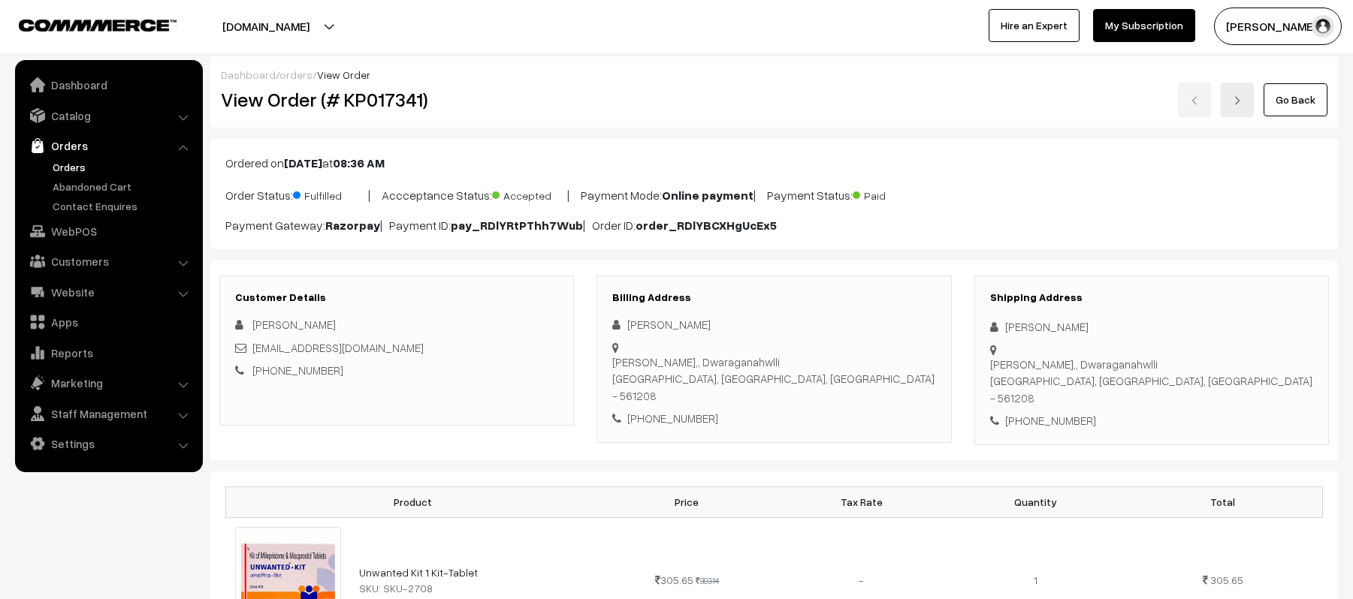
scroll to position [700, 0]
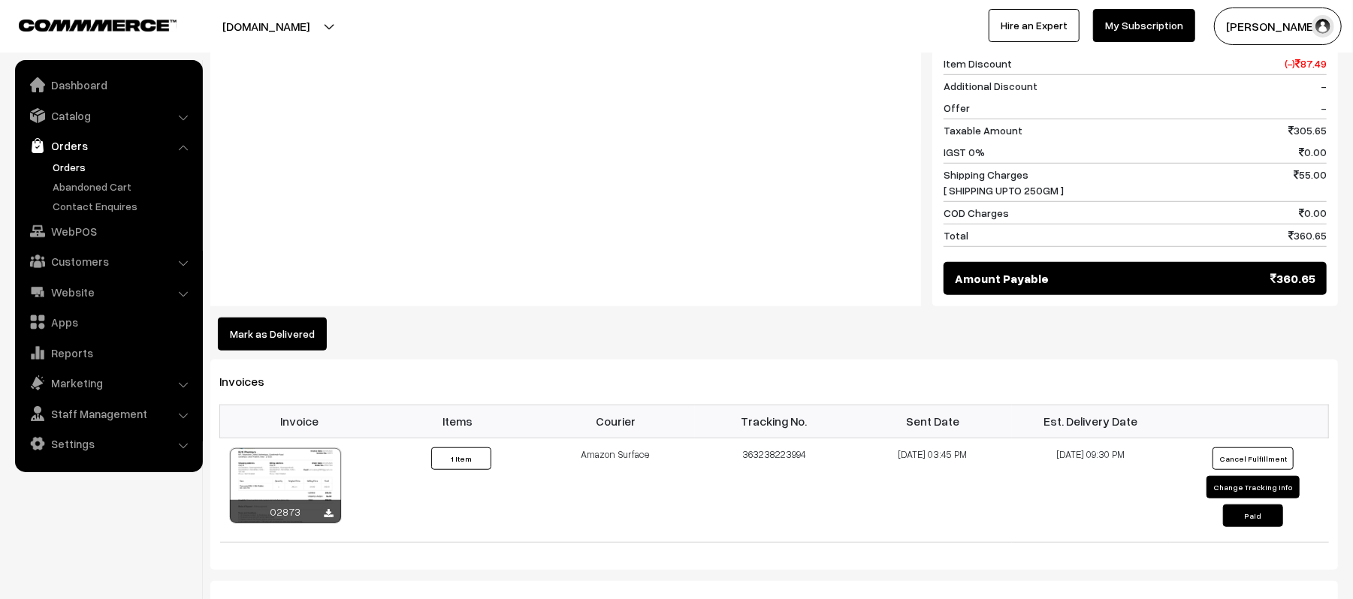
click at [62, 167] on link "Orders" at bounding box center [123, 167] width 149 height 16
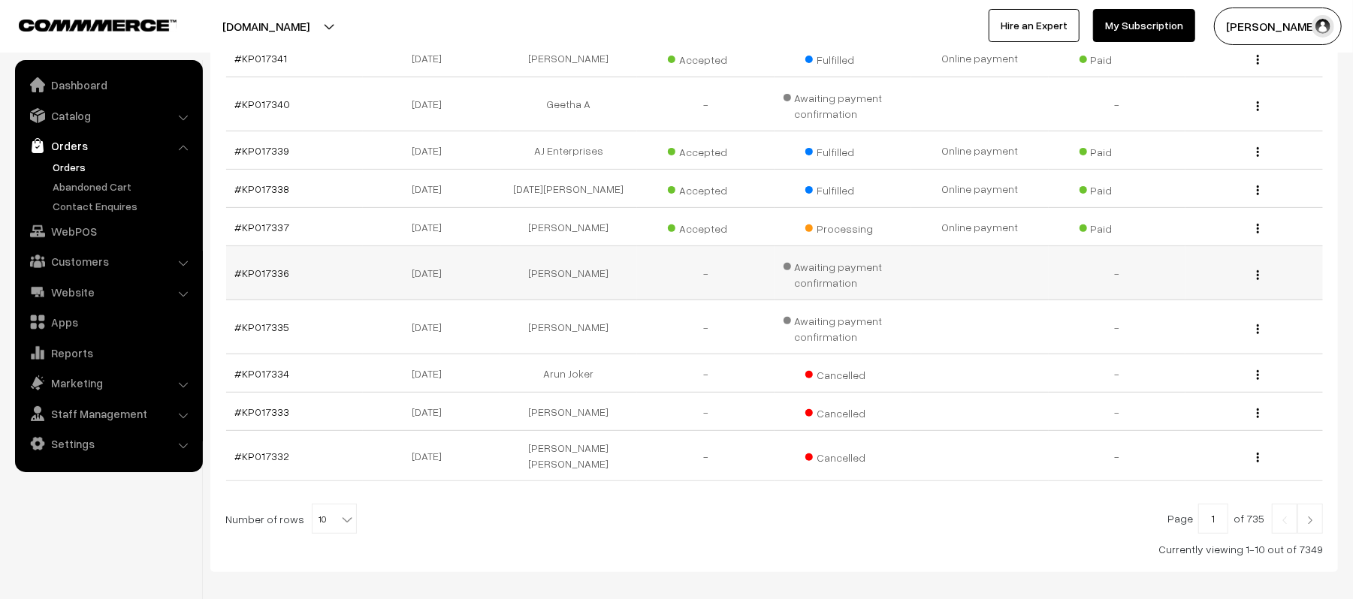
scroll to position [300, 0]
click at [61, 164] on link "Orders" at bounding box center [123, 167] width 149 height 16
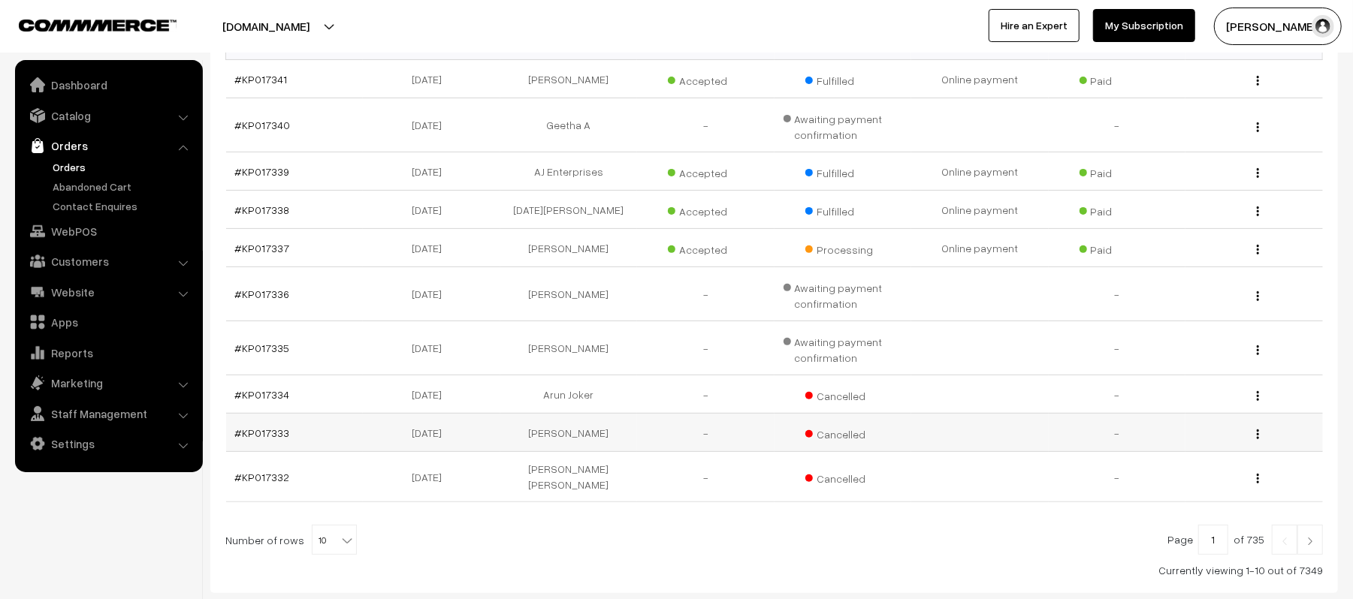
scroll to position [361, 0]
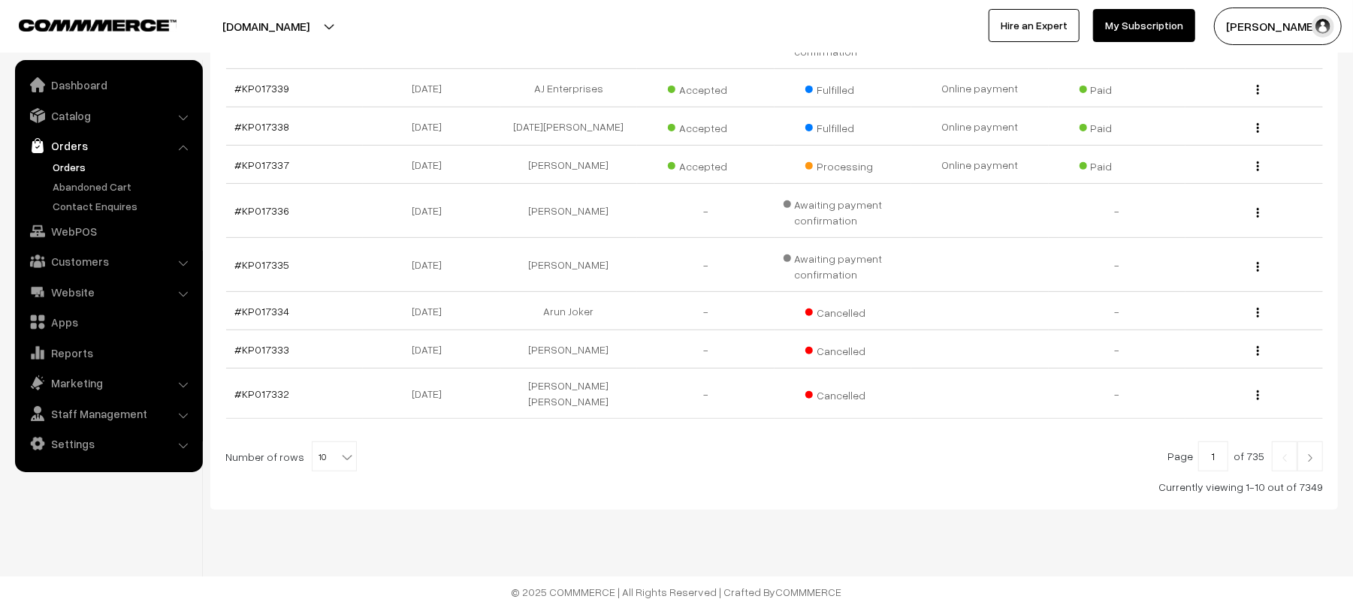
click at [1323, 457] on div "Bulk Options Delete Selected Bulk Options Order No Order Date Customer Name Acc…" at bounding box center [773, 220] width 1127 height 580
click at [1320, 455] on link at bounding box center [1310, 457] width 26 height 30
click at [63, 331] on link "Apps" at bounding box center [108, 322] width 179 height 27
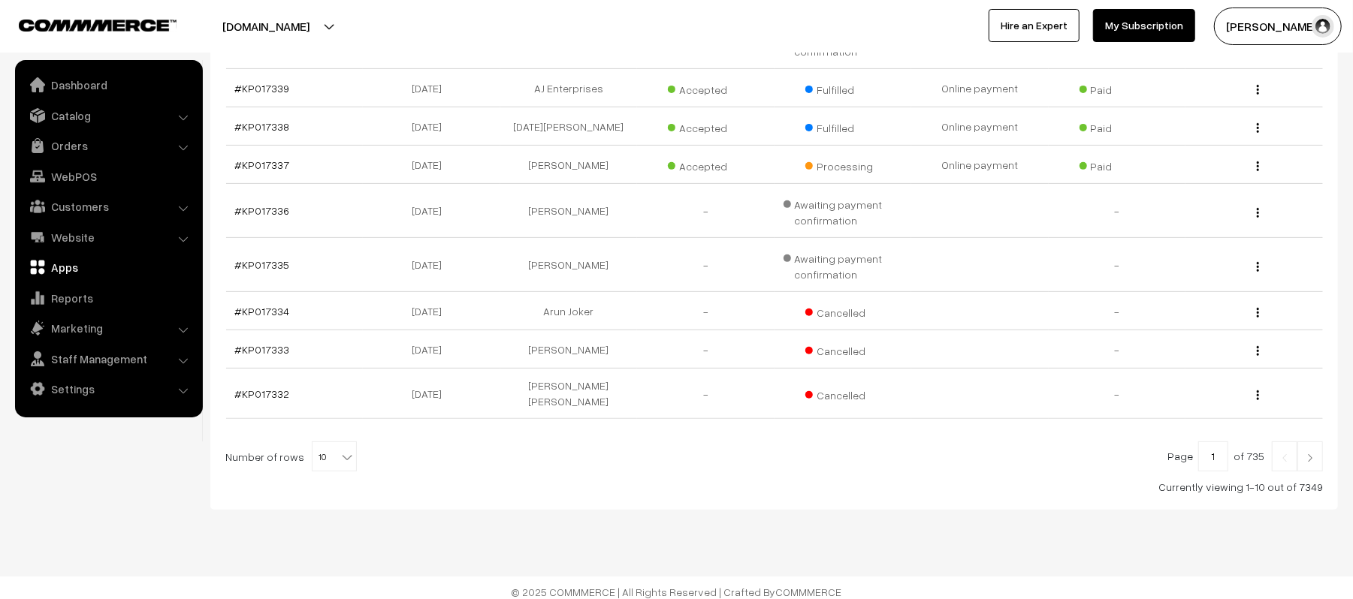
click at [56, 270] on link "Apps" at bounding box center [108, 267] width 179 height 27
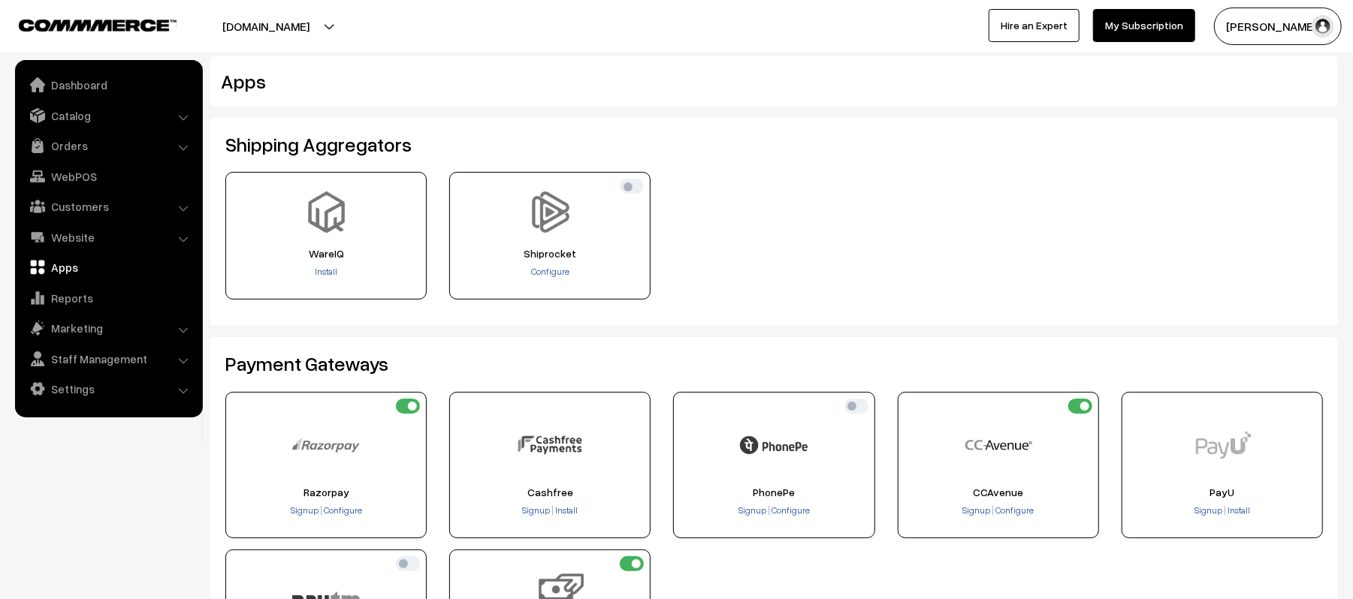
click at [1085, 406] on input "checkbox" at bounding box center [1080, 406] width 24 height 15
checkbox input "false"
click at [1028, 245] on div "WareIQ Install" at bounding box center [774, 241] width 1120 height 139
click at [66, 137] on link "Orders" at bounding box center [108, 145] width 179 height 27
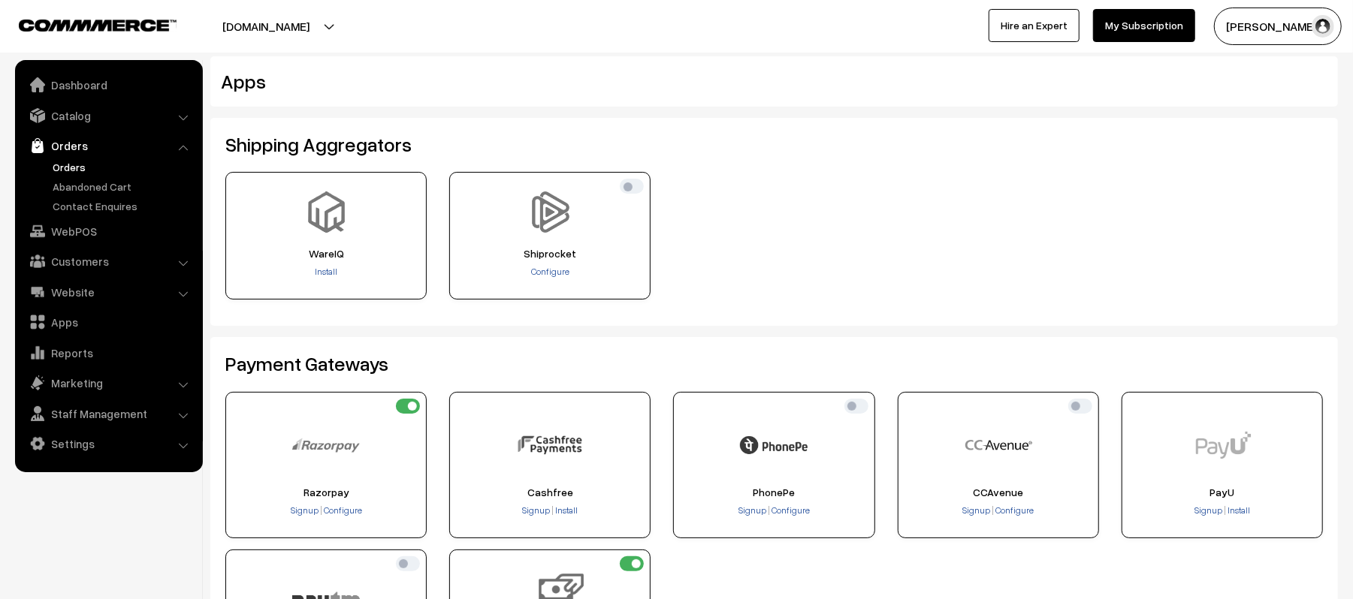
click at [64, 164] on link "Orders" at bounding box center [123, 167] width 149 height 16
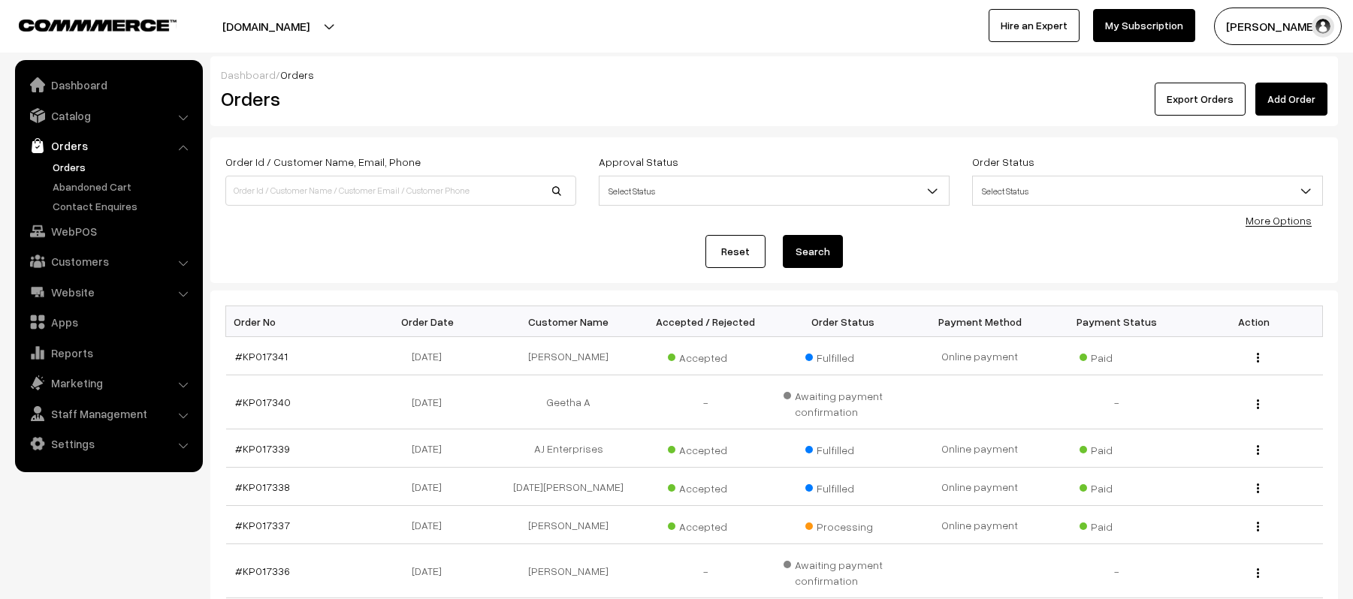
scroll to position [361, 0]
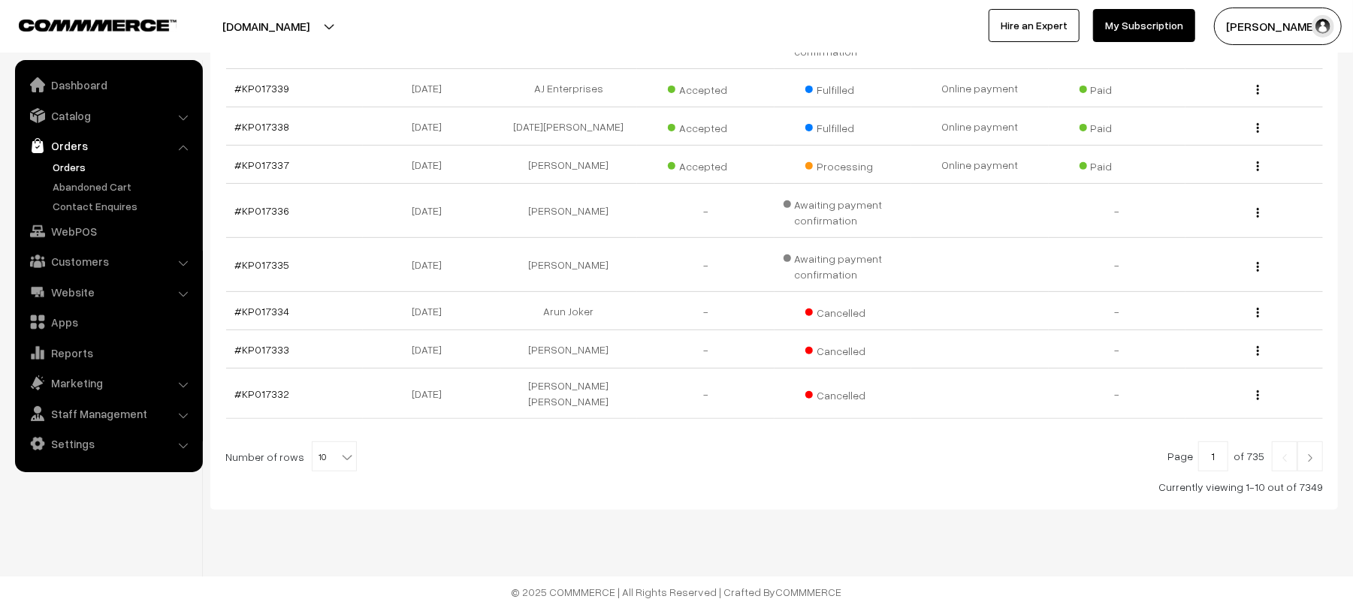
click at [1323, 457] on div "Bulk Options Delete Selected Bulk Options Order No Order Date Customer Name Acc…" at bounding box center [773, 220] width 1127 height 580
click at [1319, 457] on link at bounding box center [1310, 457] width 26 height 30
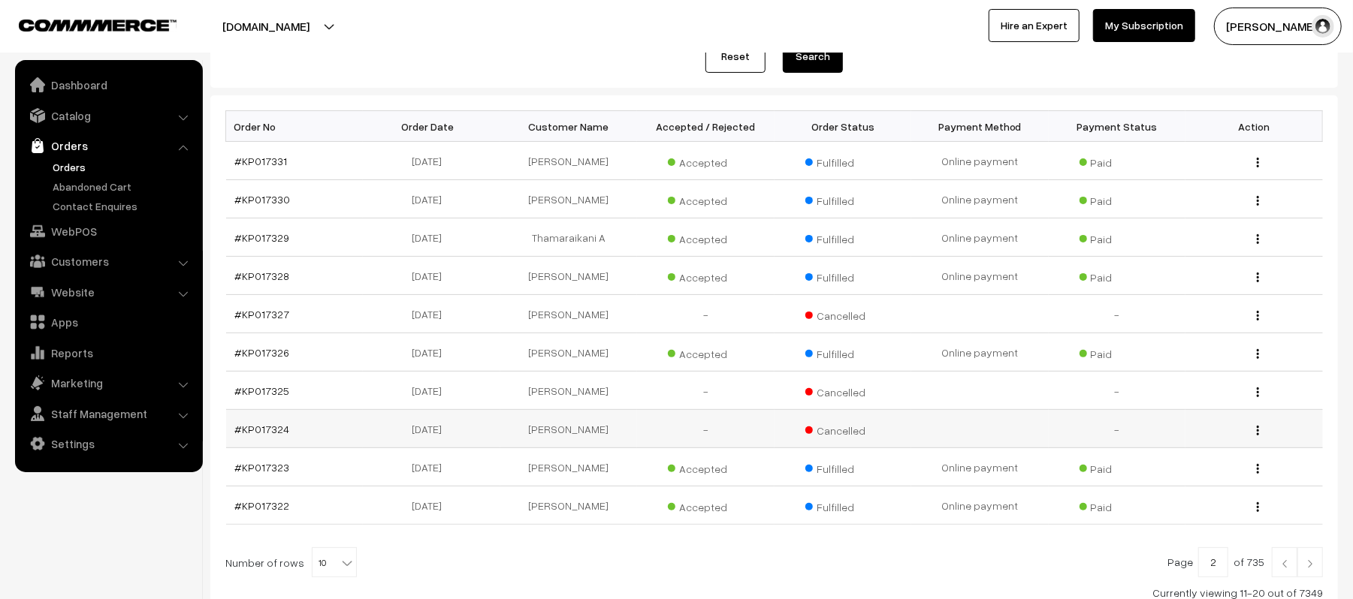
scroll to position [313, 0]
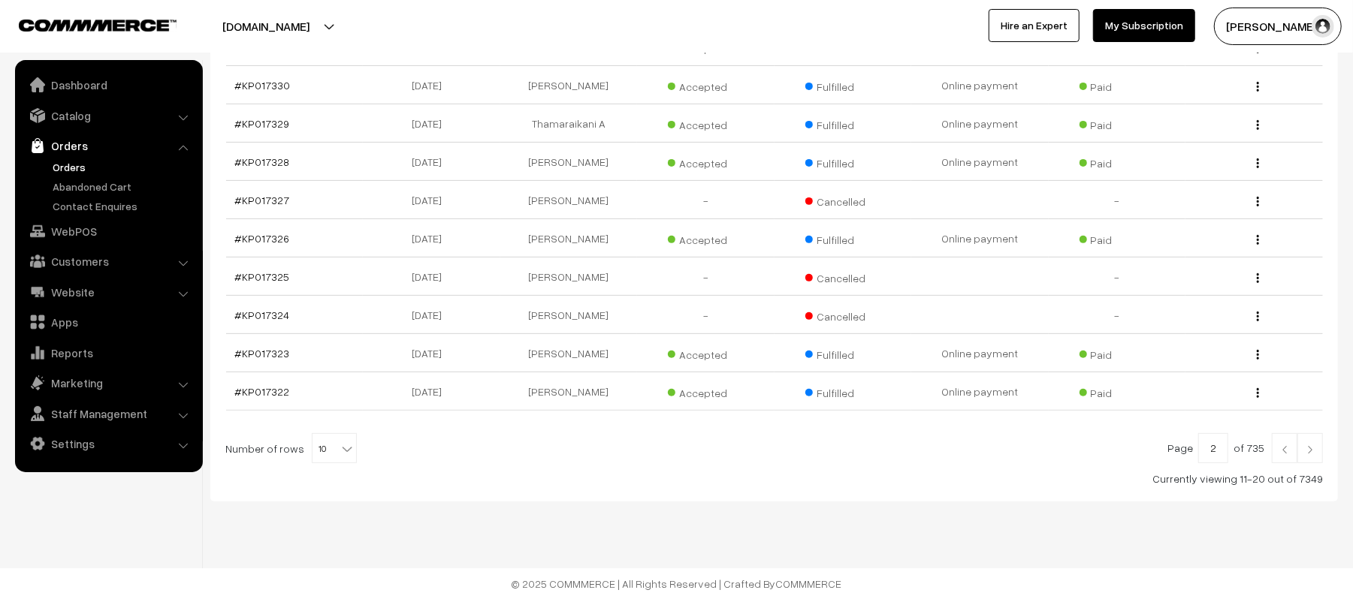
click at [1306, 442] on link at bounding box center [1310, 448] width 26 height 30
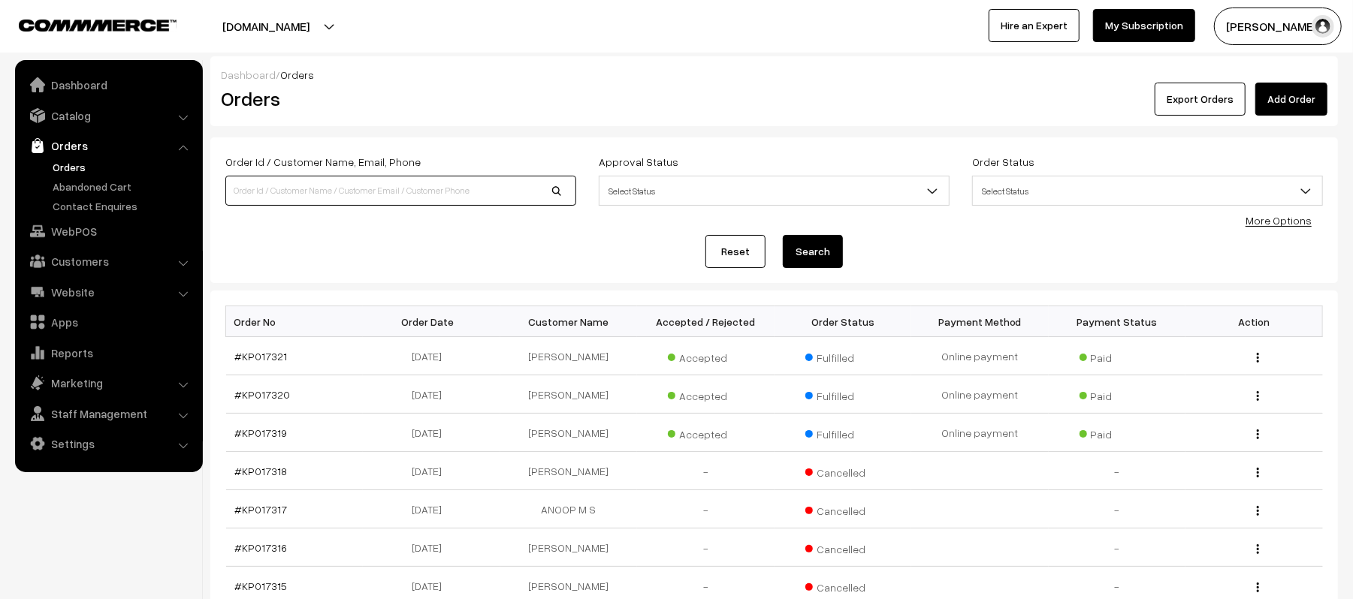
click at [320, 196] on input at bounding box center [400, 191] width 351 height 30
type input "KP017272"
click at [783, 235] on button "Search" at bounding box center [813, 251] width 60 height 33
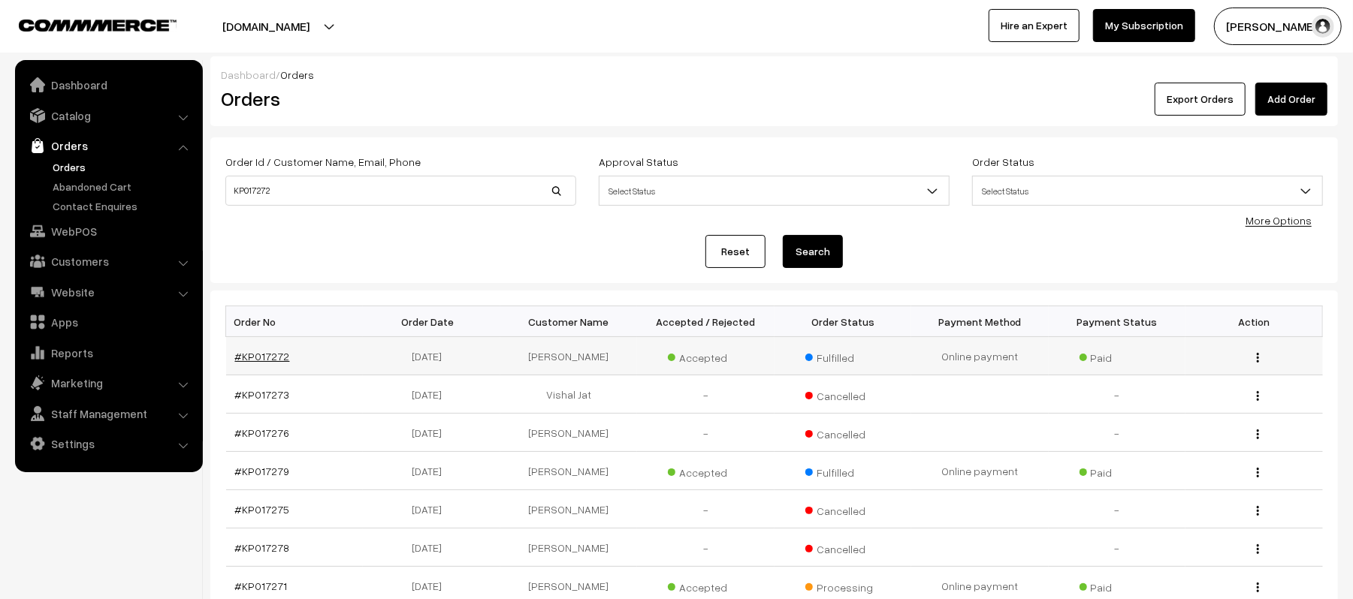
click at [261, 356] on link "#KP017272" at bounding box center [262, 356] width 55 height 13
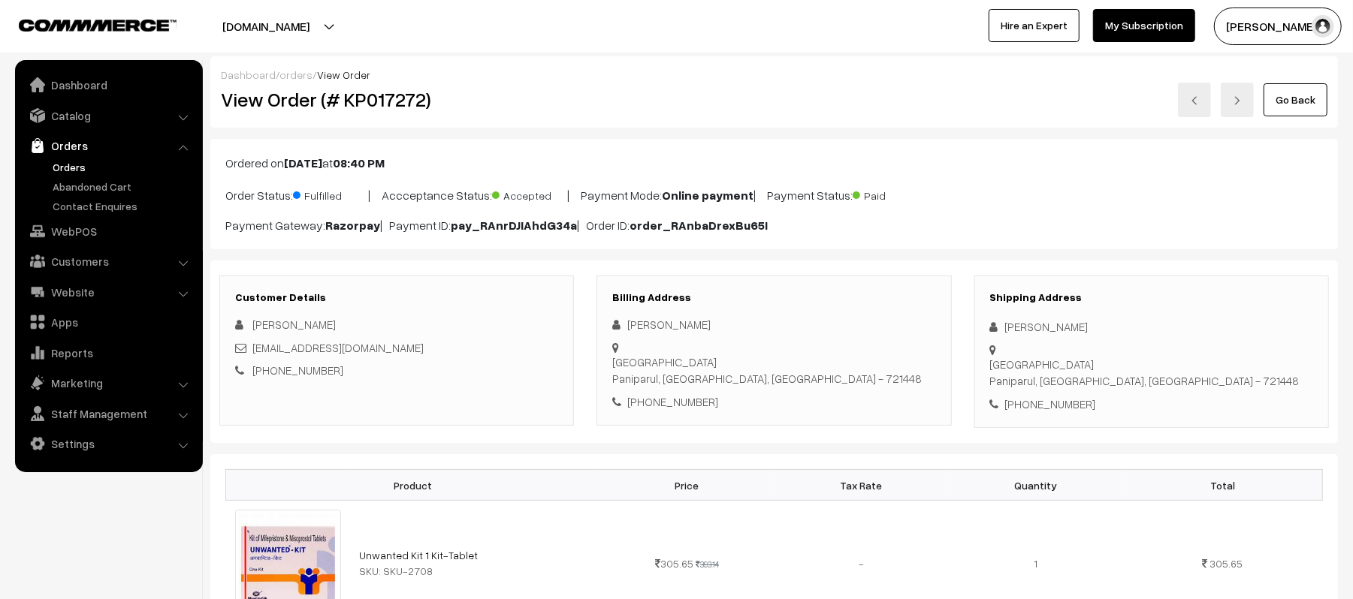
click at [577, 83] on div "View Order (# KP017272)" at bounding box center [398, 100] width 376 height 35
click at [63, 160] on link "Orders" at bounding box center [123, 167] width 149 height 16
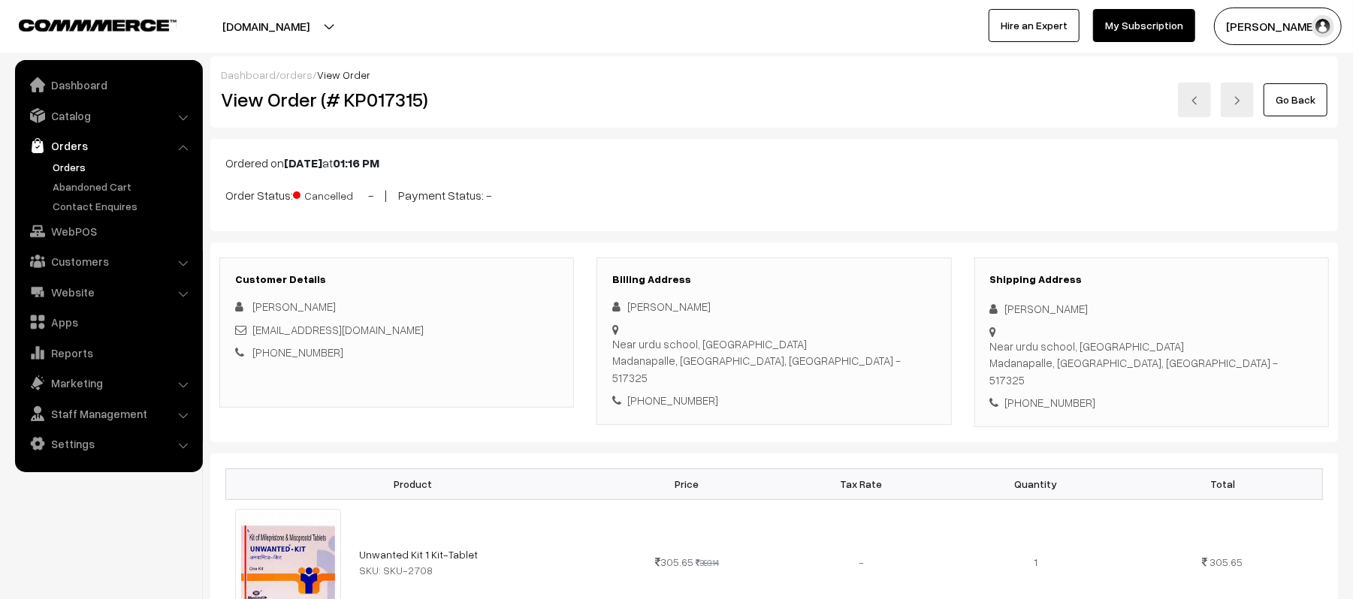
click at [1061, 383] on div "Shipping Address Lakshmi B Near urdu school, Saidapet Madanapalle, Andhra Prade…" at bounding box center [1151, 343] width 355 height 170
copy div "8008374031"
click at [437, 355] on div "+91 8008374031" at bounding box center [396, 352] width 323 height 17
drag, startPoint x: 412, startPoint y: 331, endPoint x: 252, endPoint y: 329, distance: 159.3
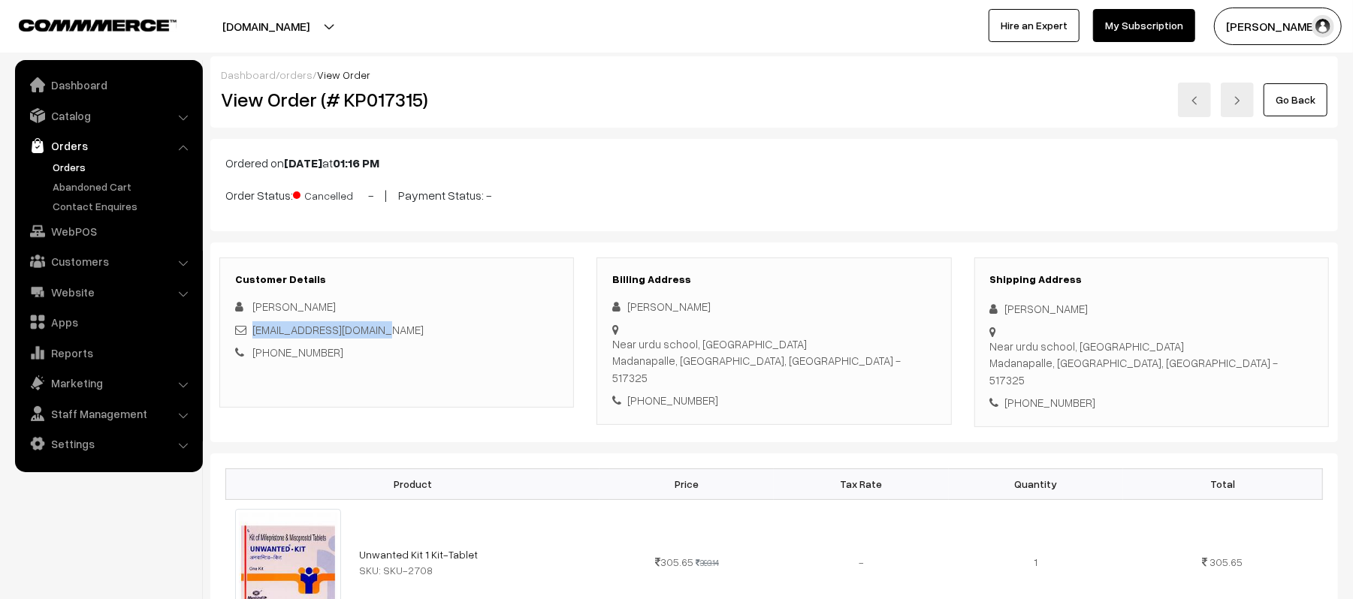
click at [252, 329] on div "jaggaroyal987@gmail.com" at bounding box center [396, 329] width 323 height 17
copy link "jaggaroyal987@gmail.com"
click at [1050, 394] on div "+91 8008374031" at bounding box center [1151, 402] width 323 height 17
copy div "8008374031"
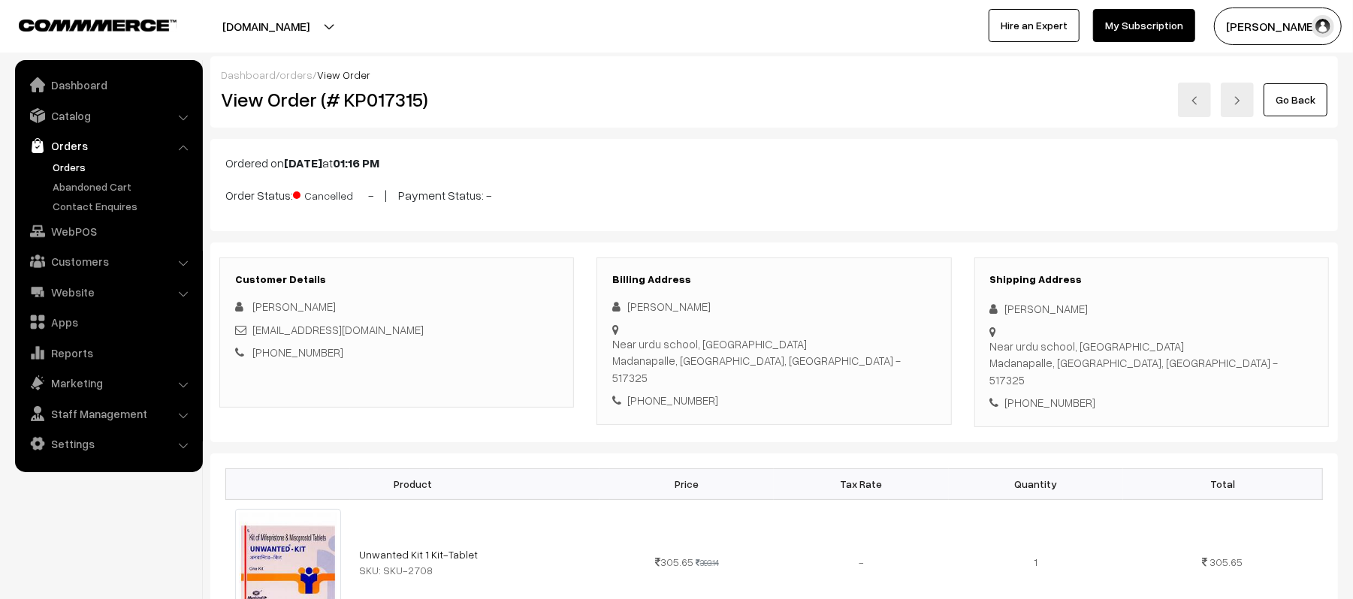
click at [794, 173] on div "Ordered on Sep 02, 2025 at 01:16 PM Order Status: Cancelled - | Payment Status:…" at bounding box center [773, 185] width 1127 height 92
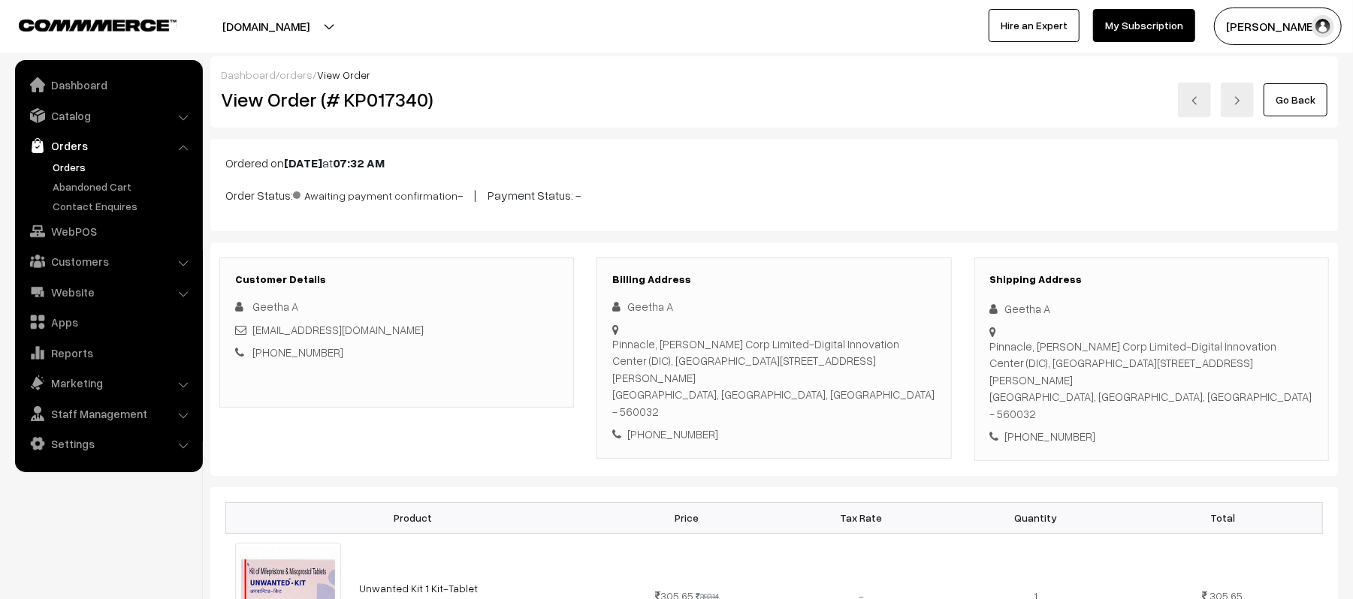
click at [1052, 413] on div "Shipping Address Geetha A Pinnacle, [PERSON_NAME] Corp Limited-Digital Innovati…" at bounding box center [1151, 360] width 355 height 204
copy div "8496950071"
click at [380, 102] on h2 "View Order (# KP017340)" at bounding box center [398, 99] width 354 height 23
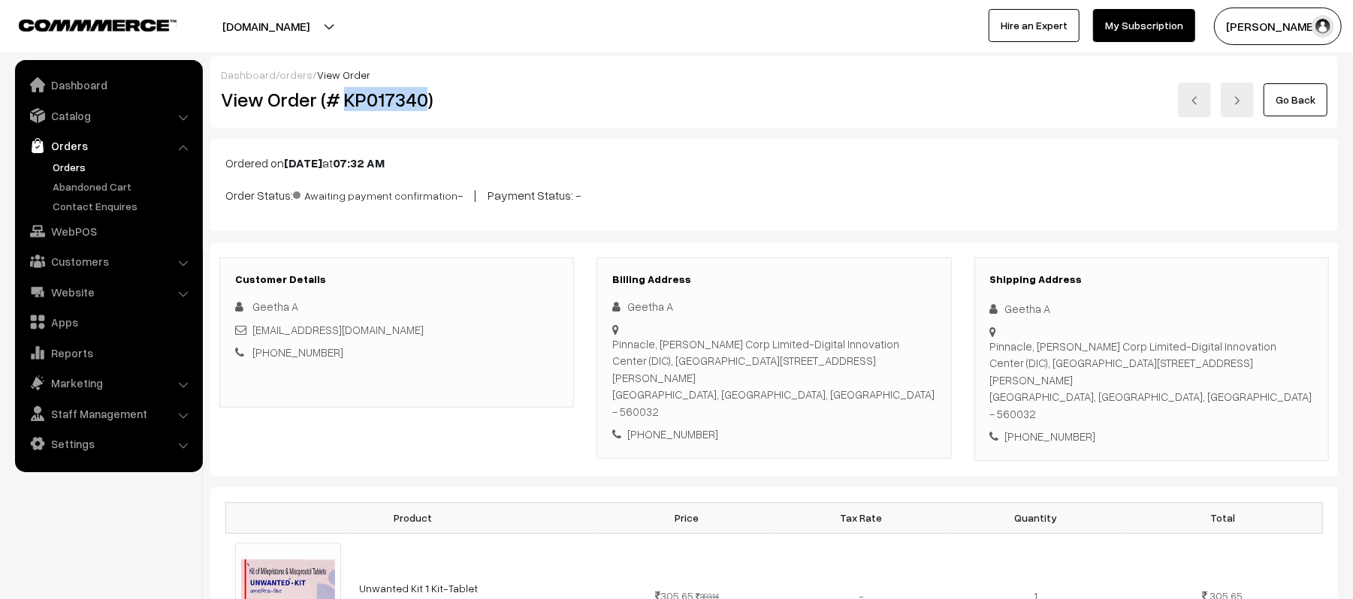
click at [380, 102] on h2 "View Order (# KP017340)" at bounding box center [398, 99] width 354 height 23
copy h2 "KP017340"
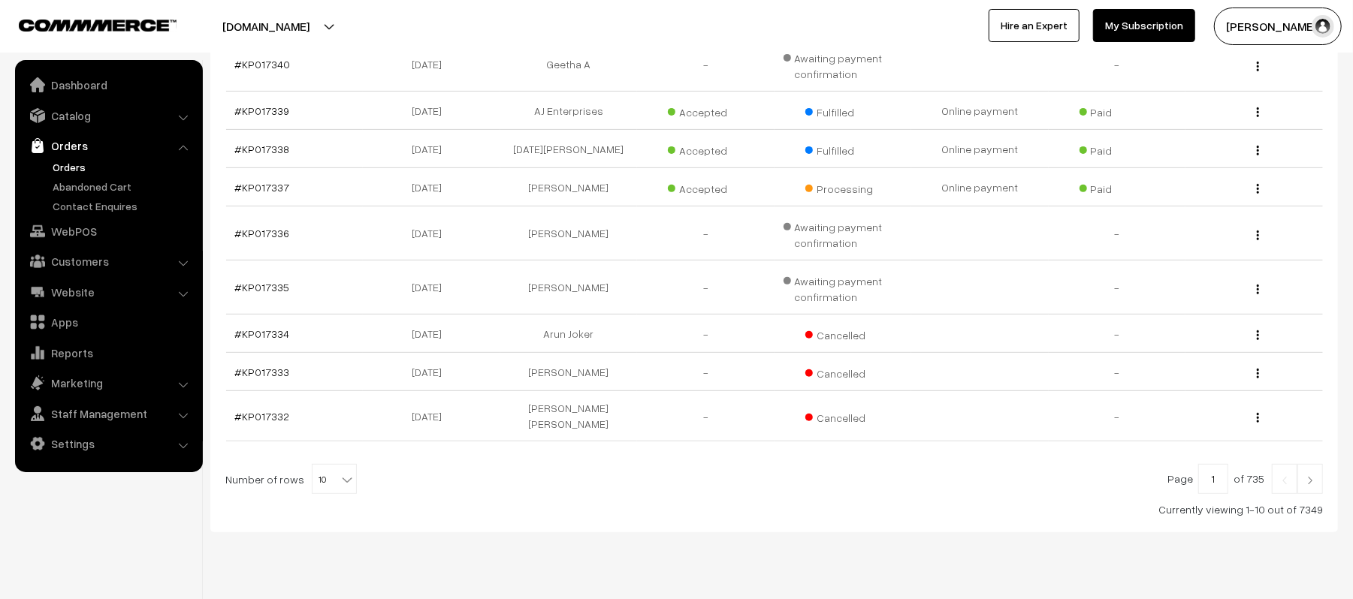
scroll to position [361, 0]
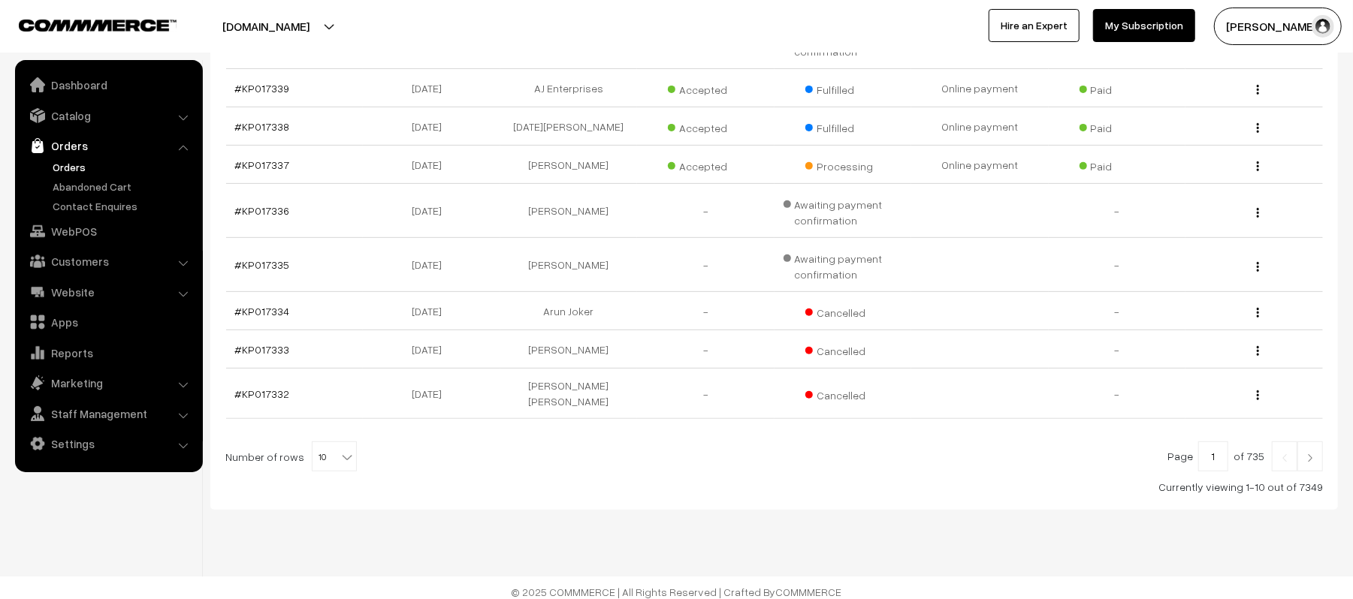
click at [1317, 451] on link at bounding box center [1310, 457] width 26 height 30
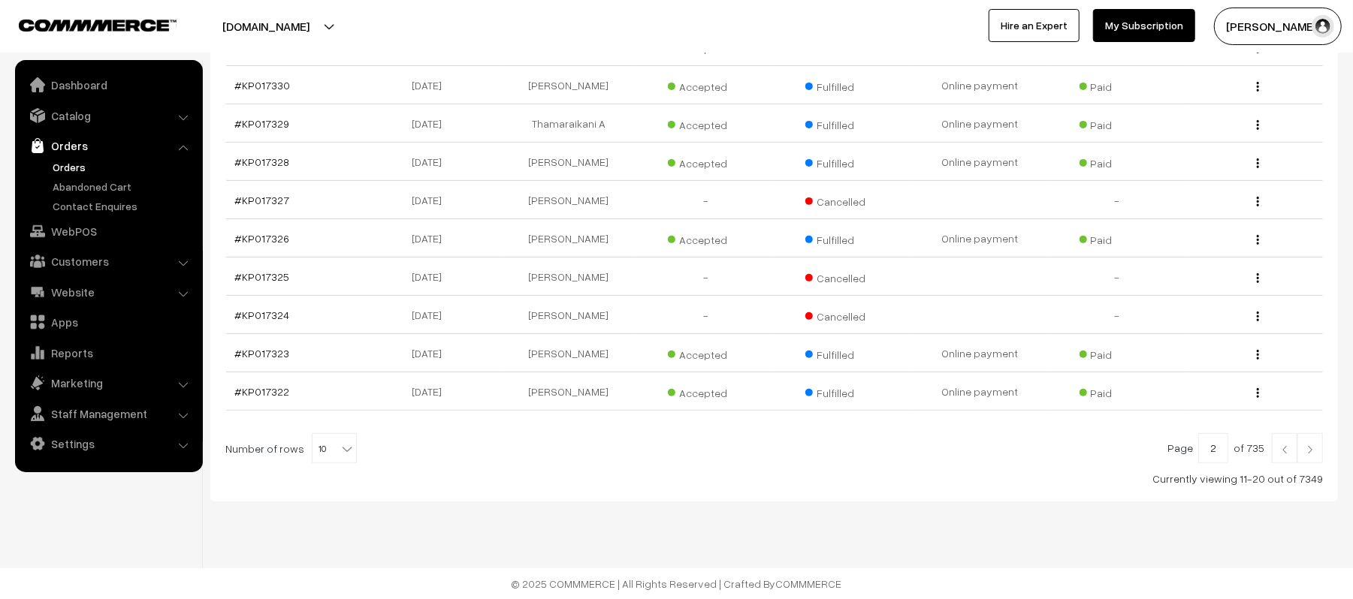
scroll to position [313, 0]
drag, startPoint x: 230, startPoint y: 192, endPoint x: 660, endPoint y: 452, distance: 502.2
click at [705, 487] on div "Currently viewing 11-20 out of 7349" at bounding box center [773, 479] width 1097 height 16
drag, startPoint x: 263, startPoint y: 187, endPoint x: 245, endPoint y: 197, distance: 20.5
click at [67, 166] on link "Orders" at bounding box center [123, 167] width 149 height 16
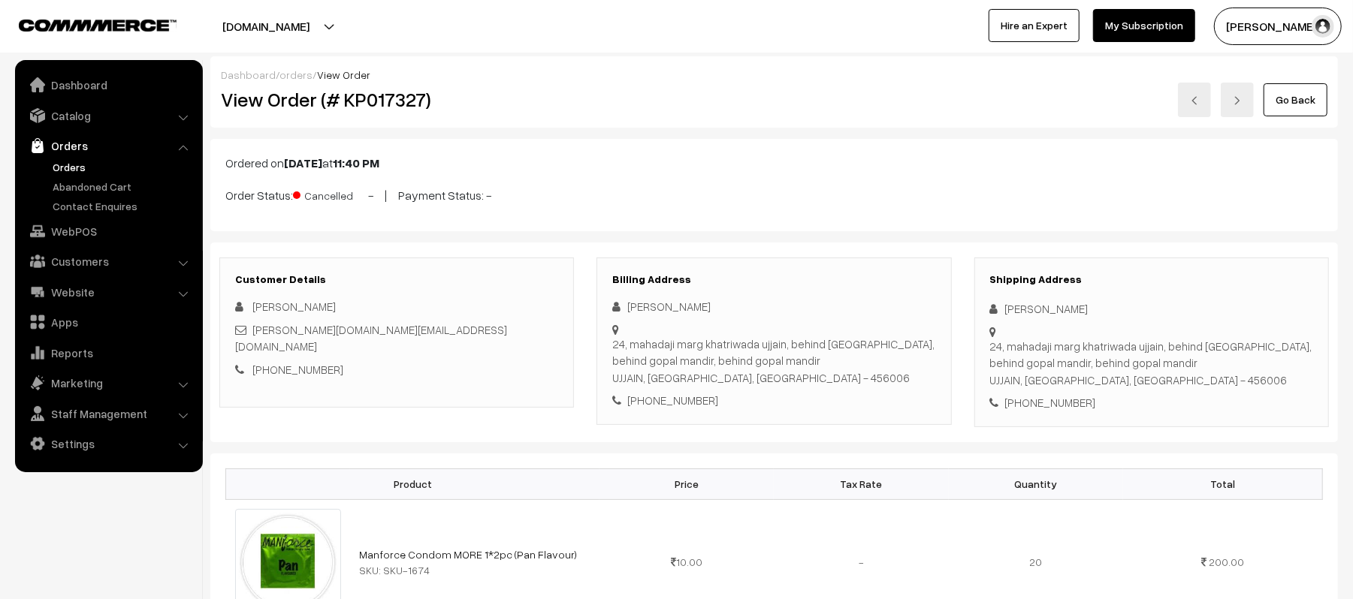
click at [73, 160] on link "Orders" at bounding box center [123, 167] width 149 height 16
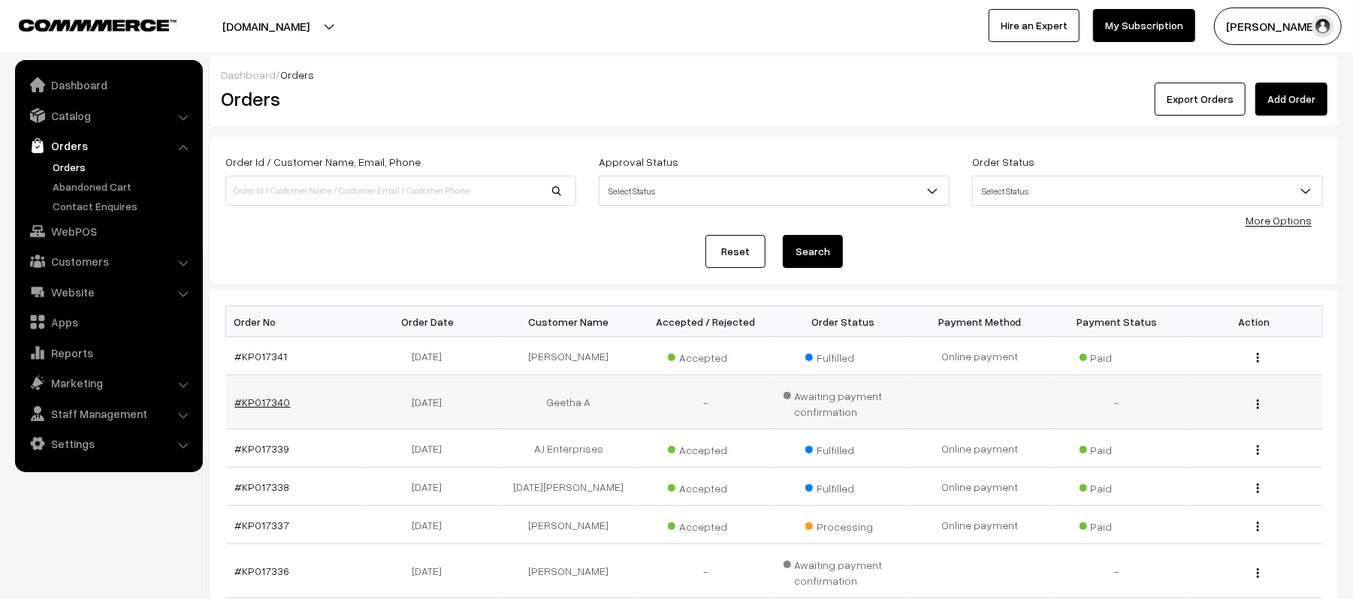
click at [248, 403] on link "#KP017340" at bounding box center [263, 402] width 56 height 13
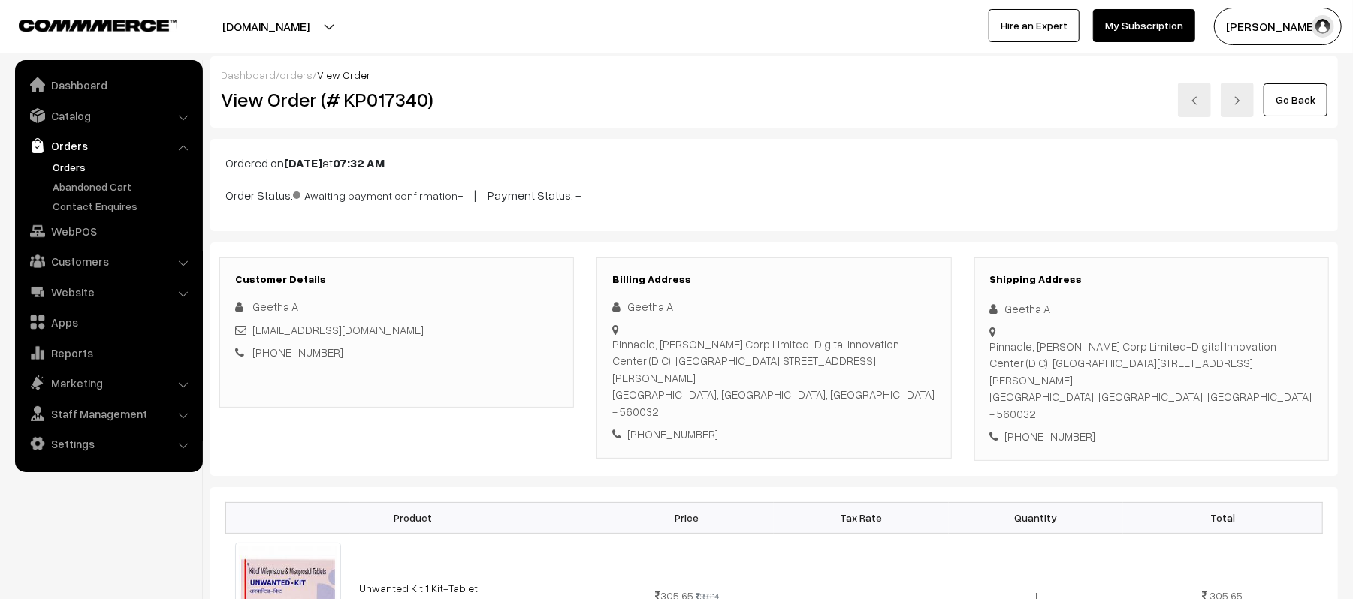
click at [65, 160] on link "Orders" at bounding box center [123, 167] width 149 height 16
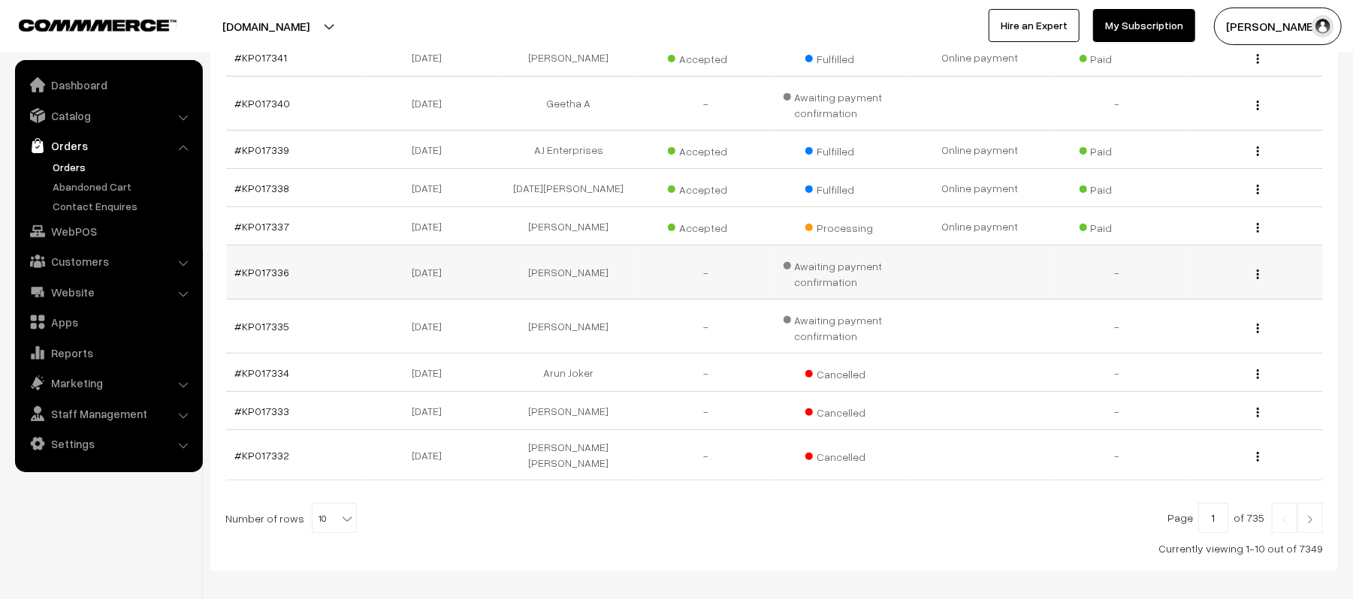
scroll to position [300, 0]
drag, startPoint x: 232, startPoint y: 270, endPoint x: 948, endPoint y: 314, distance: 717.2
click at [948, 314] on tbody "#KP017341 [DATE] [PERSON_NAME] Accepted Fulfilled Paid" at bounding box center [774, 258] width 1097 height 442
click at [1312, 514] on img at bounding box center [1310, 518] width 14 height 9
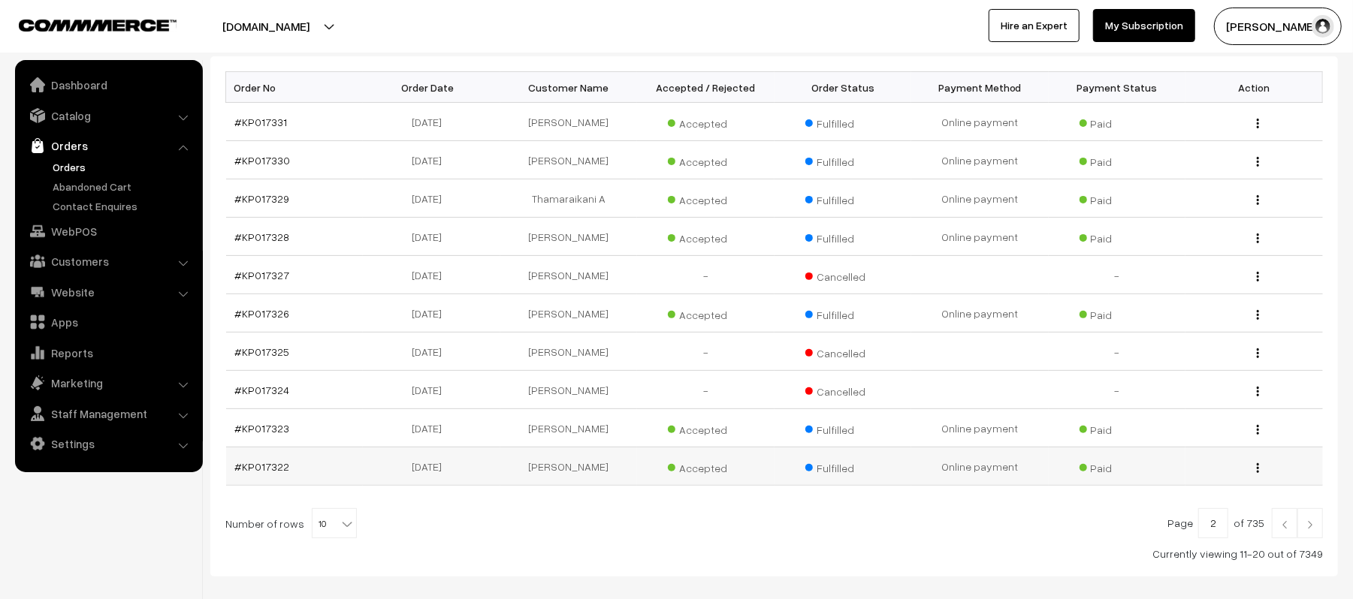
scroll to position [200, 0]
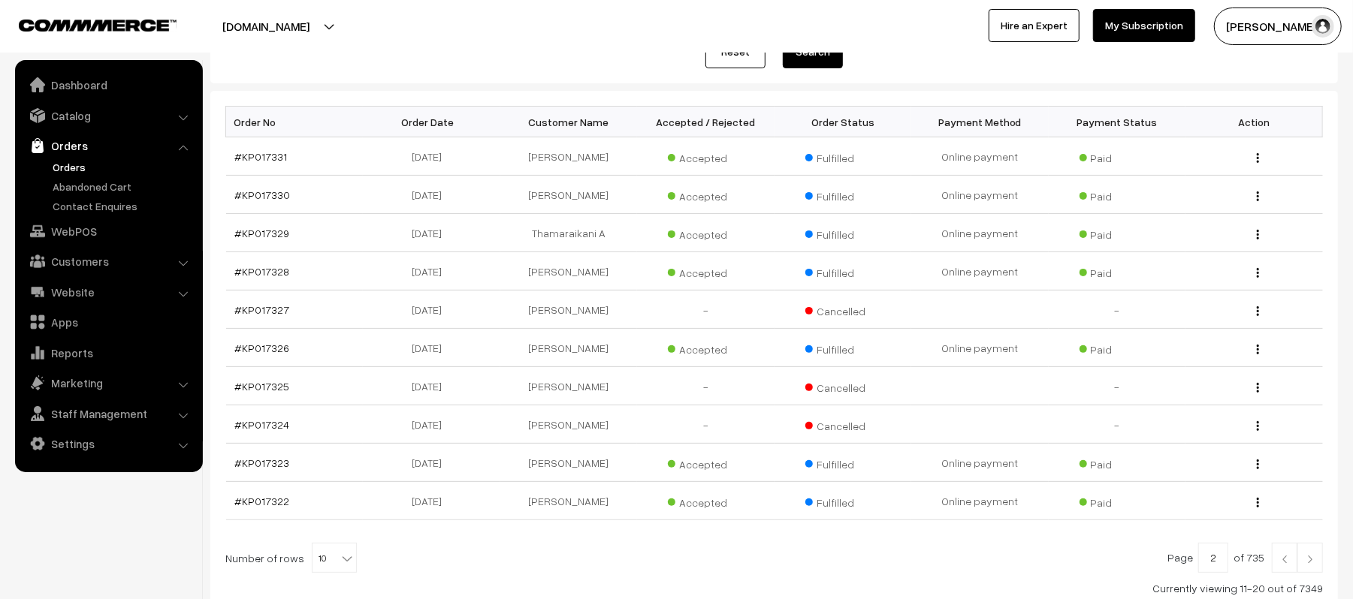
click at [1315, 557] on img at bounding box center [1310, 559] width 14 height 9
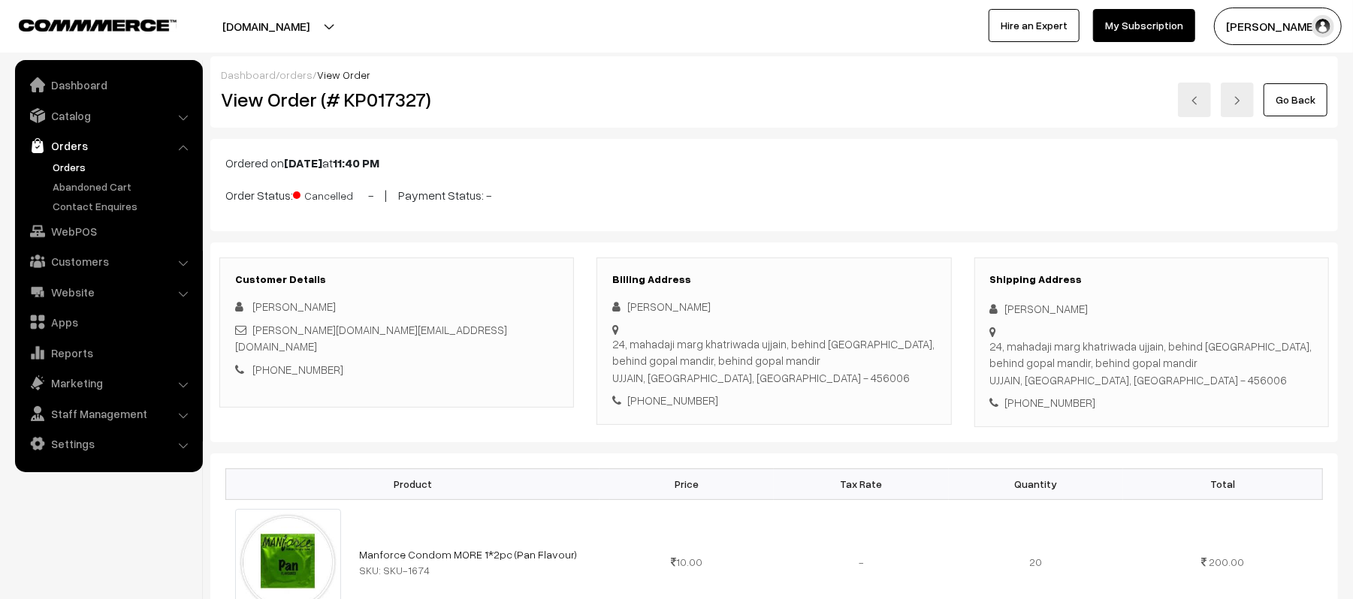
click at [1052, 403] on div "[PHONE_NUMBER]" at bounding box center [1151, 402] width 323 height 17
copy div "8602533013"
drag, startPoint x: 451, startPoint y: 99, endPoint x: 317, endPoint y: 98, distance: 134.5
click at [317, 98] on h2 "View Order (# KP017327)" at bounding box center [398, 99] width 354 height 23
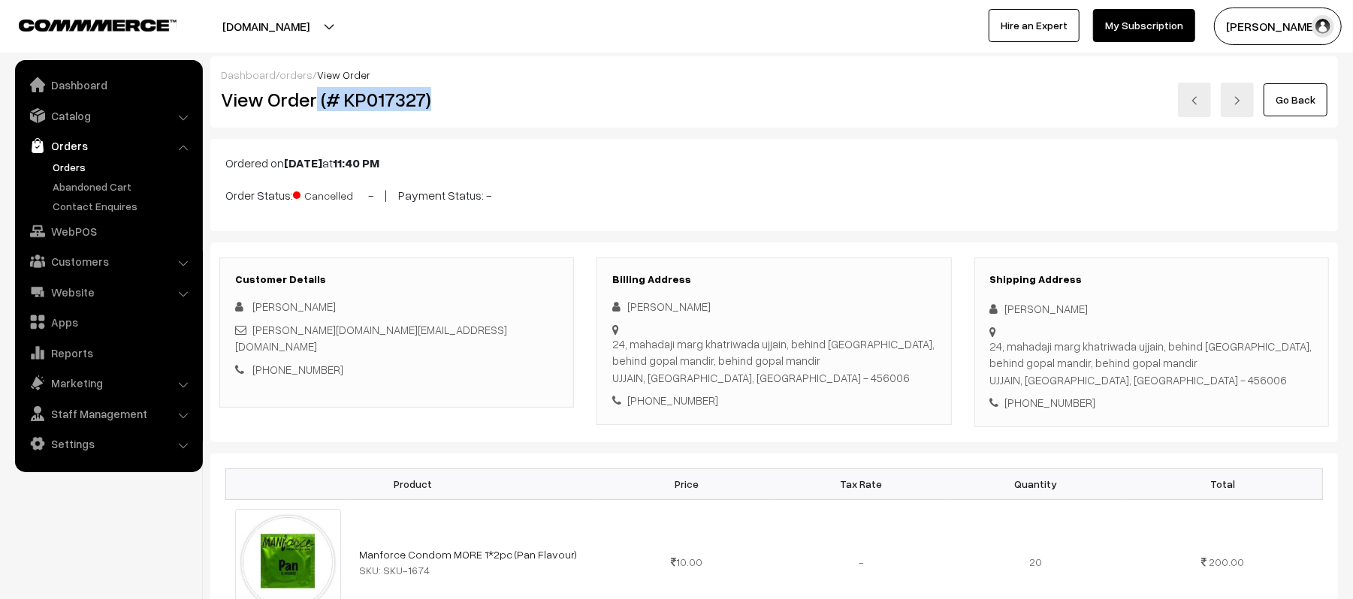
copy h2 "(# KP017327)"
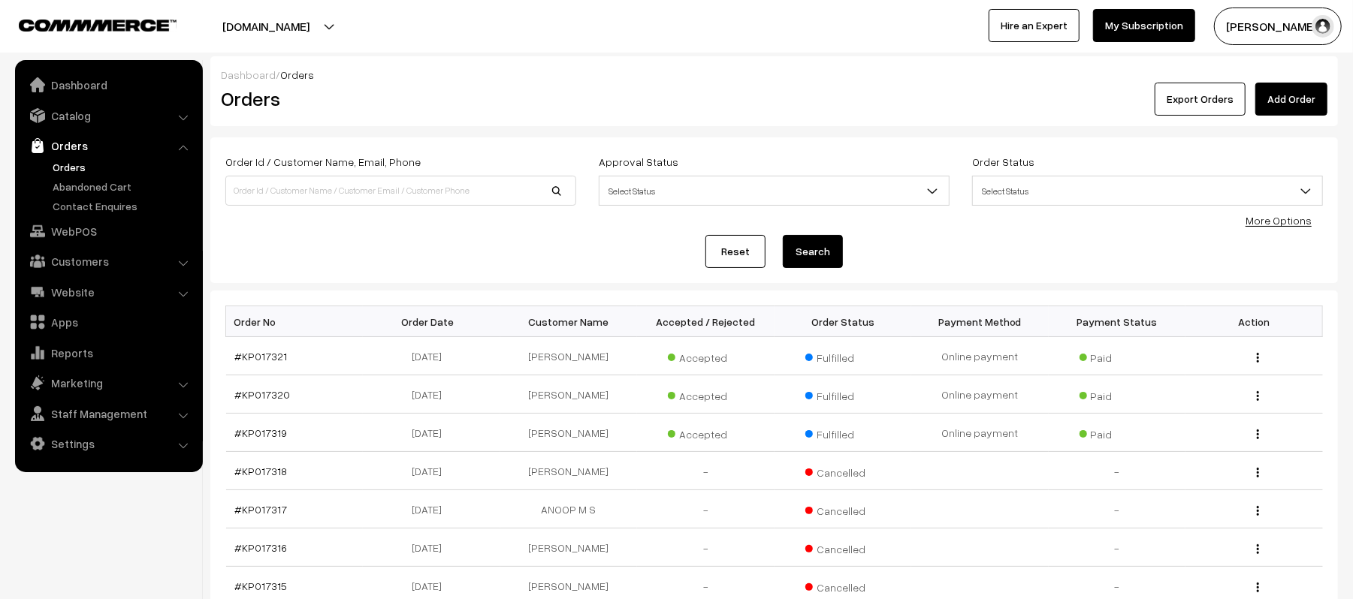
click at [81, 165] on link "Orders" at bounding box center [123, 167] width 149 height 16
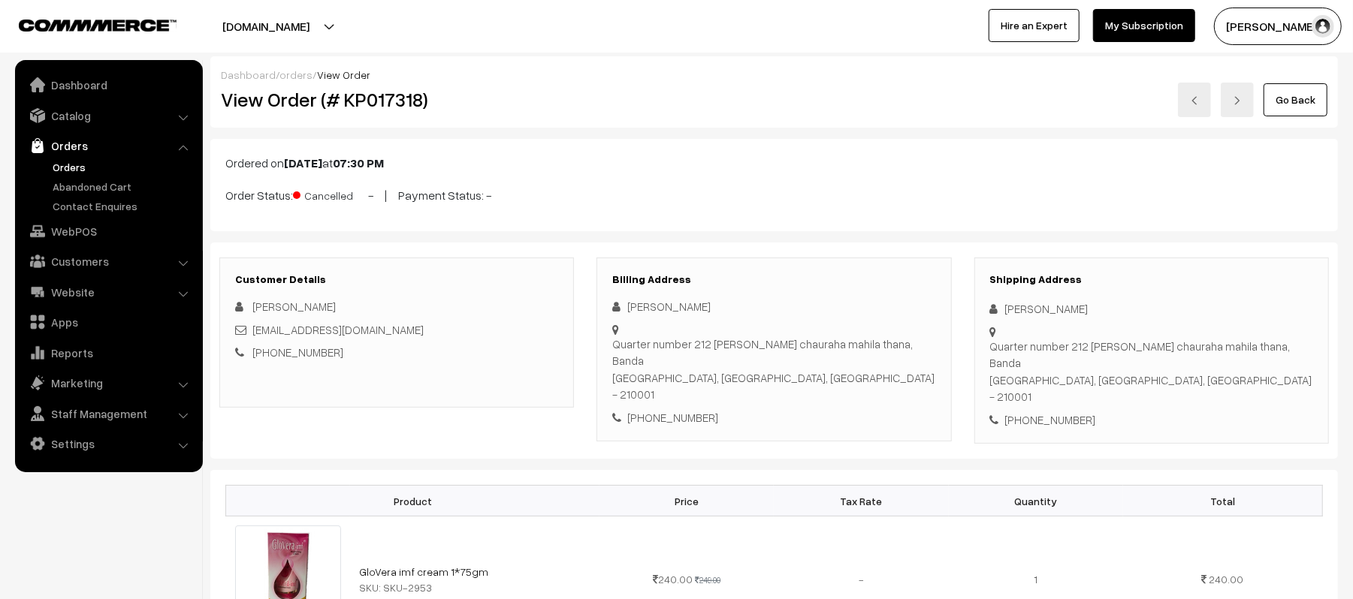
click at [1058, 412] on div "[PHONE_NUMBER]" at bounding box center [1151, 420] width 323 height 17
copy div "8707028103"
drag, startPoint x: 362, startPoint y: 355, endPoint x: 270, endPoint y: 355, distance: 91.6
click at [270, 355] on div "[PHONE_NUMBER]" at bounding box center [396, 352] width 323 height 17
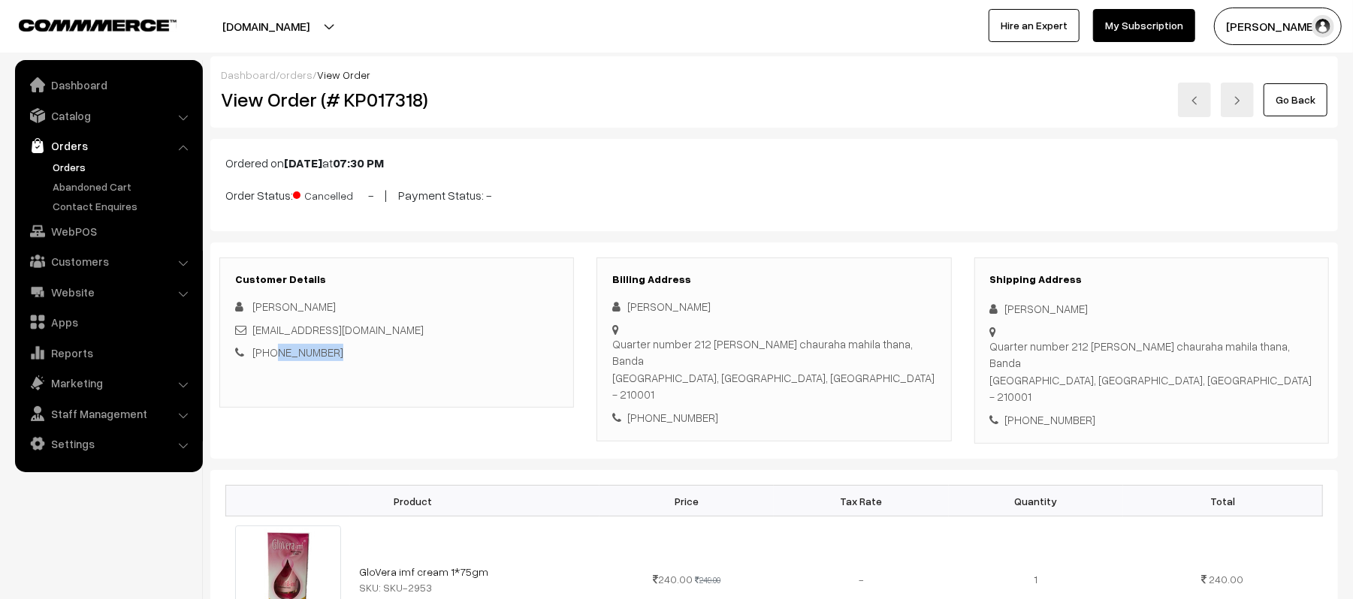
copy link "9024532830"
click at [380, 358] on div "[PHONE_NUMBER]" at bounding box center [396, 352] width 323 height 17
drag, startPoint x: 340, startPoint y: 355, endPoint x: 272, endPoint y: 358, distance: 67.6
click at [272, 358] on div "[PHONE_NUMBER]" at bounding box center [396, 352] width 323 height 17
copy link "9024532830"
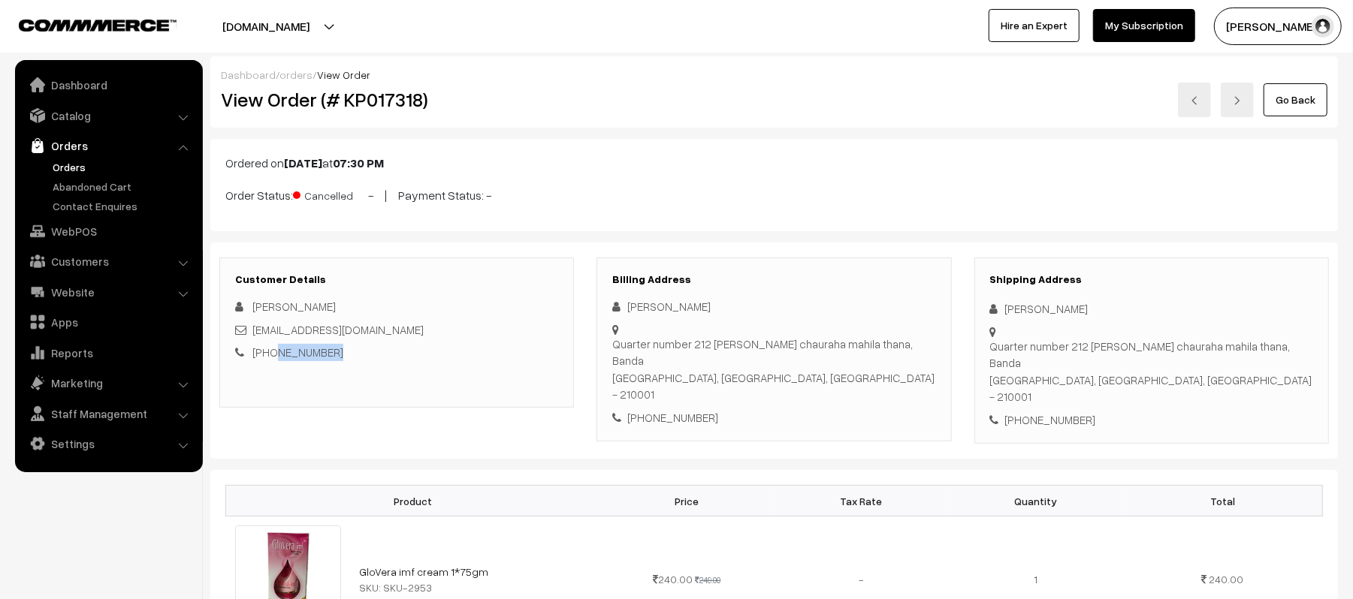
click at [479, 391] on div "Customer Details [PERSON_NAME] [EMAIL_ADDRESS][DOMAIN_NAME] [PHONE_NUMBER]" at bounding box center [396, 333] width 355 height 150
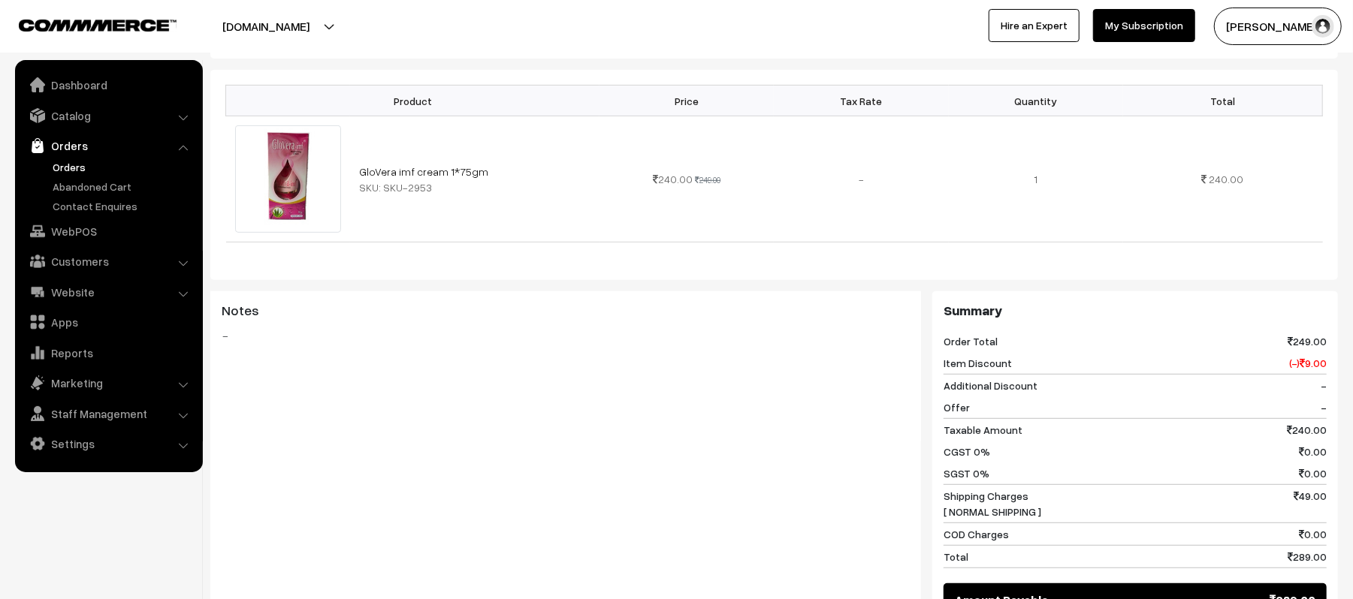
scroll to position [776, 0]
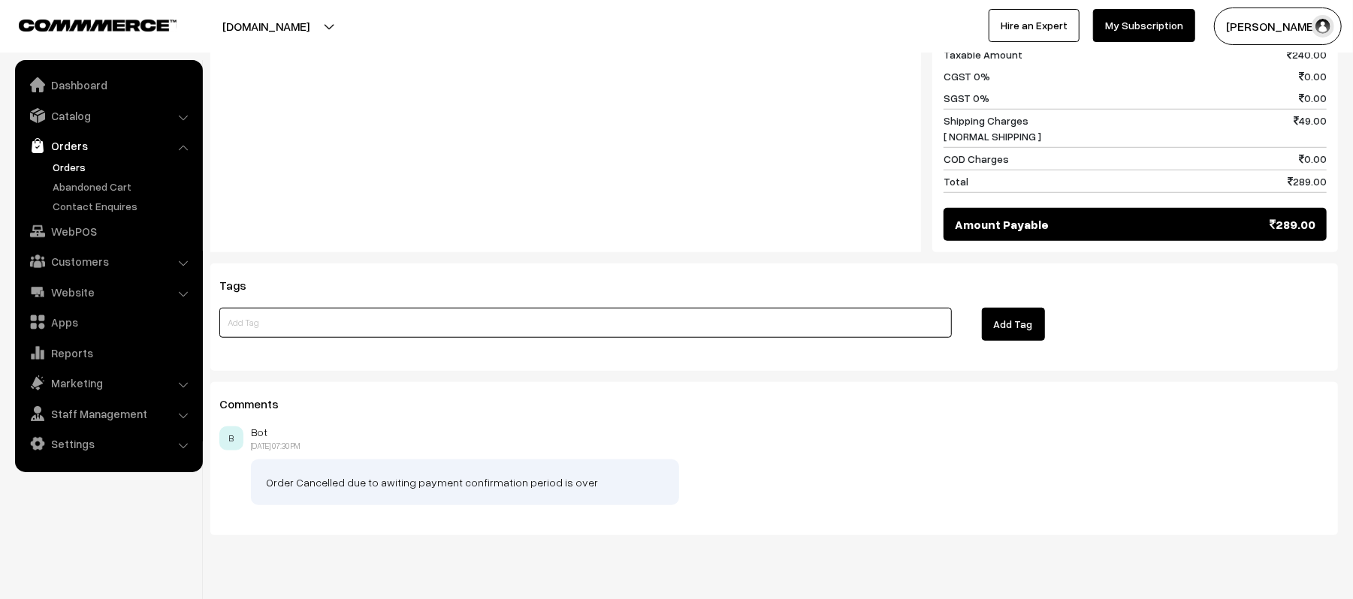
click at [409, 308] on input at bounding box center [585, 323] width 732 height 30
type input "NEW ORDER CREATED - KP017343"
click at [998, 308] on button "Add Tag" at bounding box center [1013, 324] width 63 height 33
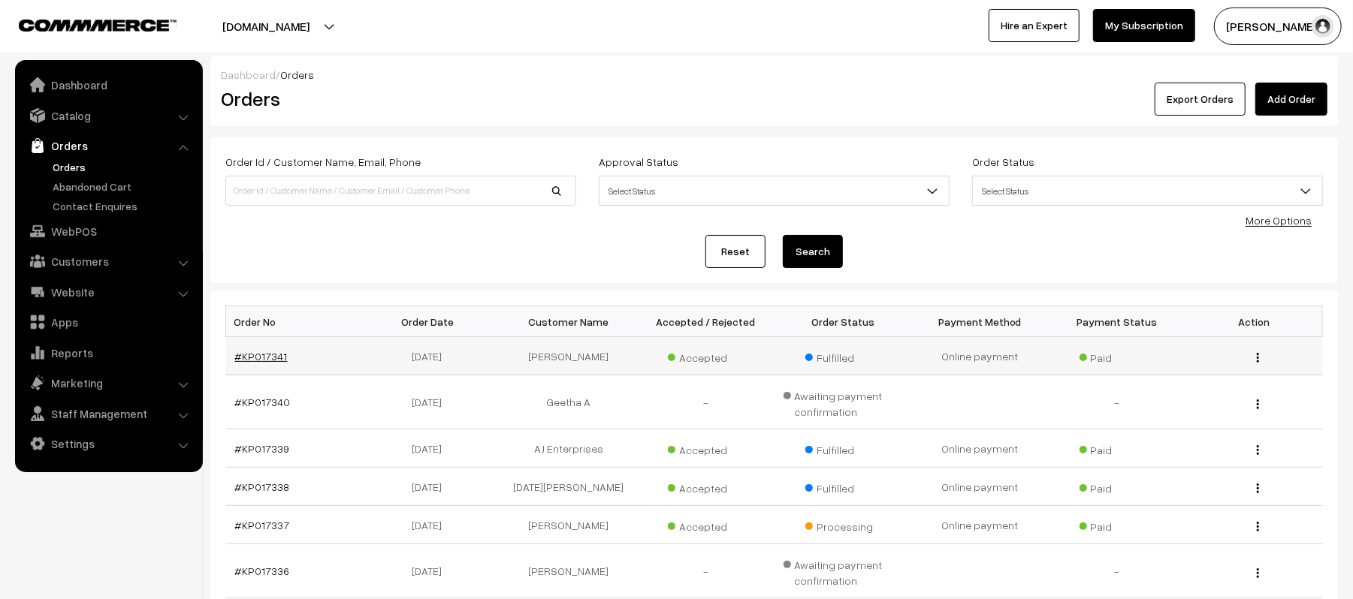
click at [269, 361] on link "#KP017341" at bounding box center [261, 356] width 53 height 13
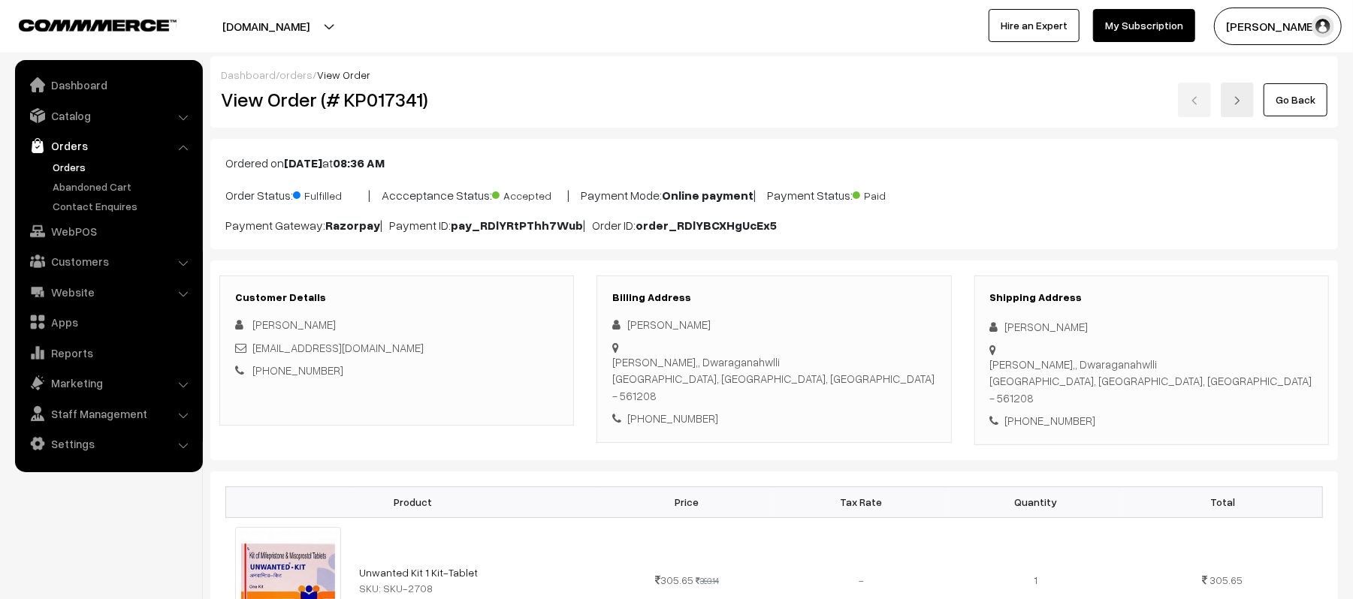
click at [74, 168] on link "Orders" at bounding box center [123, 167] width 149 height 16
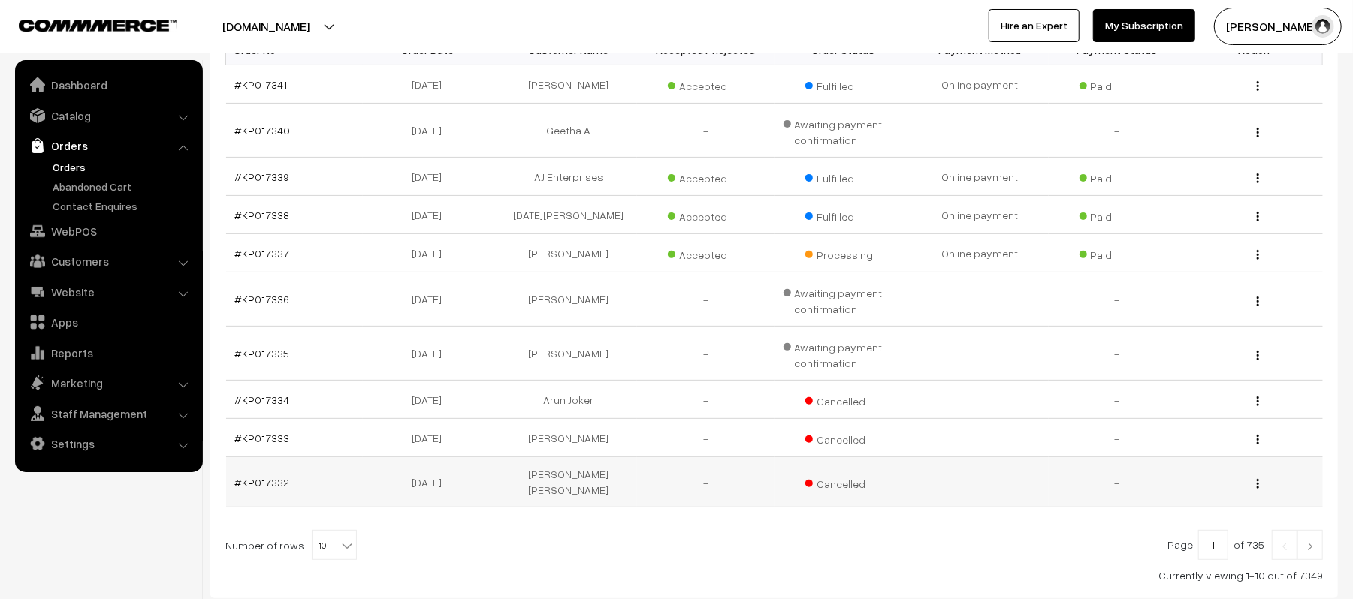
scroll to position [300, 0]
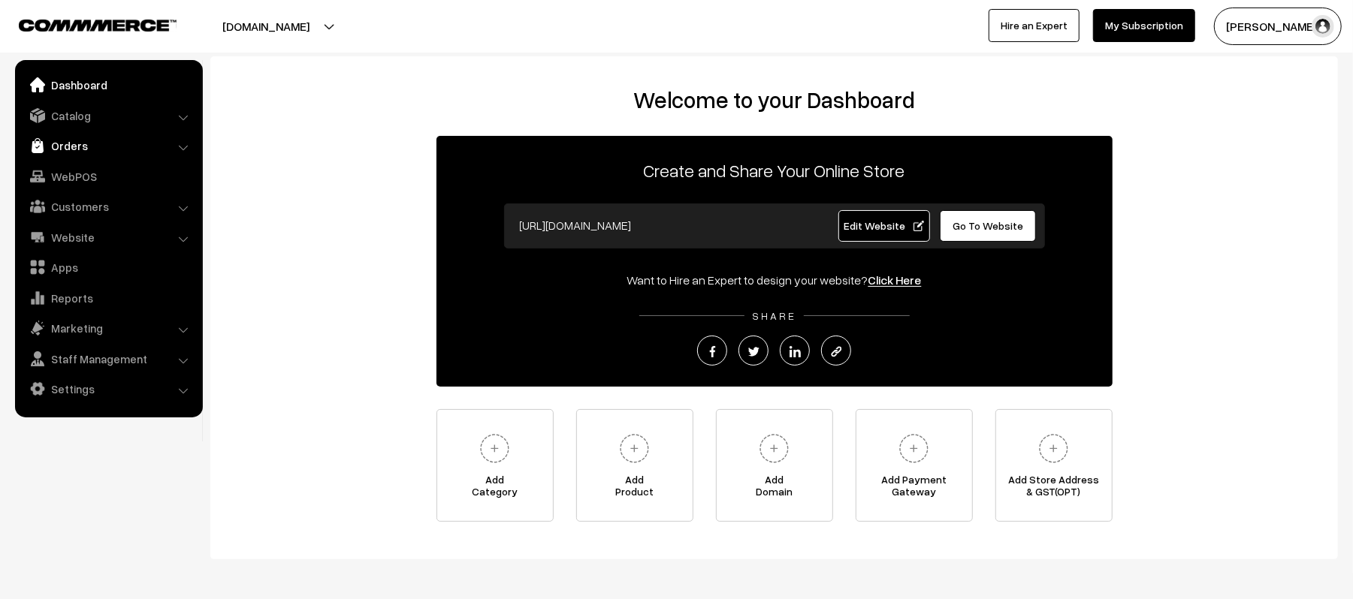
click at [57, 152] on link "Orders" at bounding box center [108, 145] width 179 height 27
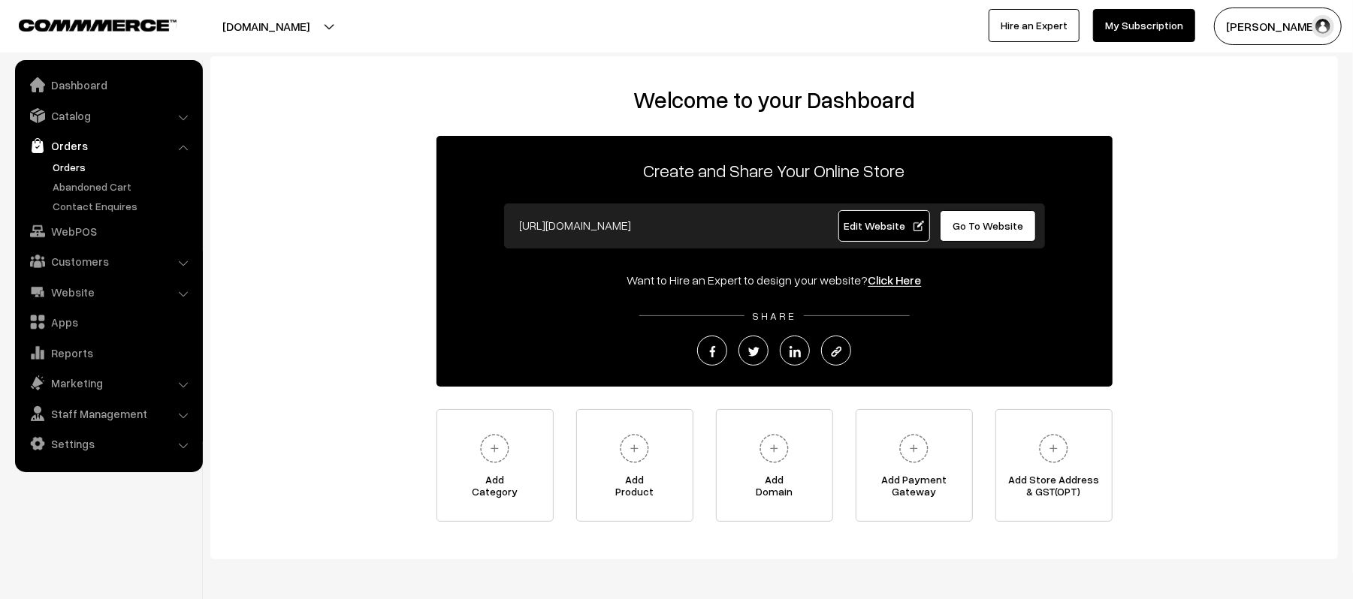
click at [69, 166] on link "Orders" at bounding box center [123, 167] width 149 height 16
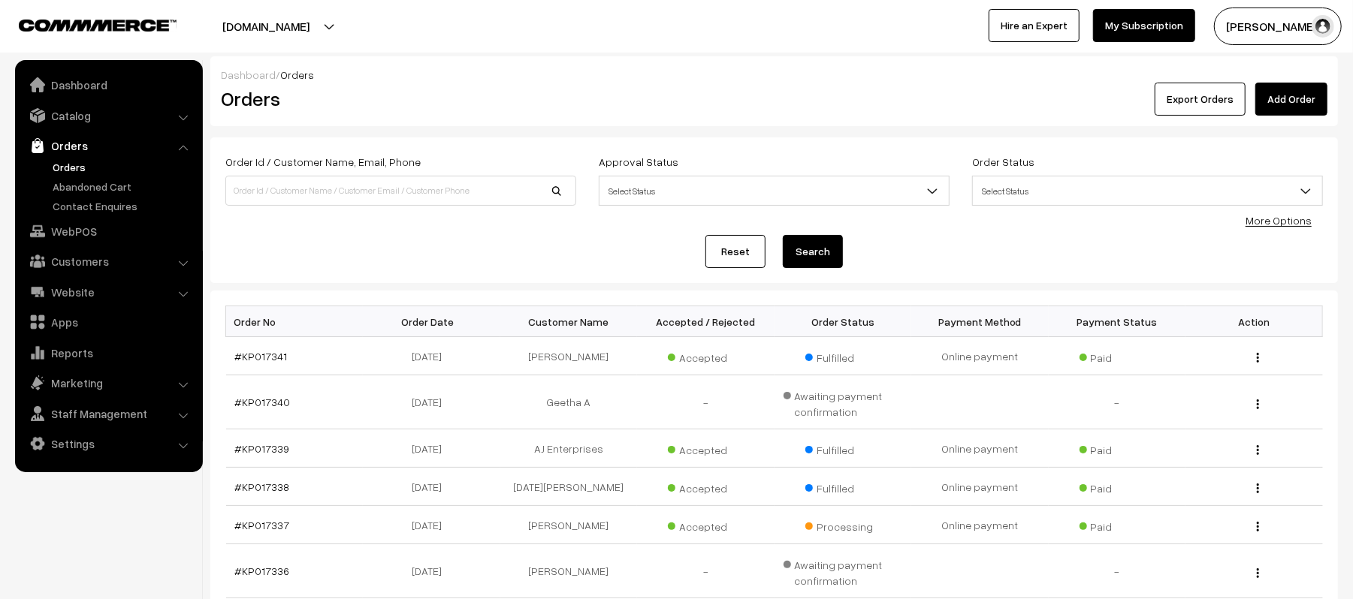
click at [1317, 98] on link "Add Order" at bounding box center [1291, 99] width 72 height 33
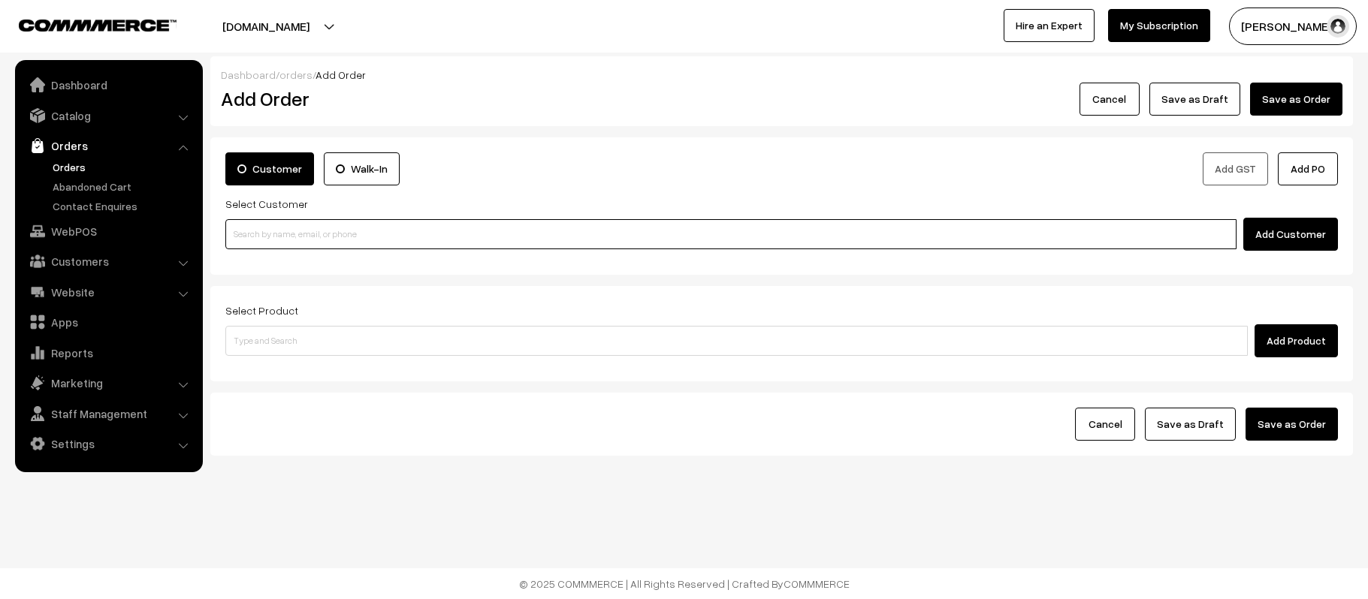
click at [290, 241] on input at bounding box center [730, 234] width 1011 height 30
paste input "8008374031"
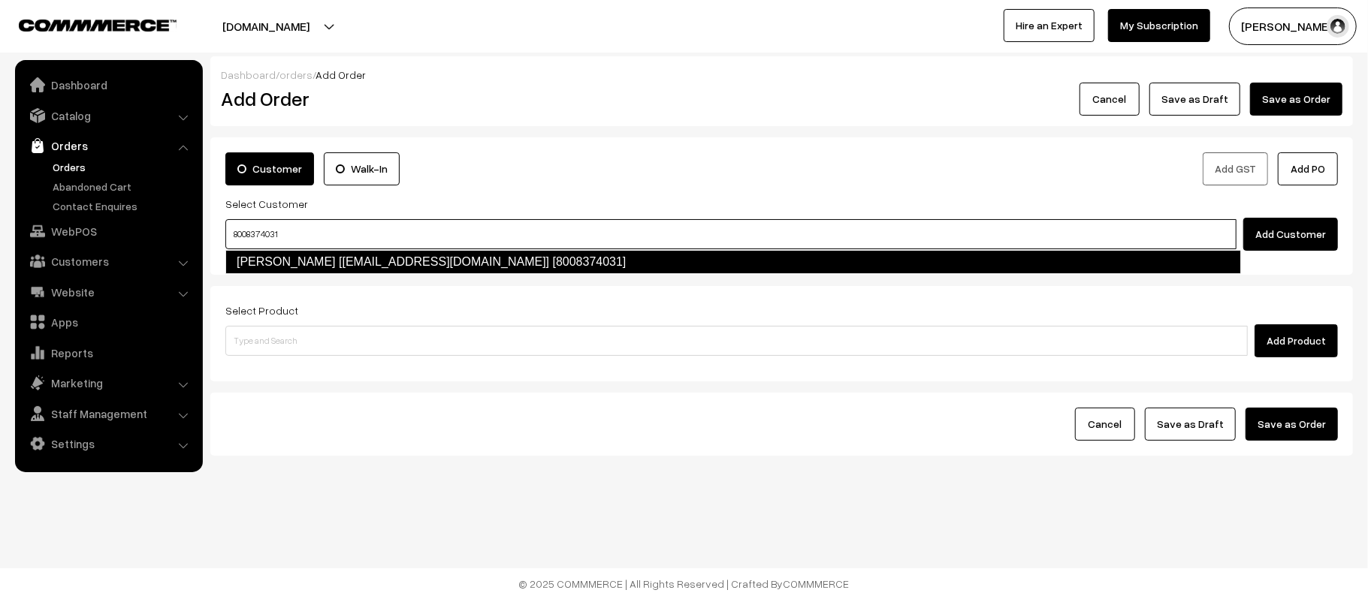
click at [312, 265] on link "Lakshmi B [jaggaroyal987@gmail.com] [8008374031]" at bounding box center [733, 262] width 1016 height 24
type input "8008374031"
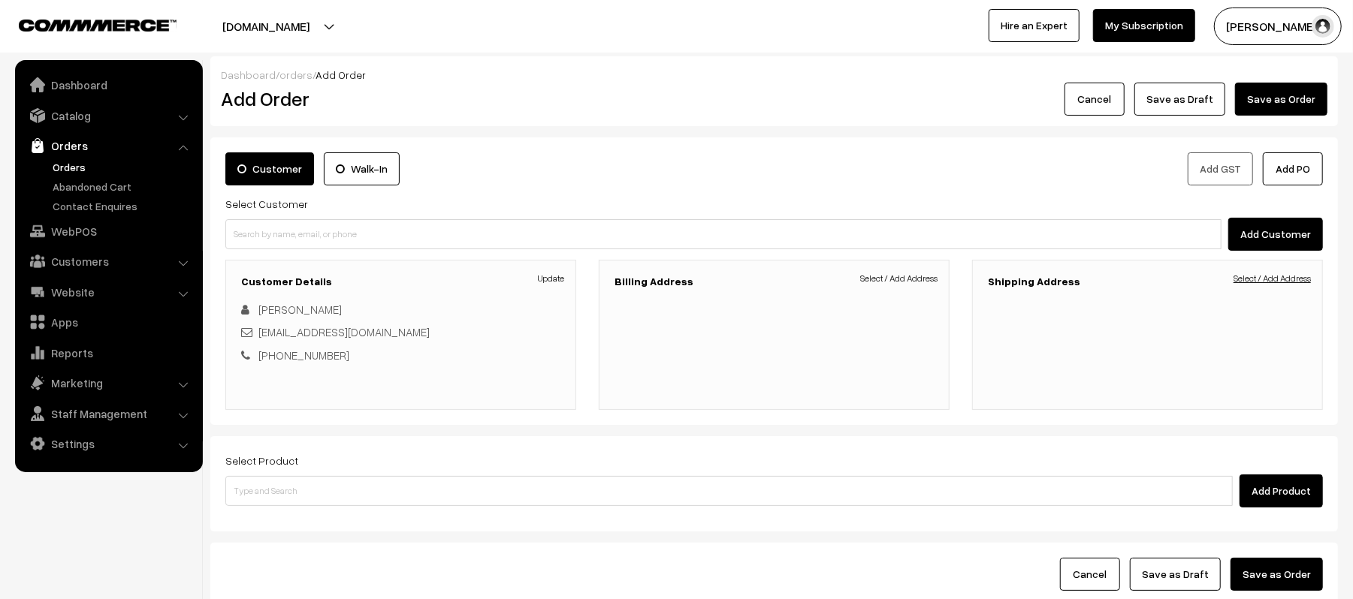
click at [1281, 276] on link "Select / Add Address" at bounding box center [1271, 279] width 77 height 14
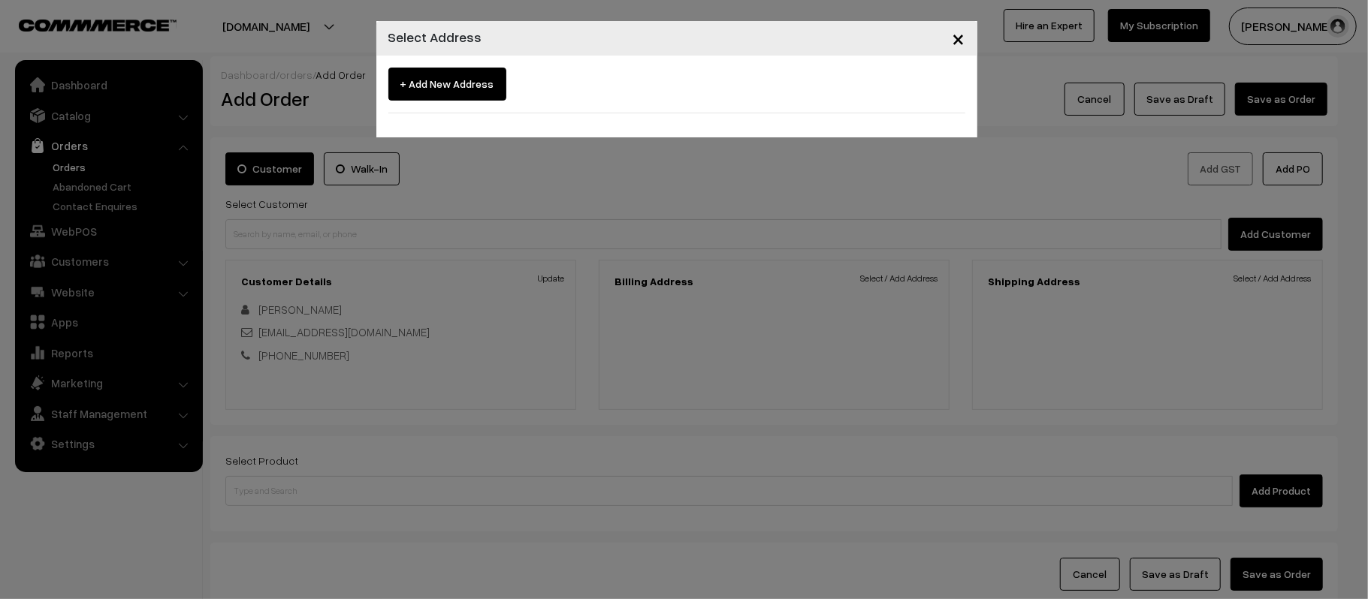
click at [961, 36] on span "×" at bounding box center [958, 38] width 13 height 28
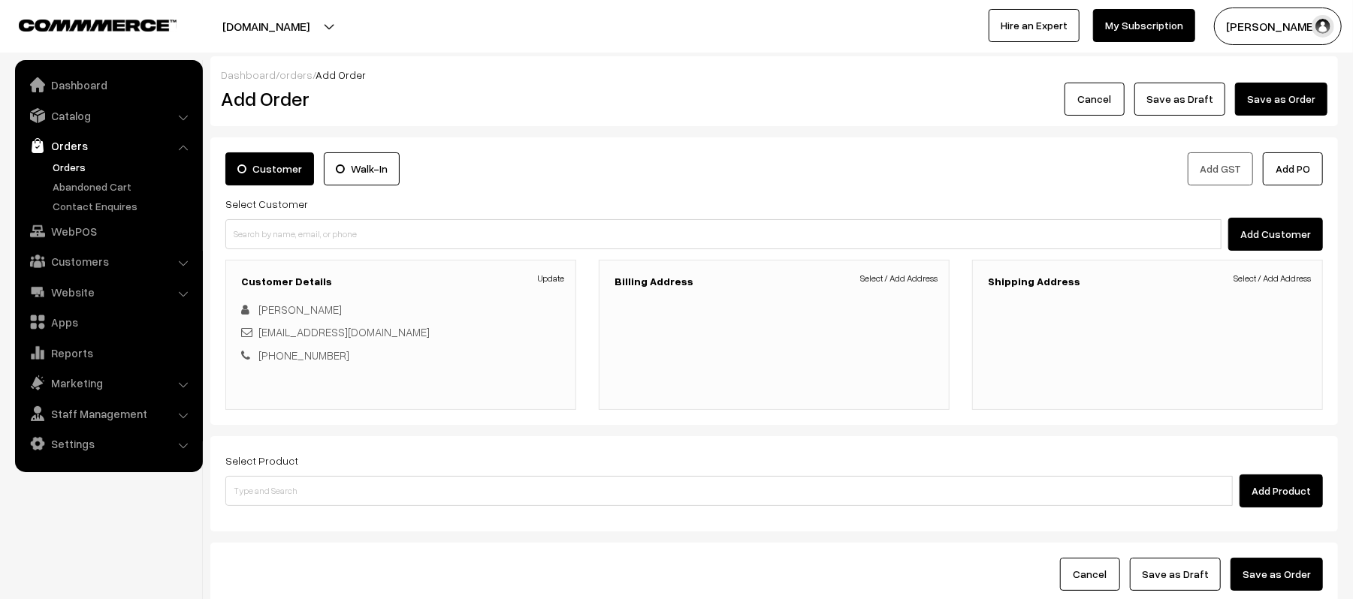
click at [864, 131] on div "Dashboard / orders / Add Order Add Order Cancel Save as Draft Save as Order Sav…" at bounding box center [773, 331] width 1127 height 550
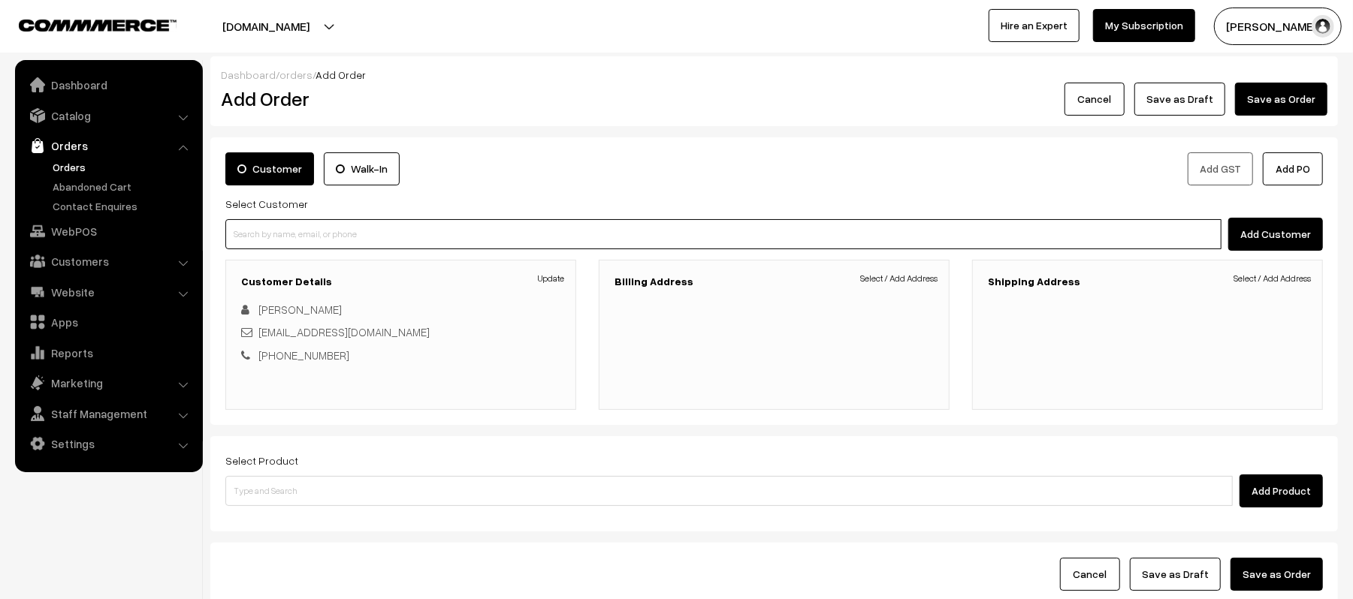
click at [395, 233] on input at bounding box center [723, 234] width 996 height 30
paste input "jaggaroyal987@gmail.com"
click at [343, 262] on ul "Lakshmi B [jaggaroyal987@gmail.com] [8008374031]" at bounding box center [725, 260] width 1001 height 20
type input "jaggaroyal987@gmail.com"
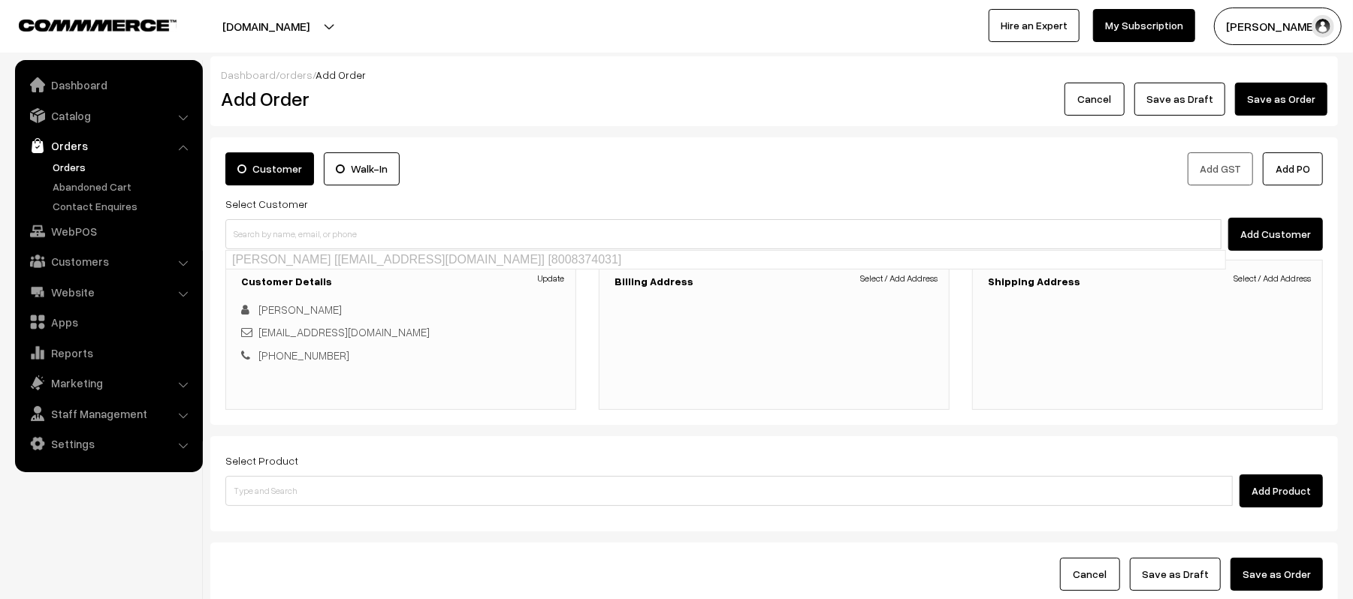
click at [60, 161] on link "Orders" at bounding box center [123, 167] width 149 height 16
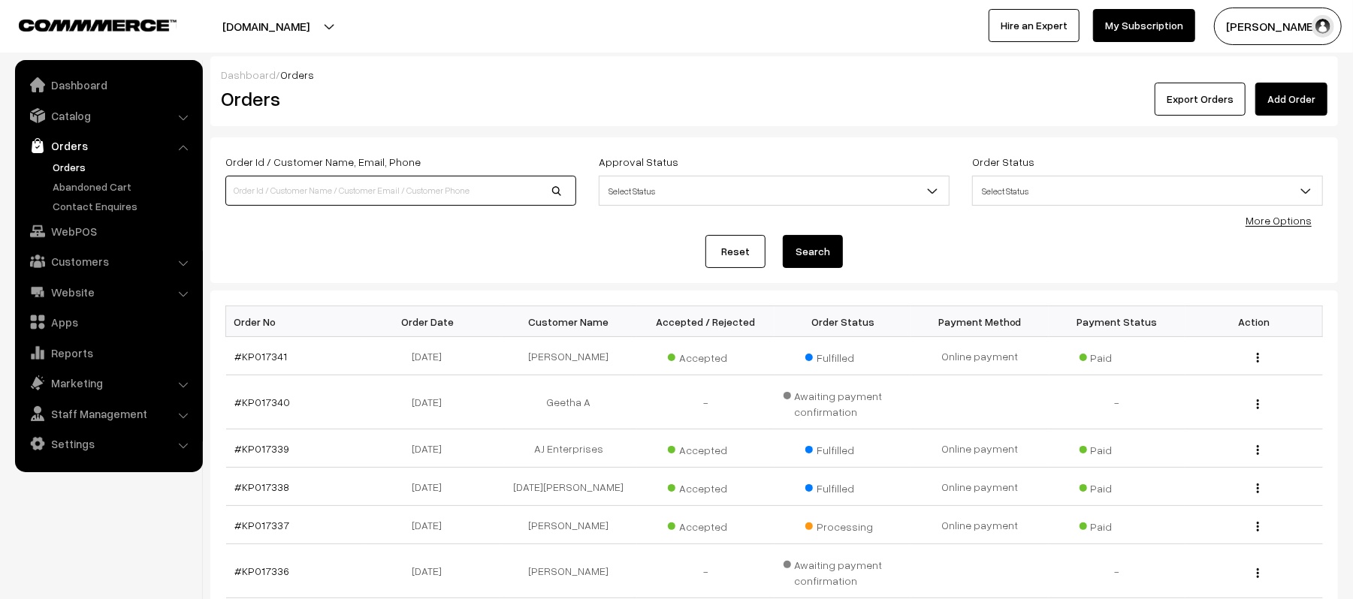
click at [325, 184] on input at bounding box center [400, 191] width 351 height 30
click at [1309, 87] on link "Add Order" at bounding box center [1291, 99] width 72 height 33
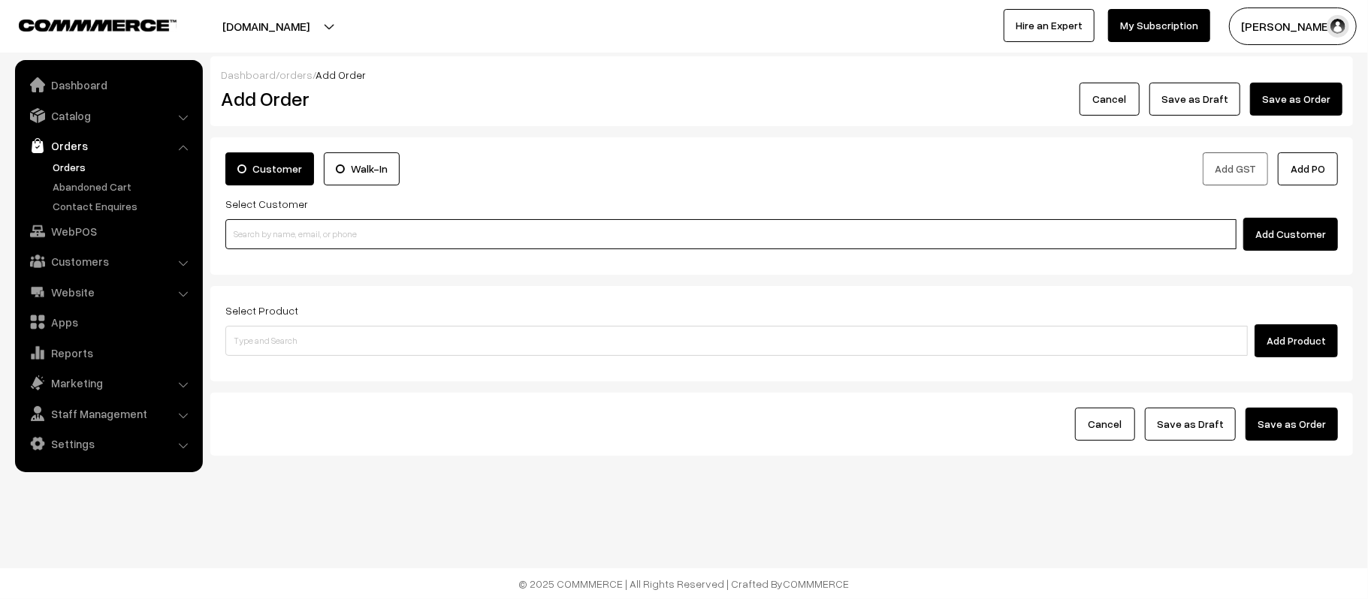
click at [353, 223] on input at bounding box center [730, 234] width 1011 height 30
paste input "[EMAIL_ADDRESS][DOMAIN_NAME]"
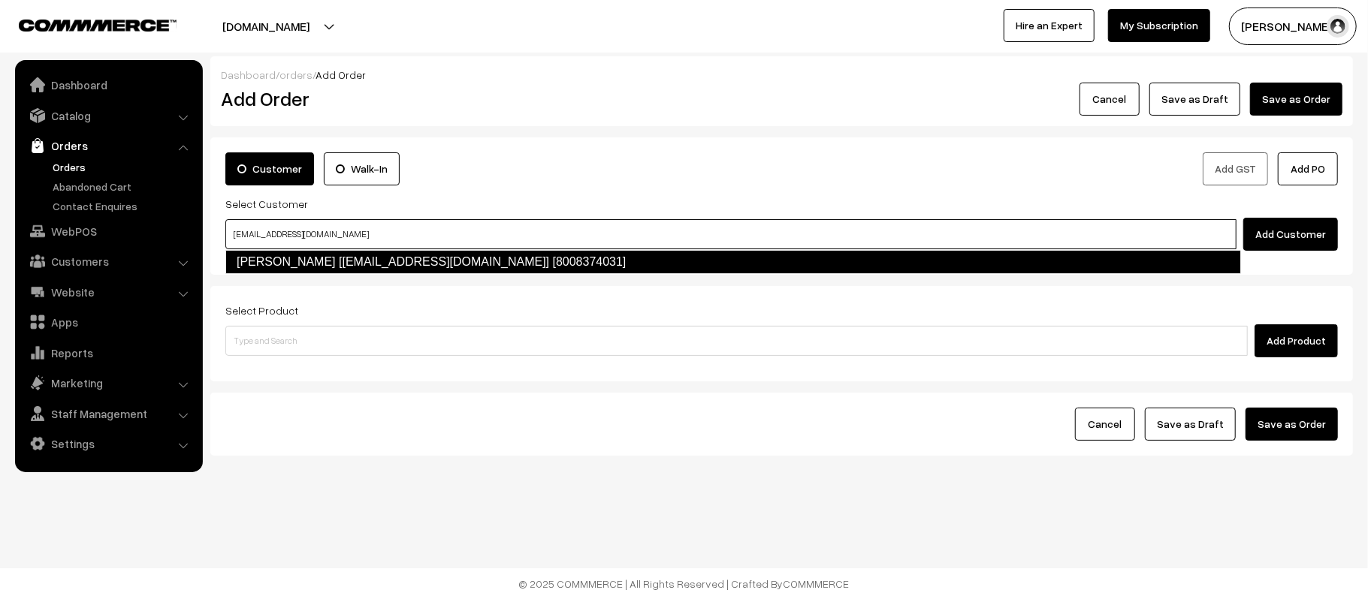
click at [350, 260] on link "Lakshmi B [jaggaroyal987@gmail.com] [8008374031]" at bounding box center [733, 262] width 1016 height 24
type input "[EMAIL_ADDRESS][DOMAIN_NAME]"
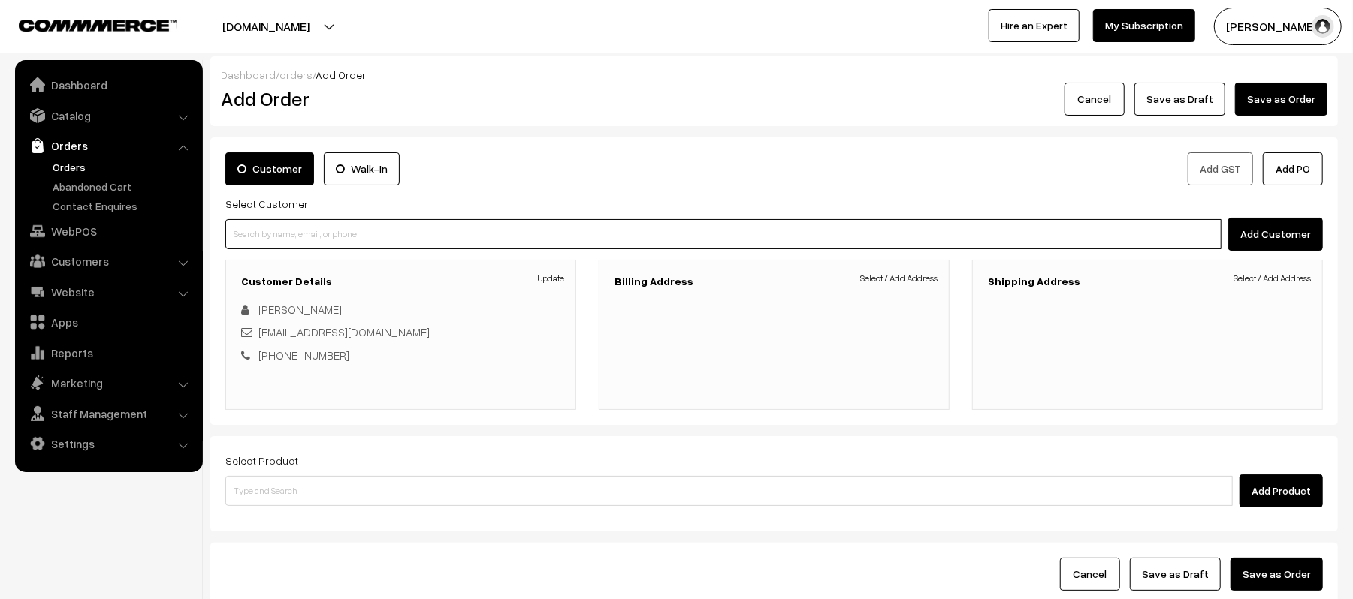
click at [321, 232] on input at bounding box center [723, 234] width 996 height 30
paste input "8707028103"
type input "8707028103"
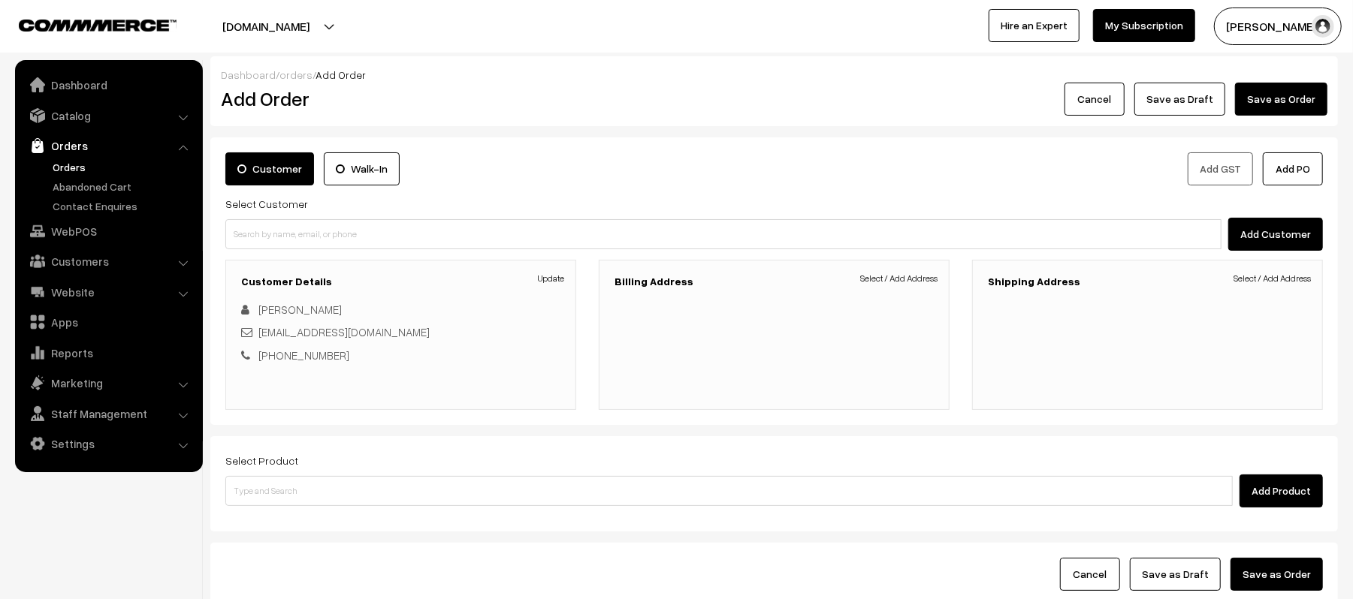
click at [538, 176] on div "Customer Walk-In" at bounding box center [494, 168] width 538 height 33
click at [79, 163] on link "Orders" at bounding box center [123, 167] width 149 height 16
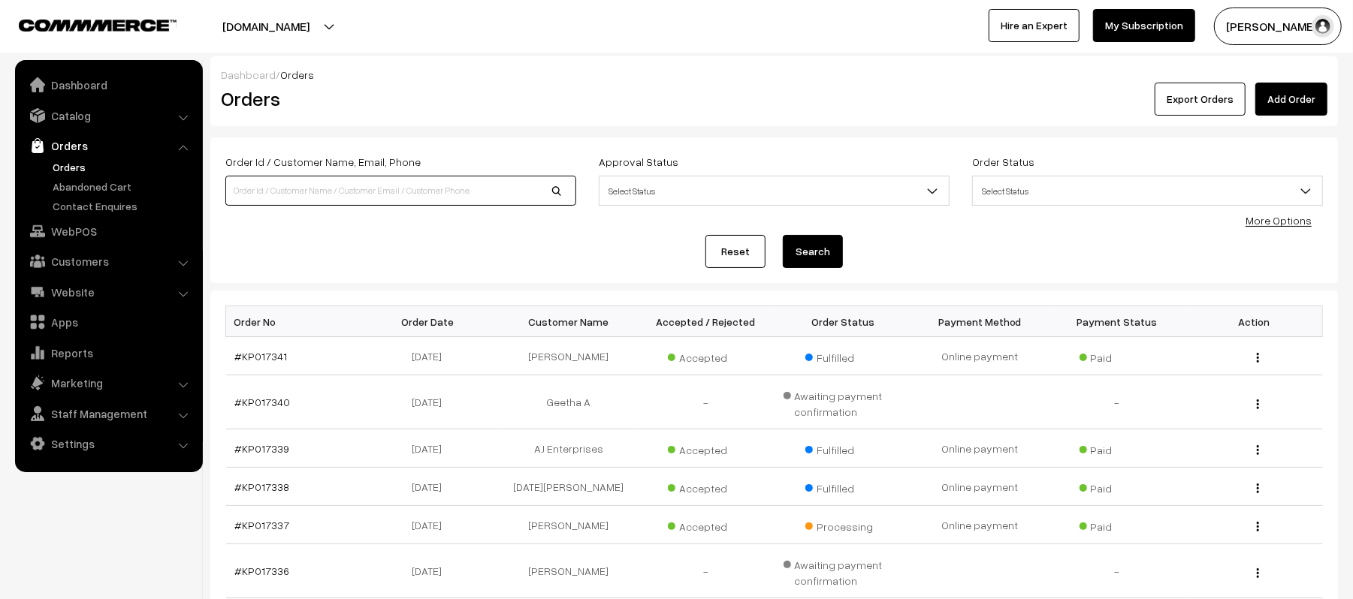
click at [291, 190] on input at bounding box center [400, 191] width 351 height 30
paste input "9024532830"
type input "9024532830"
click at [819, 247] on button "Search" at bounding box center [813, 251] width 60 height 33
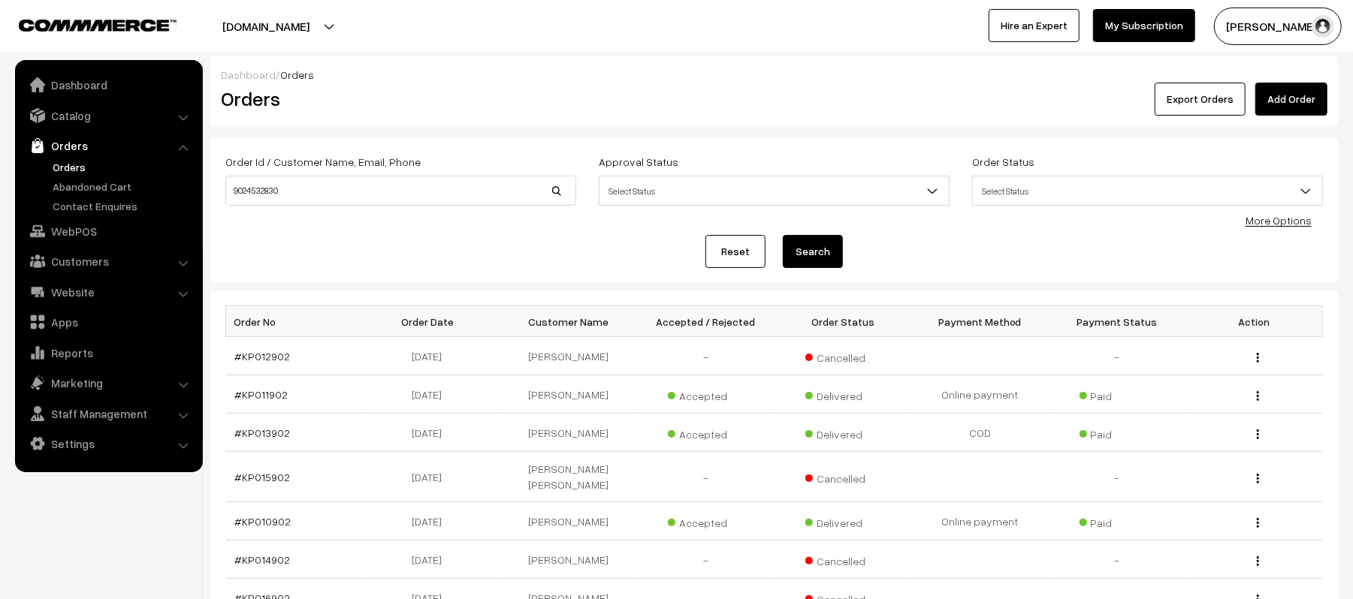
click at [58, 166] on link "Orders" at bounding box center [123, 167] width 149 height 16
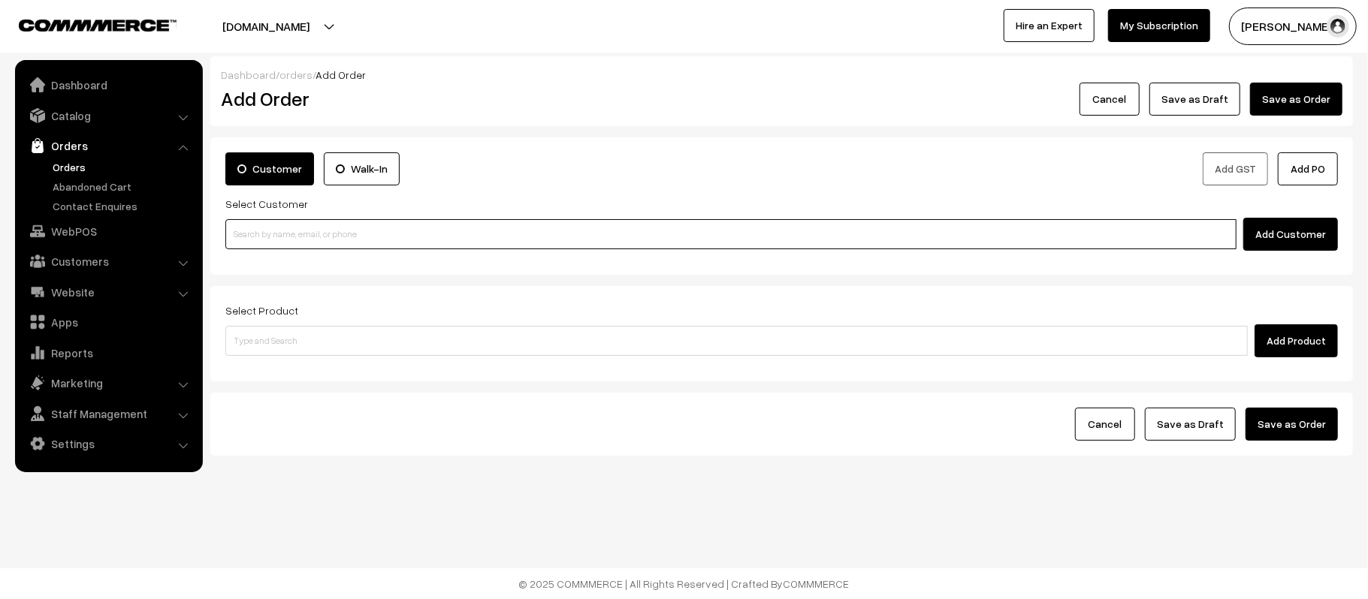
click at [306, 223] on input at bounding box center [730, 234] width 1011 height 30
paste input "9024532830"
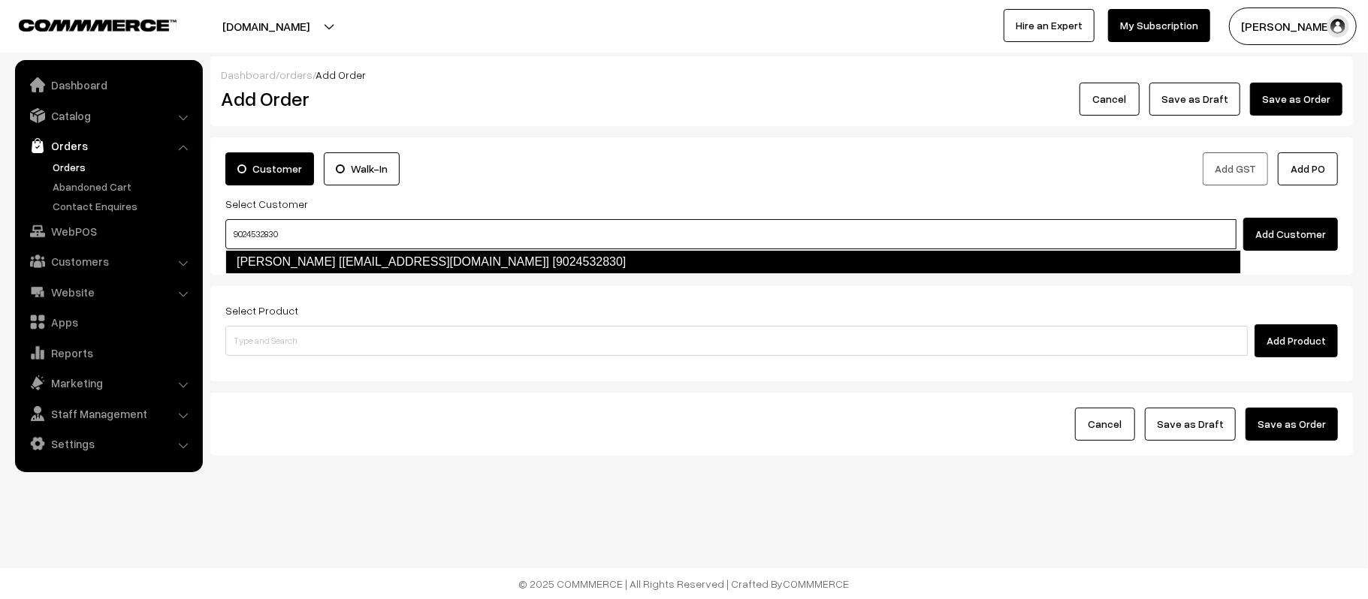
click at [334, 265] on link "Mohit Singh [mohitsinghsahas@gmail.com] [9024532830]" at bounding box center [733, 262] width 1016 height 24
type input "9024532830"
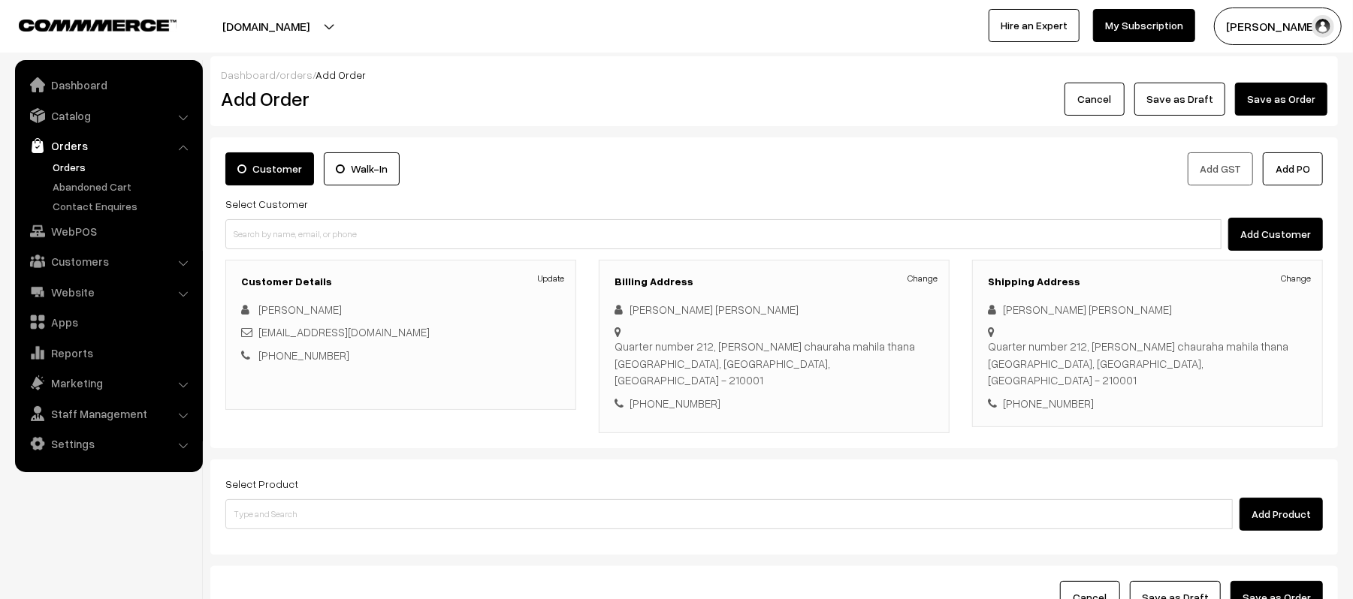
click at [364, 514] on div "Select Product Add Product" at bounding box center [773, 507] width 1127 height 95
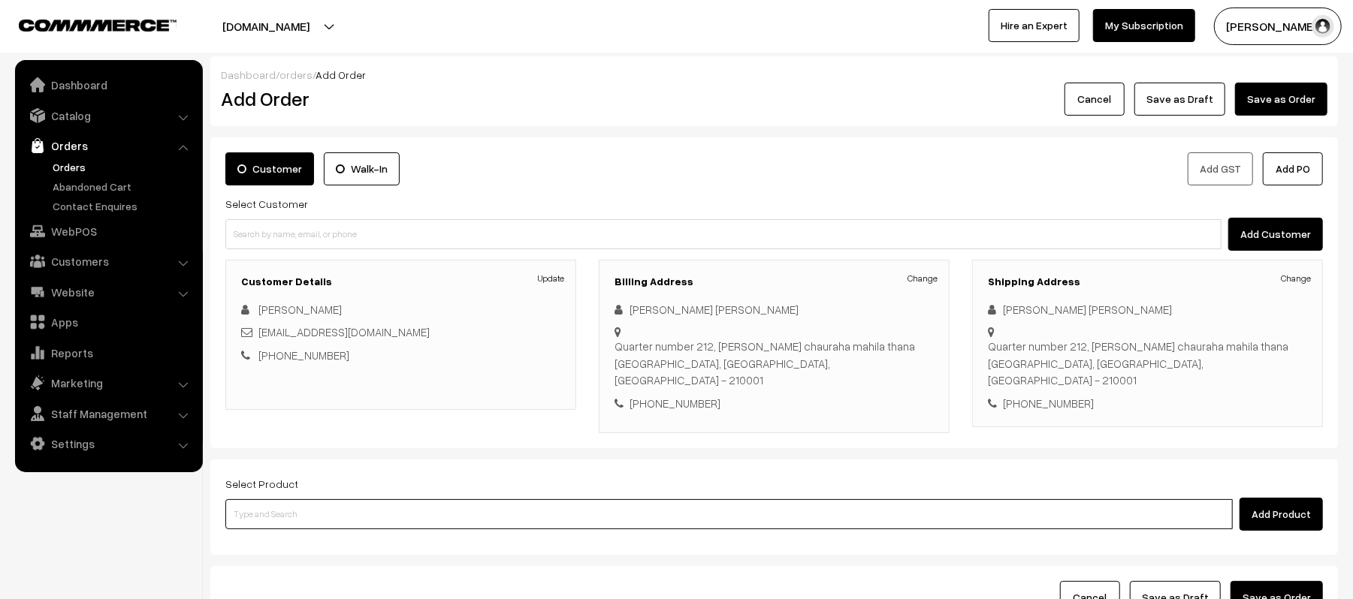
click at [362, 505] on input at bounding box center [728, 515] width 1007 height 30
type input "glovera"
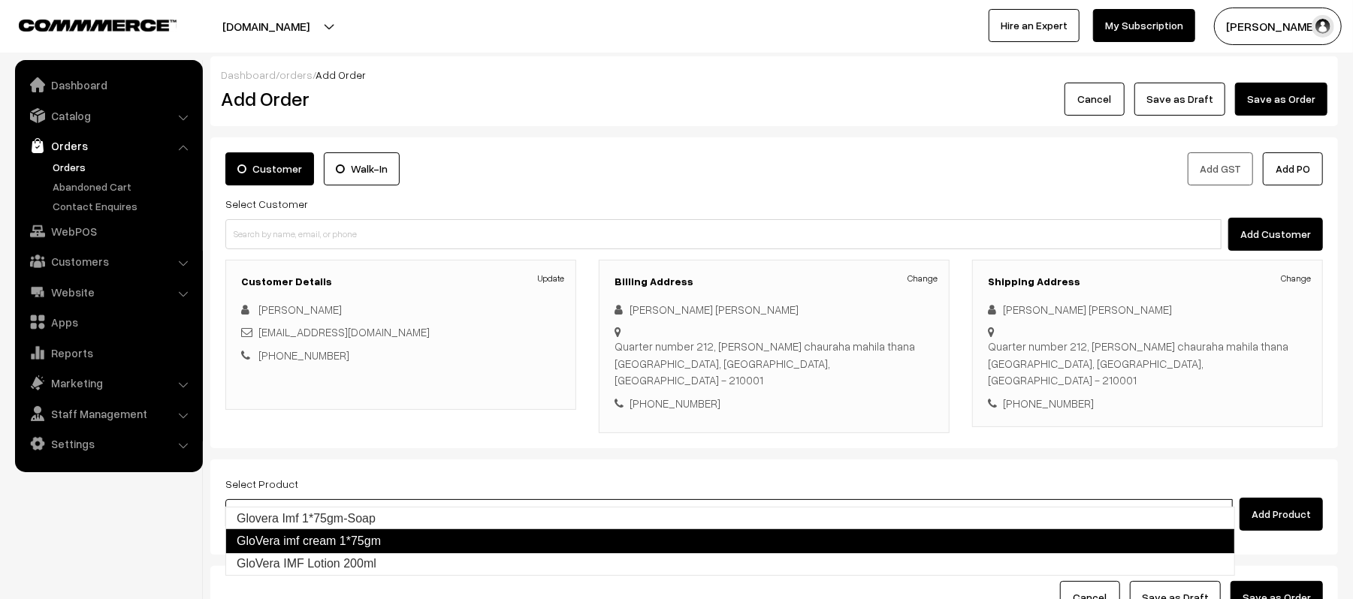
click at [328, 541] on link "GloVera imf cream 1*75gm" at bounding box center [730, 542] width 1010 height 24
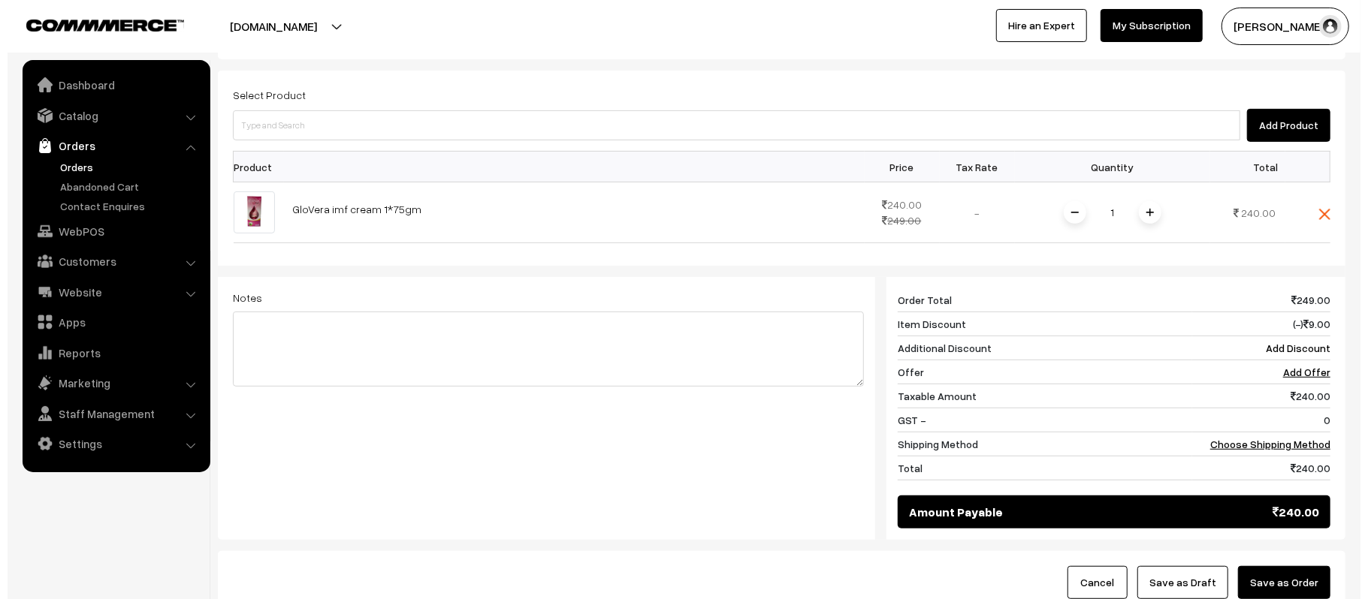
scroll to position [400, 0]
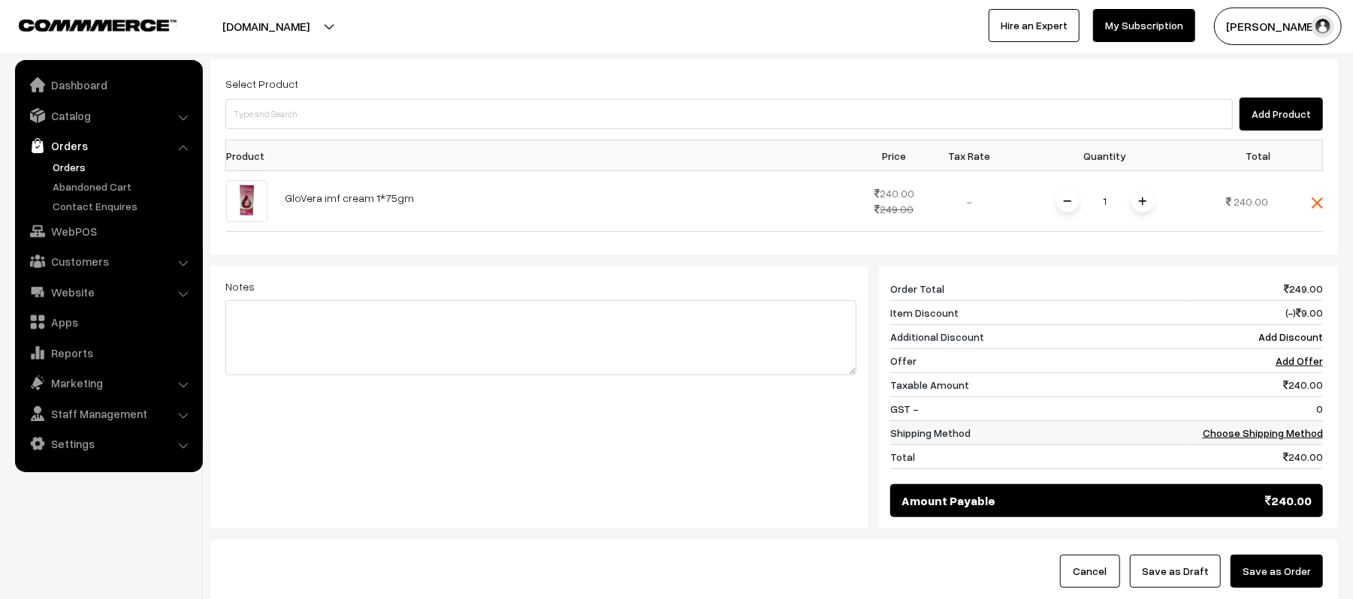
click at [1287, 427] on link "Choose Shipping Method" at bounding box center [1263, 433] width 120 height 13
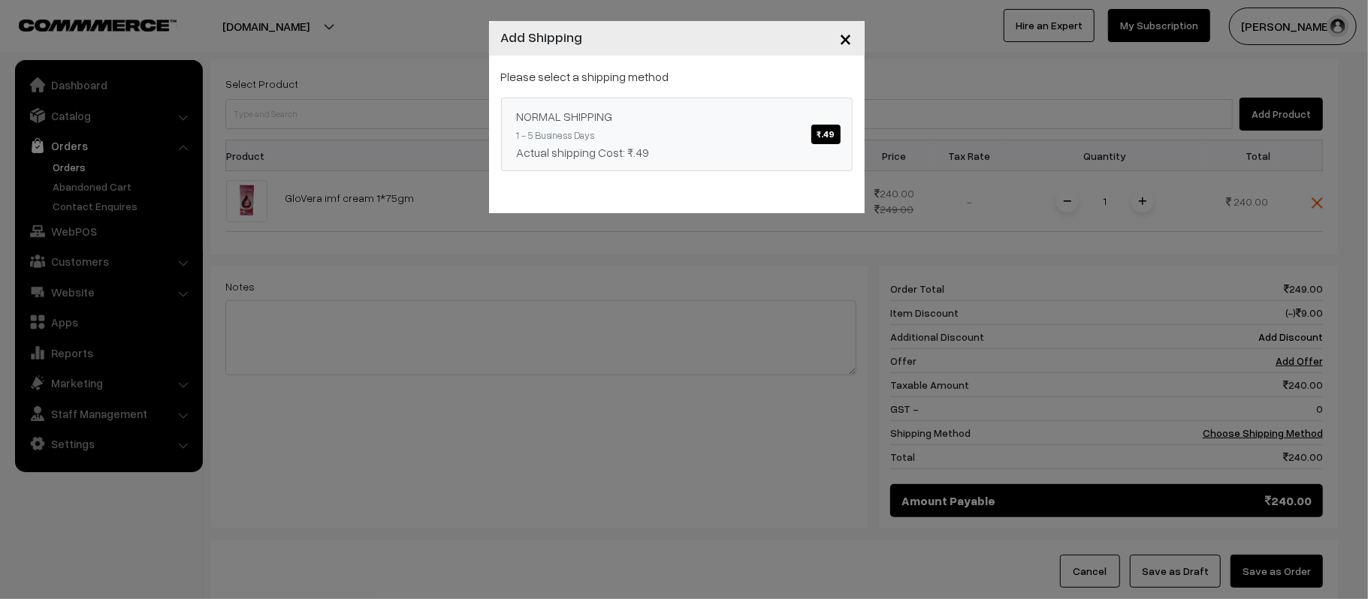
click at [629, 161] on div "Actual shipping Cost: ₹.49" at bounding box center [677, 152] width 320 height 18
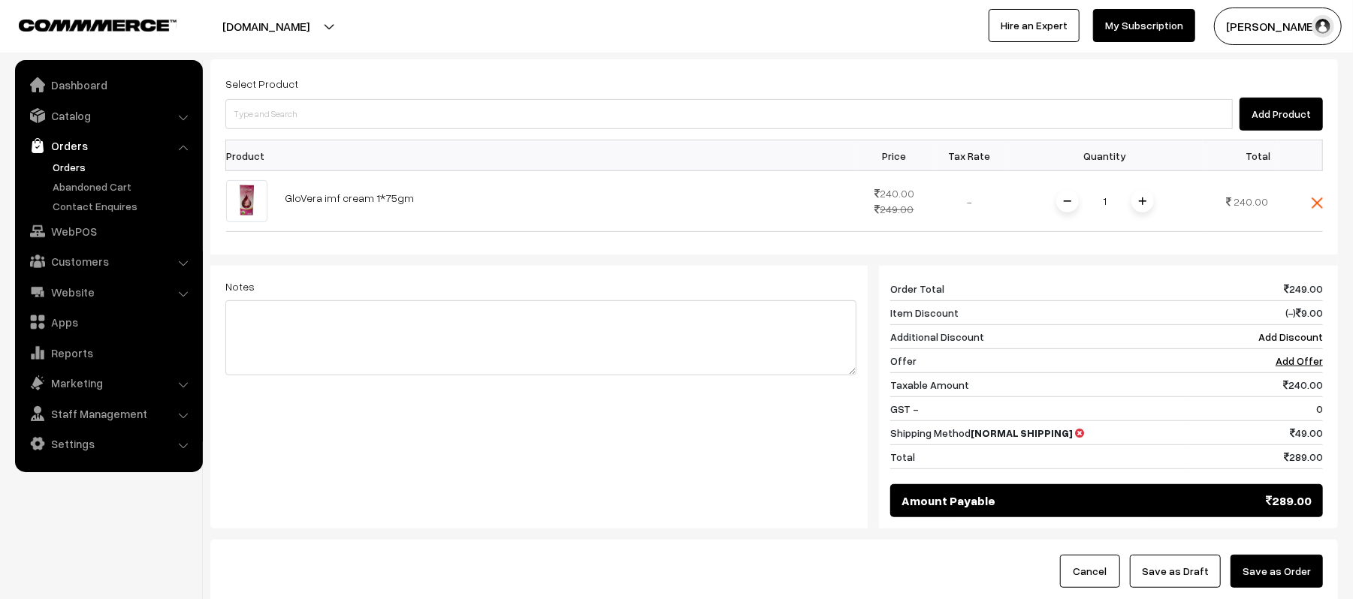
click at [1263, 555] on button "Save as Order" at bounding box center [1276, 571] width 92 height 33
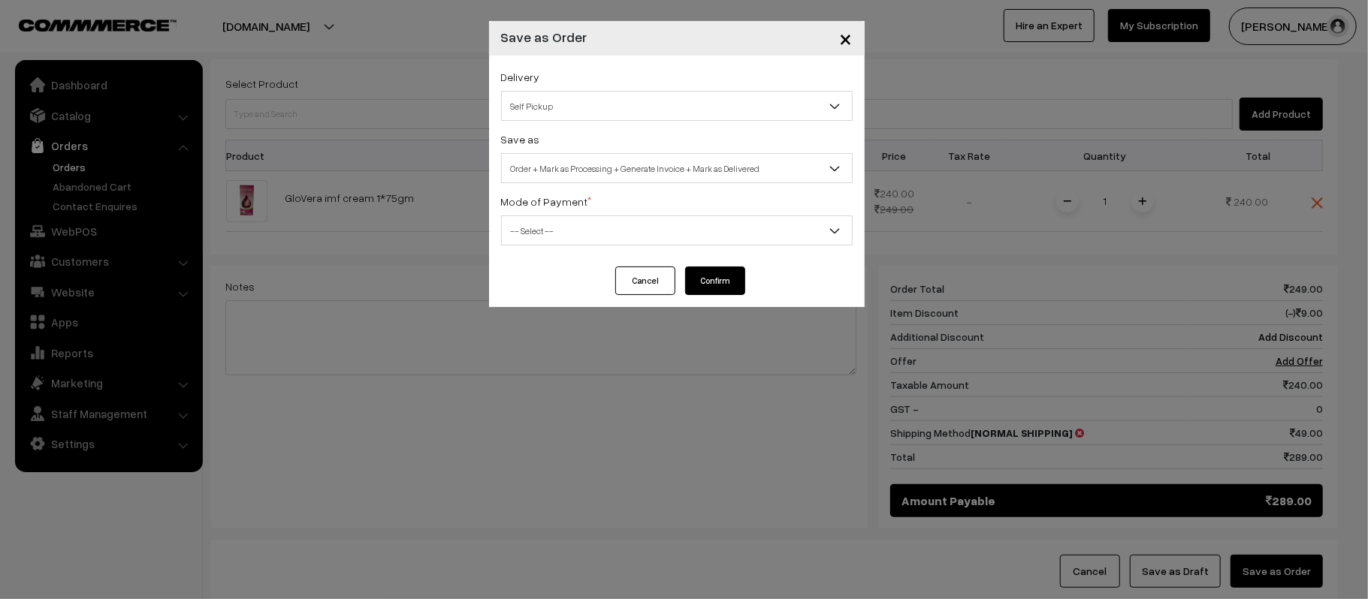
click at [602, 161] on span "Order + Mark as Processing + Generate Invoice + Mark as Delivered" at bounding box center [677, 168] width 350 height 26
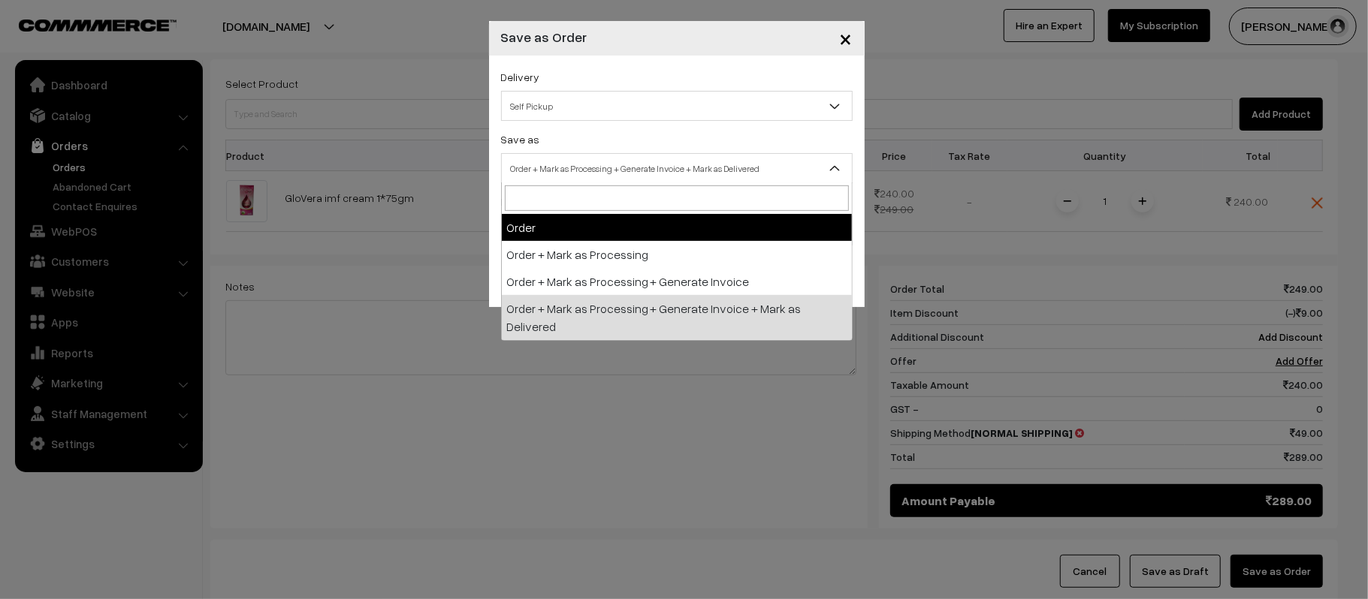
select select "1"
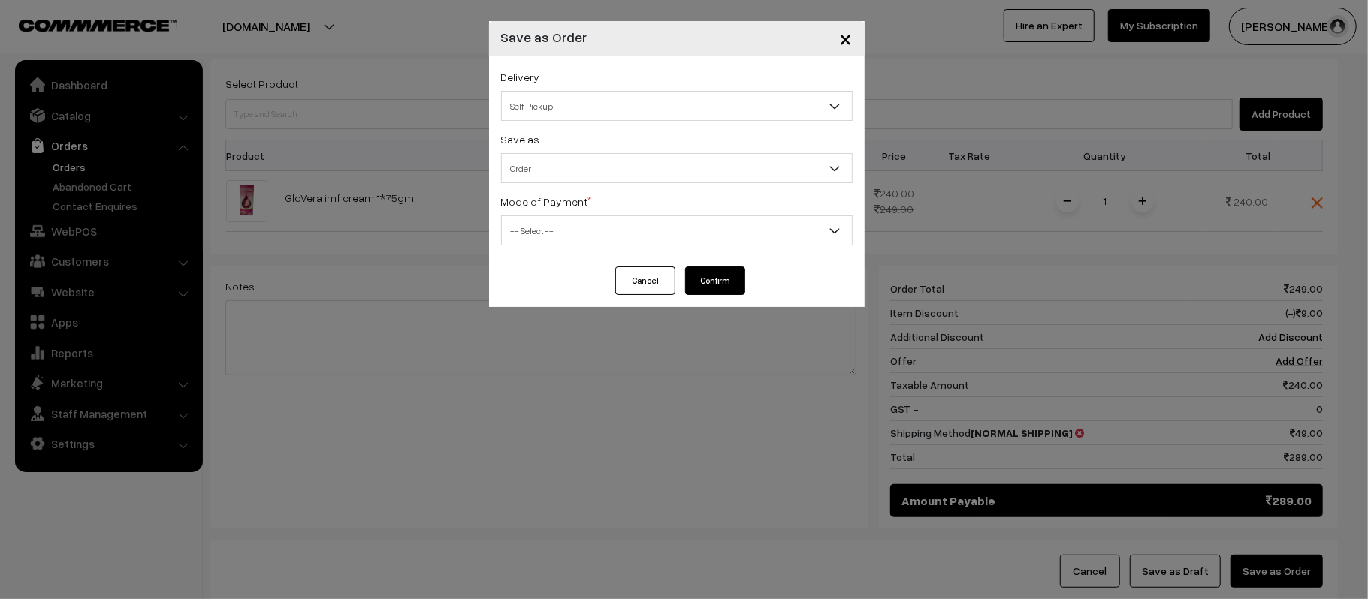
click at [560, 231] on span "-- Select --" at bounding box center [677, 231] width 350 height 26
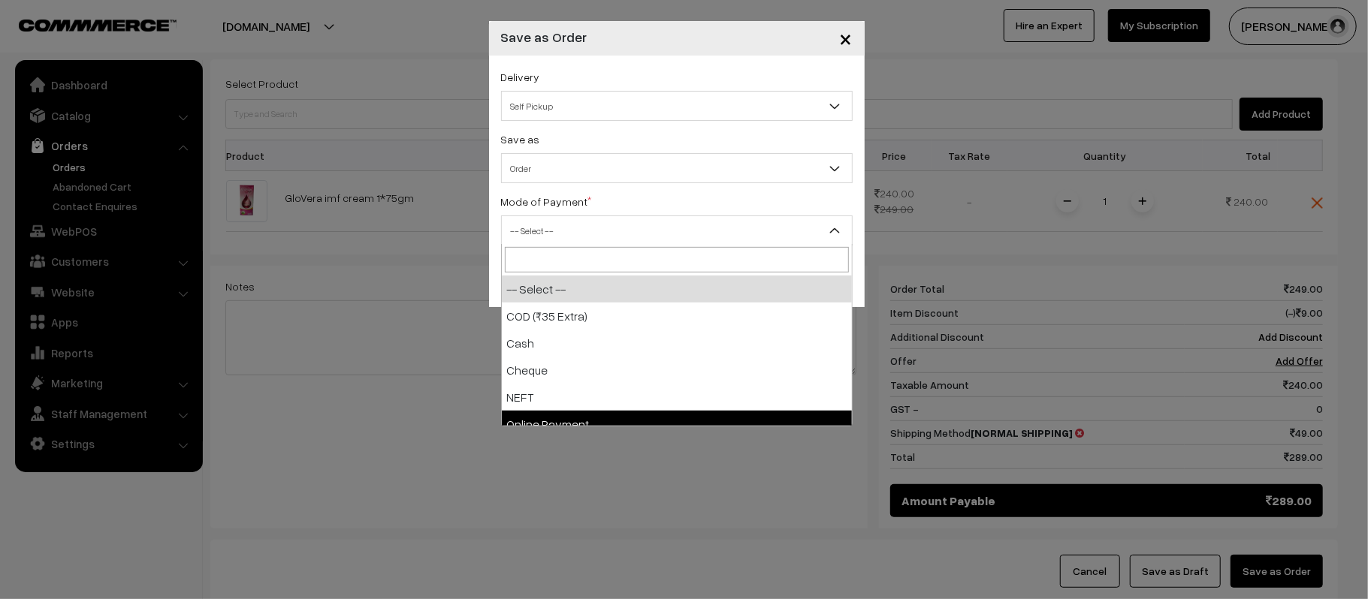
select select "5"
checkbox input "true"
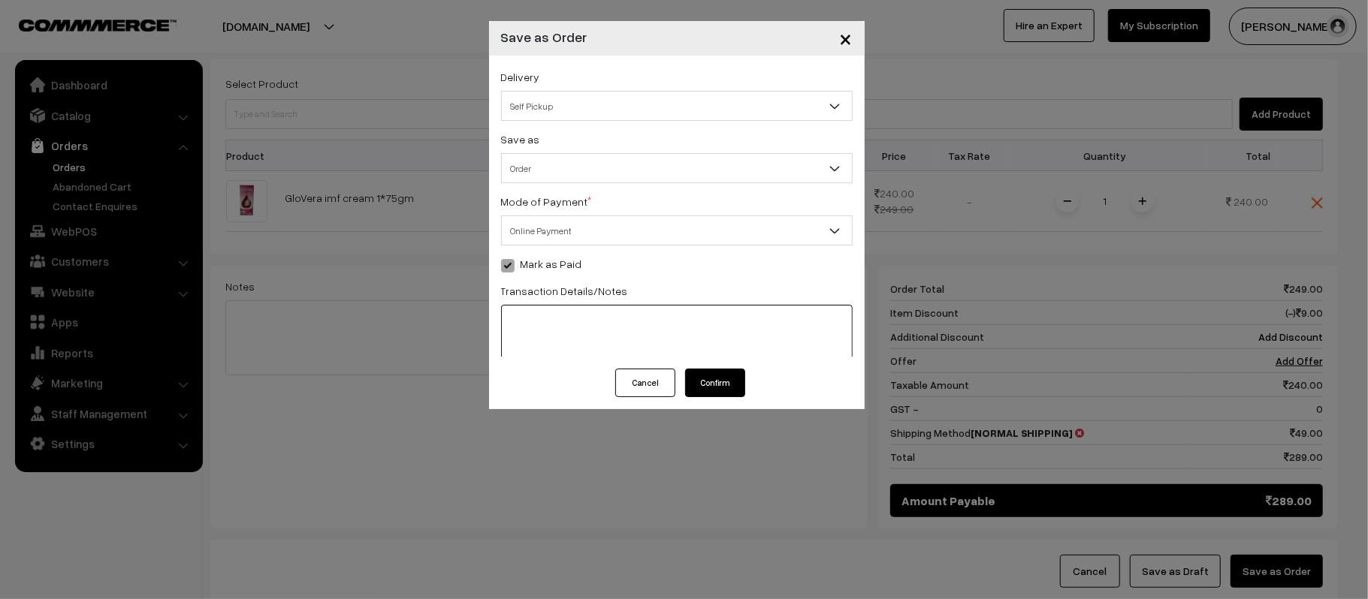
click at [557, 305] on textarea at bounding box center [677, 337] width 352 height 64
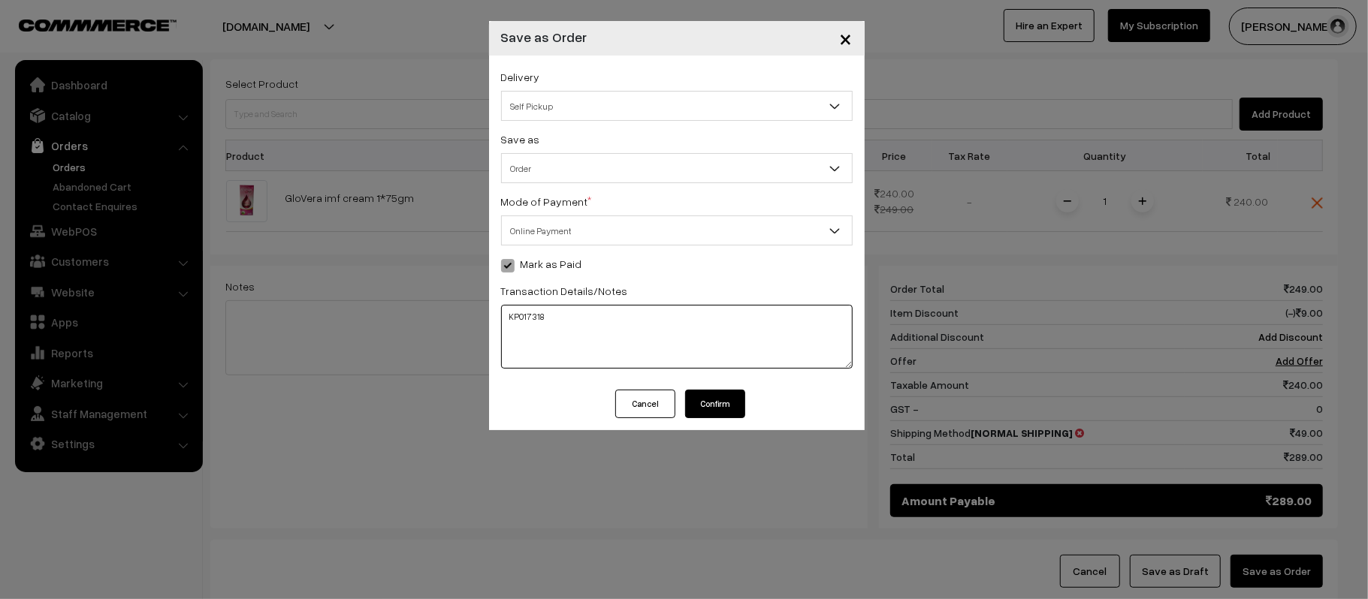
type textarea "KP017318"
click at [705, 406] on button "Confirm" at bounding box center [715, 404] width 60 height 29
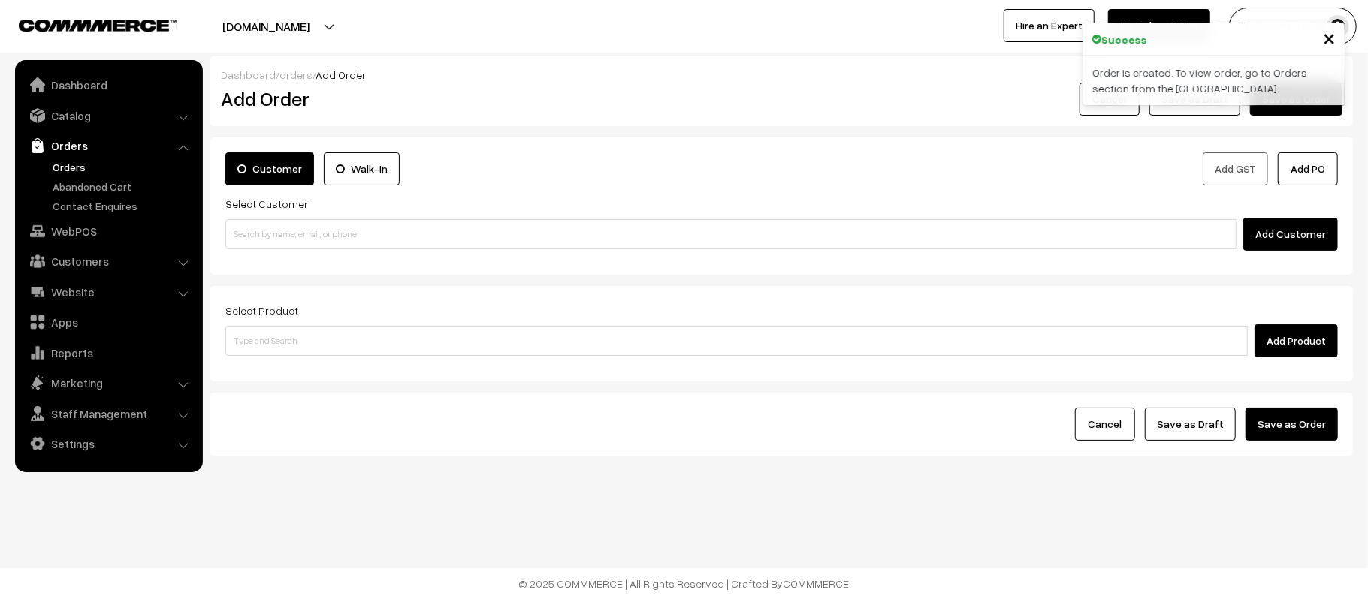
click at [69, 166] on link "Orders" at bounding box center [123, 167] width 149 height 16
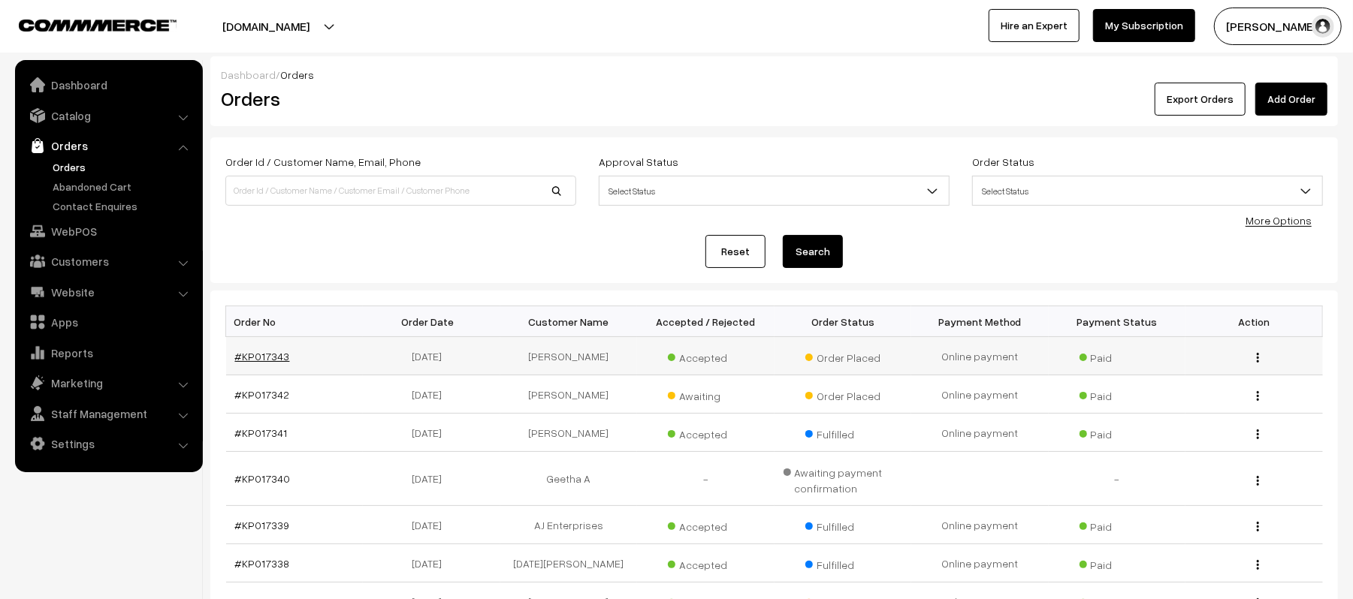
click at [266, 355] on link "#KP017343" at bounding box center [262, 356] width 55 height 13
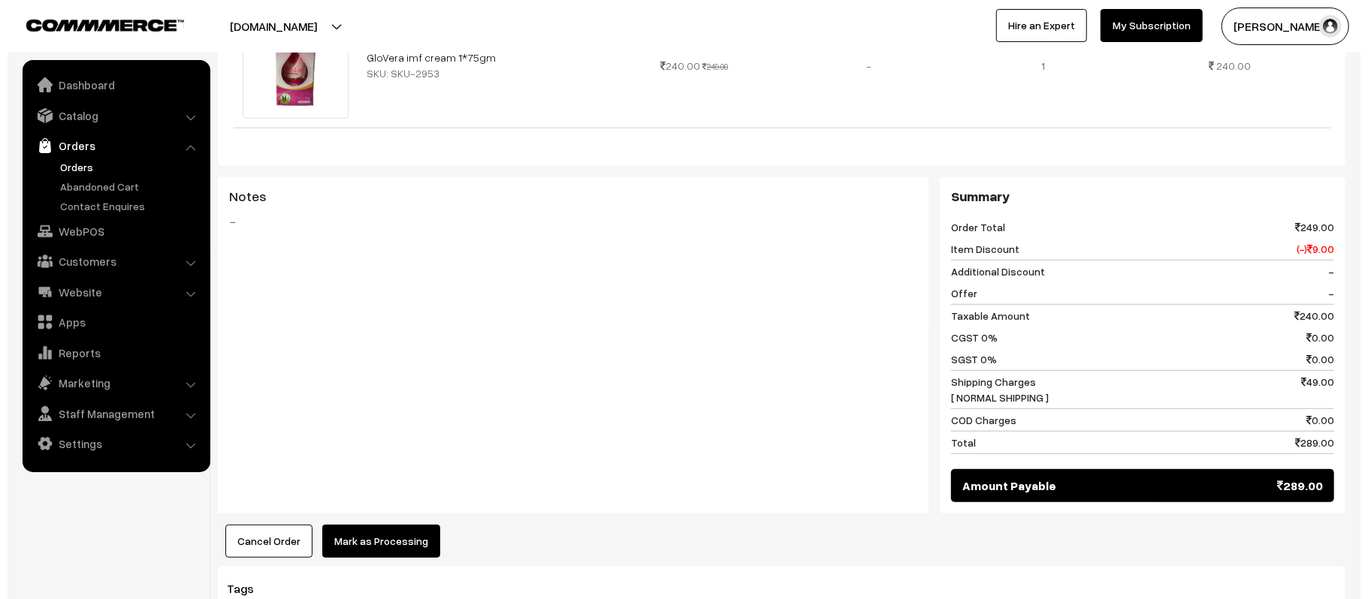
scroll to position [601, 0]
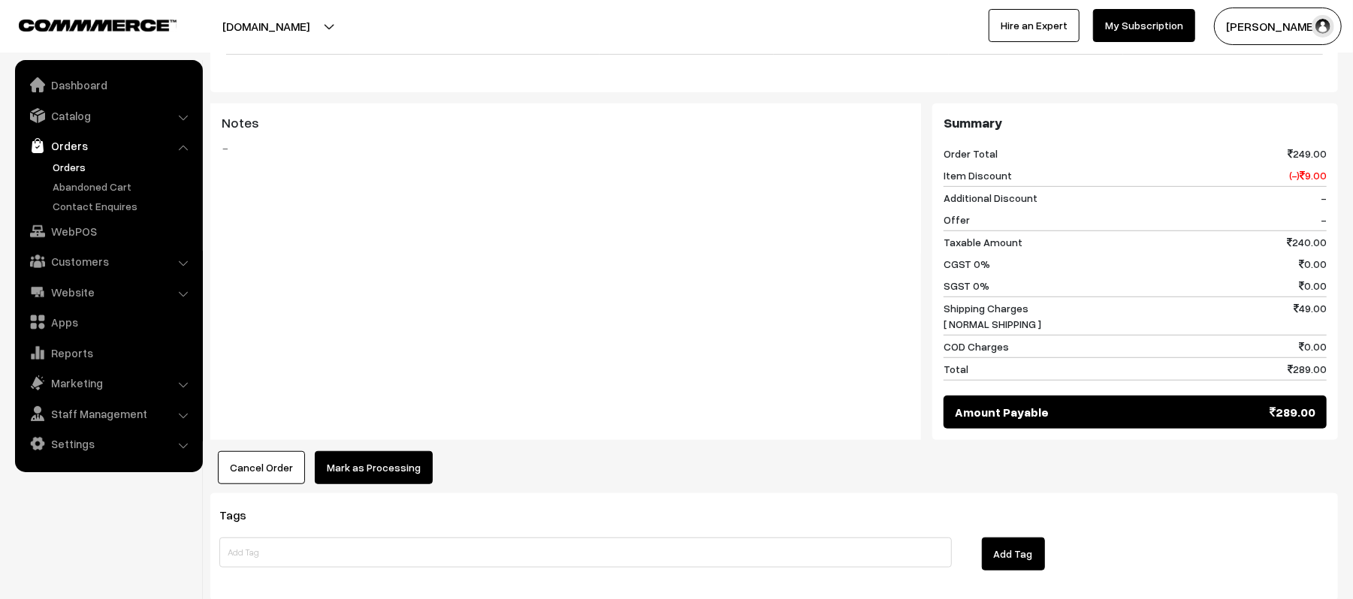
click at [364, 454] on button "Mark as Processing" at bounding box center [374, 467] width 118 height 33
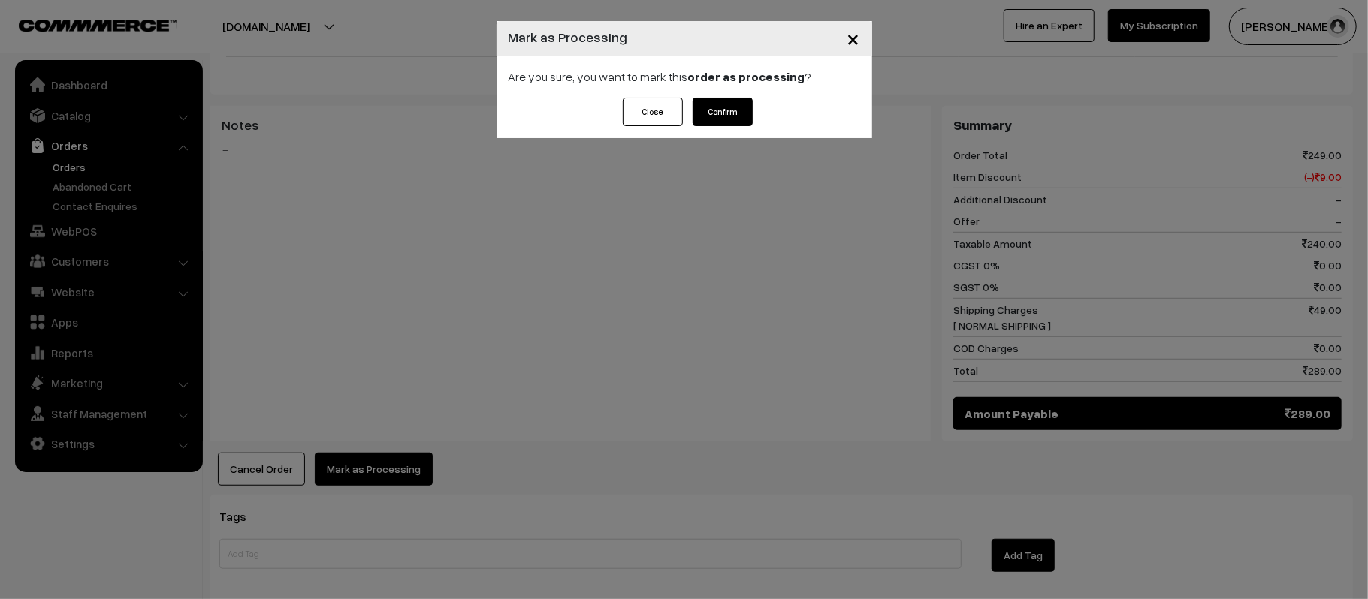
click at [703, 130] on div "Close Confirm" at bounding box center [685, 118] width 376 height 41
click at [718, 116] on button "Confirm" at bounding box center [723, 112] width 60 height 29
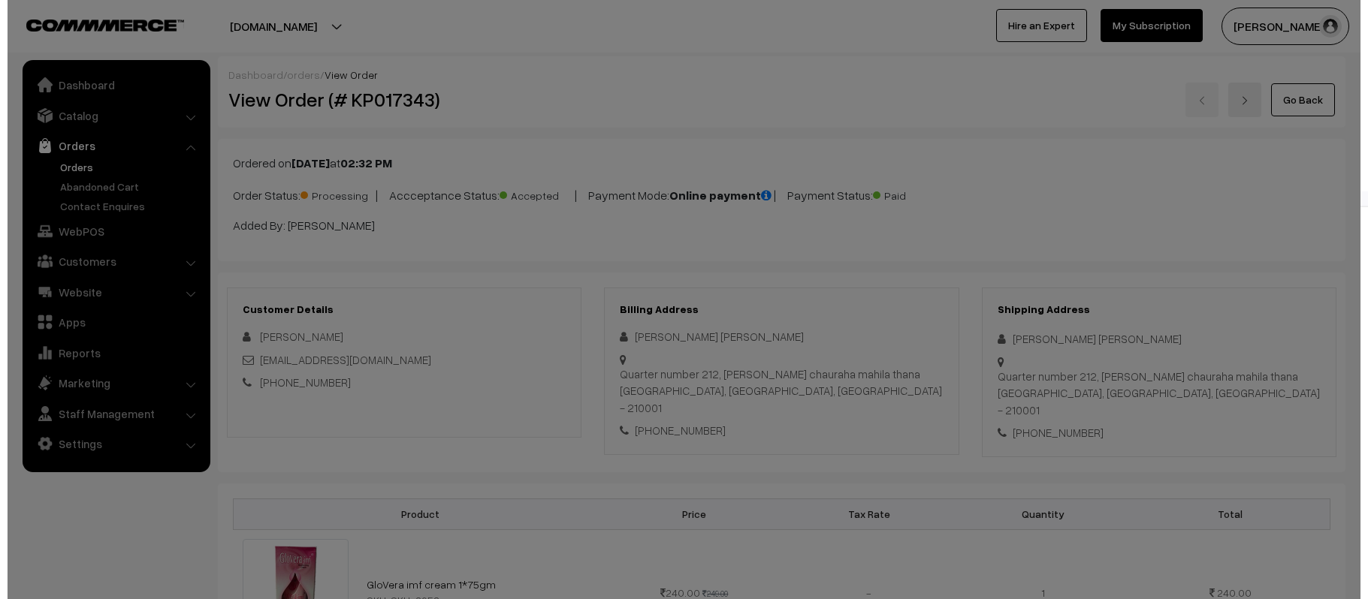
scroll to position [500, 0]
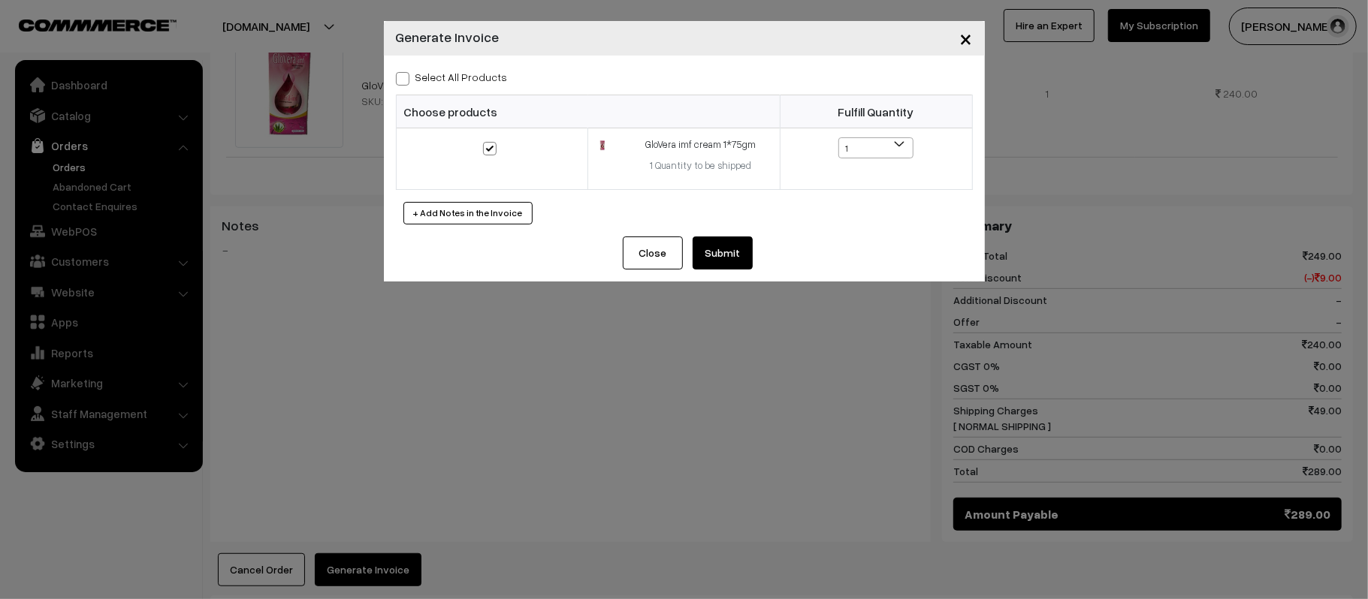
click at [703, 273] on div "Close Submit Back Fulfill Items" at bounding box center [684, 259] width 601 height 45
click at [724, 258] on button "Submit" at bounding box center [723, 253] width 60 height 33
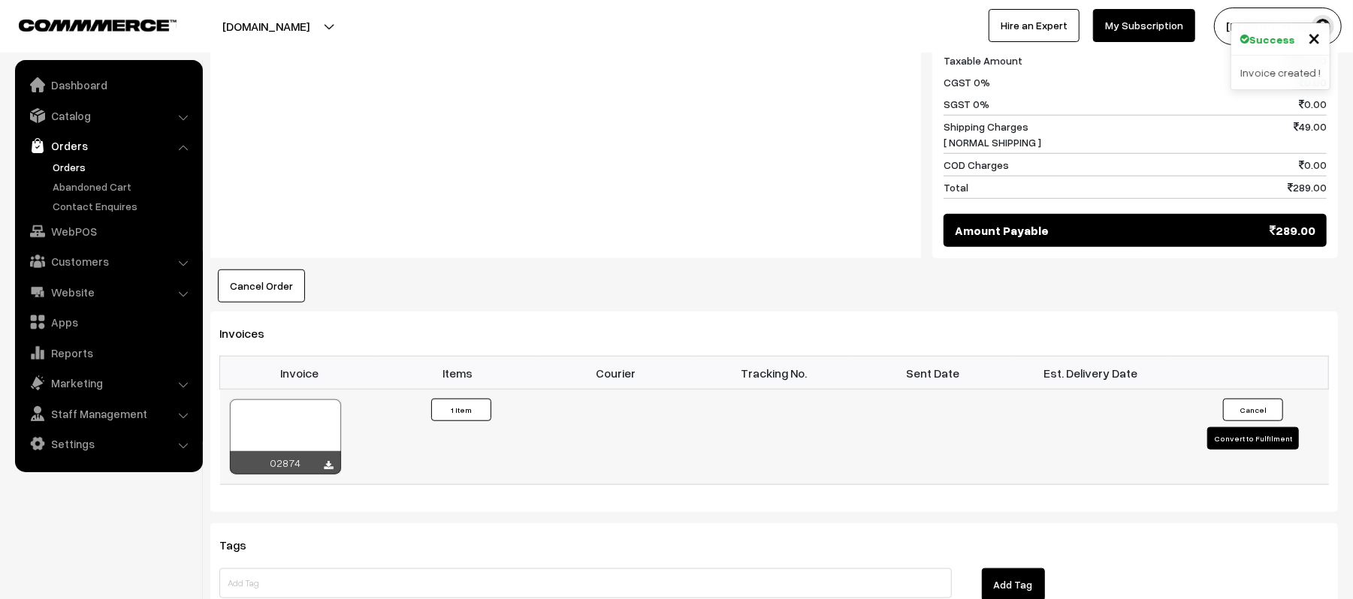
scroll to position [792, 0]
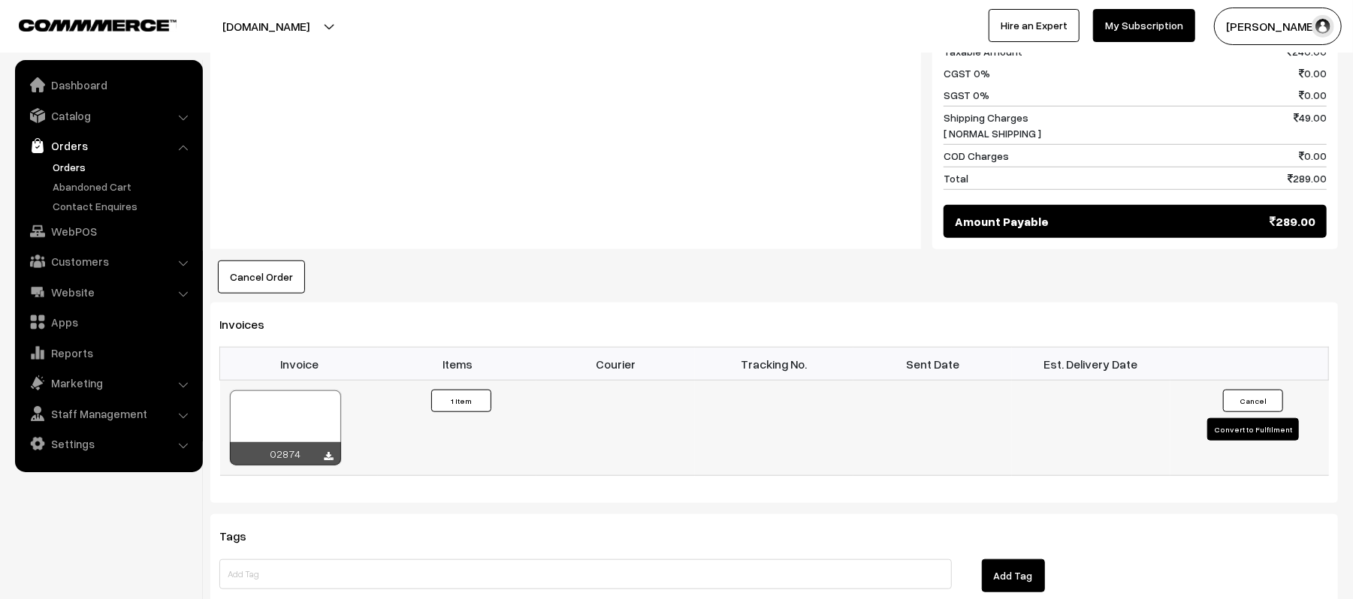
click at [325, 452] on icon at bounding box center [329, 457] width 9 height 10
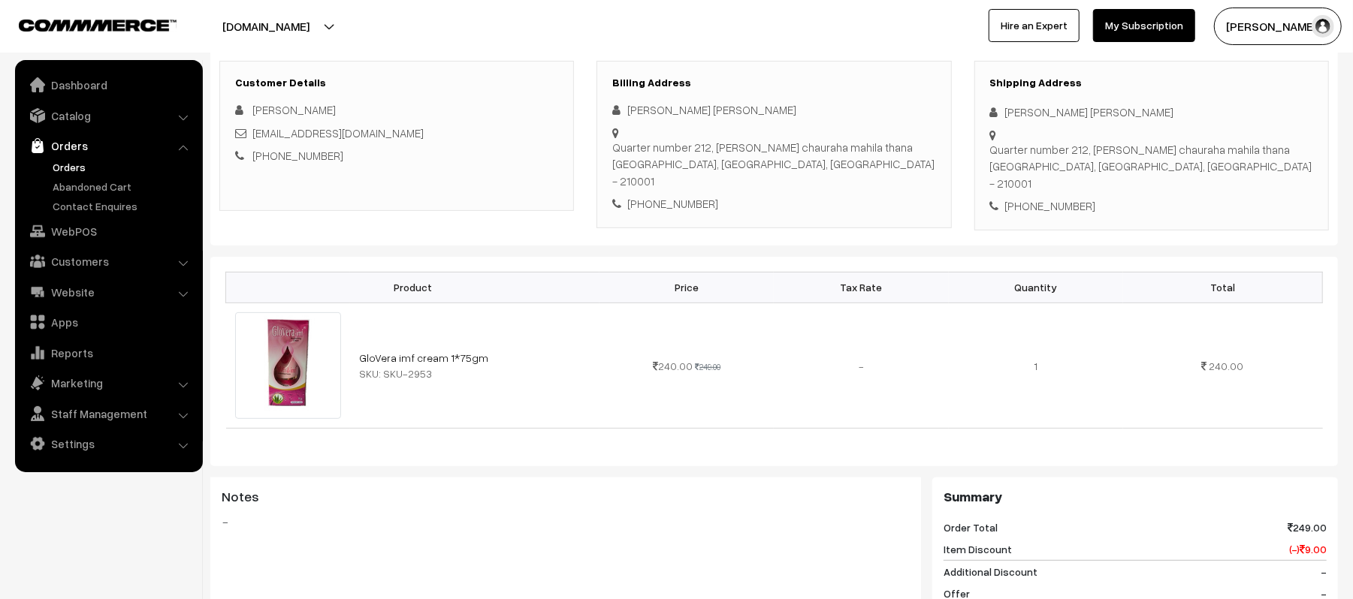
scroll to position [0, 0]
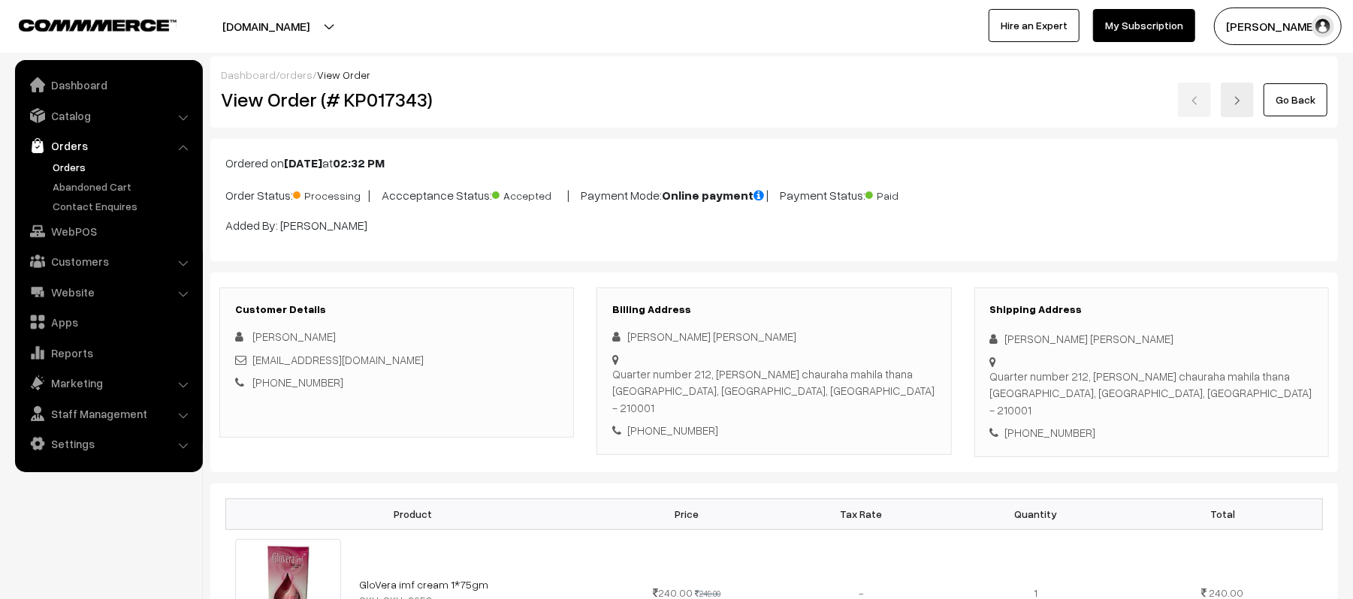
click at [749, 83] on div "Go Back" at bounding box center [962, 100] width 730 height 35
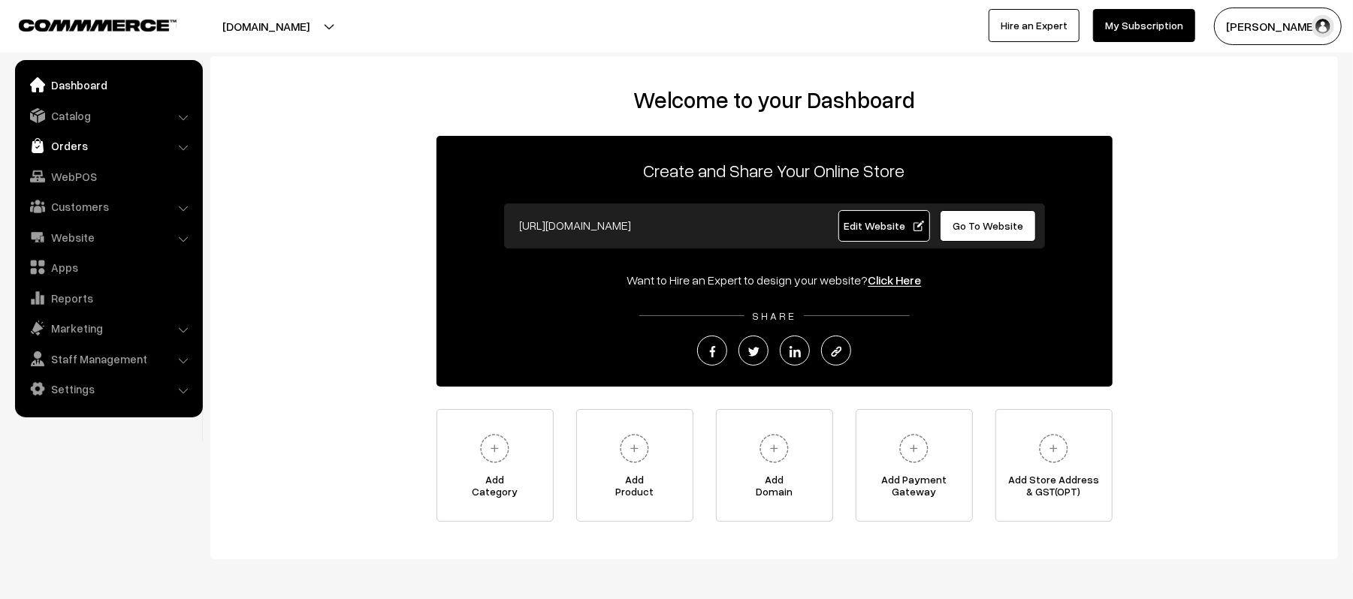
click at [71, 143] on link "Orders" at bounding box center [108, 145] width 179 height 27
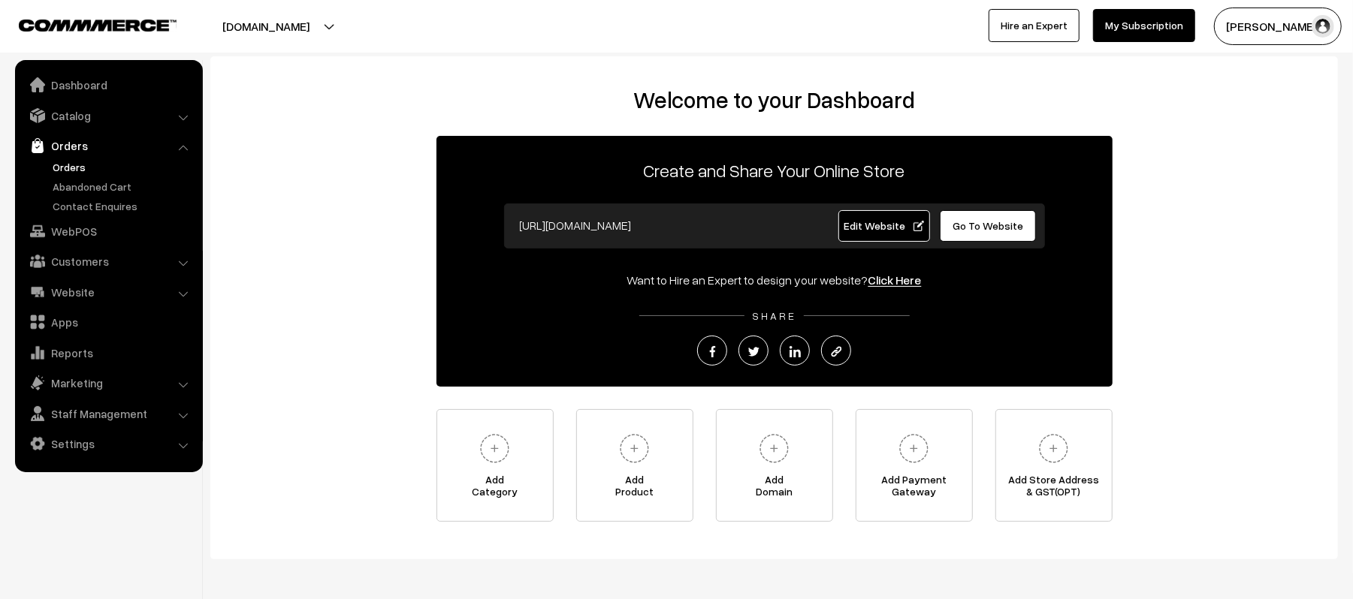
click at [67, 168] on link "Orders" at bounding box center [123, 167] width 149 height 16
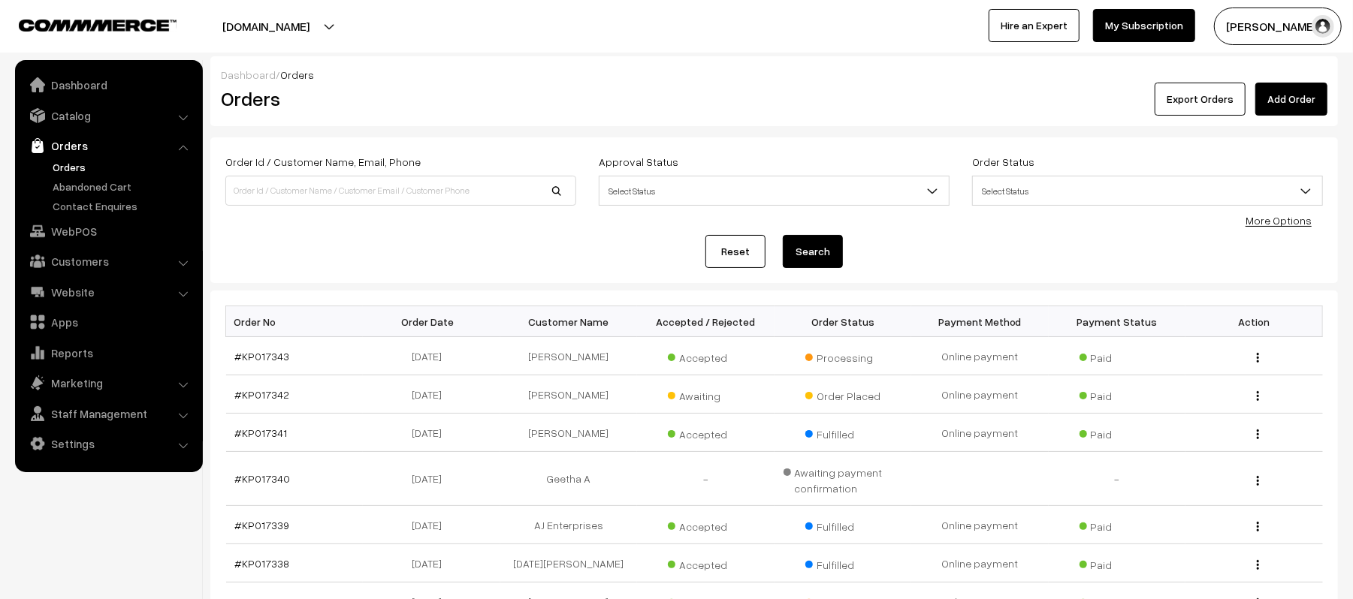
click at [1281, 101] on link "Add Order" at bounding box center [1291, 99] width 72 height 33
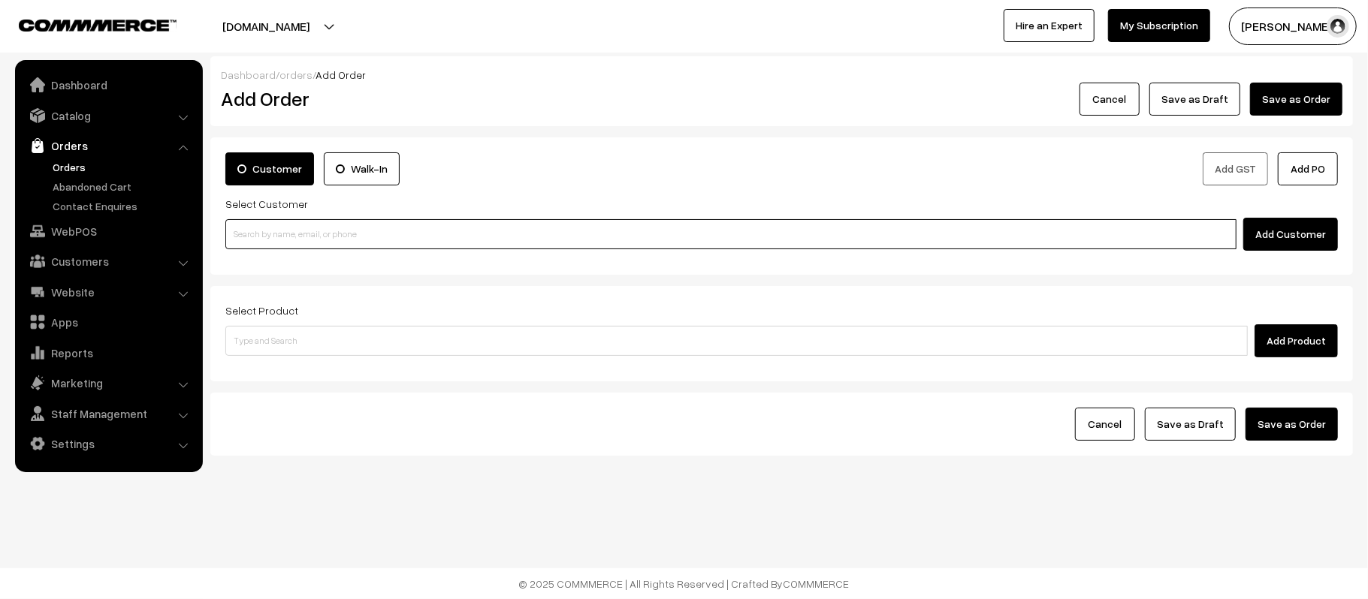
click at [358, 238] on input at bounding box center [730, 234] width 1011 height 30
paste input "8008374031"
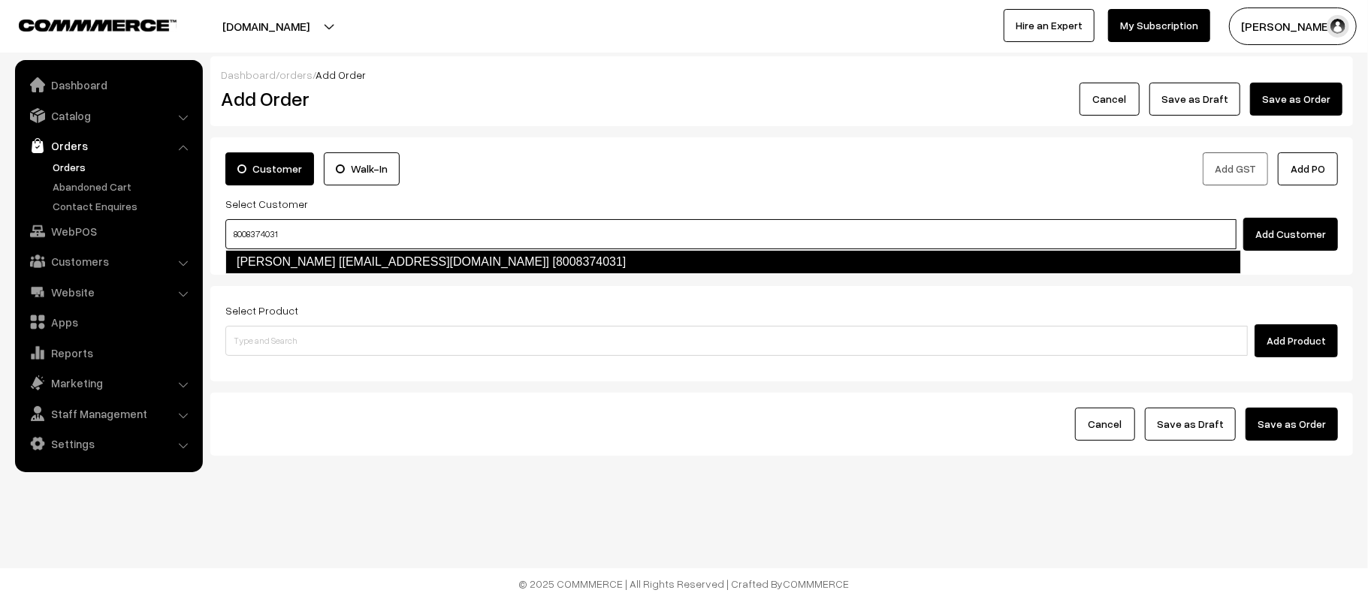
click at [318, 262] on link "[PERSON_NAME] [[EMAIL_ADDRESS][DOMAIN_NAME]] [8008374031]" at bounding box center [733, 262] width 1016 height 24
type input "8008374031"
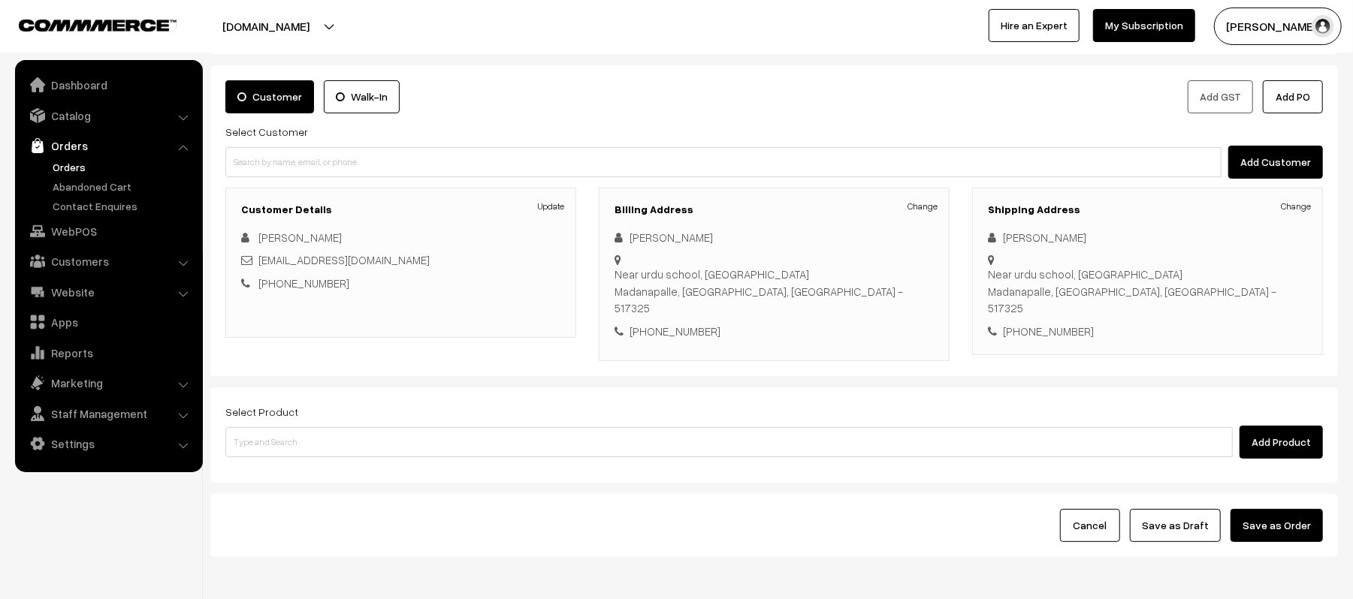
scroll to position [117, 0]
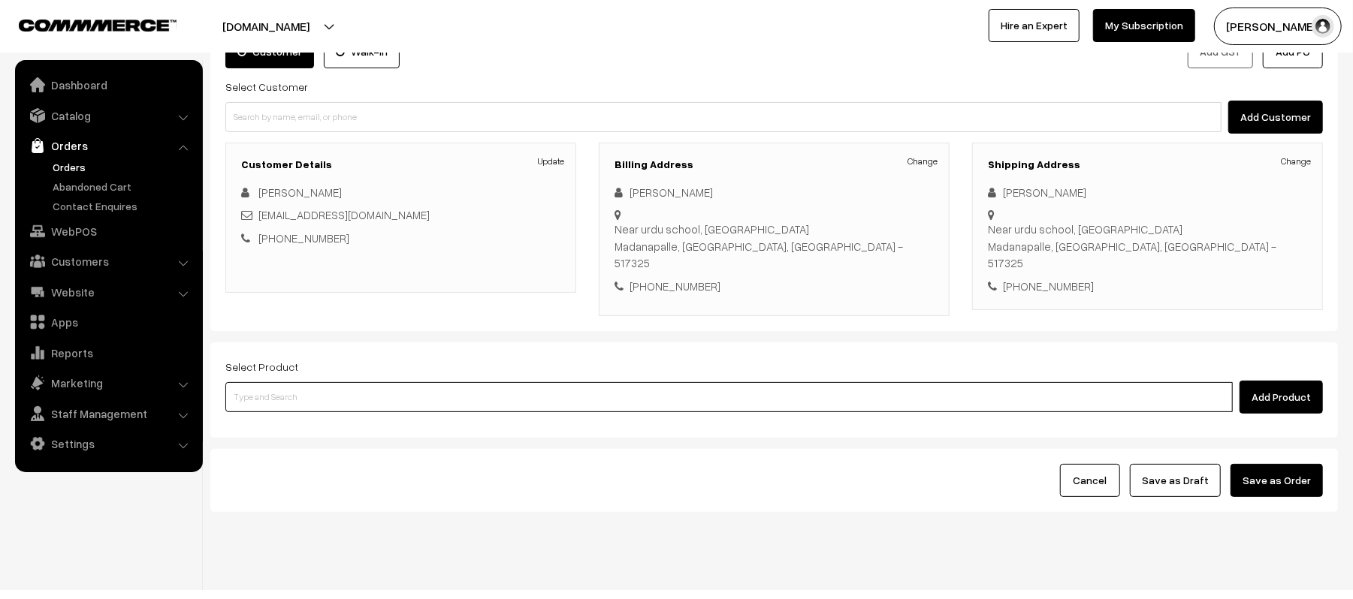
click at [647, 382] on input at bounding box center [728, 397] width 1007 height 30
type input "UNWA"
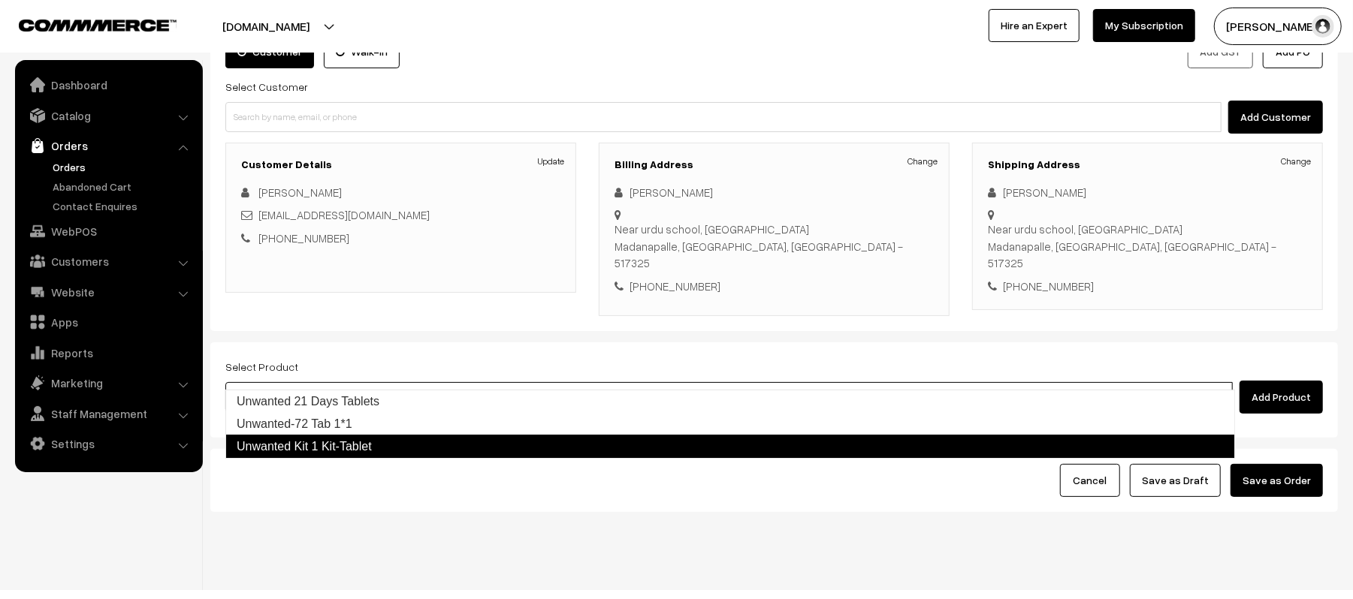
click at [312, 455] on link "Unwanted Kit 1 Kit-Tablet" at bounding box center [730, 447] width 1010 height 24
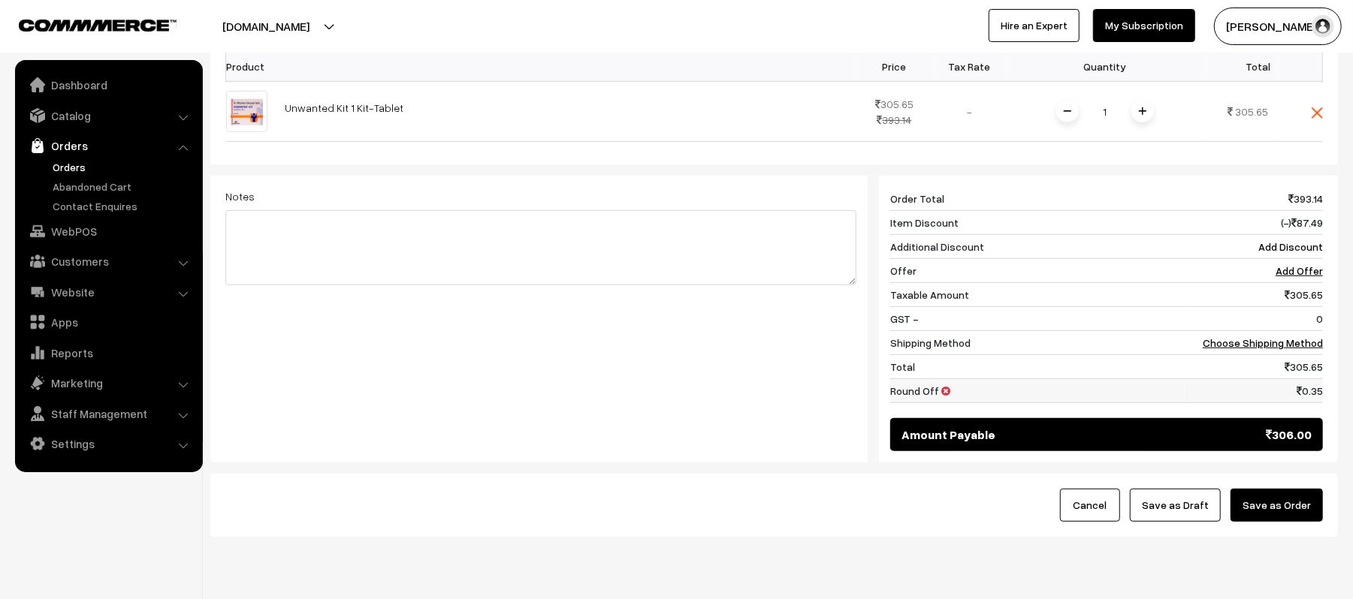
scroll to position [517, 0]
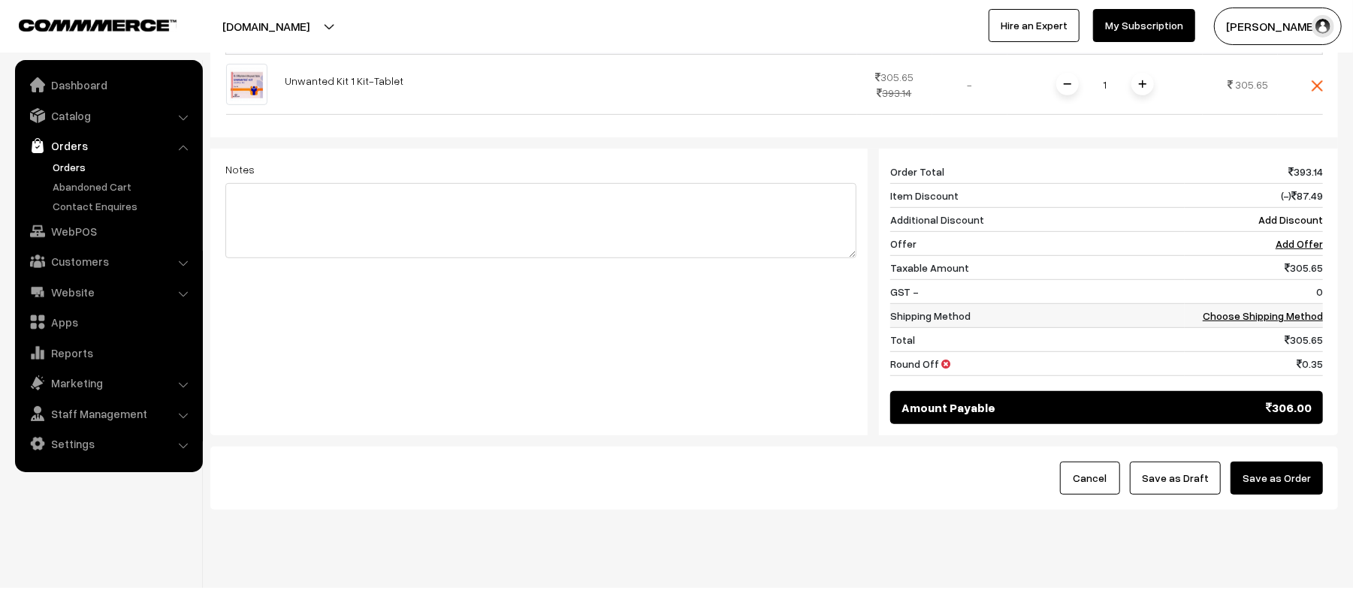
click at [1251, 309] on link "Choose Shipping Method" at bounding box center [1263, 315] width 120 height 13
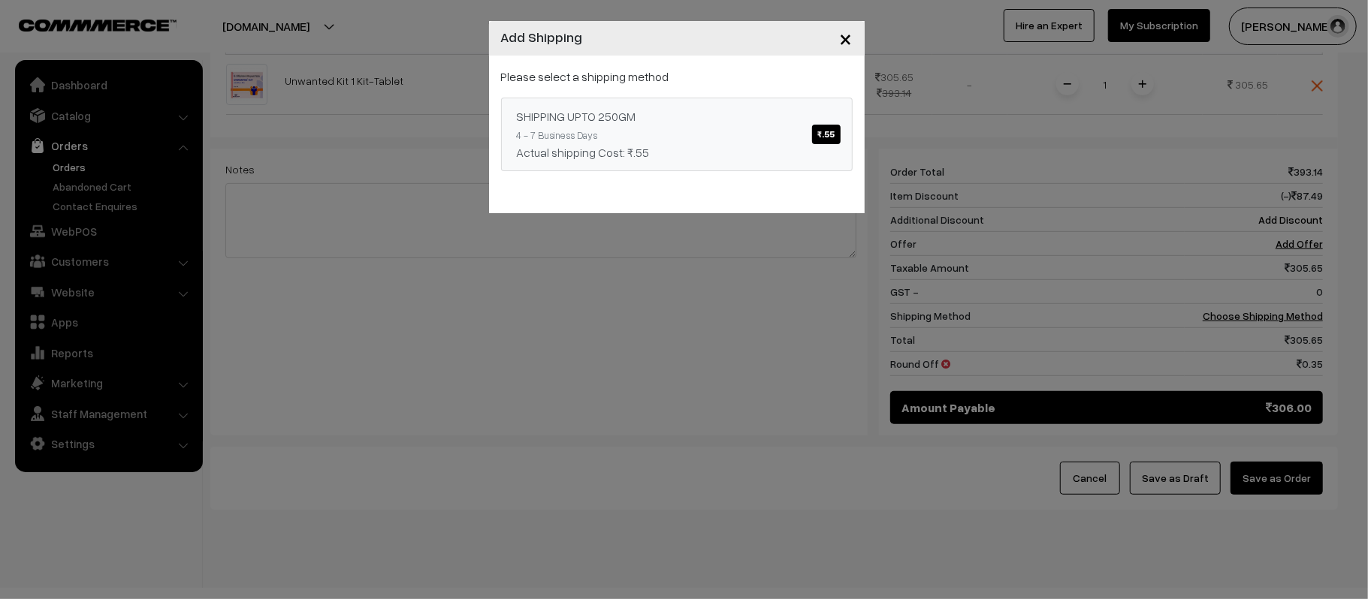
click at [610, 139] on link "SHIPPING UPTO 250GM ₹.55 4 - 7 Business Days Actual shipping Cost: ₹.55" at bounding box center [677, 135] width 352 height 74
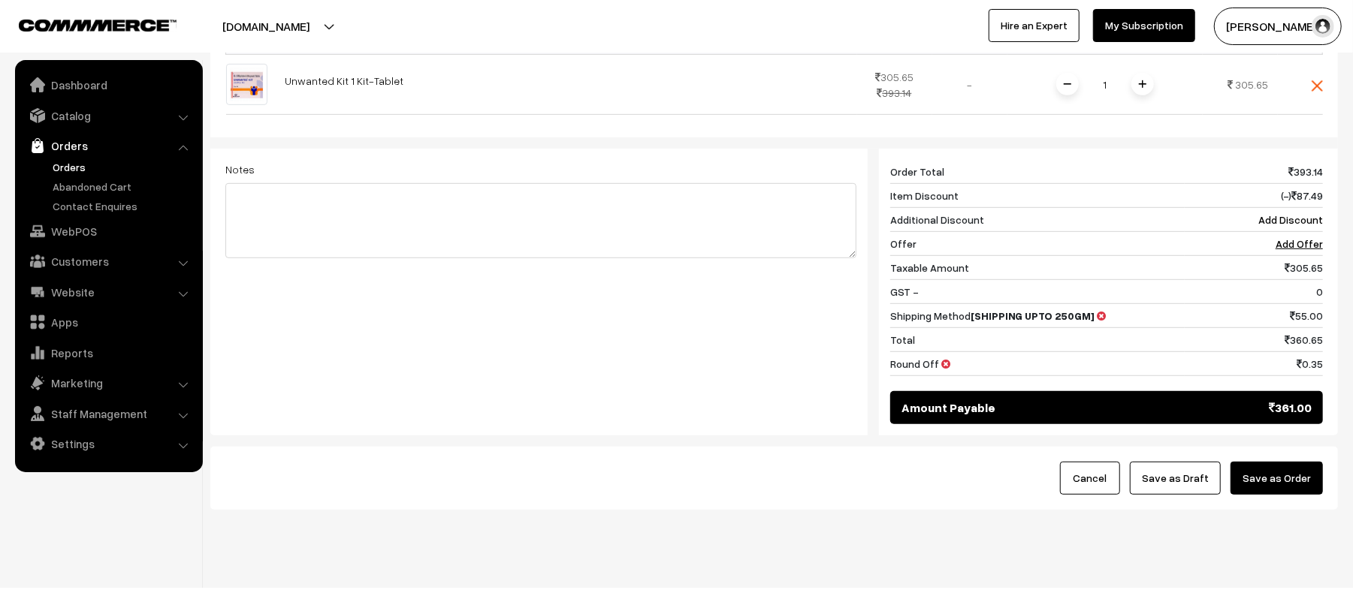
click at [1278, 462] on button "Save as Order" at bounding box center [1276, 478] width 92 height 33
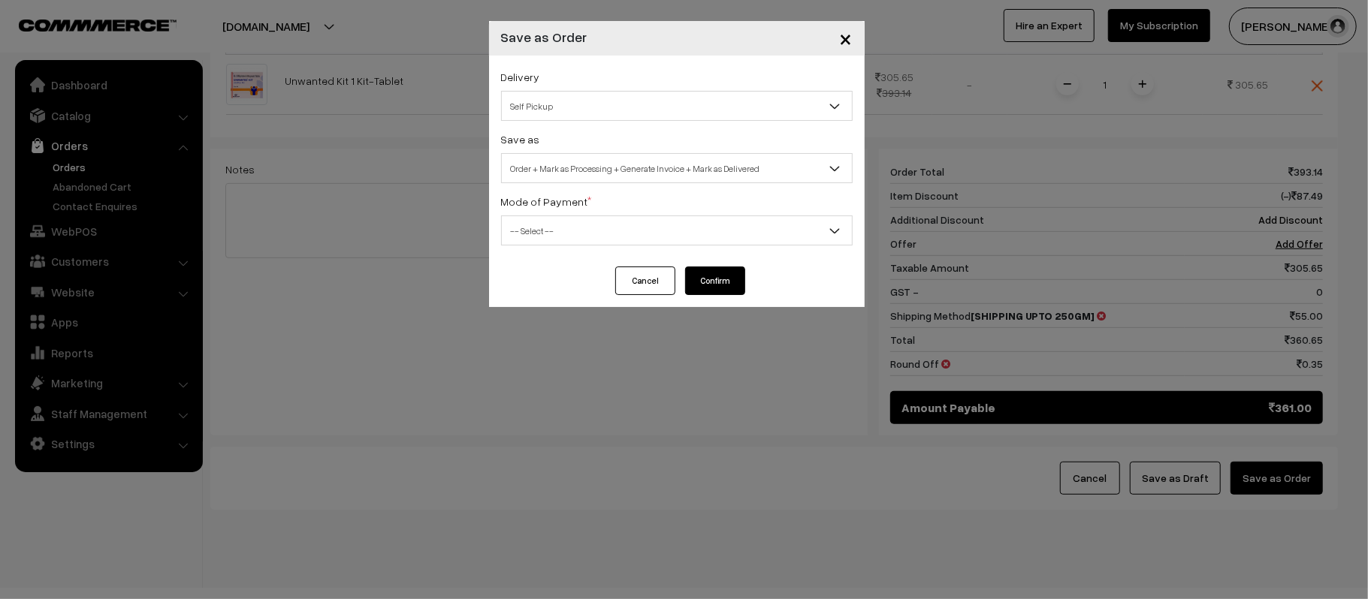
click at [842, 44] on span "×" at bounding box center [846, 38] width 13 height 28
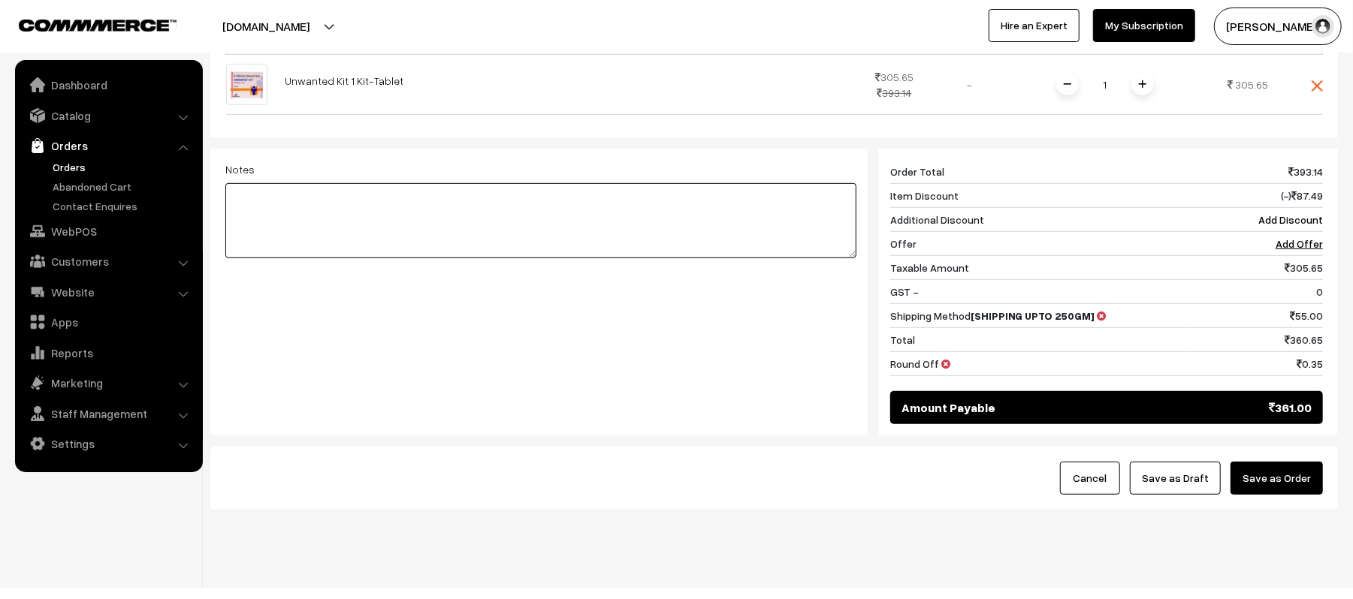
click at [341, 203] on textarea at bounding box center [540, 220] width 631 height 75
type textarea "NEW ORDER PLACED - KP017315"
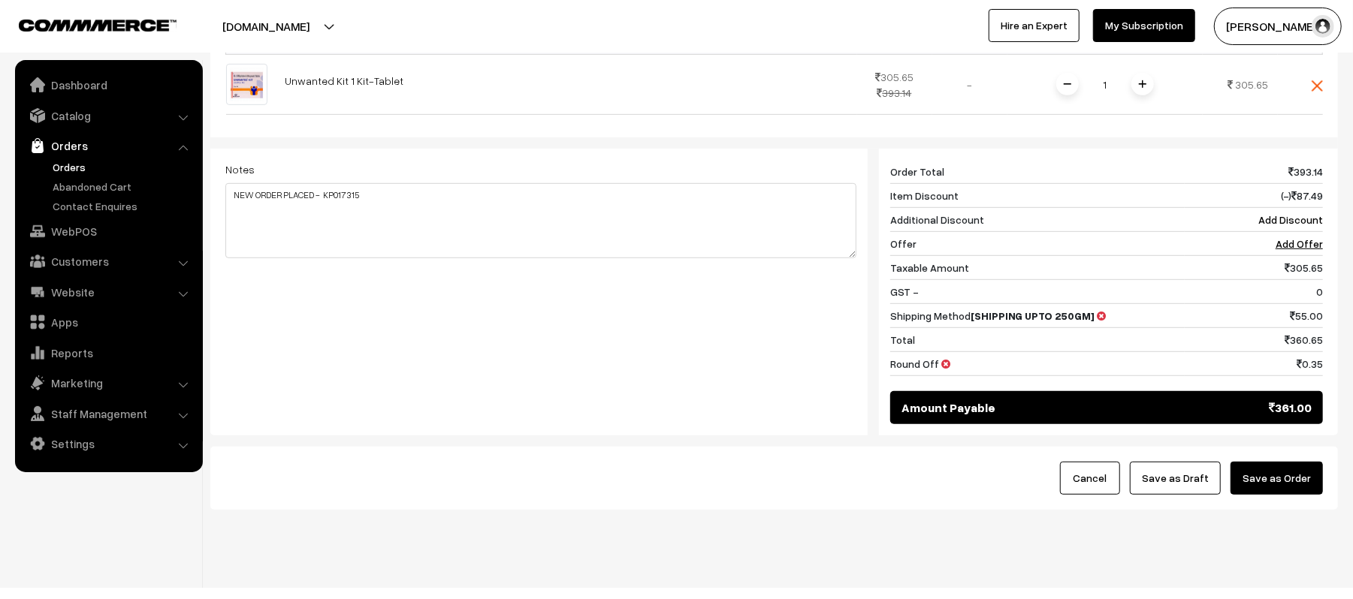
click at [1277, 462] on button "Save as Order" at bounding box center [1276, 478] width 92 height 33
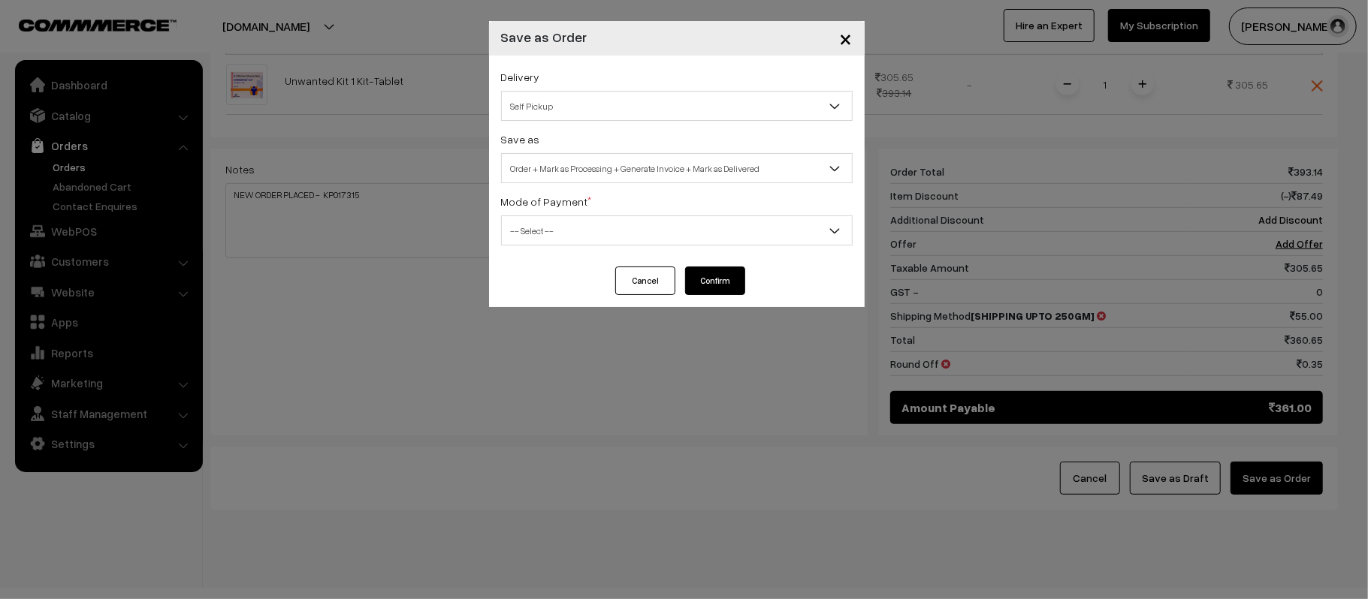
click at [578, 103] on span "Self Pickup" at bounding box center [677, 106] width 350 height 26
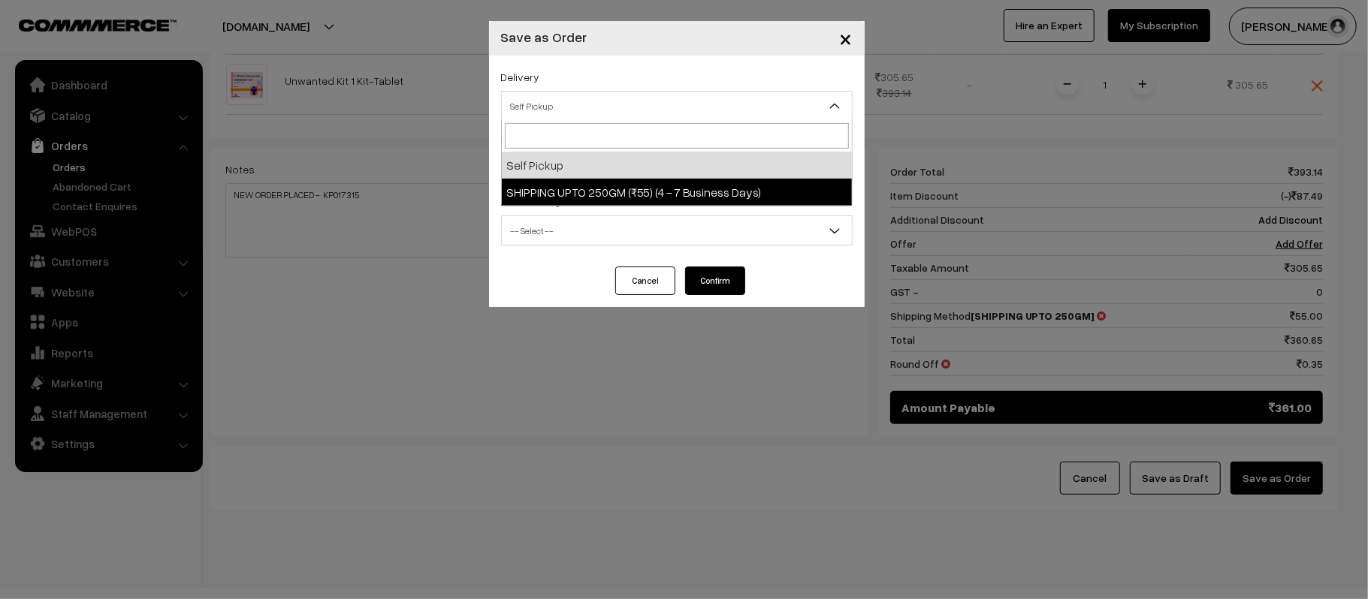
select select "SUG2"
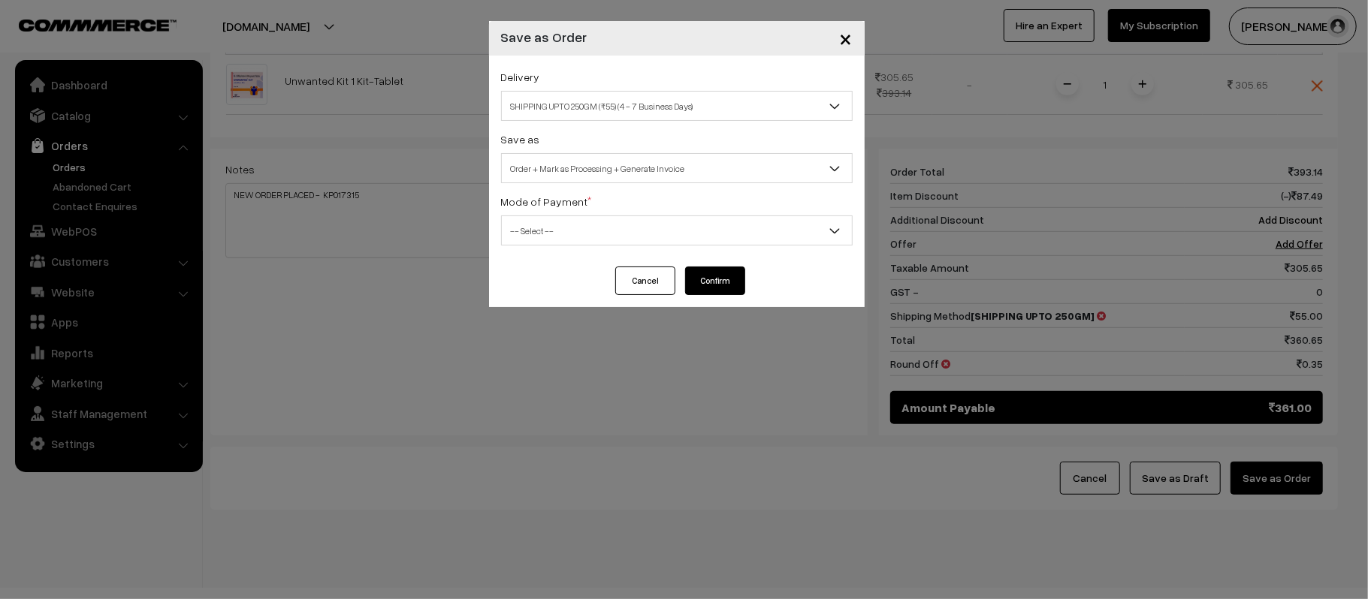
click at [569, 172] on span "Order + Mark as Processing + Generate Invoice" at bounding box center [677, 168] width 350 height 26
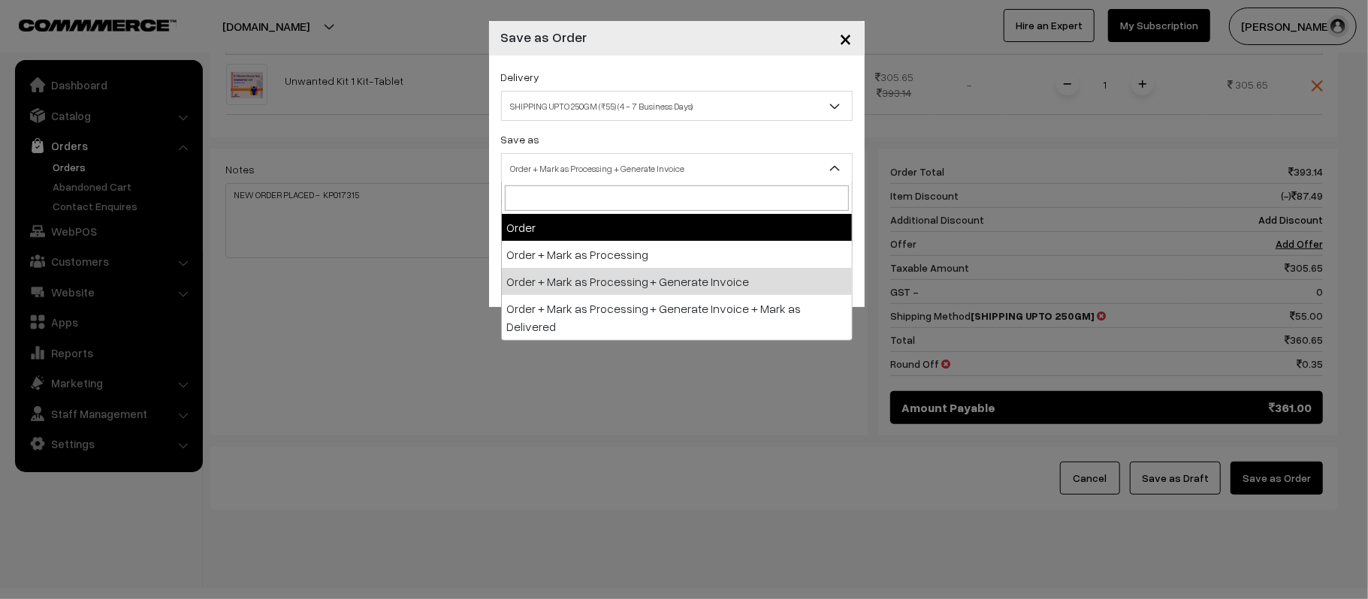
select select "1"
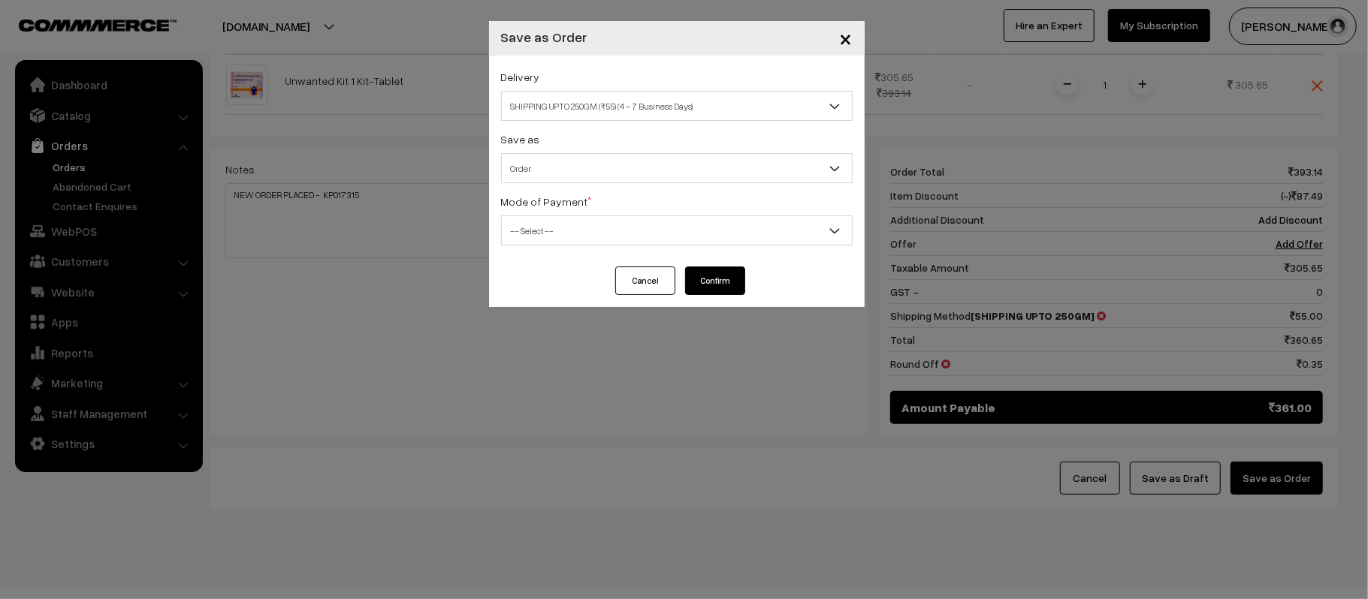
click at [580, 237] on span "-- Select --" at bounding box center [677, 231] width 350 height 26
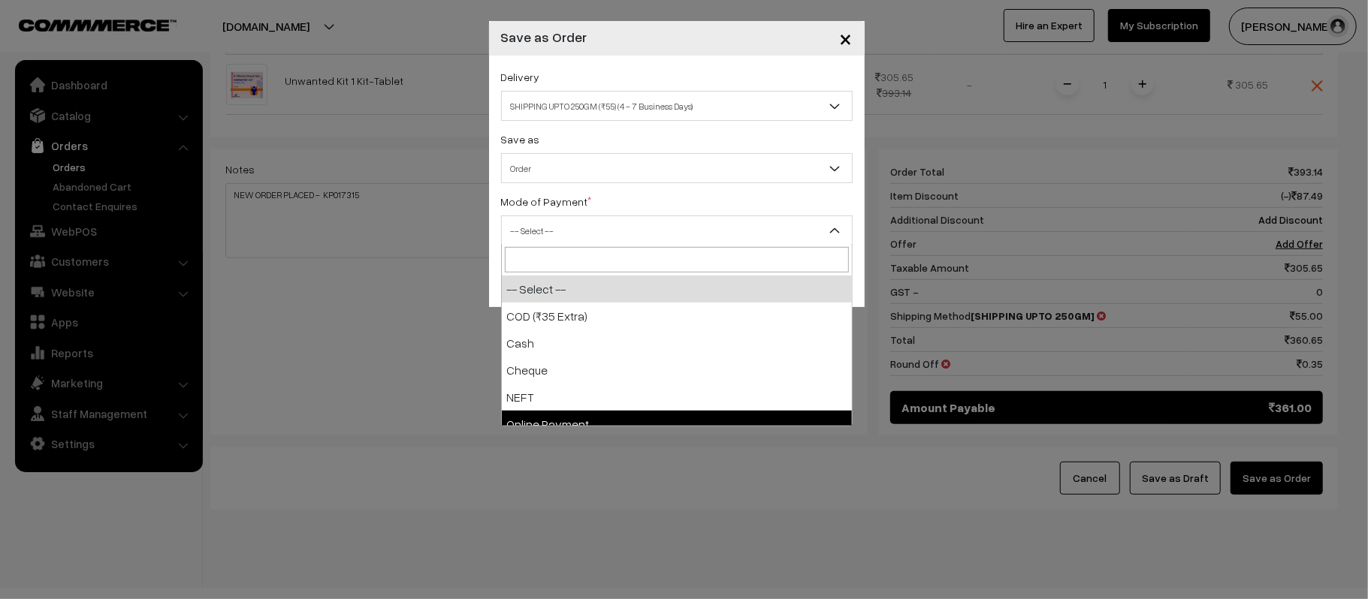
select select "5"
checkbox input "true"
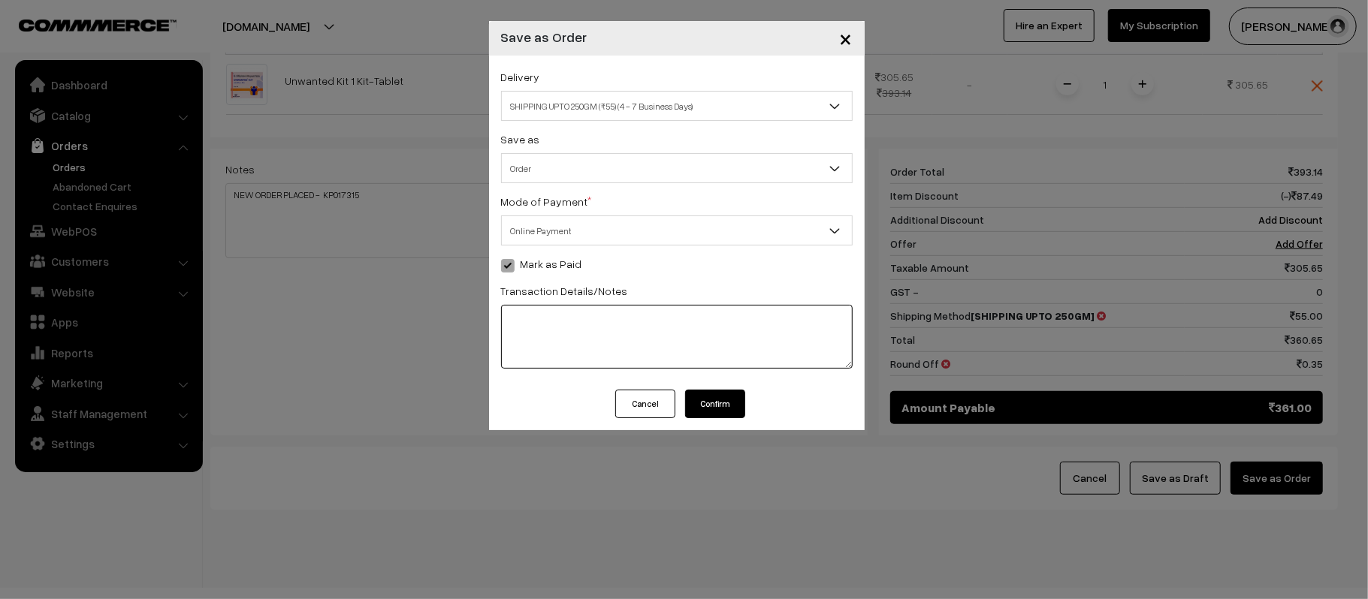
click at [559, 319] on textarea at bounding box center [677, 337] width 352 height 64
type textarea "KP017315"
click at [728, 395] on button "Confirm" at bounding box center [715, 404] width 60 height 29
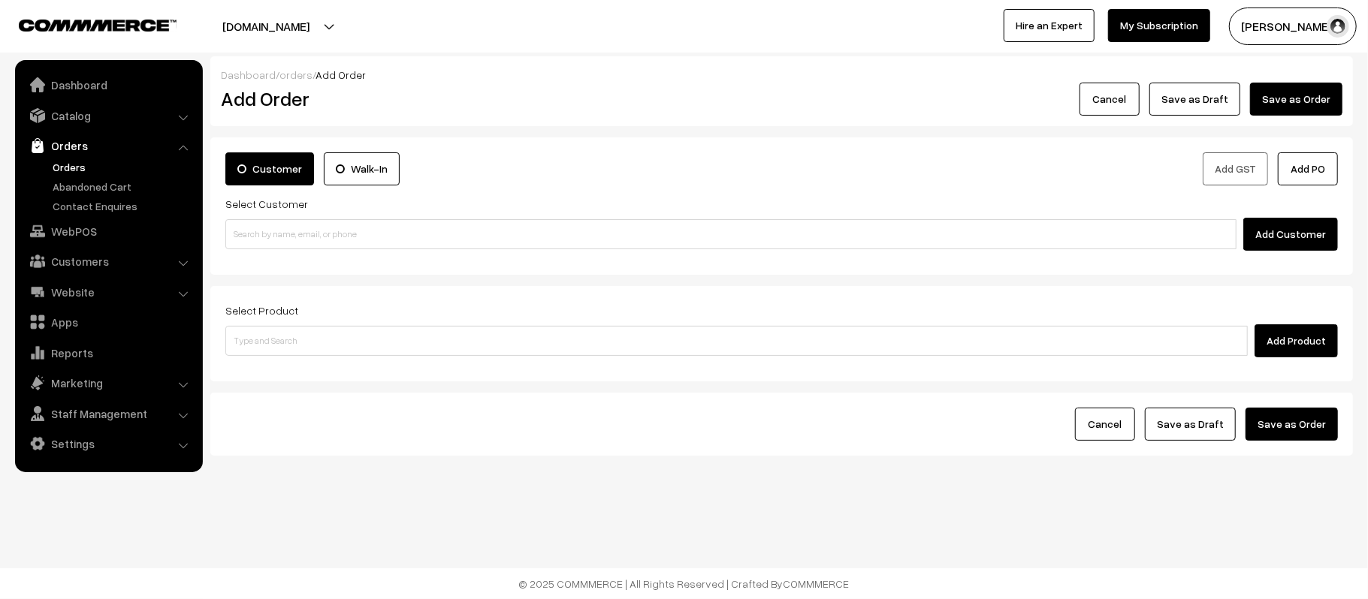
click at [63, 166] on link "Orders" at bounding box center [123, 167] width 149 height 16
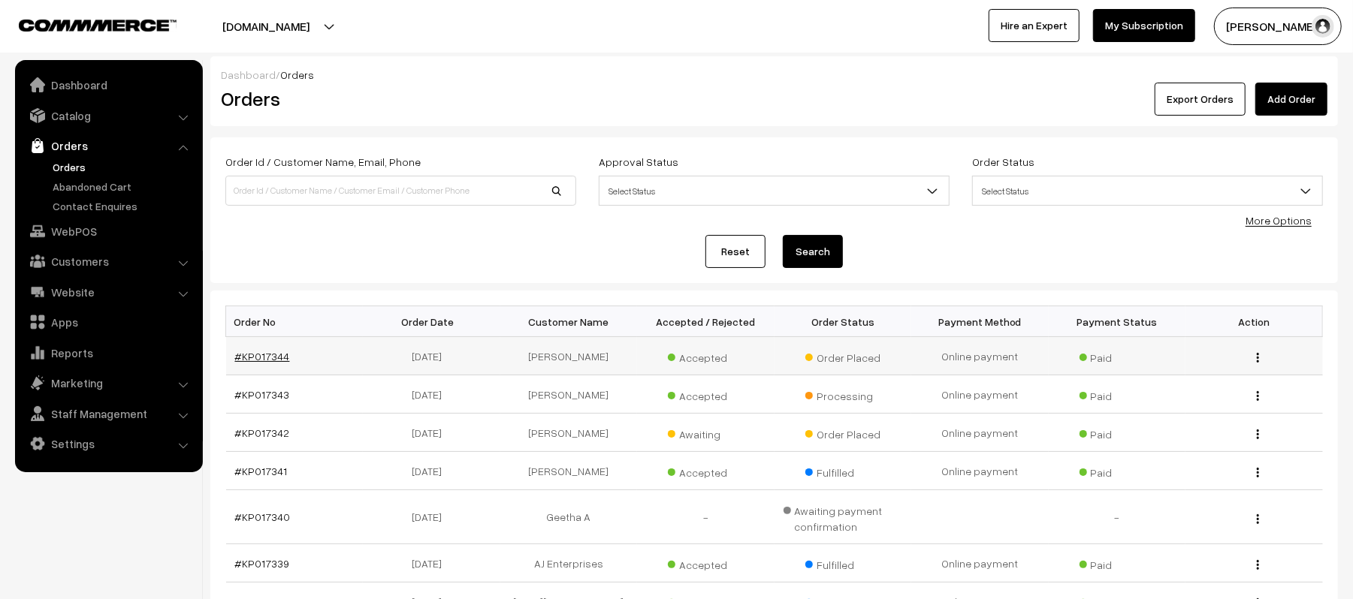
click at [262, 358] on link "#KP017344" at bounding box center [262, 356] width 55 height 13
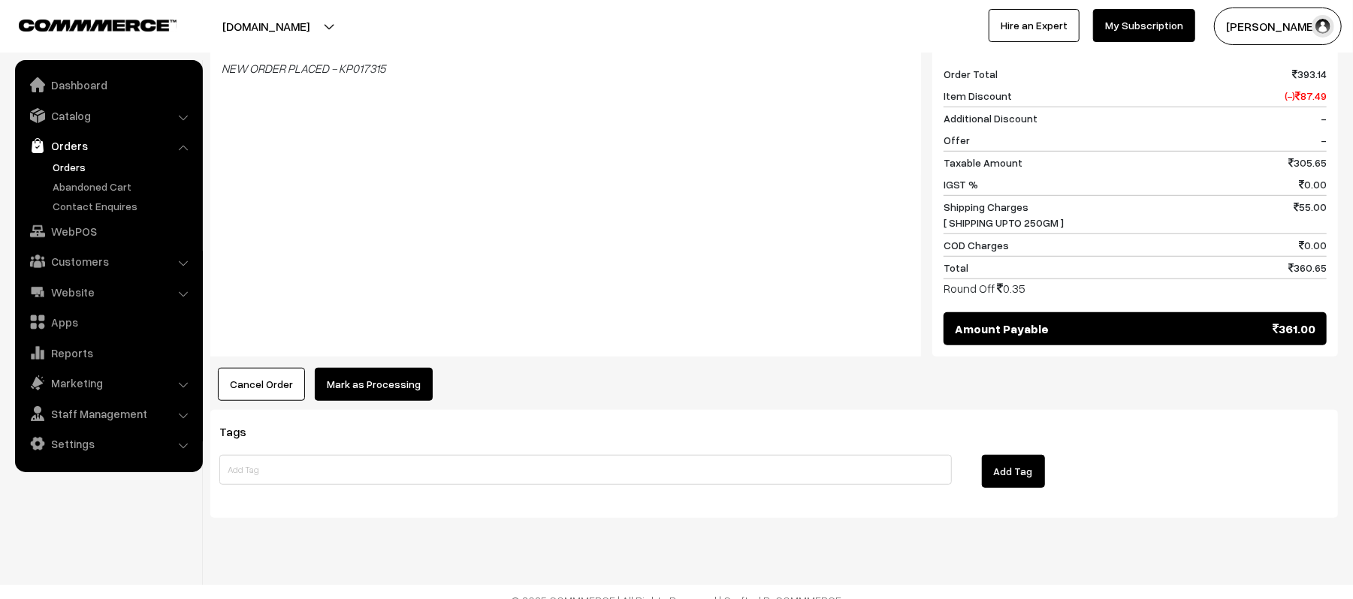
scroll to position [379, 0]
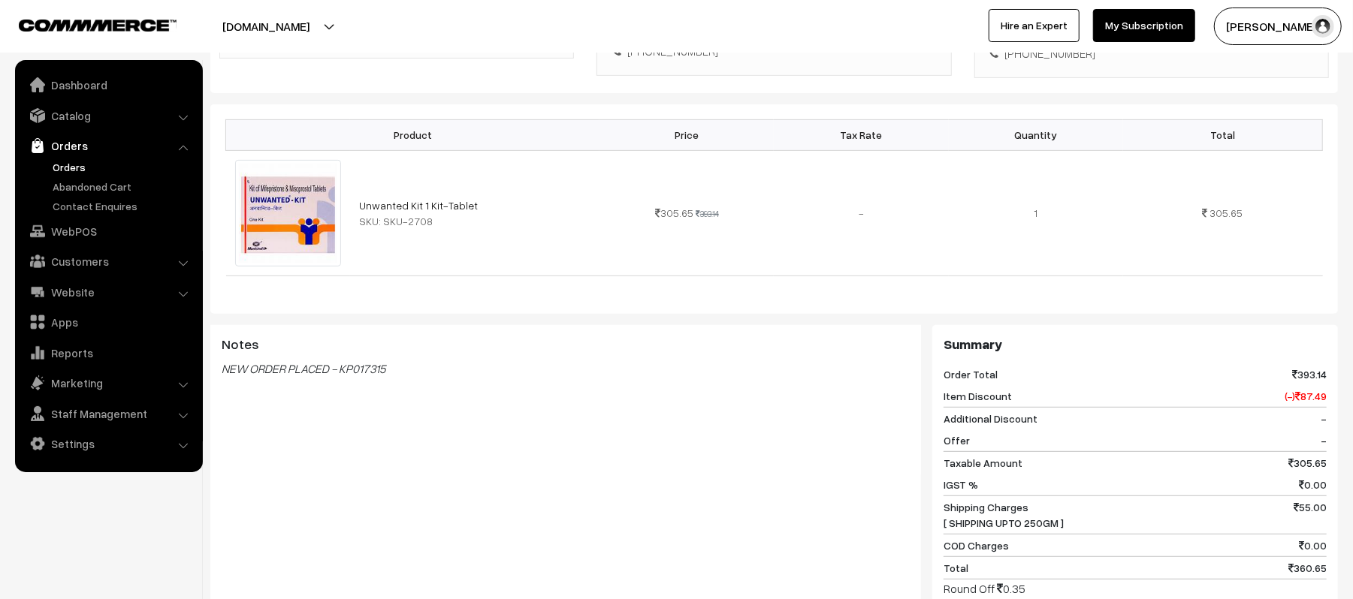
drag, startPoint x: 247, startPoint y: 346, endPoint x: 473, endPoint y: 337, distance: 226.3
click at [473, 337] on div "Notes NEW ORDER PLACED - KP017315" at bounding box center [565, 400] width 711 height 150
click at [512, 418] on div "Notes NEW ORDER PLACED - KP017315" at bounding box center [565, 400] width 711 height 150
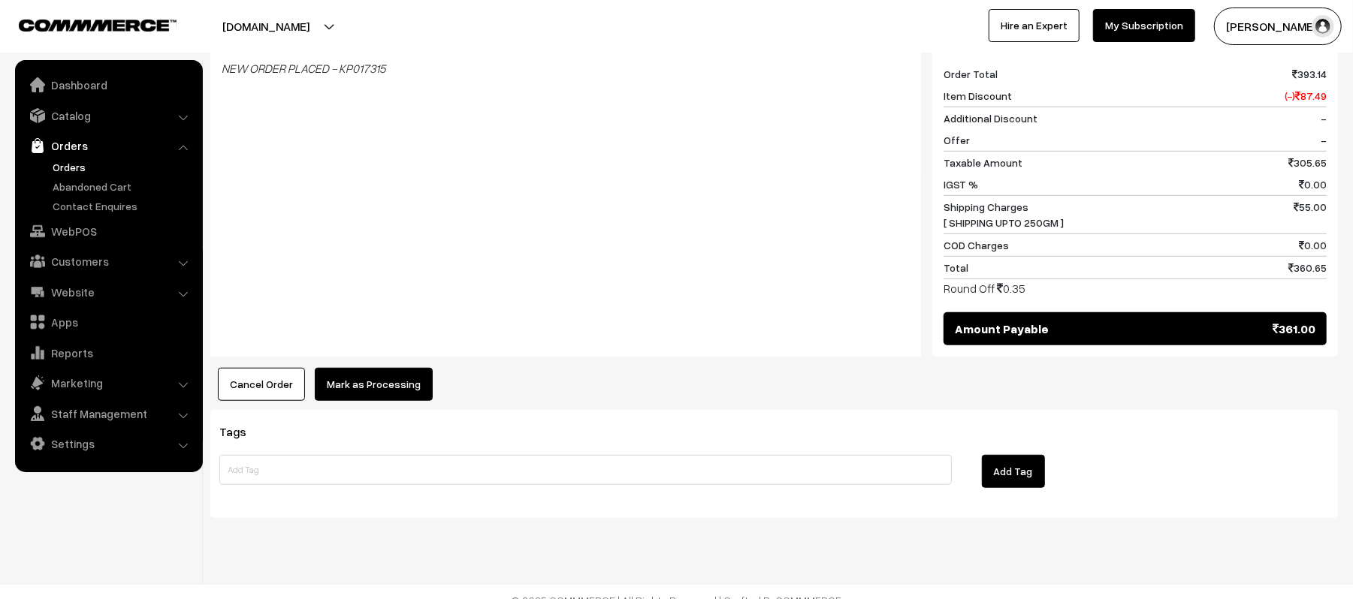
click at [391, 373] on button "Mark as Processing" at bounding box center [374, 384] width 118 height 33
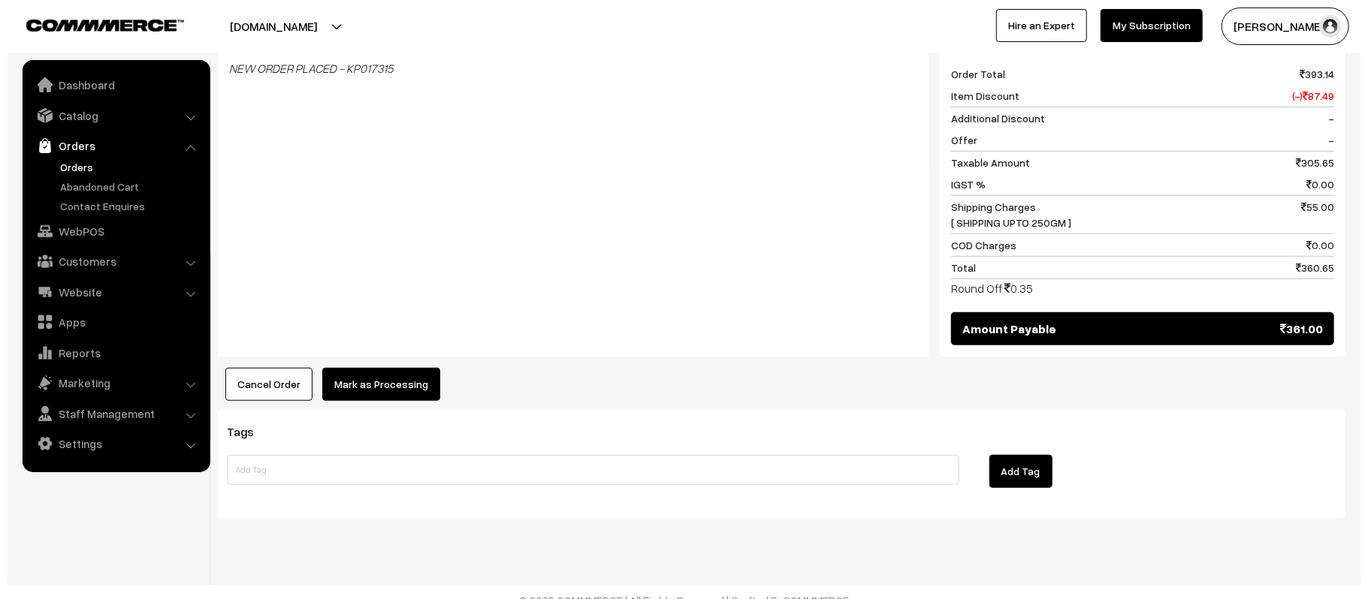
scroll to position [682, 0]
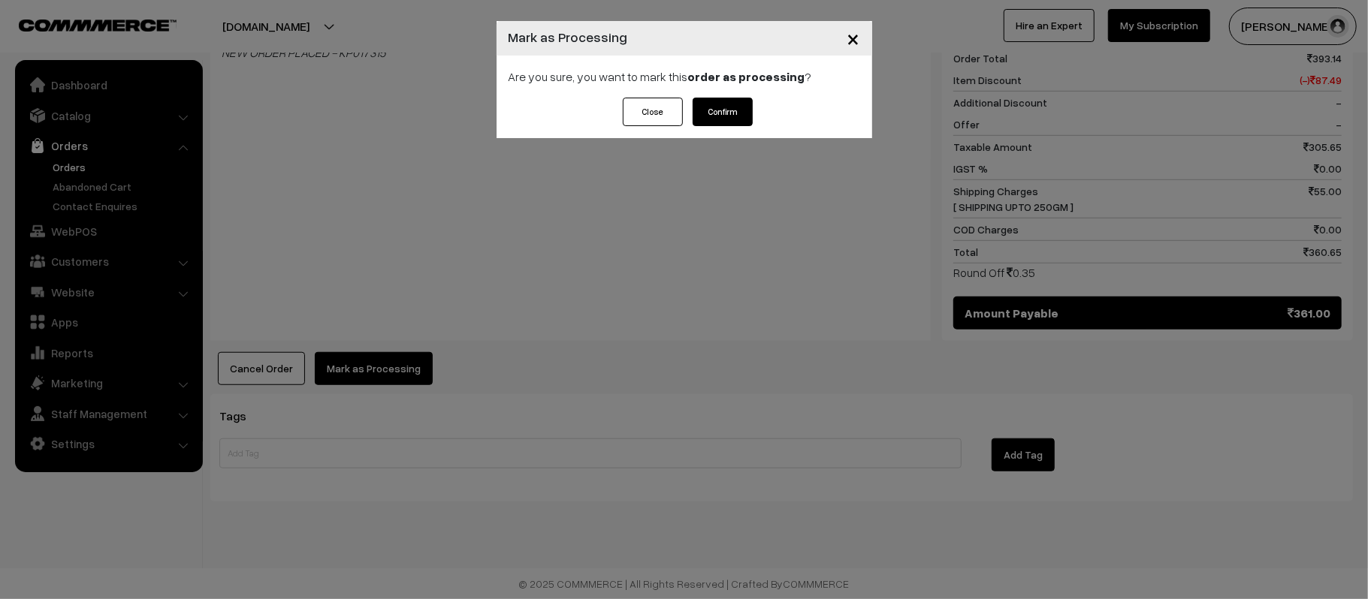
click at [723, 105] on button "Confirm" at bounding box center [723, 112] width 60 height 29
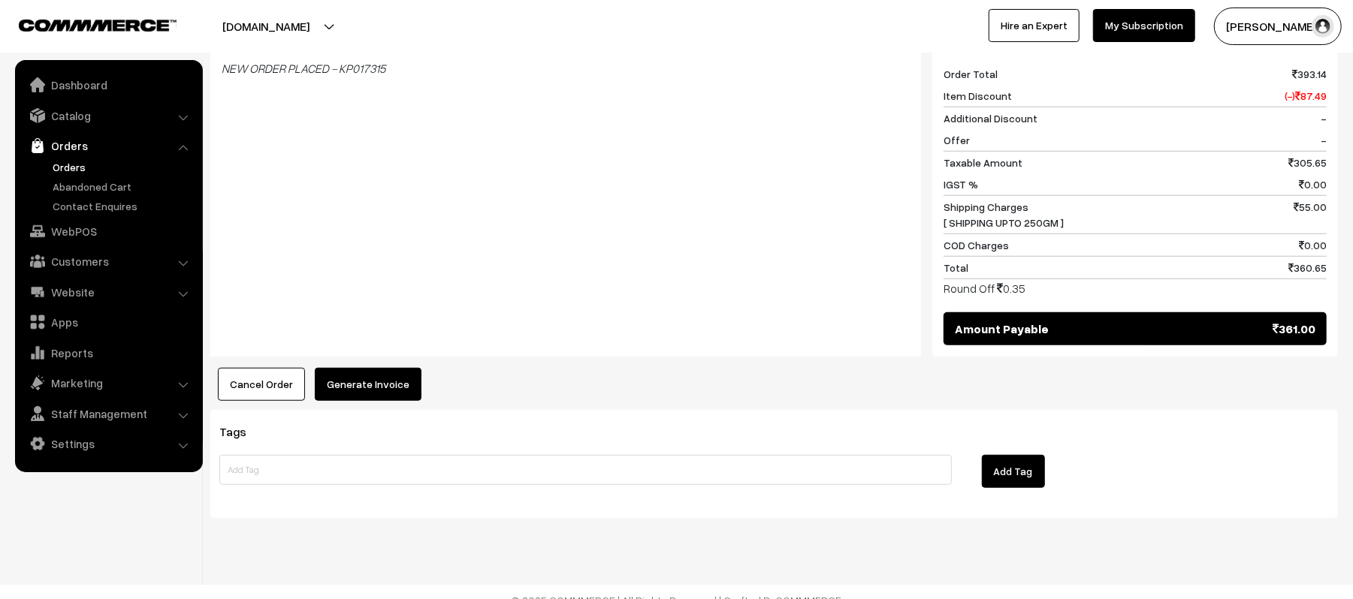
click at [373, 368] on button "Generate Invoice" at bounding box center [368, 384] width 107 height 33
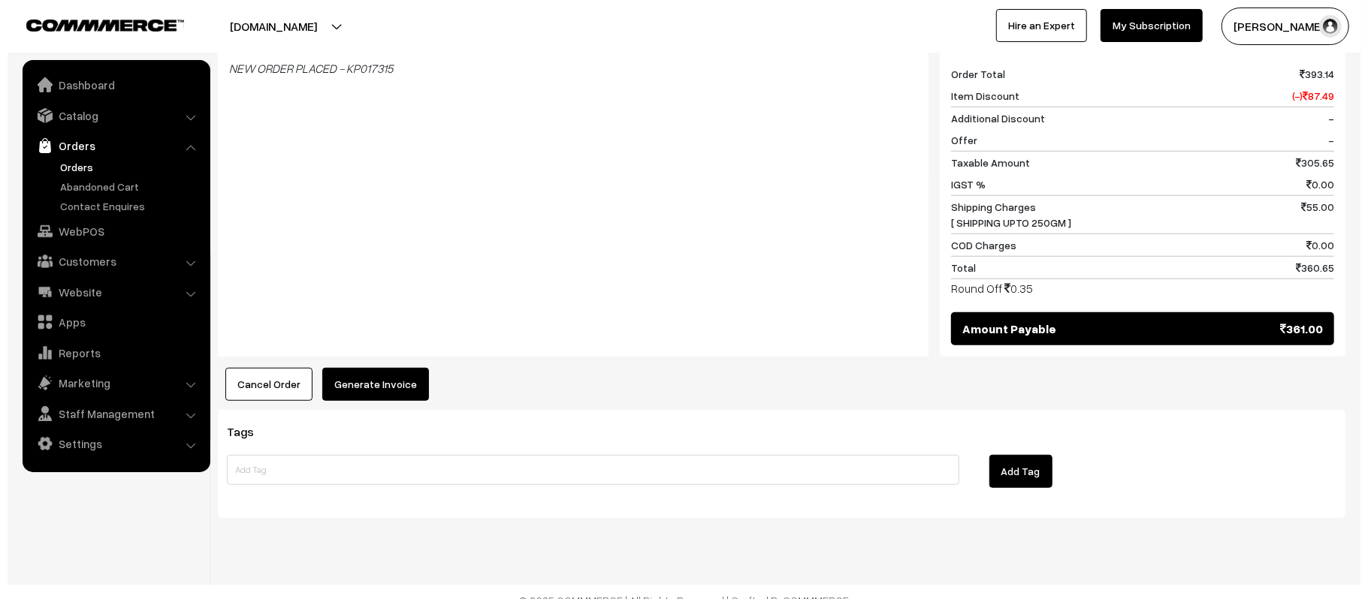
scroll to position [682, 0]
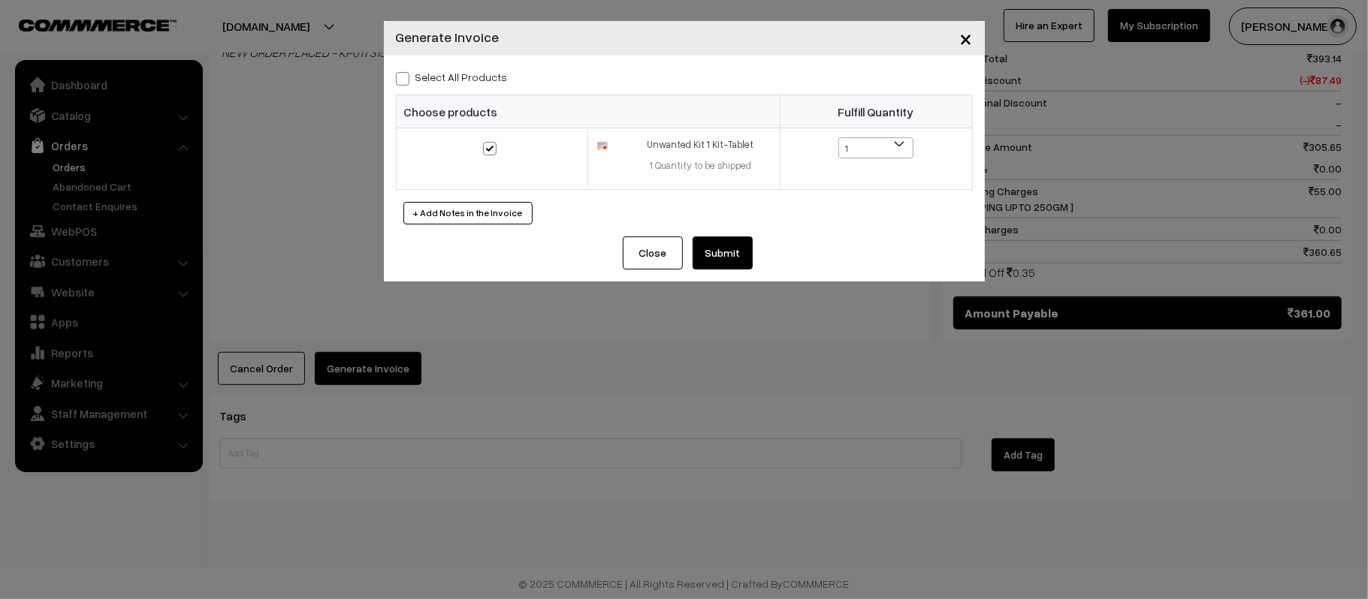
click at [728, 257] on button "Submit" at bounding box center [723, 253] width 60 height 33
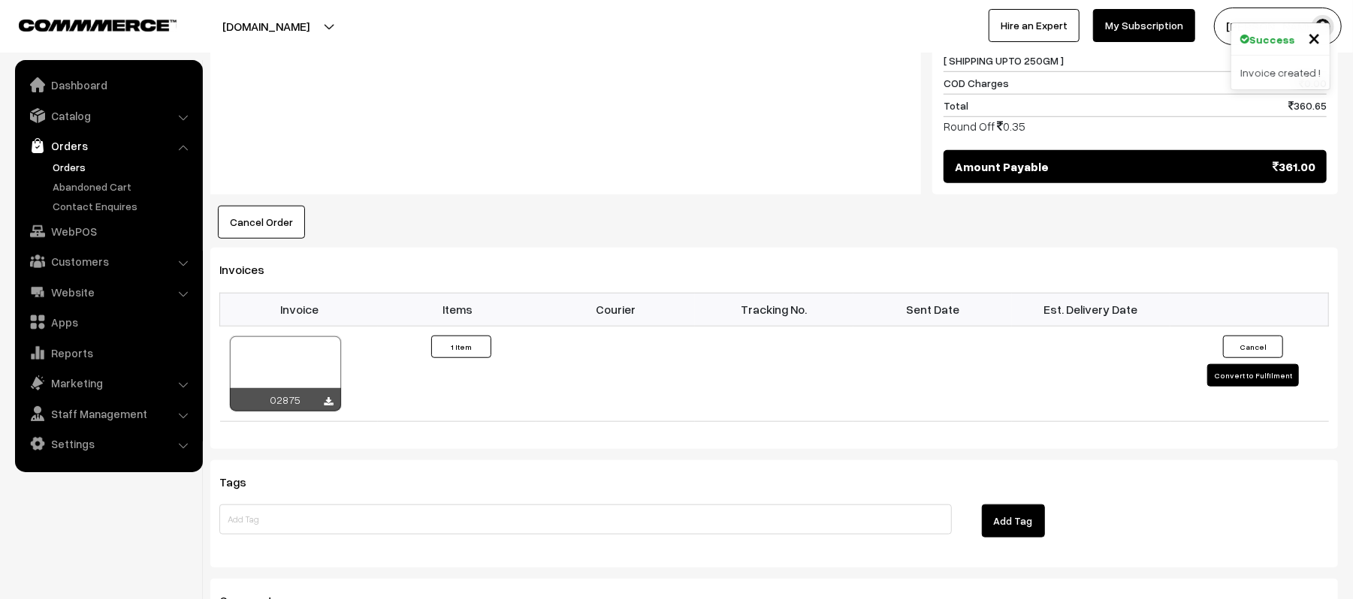
scroll to position [980, 0]
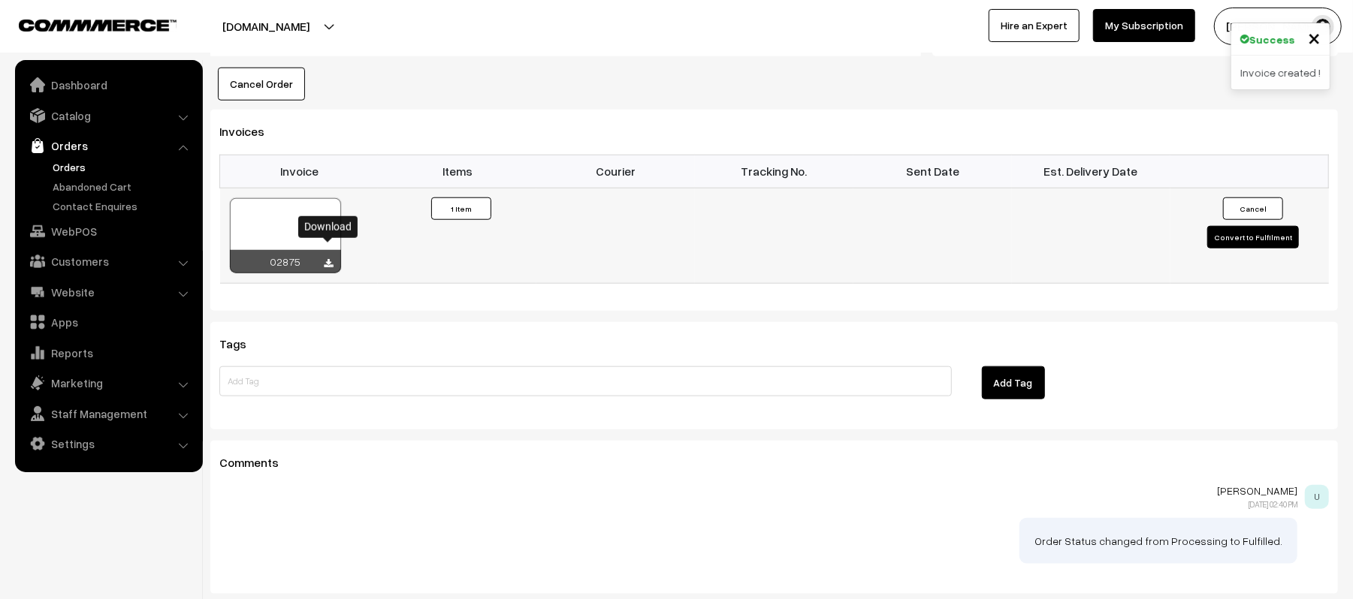
click at [329, 259] on icon at bounding box center [329, 264] width 9 height 10
click at [1148, 214] on td at bounding box center [1091, 235] width 158 height 95
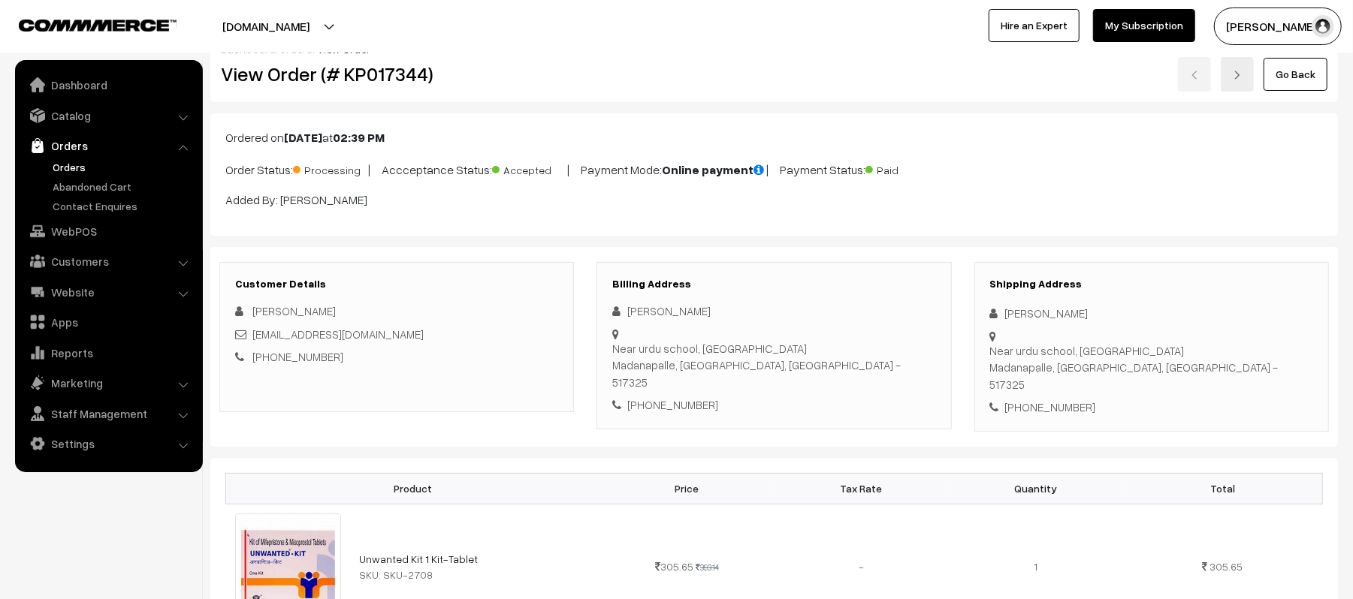
scroll to position [0, 0]
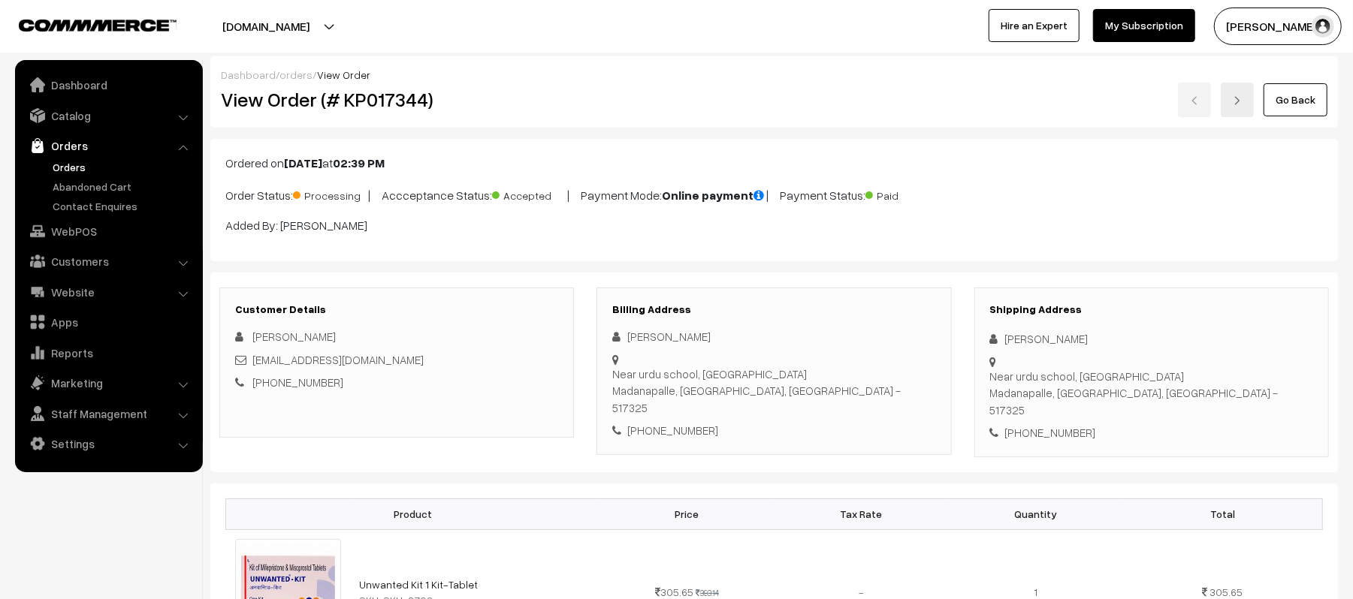
click at [53, 161] on link "Orders" at bounding box center [123, 167] width 149 height 16
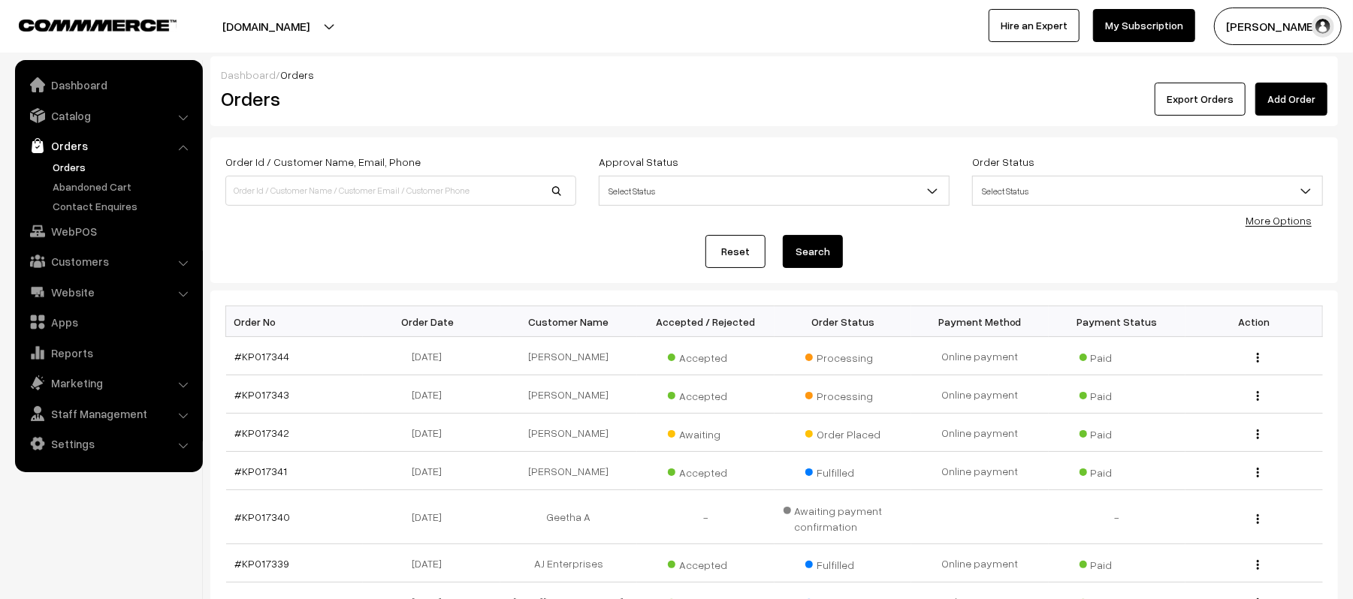
click at [1289, 97] on link "Add Order" at bounding box center [1291, 99] width 72 height 33
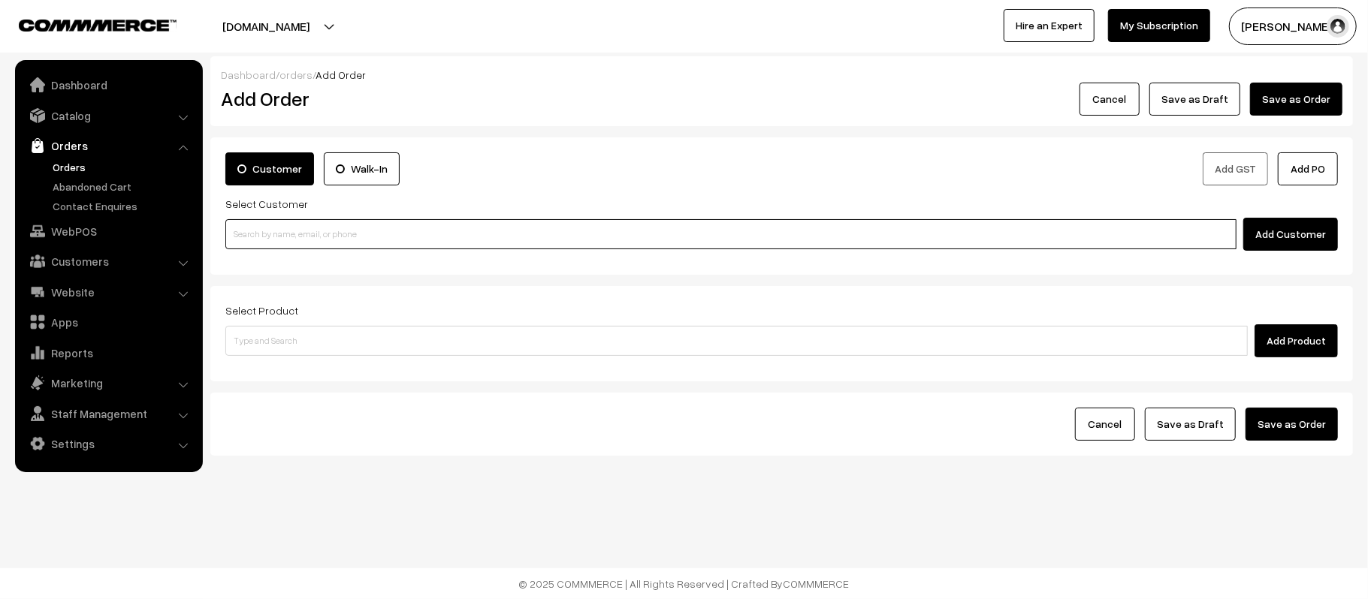
click at [365, 231] on input at bounding box center [730, 234] width 1011 height 30
paste input "8602533013"
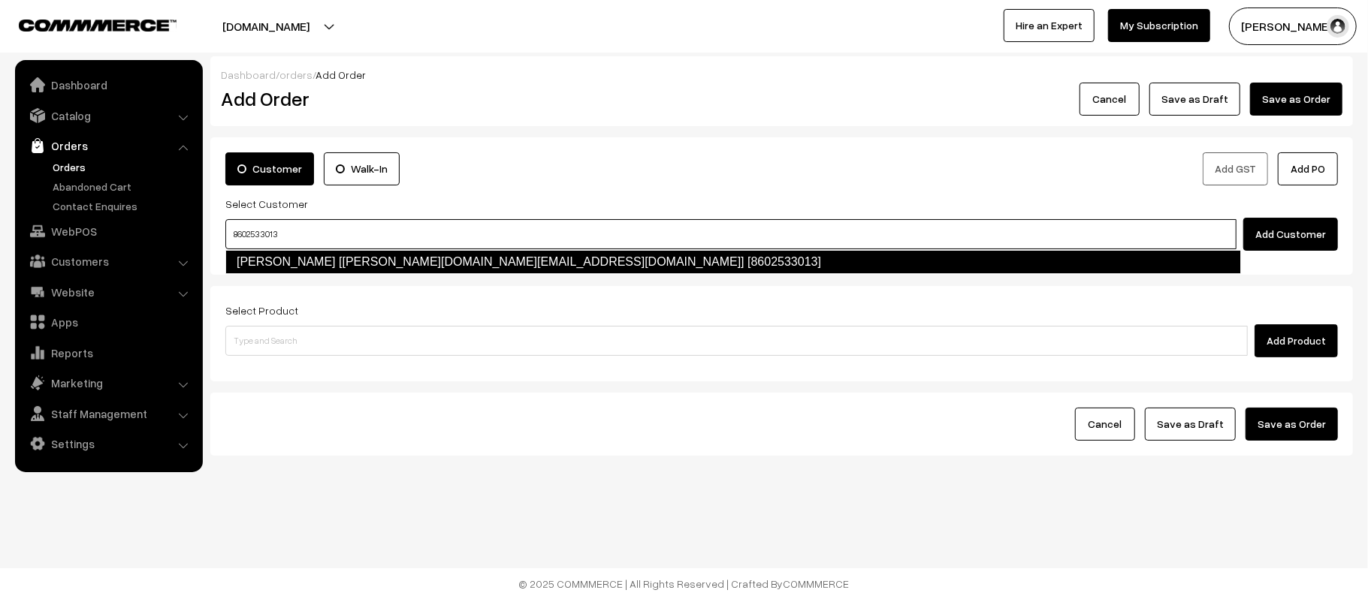
click at [316, 270] on link "[PERSON_NAME] [[PERSON_NAME][DOMAIN_NAME][EMAIL_ADDRESS][DOMAIN_NAME]] [8602533…" at bounding box center [733, 262] width 1016 height 24
type input "8602533013"
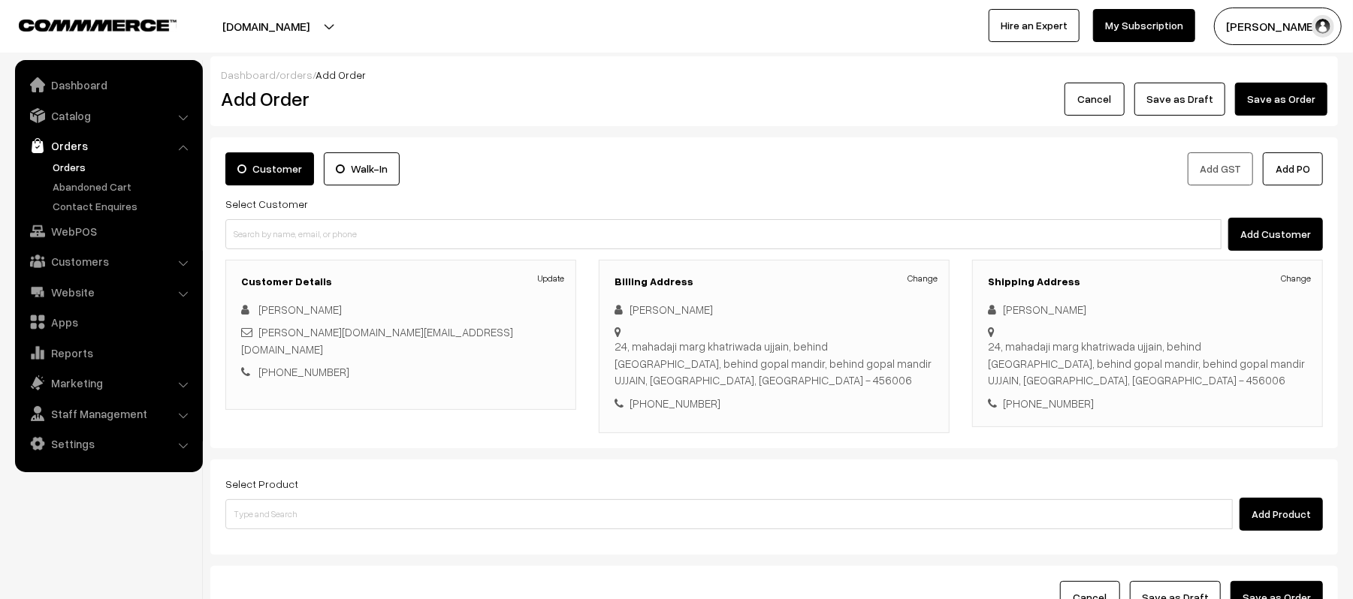
click at [676, 120] on div "Dashboard / orders / Add Order Add Order Cancel Save as Draft Save as Order Sav…" at bounding box center [773, 91] width 1127 height 70
click at [550, 138] on div "Customer Walk-In Add GST Add PO Select Customer Add Customer Customer Details U…" at bounding box center [773, 292] width 1127 height 311
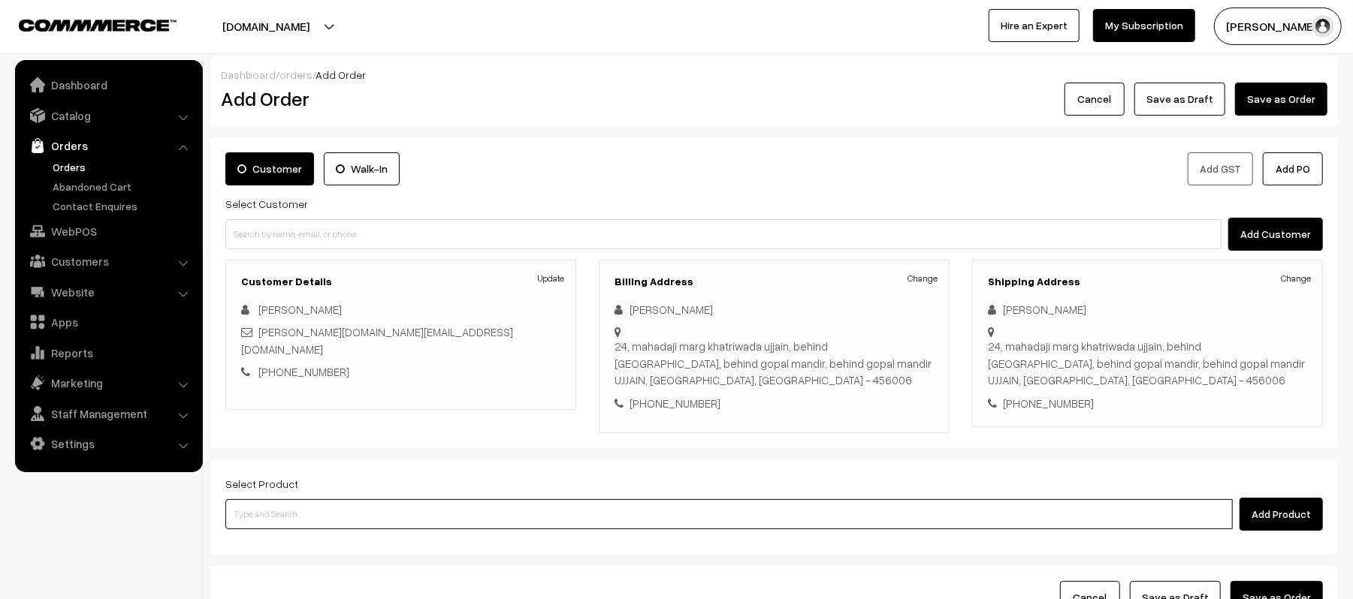
click at [367, 517] on input at bounding box center [728, 515] width 1007 height 30
type input "PAN"
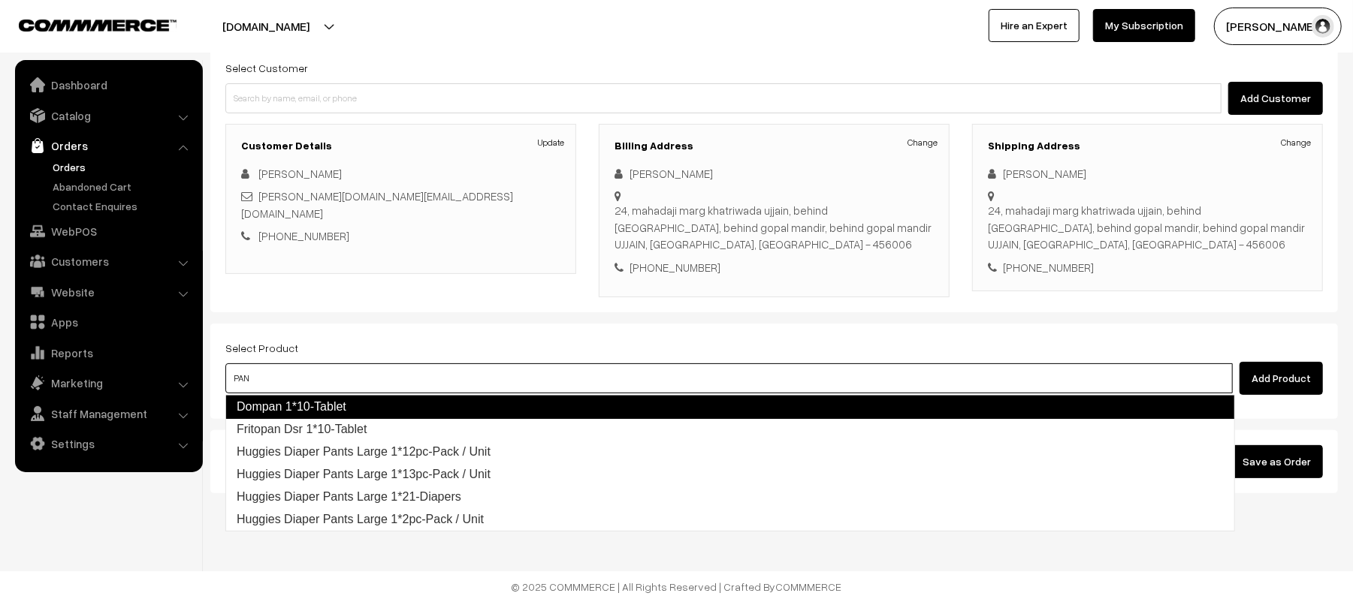
scroll to position [140, 0]
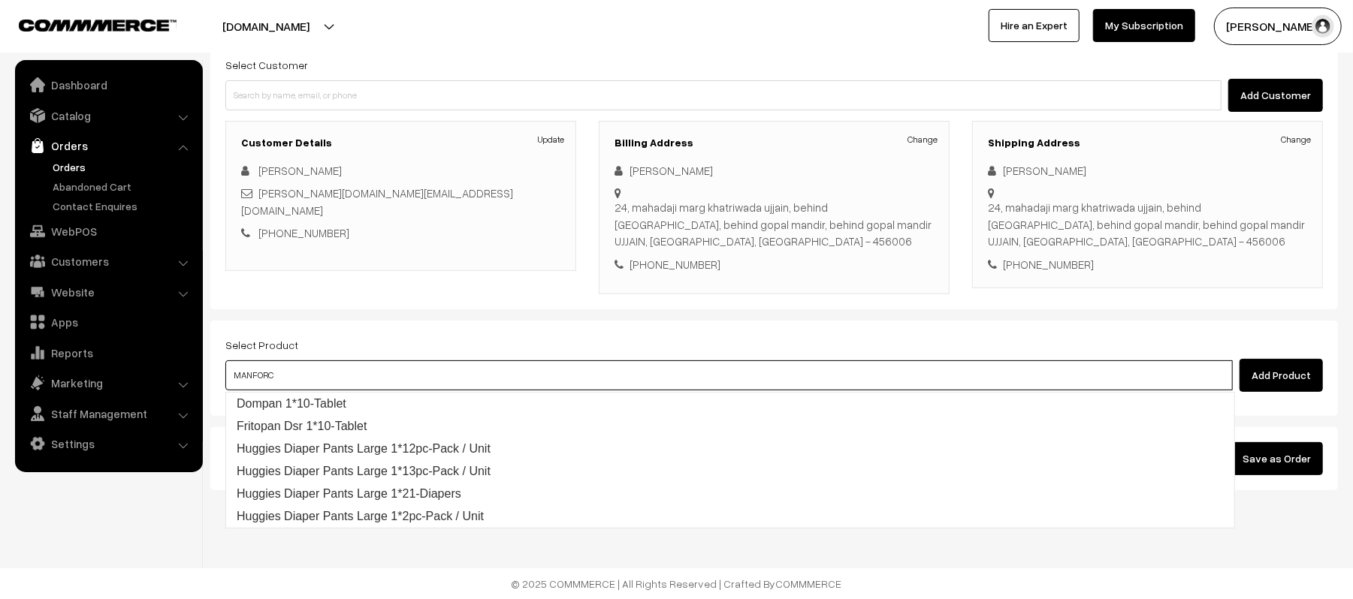
type input "MANFORCE"
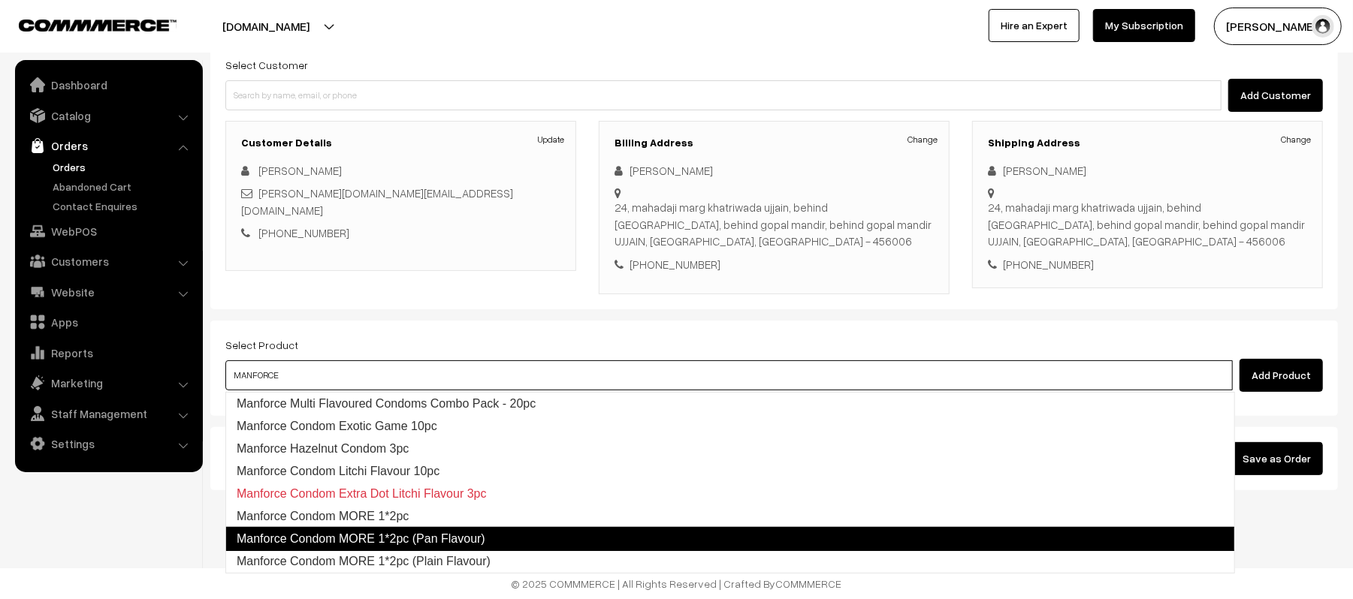
click at [415, 533] on link "Manforce Condom MORE 1*2pc (Pan Flavour)" at bounding box center [730, 539] width 1010 height 24
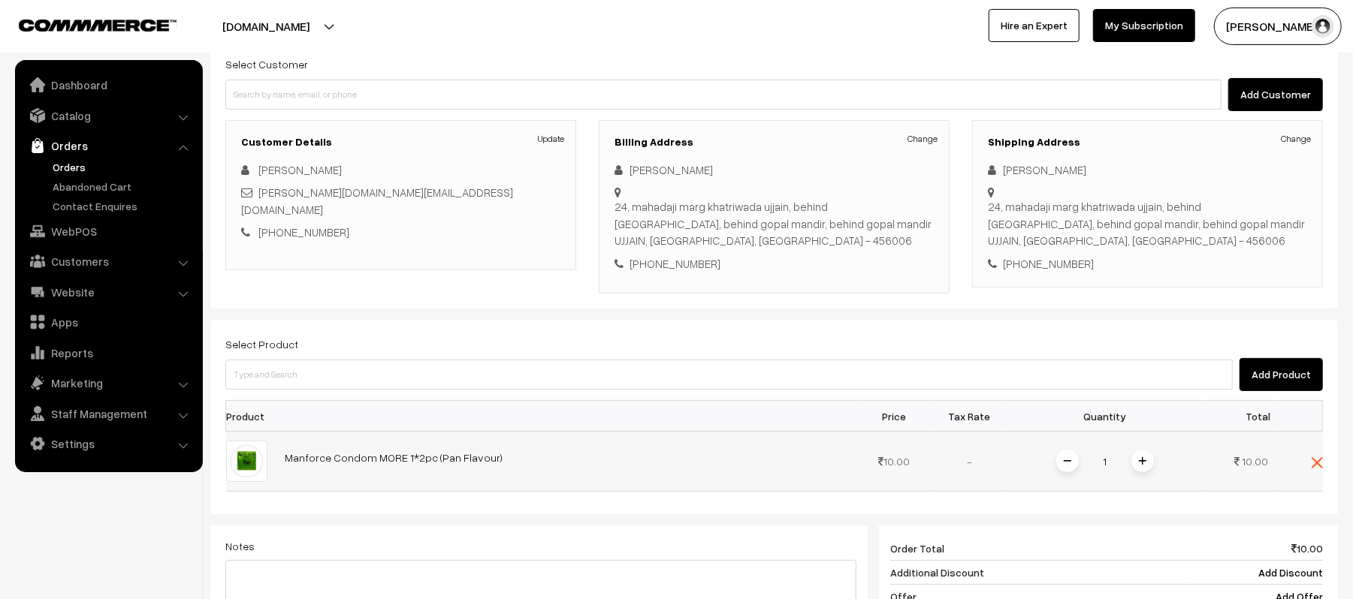
click at [1106, 463] on input "1" at bounding box center [1105, 461] width 30 height 26
type input "20"
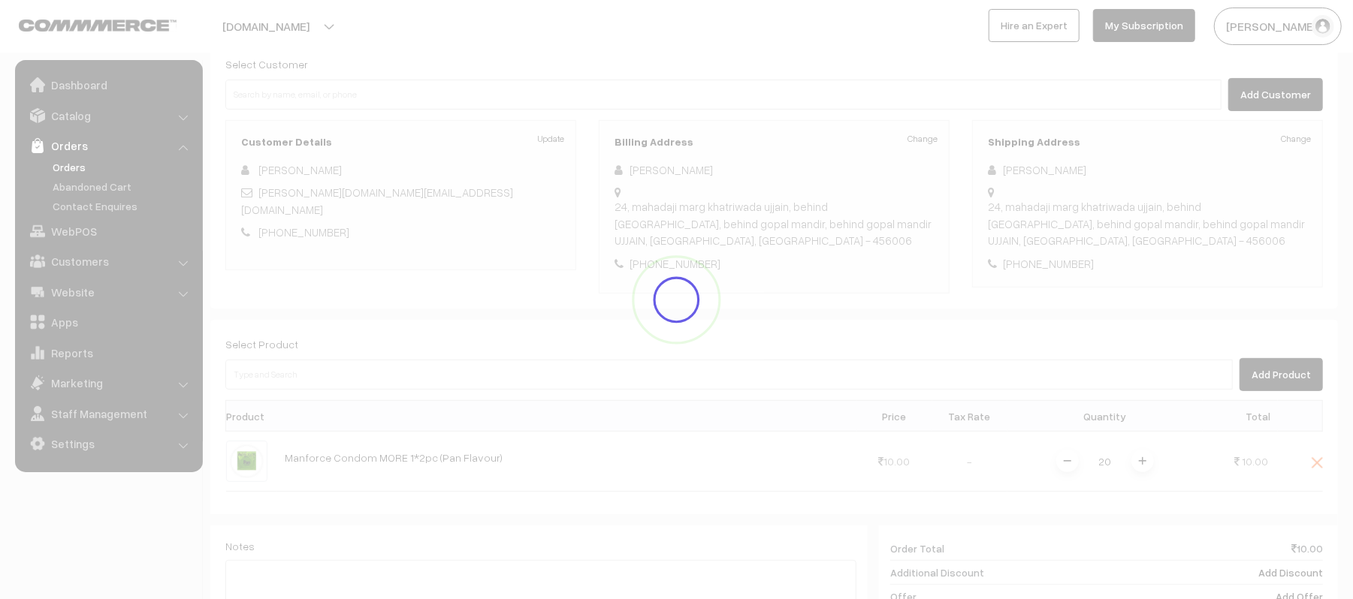
click at [948, 313] on div "Dashboard / orders / Add Order Add Order Cancel Save as Draft Save as Order Sav…" at bounding box center [773, 378] width 1127 height 922
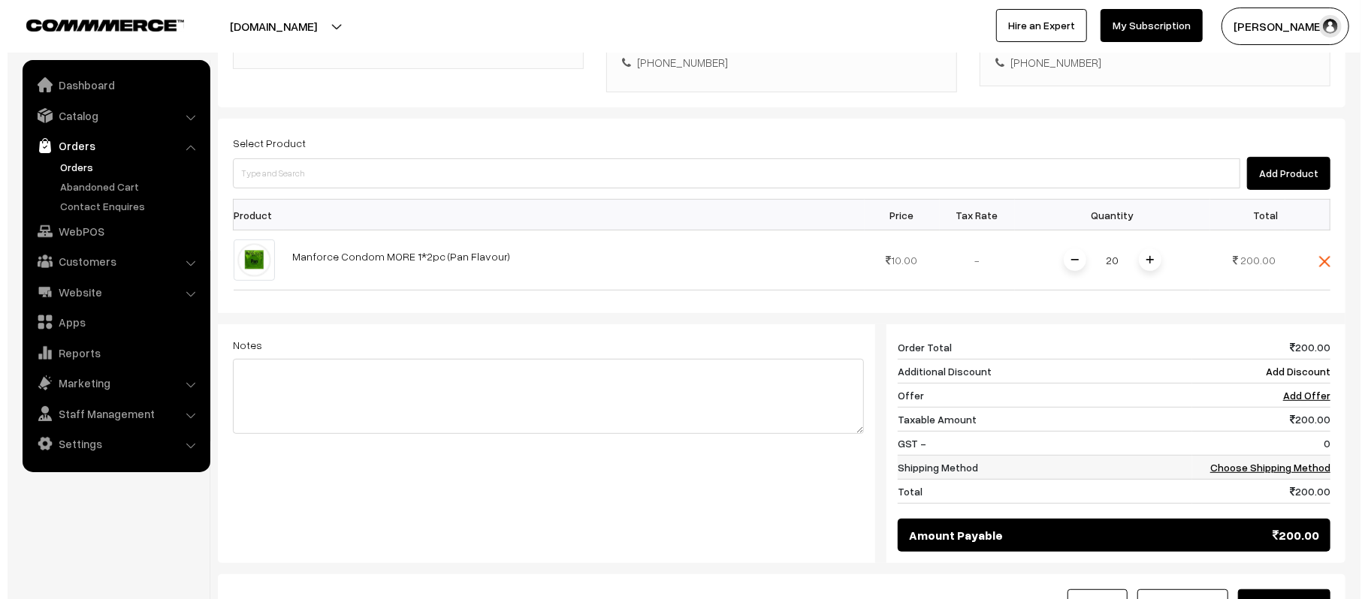
scroll to position [440, 0]
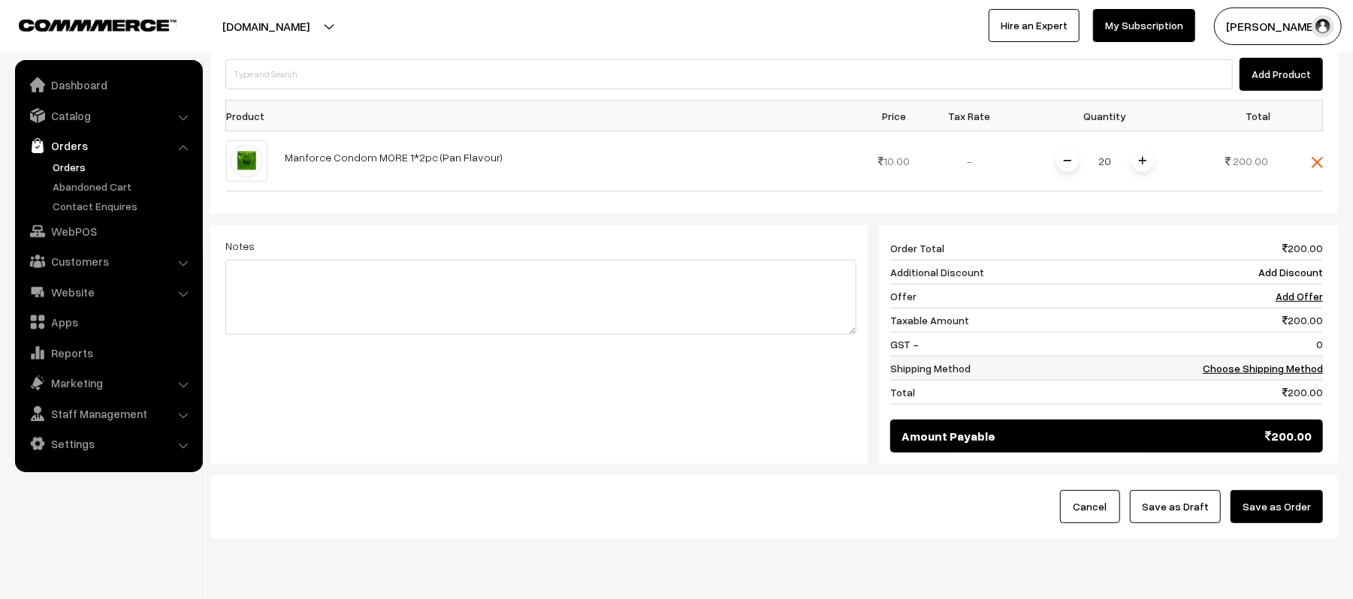
click at [1281, 361] on td "Choose Shipping Method" at bounding box center [1254, 369] width 138 height 24
click at [1281, 375] on link "Choose Shipping Method" at bounding box center [1263, 368] width 120 height 13
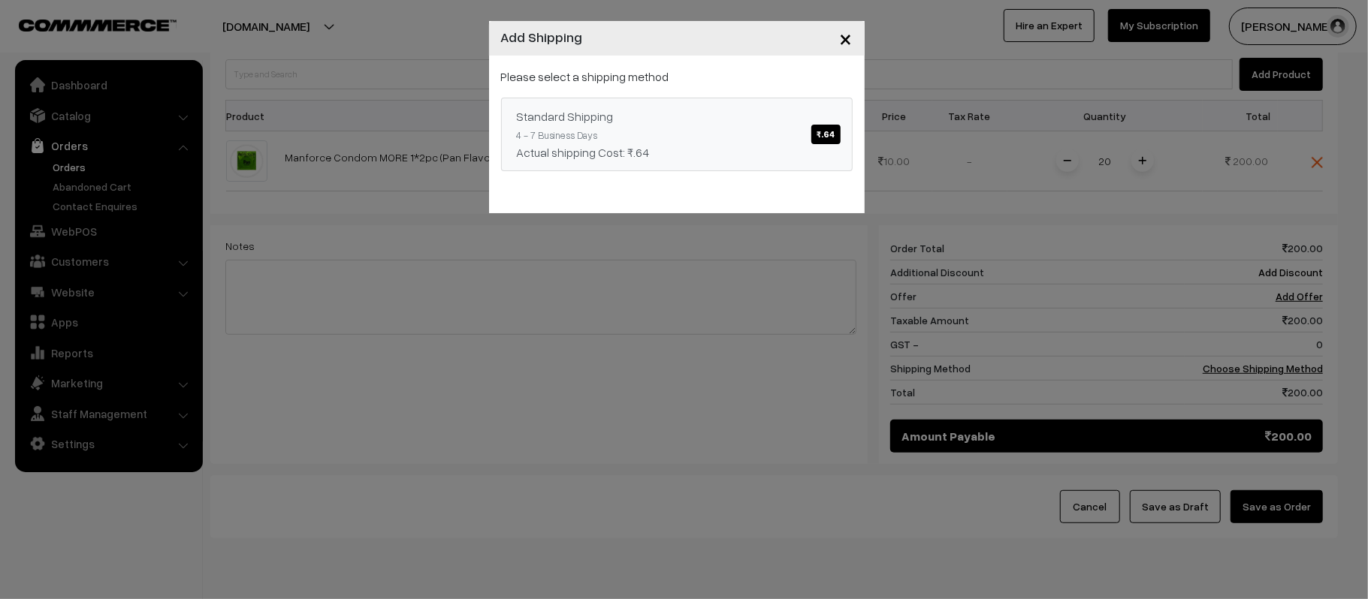
click at [705, 159] on div "Actual shipping Cost: ₹.64" at bounding box center [677, 152] width 320 height 18
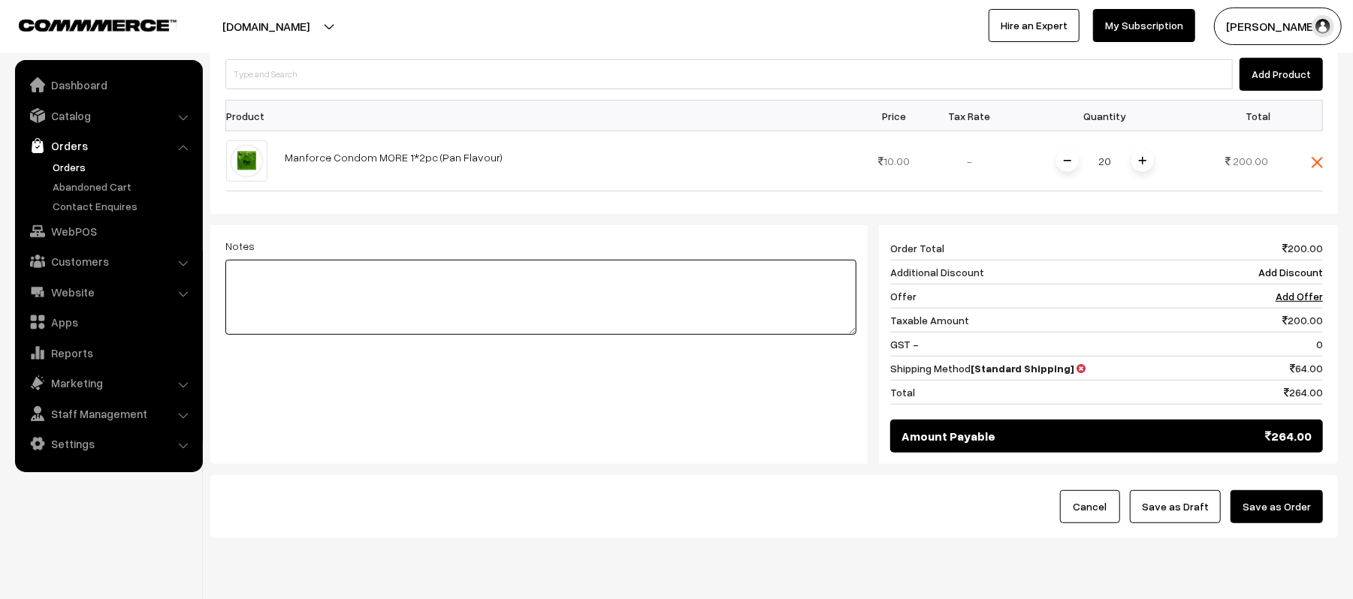
click at [416, 273] on textarea at bounding box center [540, 297] width 631 height 75
type textarea "O"
paste textarea "(# KP017327)"
type textarea "NEW ORDER PLACED FOR - (# KP017327)"
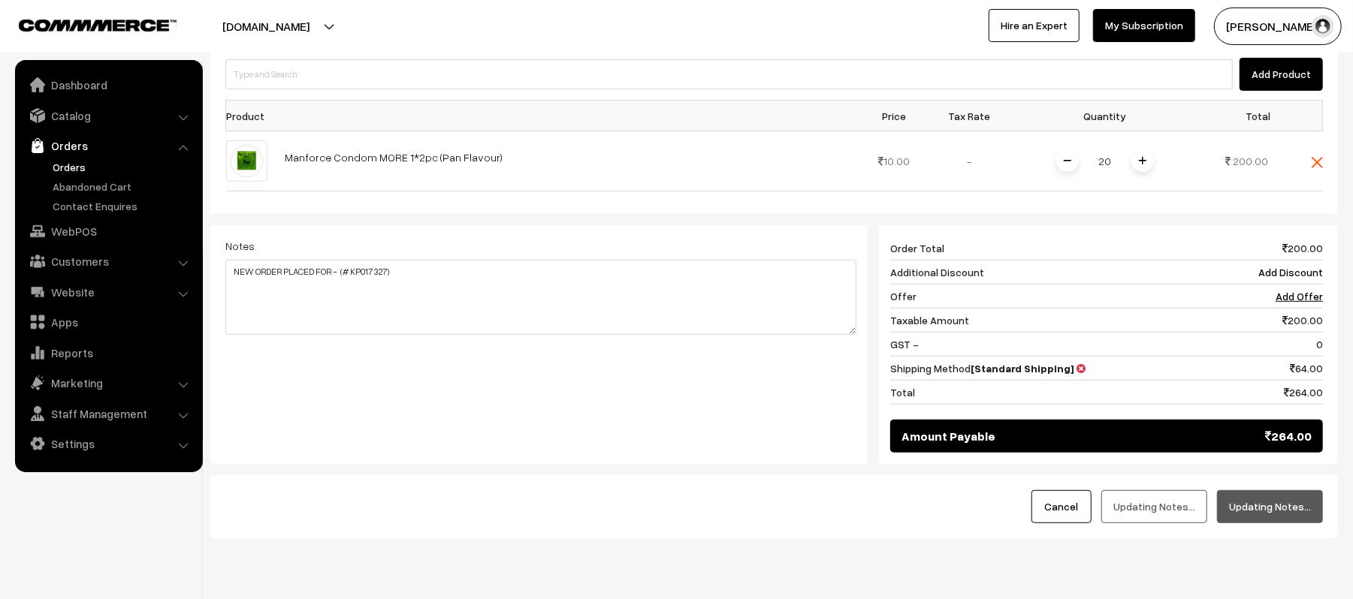
click at [545, 400] on div "Notes NEW ORDER PLACED FOR - (# KP017327) Giftcards ( Upgrade ) Apply" at bounding box center [541, 337] width 654 height 224
drag, startPoint x: 1312, startPoint y: 517, endPoint x: 1328, endPoint y: 523, distance: 17.6
click at [1311, 518] on button "Save as Order" at bounding box center [1276, 507] width 92 height 33
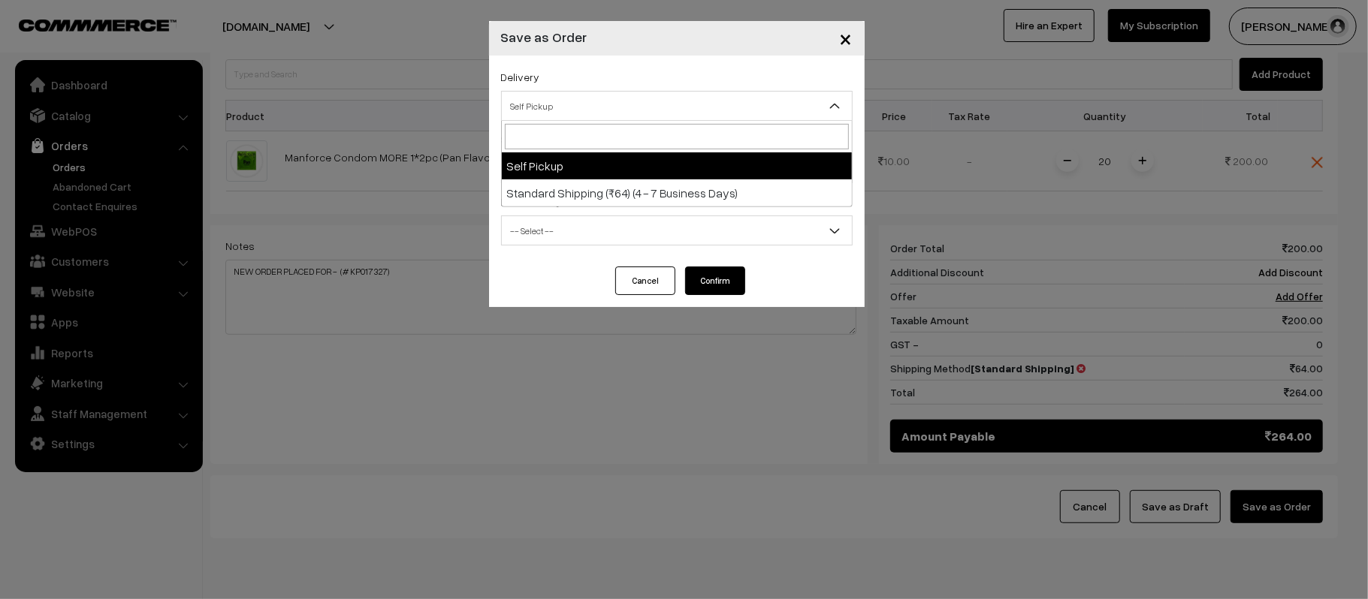
click at [542, 111] on span "Self Pickup" at bounding box center [677, 106] width 350 height 26
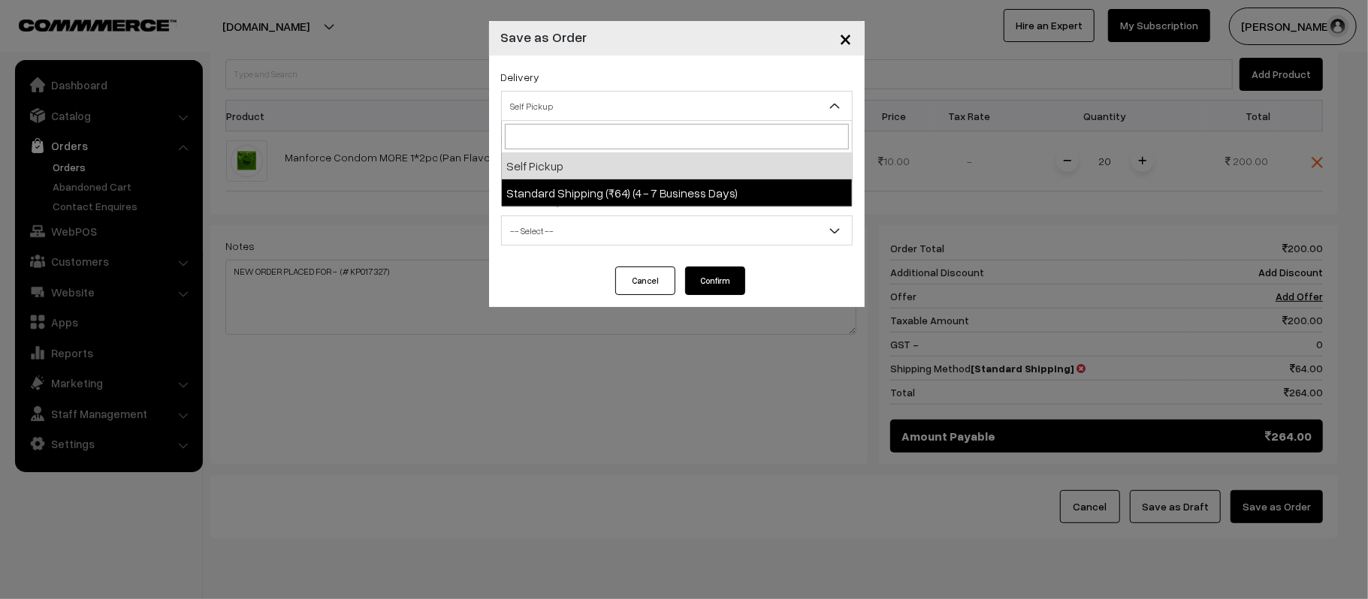
select select "SS2"
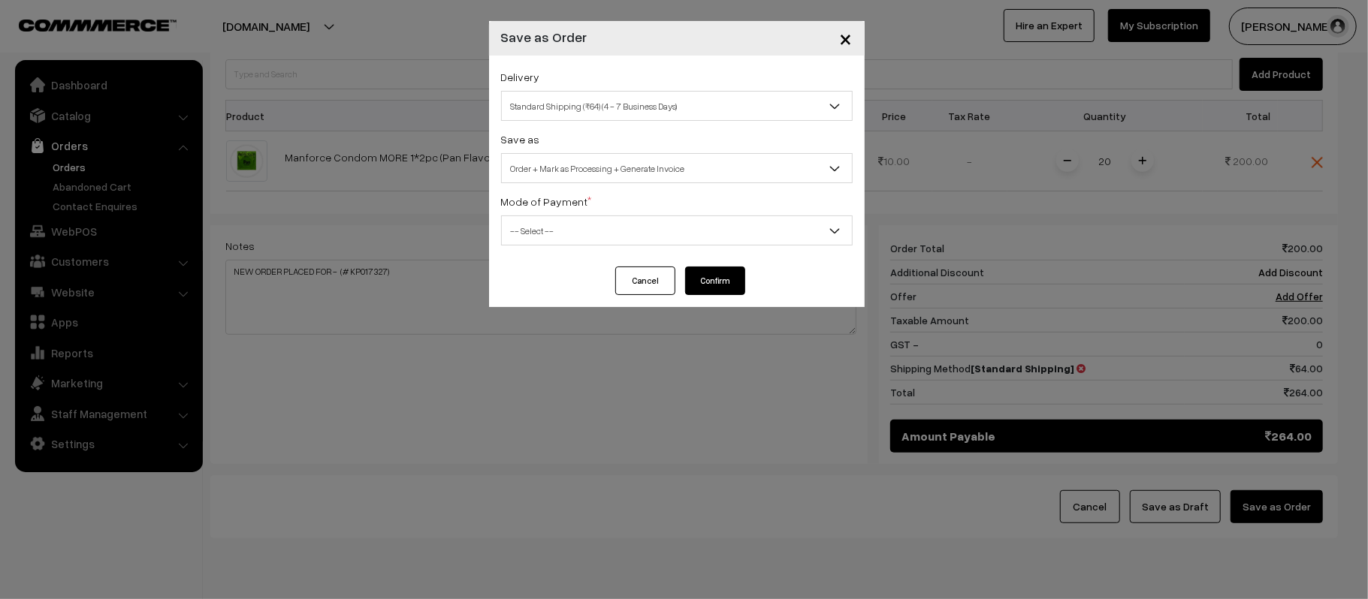
click at [544, 185] on div "Delivery Self Pickup Standard Shipping (₹64) (4 - 7 Business Days) Standard Shi…" at bounding box center [677, 161] width 376 height 211
click at [548, 156] on span "Order + Mark as Processing + Generate Invoice" at bounding box center [677, 168] width 350 height 26
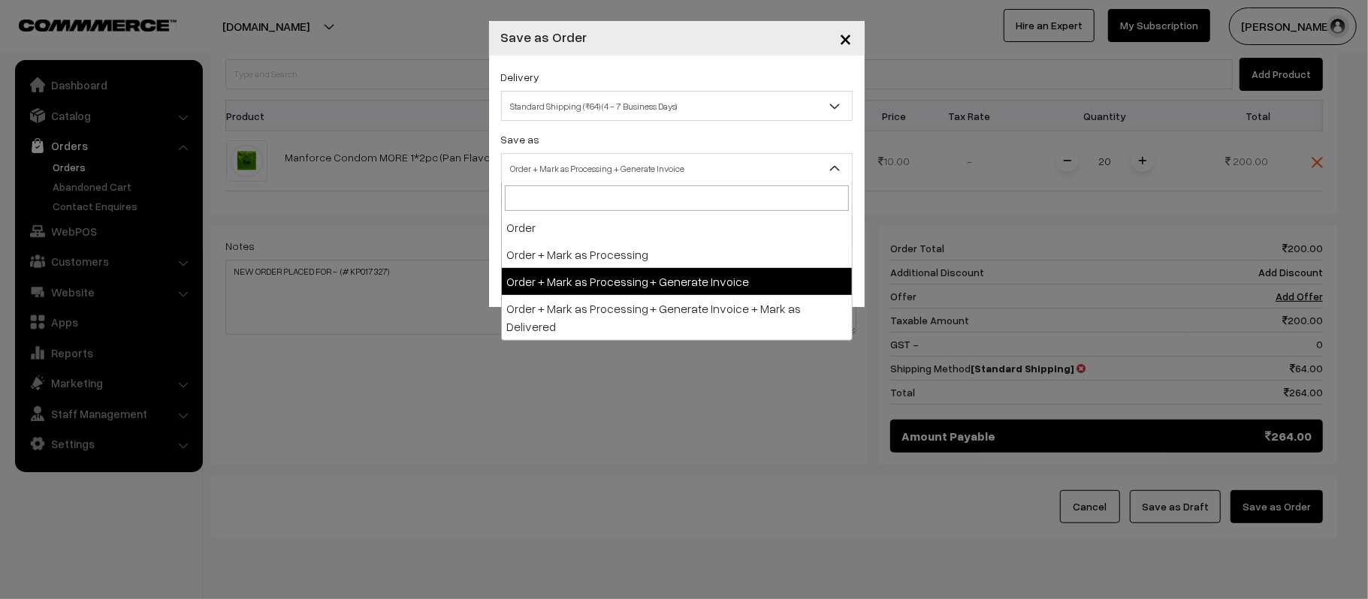
select select "1"
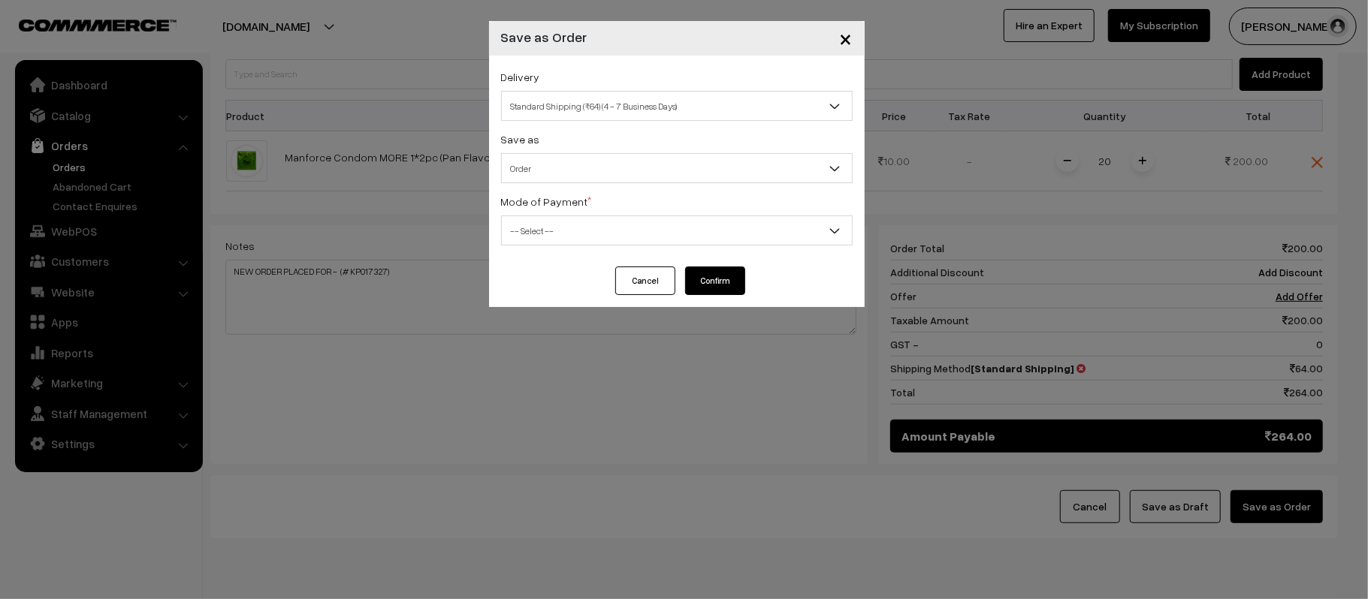
click at [551, 235] on span "-- Select --" at bounding box center [677, 231] width 350 height 26
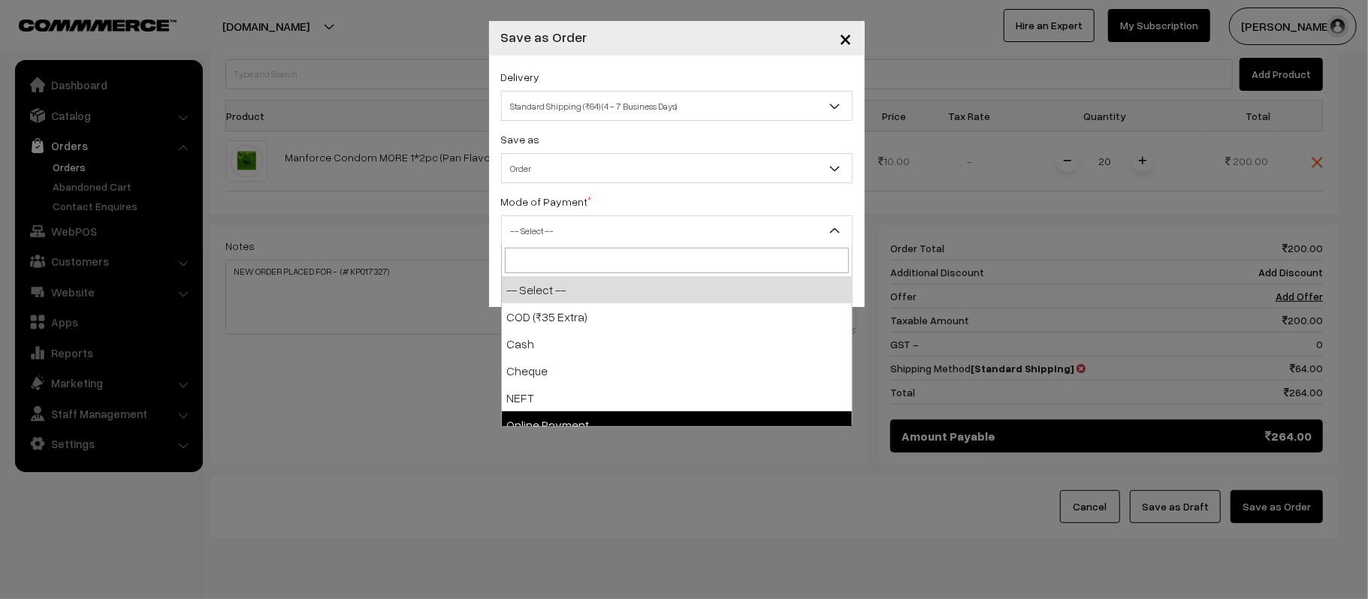
select select "5"
checkbox input "true"
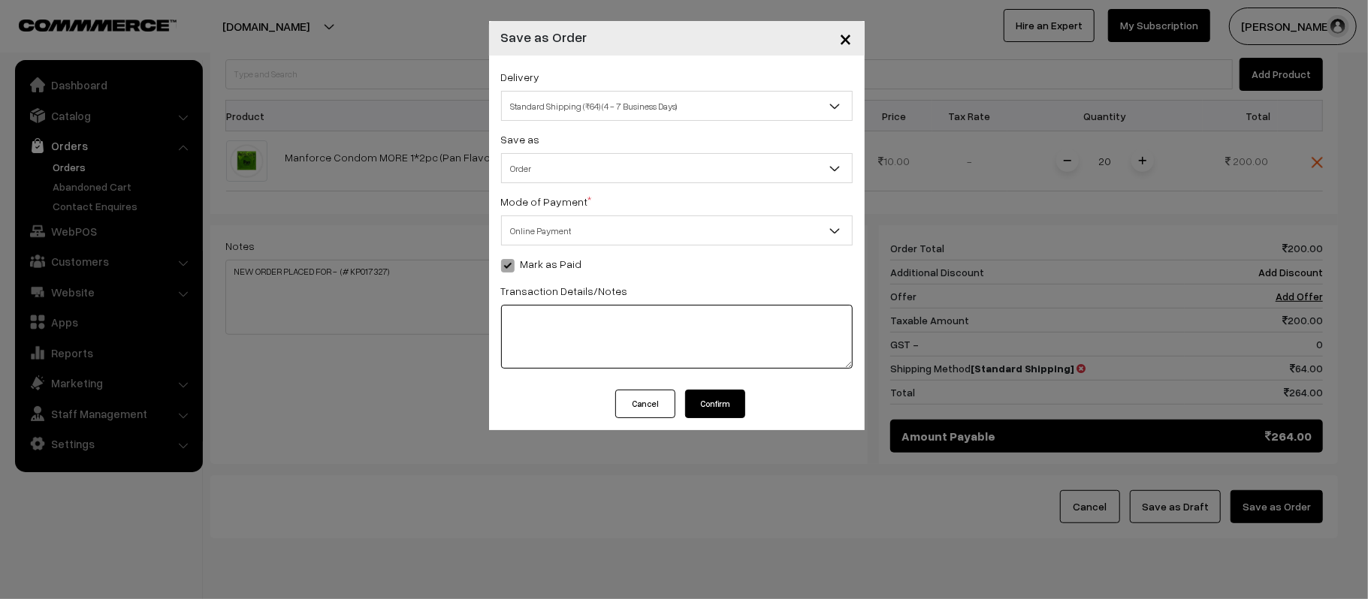
click at [556, 310] on textarea at bounding box center [677, 337] width 352 height 64
paste textarea "NEW ORDER PLACED FOR - (# KP017327)"
type textarea "NEW ORDER PLACED FOR - (# KP017327)"
click at [714, 397] on button "Confirm" at bounding box center [715, 404] width 60 height 29
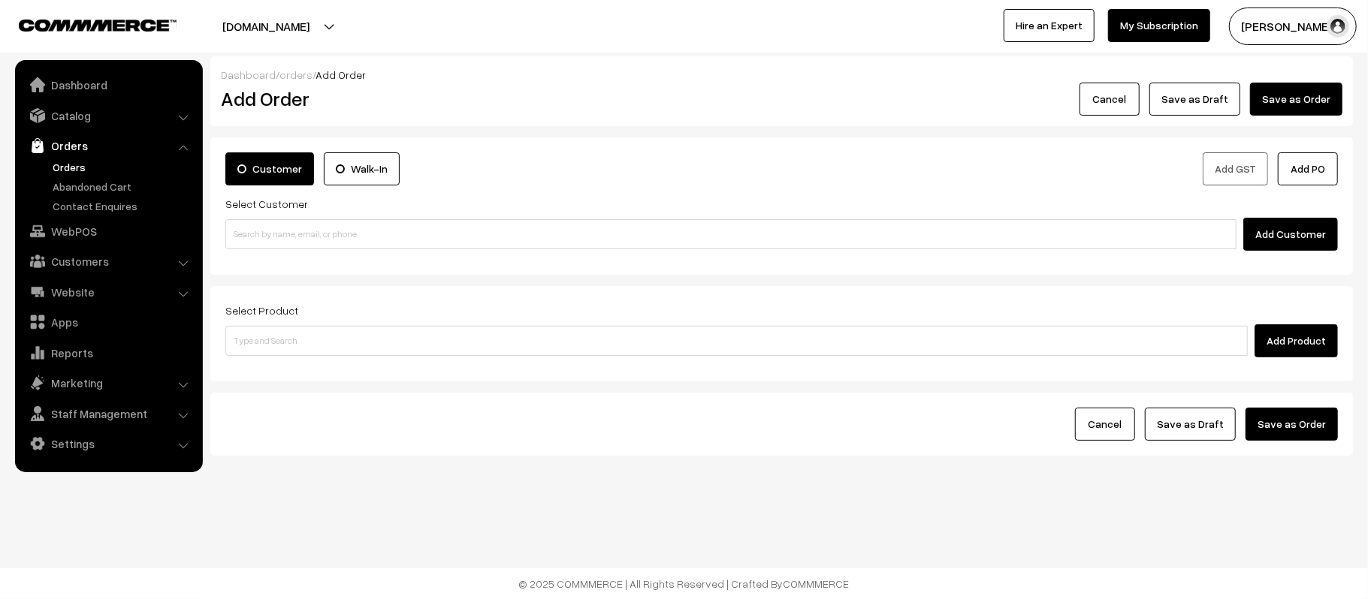
click at [72, 159] on link "Orders" at bounding box center [123, 167] width 149 height 16
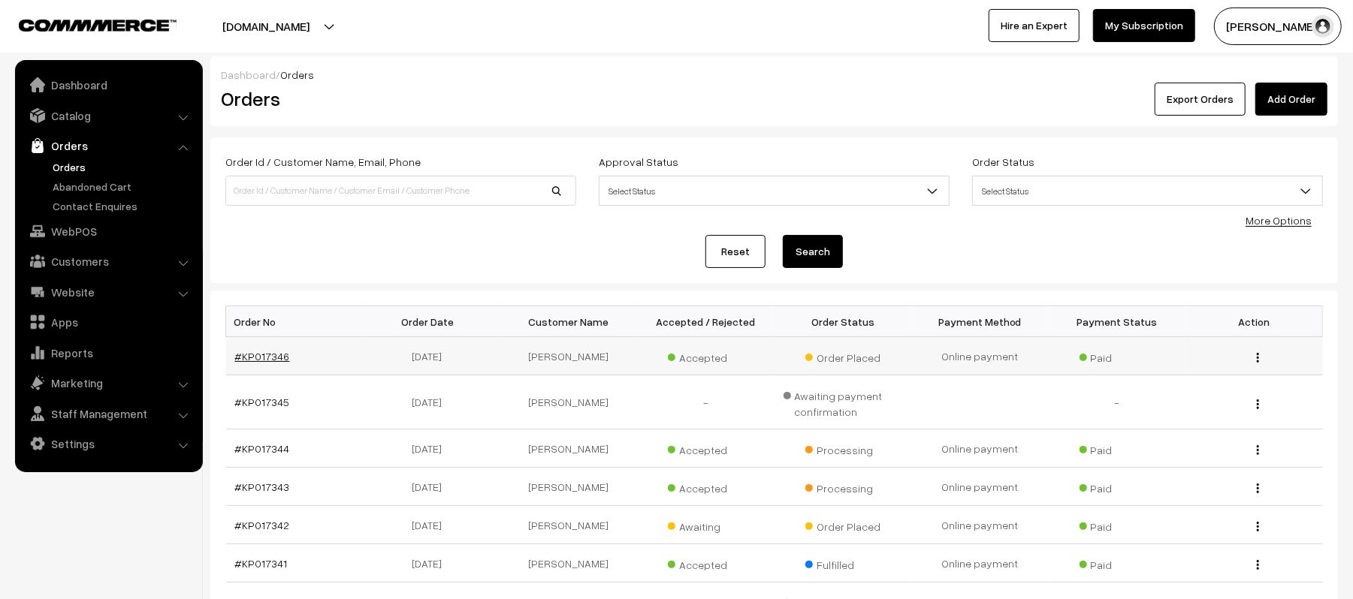
click at [264, 358] on link "#KP017346" at bounding box center [262, 356] width 55 height 13
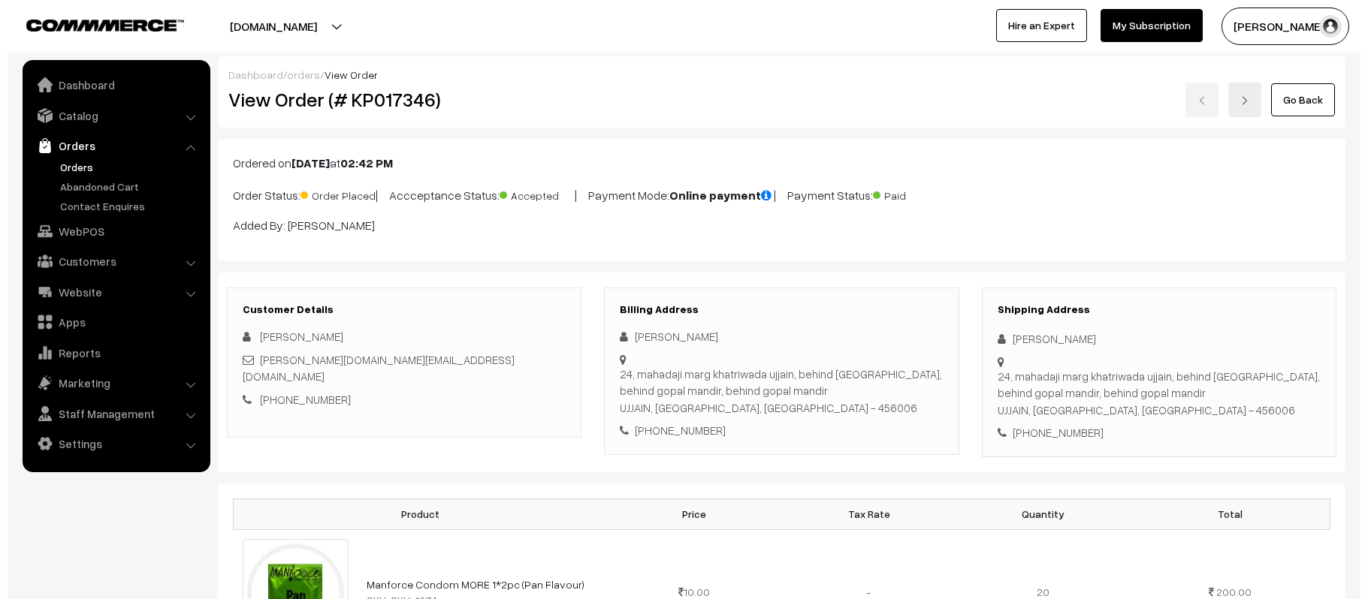
scroll to position [601, 0]
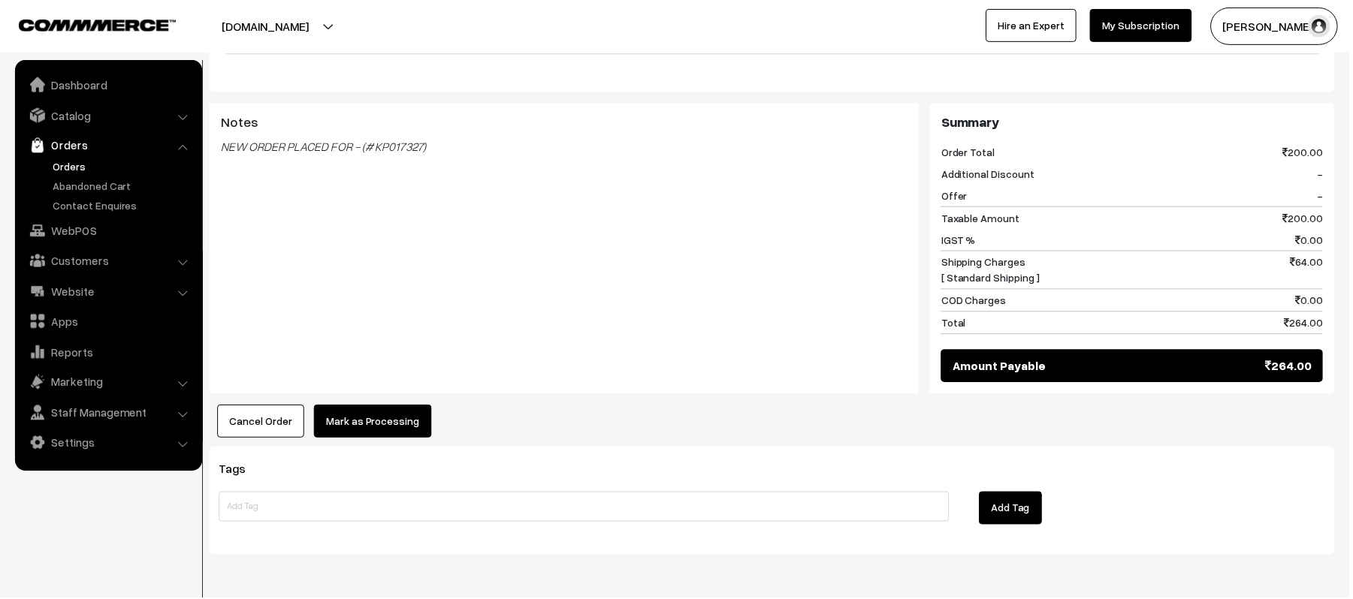
click at [386, 427] on button "Mark as Processing" at bounding box center [374, 422] width 118 height 33
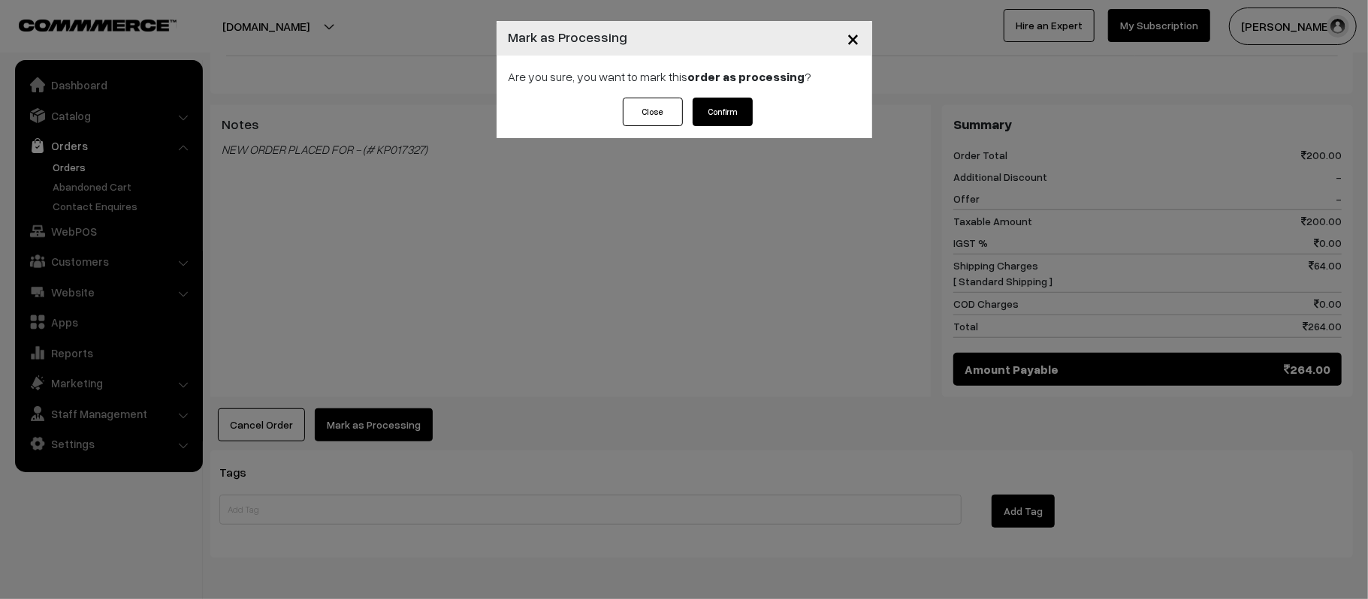
click at [729, 110] on button "Confirm" at bounding box center [723, 112] width 60 height 29
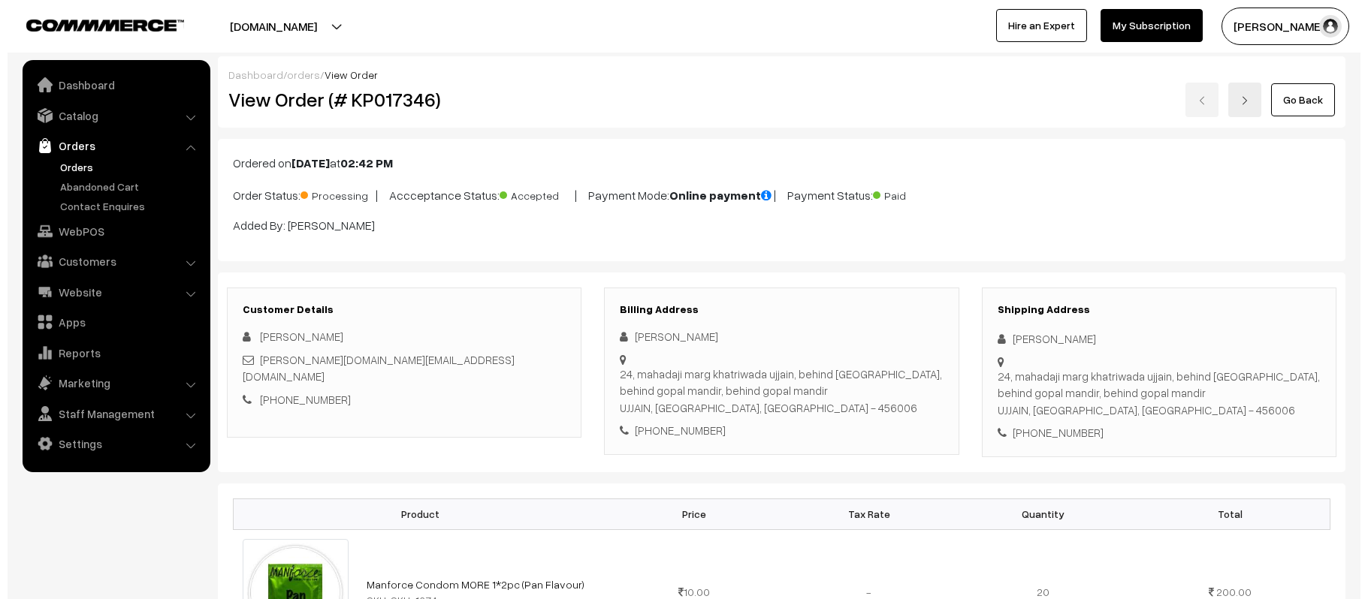
scroll to position [601, 0]
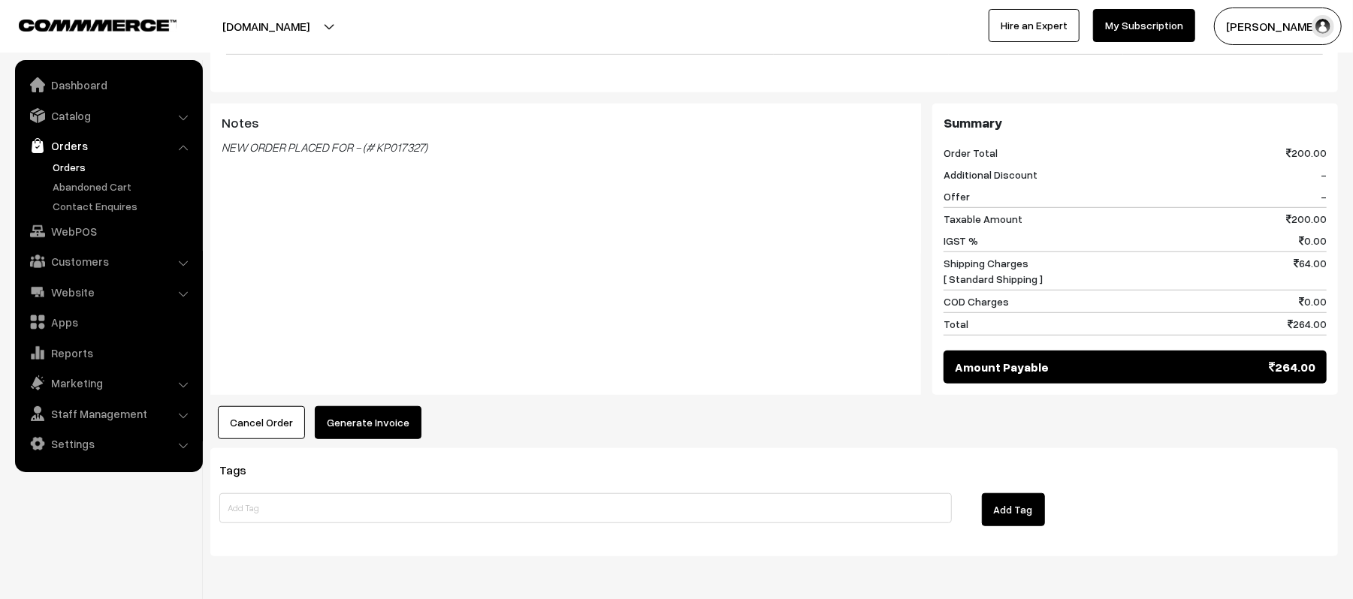
click at [361, 434] on button "Generate Invoice" at bounding box center [368, 422] width 107 height 33
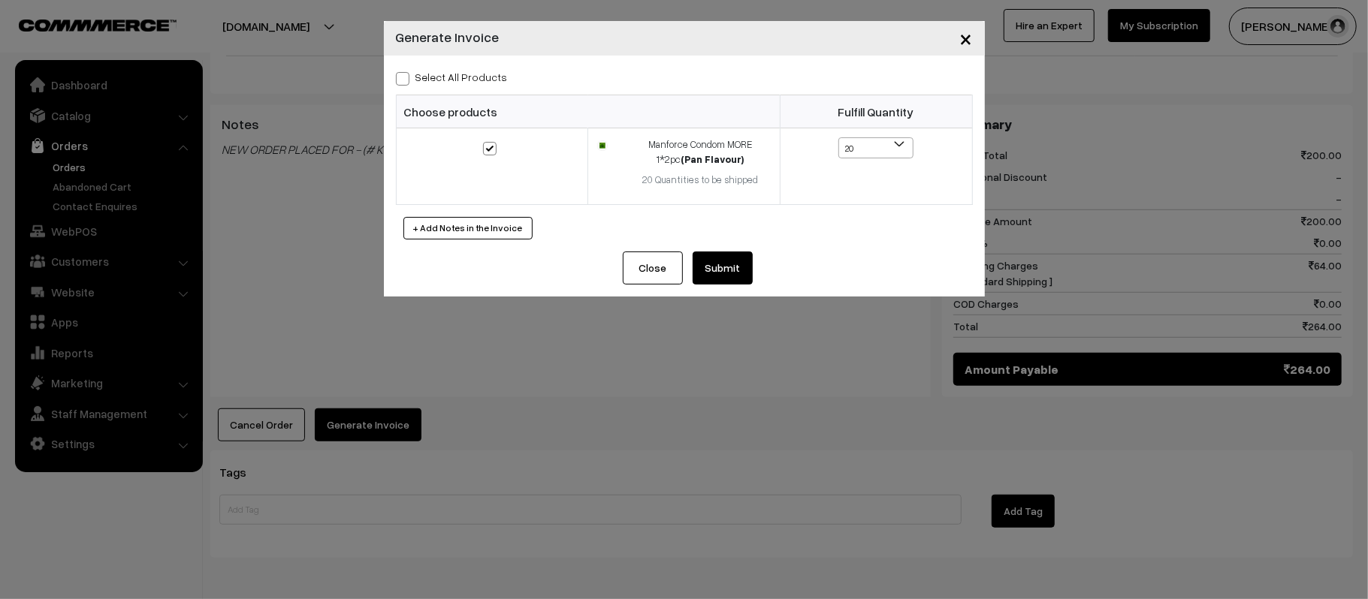
click at [714, 277] on button "Submit" at bounding box center [723, 268] width 60 height 33
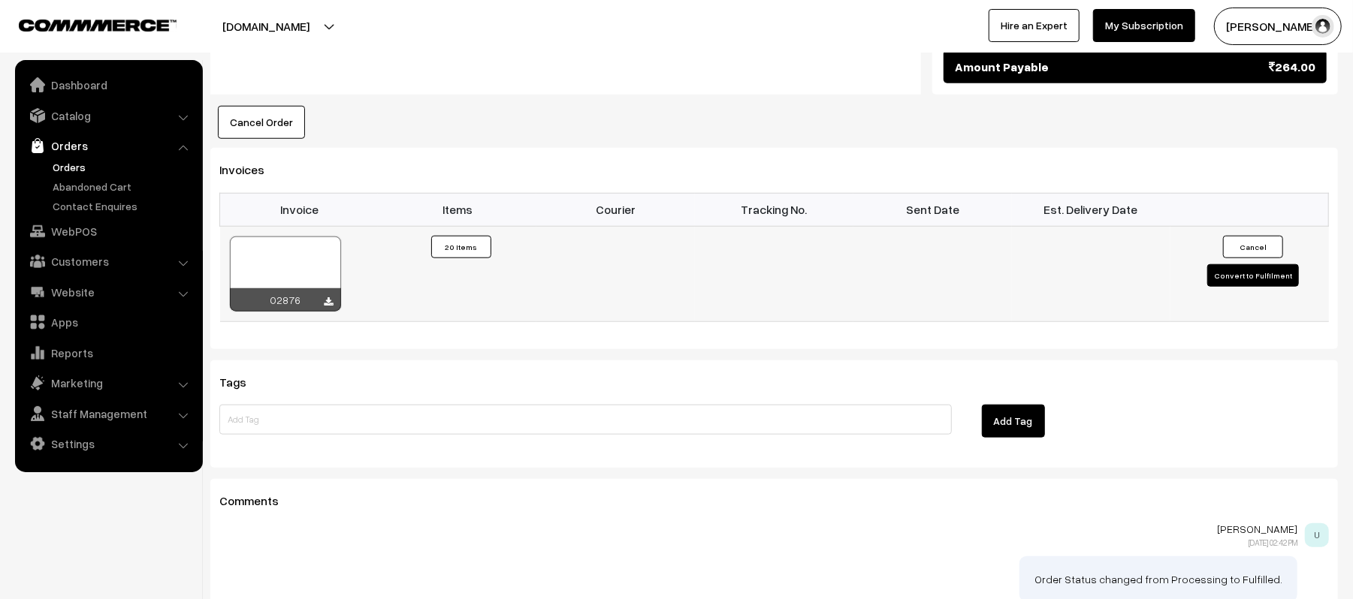
scroll to position [901, 0]
click at [329, 306] on icon at bounding box center [329, 302] width 9 height 10
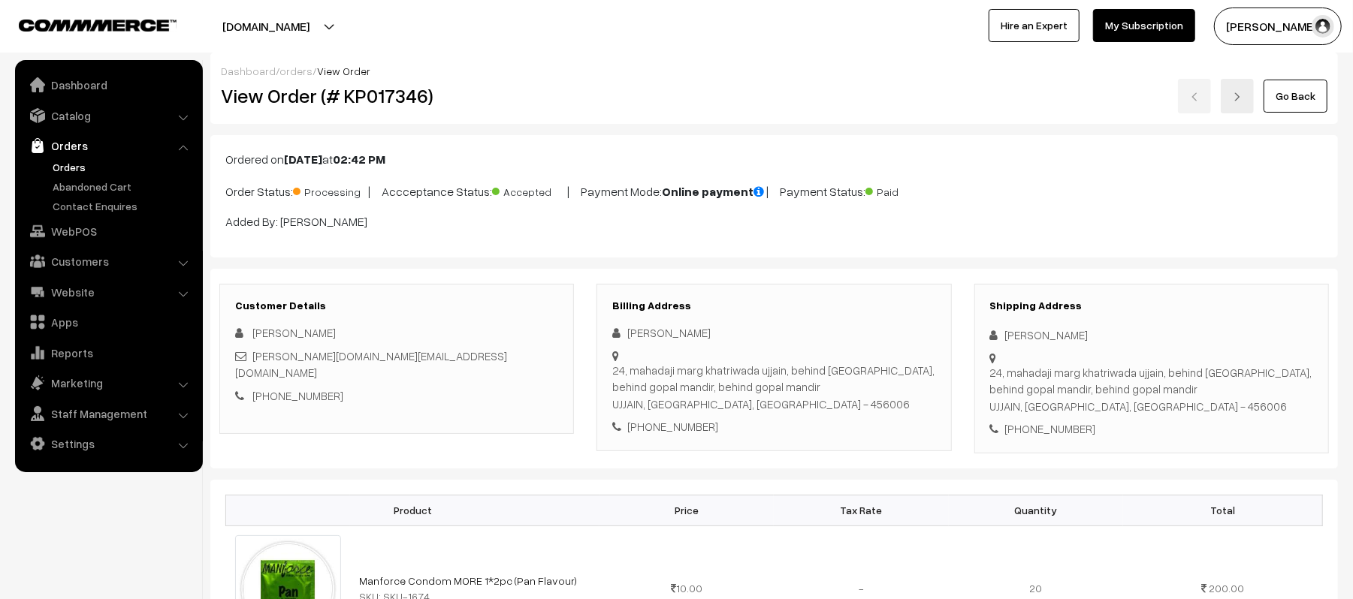
scroll to position [0, 0]
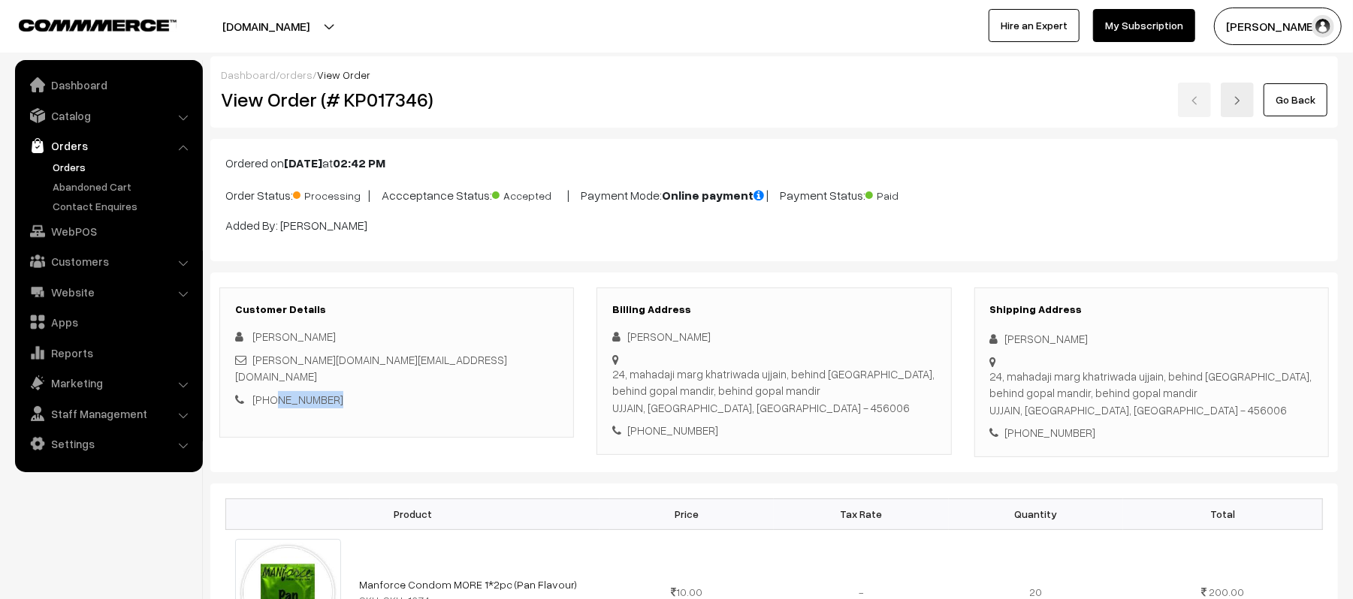
drag, startPoint x: 340, startPoint y: 385, endPoint x: 270, endPoint y: 391, distance: 69.4
click at [270, 391] on div "+91 8602533013" at bounding box center [396, 399] width 323 height 17
copy link "8602533013"
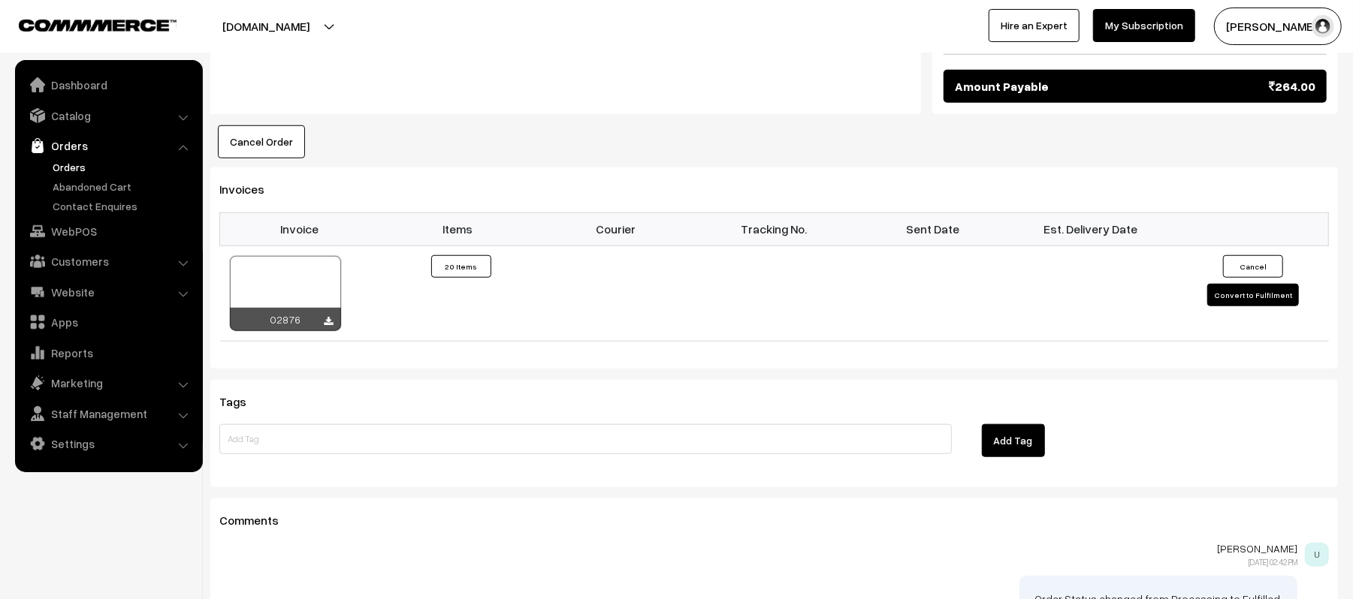
scroll to position [1001, 0]
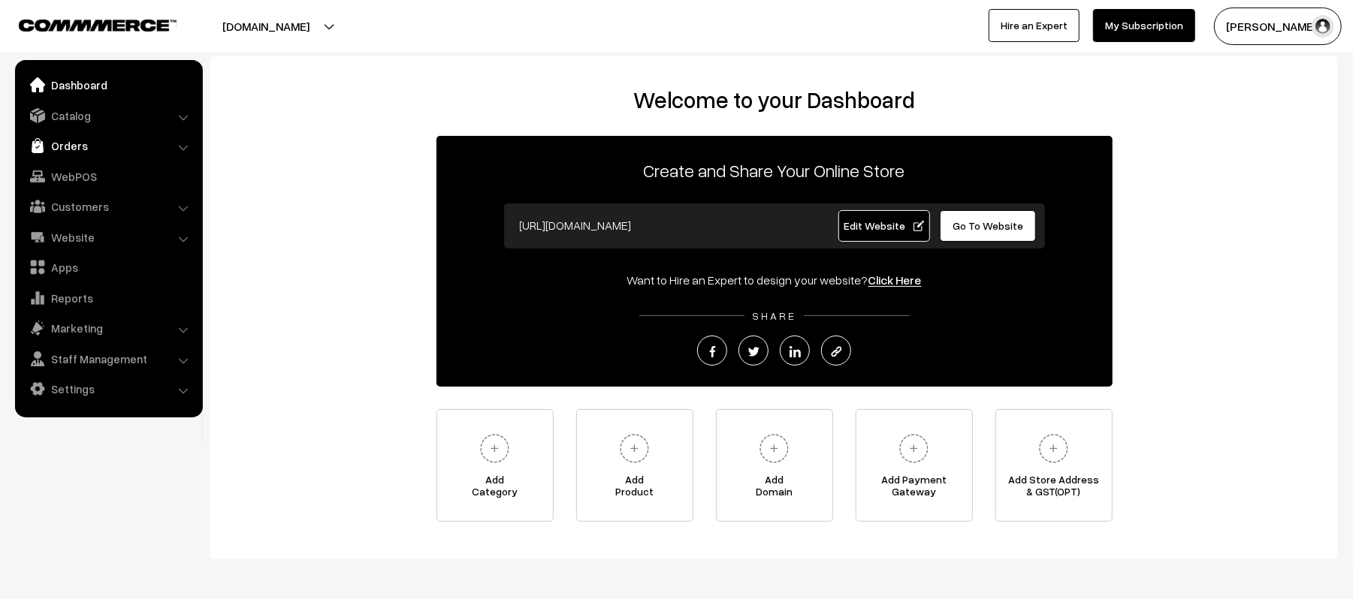
click at [69, 148] on link "Orders" at bounding box center [108, 145] width 179 height 27
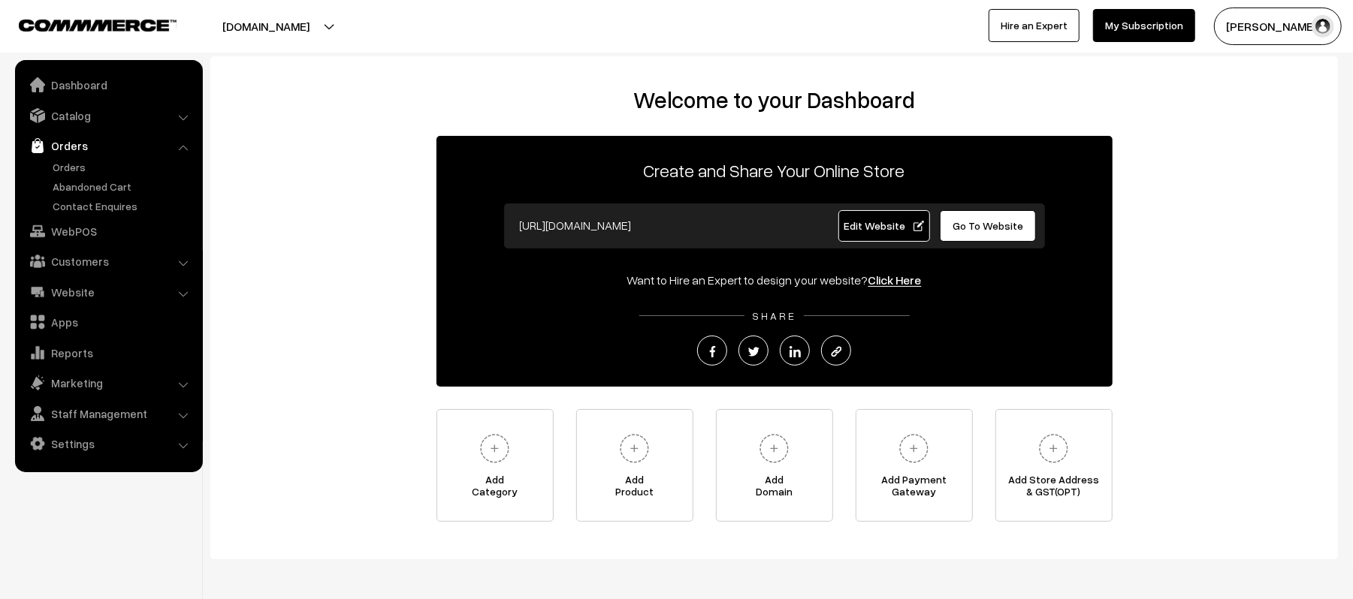
click at [61, 176] on ul "Orders" at bounding box center [109, 186] width 180 height 55
click at [61, 169] on link "Orders" at bounding box center [123, 167] width 149 height 16
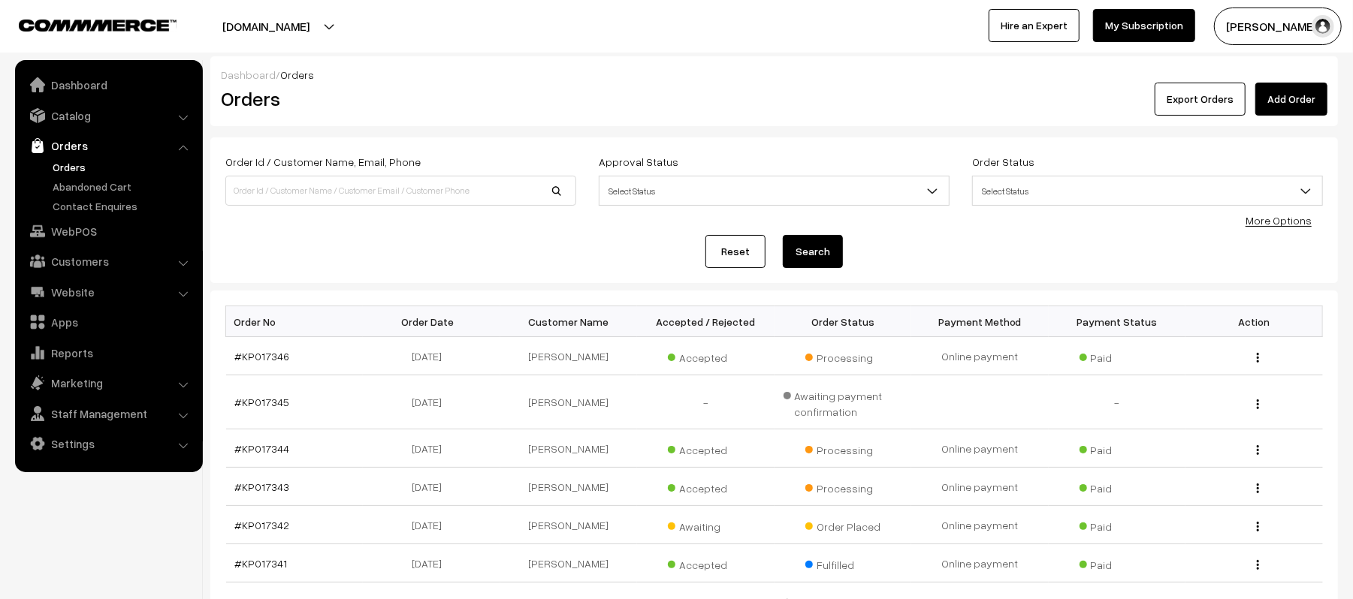
click at [1283, 95] on link "Add Order" at bounding box center [1291, 99] width 72 height 33
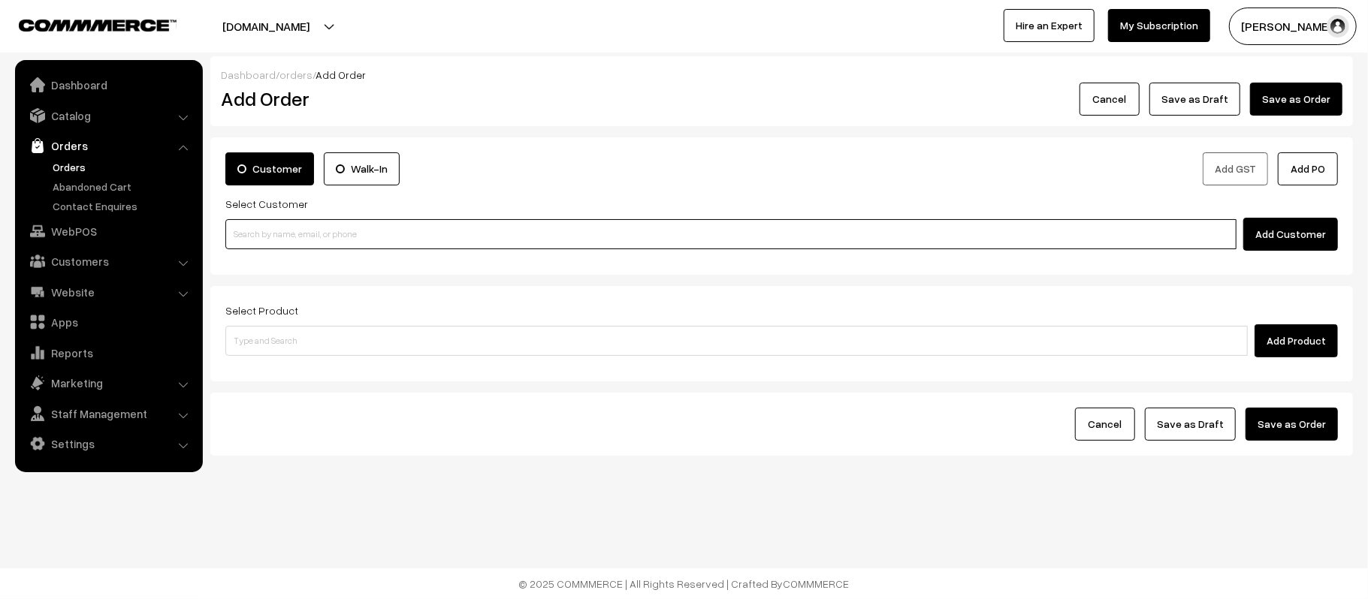
click at [364, 232] on input at bounding box center [730, 234] width 1011 height 30
paste input "8496950071"
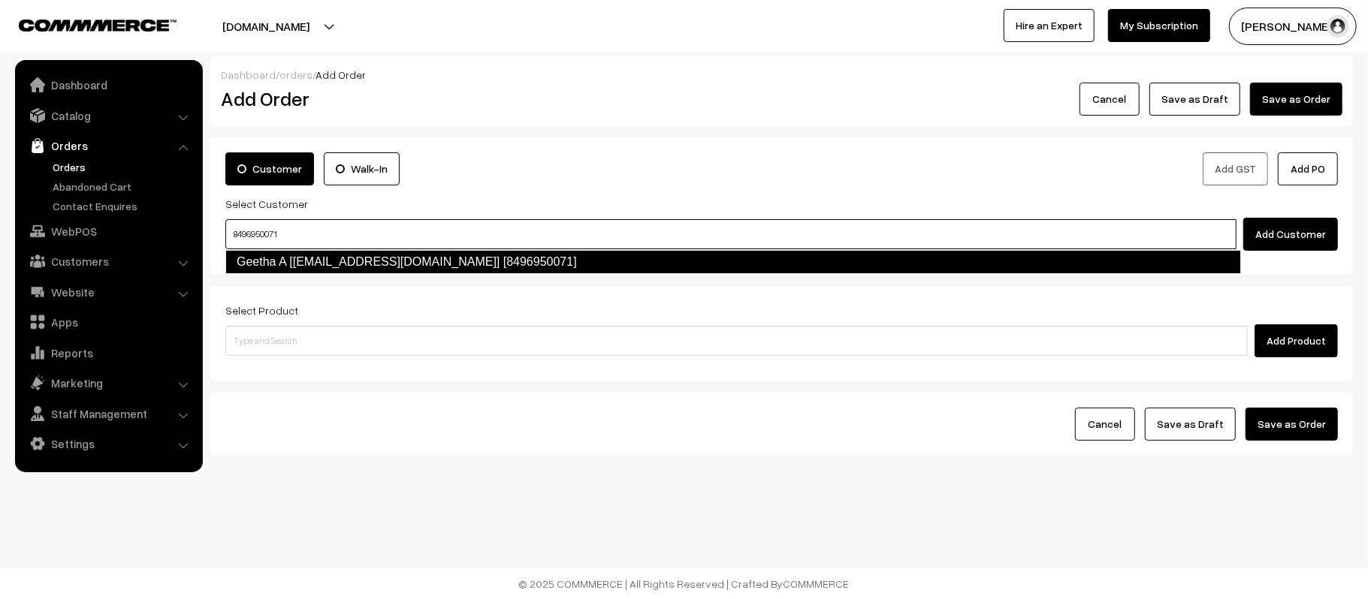
click at [356, 256] on link "Geetha A [gee991679@gmail.com] [8496950071]" at bounding box center [733, 262] width 1016 height 24
type input "8496950071"
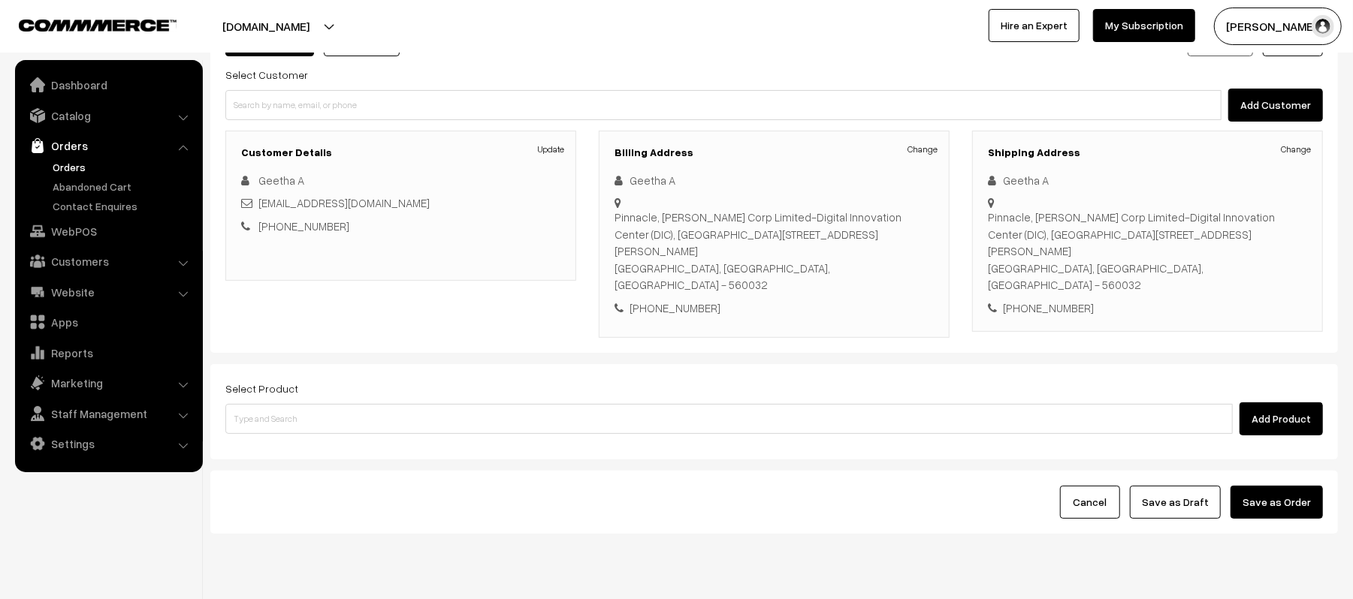
scroll to position [140, 0]
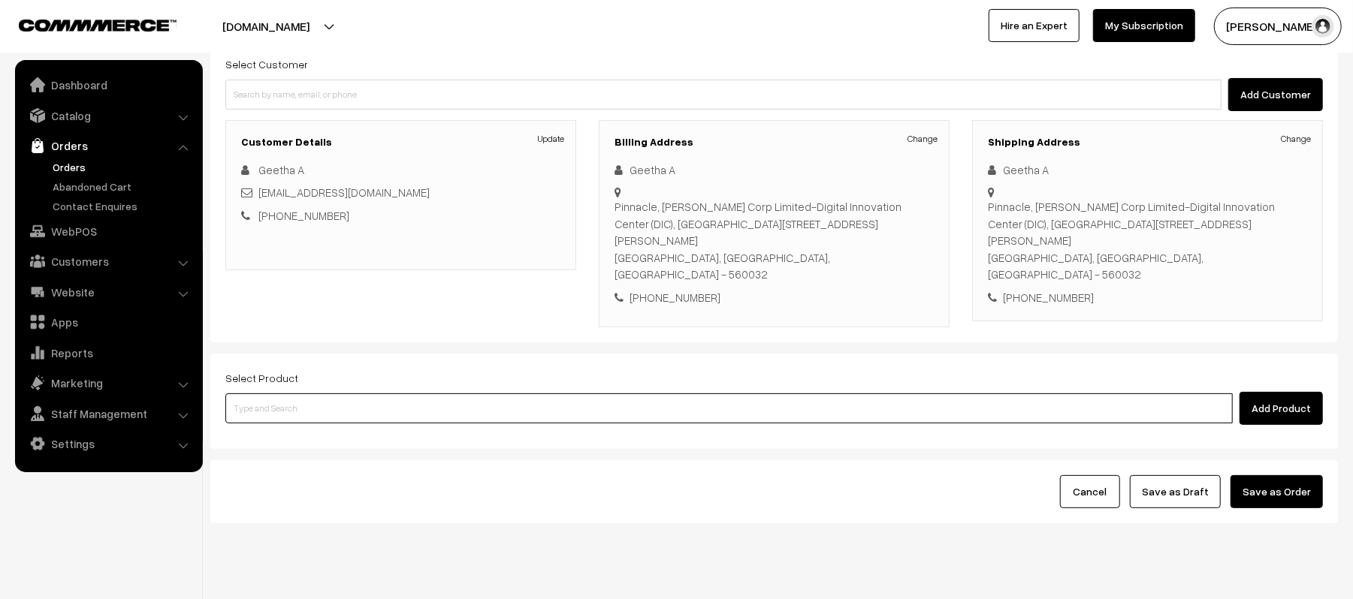
click at [401, 394] on input at bounding box center [728, 409] width 1007 height 30
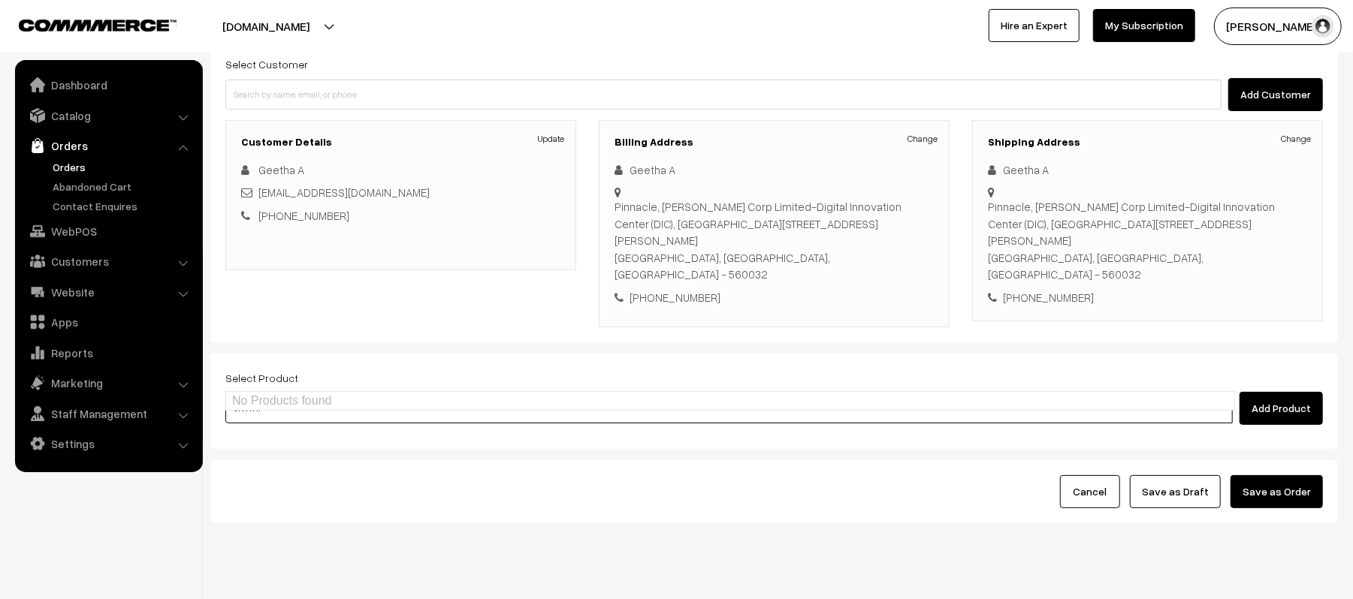
type input "UNWA"
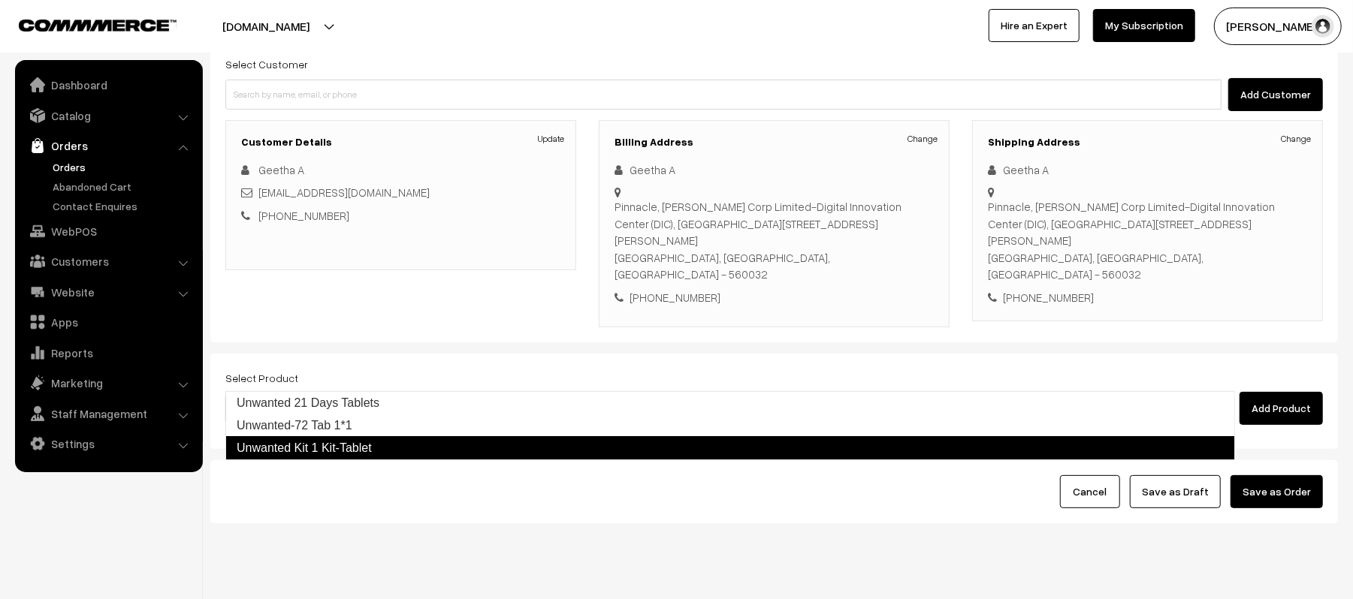
click at [397, 449] on link "Unwanted Kit 1 Kit-Tablet" at bounding box center [730, 448] width 1010 height 24
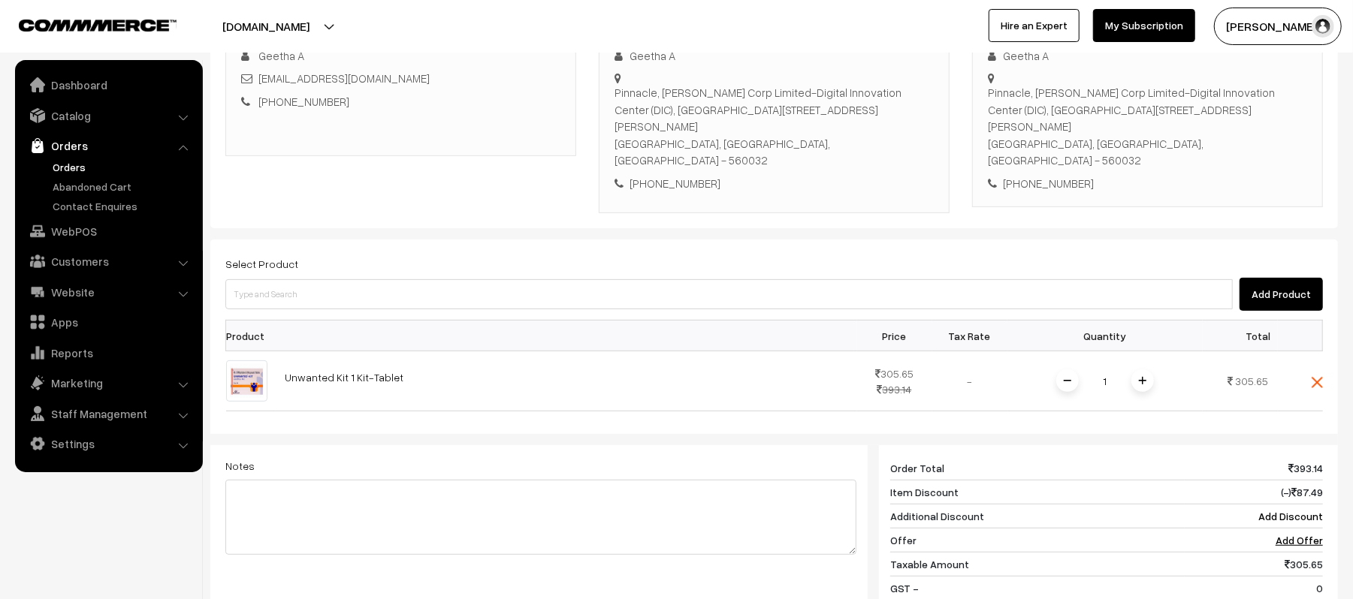
scroll to position [440, 0]
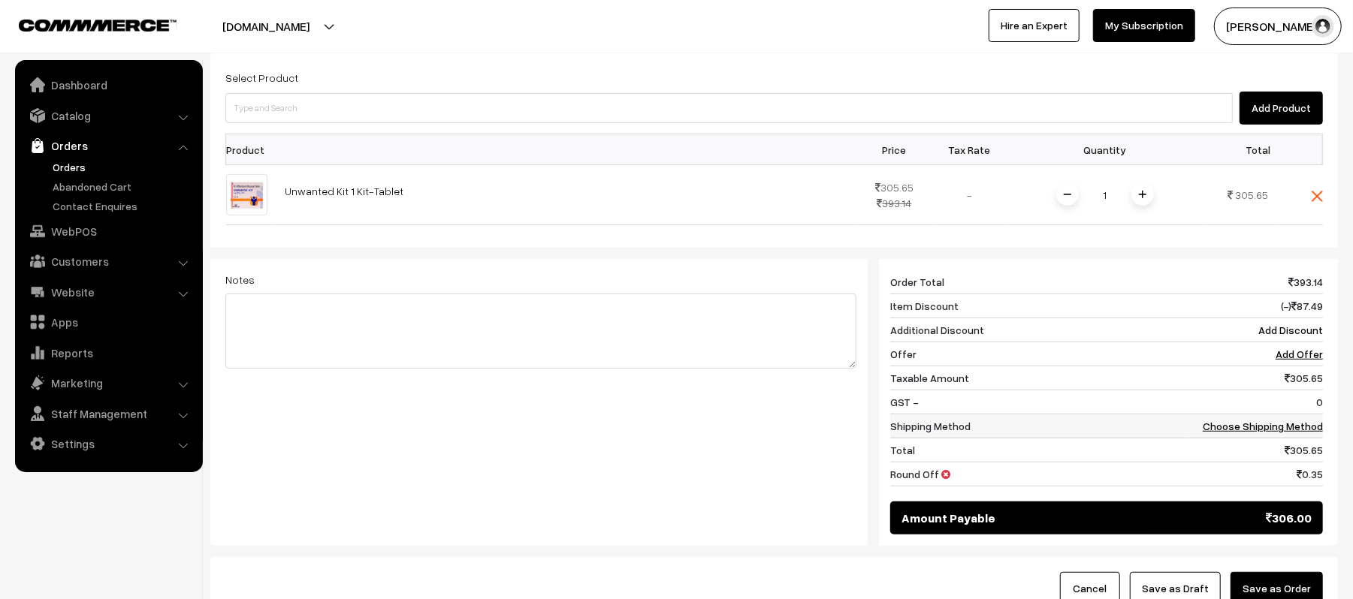
click at [1287, 420] on link "Choose Shipping Method" at bounding box center [1263, 426] width 120 height 13
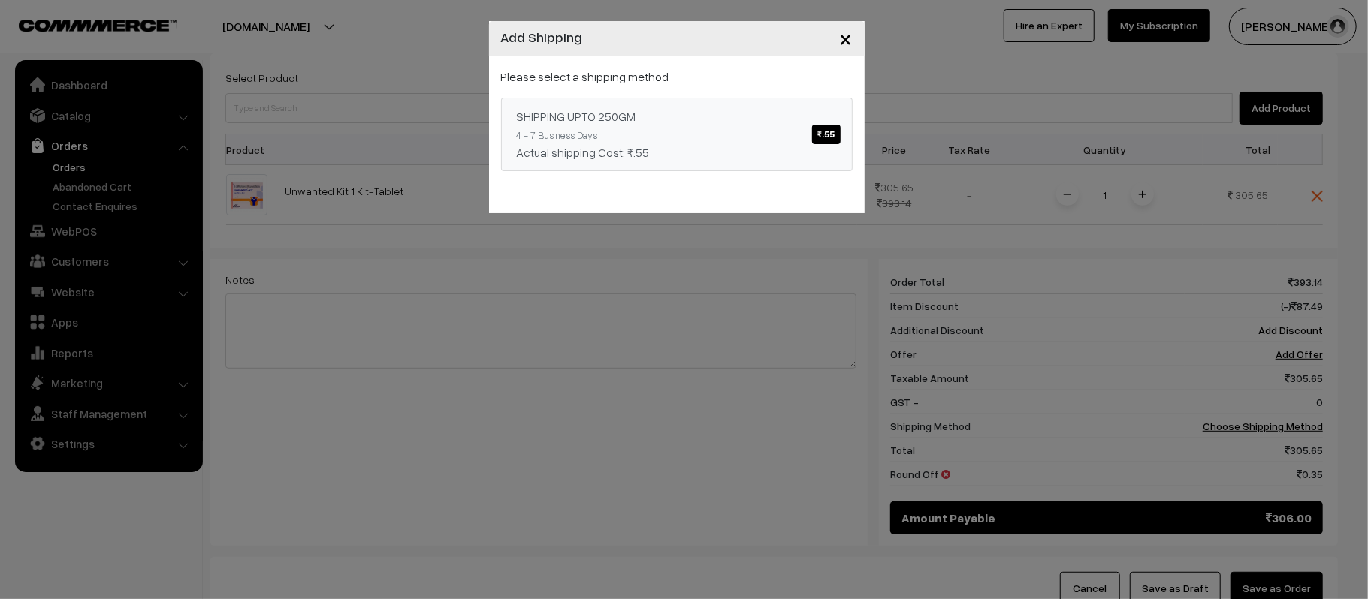
click at [613, 123] on div "SHIPPING UPTO 250GM ₹.55" at bounding box center [677, 116] width 320 height 18
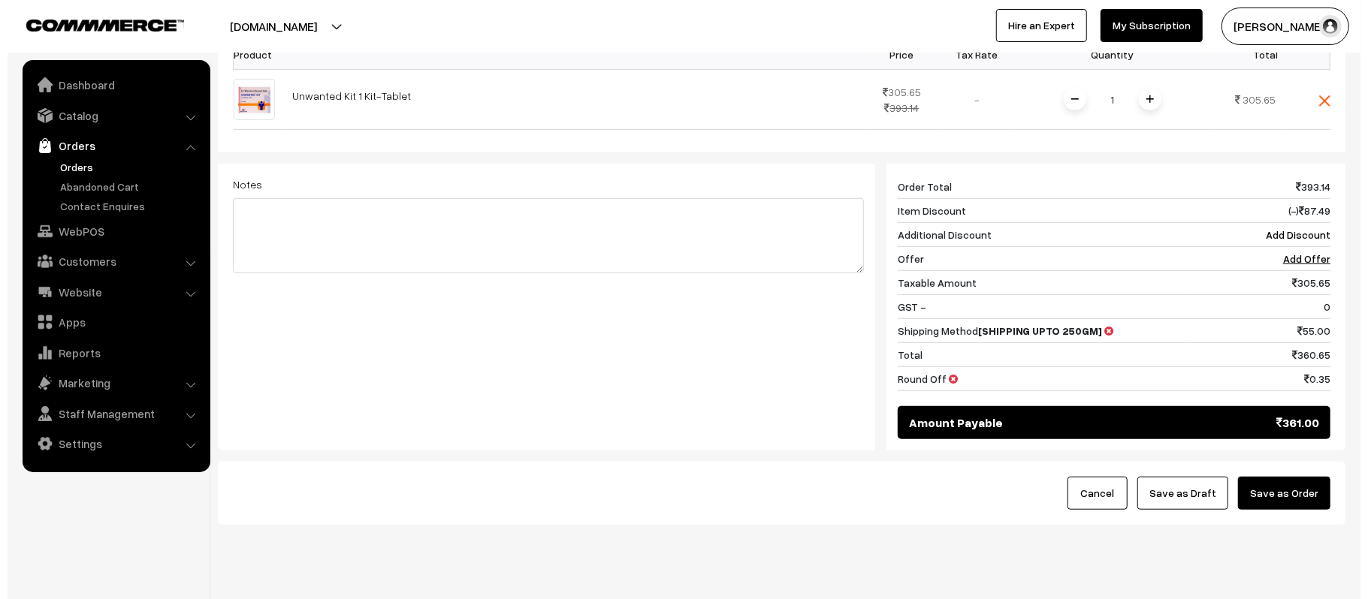
scroll to position [541, 0]
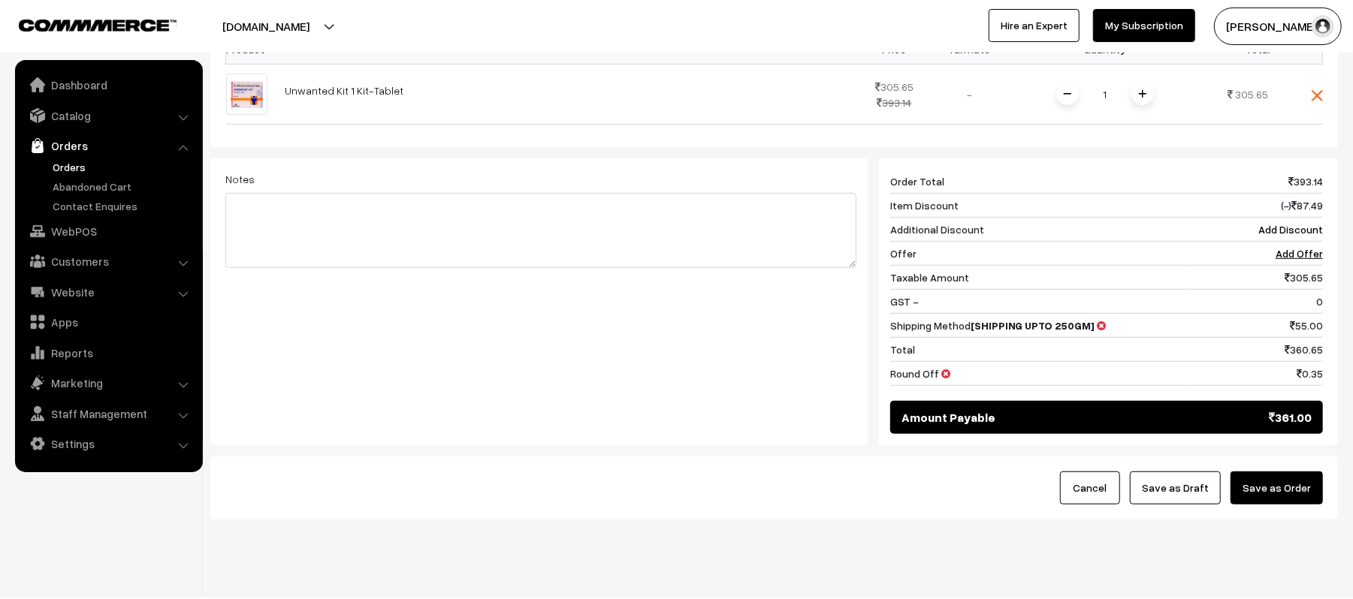
click at [1294, 472] on button "Save as Order" at bounding box center [1276, 488] width 92 height 33
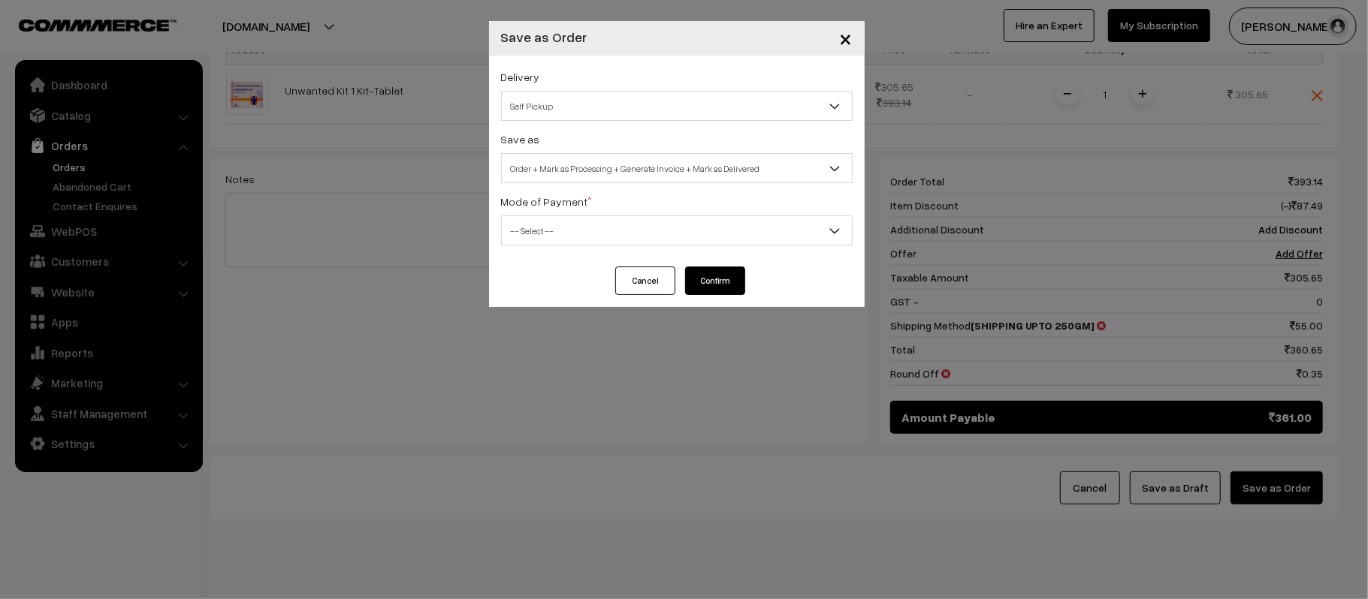
click at [847, 39] on span "×" at bounding box center [846, 38] width 13 height 28
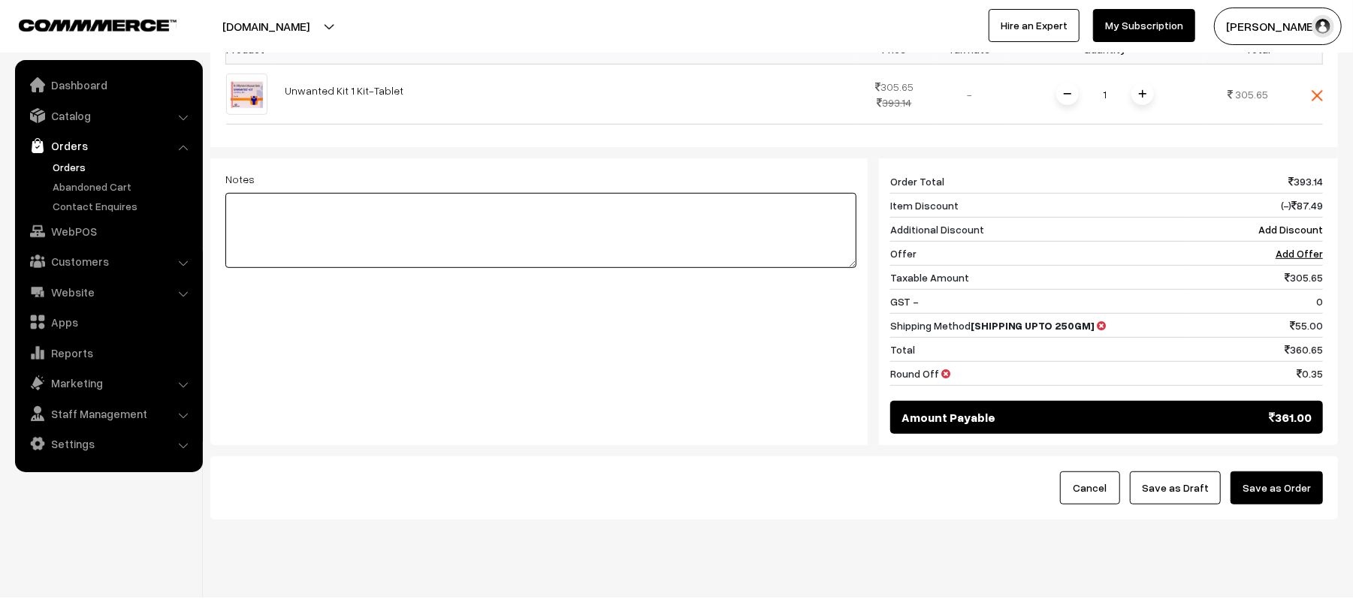
click at [355, 193] on textarea at bounding box center [540, 230] width 631 height 75
paste textarea "KP017340"
type textarea "NEW ORDER PLACED FOR - KP017340"
click at [1318, 472] on button "Save as Order" at bounding box center [1276, 488] width 92 height 33
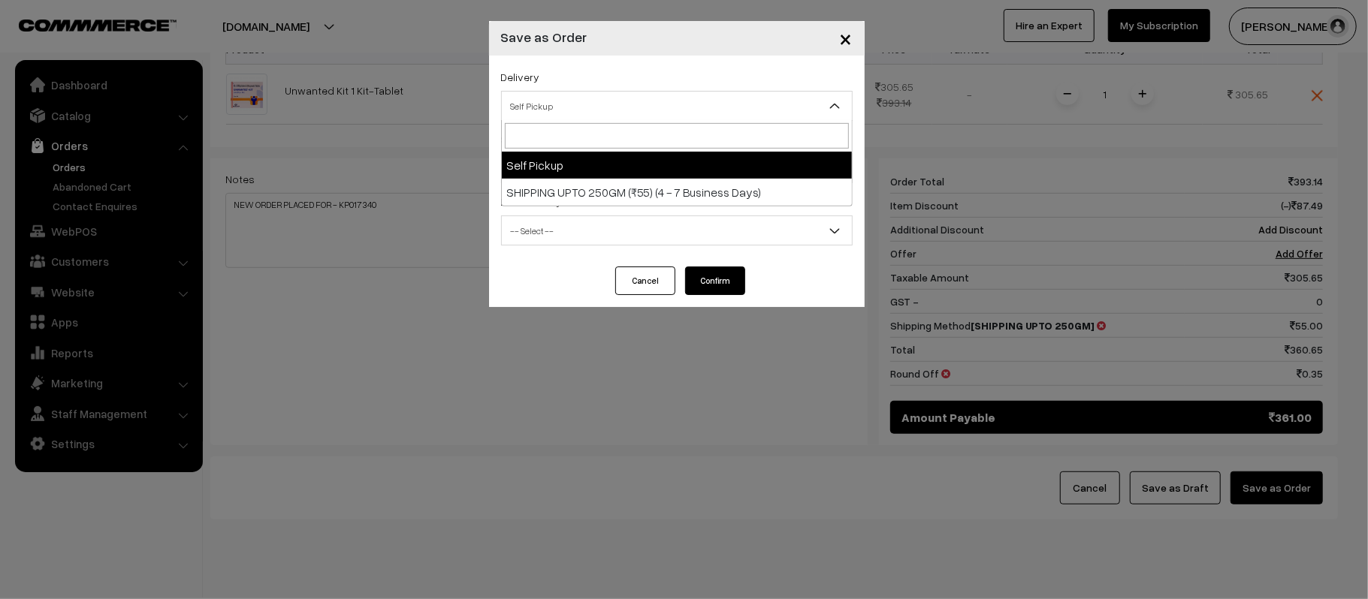
click at [583, 119] on span "Self Pickup" at bounding box center [677, 106] width 352 height 30
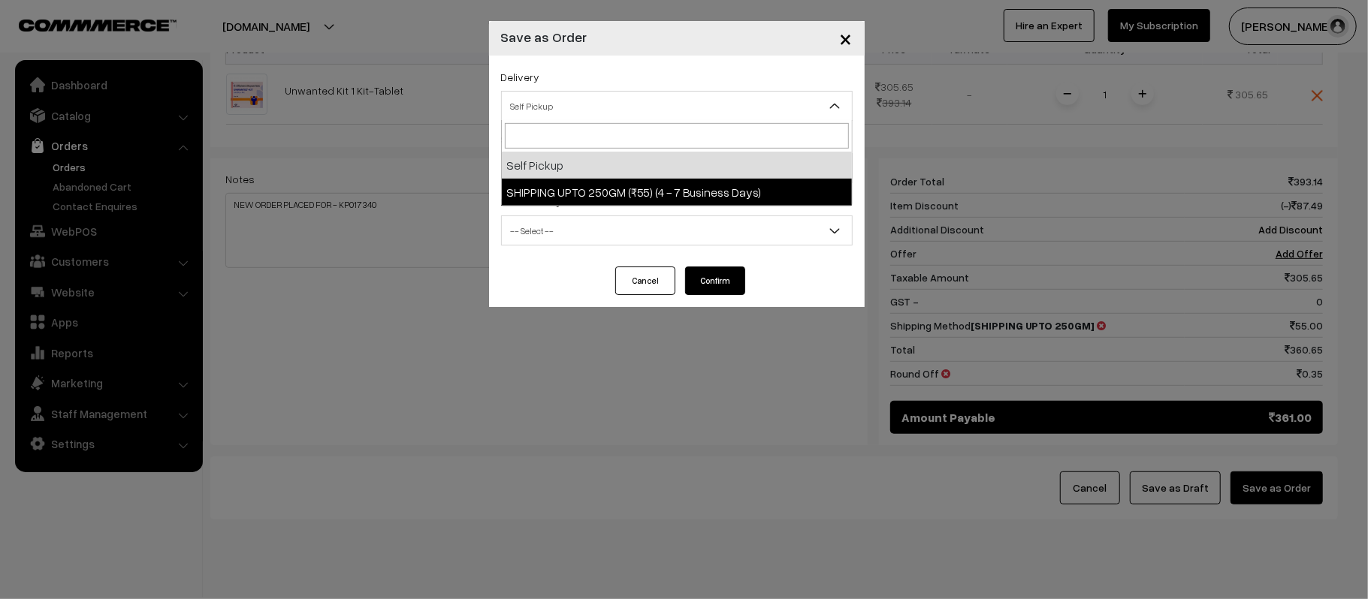
select select "SUG2"
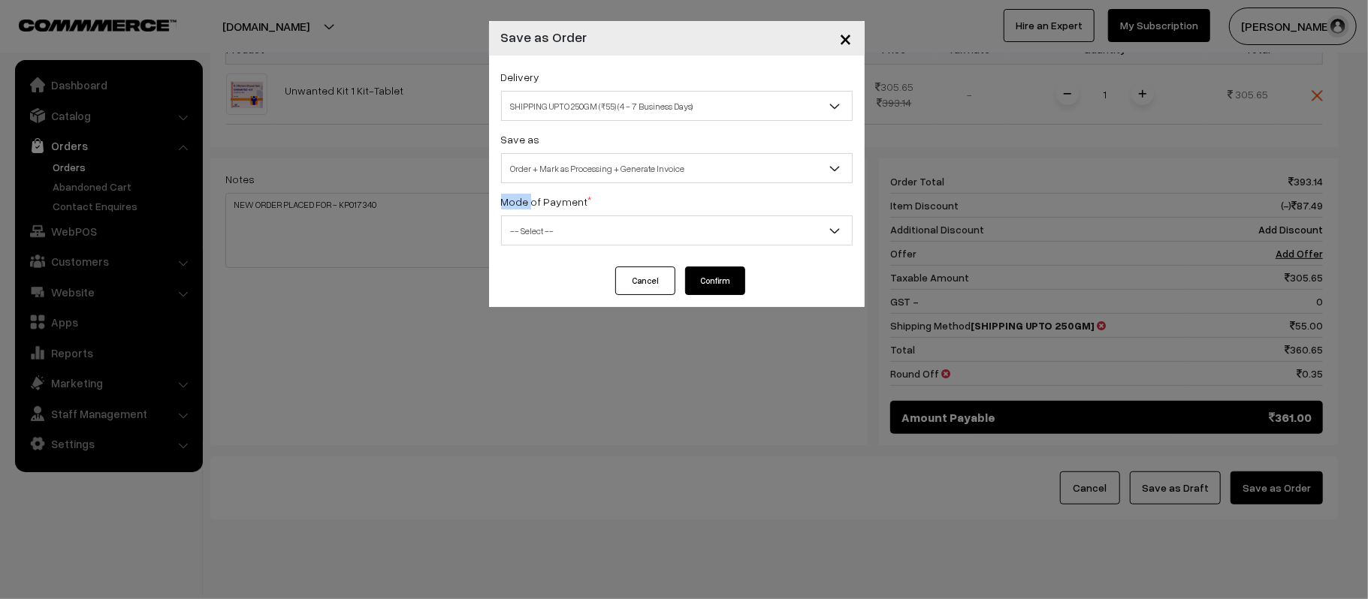
click at [566, 184] on div "Delivery Self Pickup SHIPPING UPTO 250GM (₹55) (4 - 7 Business Days) SHIPPING U…" at bounding box center [677, 161] width 376 height 211
click at [560, 172] on span "Order + Mark as Processing + Generate Invoice" at bounding box center [677, 168] width 350 height 26
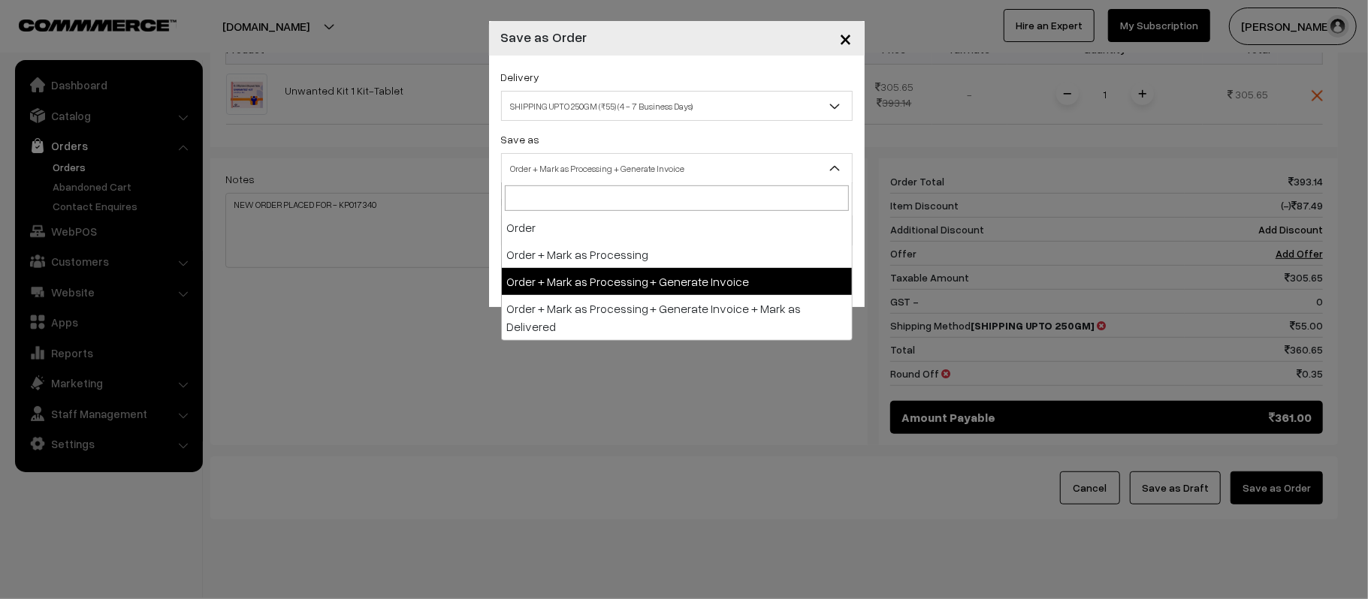
select select "1"
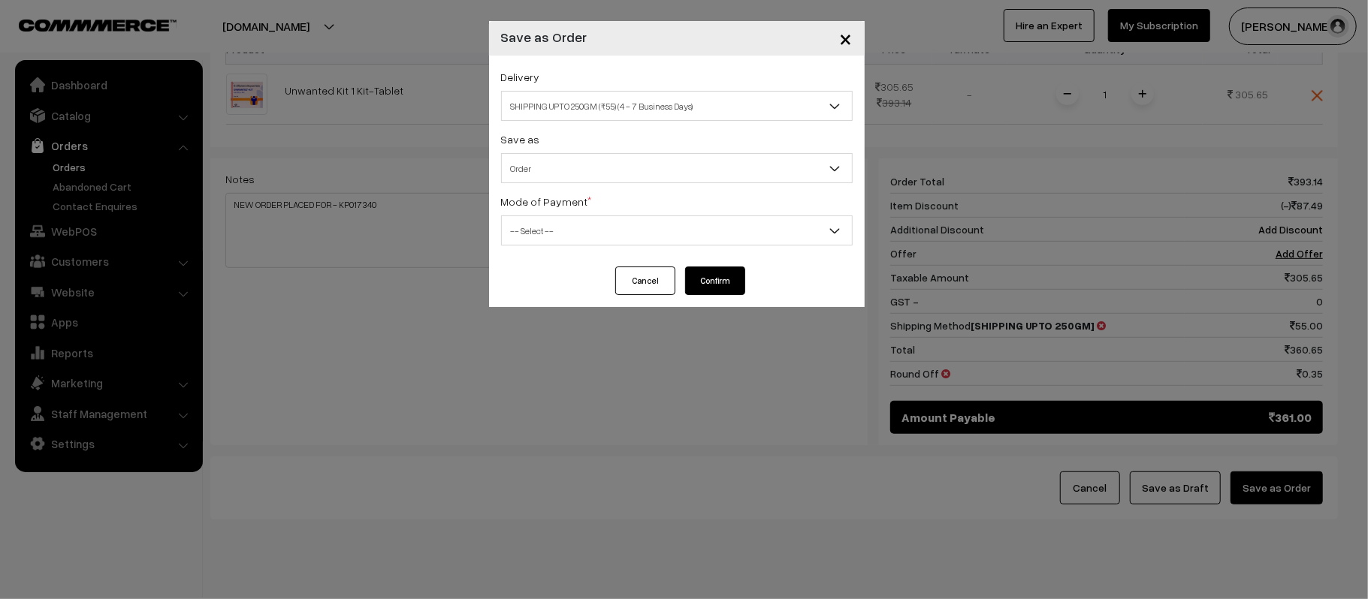
click at [547, 236] on span "-- Select --" at bounding box center [677, 231] width 350 height 26
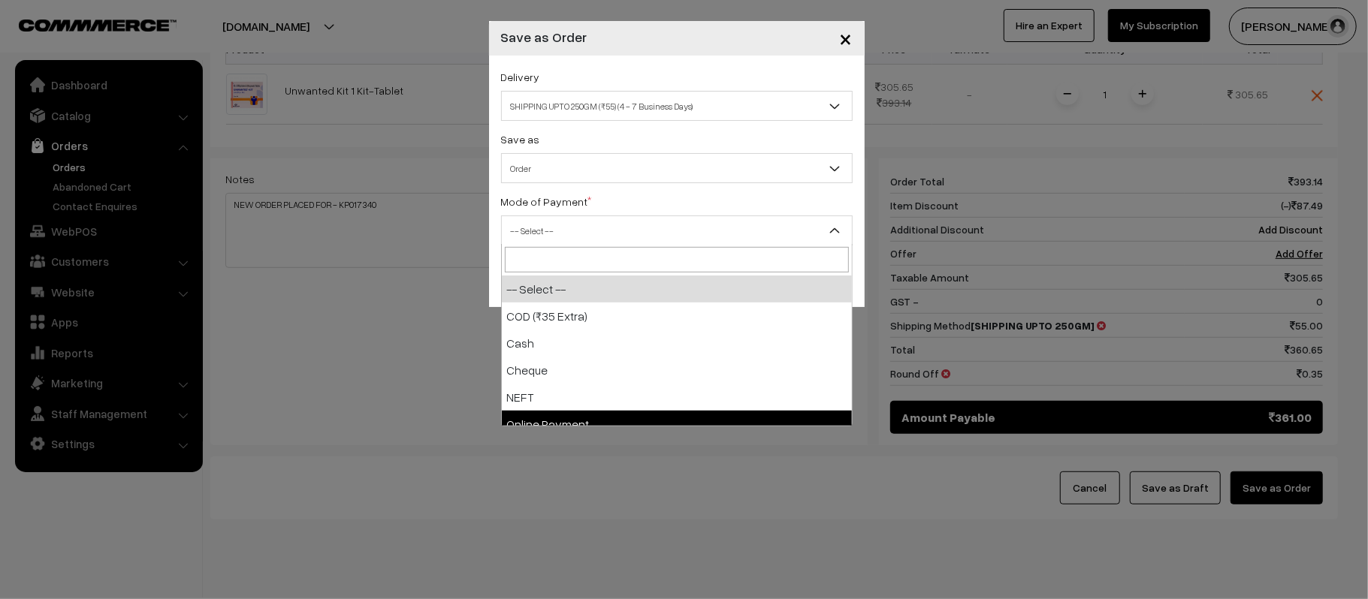
select select "5"
checkbox input "true"
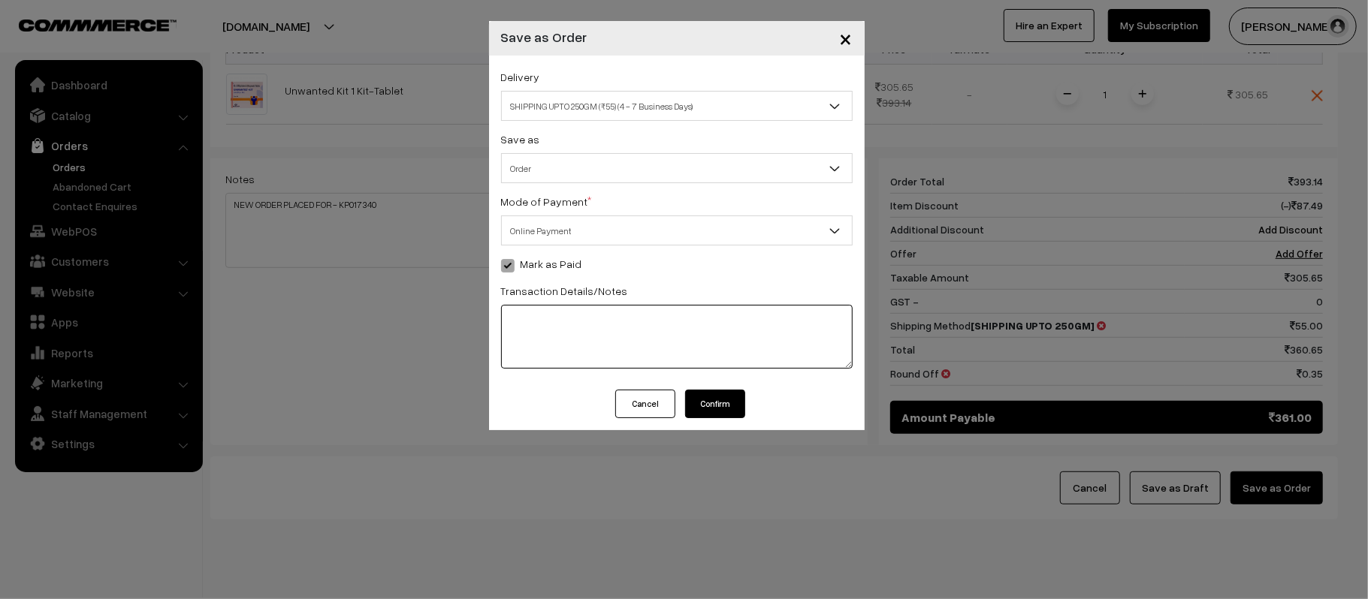
click at [550, 328] on textarea at bounding box center [677, 337] width 352 height 64
paste textarea "NEW ORDER PLACED FOR - KP017340"
type textarea "NEW ORDER PLACED FOR - KP017340"
click at [714, 401] on button "Confirm" at bounding box center [715, 404] width 60 height 29
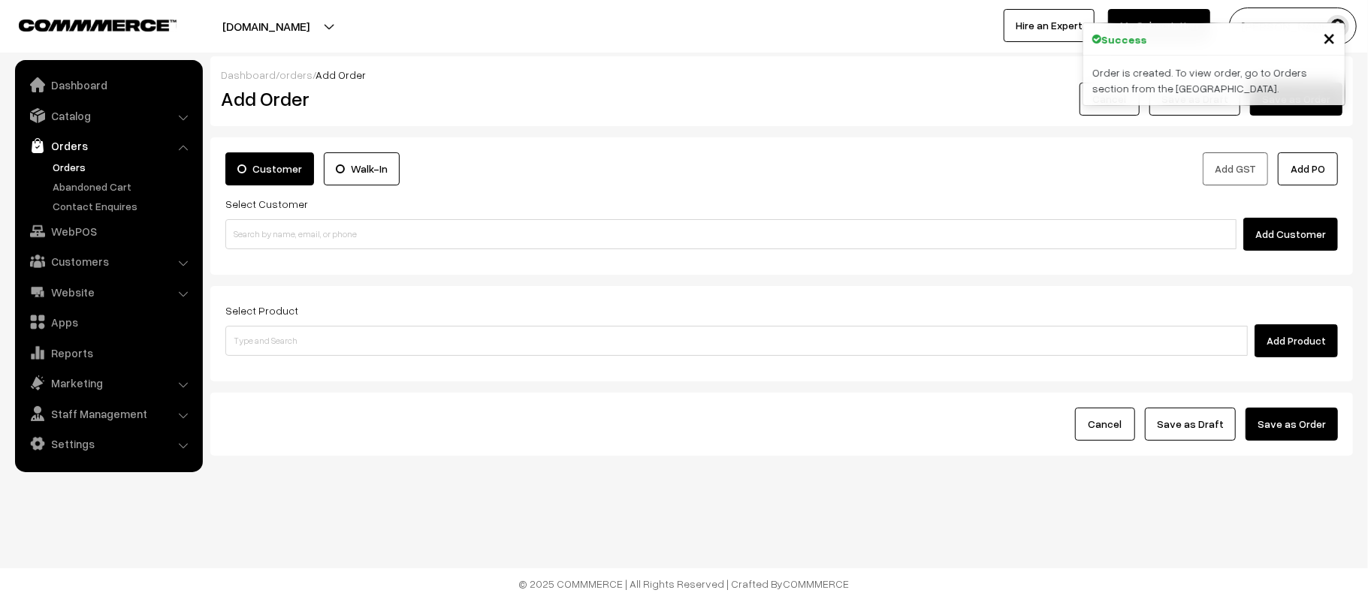
click at [57, 159] on link "Orders" at bounding box center [123, 167] width 149 height 16
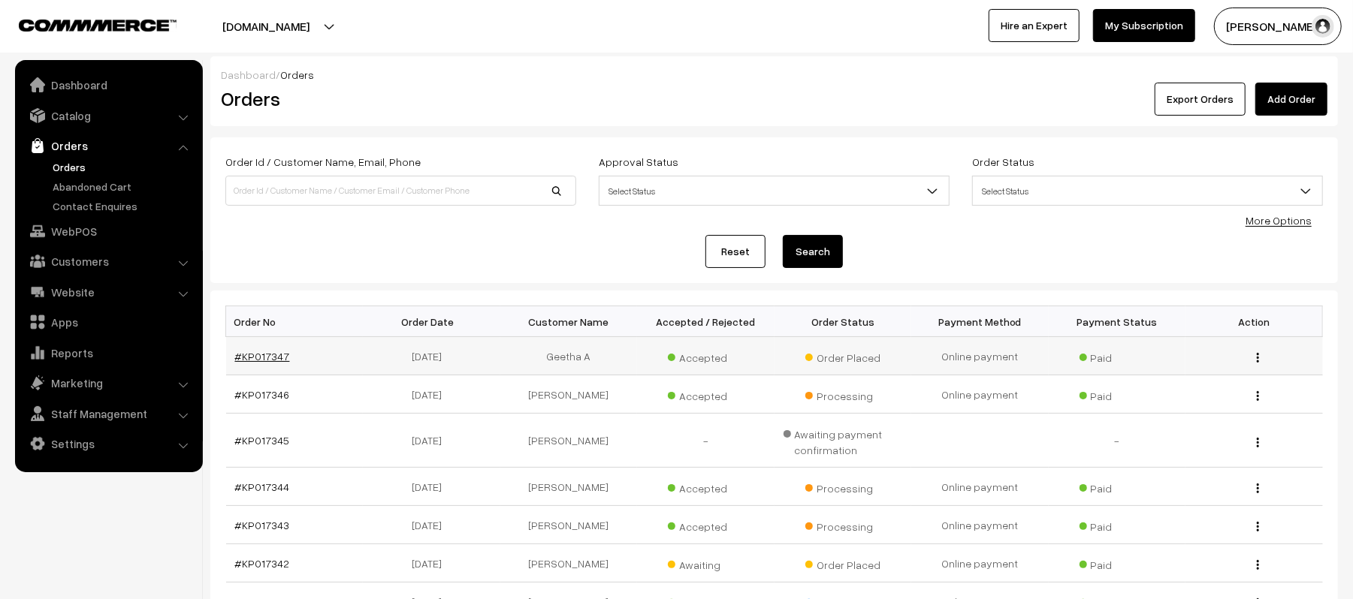
click at [252, 350] on link "#KP017347" at bounding box center [262, 356] width 55 height 13
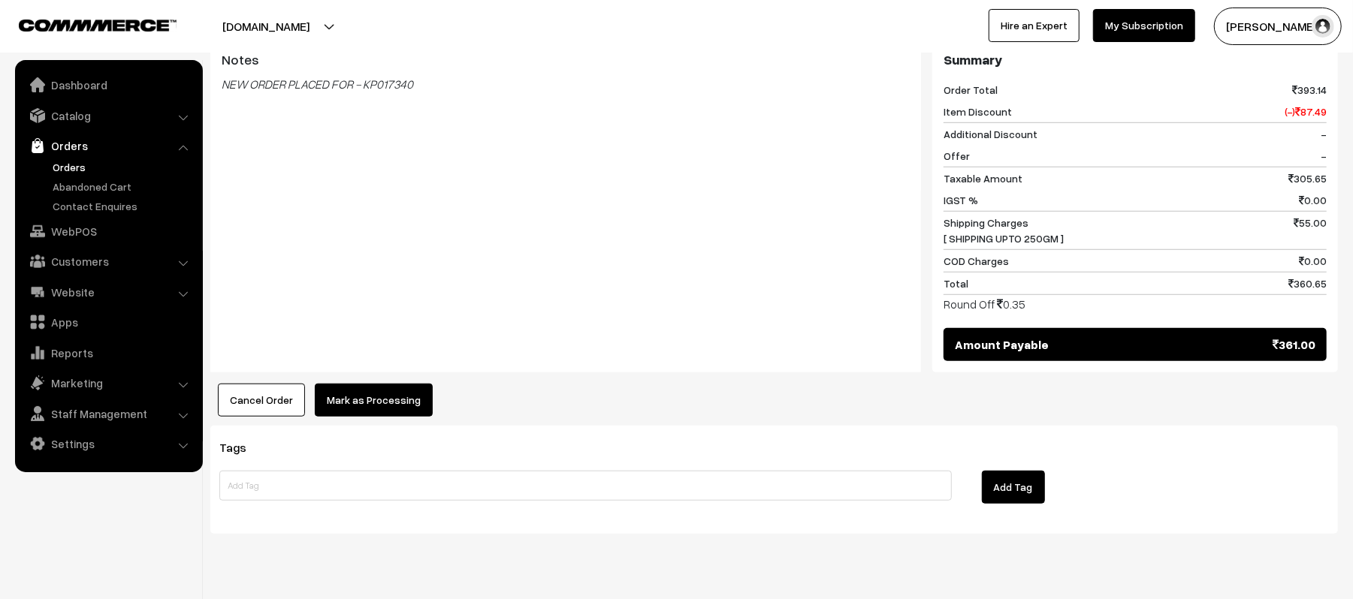
click at [373, 384] on button "Mark as Processing" at bounding box center [374, 400] width 118 height 33
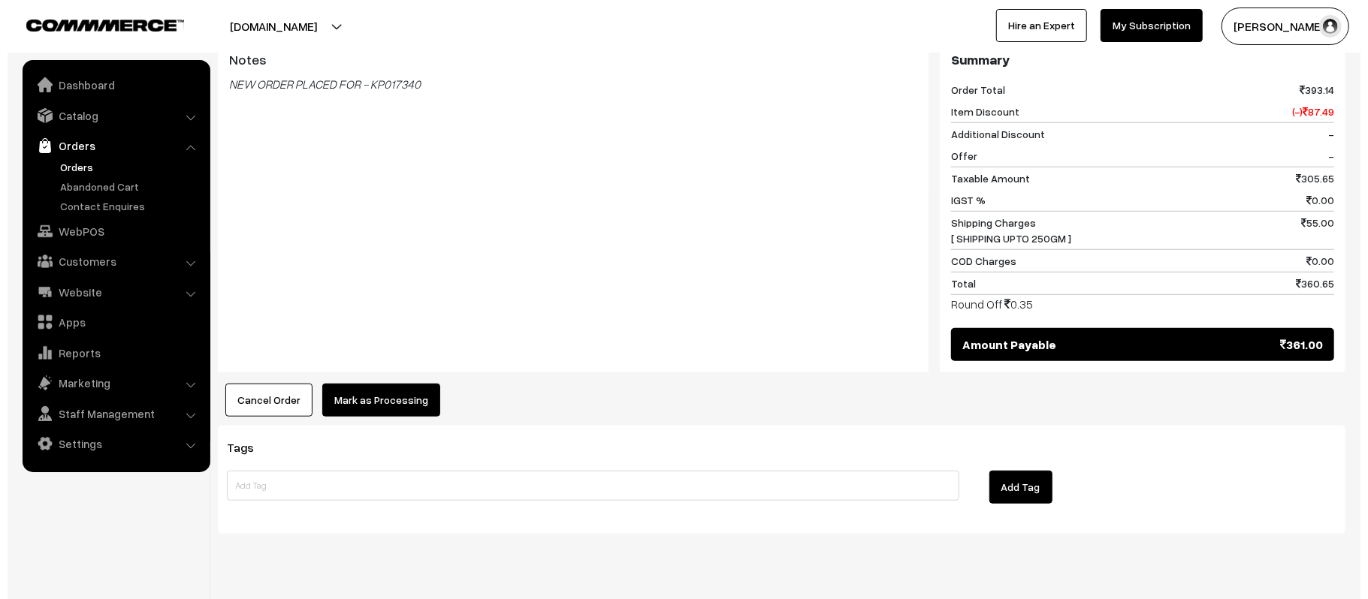
scroll to position [700, 0]
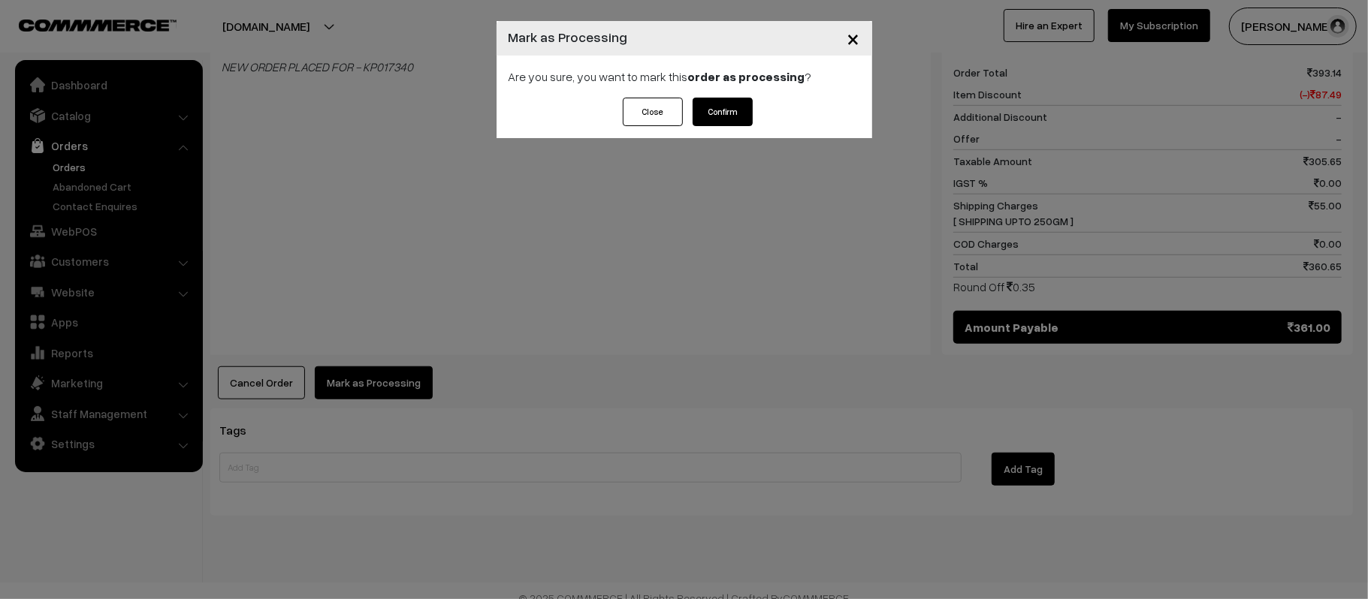
click at [741, 117] on button "Confirm" at bounding box center [723, 112] width 60 height 29
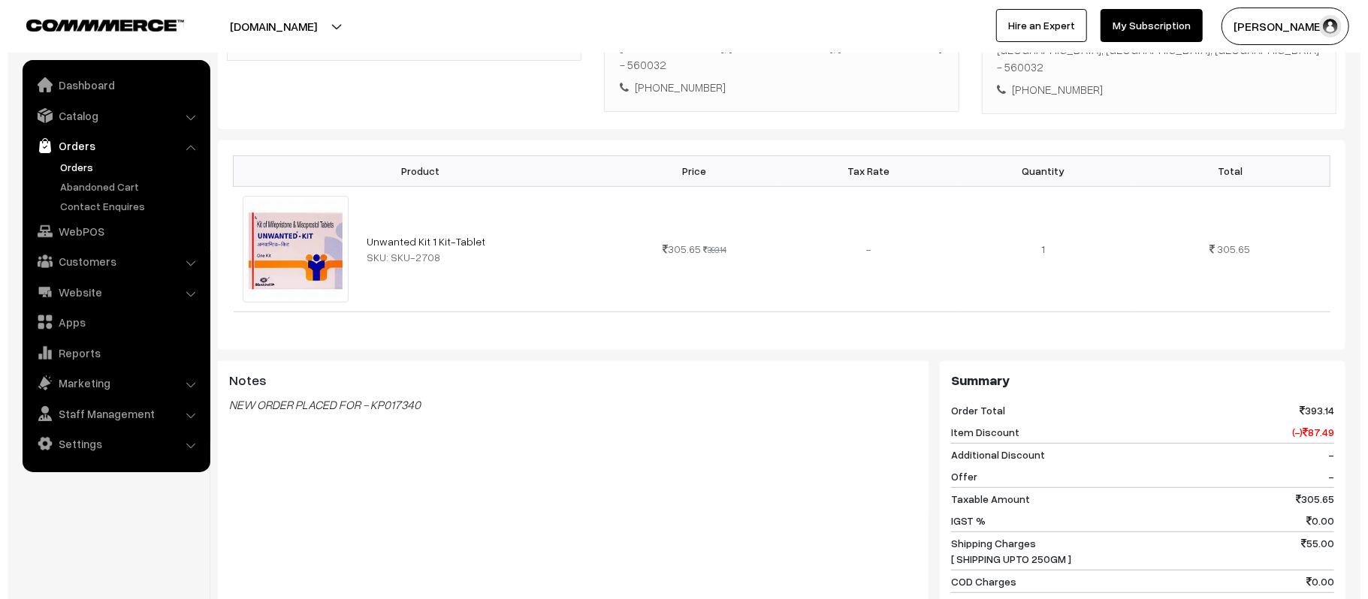
scroll to position [601, 0]
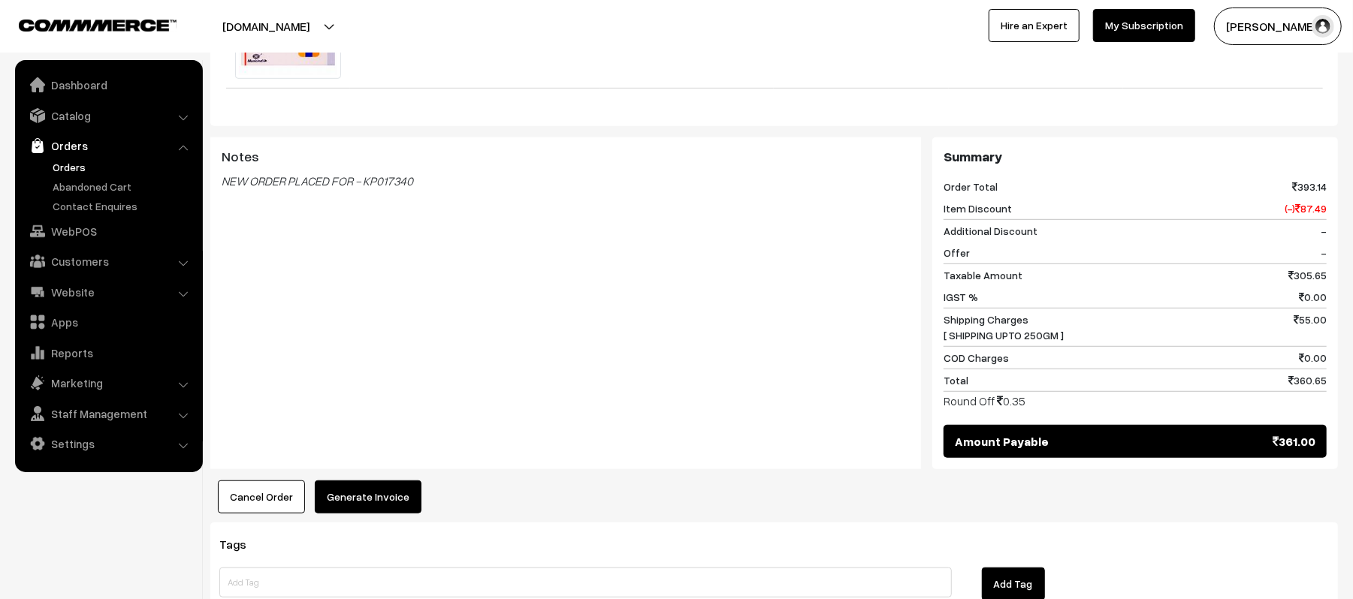
click at [383, 446] on div "Product Price Tax Rate Quantity Total Unwanted Kit 1 Kit-Tablet SKU: SKU-2708 3…" at bounding box center [773, 216] width 1127 height 598
click at [388, 481] on button "Generate Invoice" at bounding box center [368, 497] width 107 height 33
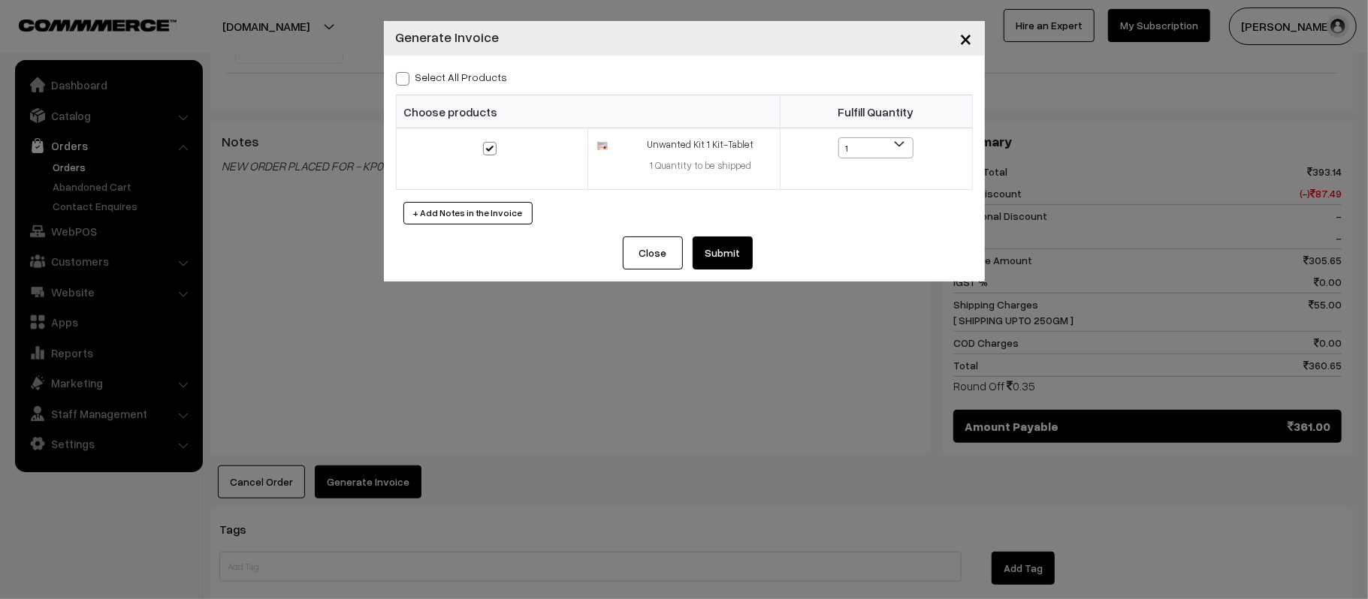
click at [730, 256] on button "Submit" at bounding box center [723, 253] width 60 height 33
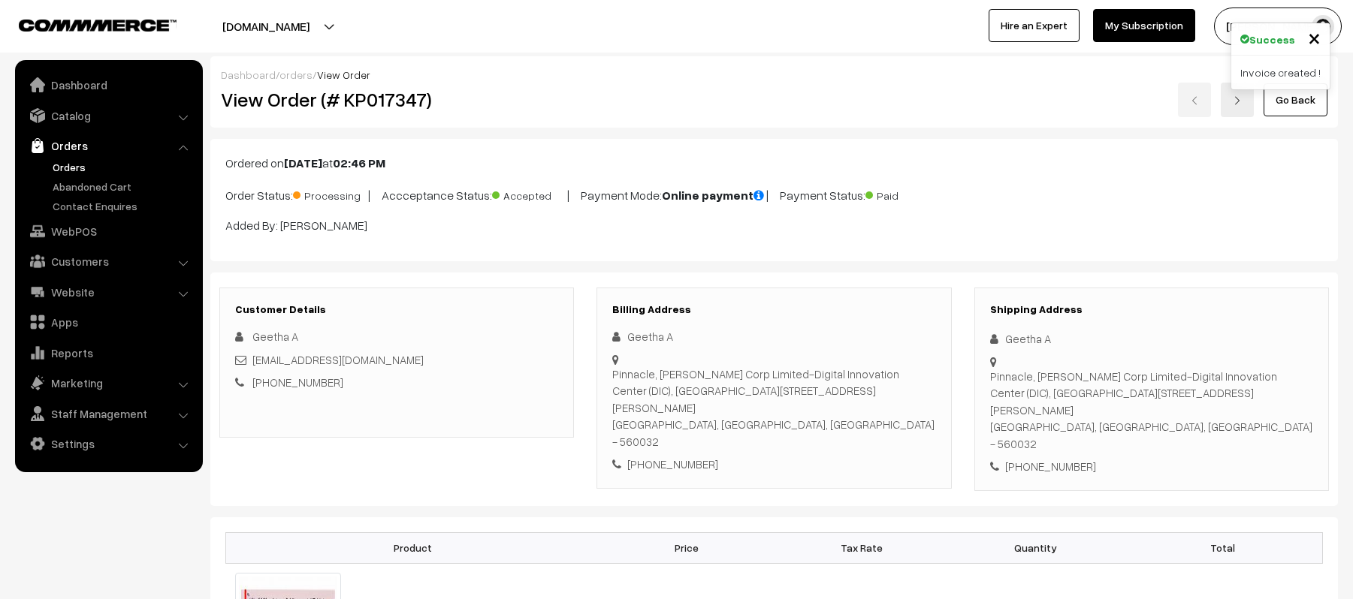
scroll to position [1077, 0]
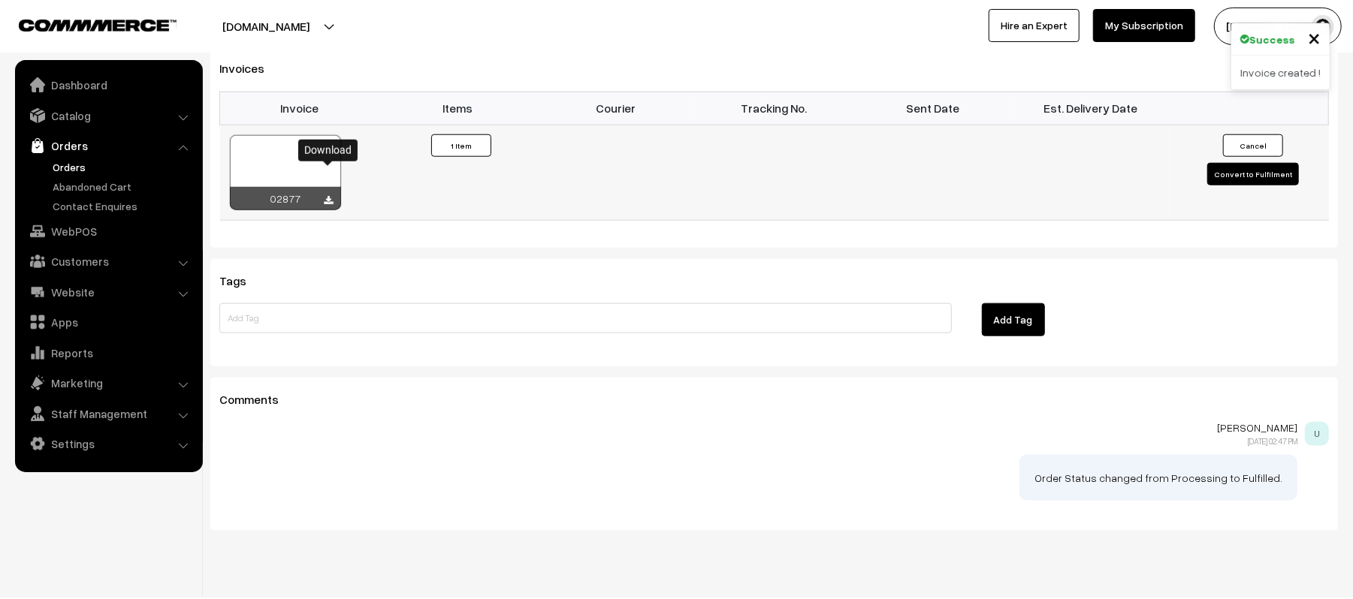
click at [326, 196] on icon at bounding box center [329, 201] width 9 height 10
click at [62, 164] on link "Orders" at bounding box center [123, 167] width 149 height 16
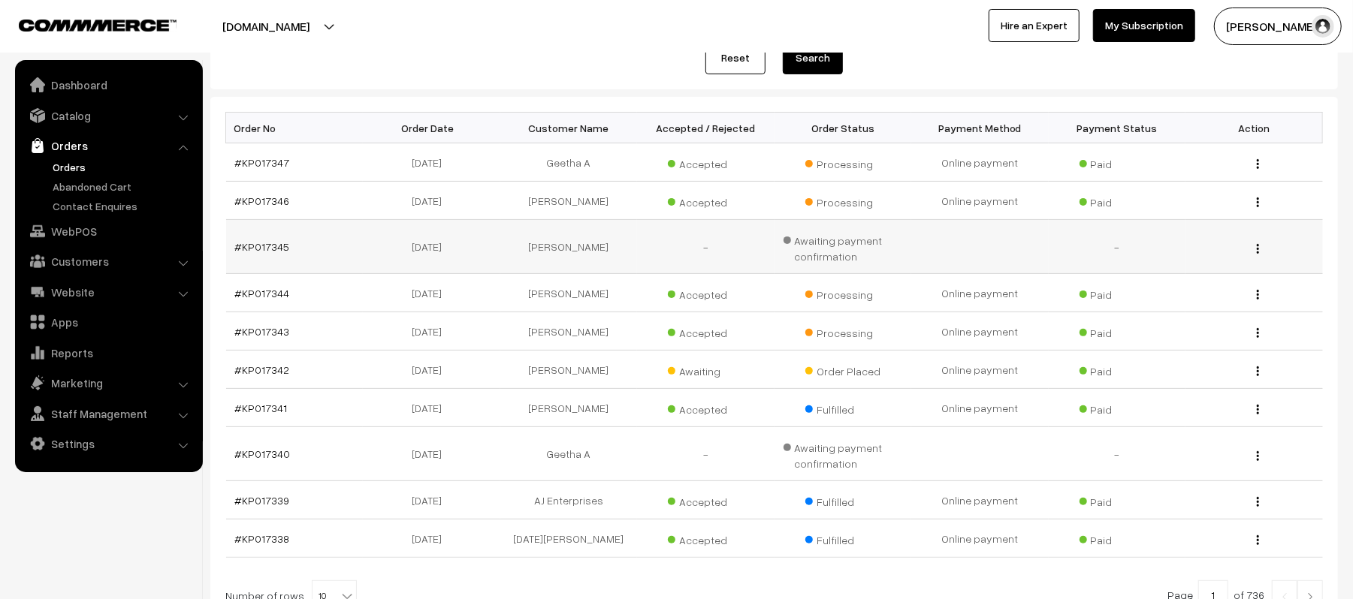
scroll to position [100, 0]
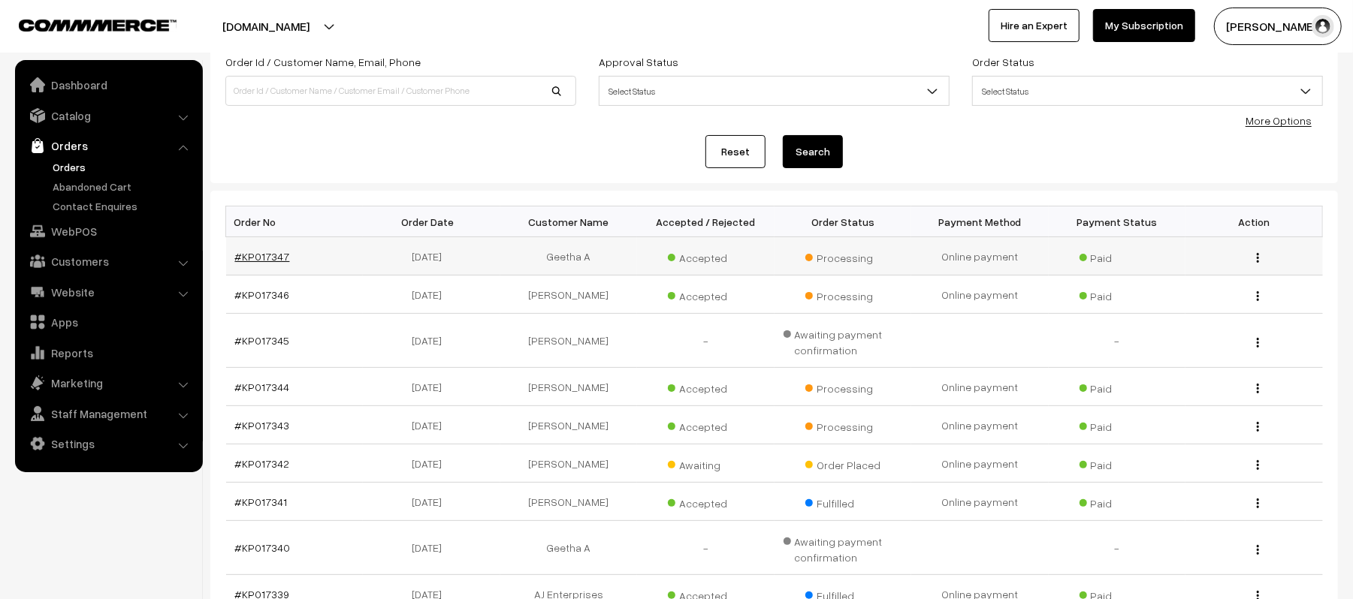
click at [246, 250] on link "#KP017347" at bounding box center [262, 256] width 55 height 13
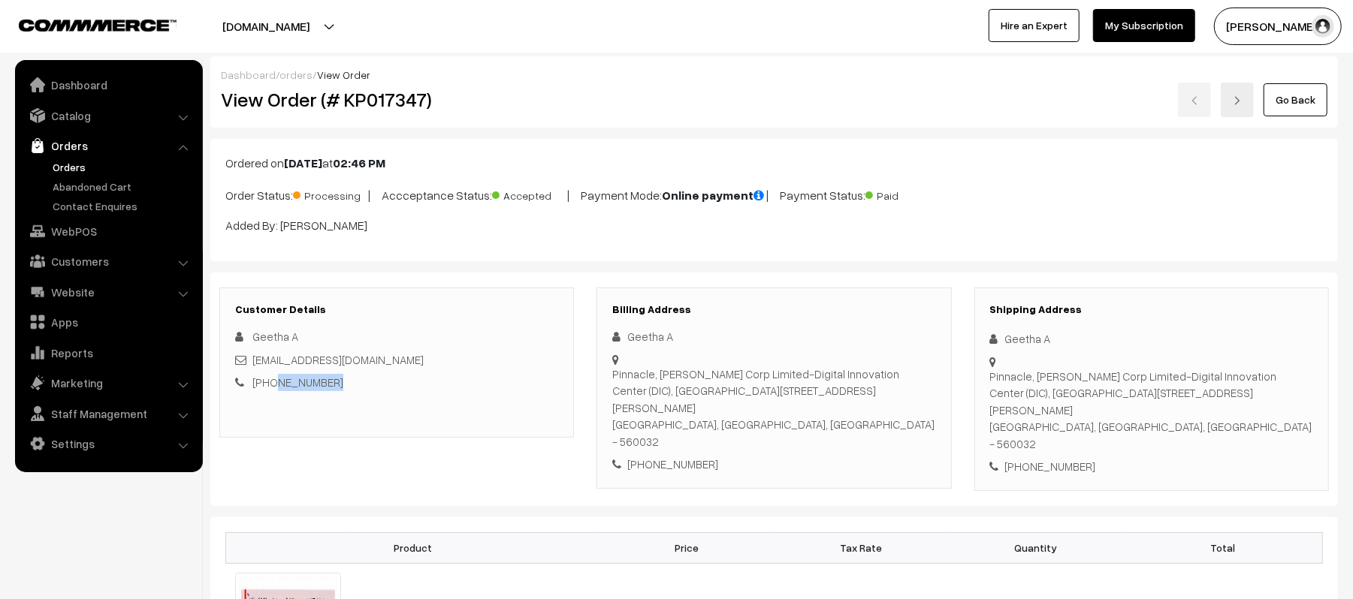
drag, startPoint x: 340, startPoint y: 385, endPoint x: 271, endPoint y: 389, distance: 69.2
click at [271, 389] on div "[PHONE_NUMBER]" at bounding box center [396, 382] width 323 height 17
copy link "8496950071"
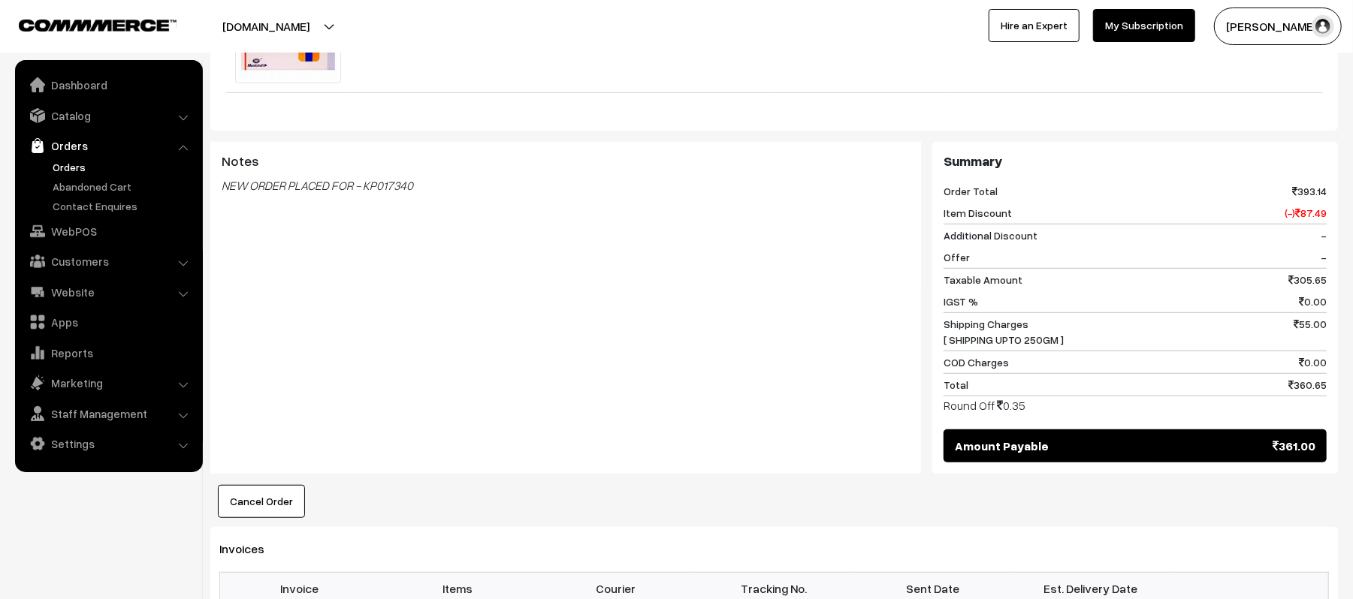
scroll to position [601, 0]
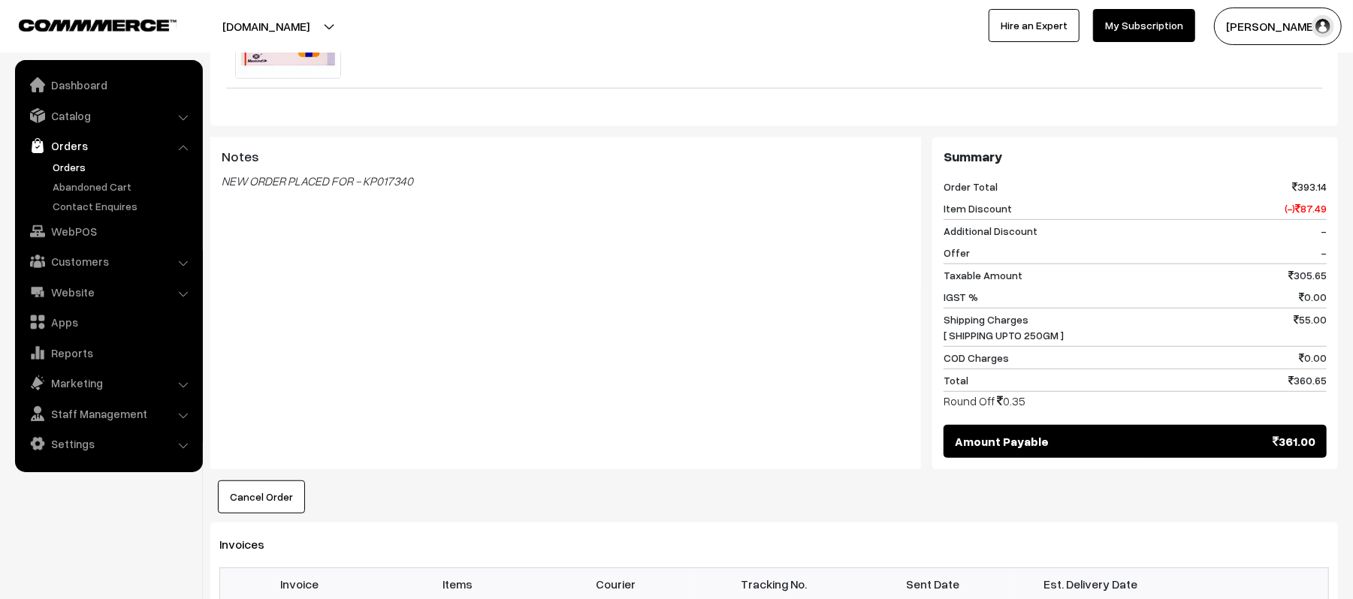
click at [557, 328] on div "Notes NEW ORDER PLACED FOR - KP017340" at bounding box center [565, 303] width 711 height 333
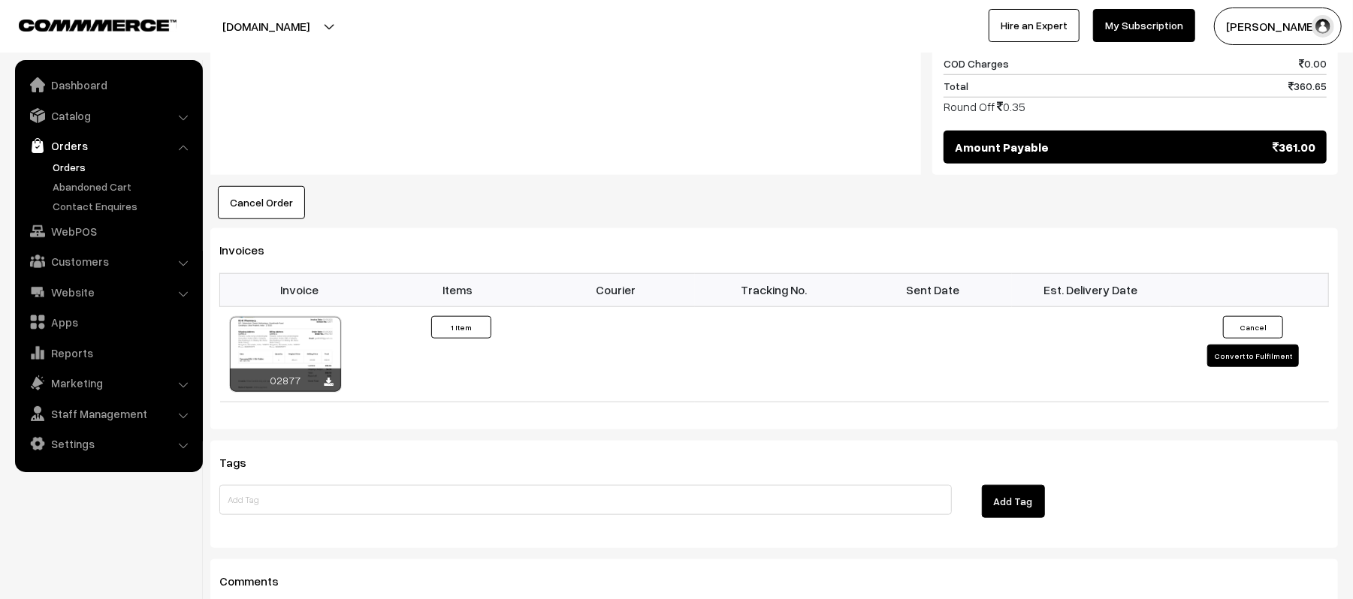
scroll to position [901, 0]
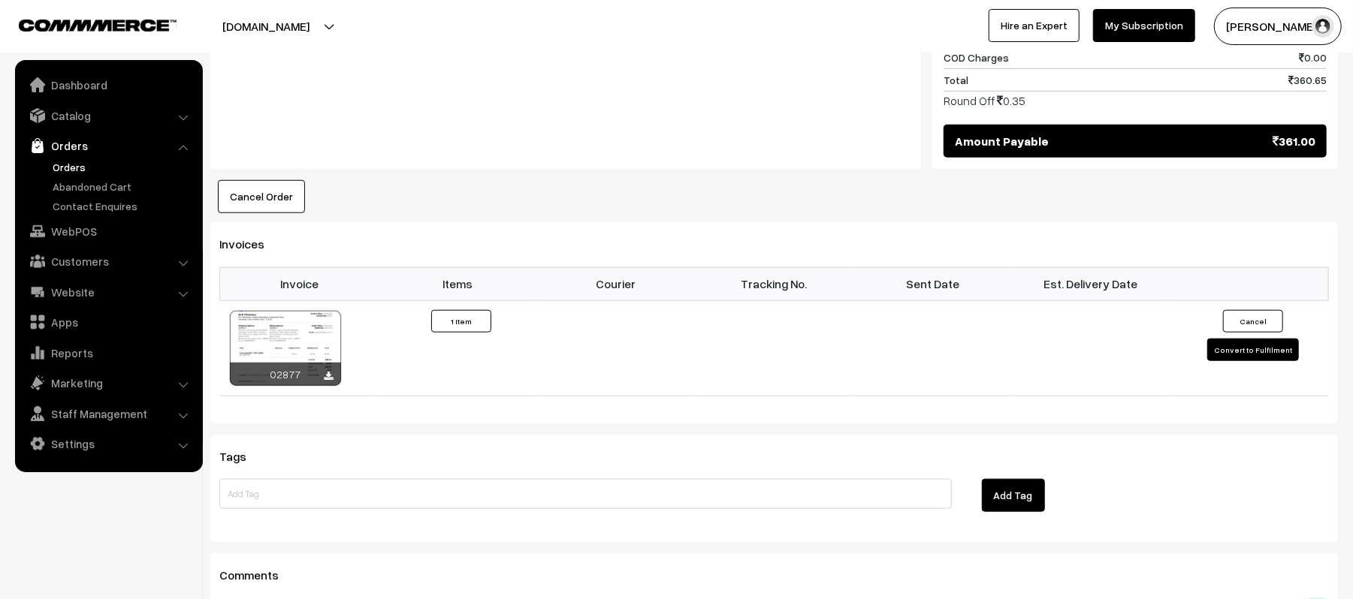
click at [326, 372] on icon at bounding box center [329, 377] width 9 height 10
click at [494, 89] on div "Notes NEW ORDER PLACED FOR - KP017340" at bounding box center [565, 3] width 711 height 333
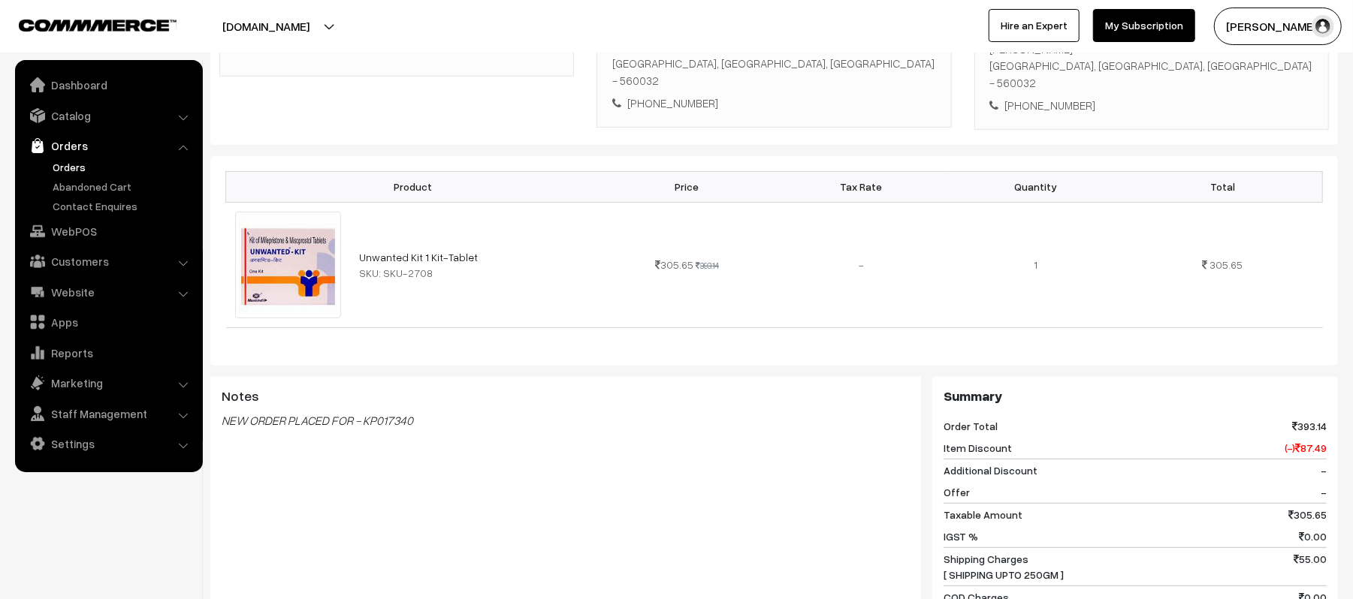
scroll to position [0, 0]
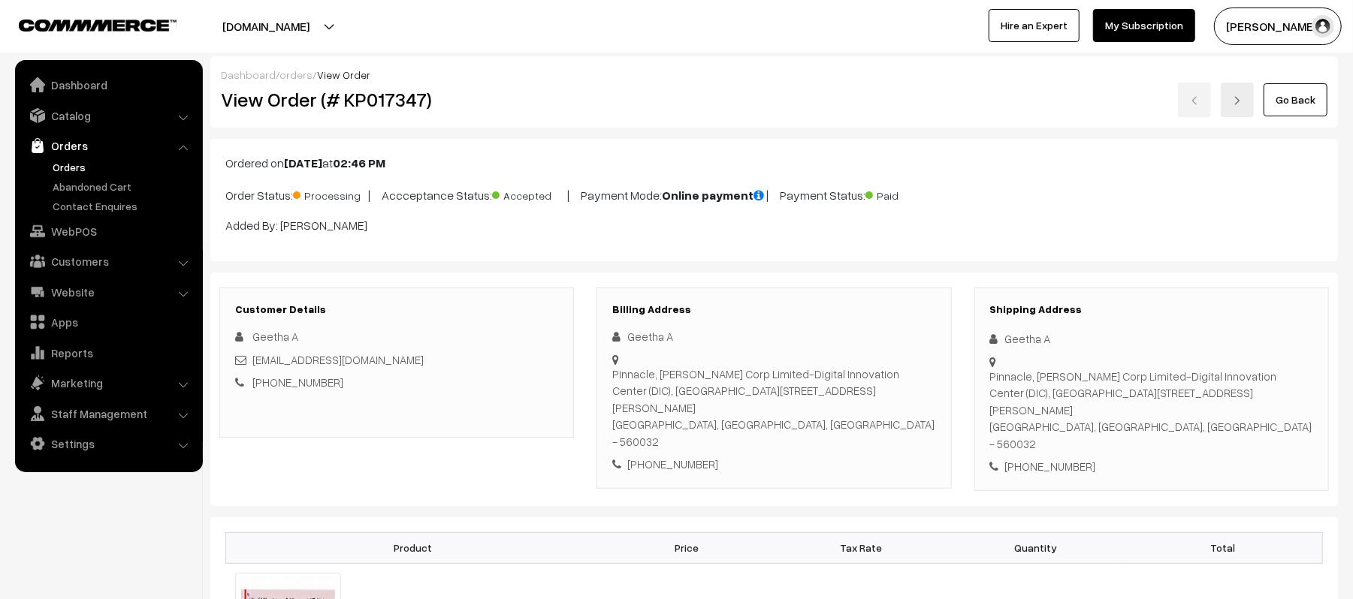
click at [57, 167] on link "Orders" at bounding box center [123, 167] width 149 height 16
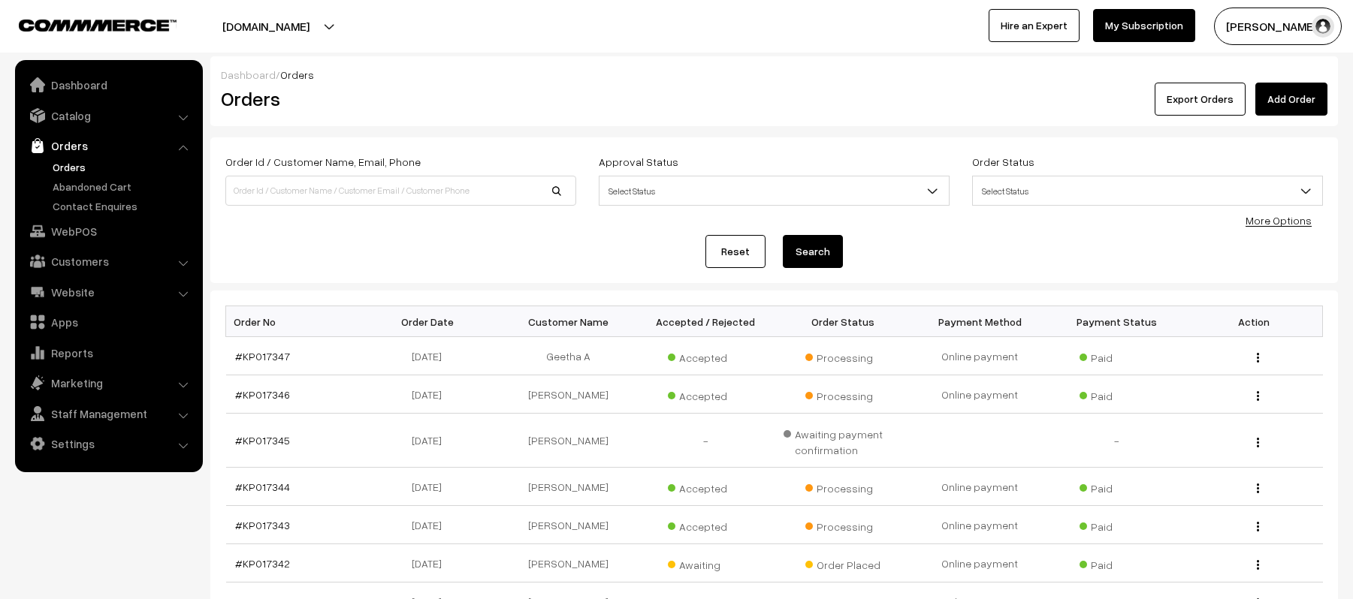
scroll to position [300, 0]
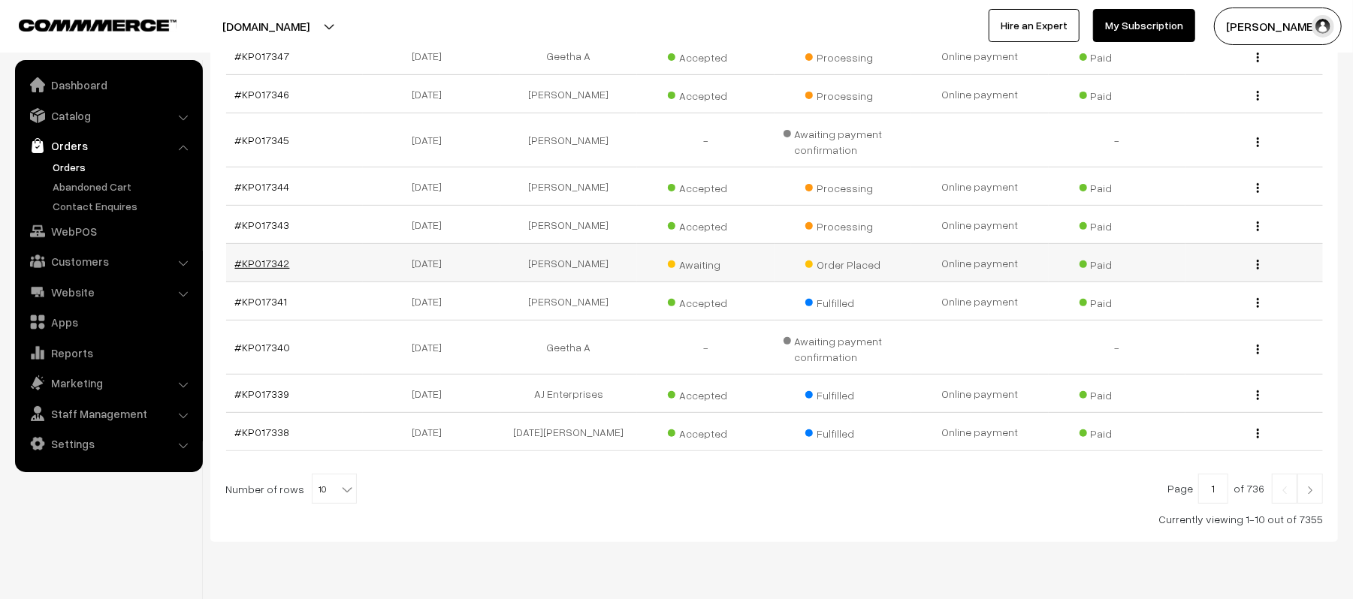
click at [241, 264] on link "#KP017342" at bounding box center [262, 263] width 55 height 13
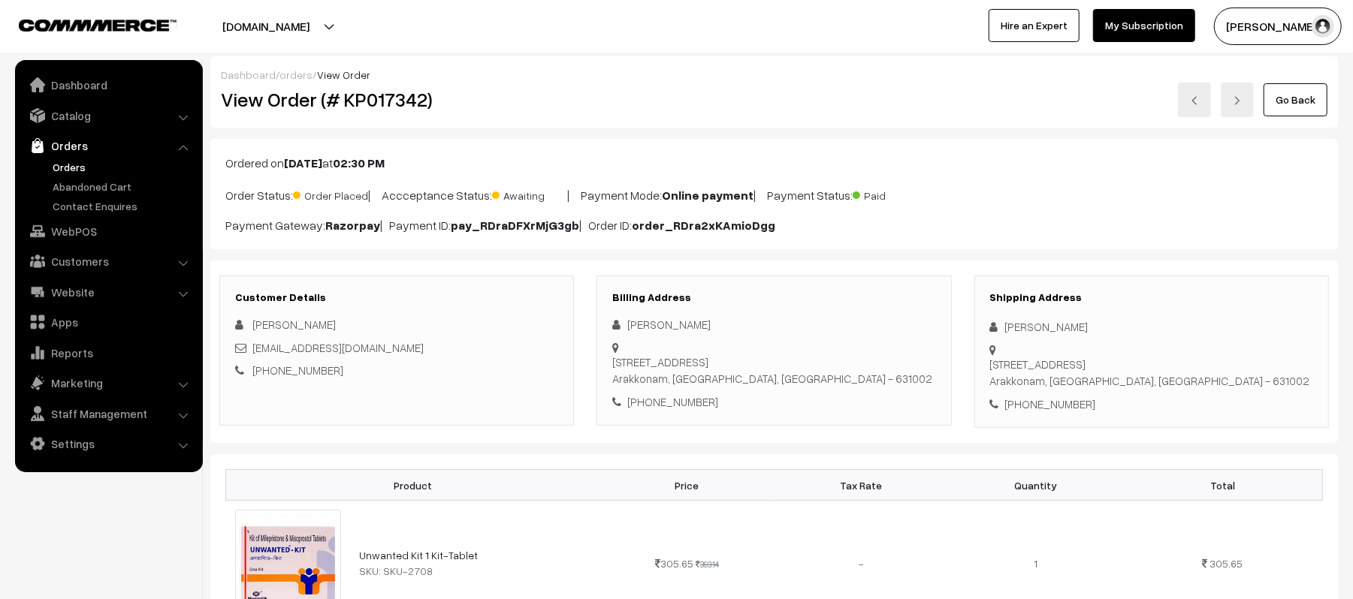
click at [431, 356] on div "[EMAIL_ADDRESS][DOMAIN_NAME]" at bounding box center [396, 348] width 323 height 17
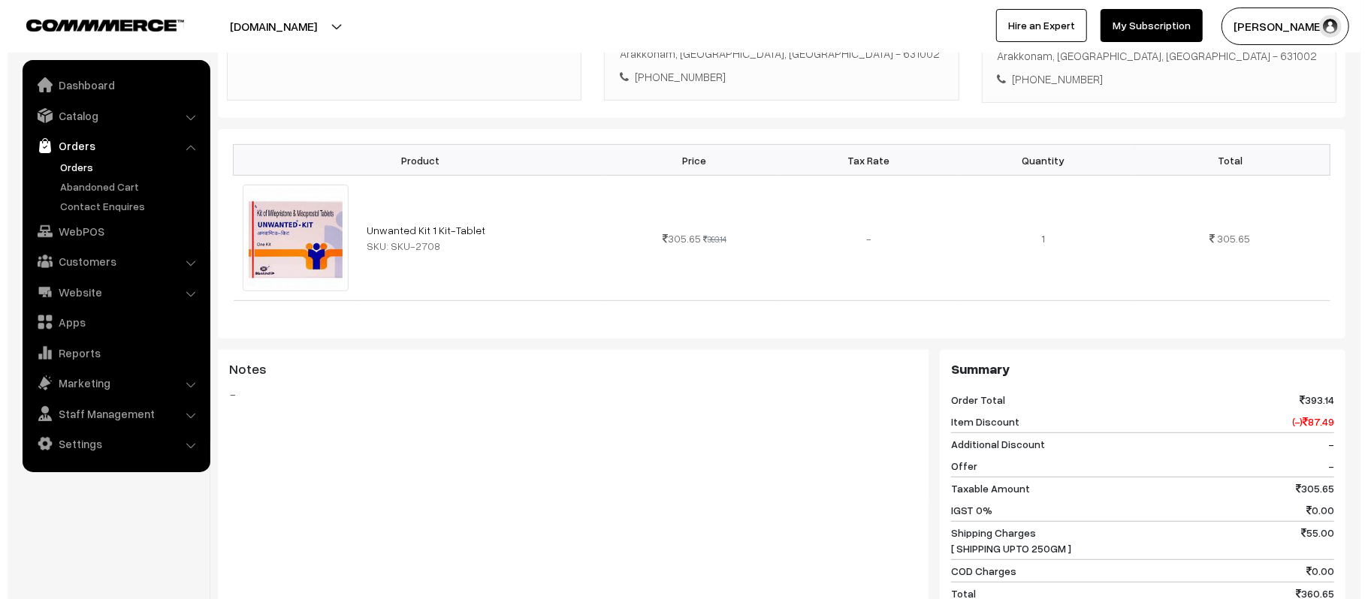
scroll to position [601, 0]
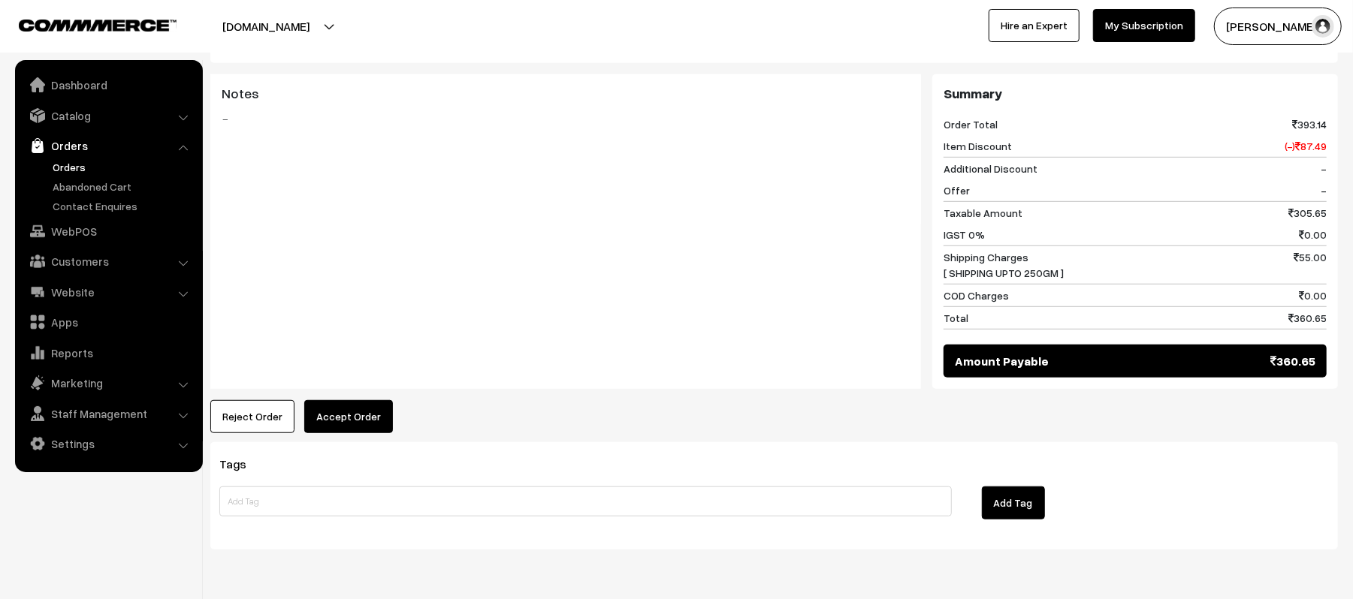
click at [321, 425] on button "Accept Order" at bounding box center [348, 416] width 89 height 33
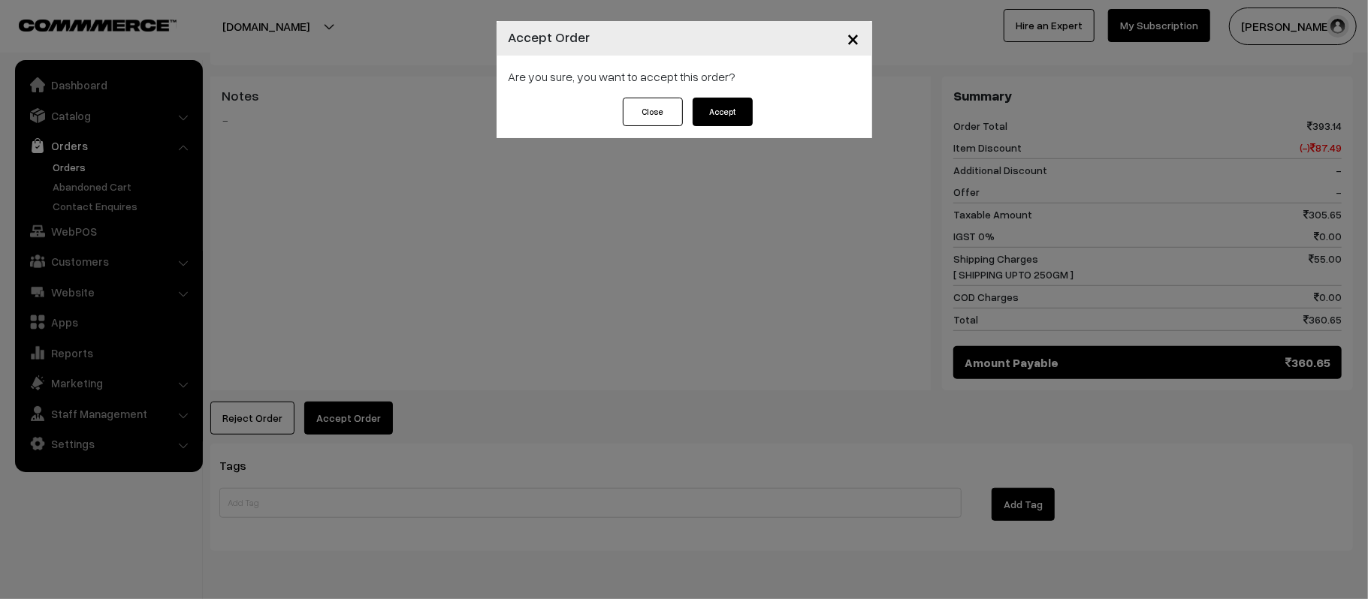
click at [703, 106] on button "Accept" at bounding box center [723, 112] width 60 height 29
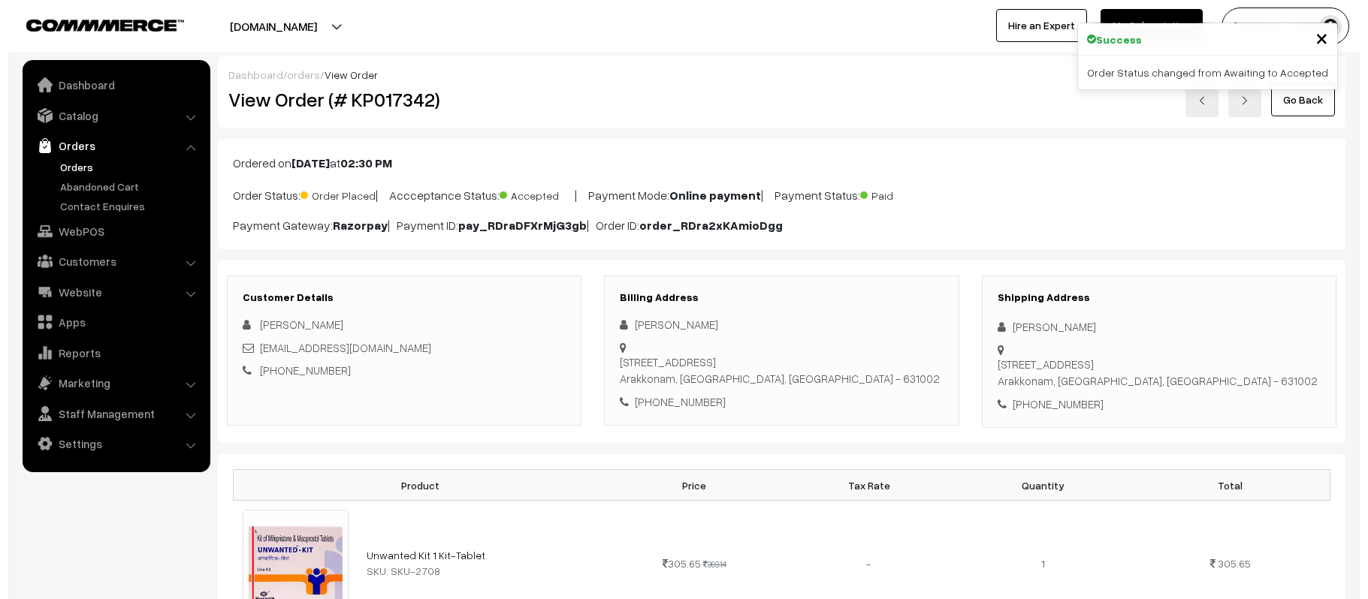
scroll to position [601, 0]
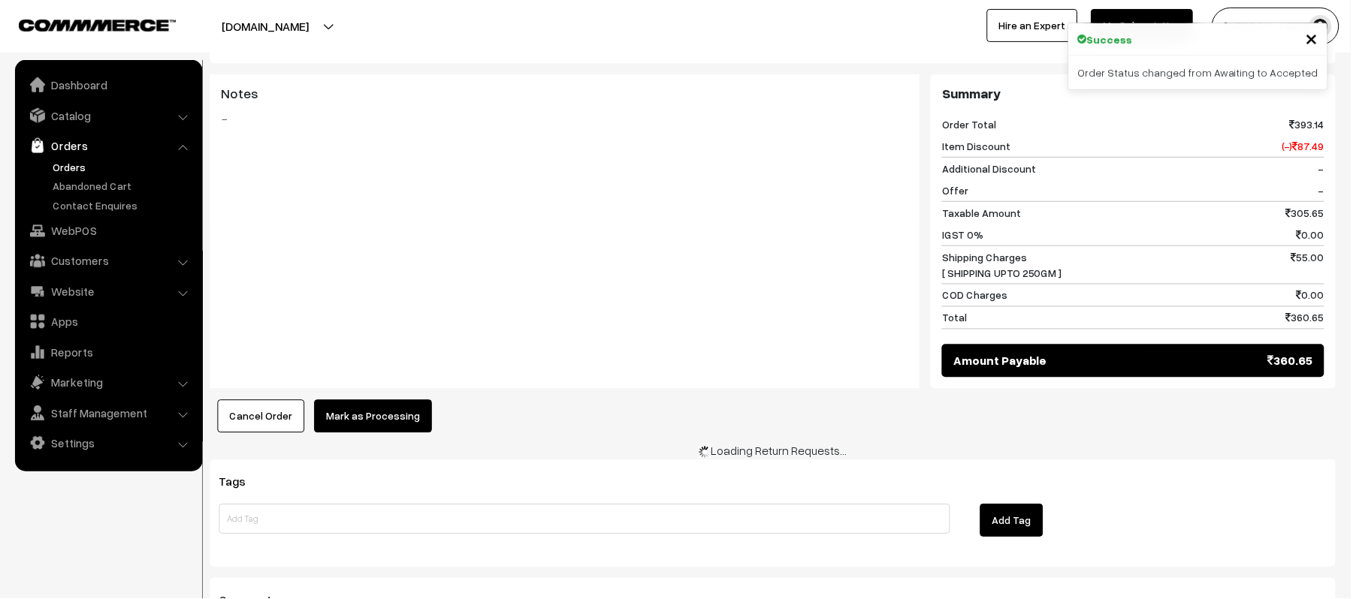
click at [392, 427] on button "Mark as Processing" at bounding box center [374, 416] width 118 height 33
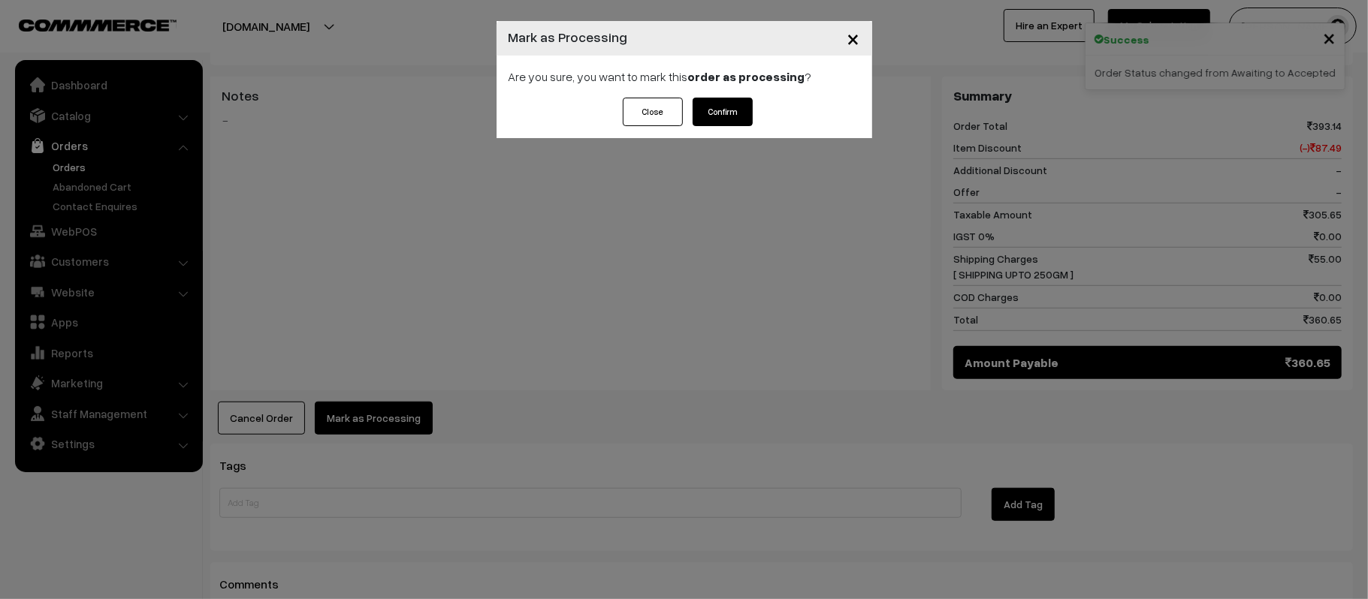
click at [701, 107] on button "Confirm" at bounding box center [723, 112] width 60 height 29
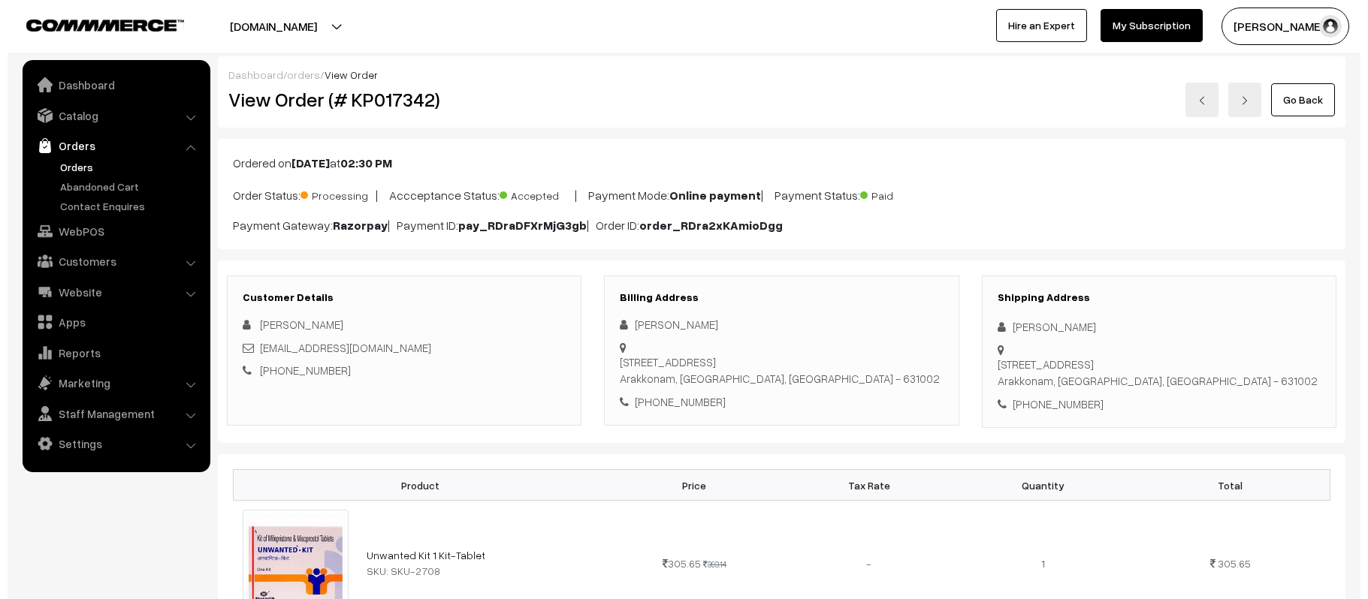
scroll to position [601, 0]
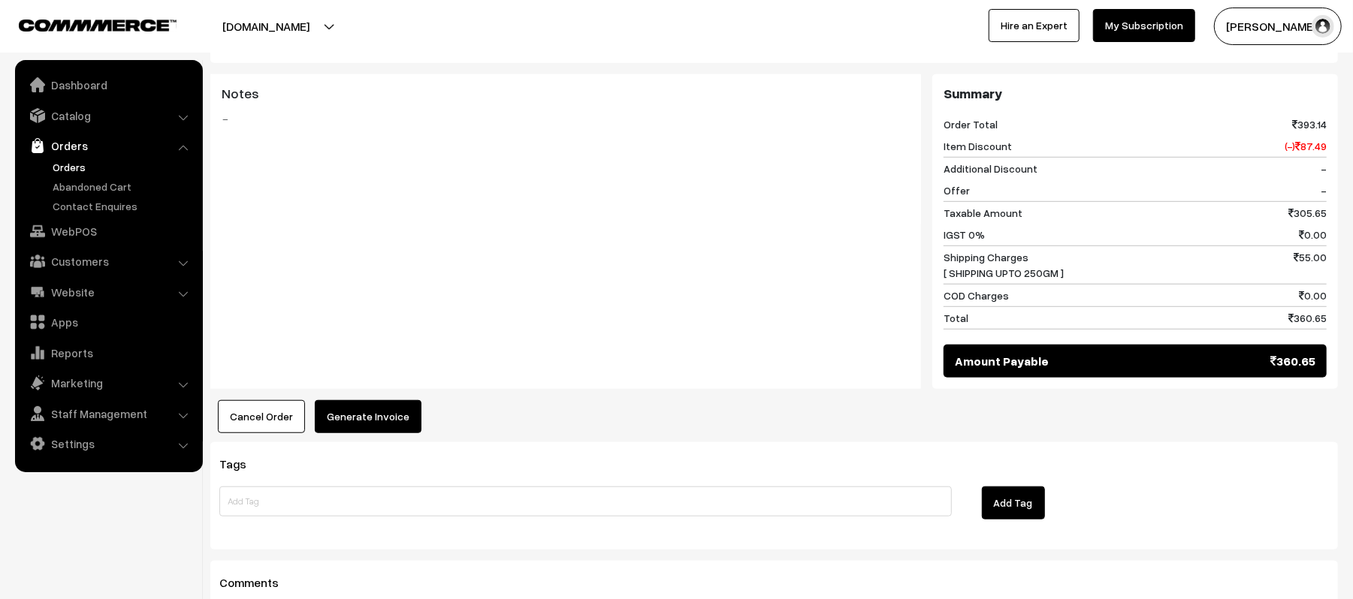
click at [383, 421] on button "Generate Invoice" at bounding box center [368, 416] width 107 height 33
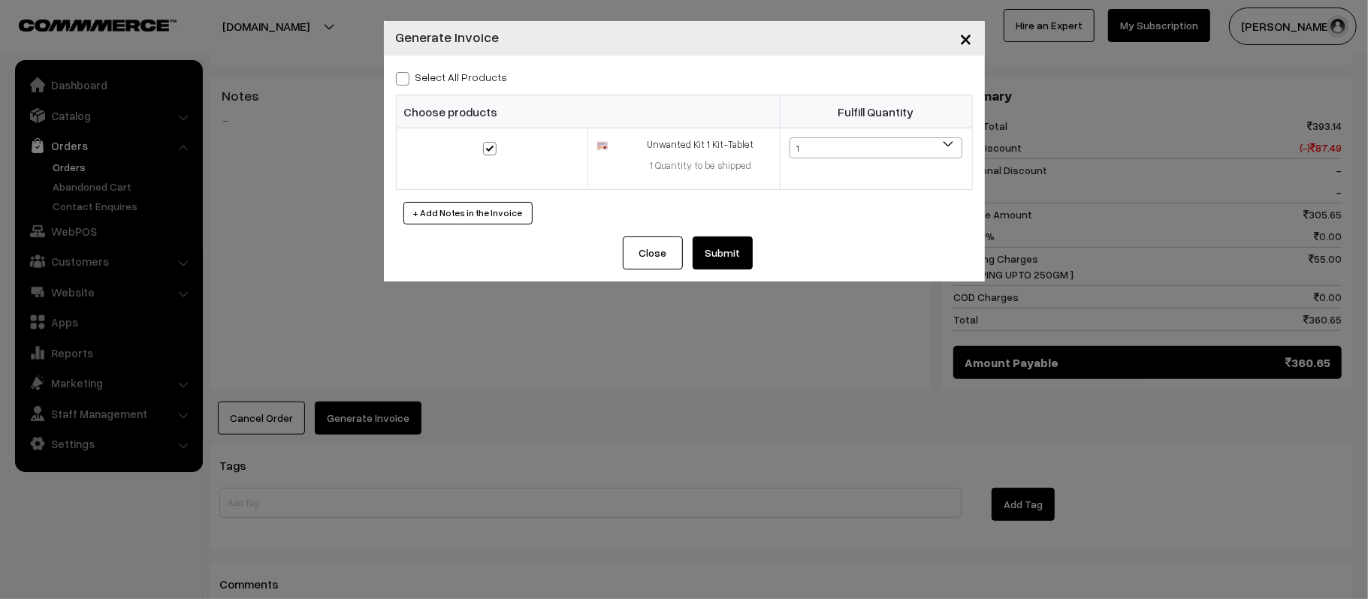
click at [722, 257] on button "Submit" at bounding box center [723, 253] width 60 height 33
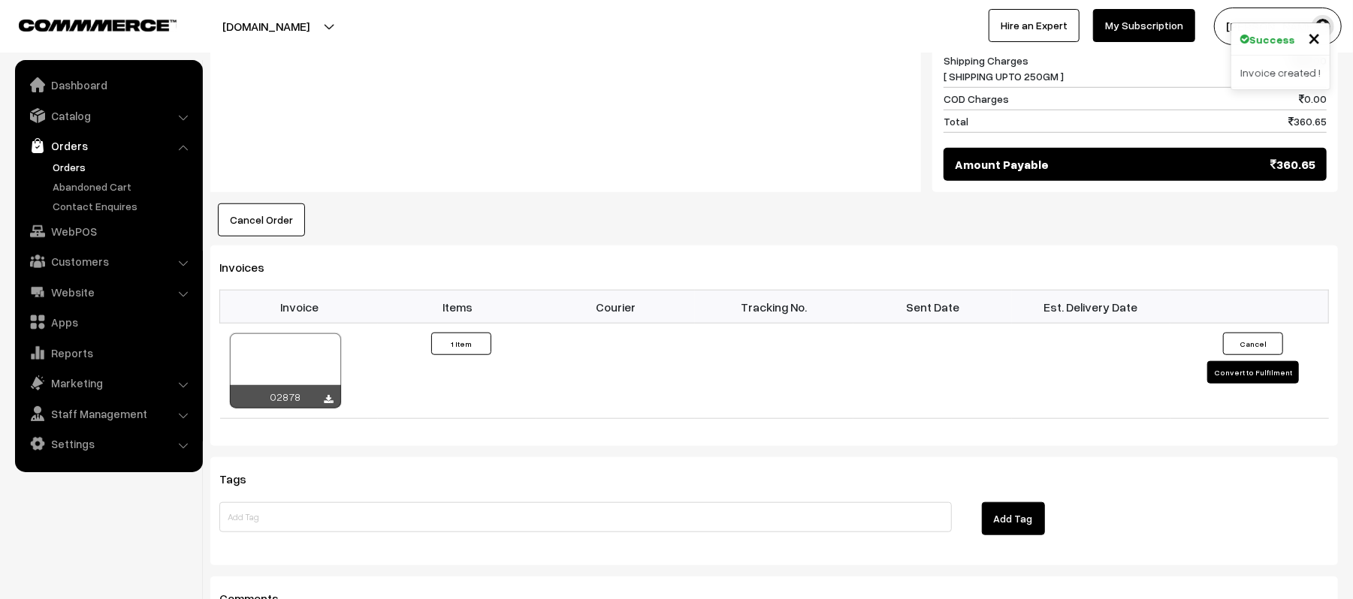
scroll to position [801, 0]
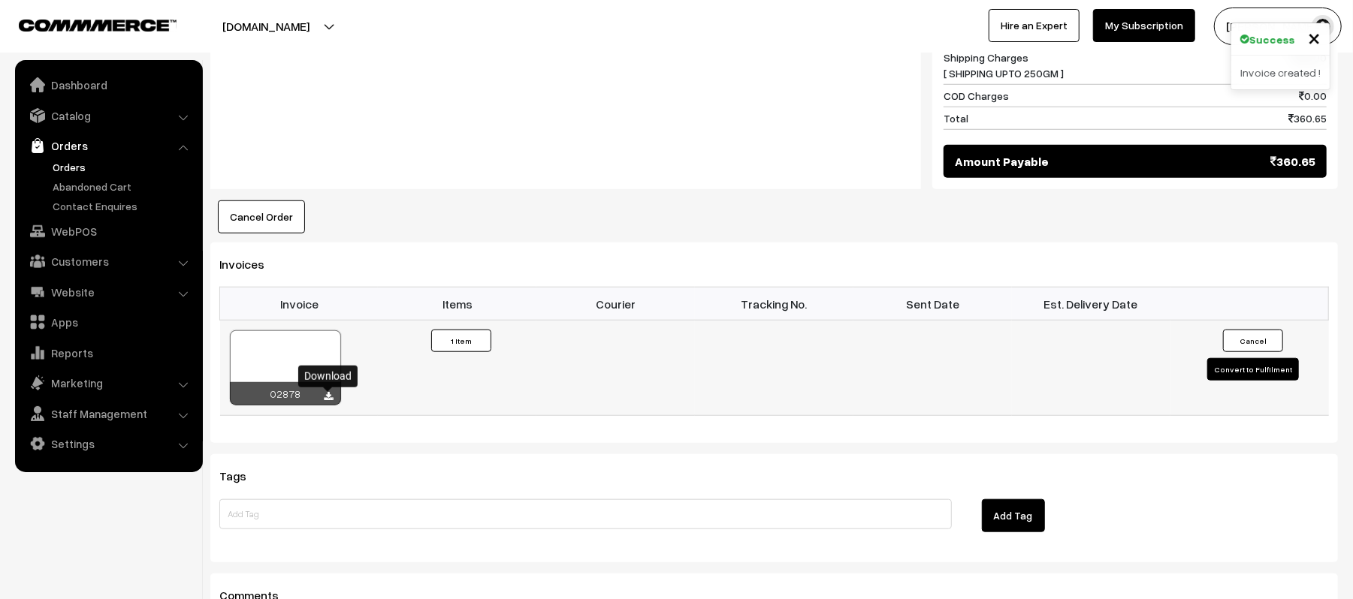
click at [325, 401] on icon at bounding box center [329, 397] width 9 height 10
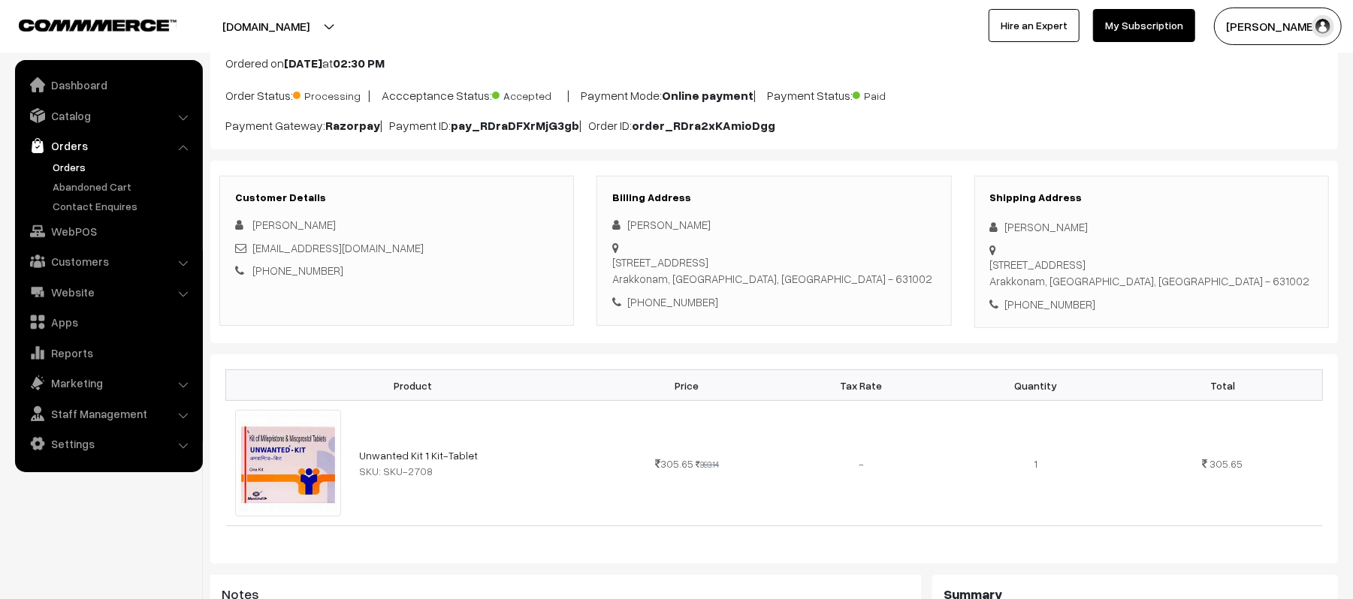
scroll to position [0, 0]
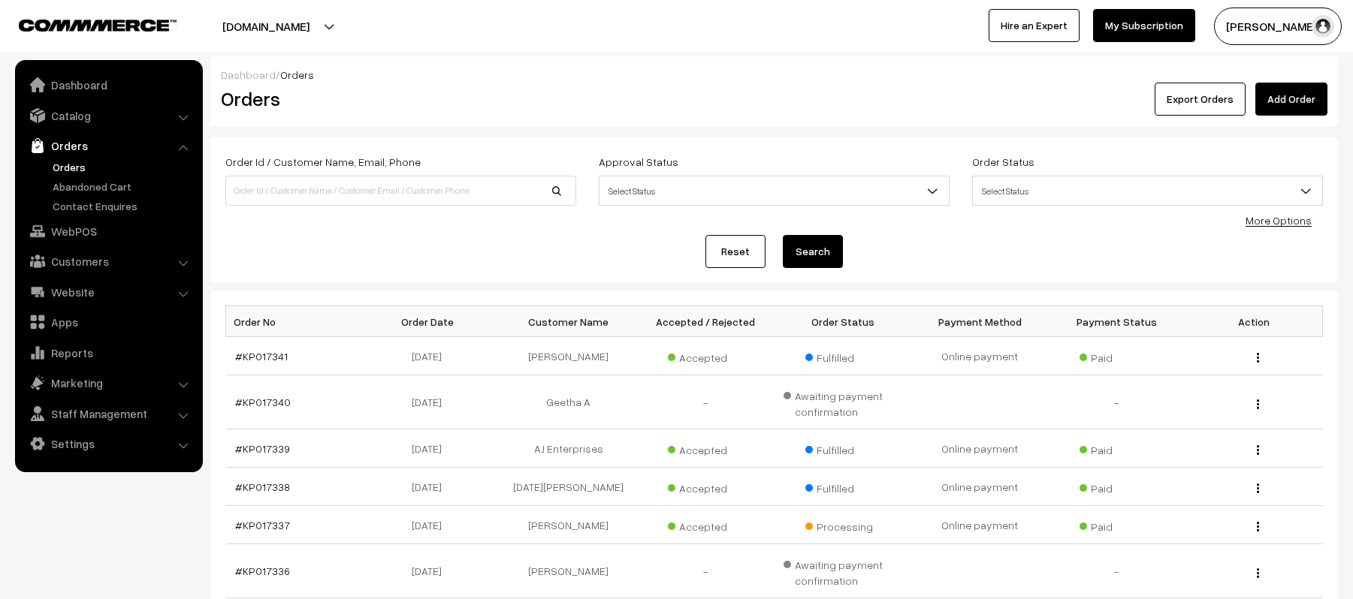
click at [66, 168] on link "Orders" at bounding box center [123, 167] width 149 height 16
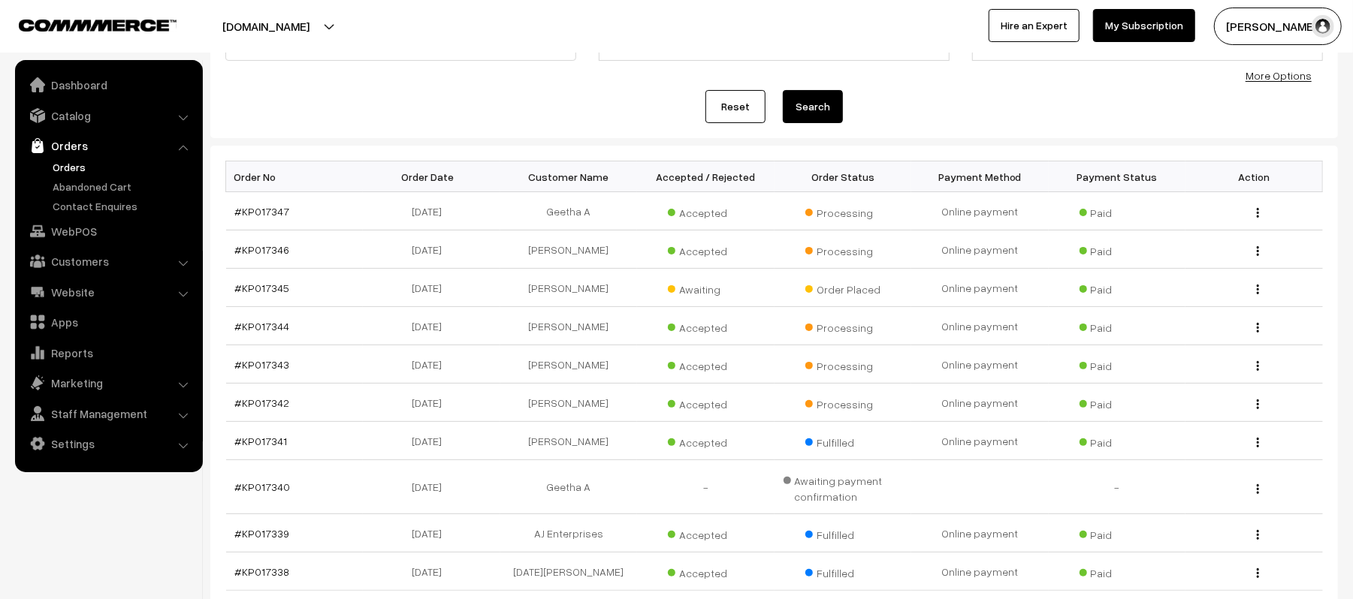
scroll to position [200, 0]
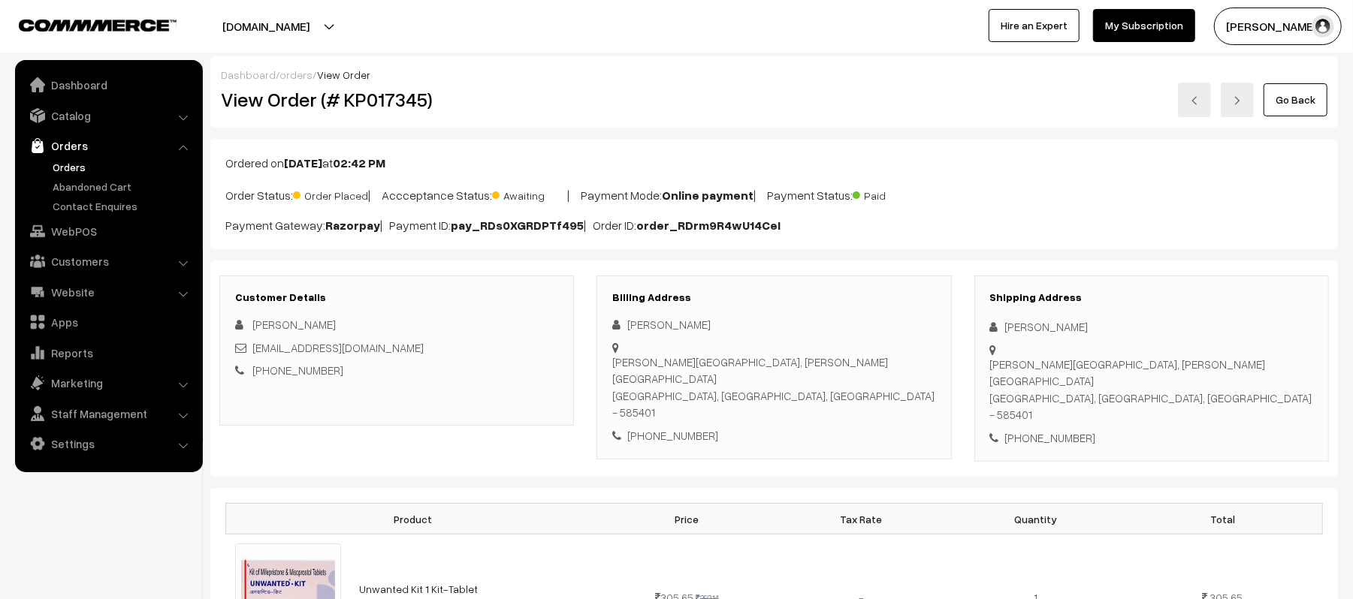
click at [1049, 430] on div "[PHONE_NUMBER]" at bounding box center [1151, 438] width 323 height 17
copy div "9901216884"
drag, startPoint x: 1007, startPoint y: 349, endPoint x: 1211, endPoint y: 364, distance: 204.8
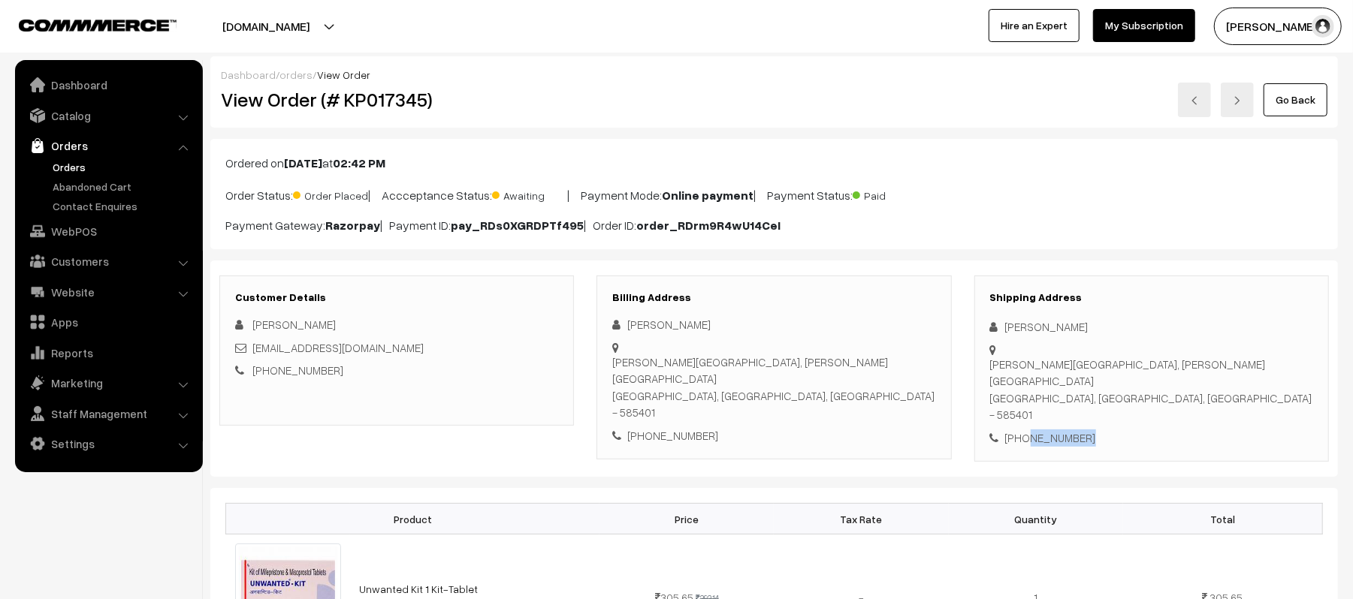
click at [1211, 364] on div "Shipping Address Archana [PERSON_NAME][GEOGRAPHIC_DATA], [PERSON_NAME][GEOGRAPH…" at bounding box center [1151, 369] width 355 height 187
copy div "[PERSON_NAME][GEOGRAPHIC_DATA], [PERSON_NAME][GEOGRAPHIC_DATA], [GEOGRAPHIC_DAT…"
click at [889, 427] on div "[PHONE_NUMBER]" at bounding box center [773, 435] width 323 height 17
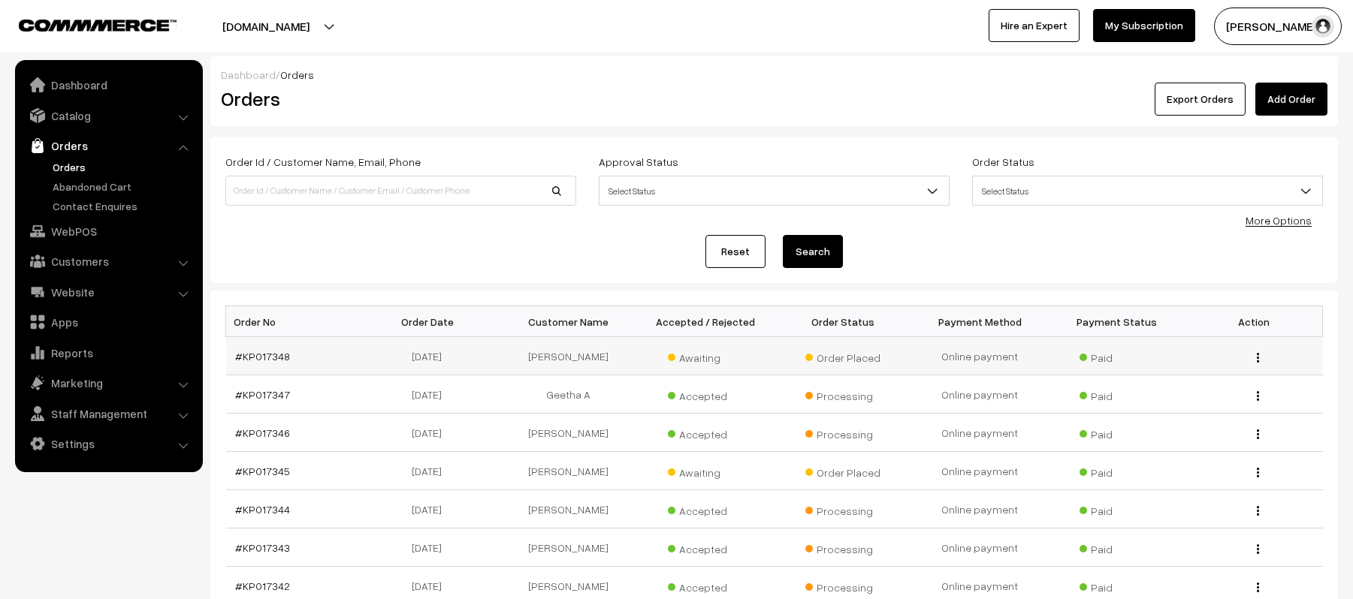
scroll to position [200, 0]
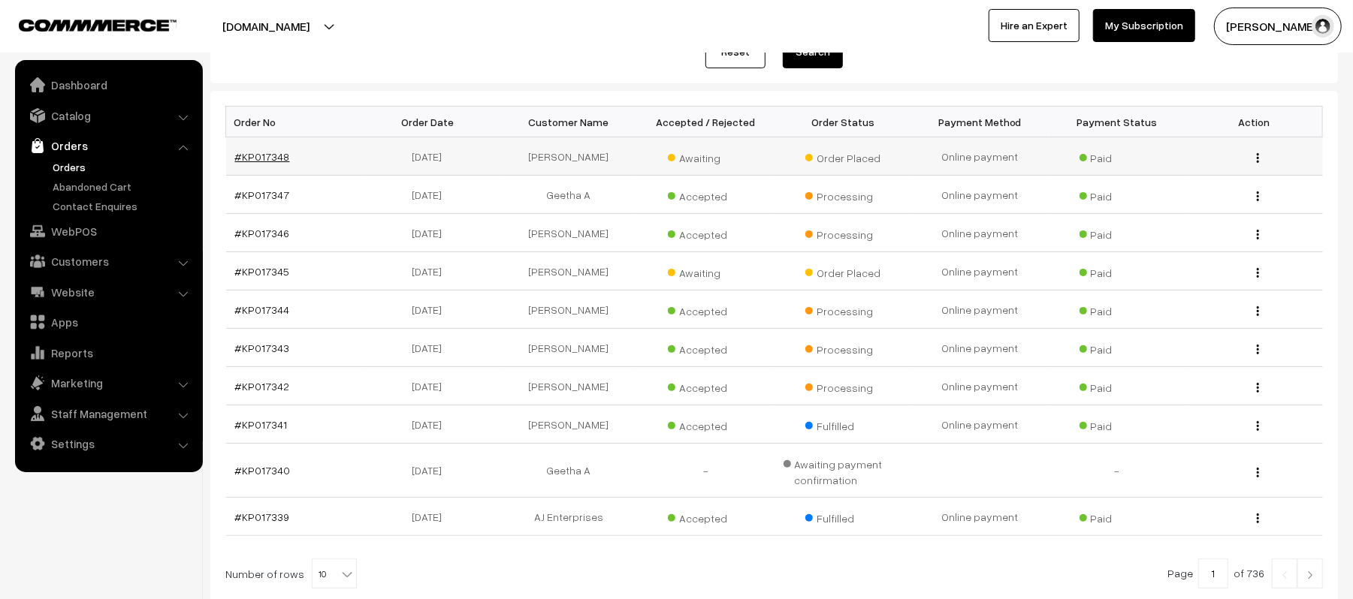
click at [245, 153] on link "#KP017348" at bounding box center [262, 156] width 55 height 13
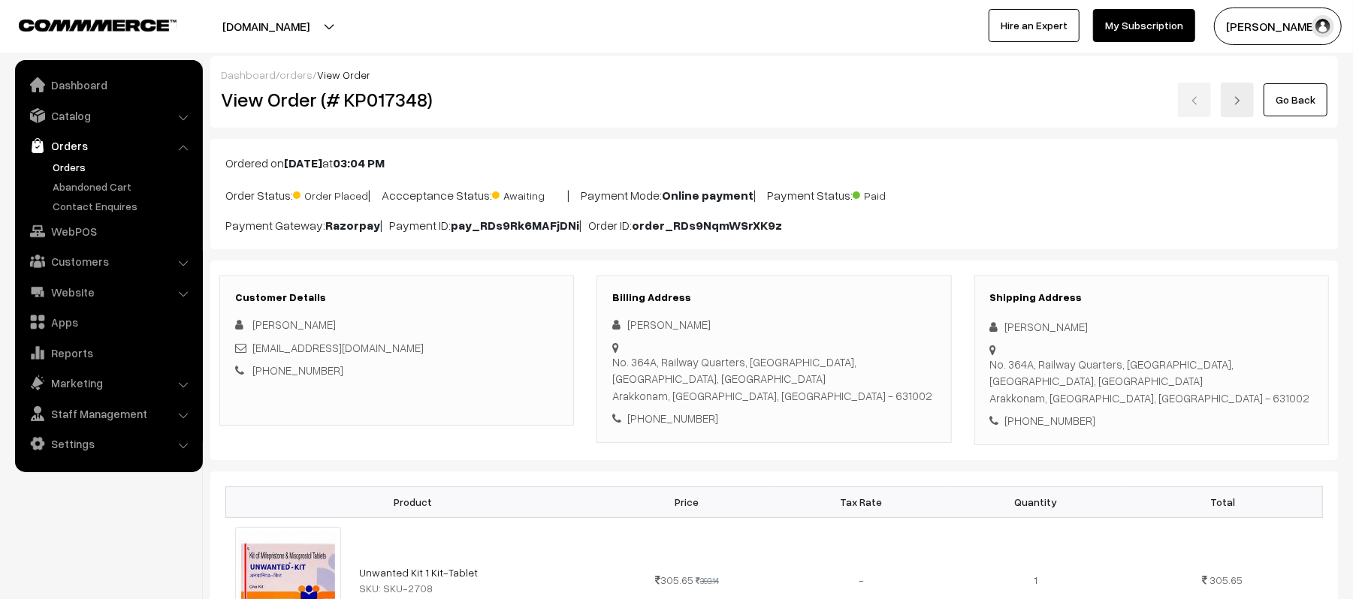
click at [529, 349] on div "[EMAIL_ADDRESS][DOMAIN_NAME]" at bounding box center [396, 348] width 323 height 17
click at [84, 165] on link "Orders" at bounding box center [123, 167] width 149 height 16
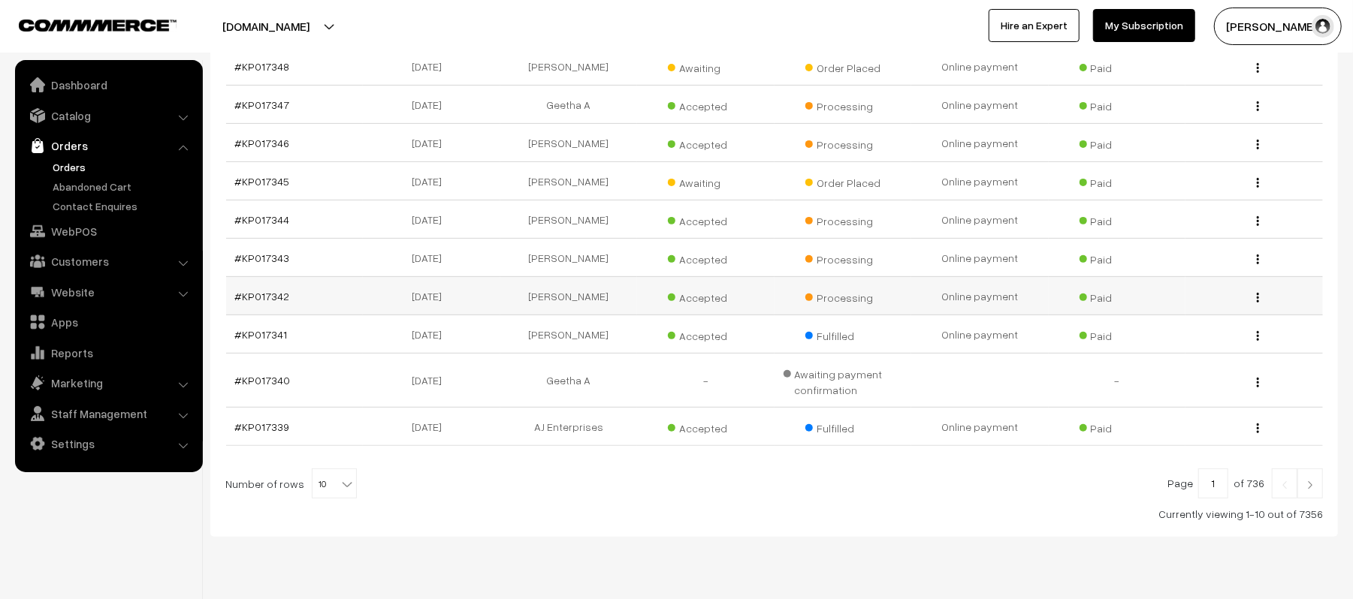
scroll to position [300, 0]
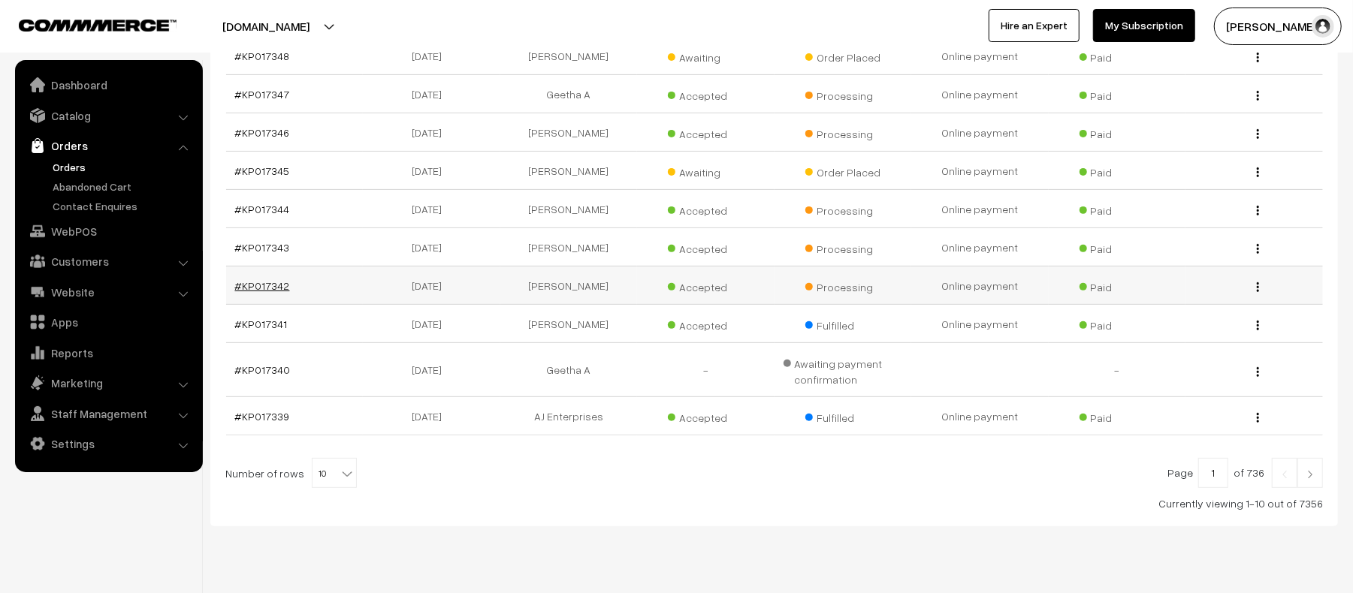
click at [260, 289] on link "#KP017342" at bounding box center [262, 285] width 55 height 13
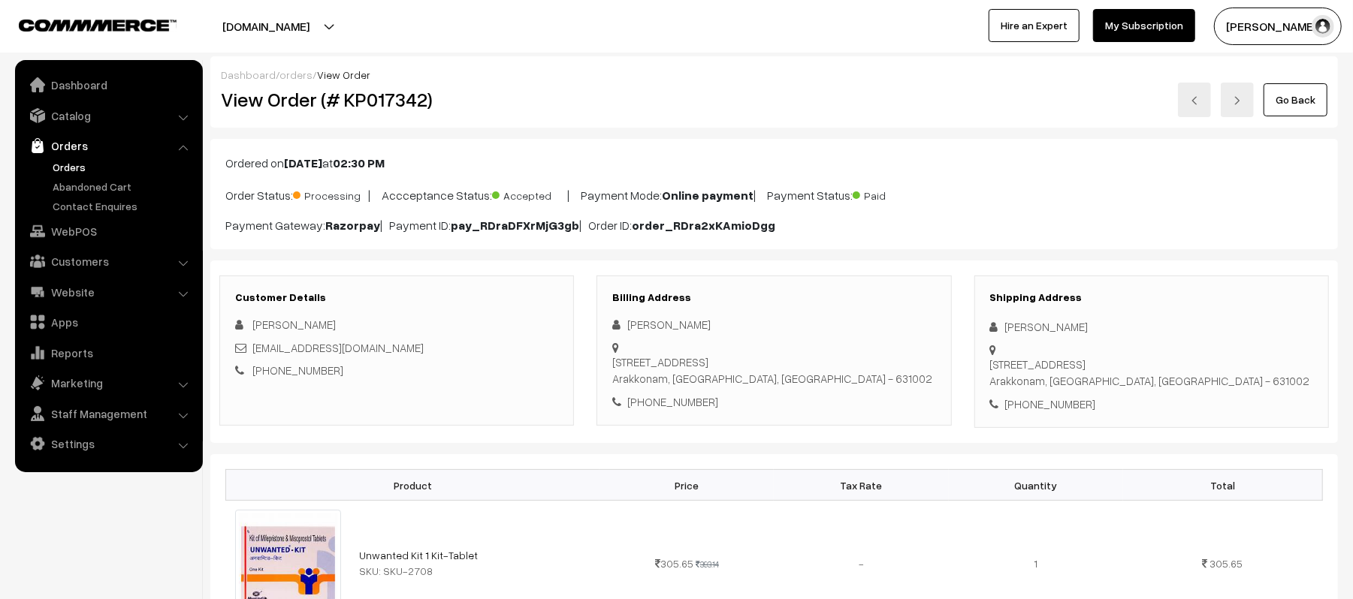
click at [73, 164] on link "Orders" at bounding box center [123, 167] width 149 height 16
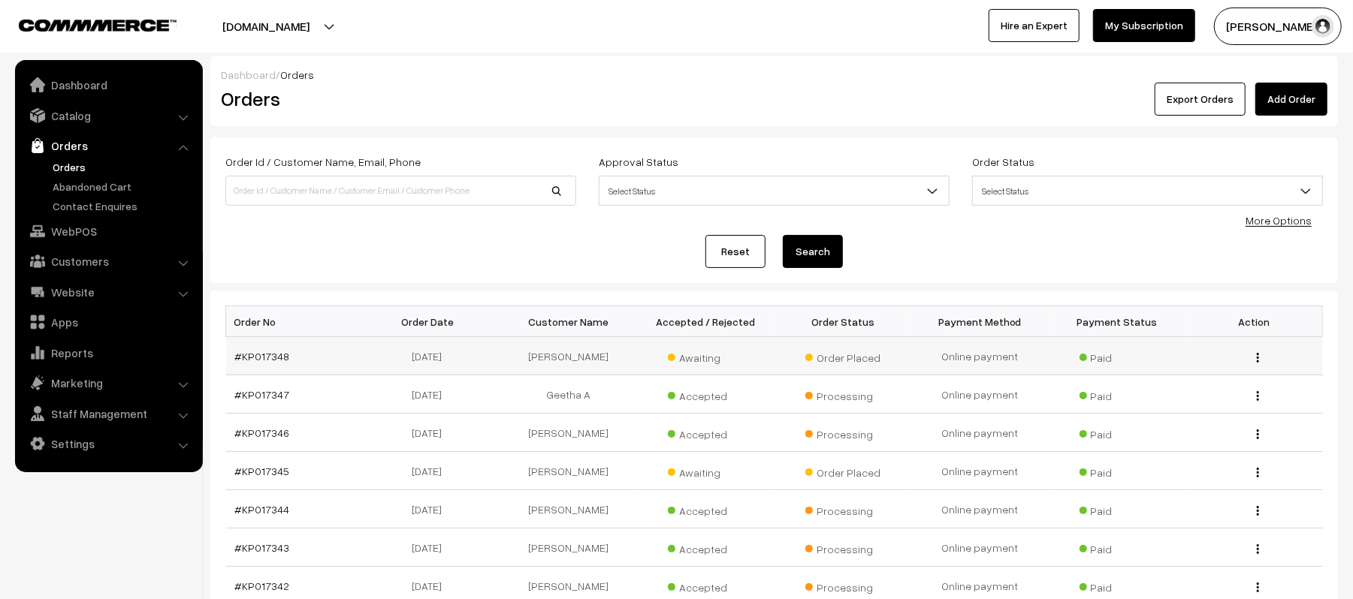
click at [264, 367] on td "#KP017348" at bounding box center [294, 356] width 137 height 38
click at [255, 361] on link "#KP017348" at bounding box center [262, 356] width 55 height 13
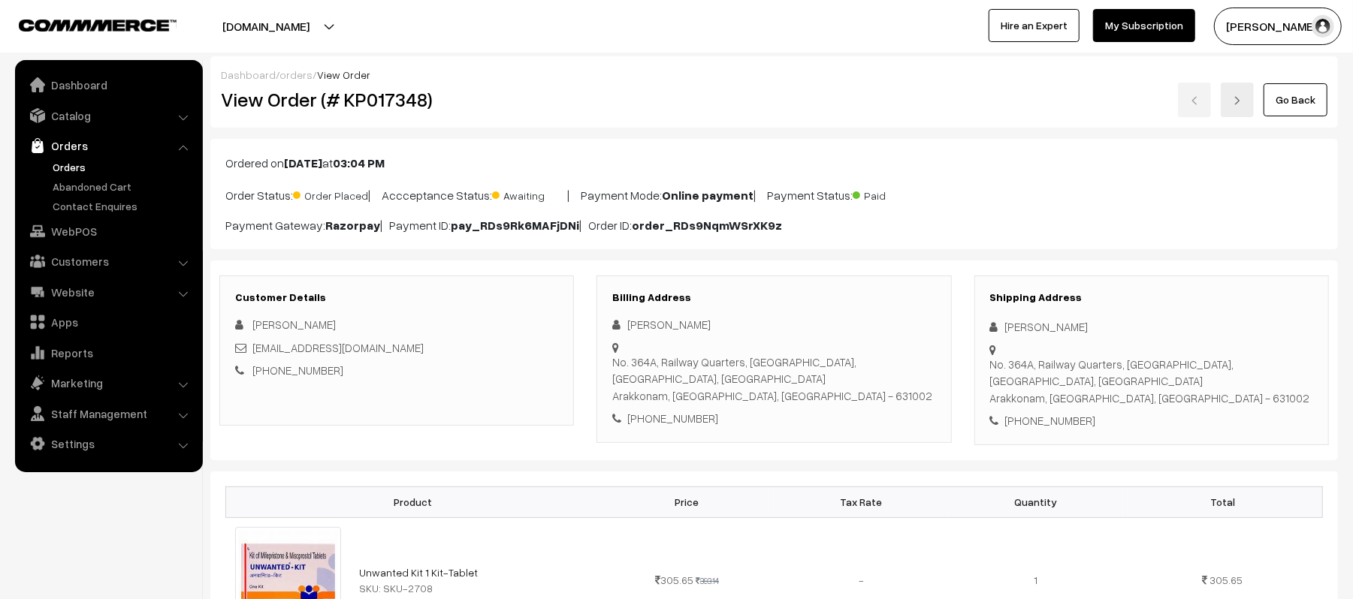
click at [85, 169] on link "Orders" at bounding box center [123, 167] width 149 height 16
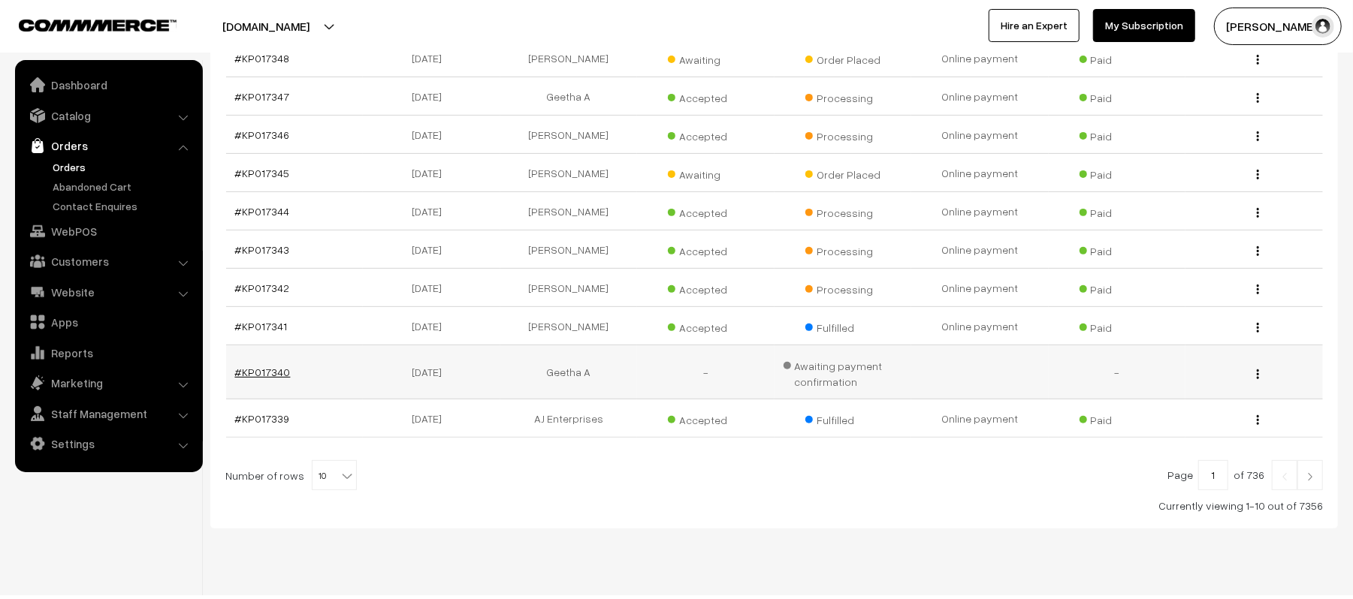
scroll to position [300, 0]
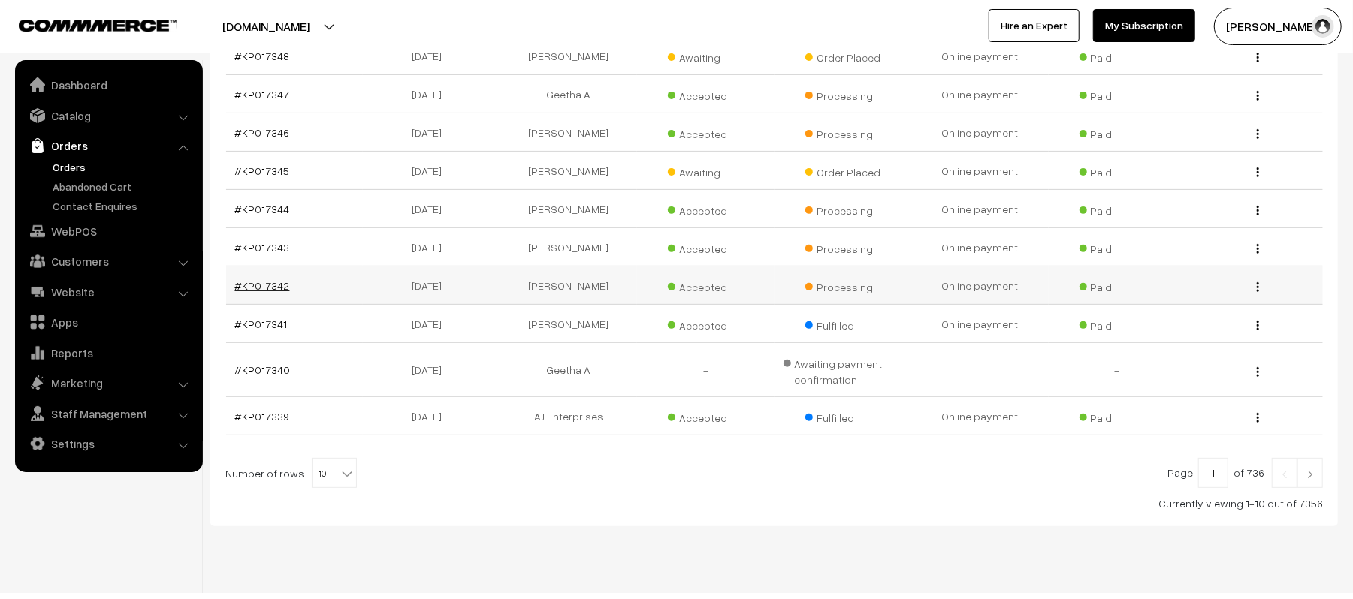
click at [262, 287] on link "#KP017342" at bounding box center [262, 285] width 55 height 13
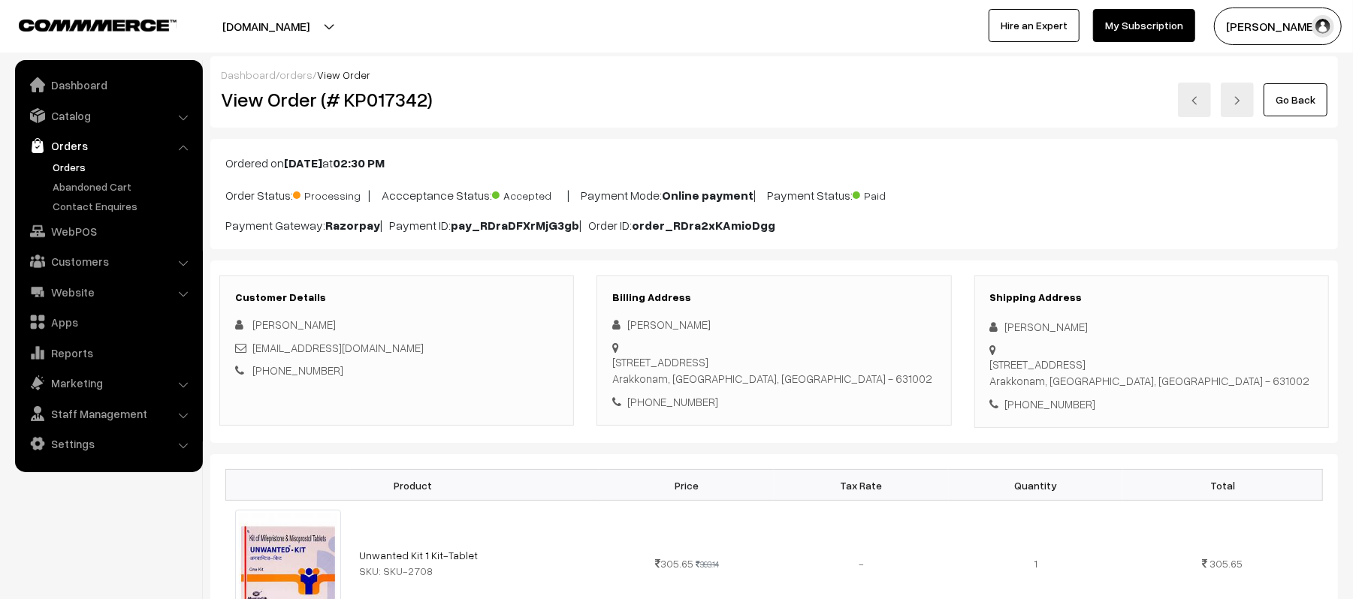
click at [74, 168] on link "Orders" at bounding box center [123, 167] width 149 height 16
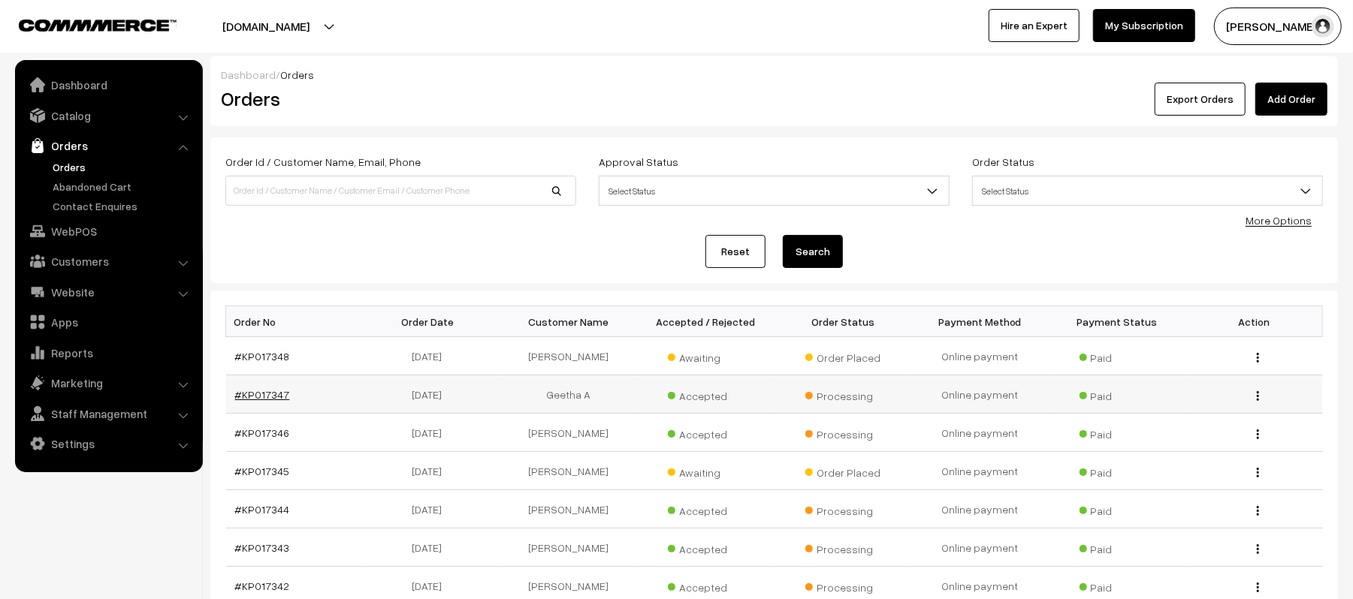
click at [264, 395] on link "#KP017347" at bounding box center [262, 394] width 55 height 13
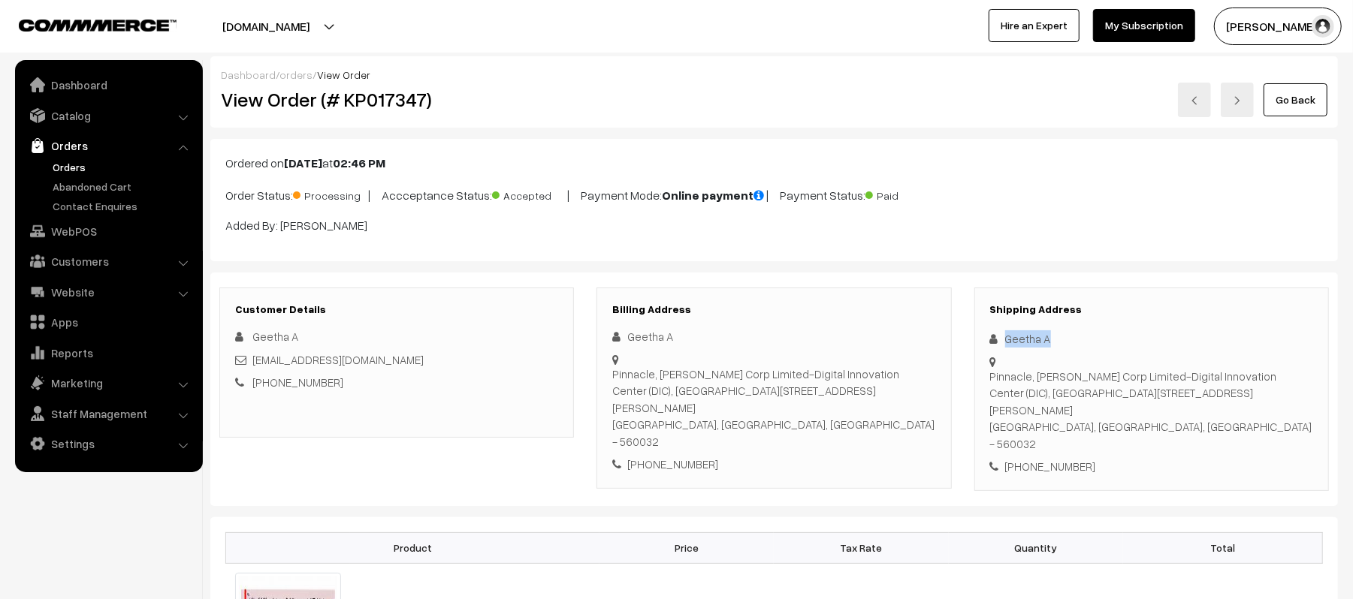
drag, startPoint x: 1059, startPoint y: 340, endPoint x: 990, endPoint y: 340, distance: 69.1
click at [990, 340] on div "Geetha A" at bounding box center [1151, 339] width 323 height 17
copy div "Geetha A"
click at [1061, 458] on div "[PHONE_NUMBER]" at bounding box center [1151, 466] width 323 height 17
click at [1061, 458] on div "+91 8496950071" at bounding box center [1151, 466] width 323 height 17
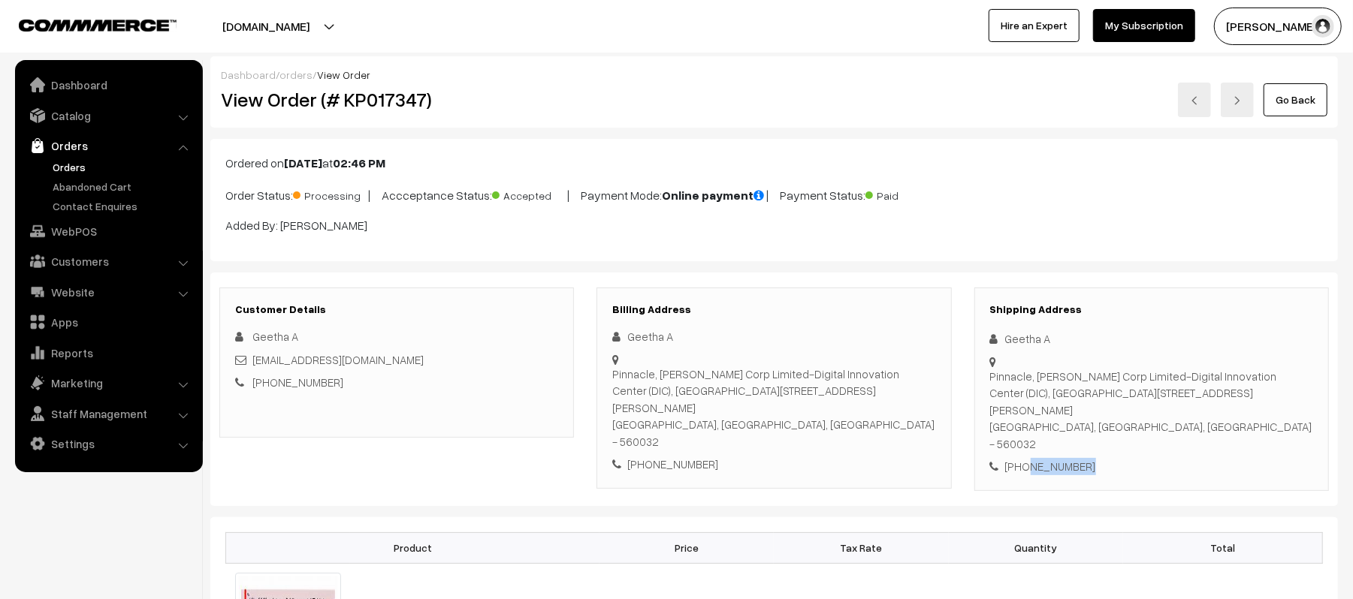
copy div "8496950071"
drag, startPoint x: 373, startPoint y: 358, endPoint x: 253, endPoint y: 364, distance: 120.3
click at [253, 364] on div "gee991679@gmail.com" at bounding box center [396, 360] width 323 height 17
copy link "gee991679@gmail.com"
drag, startPoint x: 989, startPoint y: 379, endPoint x: 1220, endPoint y: 415, distance: 233.3
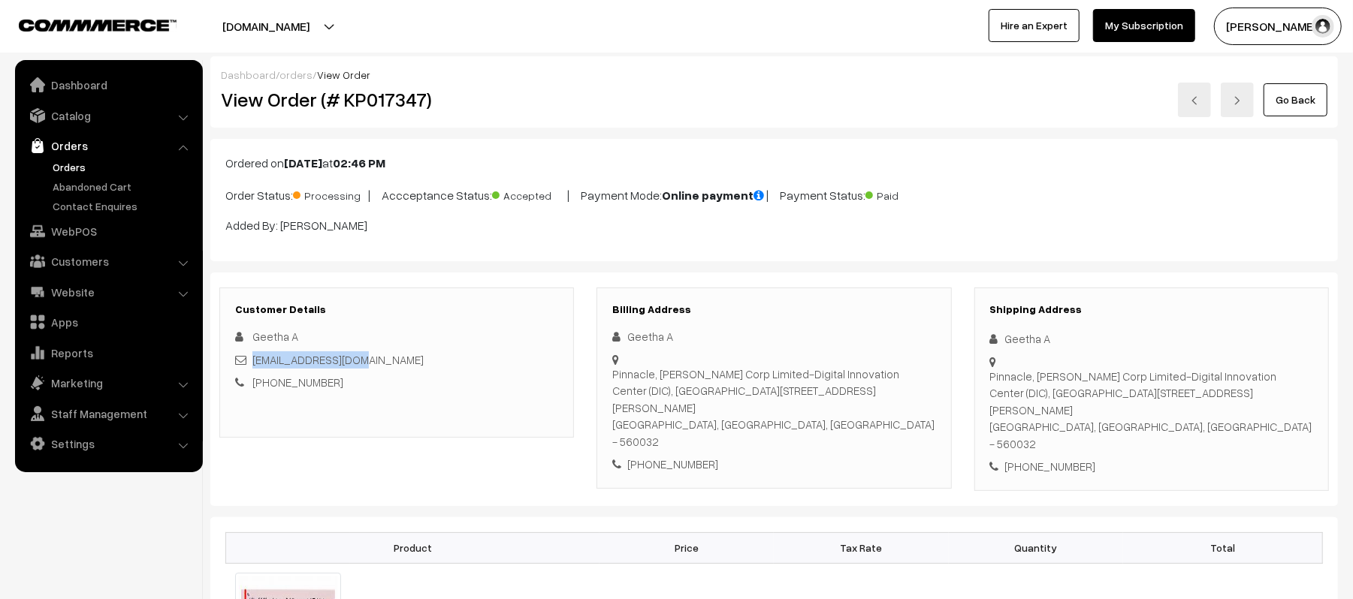
click at [1220, 415] on div "Pinnacle, Lohia Corp Limited-Digital Innovation Center (DIC), Embassy One Build…" at bounding box center [1151, 410] width 323 height 85
copy div "Pinnacle, Lohia Corp Limited-Digital Innovation Center (DIC), Embassy One Build…"
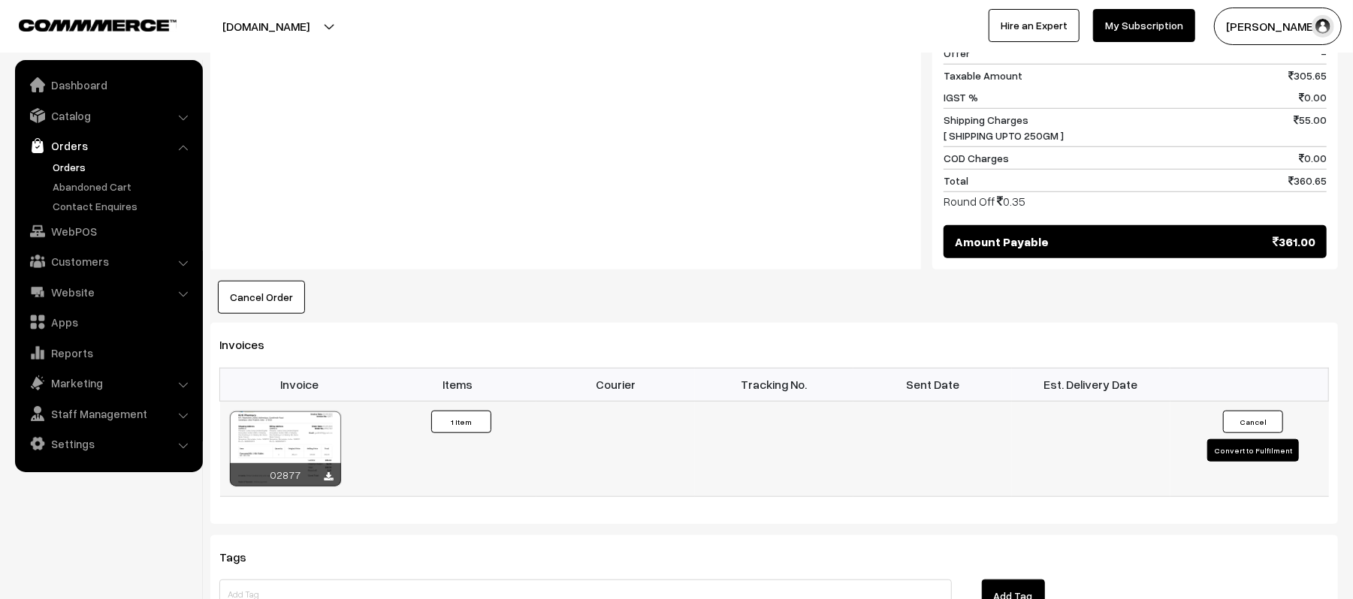
click at [1256, 439] on button "Convert to Fulfilment" at bounding box center [1253, 450] width 92 height 23
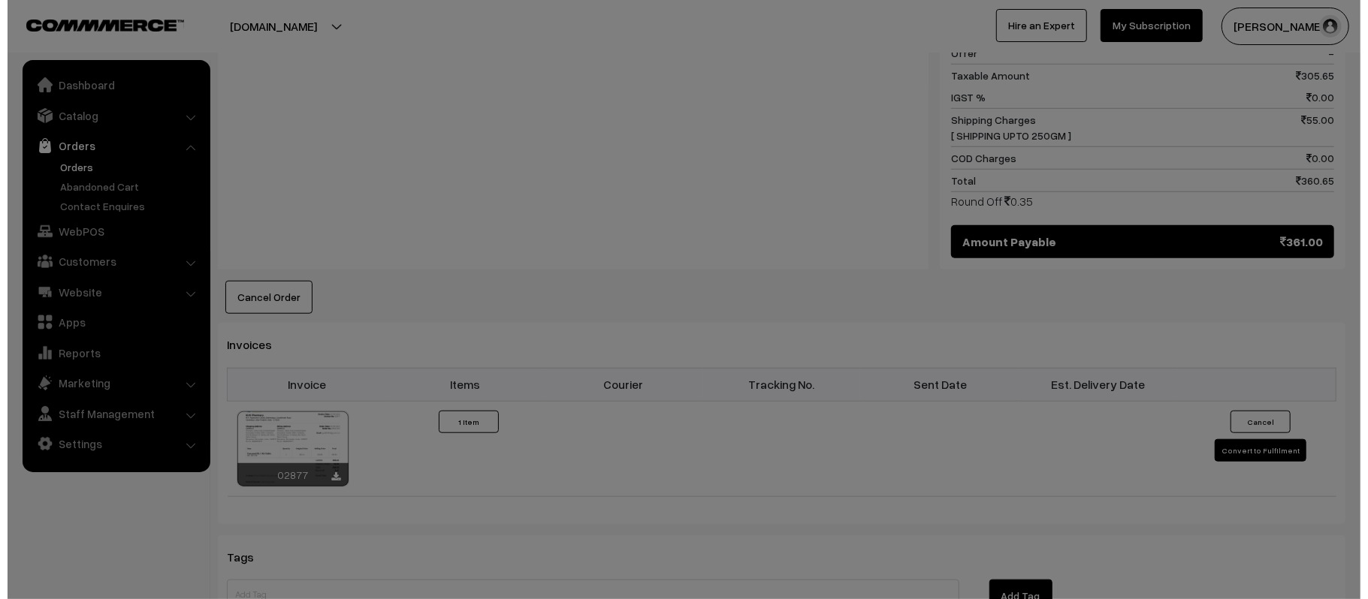
scroll to position [803, 0]
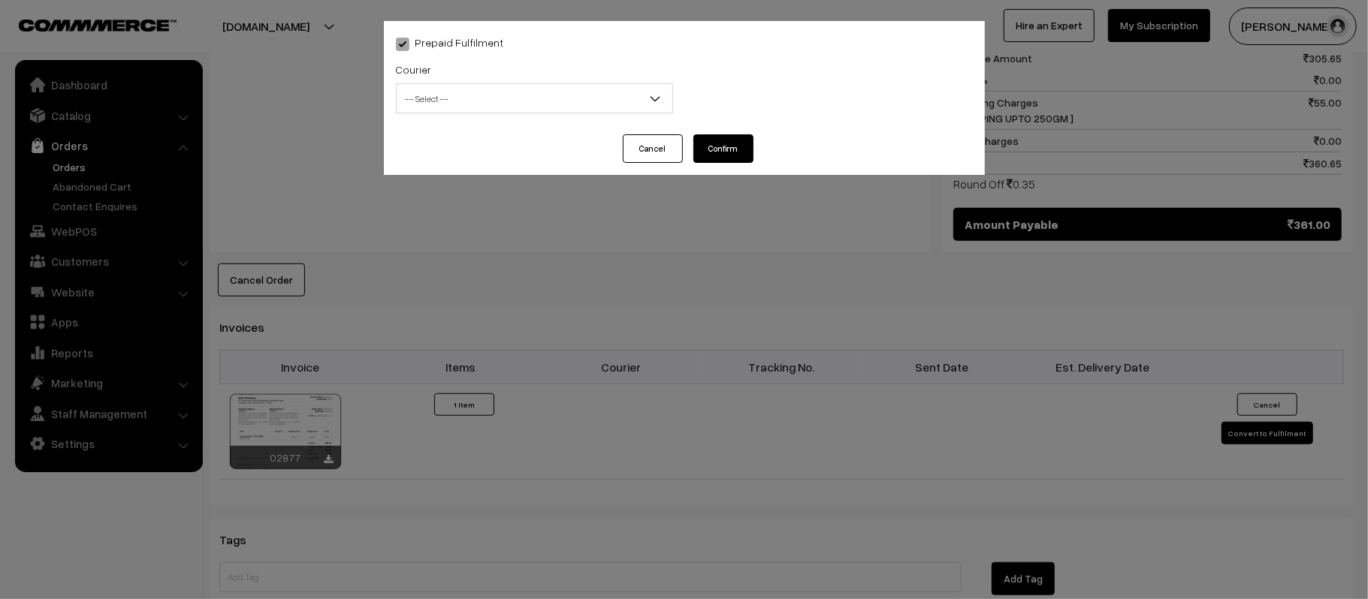
click at [490, 97] on span "-- Select --" at bounding box center [535, 99] width 276 height 26
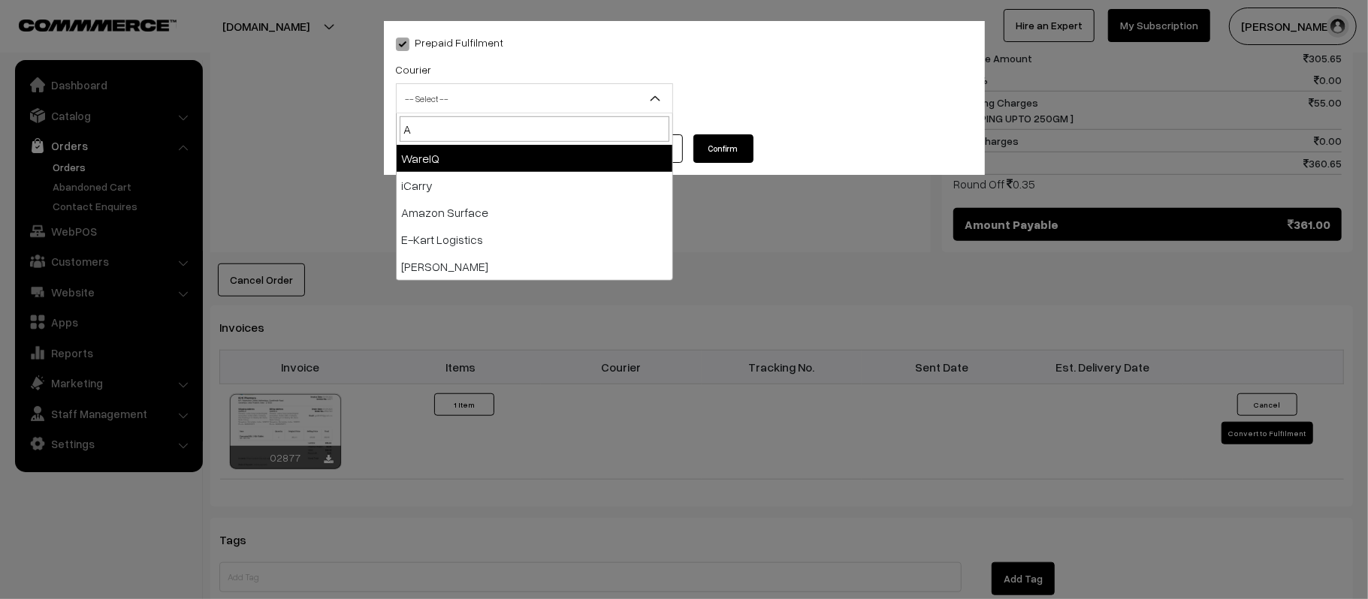
type input "AM"
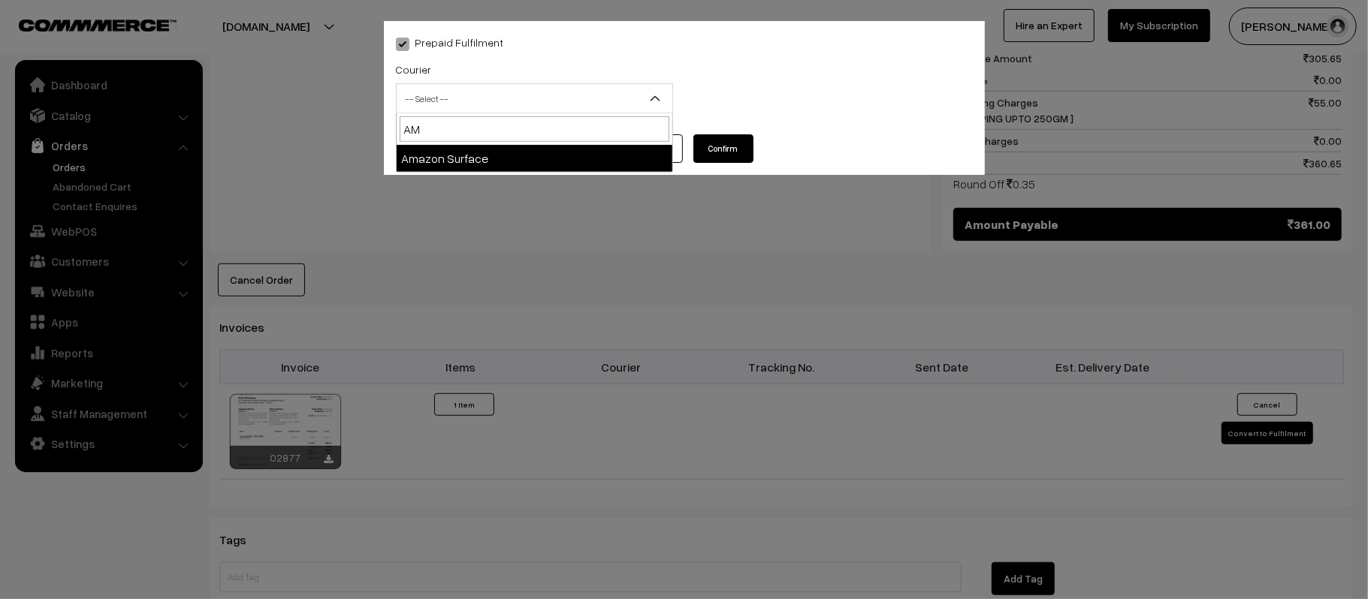
select select "5"
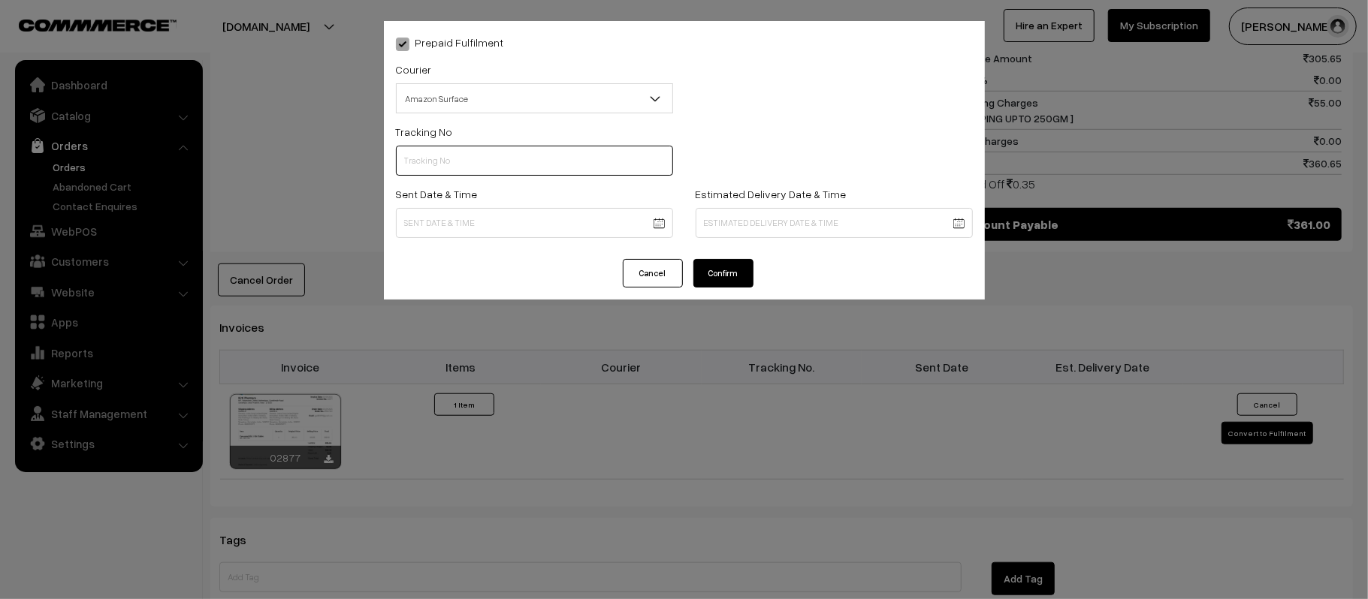
paste input "363242093675"
type input "363242093675"
click at [506, 224] on body "Thank you for showing interest. Our team will call you shortly. Close kirtiphar…" at bounding box center [684, 42] width 1368 height 1691
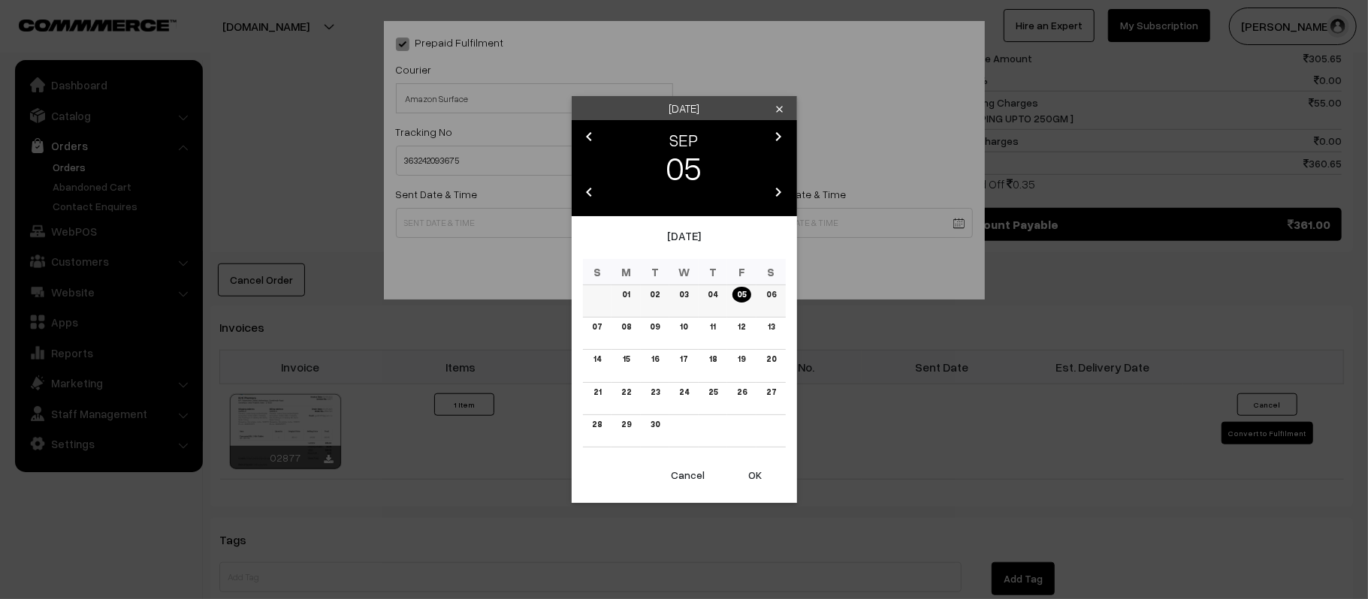
click at [766, 294] on link "06" at bounding box center [770, 295] width 19 height 16
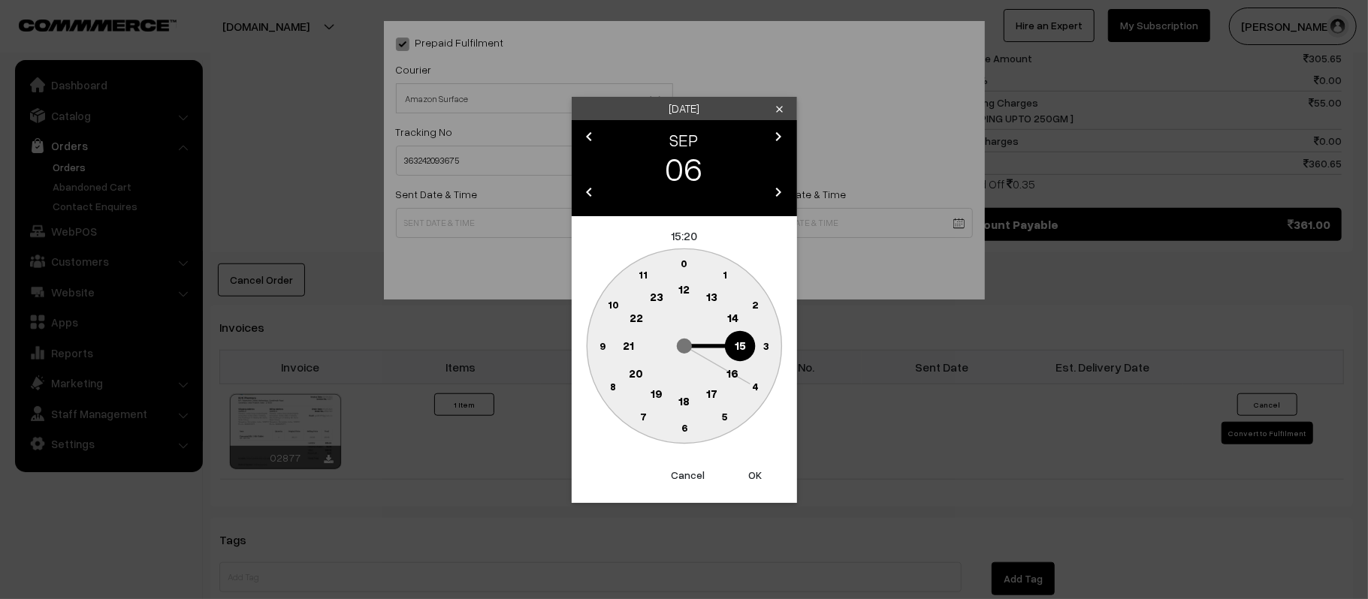
click at [687, 298] on circle at bounding box center [684, 290] width 31 height 31
click at [601, 349] on text "45" at bounding box center [602, 345] width 13 height 13
type input "06-09-2025 12:45"
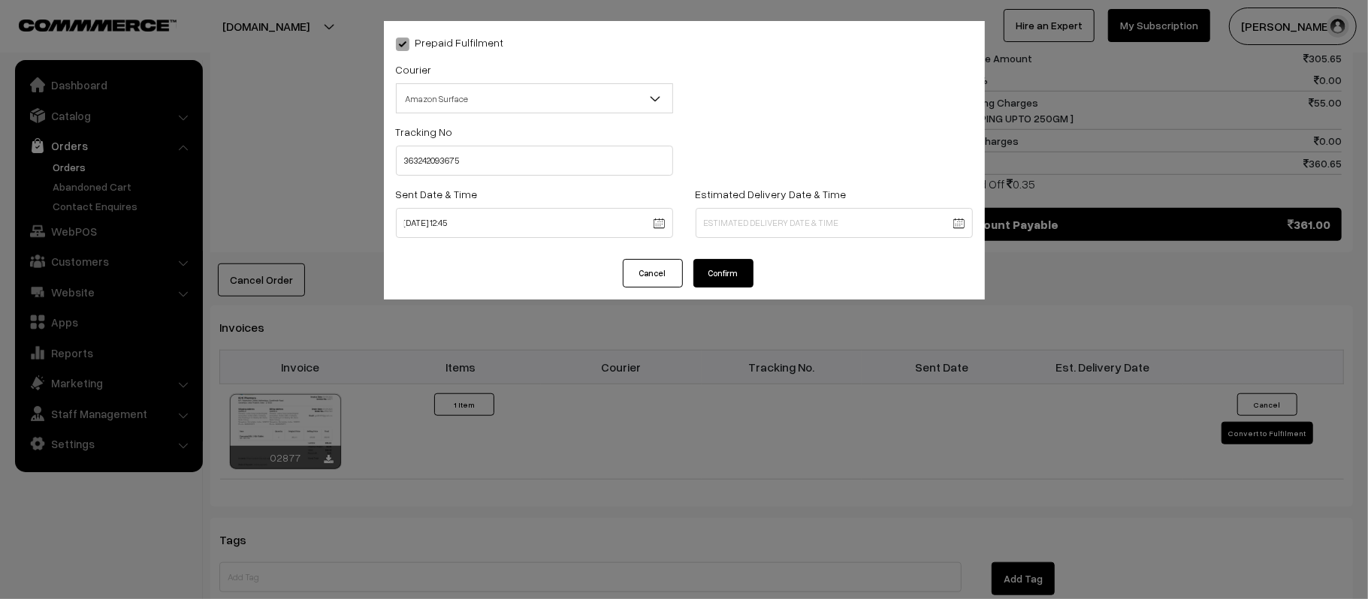
click at [786, 211] on body "Thank you for showing interest. Our team will call you shortly. Close kirtiphar…" at bounding box center [684, 42] width 1368 height 1691
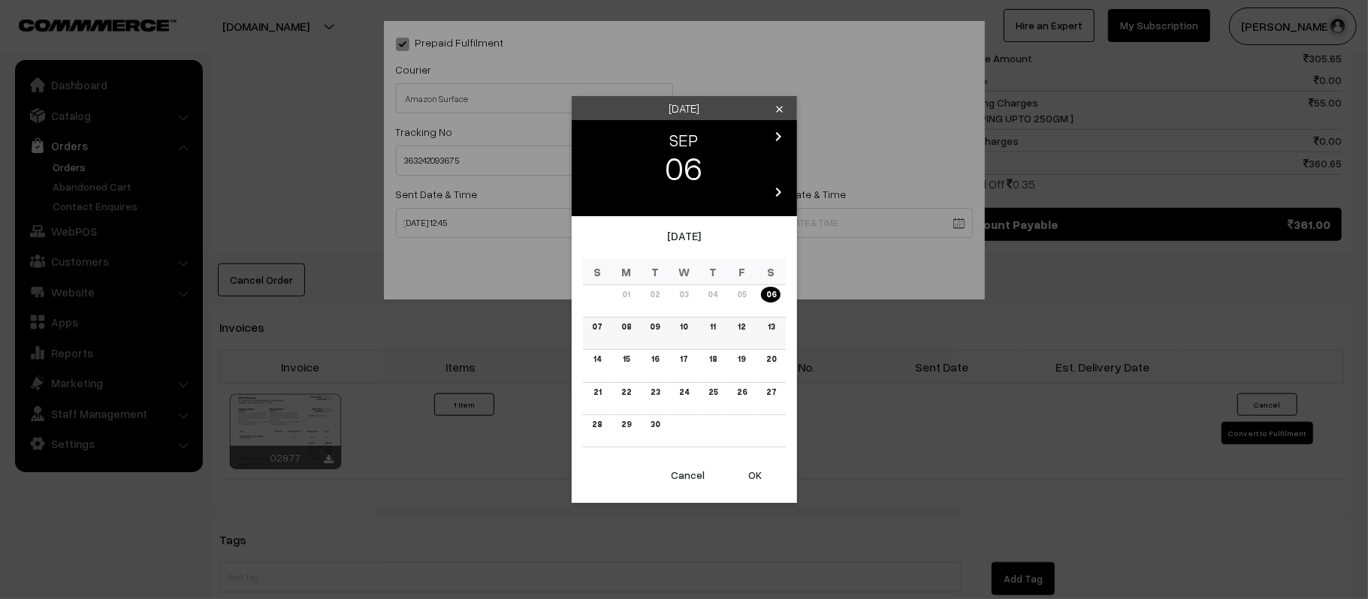
click at [742, 323] on link "12" at bounding box center [741, 327] width 17 height 16
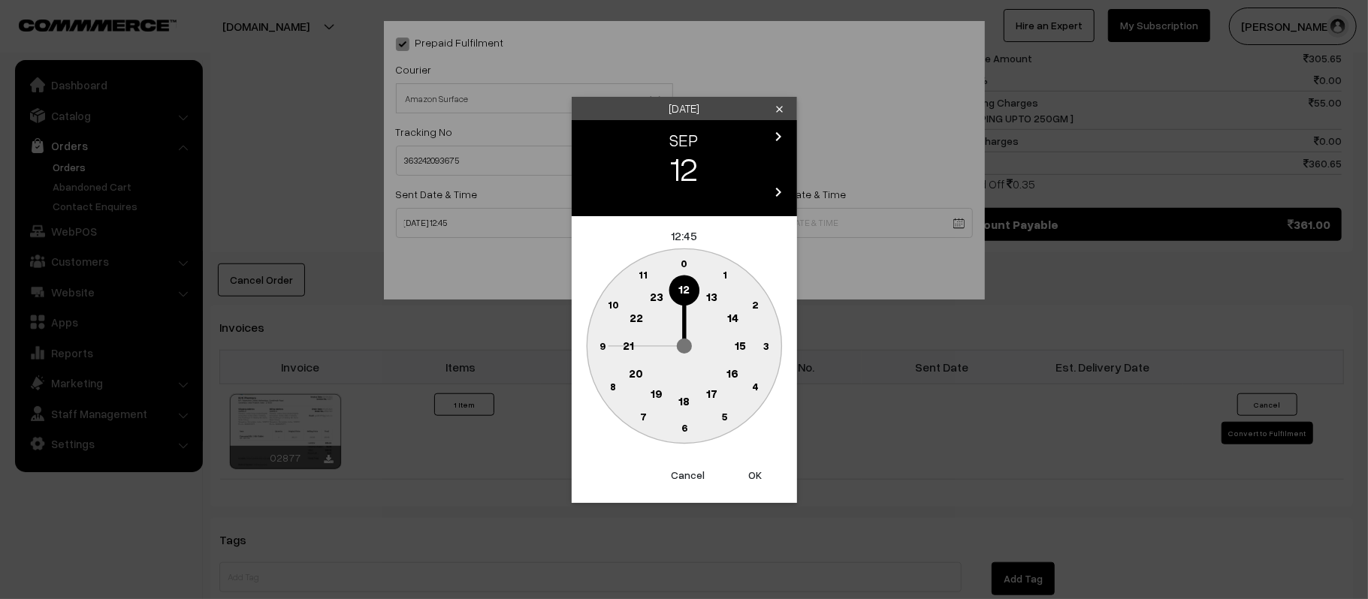
click at [623, 346] on text "21" at bounding box center [628, 345] width 11 height 14
click at [688, 430] on text "30" at bounding box center [684, 427] width 13 height 13
type input "12-09-2025 21:30"
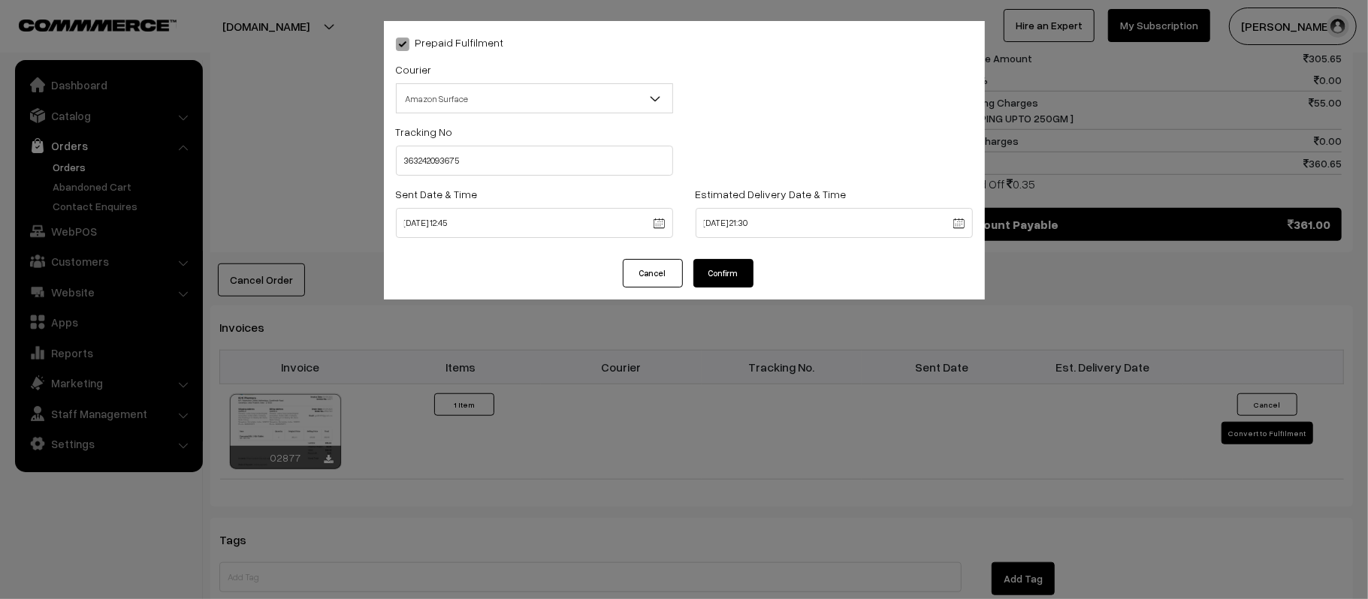
click at [724, 271] on button "Confirm" at bounding box center [723, 273] width 60 height 29
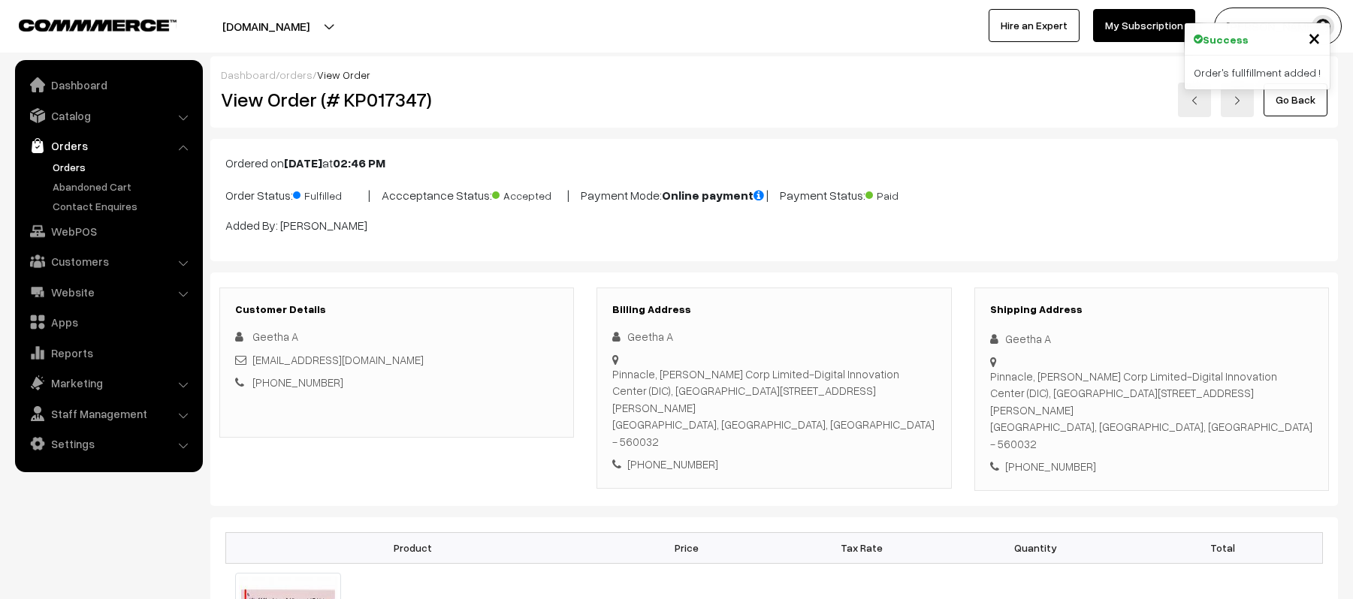
scroll to position [801, 0]
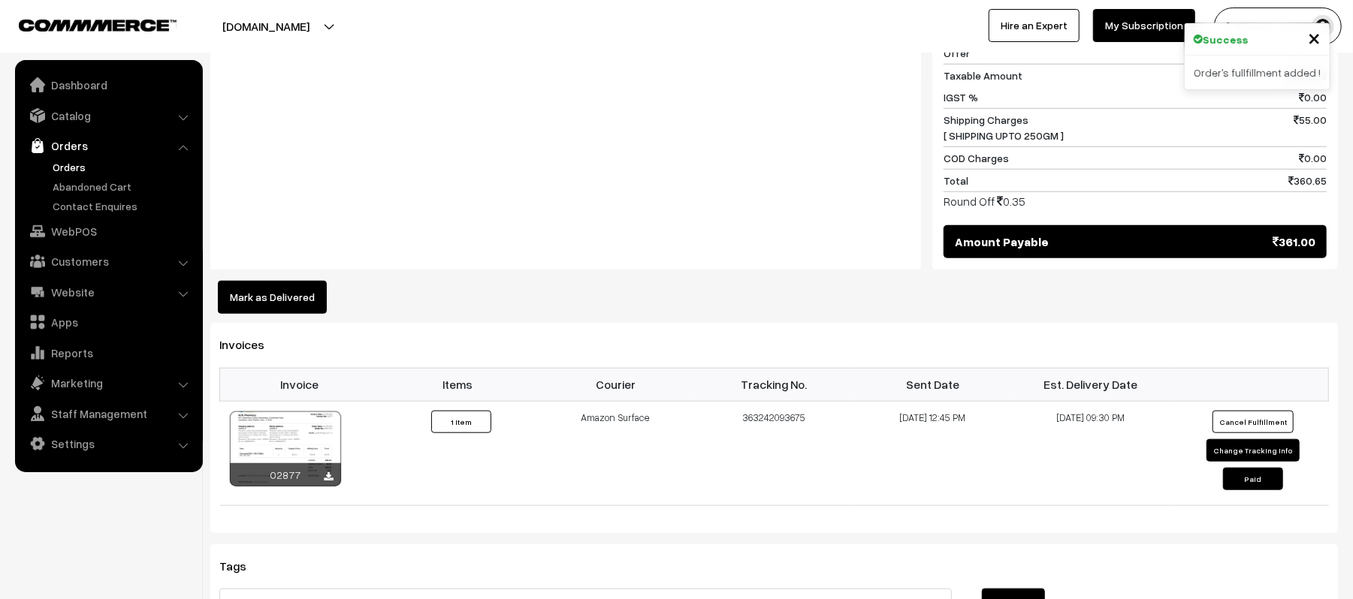
click at [69, 170] on link "Orders" at bounding box center [123, 167] width 149 height 16
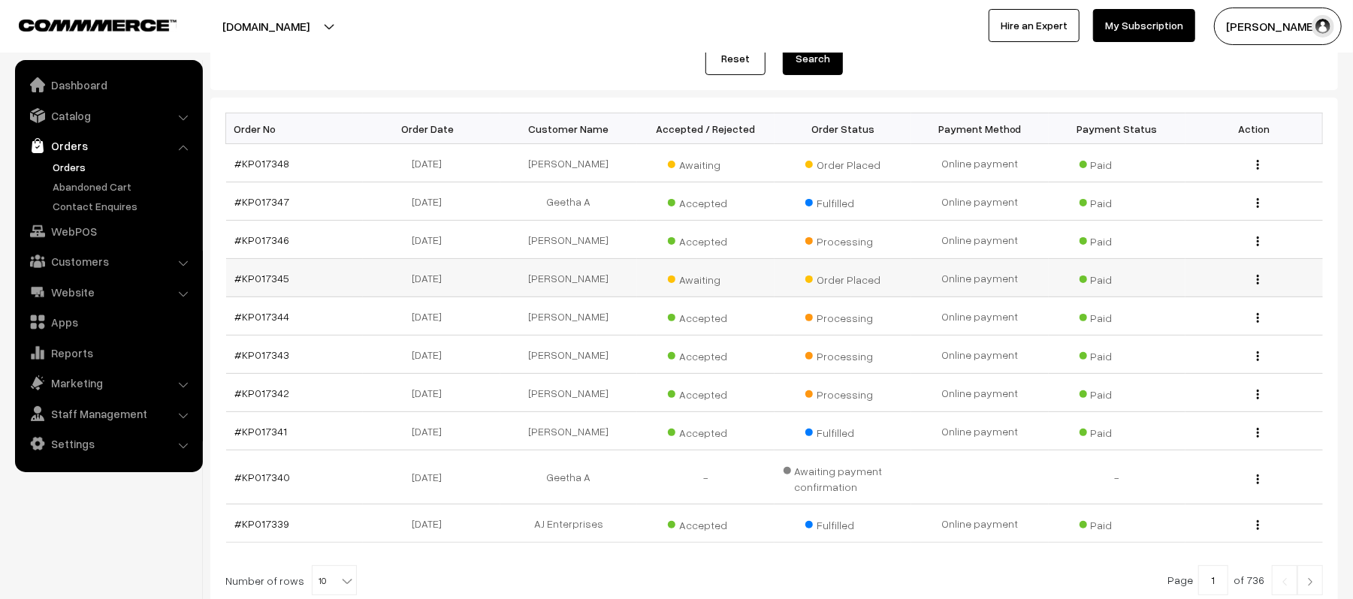
scroll to position [200, 0]
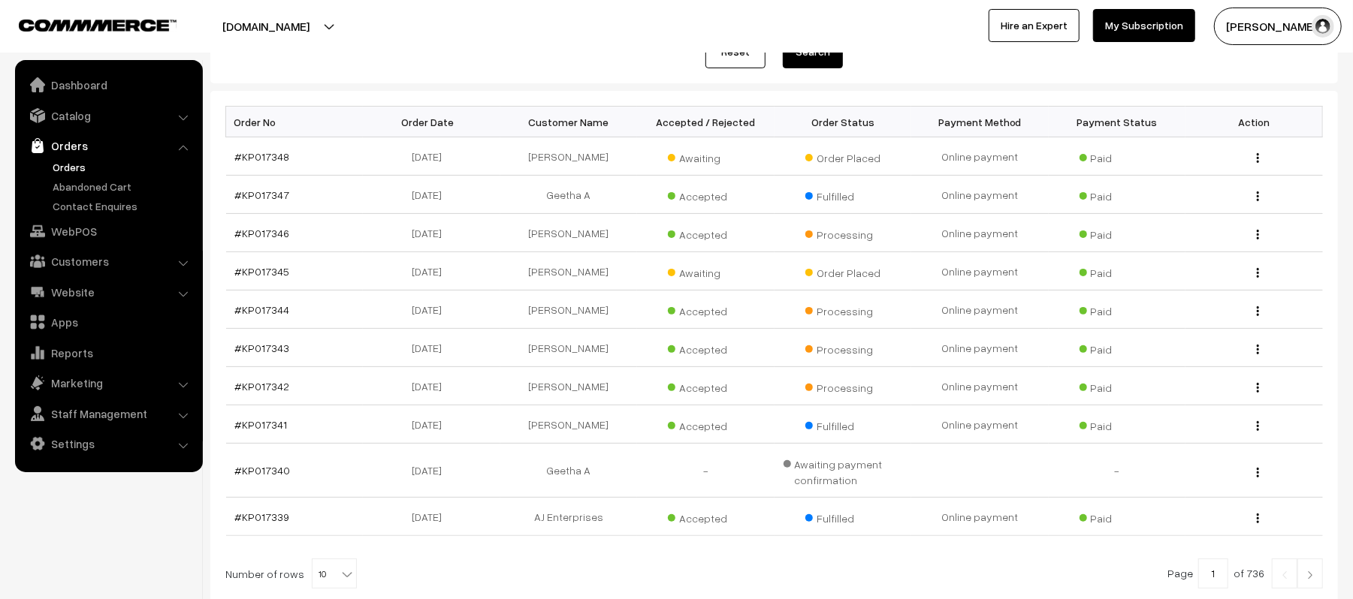
click at [397, 45] on div "[DOMAIN_NAME] Go to Website Create New Store [PERSON_NAME] My Profile Refer & E…" at bounding box center [676, 26] width 1353 height 53
click at [257, 347] on link "#KP017343" at bounding box center [262, 348] width 55 height 13
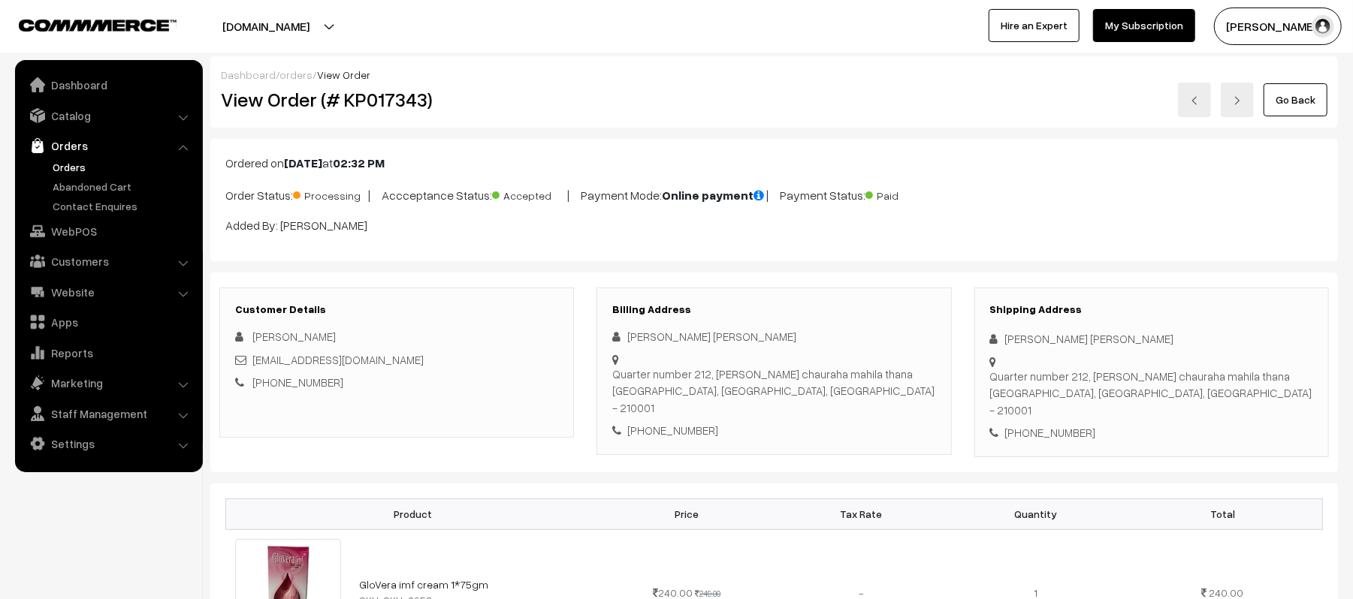
click at [57, 167] on link "Orders" at bounding box center [123, 167] width 149 height 16
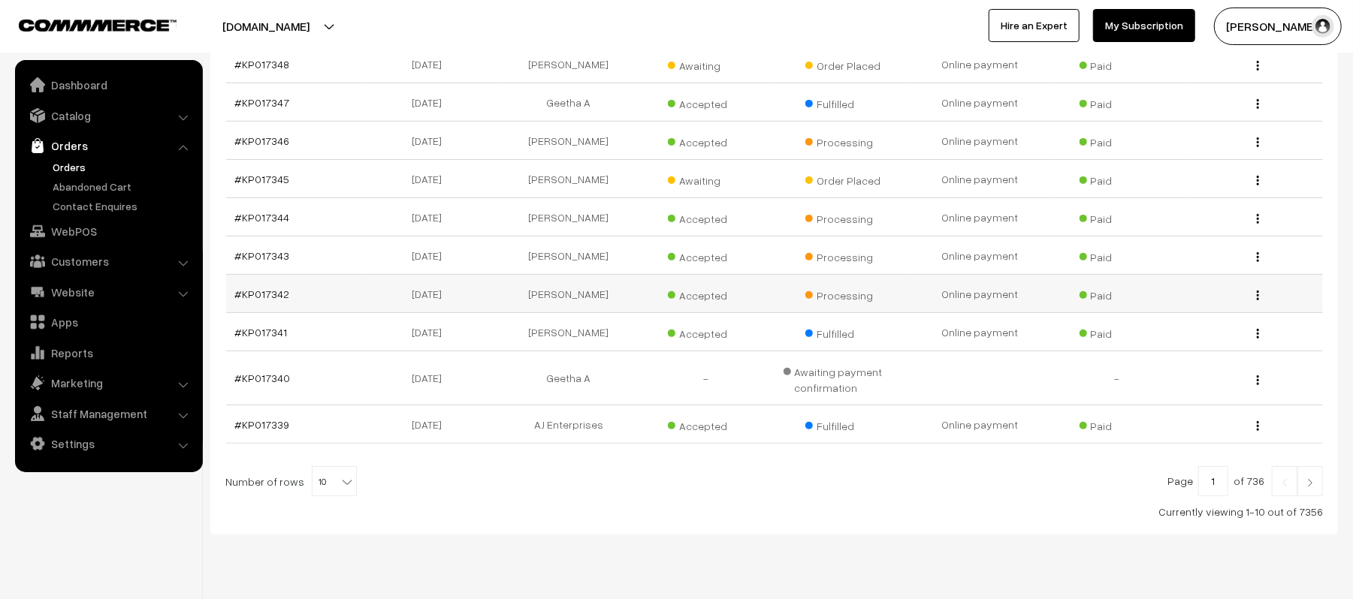
scroll to position [300, 0]
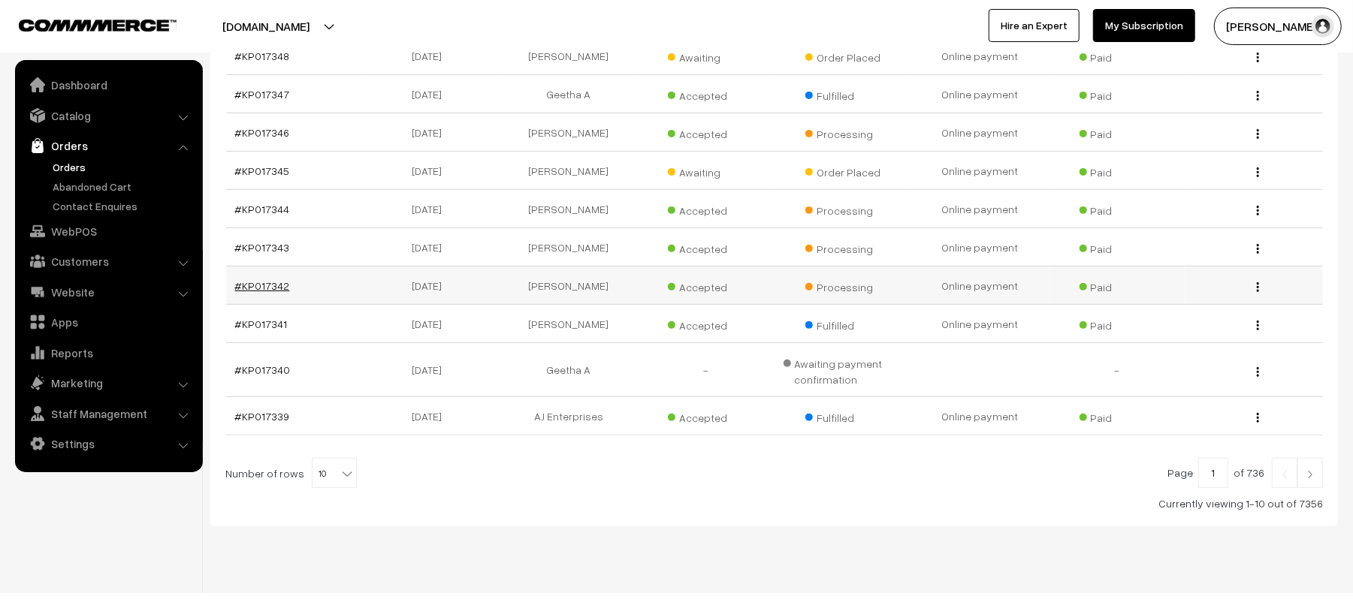
click at [241, 290] on link "#KP017342" at bounding box center [262, 285] width 55 height 13
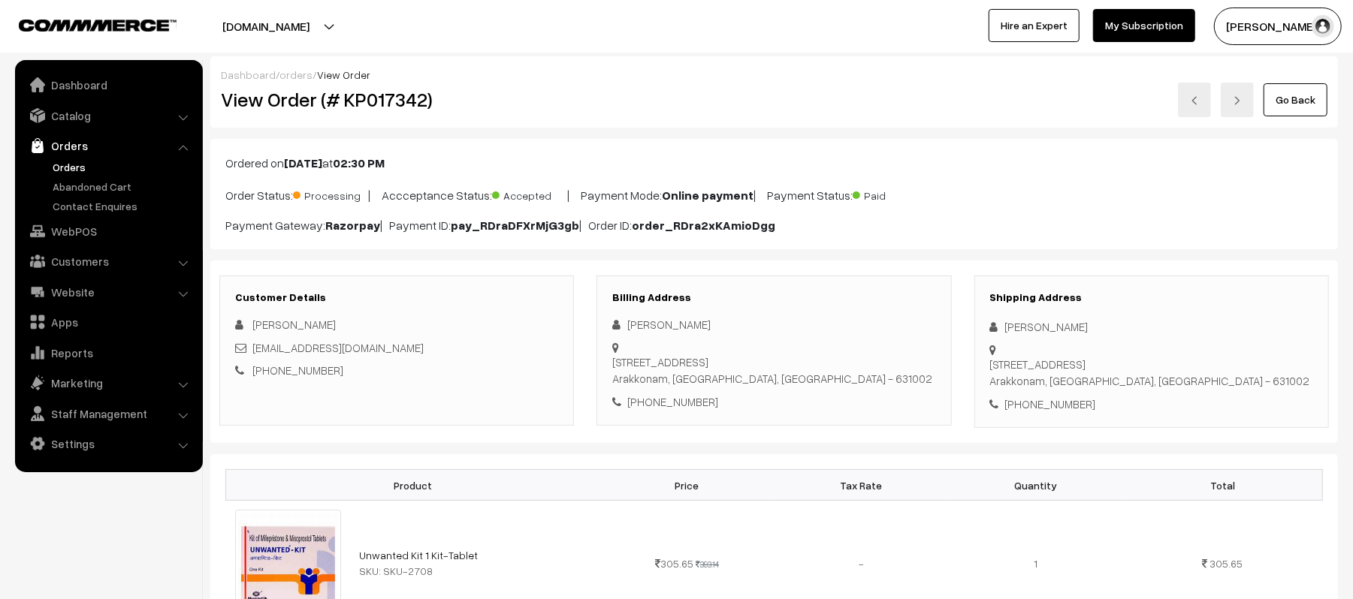
drag, startPoint x: 1157, startPoint y: 326, endPoint x: 999, endPoint y: 325, distance: 157.8
click at [999, 325] on div "[PERSON_NAME]" at bounding box center [1151, 326] width 323 height 17
copy div "[PERSON_NAME]"
click at [1043, 396] on div "+91 8825452228" at bounding box center [1151, 404] width 323 height 17
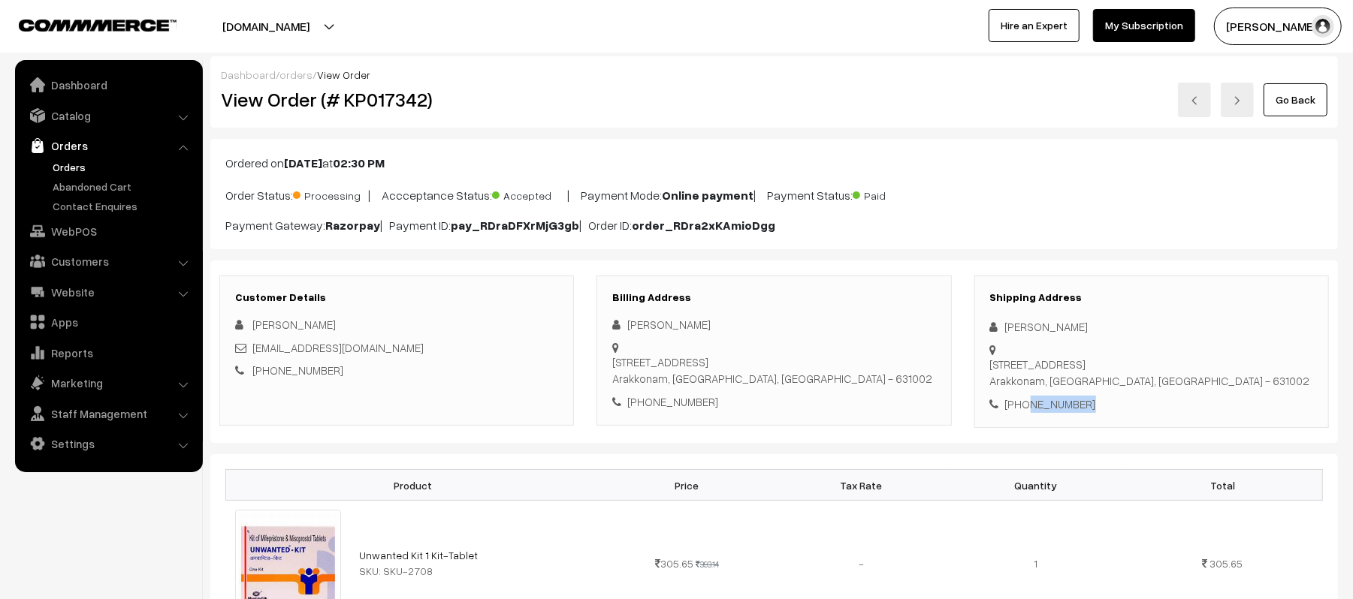
copy div "8825452228"
drag, startPoint x: 376, startPoint y: 347, endPoint x: 253, endPoint y: 356, distance: 123.5
click at [253, 356] on div "Karnak91@gmail.com" at bounding box center [396, 348] width 323 height 17
copy link "Karnak91@gmail.com"
drag, startPoint x: 1005, startPoint y: 350, endPoint x: 1193, endPoint y: 368, distance: 188.7
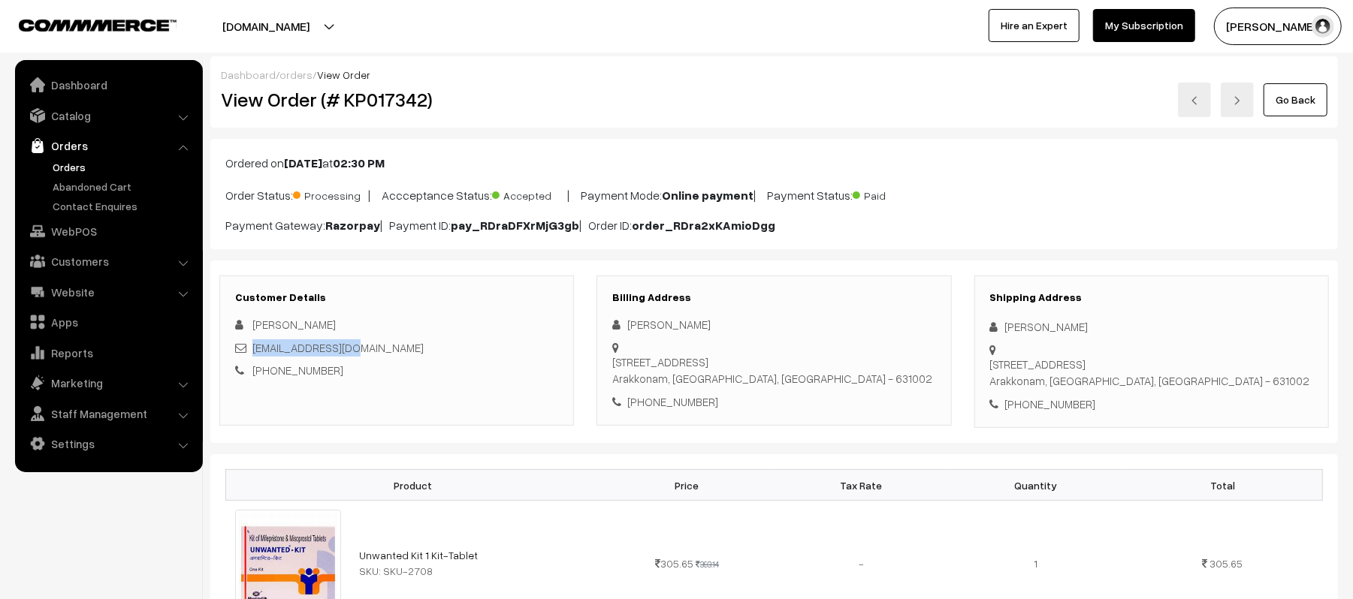
click at [1193, 368] on div "Shipping Address Karunakaran Kamalanathan No. 364A, Railway Quarters, Winterpet…" at bounding box center [1151, 352] width 355 height 153
copy div "No. 364A, Railway Quarters, Winterpet Arakkonam, Tamil Nadu, India - 631002"
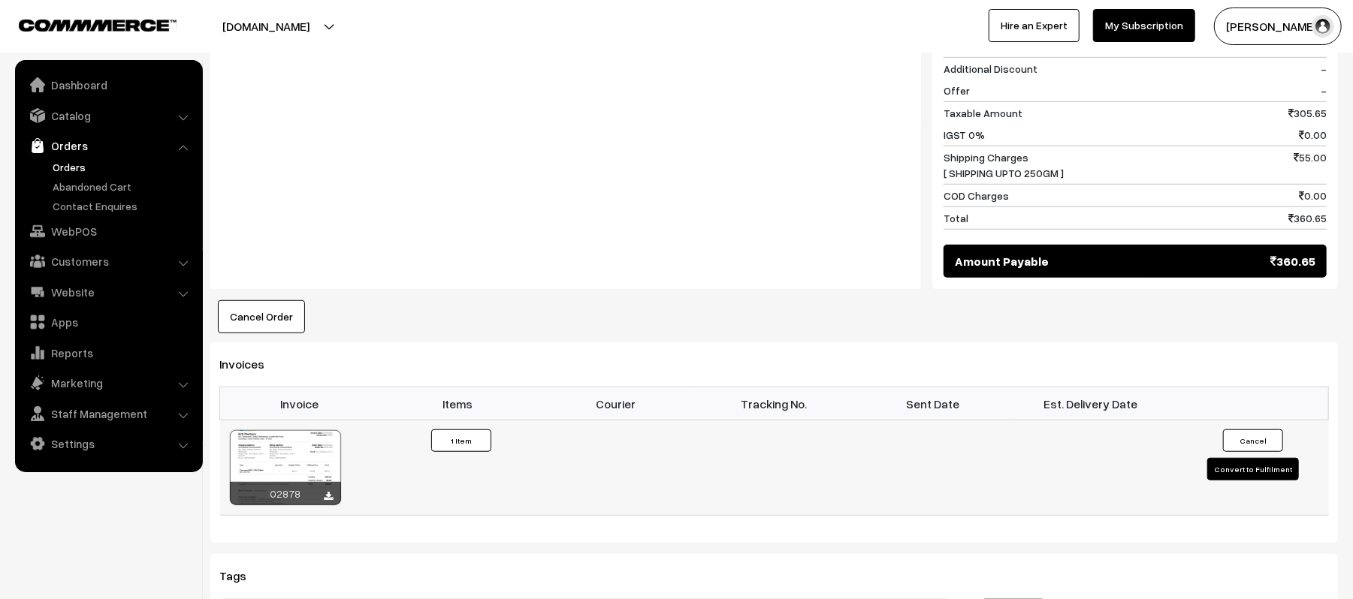
click at [1232, 478] on button "Convert to Fulfilment" at bounding box center [1253, 469] width 92 height 23
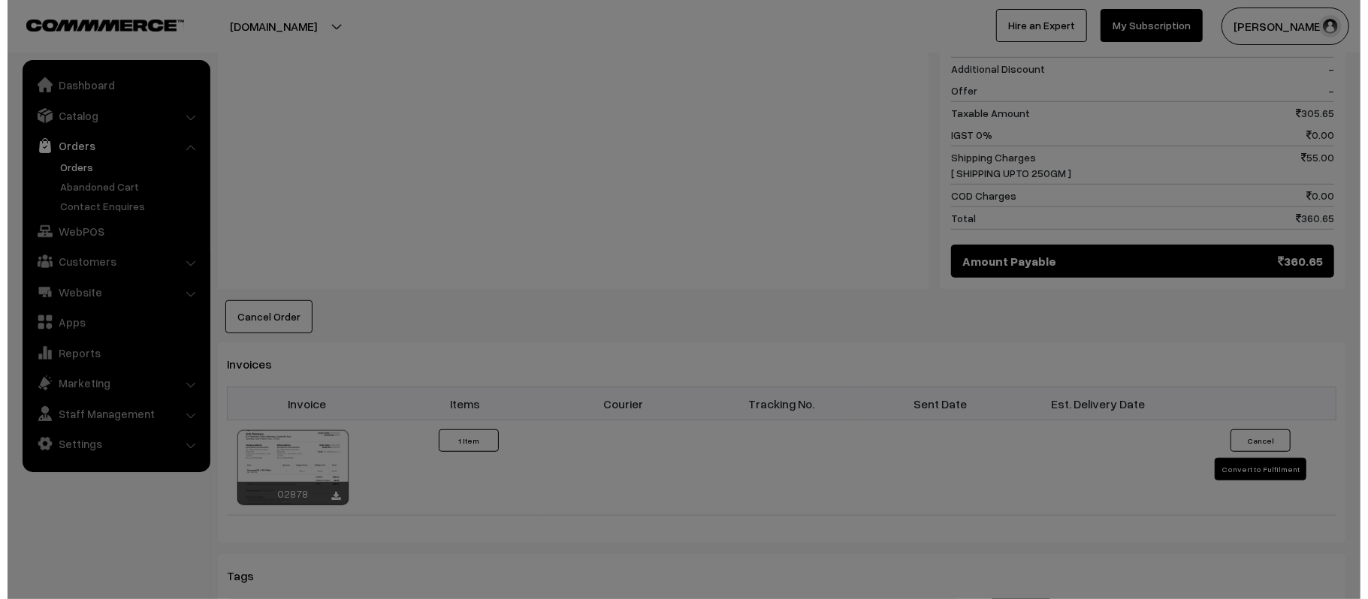
scroll to position [703, 0]
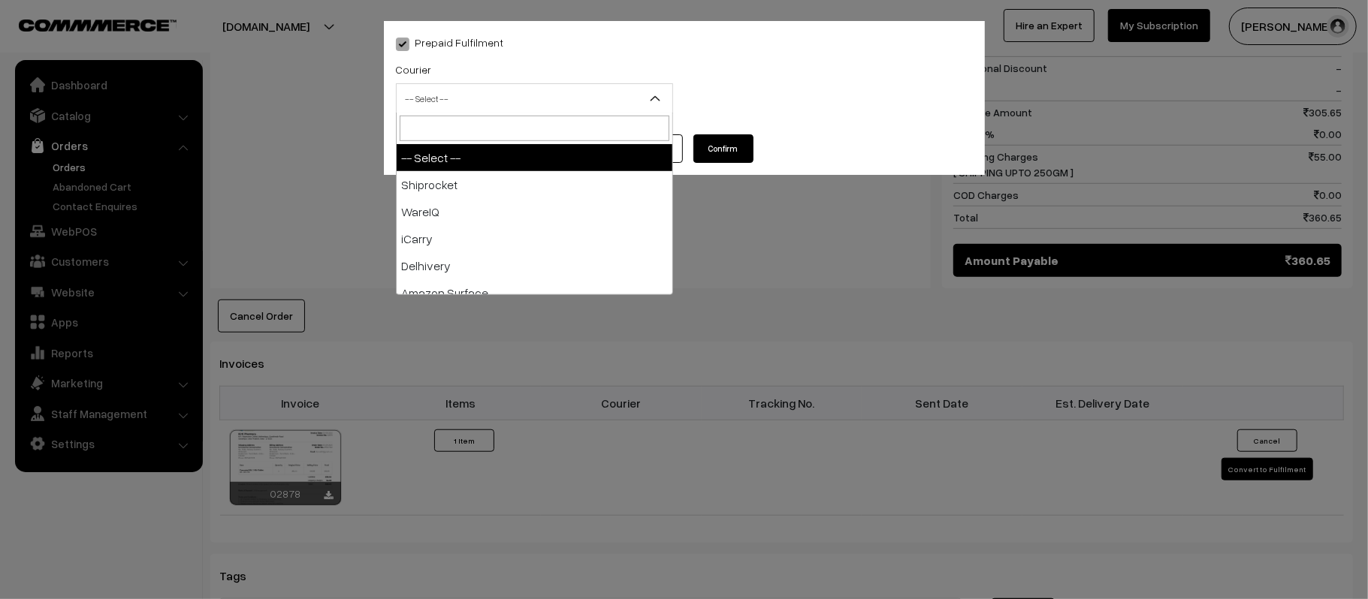
click at [431, 92] on span "-- Select --" at bounding box center [535, 99] width 276 height 26
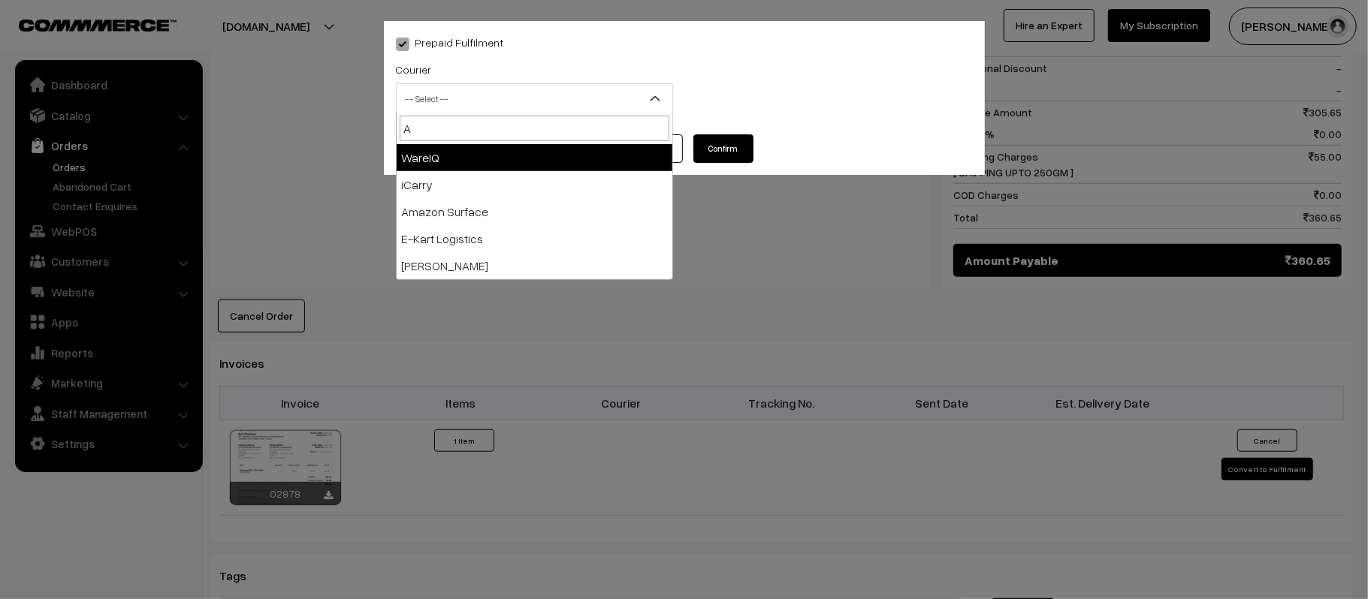
type input "AM"
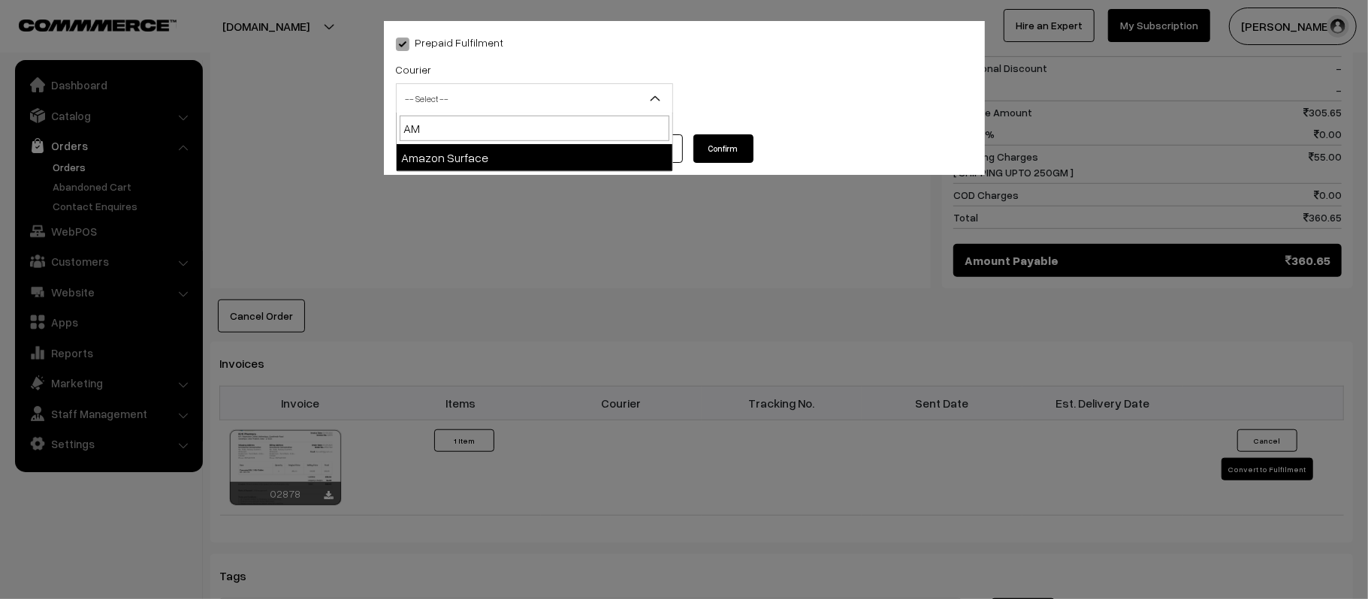
select select "5"
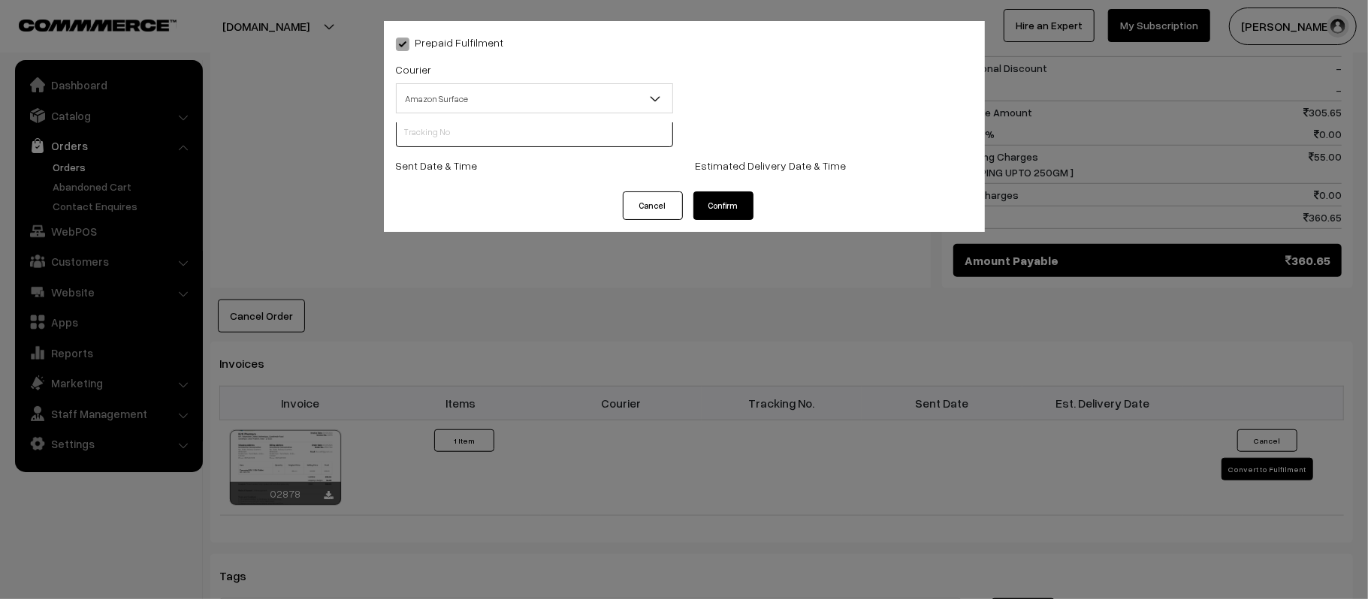
scroll to position [1, 0]
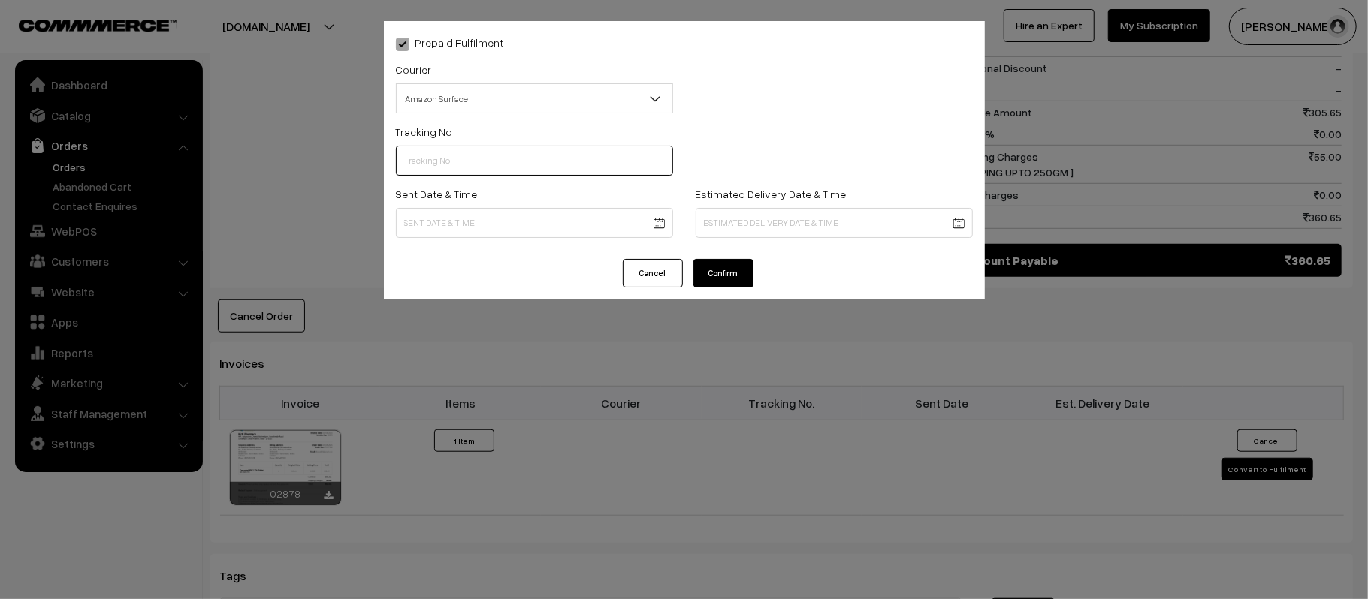
paste input "363242137669"
type input "363242137669"
click at [512, 221] on body "Thank you for showing interest. Our team will call you shortly. Close kirtiphar…" at bounding box center [684, 157] width 1368 height 1721
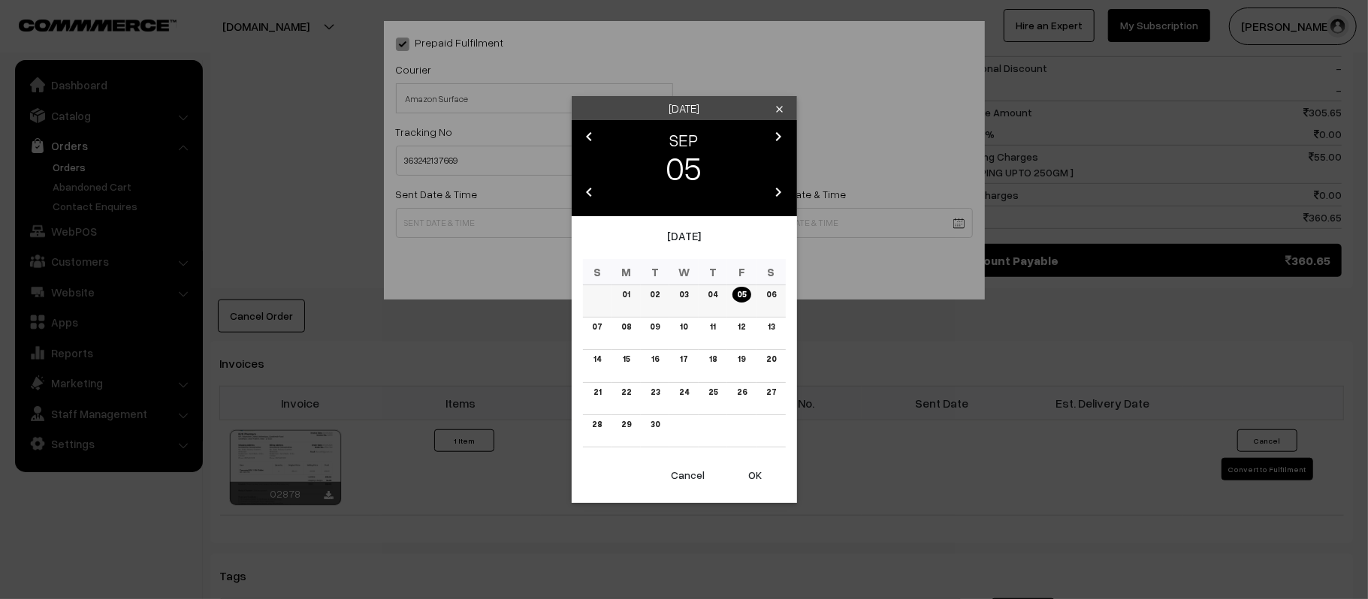
click at [771, 297] on link "06" at bounding box center [770, 295] width 19 height 16
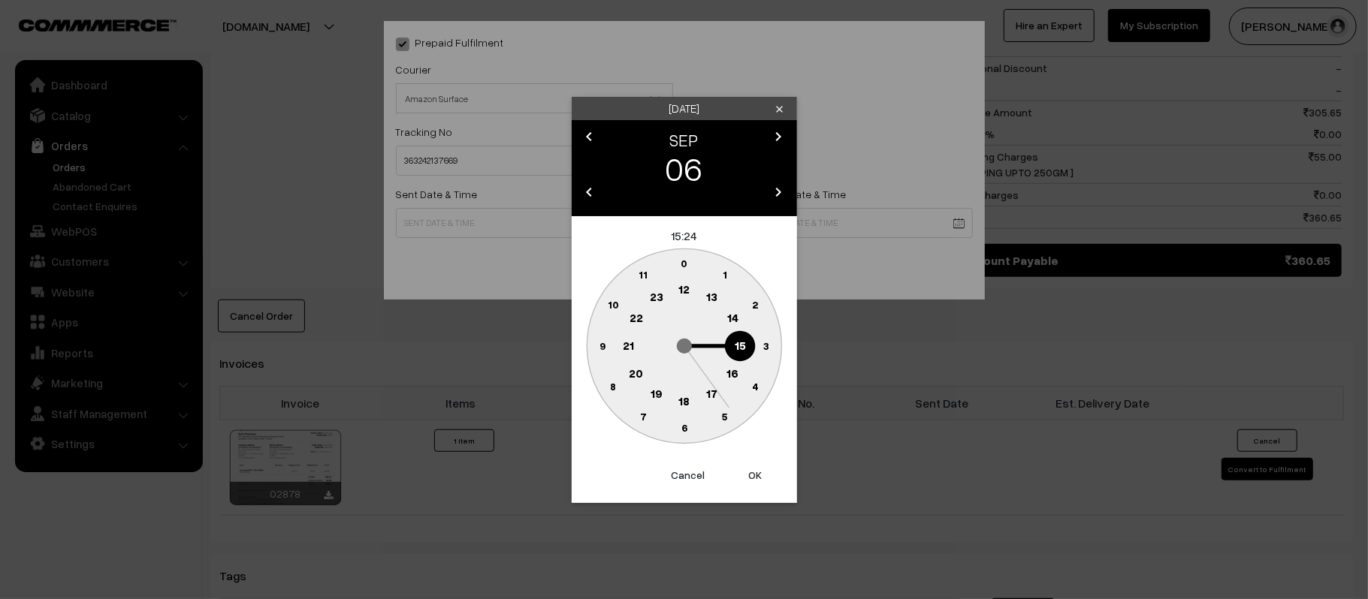
click at [679, 284] on text "12" at bounding box center [683, 289] width 11 height 14
click at [593, 343] on circle at bounding box center [602, 346] width 31 height 31
type input "06-09-2025 12:45"
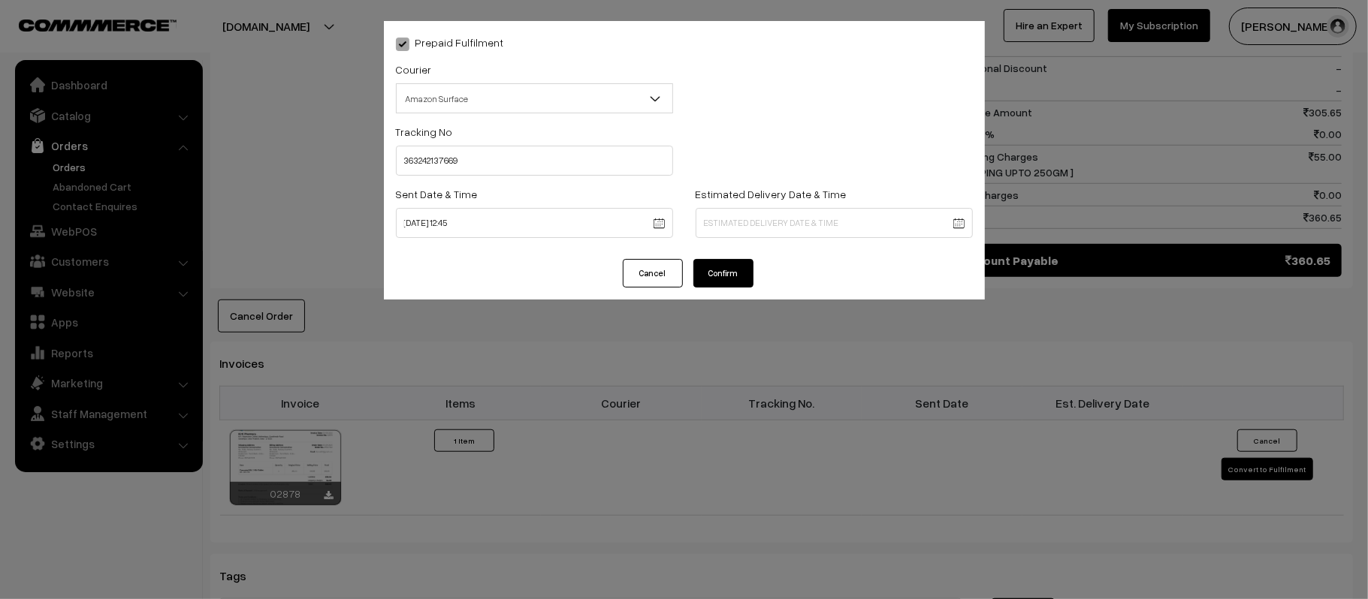
click at [766, 223] on body "Thank you for showing interest. Our team will call you shortly. Close kirtiphar…" at bounding box center [684, 157] width 1368 height 1721
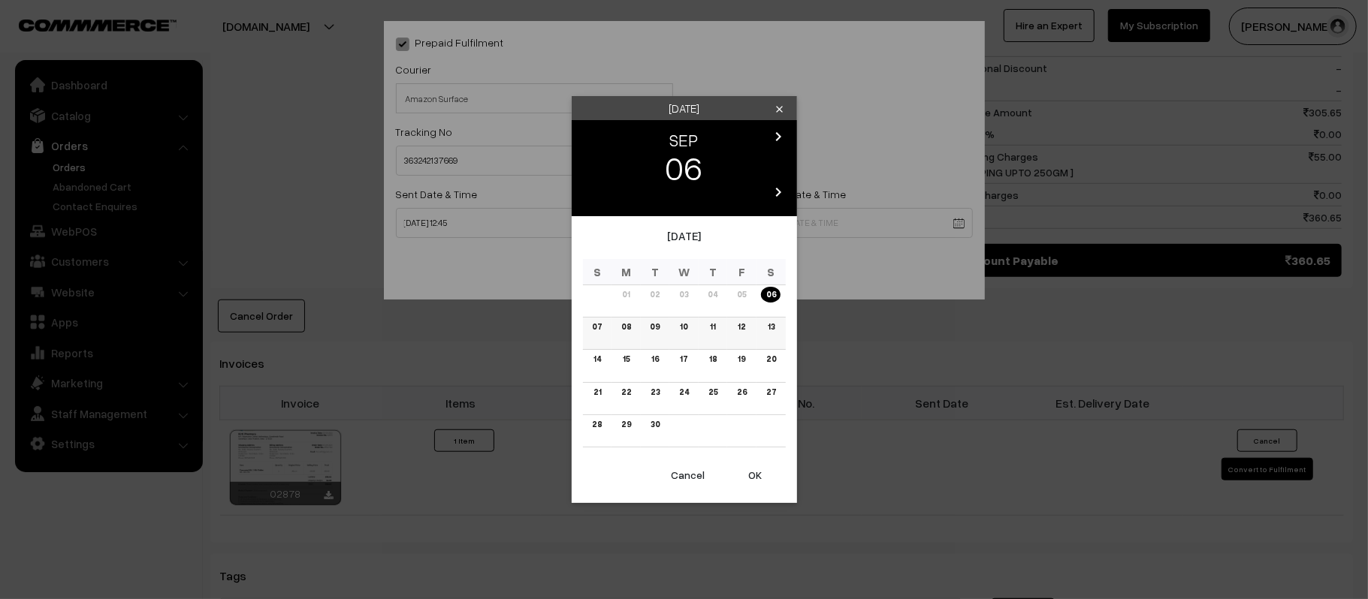
click at [736, 332] on link "12" at bounding box center [741, 327] width 17 height 16
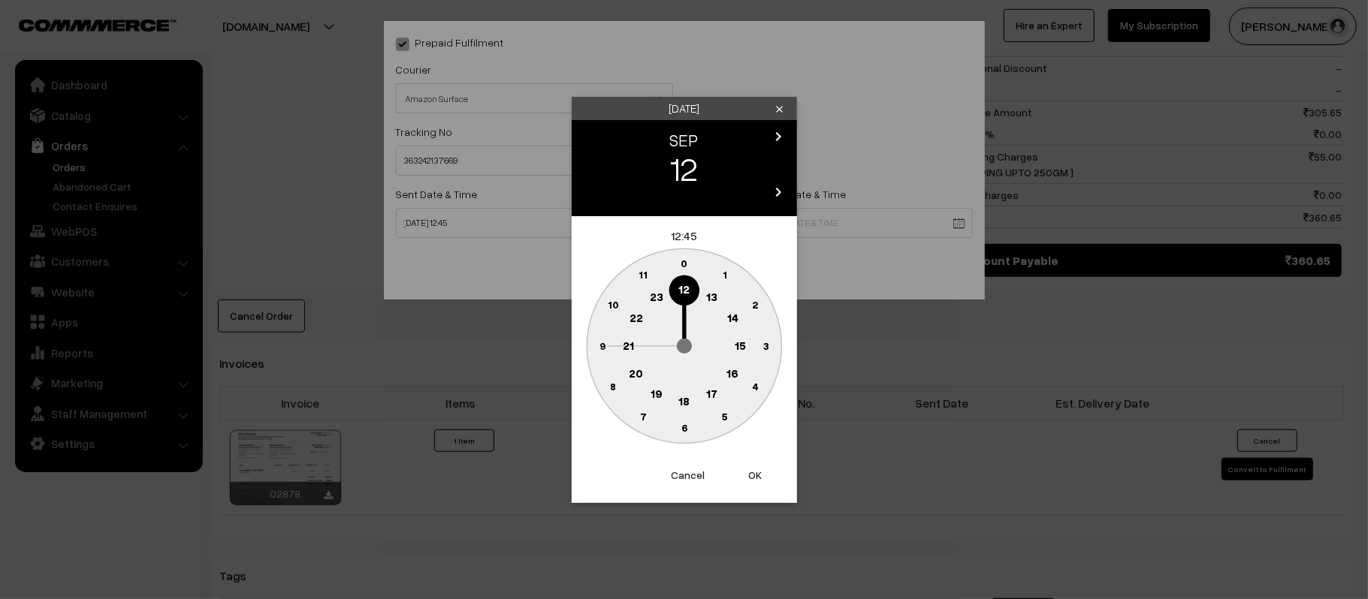
click at [635, 344] on circle at bounding box center [628, 346] width 31 height 31
click at [689, 433] on text "30" at bounding box center [684, 427] width 13 height 13
type input "12-09-2025 21:30"
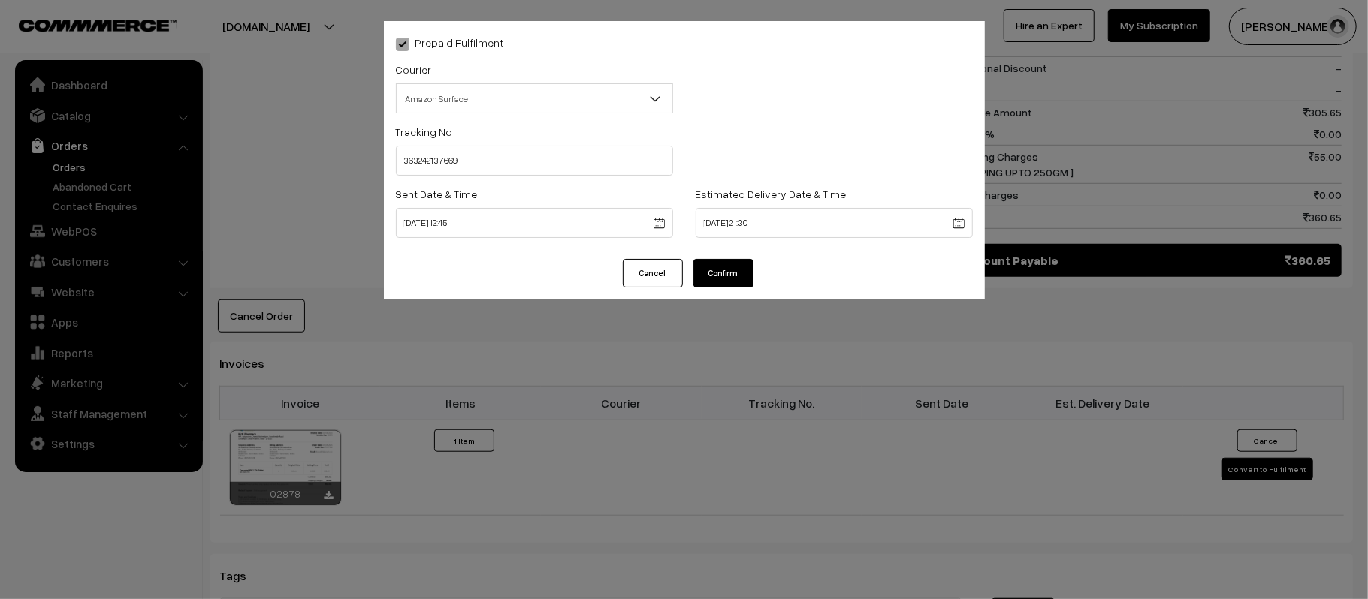
click at [719, 293] on div "Cancel Confirm" at bounding box center [684, 279] width 601 height 41
click at [724, 277] on button "Confirm" at bounding box center [723, 273] width 60 height 29
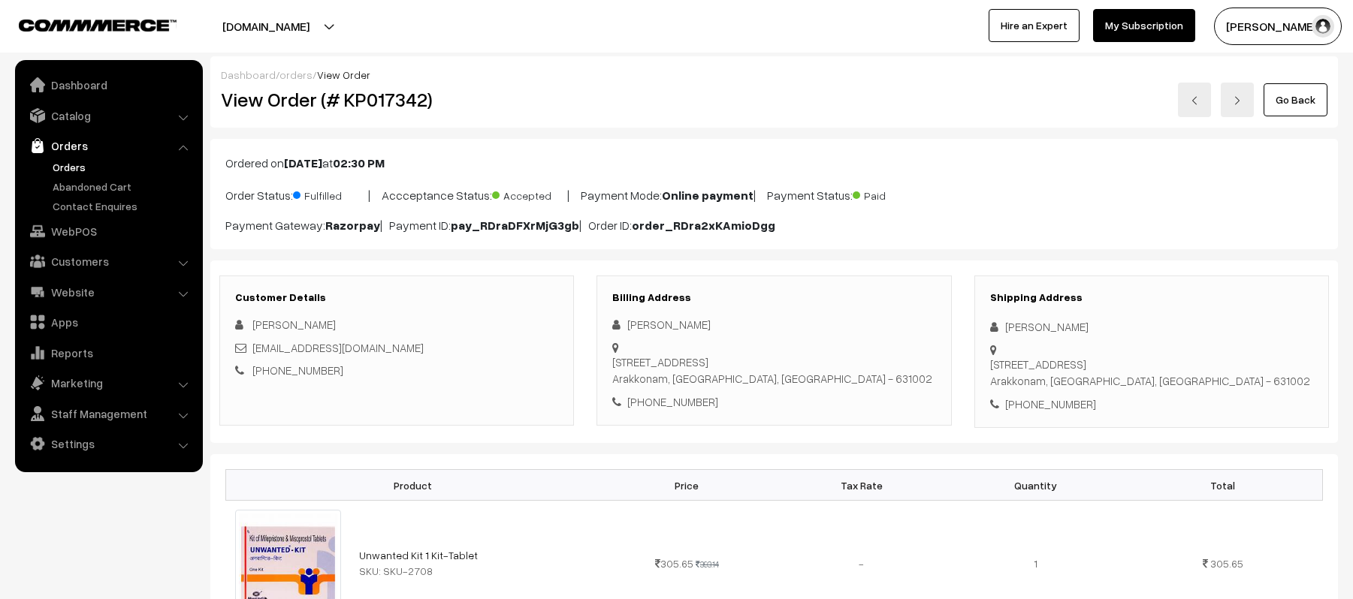
scroll to position [702, 0]
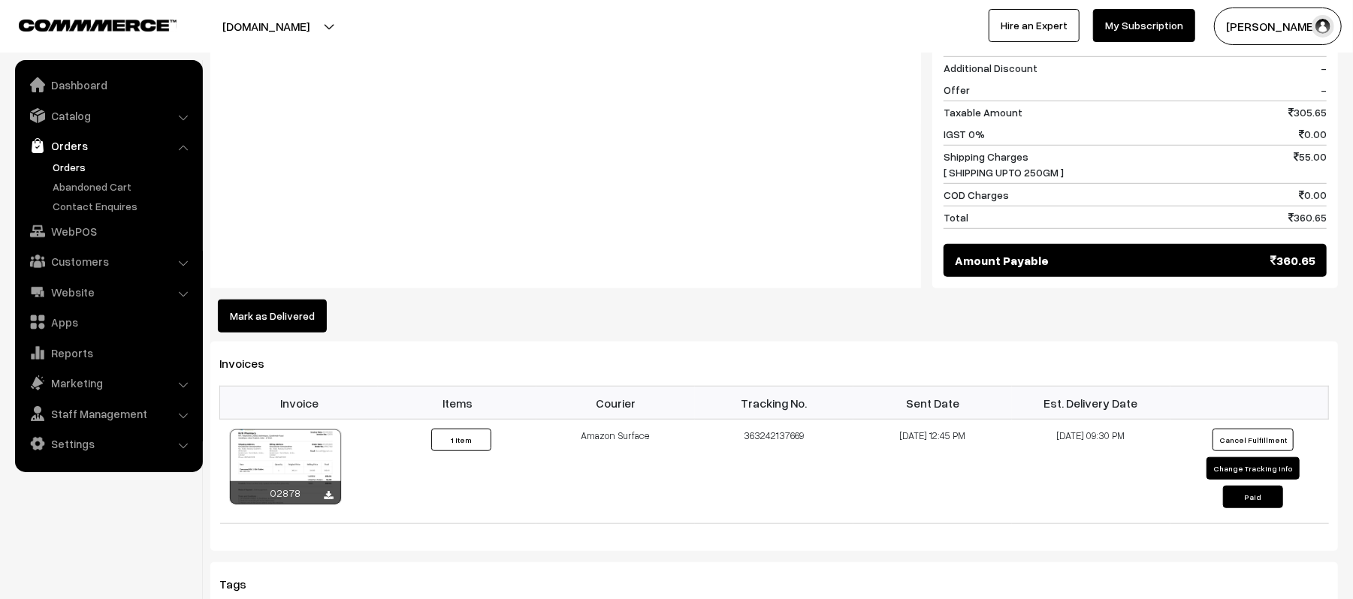
click at [63, 165] on link "Orders" at bounding box center [123, 167] width 149 height 16
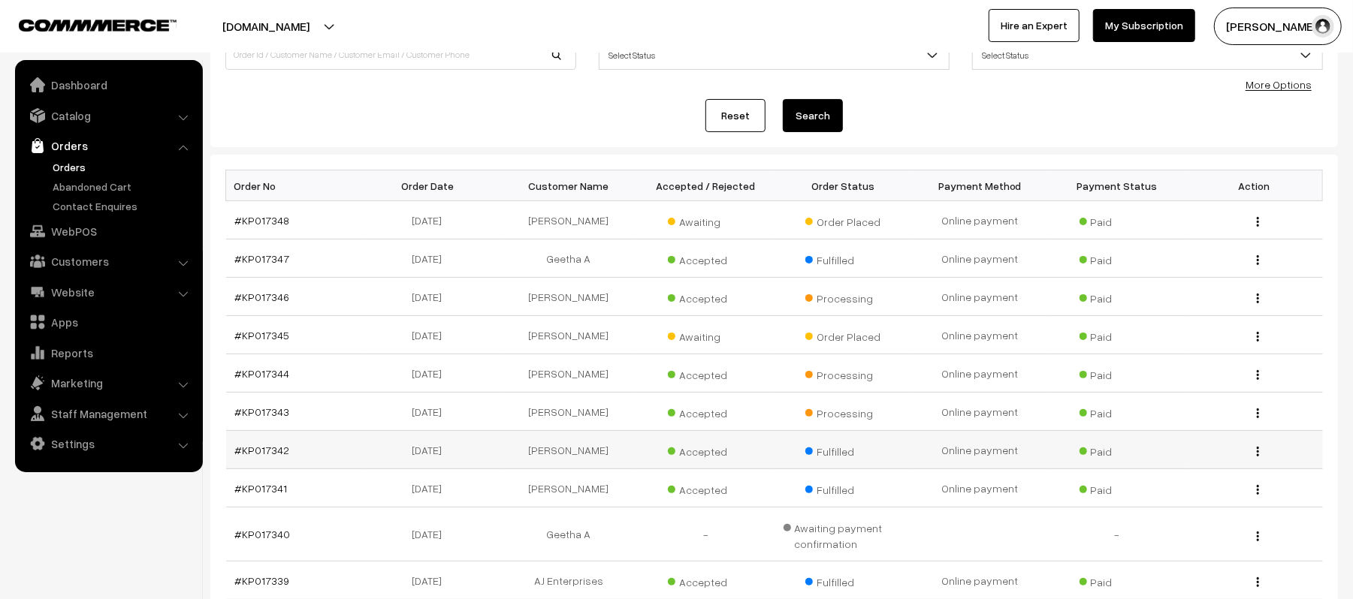
scroll to position [300, 0]
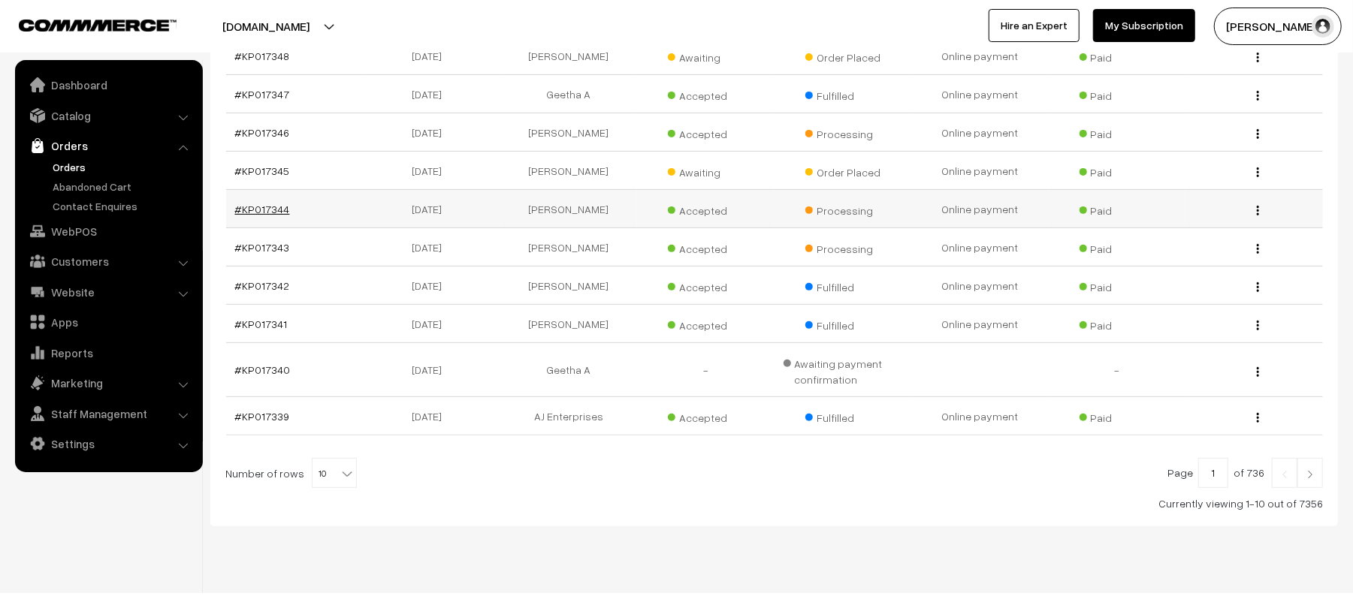
click at [257, 211] on link "#KP017344" at bounding box center [262, 209] width 55 height 13
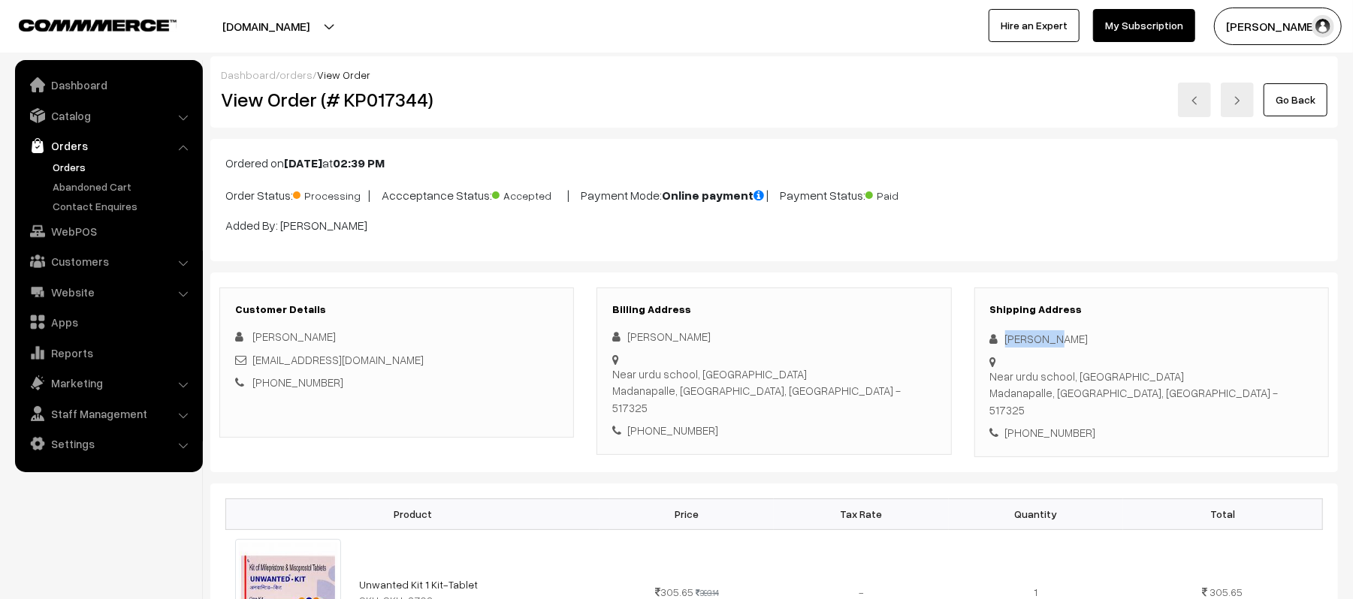
drag, startPoint x: 1067, startPoint y: 340, endPoint x: 990, endPoint y: 340, distance: 76.6
click at [990, 340] on div "Lakshmi B" at bounding box center [1151, 339] width 323 height 17
copy div "Lakshmi B"
click at [1035, 424] on div "+91 8008374031" at bounding box center [1151, 432] width 323 height 17
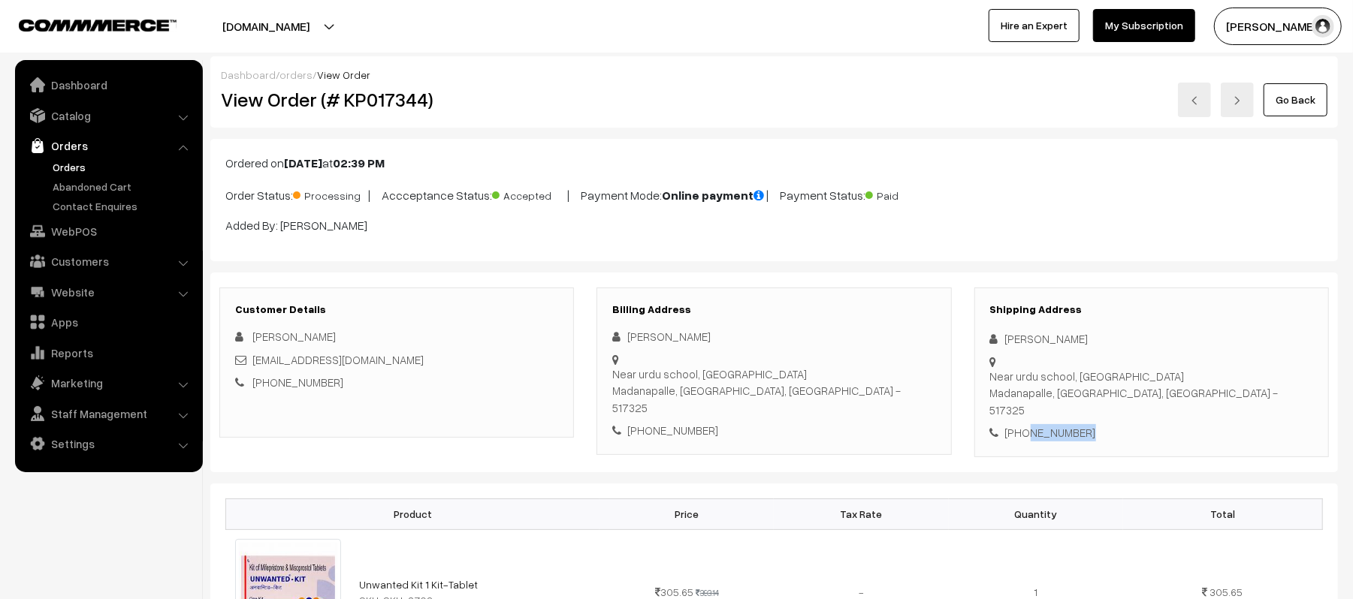
copy div "8008374031"
click at [386, 353] on div "jaggaroyal987@gmail.com" at bounding box center [396, 360] width 323 height 17
drag, startPoint x: 388, startPoint y: 358, endPoint x: 251, endPoint y: 361, distance: 137.5
click at [251, 361] on div "jaggaroyal987@gmail.com" at bounding box center [396, 360] width 323 height 17
copy div "jaggaroyal987@gmail.com"
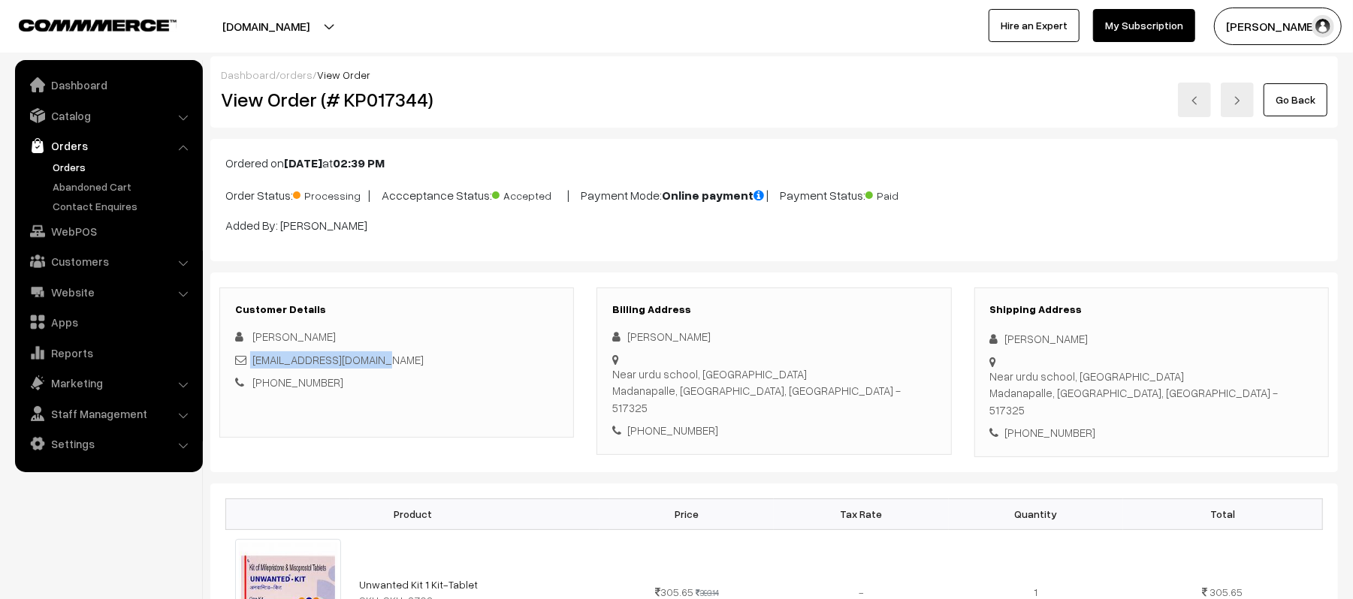
drag, startPoint x: 1005, startPoint y: 365, endPoint x: 1277, endPoint y: 370, distance: 272.0
click at [1277, 370] on div "Shipping Address Lakshmi B Near urdu school, Saidapet Madanapalle, Andhra Prade…" at bounding box center [1151, 373] width 355 height 170
copy div "Near urdu school, Saidapet Madanapalle, Andhra Pradesh, India - 517325"
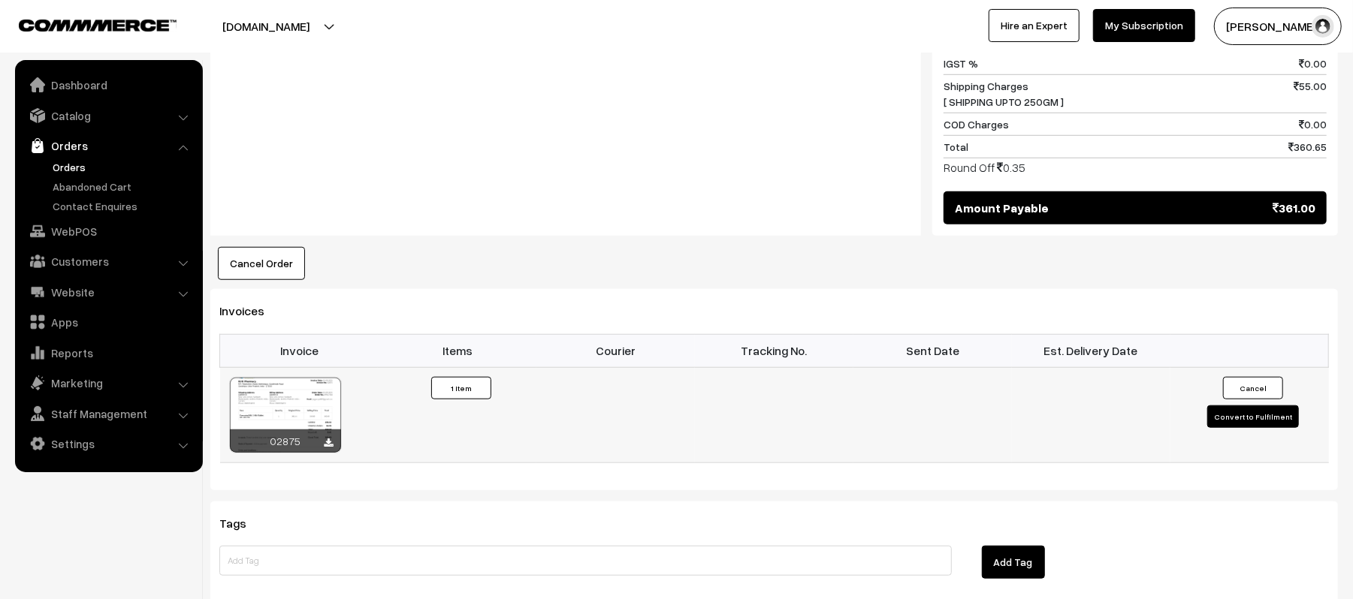
click at [1254, 409] on button "Convert to Fulfilment" at bounding box center [1253, 417] width 92 height 23
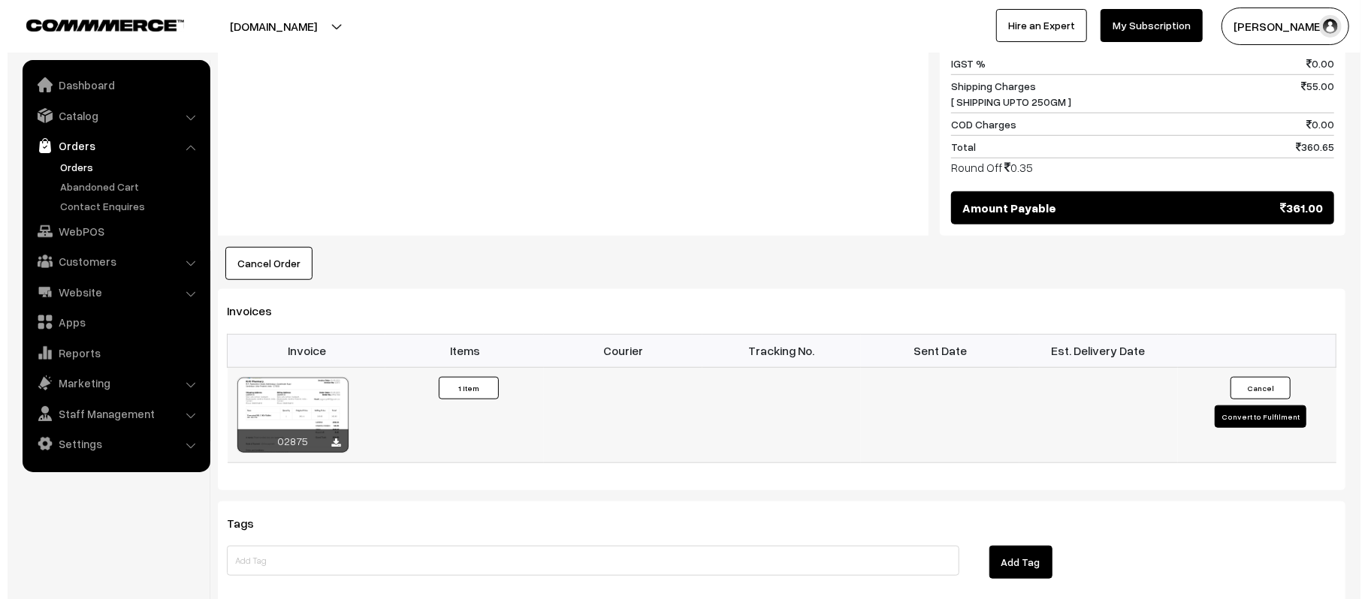
scroll to position [803, 0]
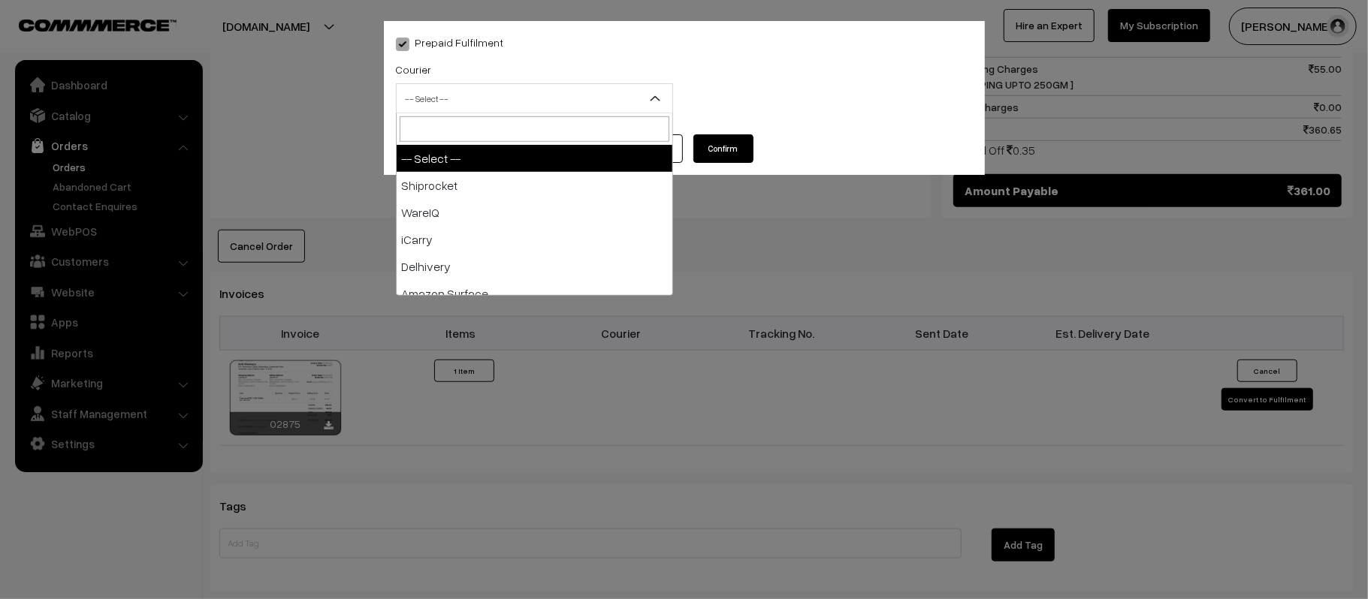
click at [466, 86] on span "-- Select --" at bounding box center [535, 99] width 276 height 26
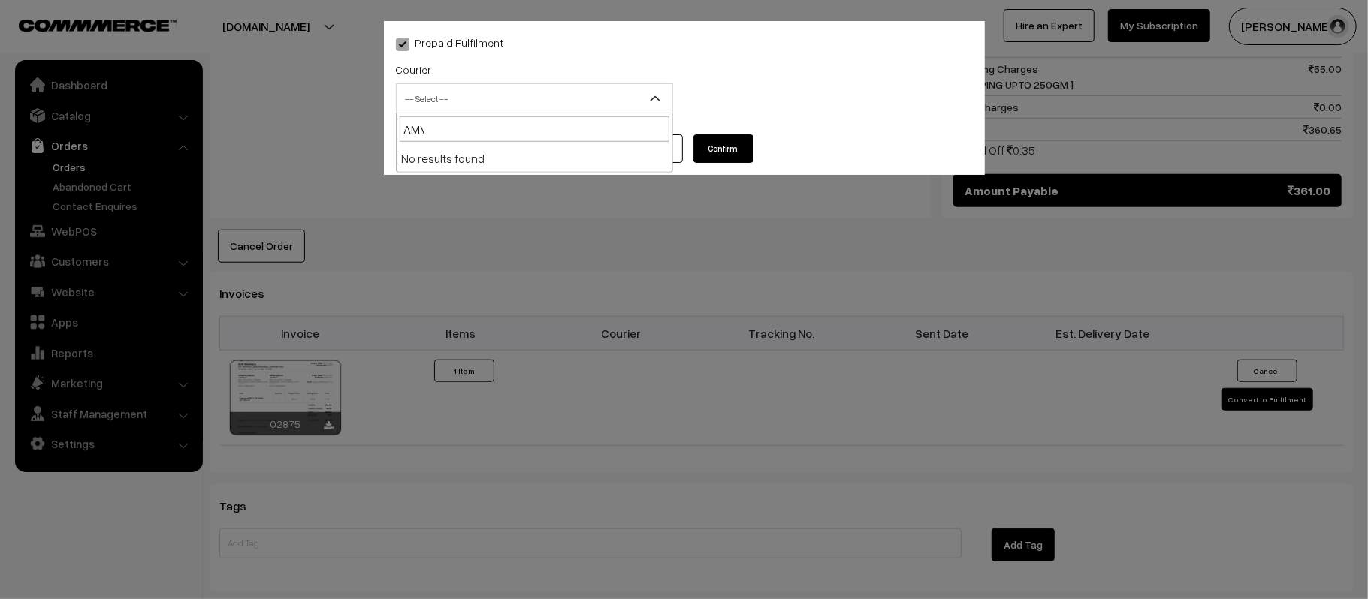
type input "AM"
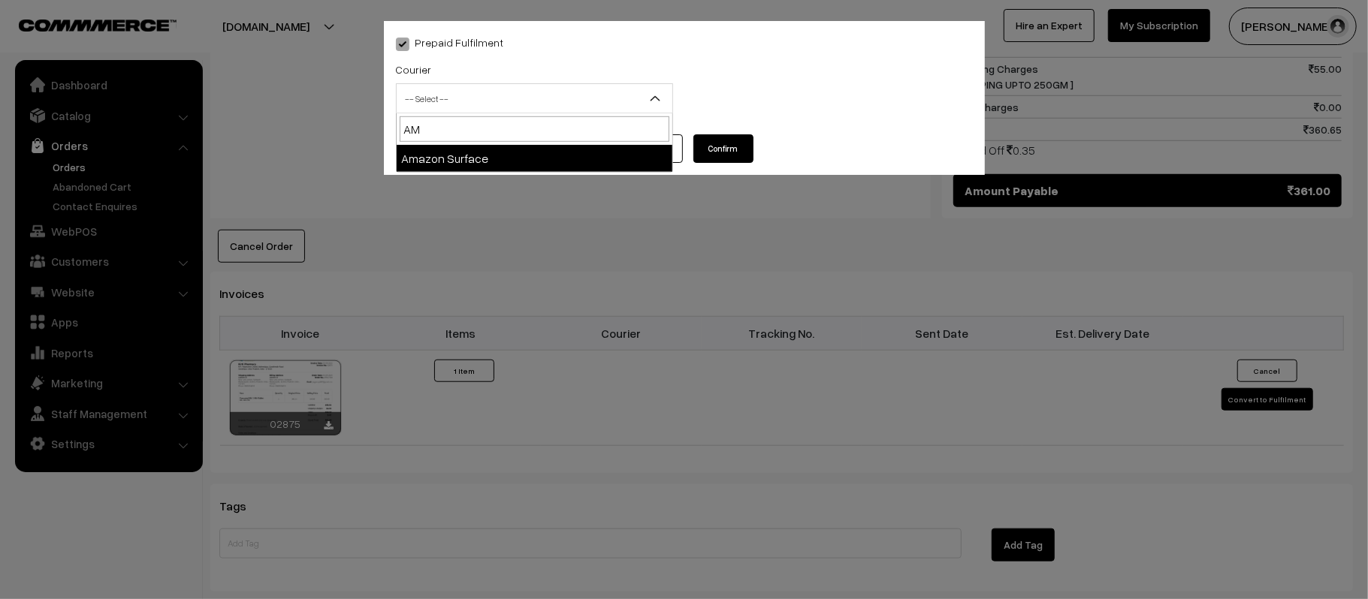
select select "5"
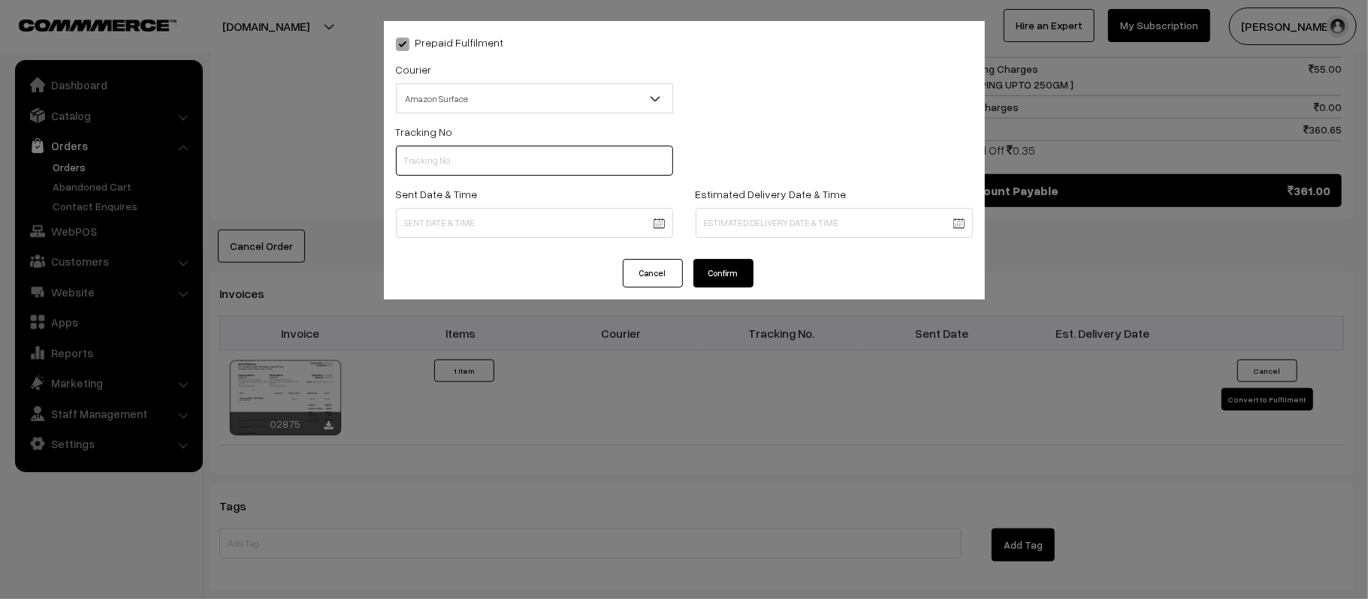
paste input "363242157148"
type input "363242157148"
click at [460, 222] on body "Thank you for showing interest. Our team will call you shortly. Close [DOMAIN_N…" at bounding box center [684, 25] width 1368 height 1657
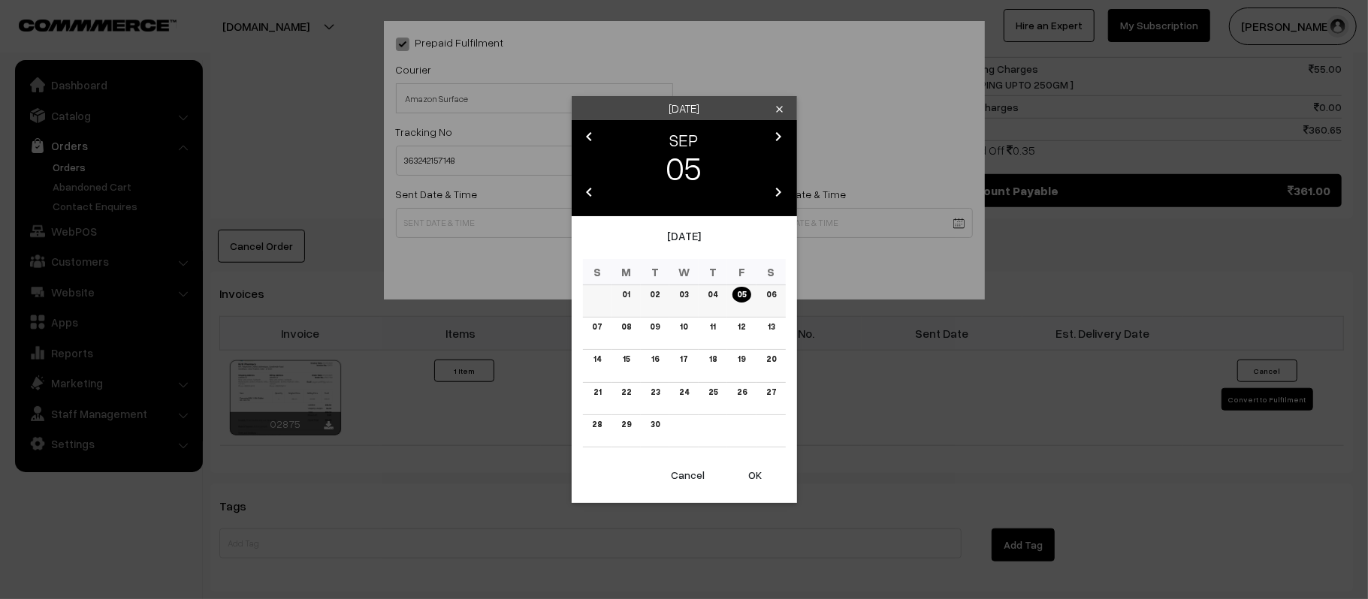
drag, startPoint x: 769, startPoint y: 299, endPoint x: 764, endPoint y: 309, distance: 11.8
click at [769, 299] on link "06" at bounding box center [770, 295] width 19 height 16
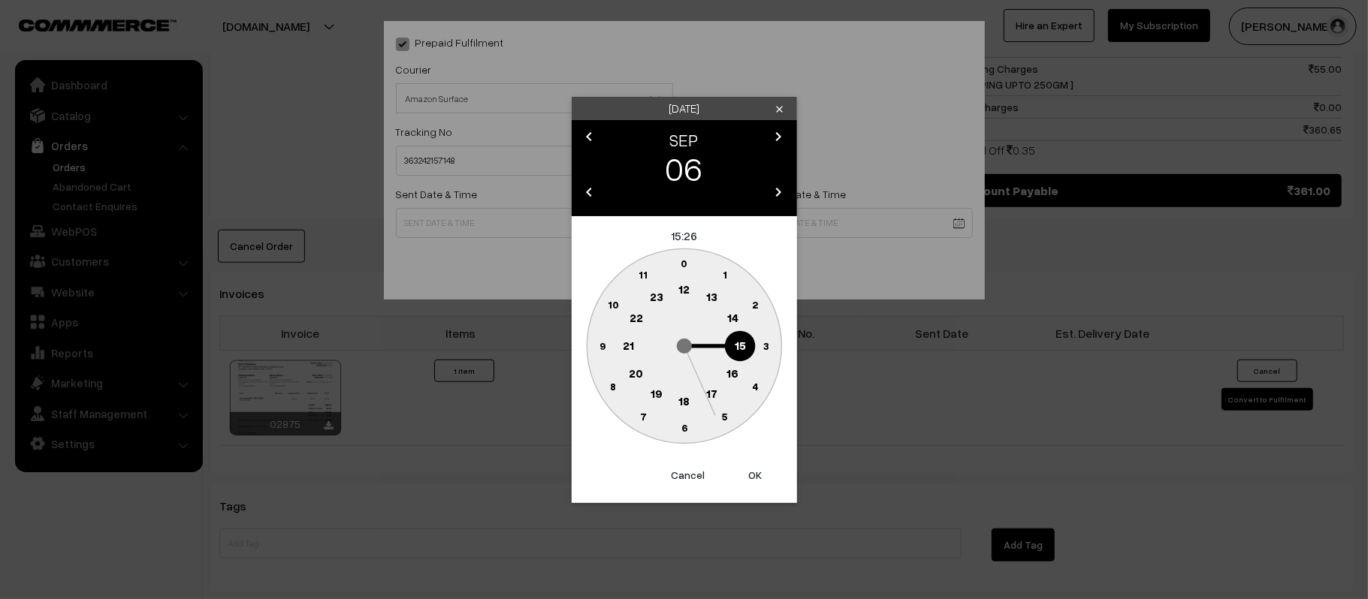
click at [683, 299] on circle at bounding box center [684, 290] width 31 height 31
click at [596, 349] on text "45" at bounding box center [602, 345] width 13 height 13
type input "06-09-2025 12:45"
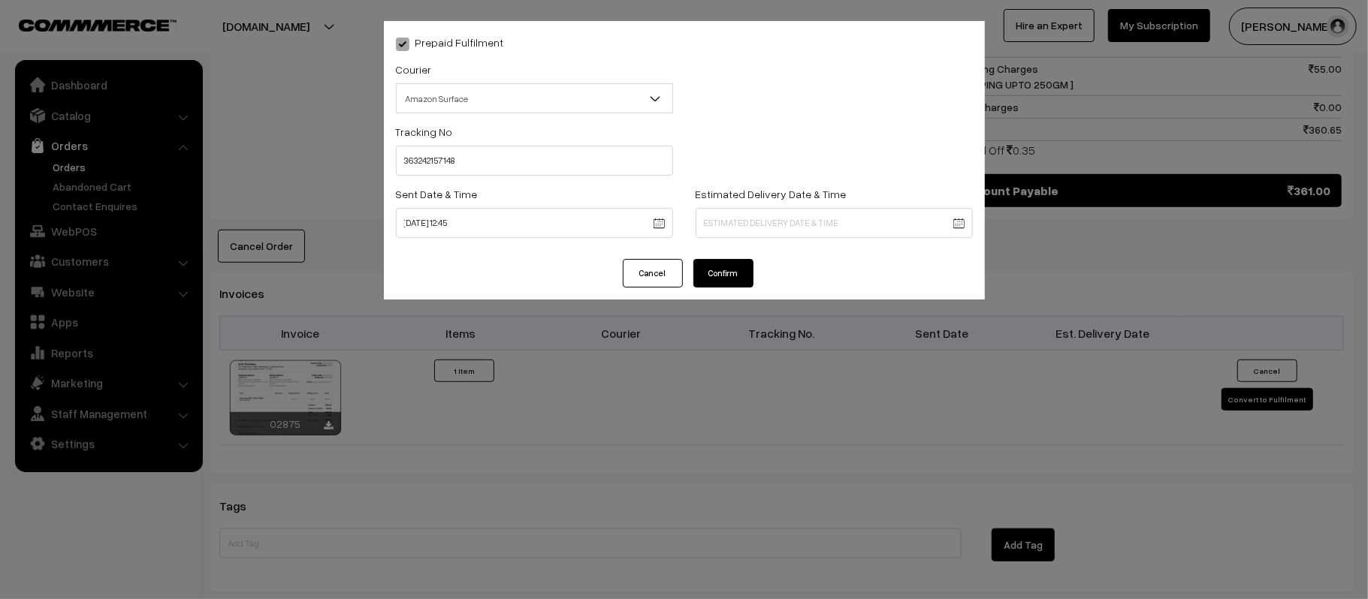
click at [800, 202] on div "Estimated Delivery Date & Time" at bounding box center [834, 211] width 277 height 53
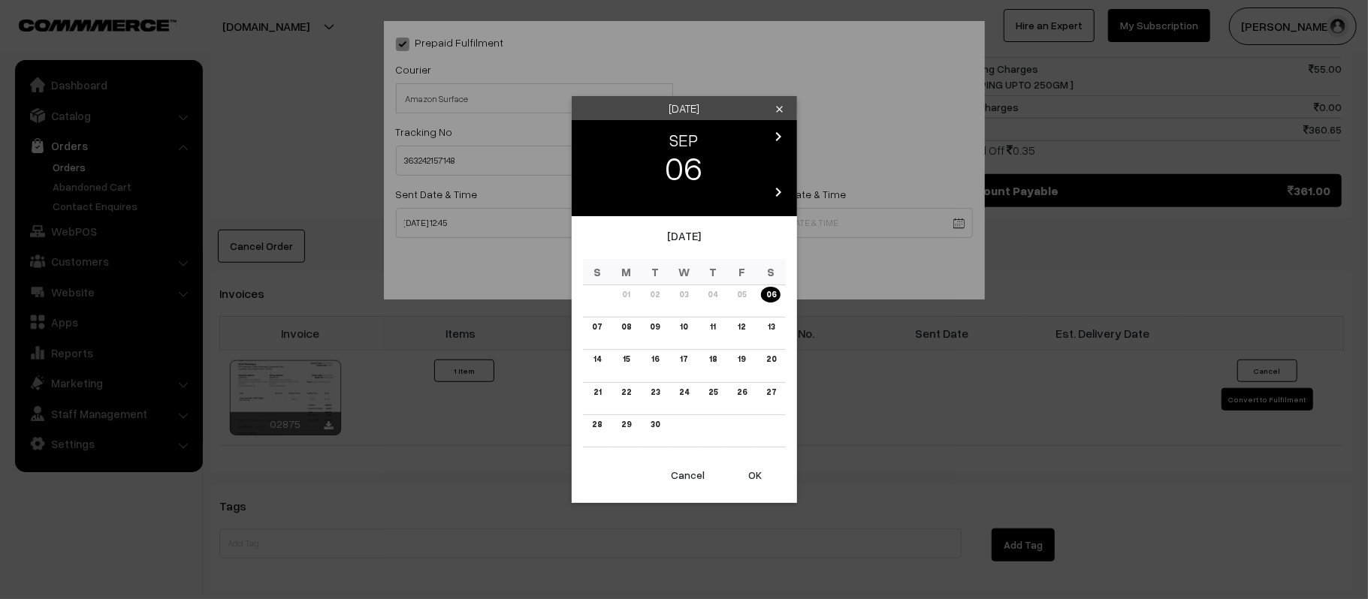
click at [810, 215] on body "Thank you for showing interest. Our team will call you shortly. Close kirtiphar…" at bounding box center [684, 25] width 1368 height 1657
click at [749, 322] on link "12" at bounding box center [741, 327] width 17 height 16
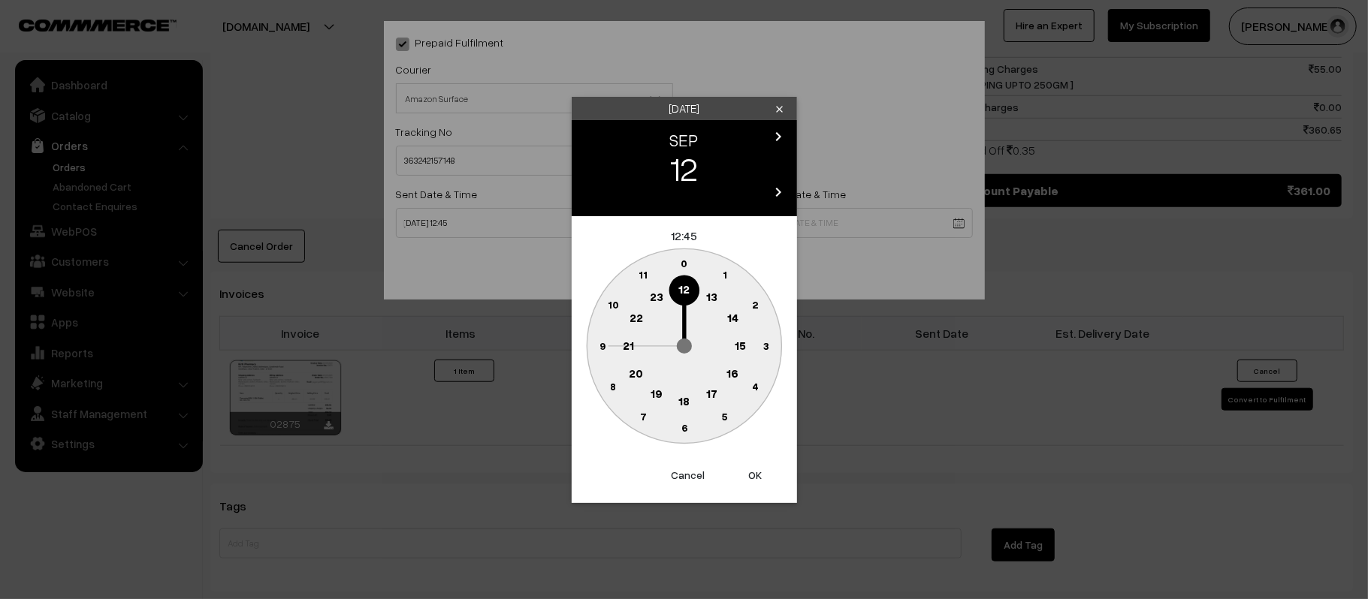
drag, startPoint x: 629, startPoint y: 347, endPoint x: 657, endPoint y: 358, distance: 29.7
click at [628, 347] on text "21" at bounding box center [628, 345] width 11 height 14
click at [685, 424] on text "30" at bounding box center [684, 427] width 13 height 13
type input "12-09-2025 21:30"
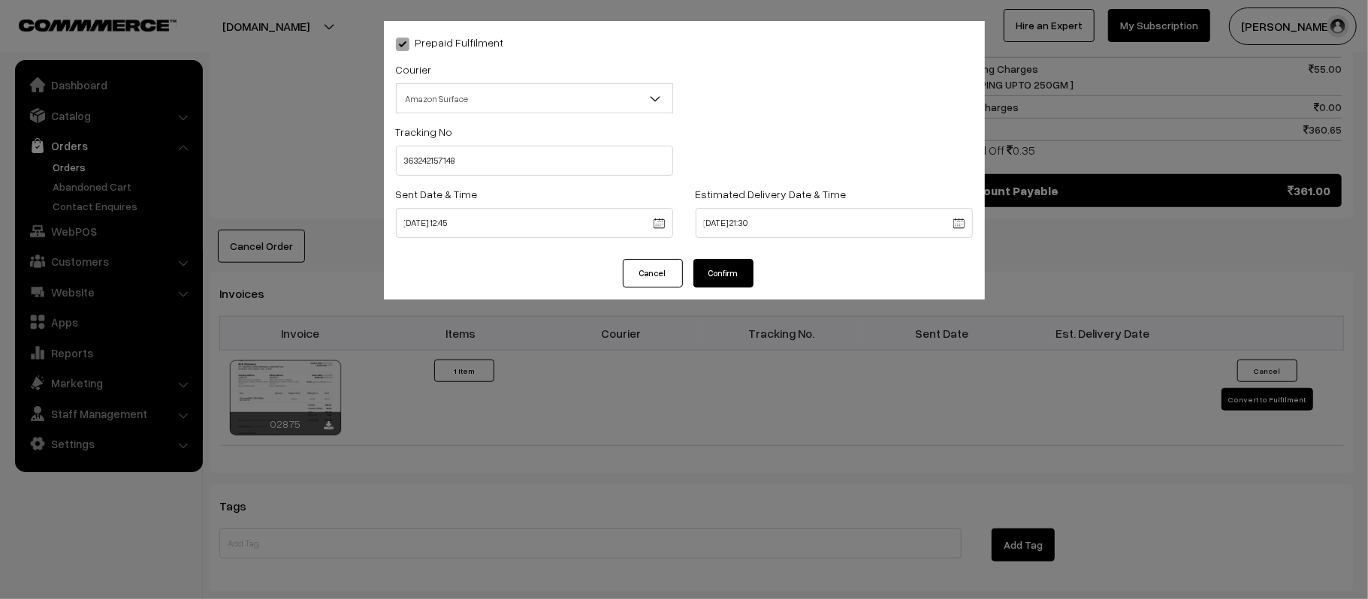
click at [700, 267] on button "Confirm" at bounding box center [723, 273] width 60 height 29
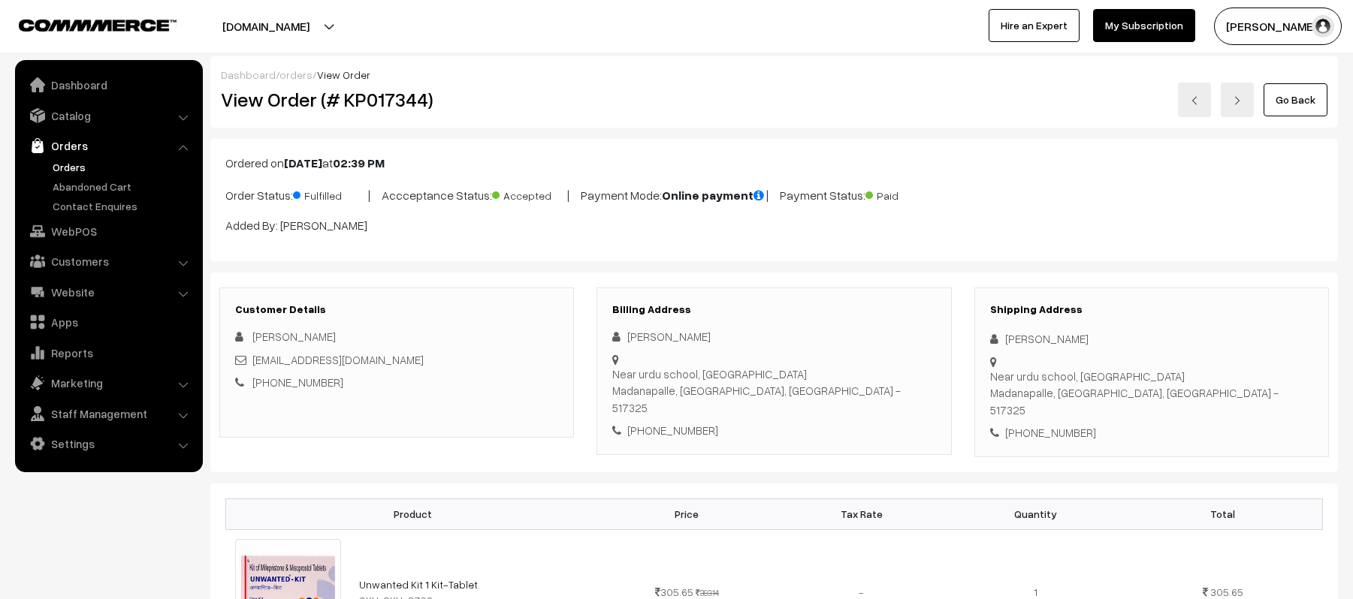
scroll to position [801, 0]
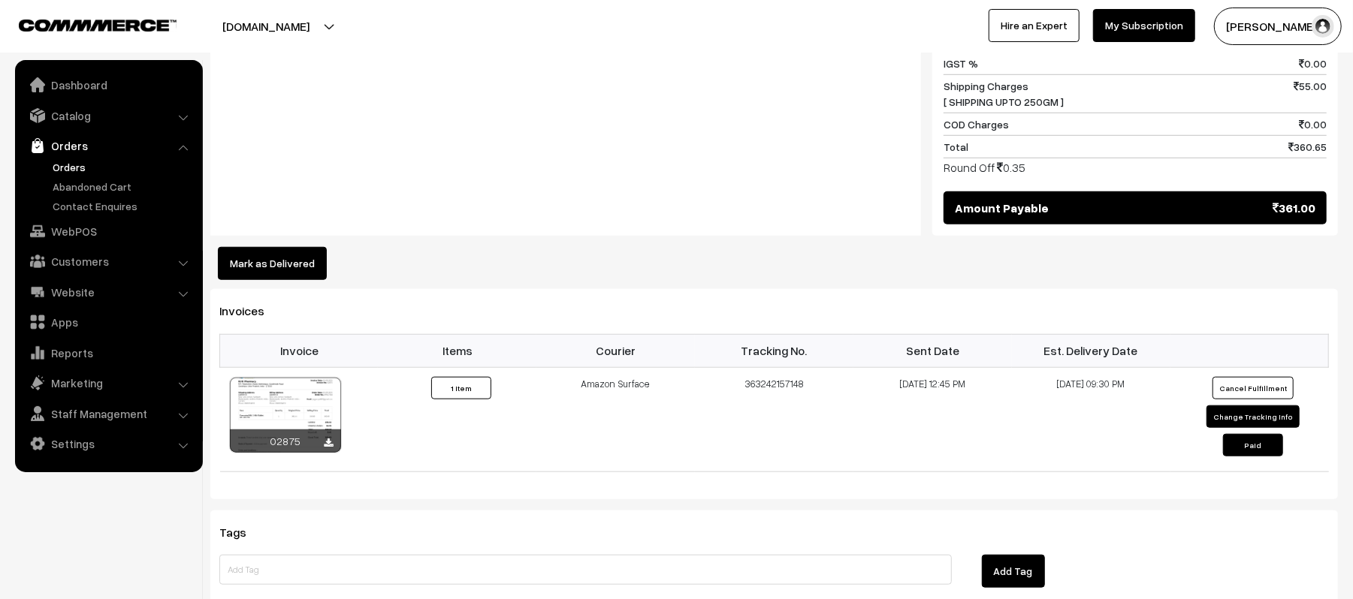
click at [67, 169] on link "Orders" at bounding box center [123, 167] width 149 height 16
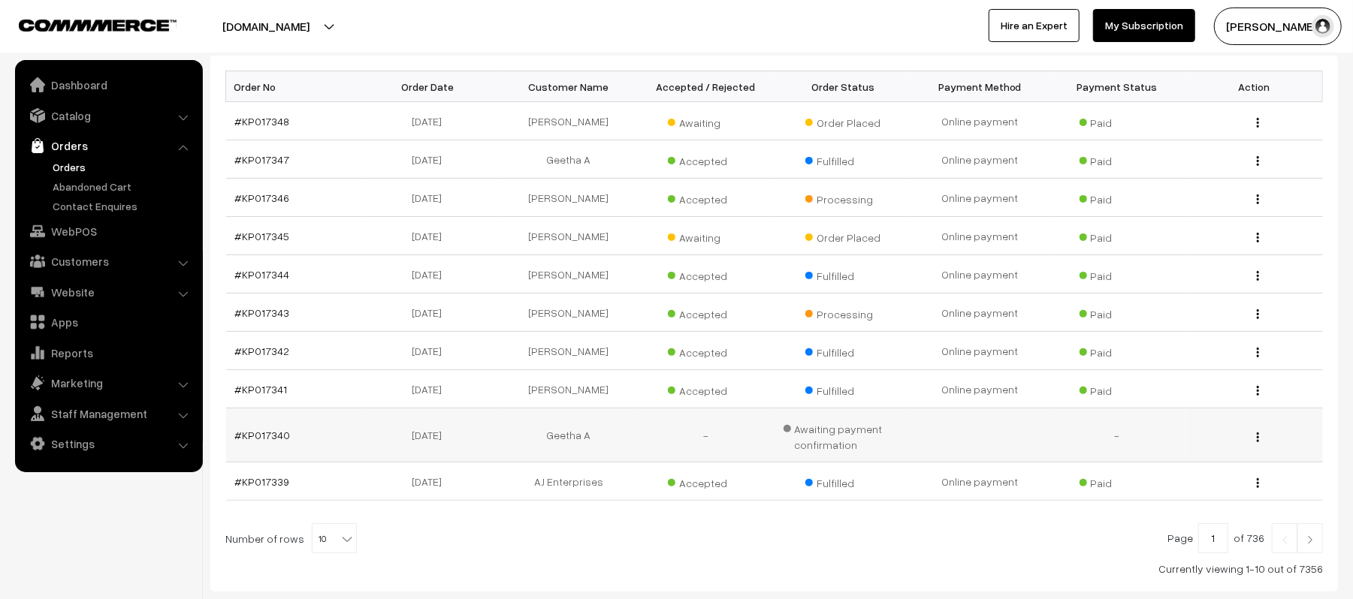
scroll to position [200, 0]
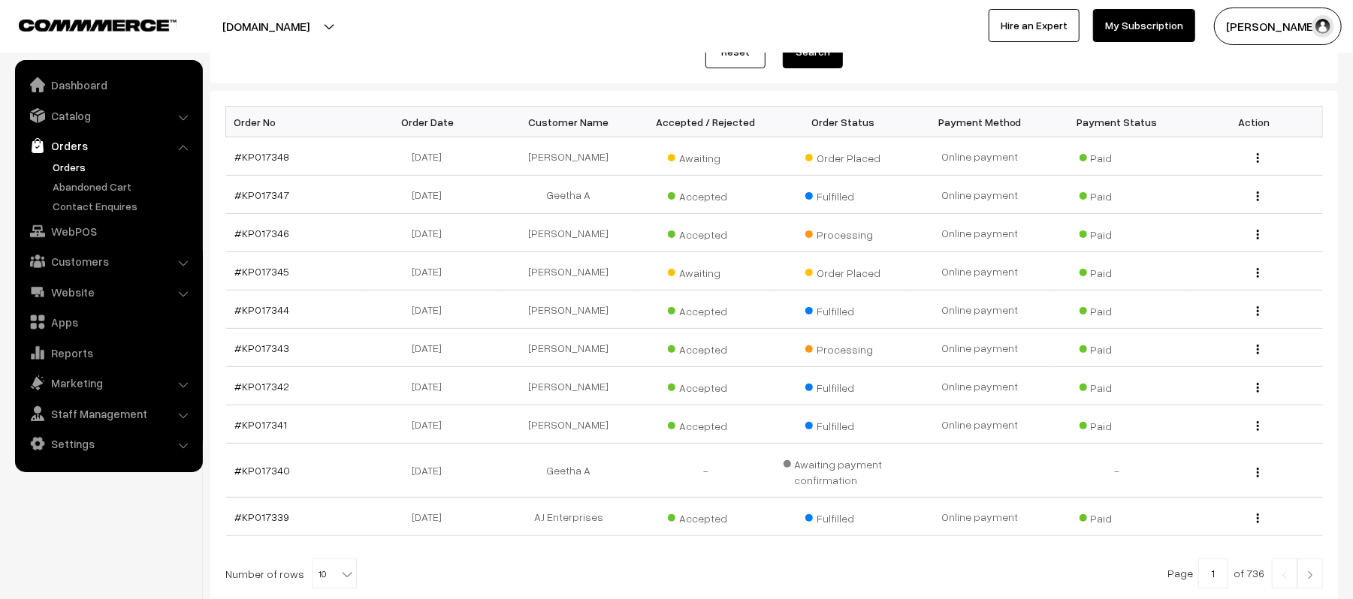
click at [56, 166] on link "Orders" at bounding box center [123, 167] width 149 height 16
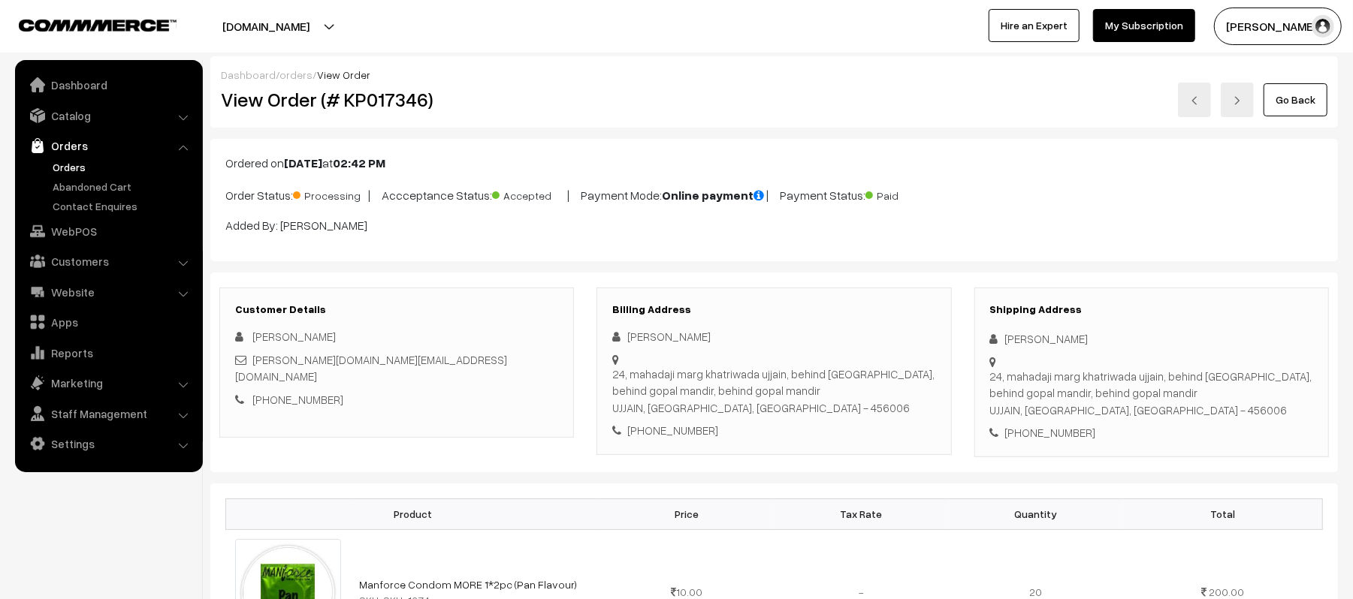
drag, startPoint x: 1106, startPoint y: 340, endPoint x: 980, endPoint y: 340, distance: 125.4
click at [980, 340] on div "Shipping Address [PERSON_NAME] 24, mahadaji marg khatriwada ujjain, behind [GEO…" at bounding box center [1151, 373] width 355 height 170
copy div "[PERSON_NAME]"
click at [1053, 454] on div "Shipping Address [PERSON_NAME] 24, mahadaji marg khatriwada ujjain, behind [GEO…" at bounding box center [1151, 373] width 355 height 170
click at [1047, 443] on div "Shipping Address Koustubh Acharya 24, mahadaji marg khatriwada ujjain, behind g…" at bounding box center [1151, 373] width 355 height 170
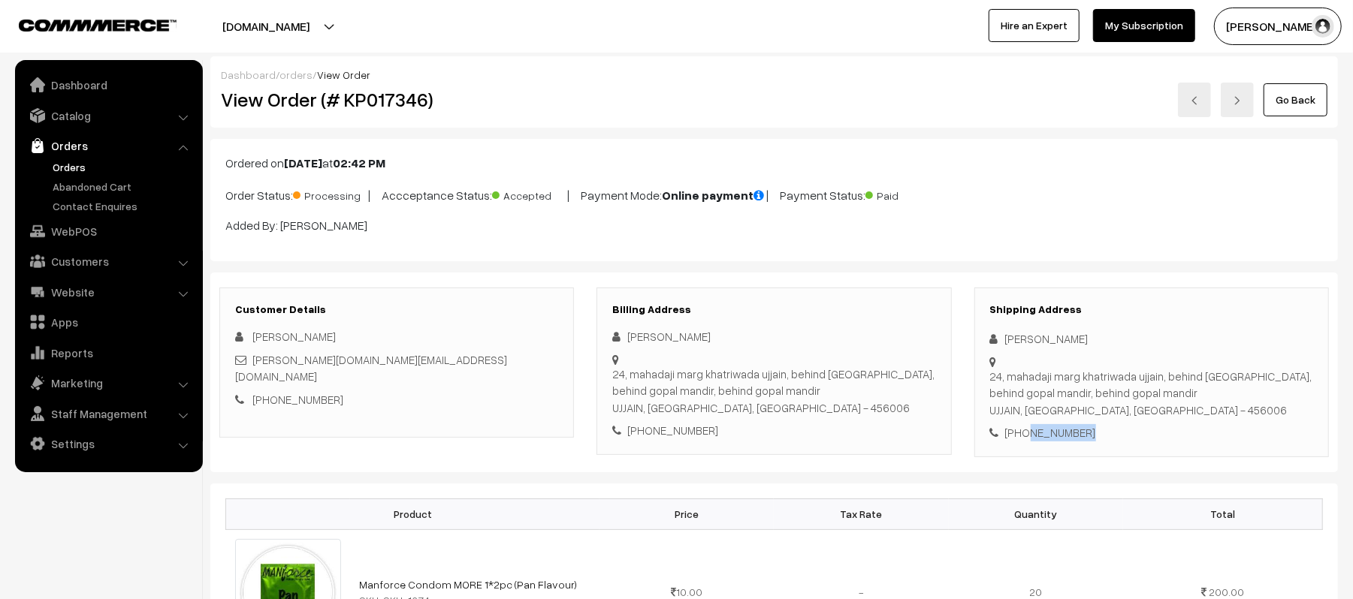
click at [1047, 443] on div "Shipping Address Koustubh Acharya 24, mahadaji marg khatriwada ujjain, behind g…" at bounding box center [1151, 373] width 355 height 170
copy div "8602533013"
drag, startPoint x: 389, startPoint y: 364, endPoint x: 252, endPoint y: 364, distance: 136.7
click at [252, 364] on div "Koustubh.ac@gmail.com" at bounding box center [396, 369] width 323 height 34
copy link "Koustubh.ac@gmail.com"
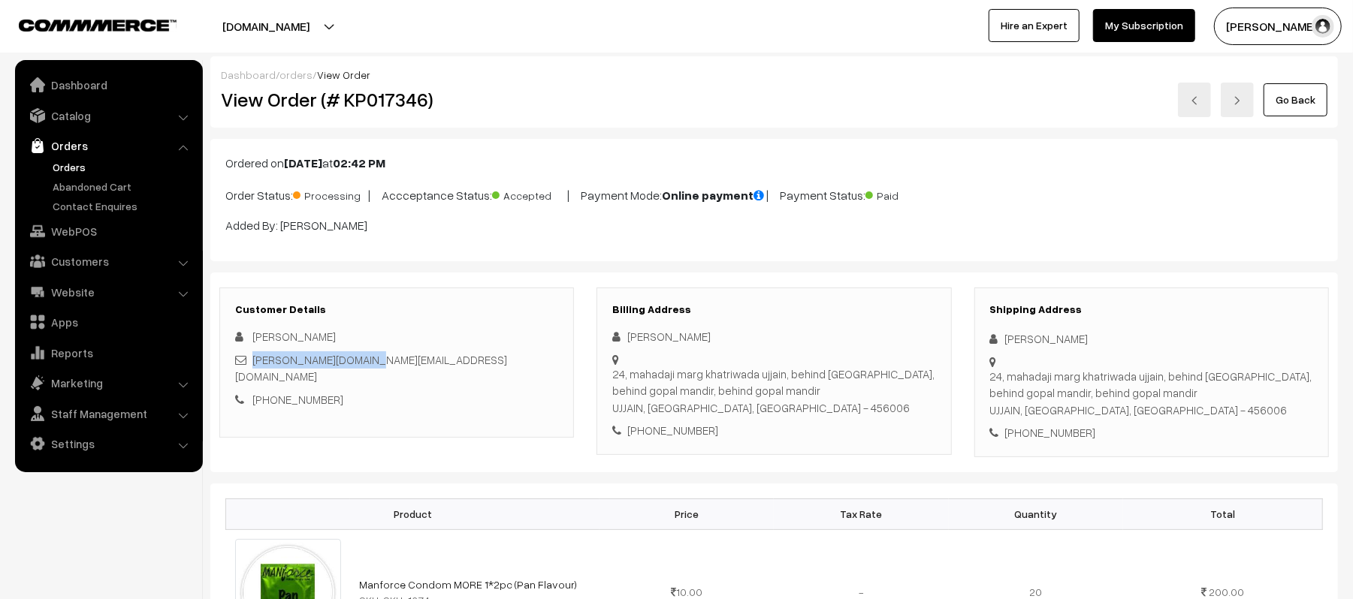
drag, startPoint x: 992, startPoint y: 382, endPoint x: 1212, endPoint y: 404, distance: 220.5
click at [1212, 404] on div "24, mahadaji marg khatriwada ujjain, behind gopal mandir, behind gopal mandir, …" at bounding box center [1151, 393] width 323 height 51
copy div "24, mahadaji marg khatriwada ujjain, behind gopal mandir, behind gopal mandir, …"
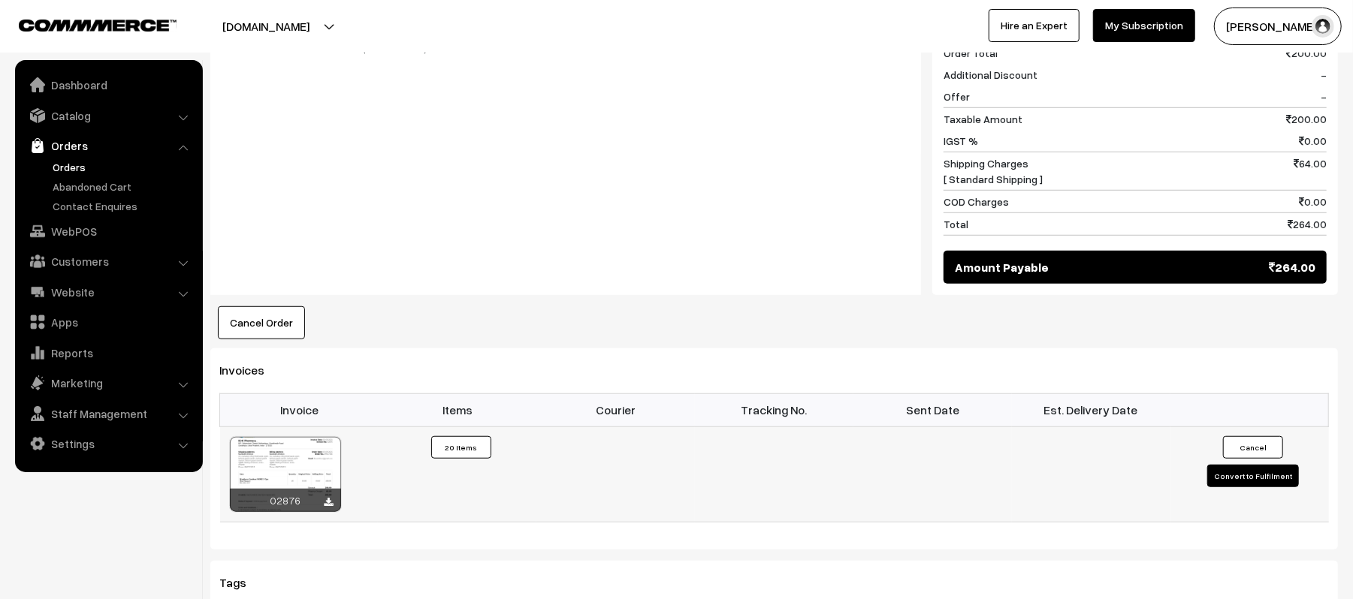
click at [1230, 481] on button "Convert to Fulfilment" at bounding box center [1253, 476] width 92 height 23
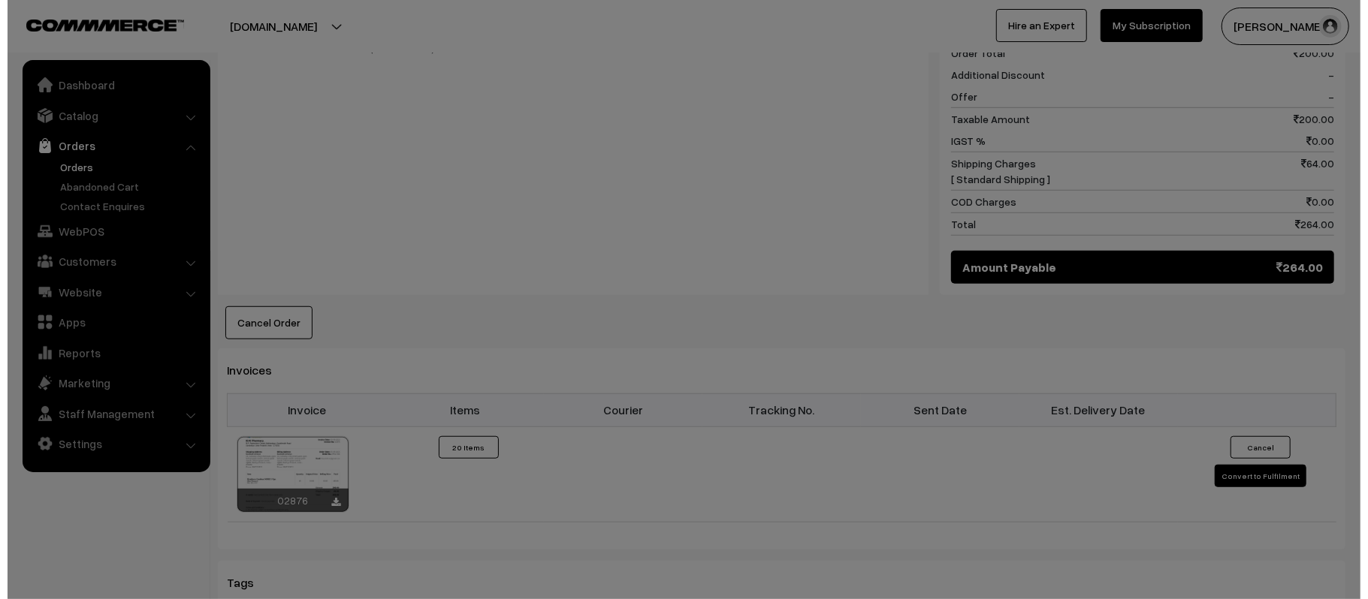
scroll to position [703, 0]
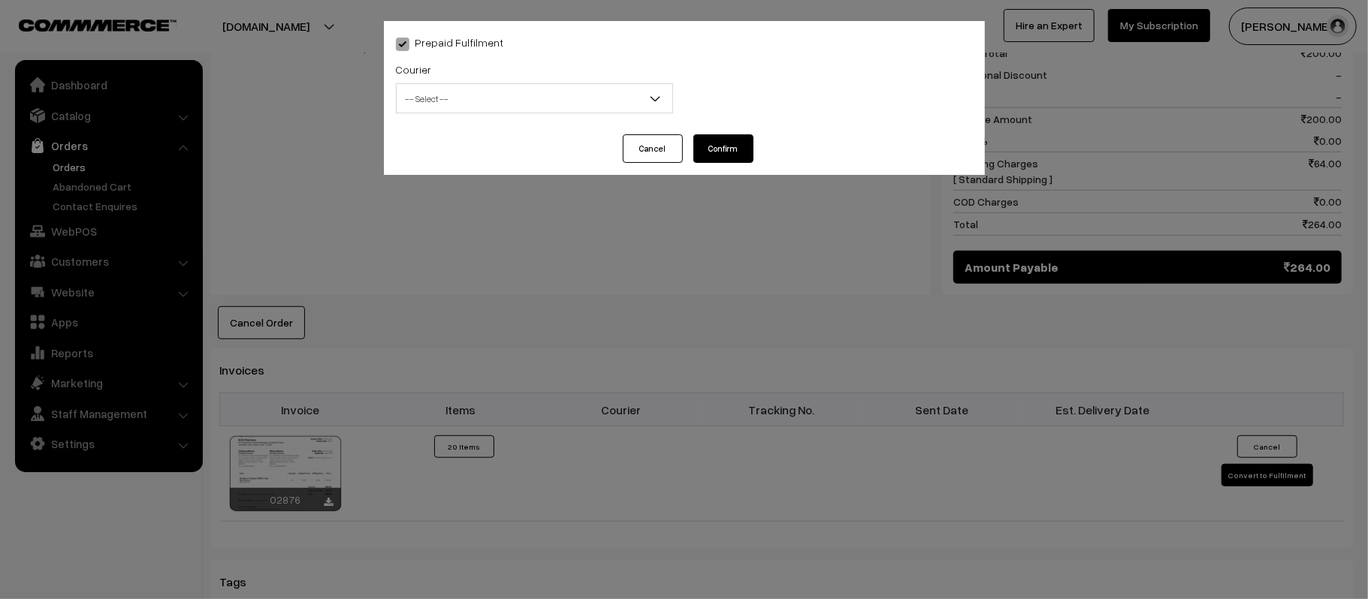
click at [521, 100] on span "-- Select --" at bounding box center [535, 99] width 276 height 26
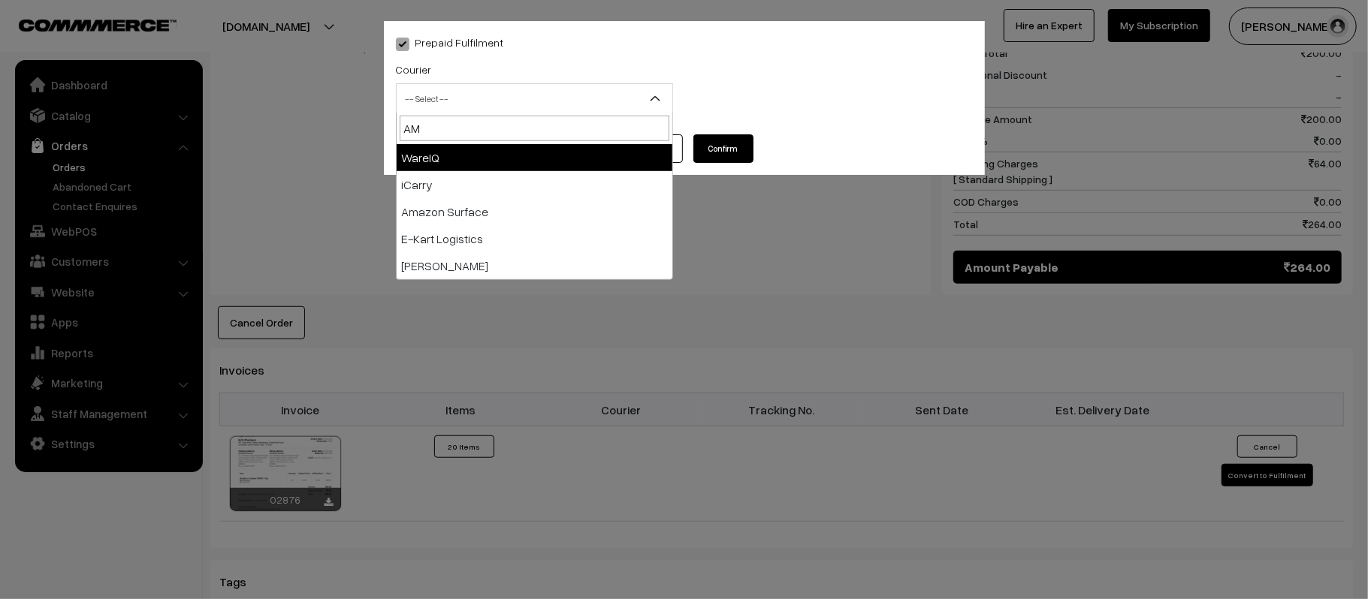
type input "AMA"
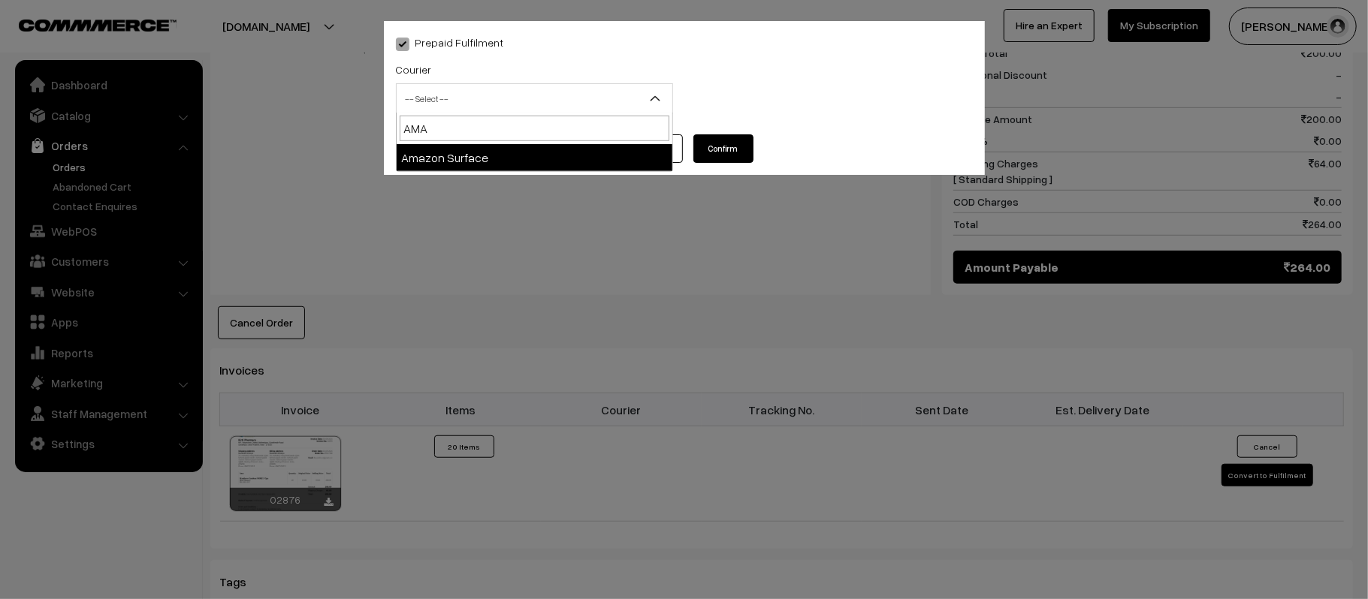
select select "5"
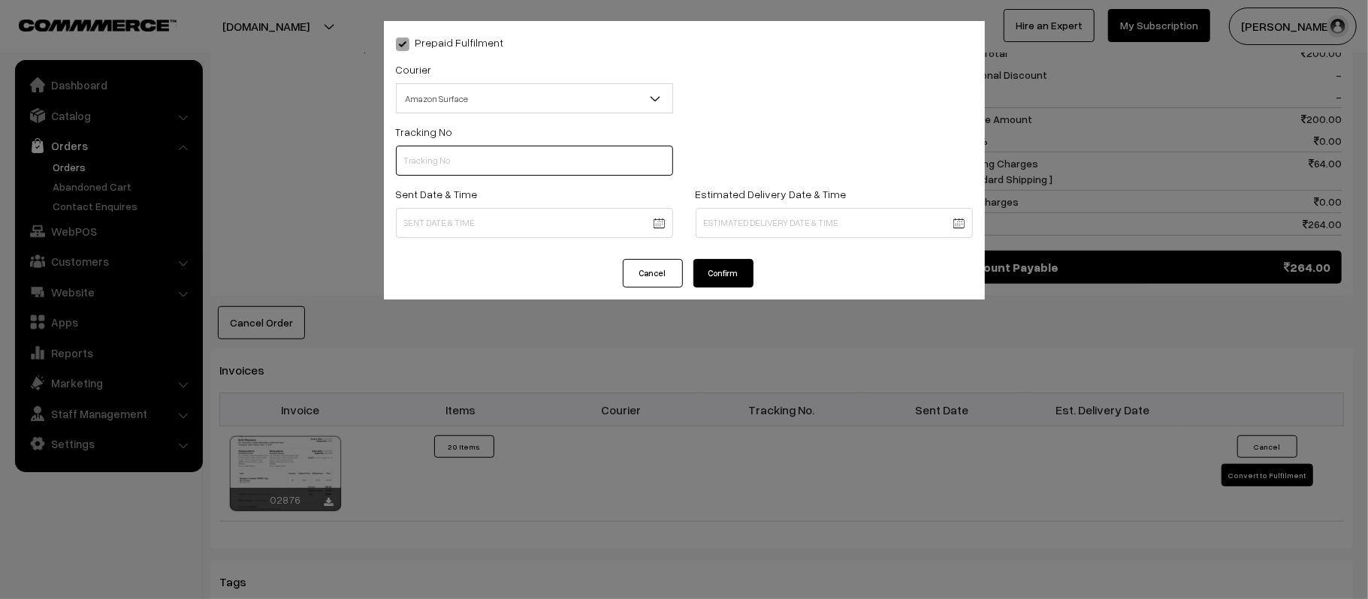
paste input "363242212762"
type input "363242212762"
click at [524, 233] on body "Thank you for showing interest. Our team will call you shortly. Close [DOMAIN_N…" at bounding box center [684, 114] width 1368 height 1634
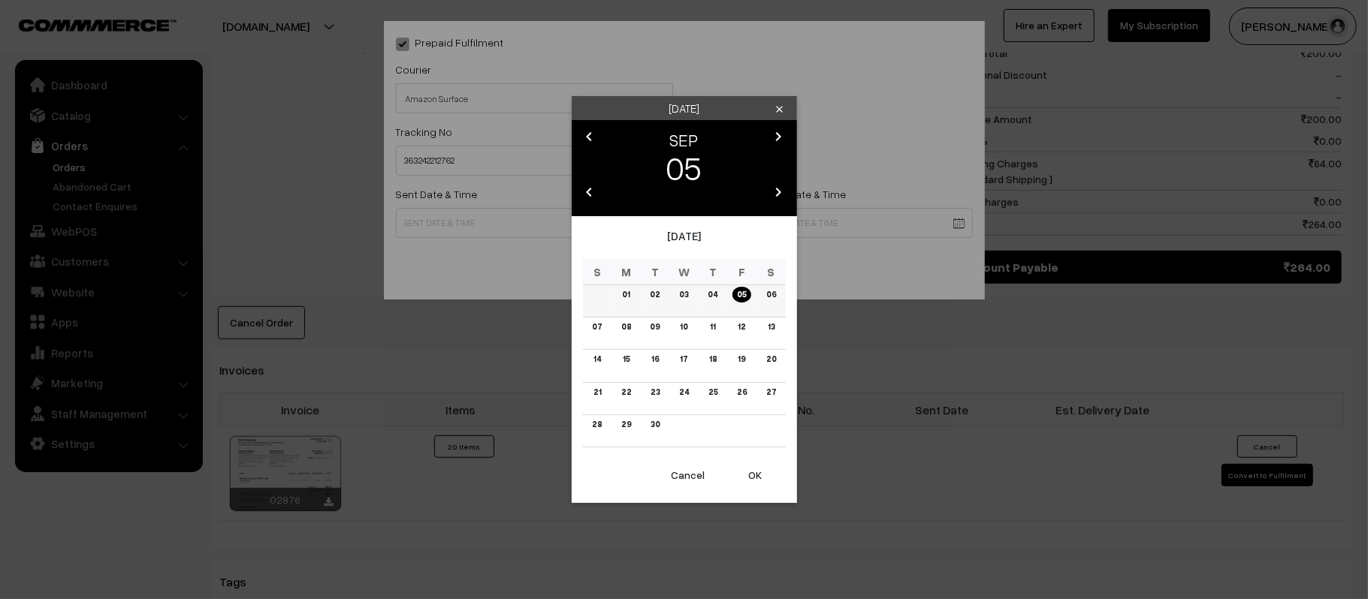
click at [774, 297] on link "06" at bounding box center [770, 295] width 19 height 16
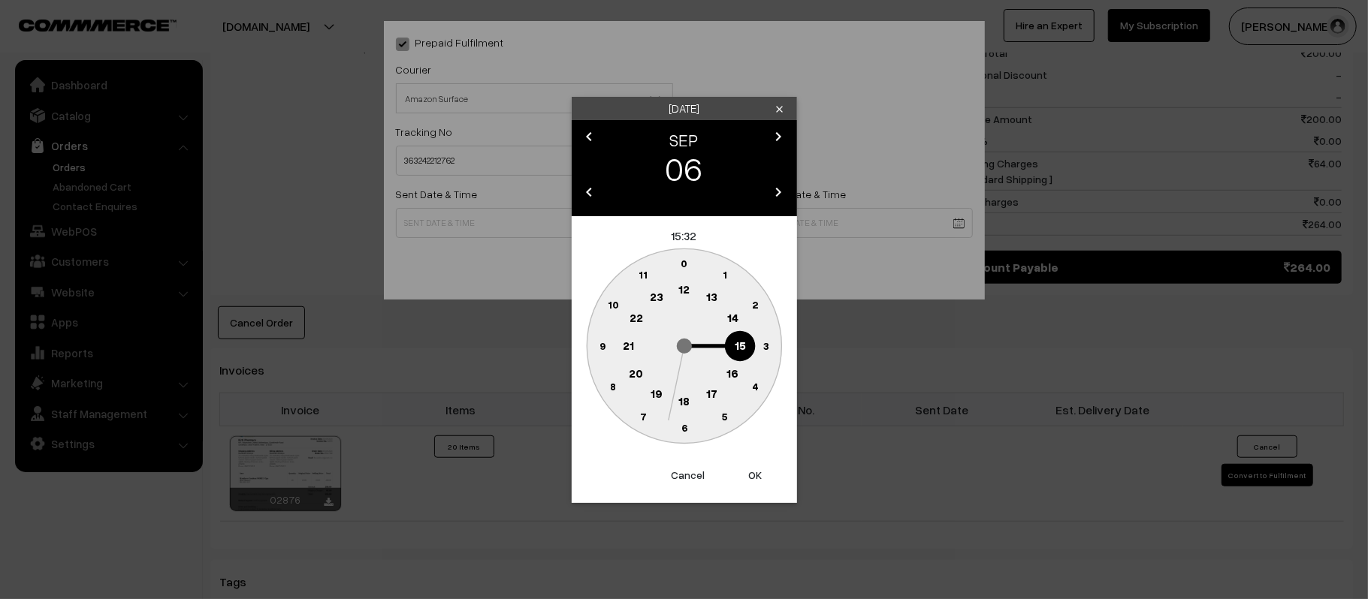
click at [686, 280] on circle at bounding box center [684, 290] width 31 height 31
click at [584, 349] on icon "0 5 10 15 20 25 30 35 40 45 50 55" at bounding box center [684, 346] width 203 height 203
click at [596, 347] on text "45" at bounding box center [602, 345] width 13 height 13
type input "[DATE] 12:45"
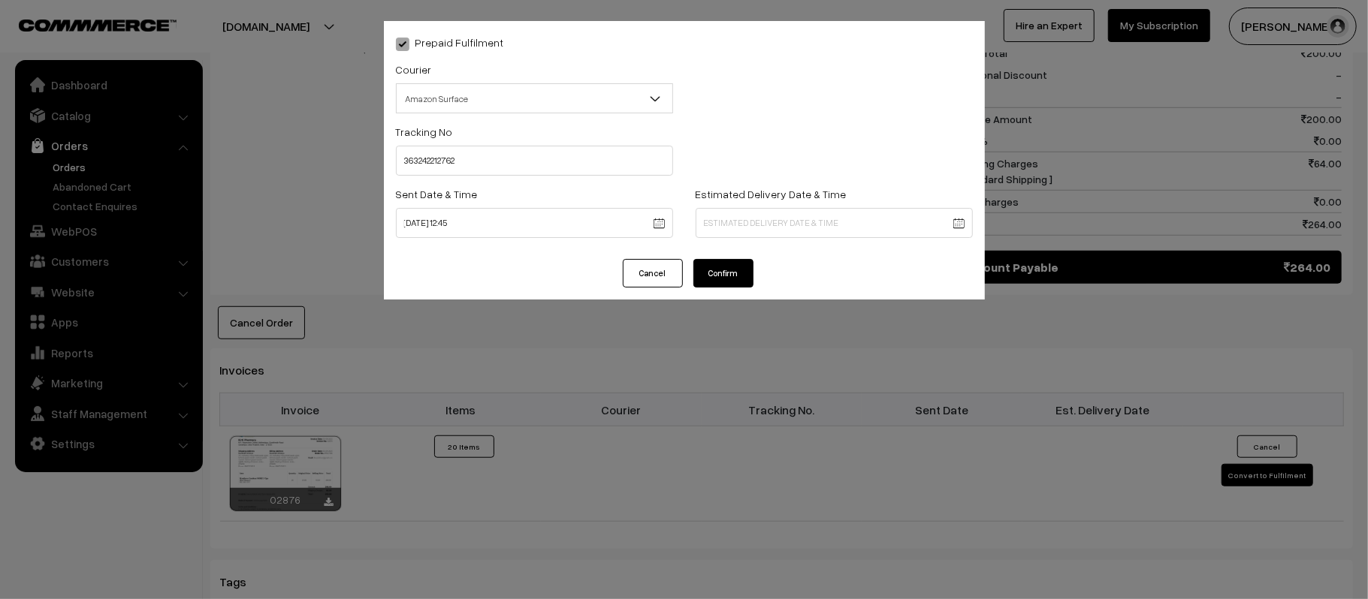
click at [760, 220] on body "Thank you for showing interest. Our team will call you shortly. Close [DOMAIN_N…" at bounding box center [684, 114] width 1368 height 1634
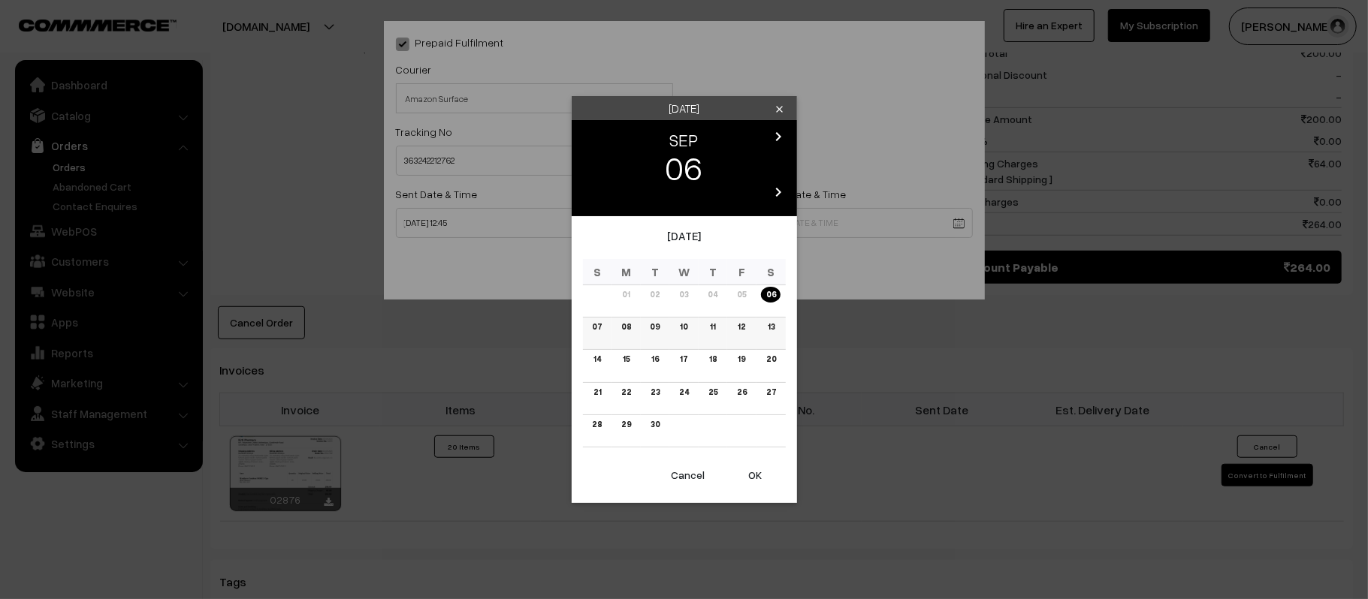
click at [742, 325] on link "12" at bounding box center [741, 327] width 17 height 16
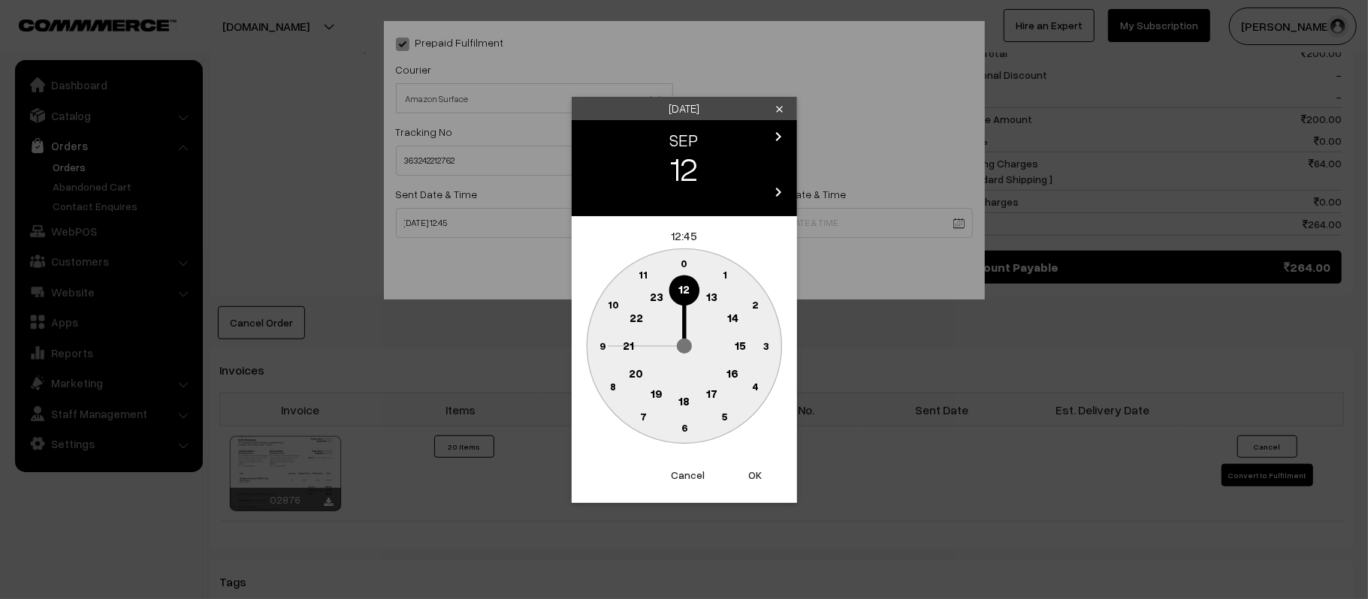
click at [622, 344] on circle at bounding box center [628, 346] width 31 height 31
click at [680, 427] on text "30" at bounding box center [684, 427] width 13 height 13
type input "[DATE] 21:30"
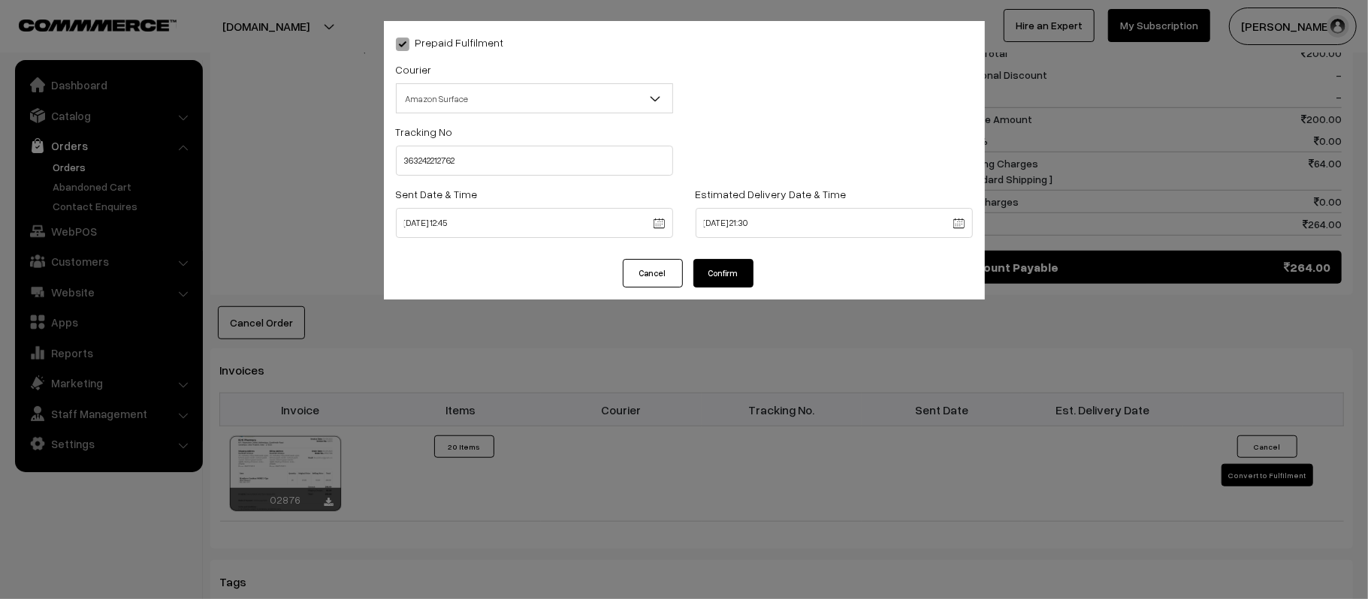
drag, startPoint x: 720, startPoint y: 249, endPoint x: 730, endPoint y: 266, distance: 19.6
click at [722, 249] on div "Prepaid Fulfilment Courier -- Select -- Shiprocket WareIQ iCarry Delhivery Amaz…" at bounding box center [684, 140] width 601 height 238
click at [730, 269] on button "Confirm" at bounding box center [723, 273] width 60 height 29
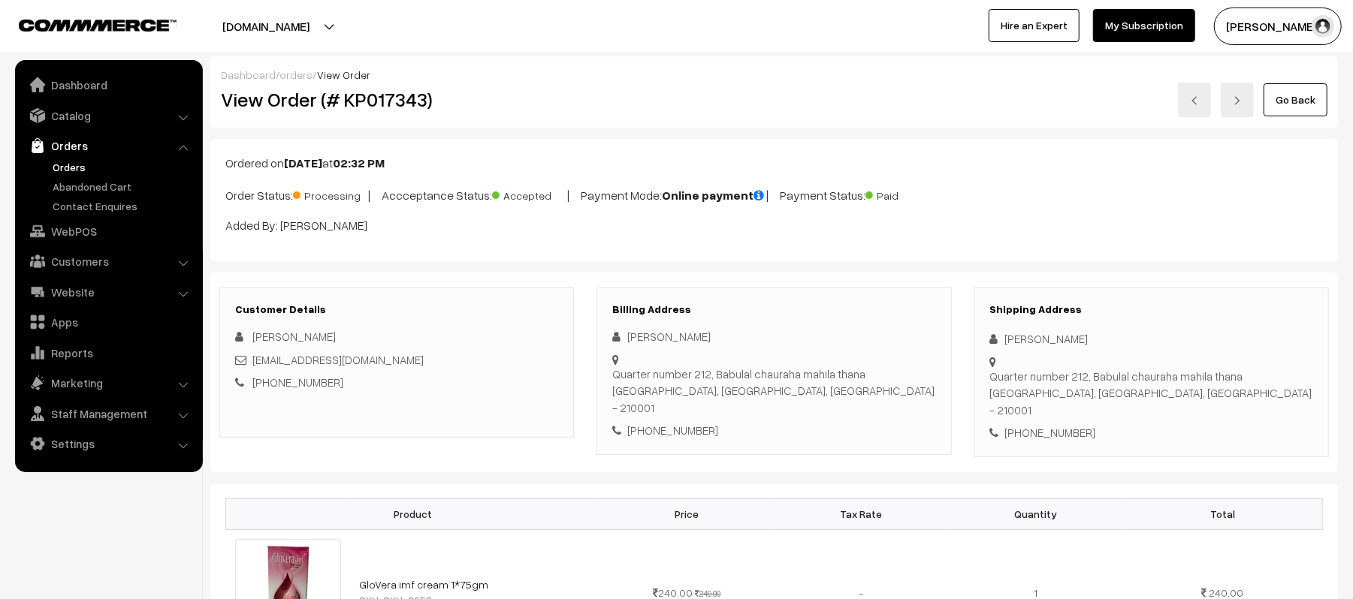
drag, startPoint x: 1116, startPoint y: 337, endPoint x: 986, endPoint y: 338, distance: 130.7
click at [986, 338] on div "Shipping Address [PERSON_NAME] [STREET_ADDRESS] [PHONE_NUMBER]" at bounding box center [1151, 373] width 355 height 170
copy div "[PERSON_NAME]"
click at [1052, 424] on div "[PHONE_NUMBER]" at bounding box center [1151, 432] width 323 height 17
click at [1052, 424] on div "+91 8707028103" at bounding box center [1151, 432] width 323 height 17
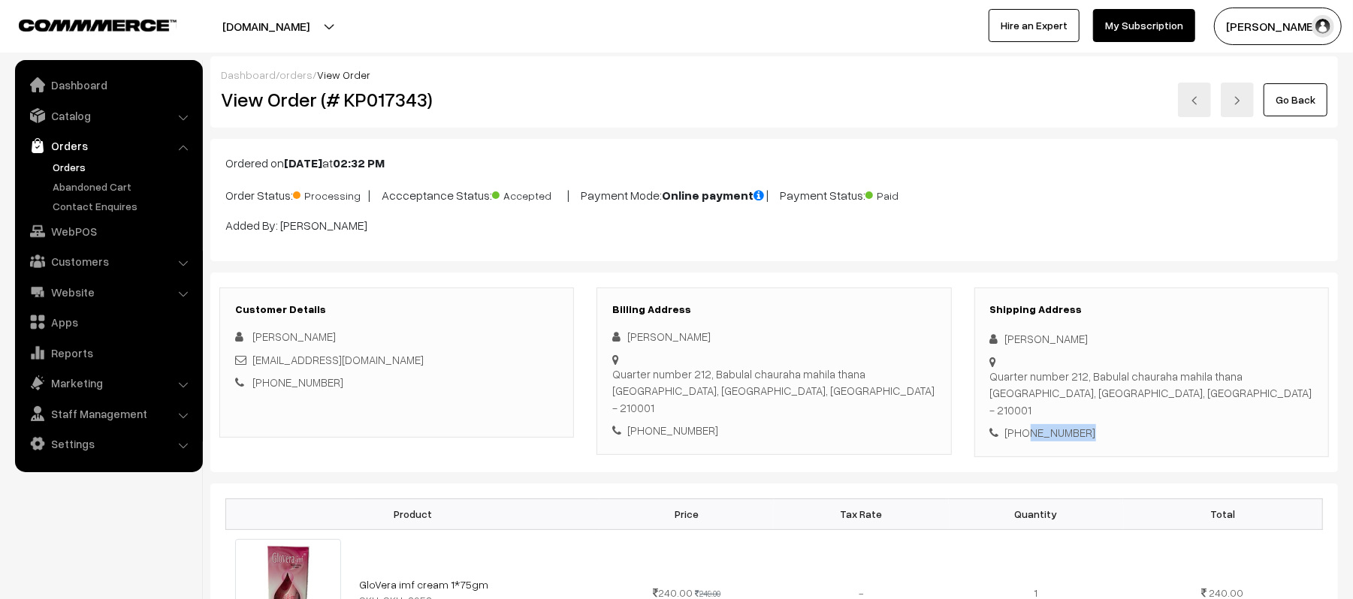
copy div "8707028103"
drag, startPoint x: 413, startPoint y: 358, endPoint x: 253, endPoint y: 364, distance: 160.1
click at [253, 364] on div "mohitsinghsahas@gmail.com" at bounding box center [396, 360] width 323 height 17
copy link "mohitsinghsahas@gmail.com"
drag, startPoint x: 1007, startPoint y: 367, endPoint x: 1197, endPoint y: 373, distance: 190.2
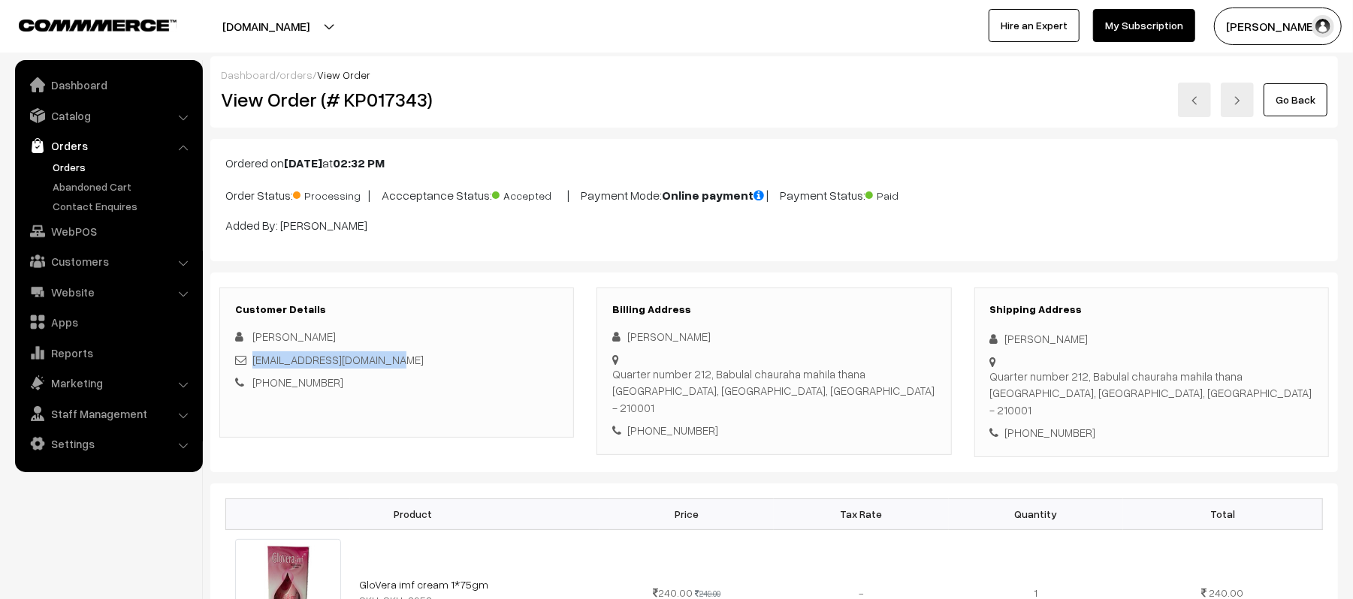
click at [1197, 373] on div "Quarter number 212, Babulal chauraha mahila thana Banda, Uttar Pradesh, India -…" at bounding box center [1151, 393] width 323 height 51
copy div "Quarter number 212, Babulal chauraha mahila thana Banda, Uttar Pradesh, India -…"
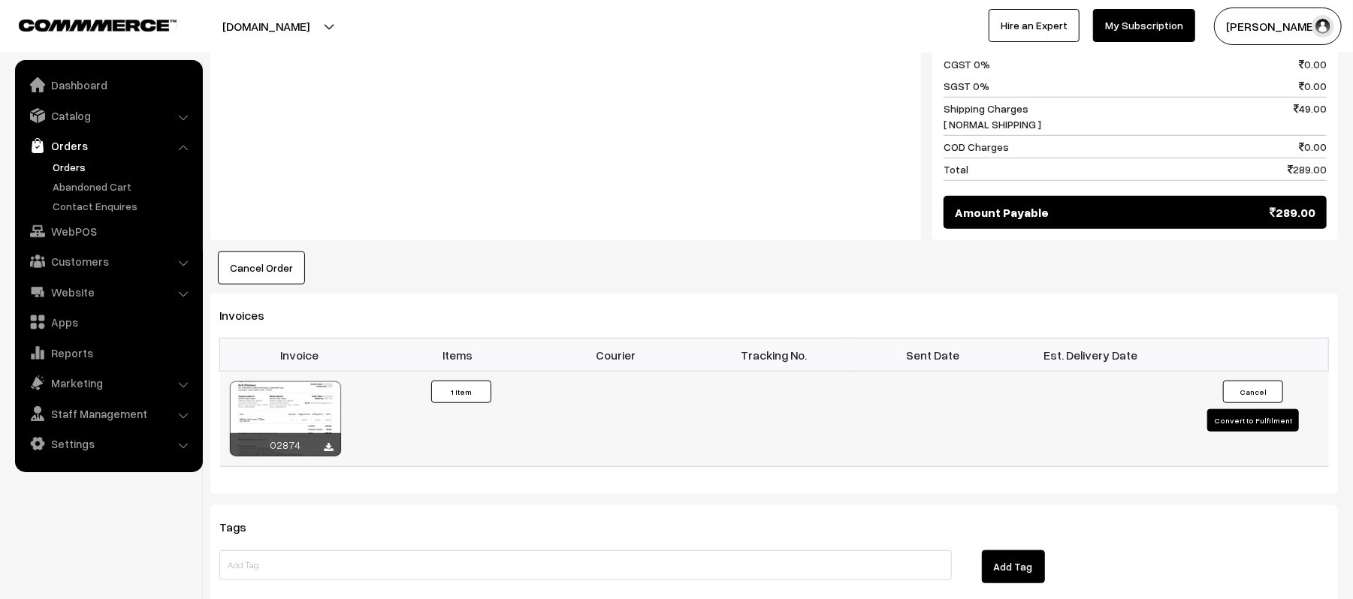
click at [1259, 415] on button "Convert to Fulfilment" at bounding box center [1253, 420] width 92 height 23
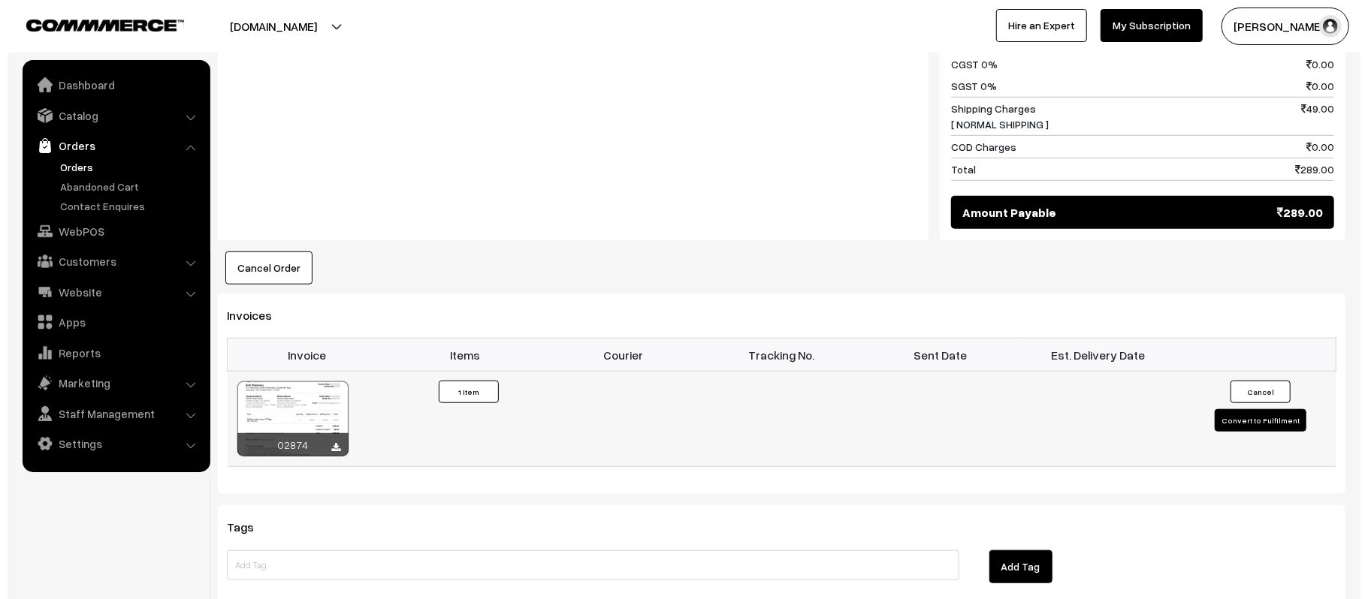
scroll to position [802, 0]
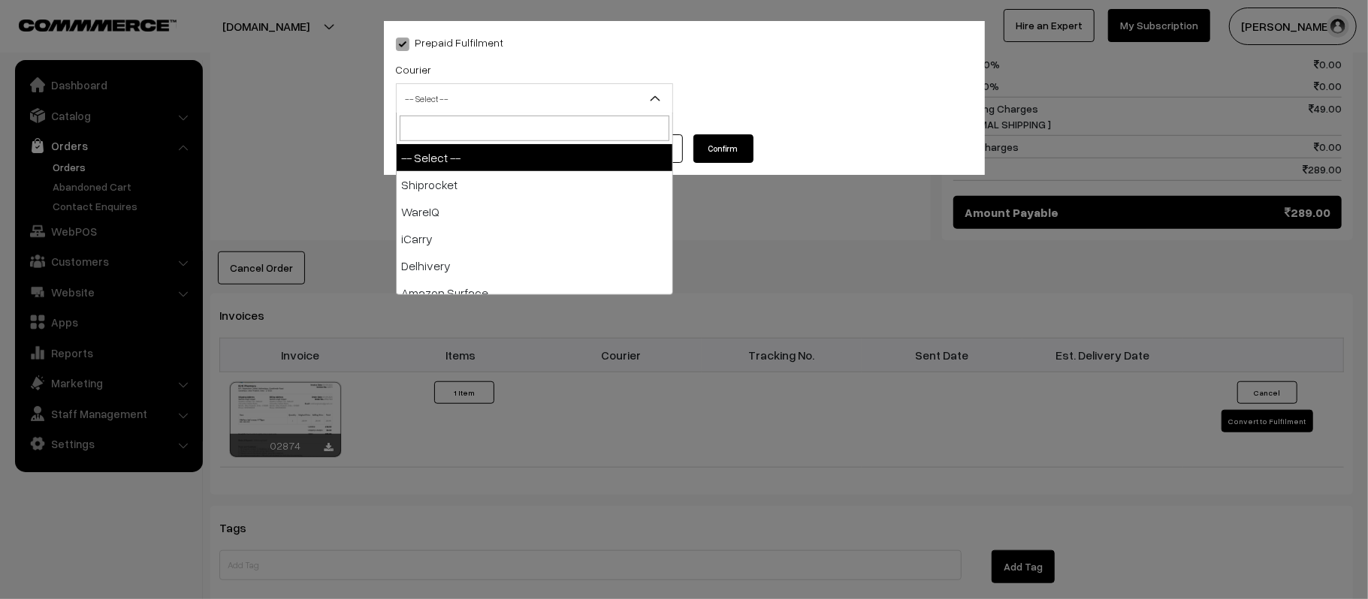
click at [565, 109] on span "-- Select --" at bounding box center [535, 99] width 276 height 26
type input "X"
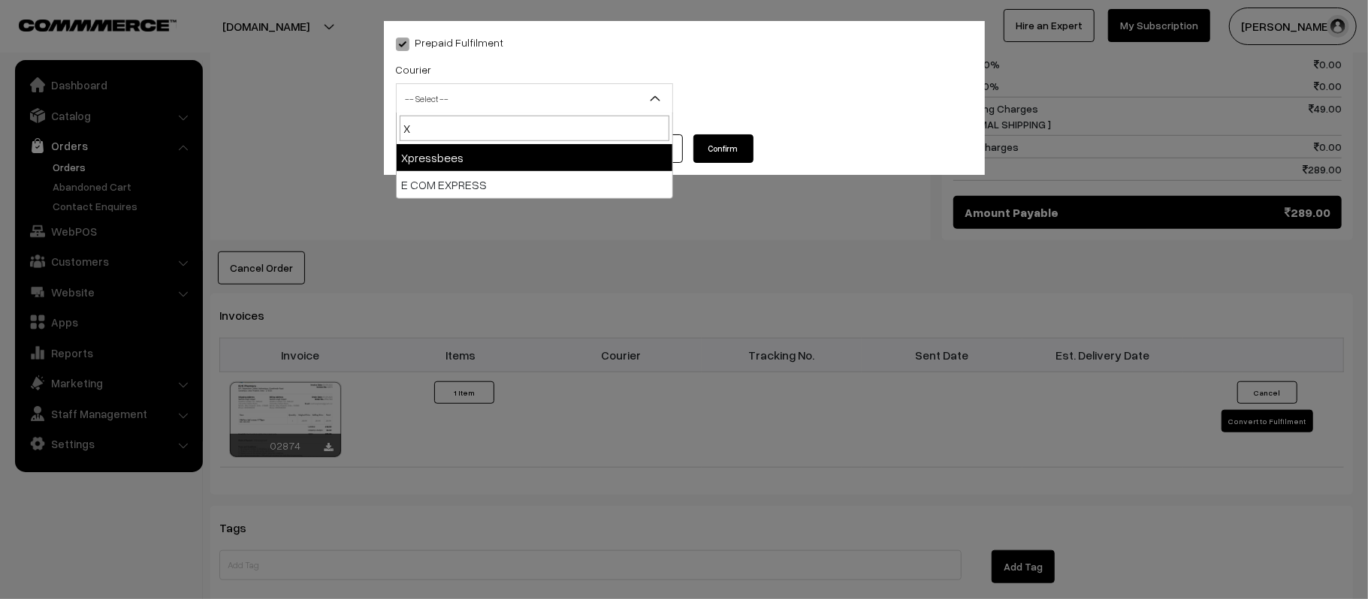
select select "8"
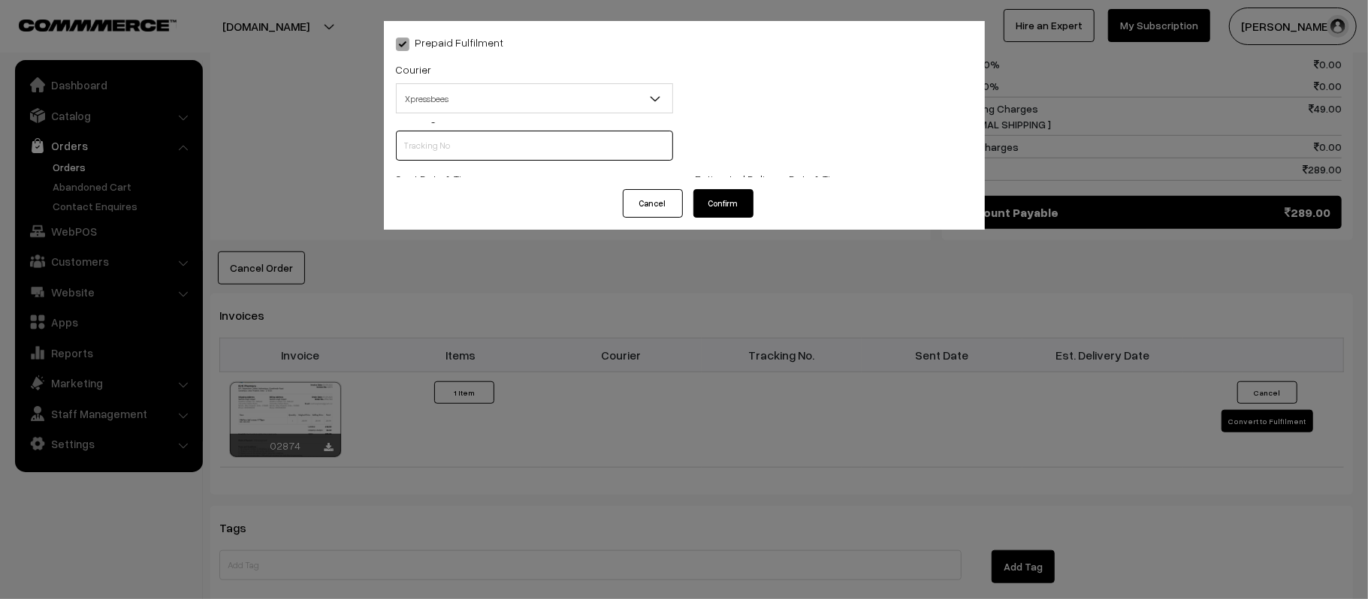
scroll to position [0, 0]
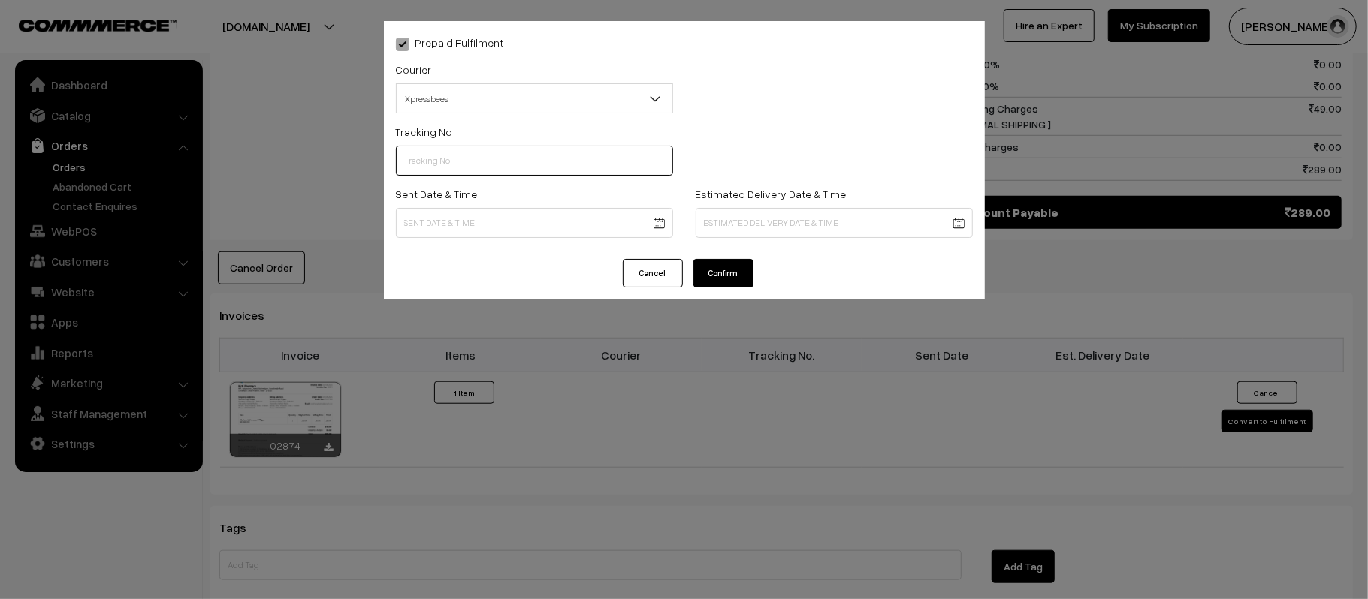
paste input "14344952748166"
type input "14344952748166"
click at [559, 219] on body "Thank you for showing interest. Our team will call you shortly. Close [DOMAIN_N…" at bounding box center [684, 37] width 1368 height 1678
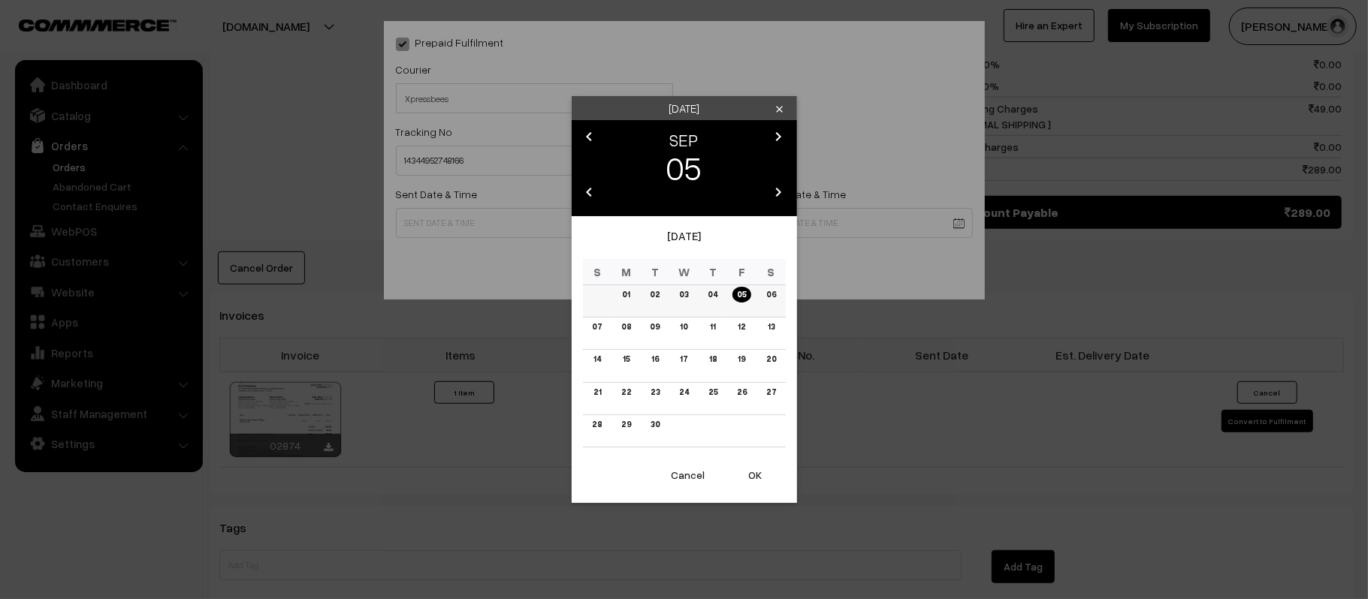
click at [767, 293] on link "06" at bounding box center [770, 295] width 19 height 16
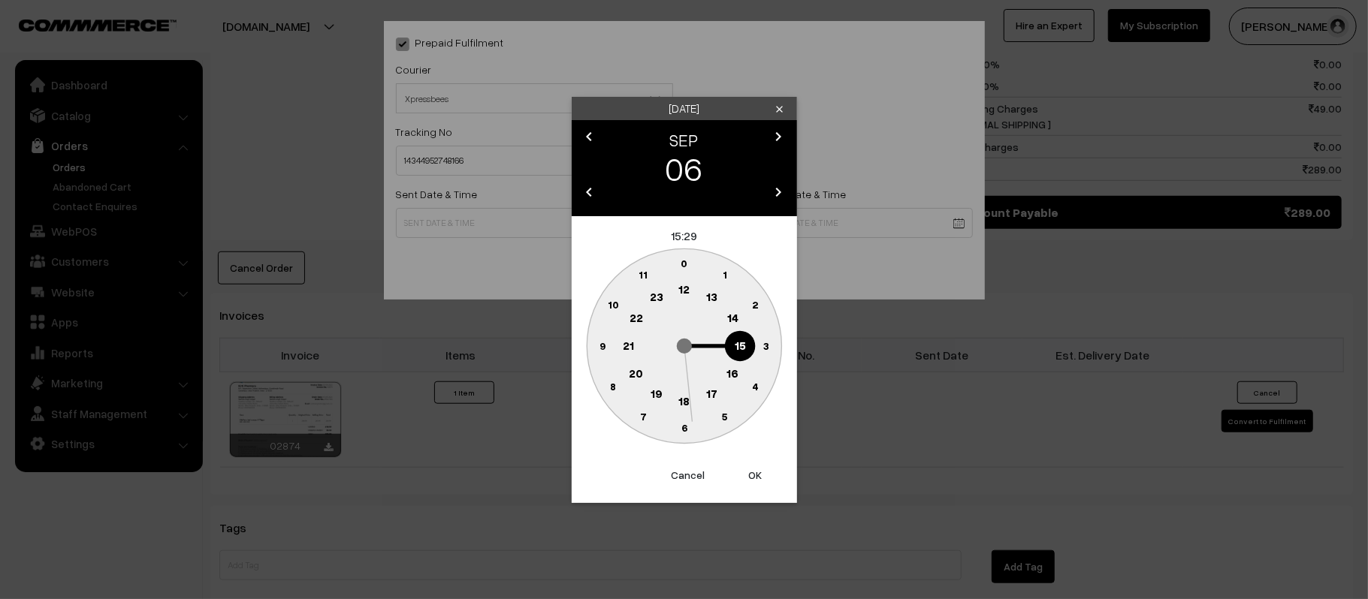
click at [687, 290] on text "12" at bounding box center [683, 289] width 11 height 14
click at [602, 347] on text "45" at bounding box center [602, 345] width 13 height 13
type input "[DATE] 12:45"
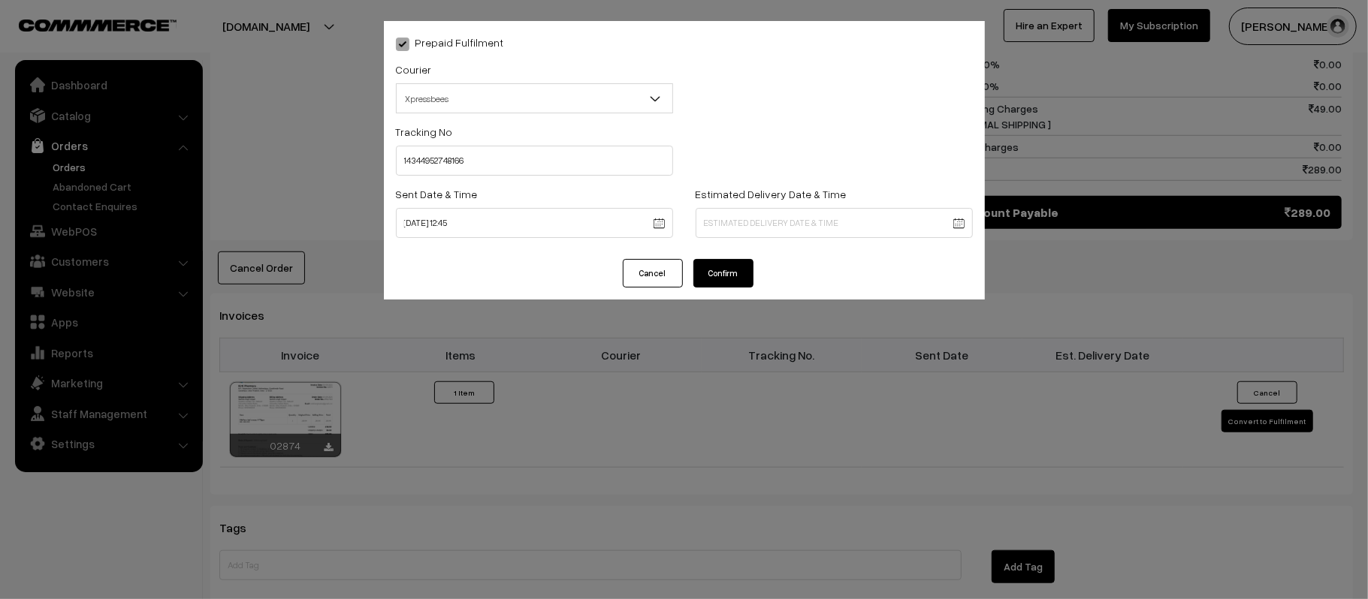
click at [781, 218] on body "Thank you for showing interest. Our team will call you shortly. Close [DOMAIN_N…" at bounding box center [684, 37] width 1368 height 1678
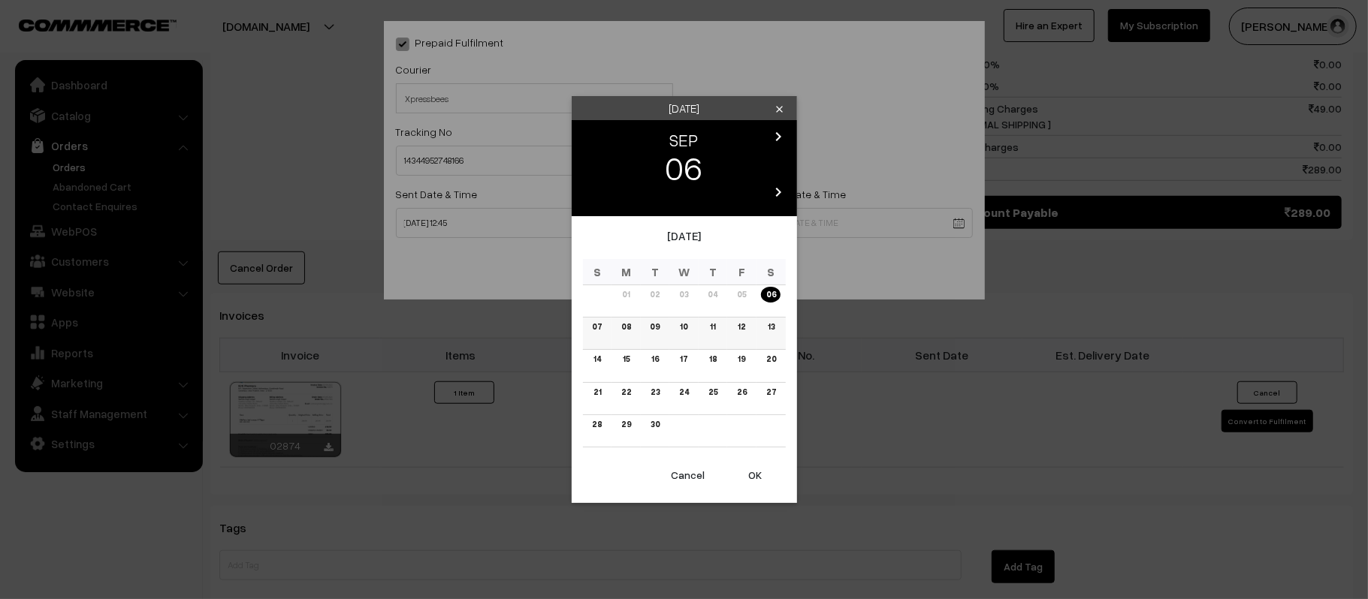
click at [689, 328] on link "10" at bounding box center [683, 327] width 17 height 16
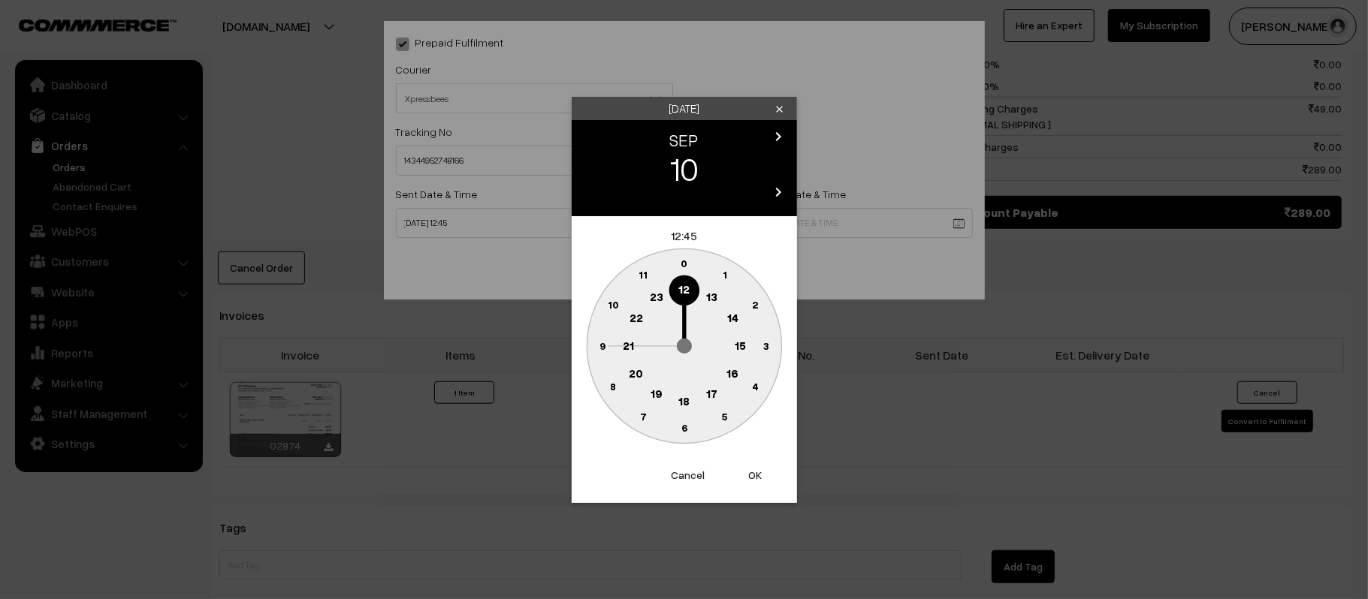
click at [681, 475] on button "Cancel" at bounding box center [688, 475] width 60 height 33
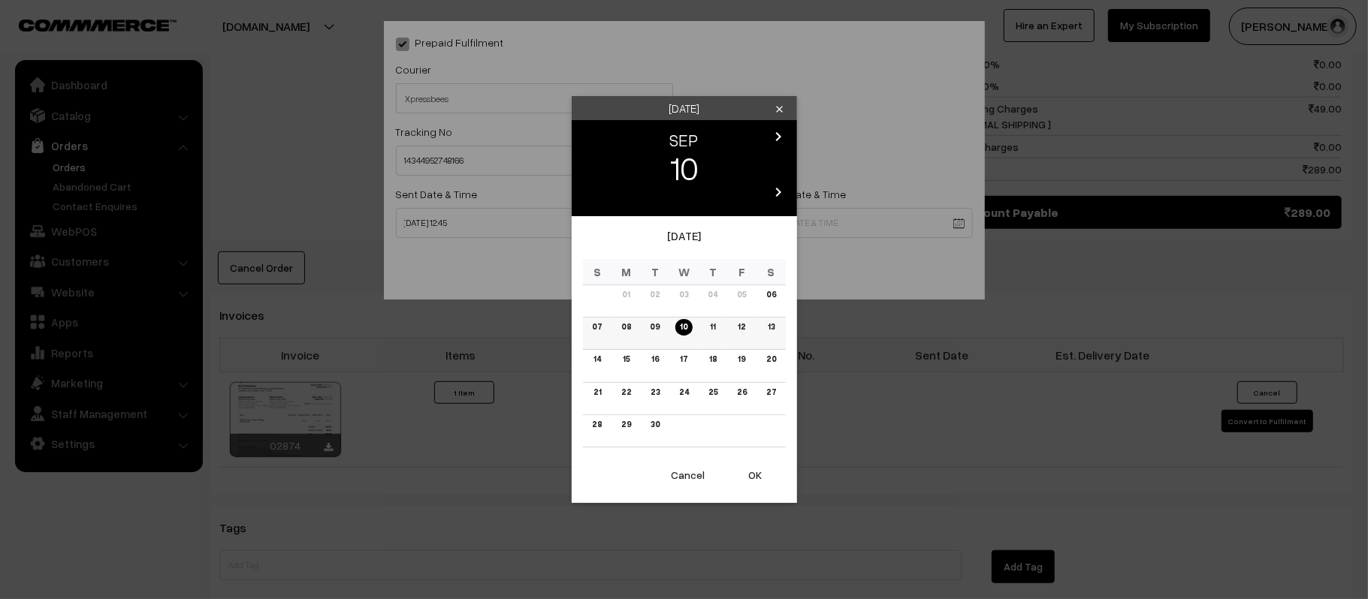
click at [707, 328] on link "11" at bounding box center [712, 327] width 14 height 16
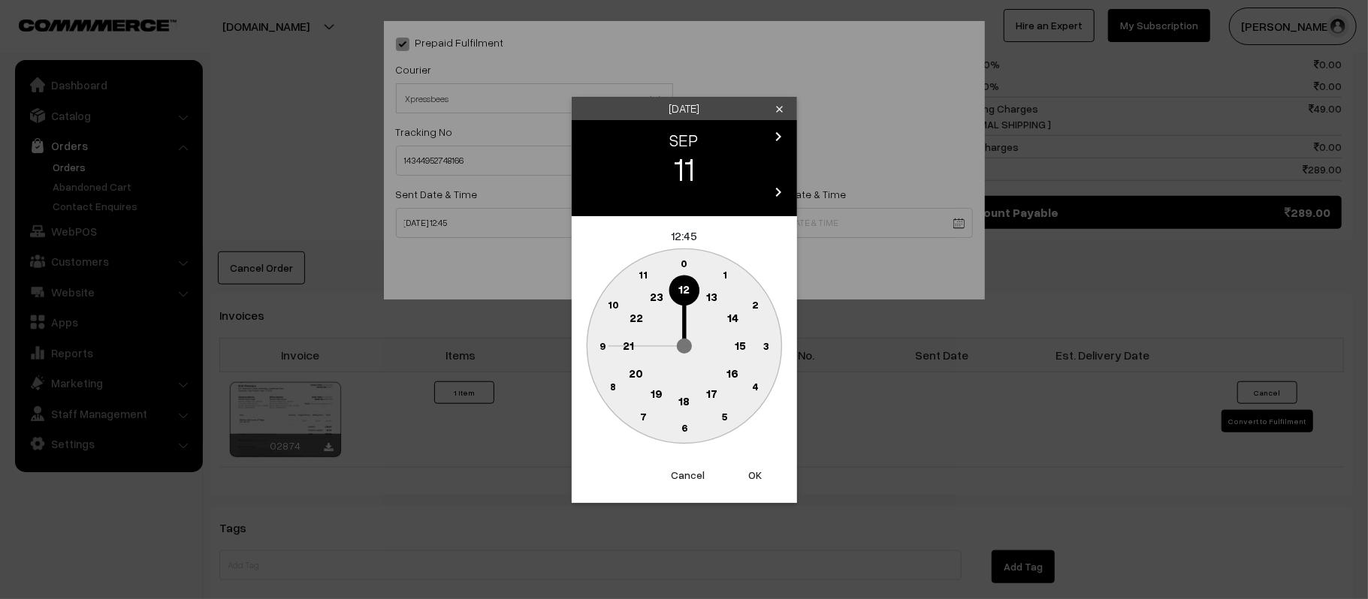
click at [635, 340] on circle at bounding box center [628, 346] width 31 height 31
click at [687, 431] on text "30" at bounding box center [684, 427] width 13 height 13
type input "11-09-2025 21:30"
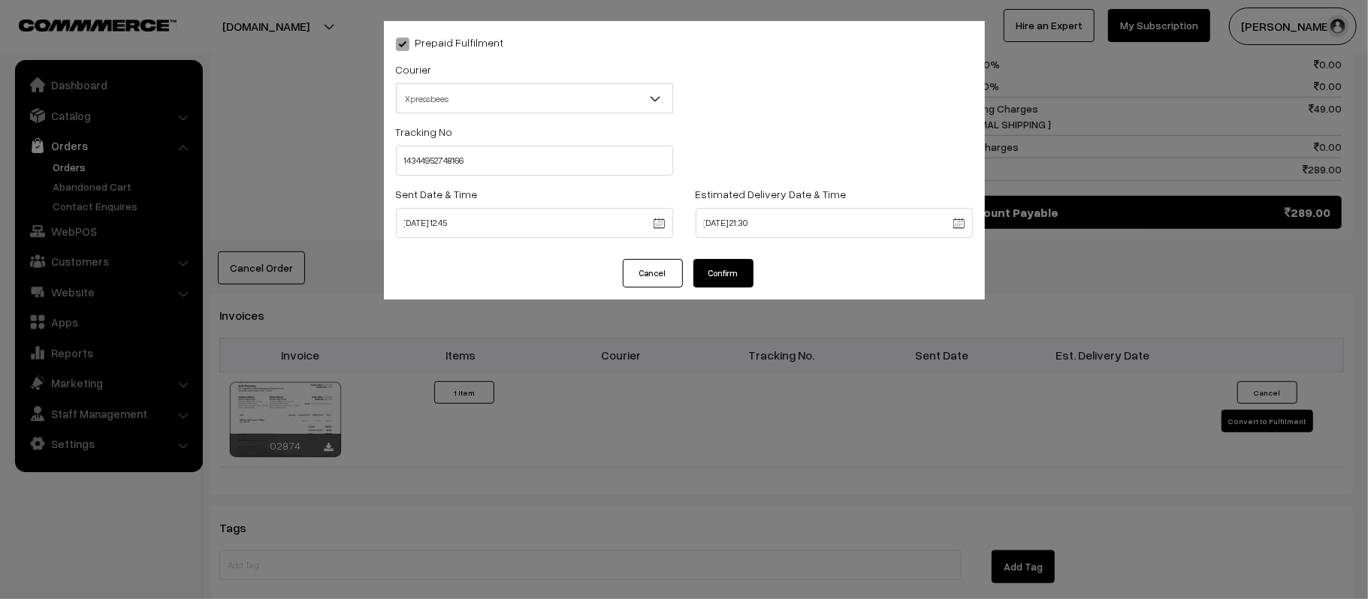
click at [728, 257] on div "Prepaid Fulfilment Courier -- Select -- Shiprocket WareIQ iCarry Delhivery Amaz…" at bounding box center [684, 140] width 601 height 238
click at [734, 285] on button "Confirm" at bounding box center [723, 273] width 60 height 29
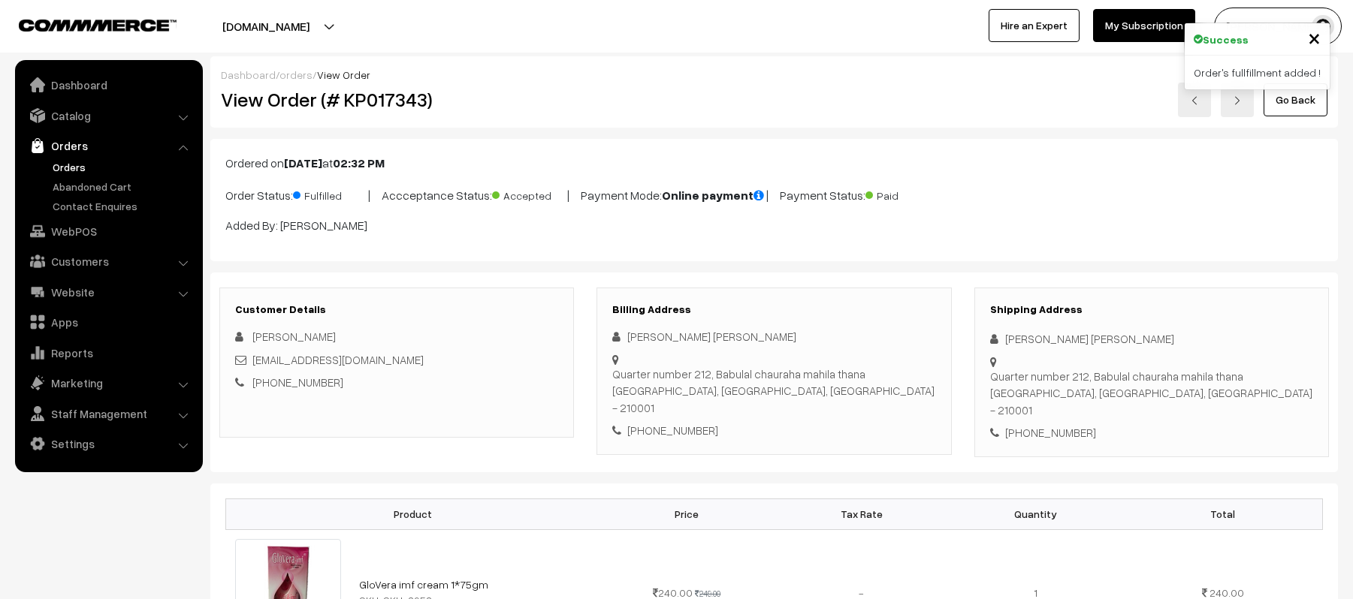
scroll to position [801, 0]
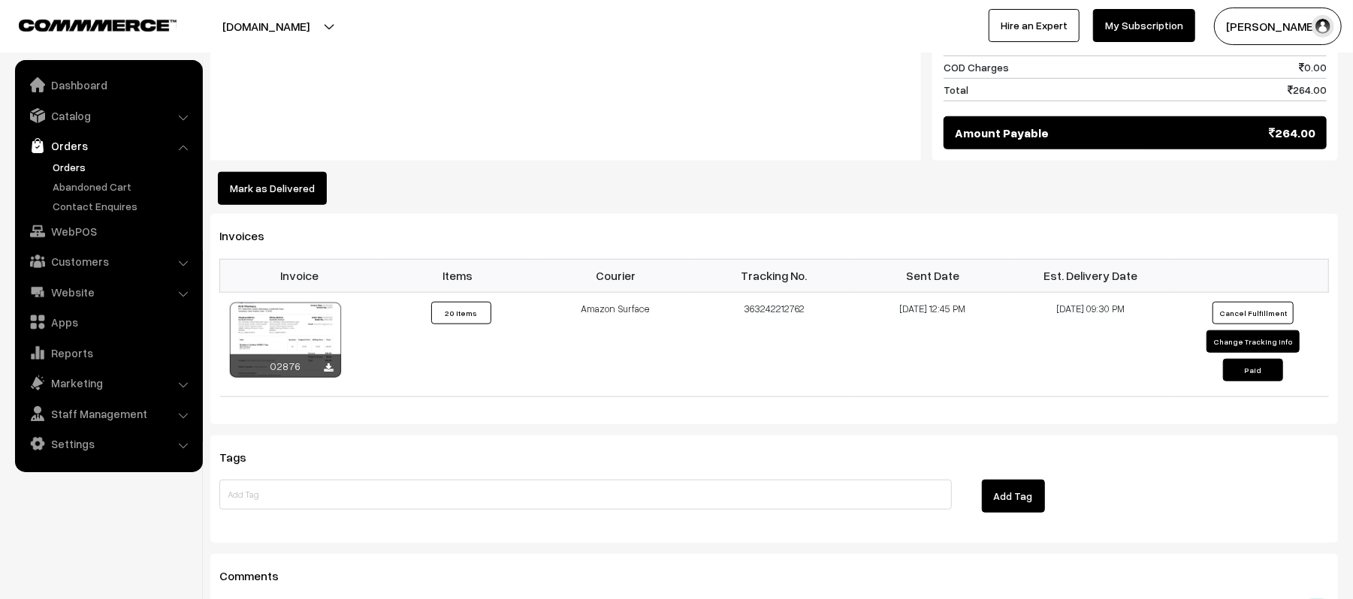
scroll to position [1001, 0]
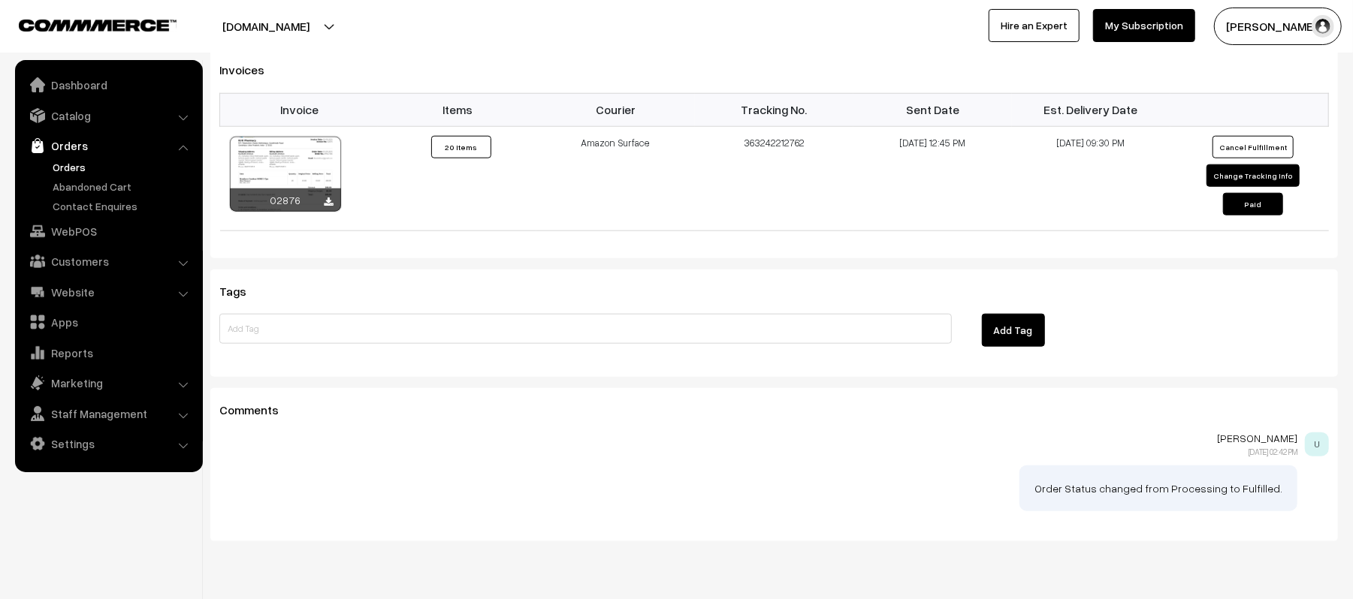
click at [71, 166] on link "Orders" at bounding box center [123, 167] width 149 height 16
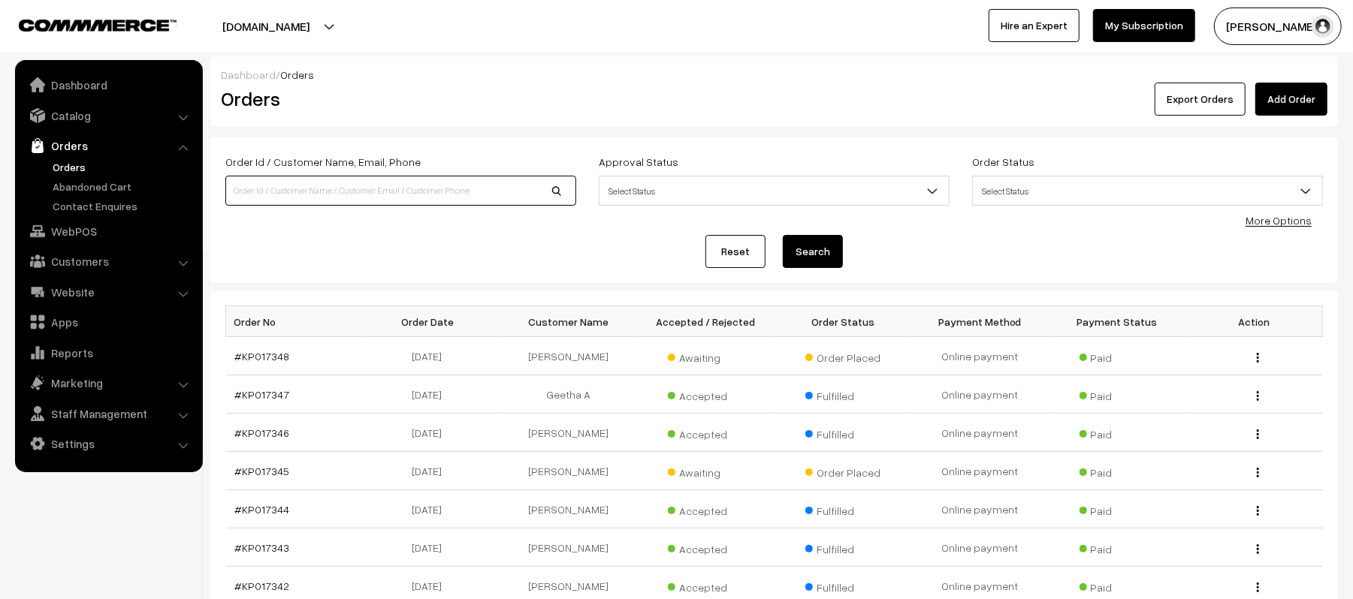
click at [292, 188] on input at bounding box center [400, 191] width 351 height 30
type input "KP017131"
click at [783, 235] on button "Search" at bounding box center [813, 251] width 60 height 33
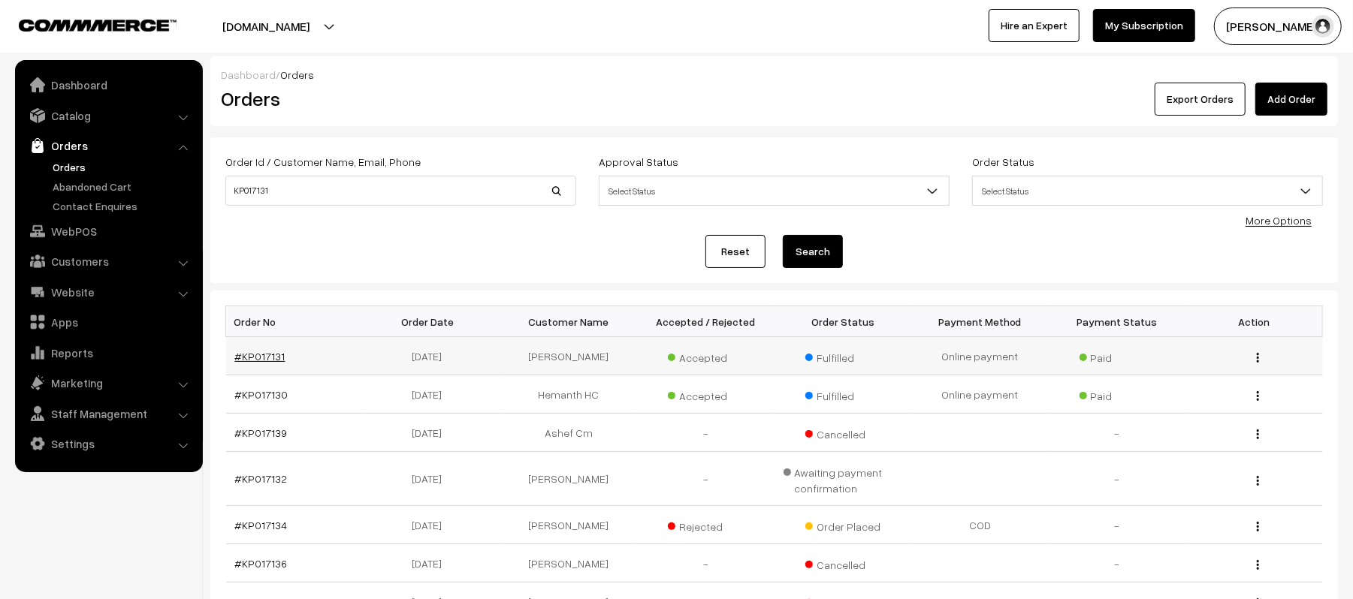
click at [271, 353] on link "#KP017131" at bounding box center [260, 356] width 50 height 13
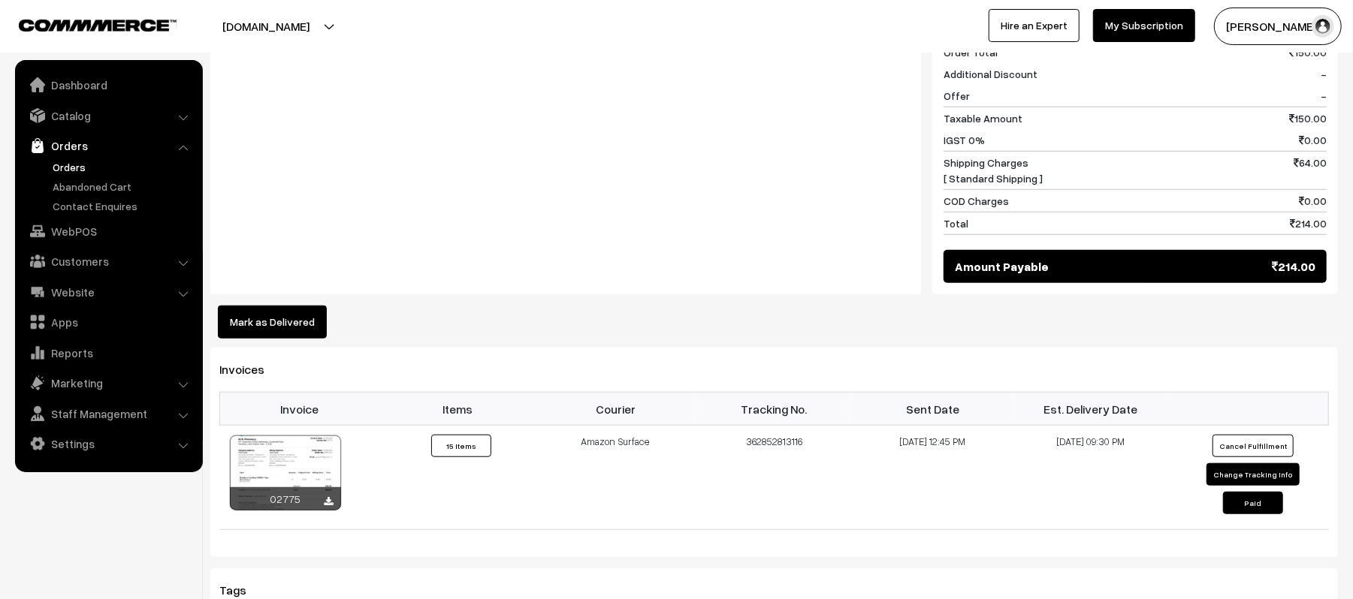
scroll to position [1101, 0]
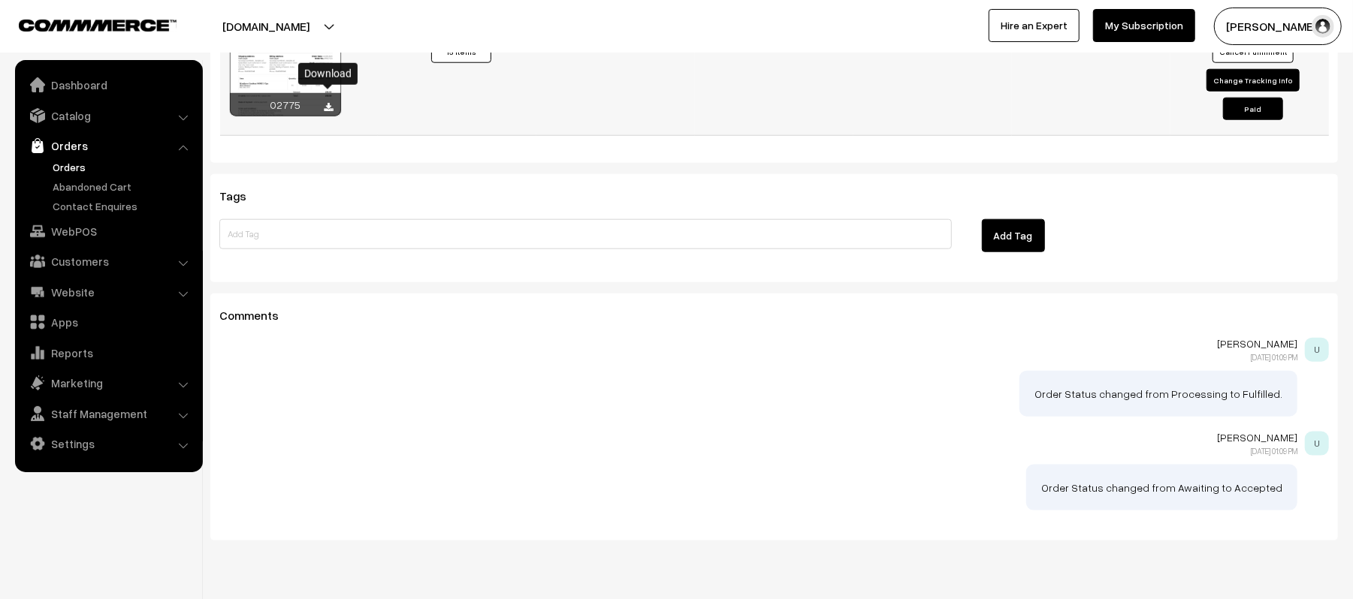
click at [328, 103] on icon at bounding box center [329, 108] width 9 height 10
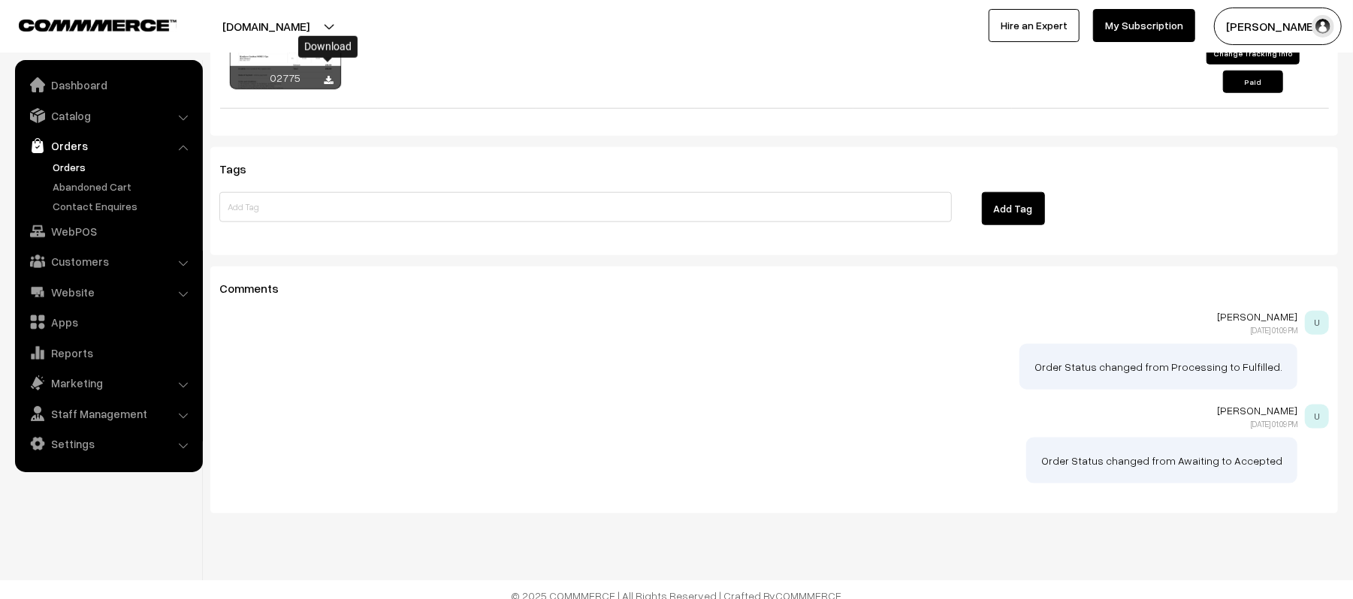
scroll to position [928, 0]
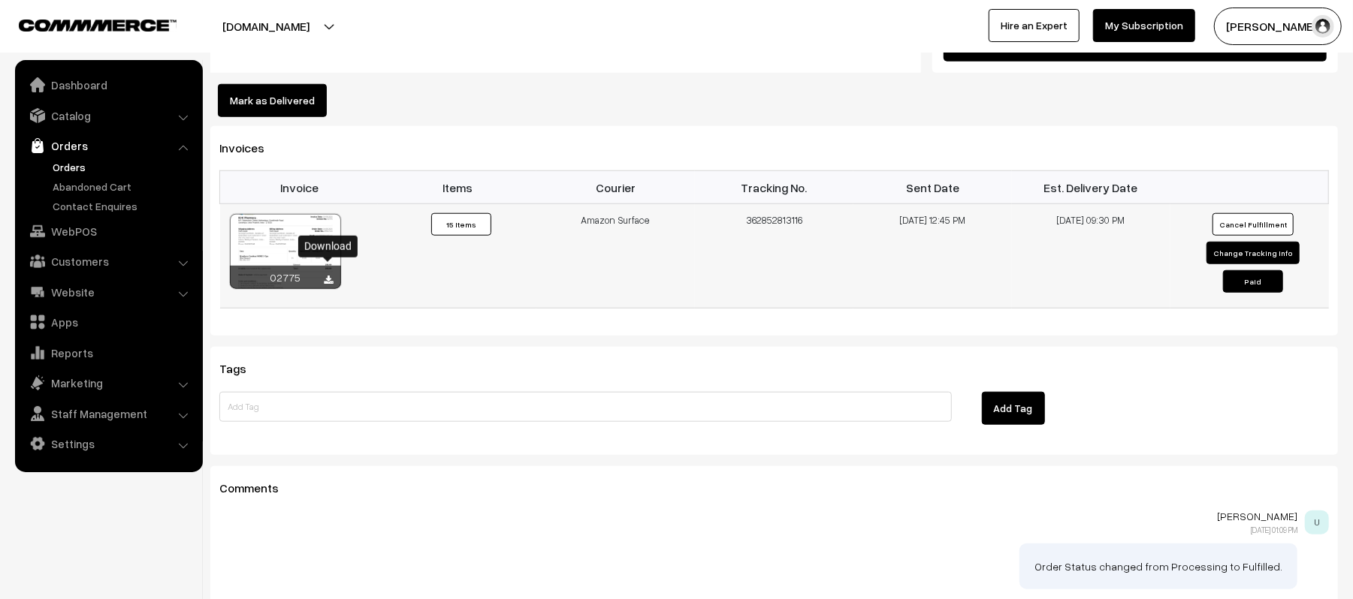
click at [1233, 242] on button "Change Tracking Info" at bounding box center [1252, 253] width 93 height 23
select select "5"
type input "362852813116"
type input "18-08-2025 12:45"
type input "23-08-2025 21:30"
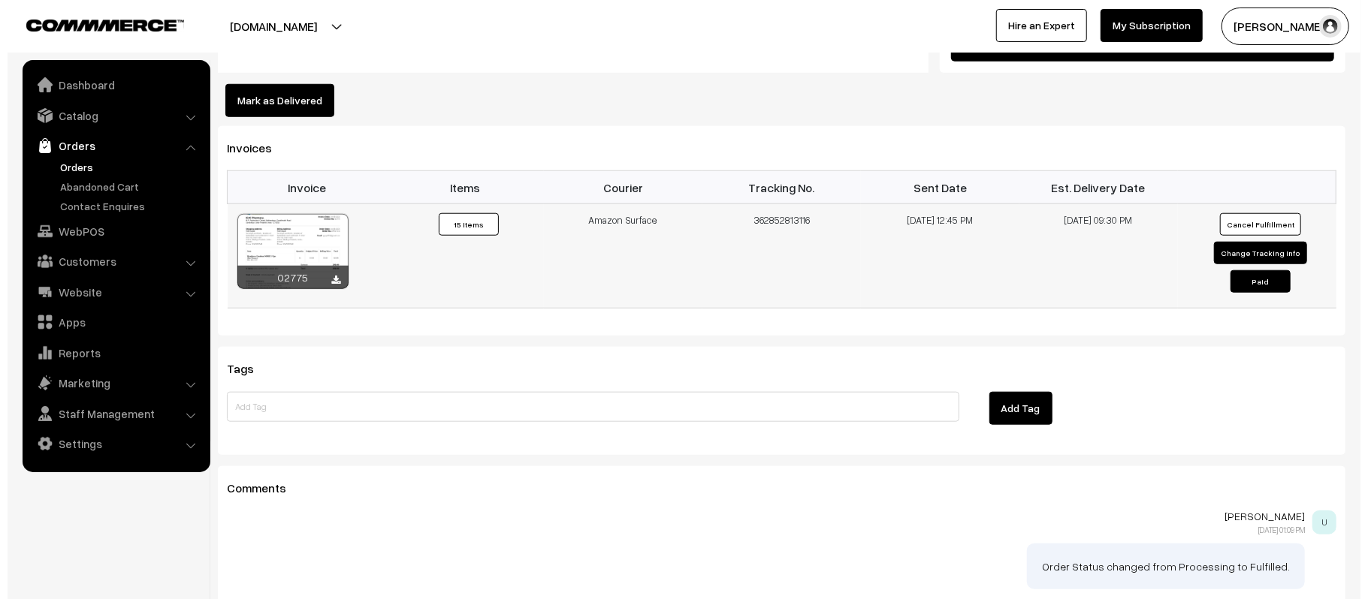
scroll to position [930, 0]
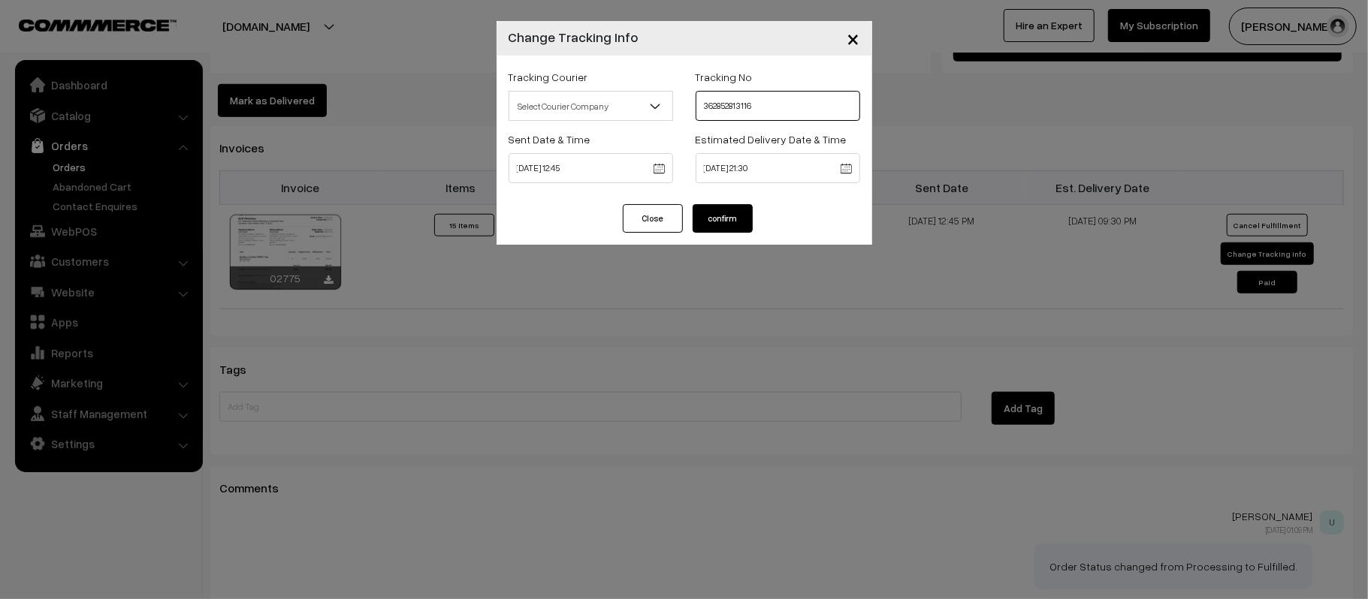
click at [753, 106] on input "362852813116" at bounding box center [778, 106] width 165 height 30
paste input "3242194624"
type input "363242194624"
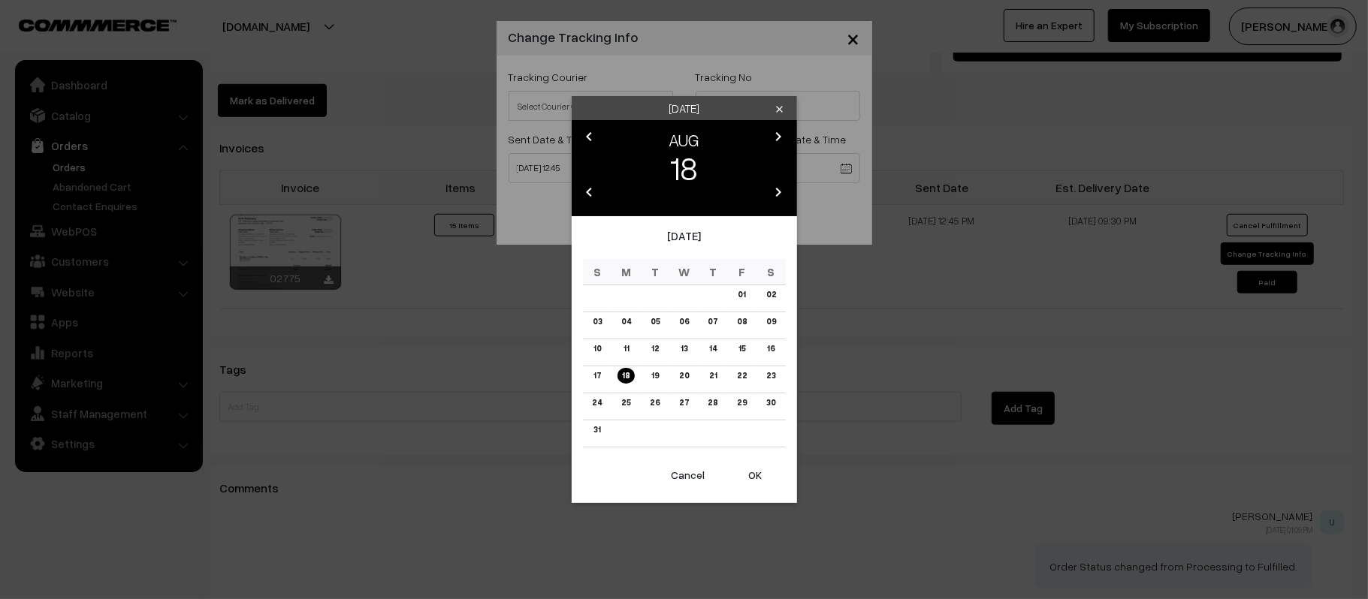
click at [777, 137] on icon "chevron_right" at bounding box center [779, 137] width 18 height 18
click at [772, 293] on link "06" at bounding box center [770, 295] width 19 height 16
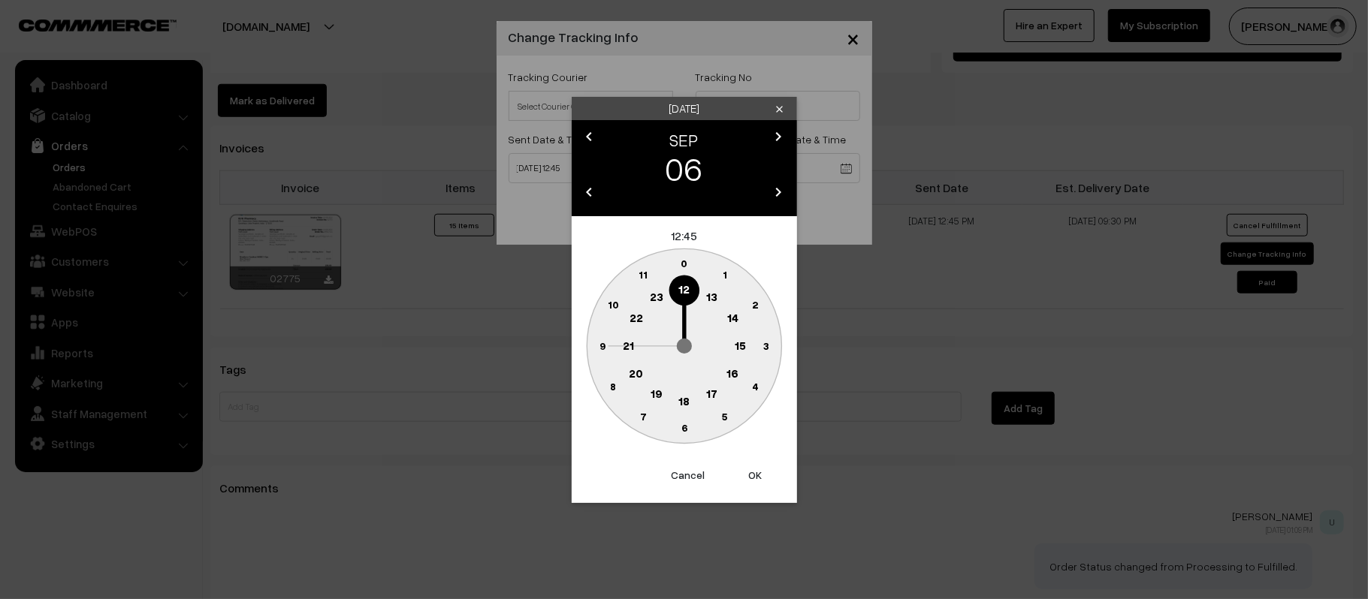
click at [756, 479] on button "OK" at bounding box center [756, 475] width 60 height 33
click at [746, 485] on button "OK" at bounding box center [756, 475] width 60 height 33
type input "06-09-2025 12:45"
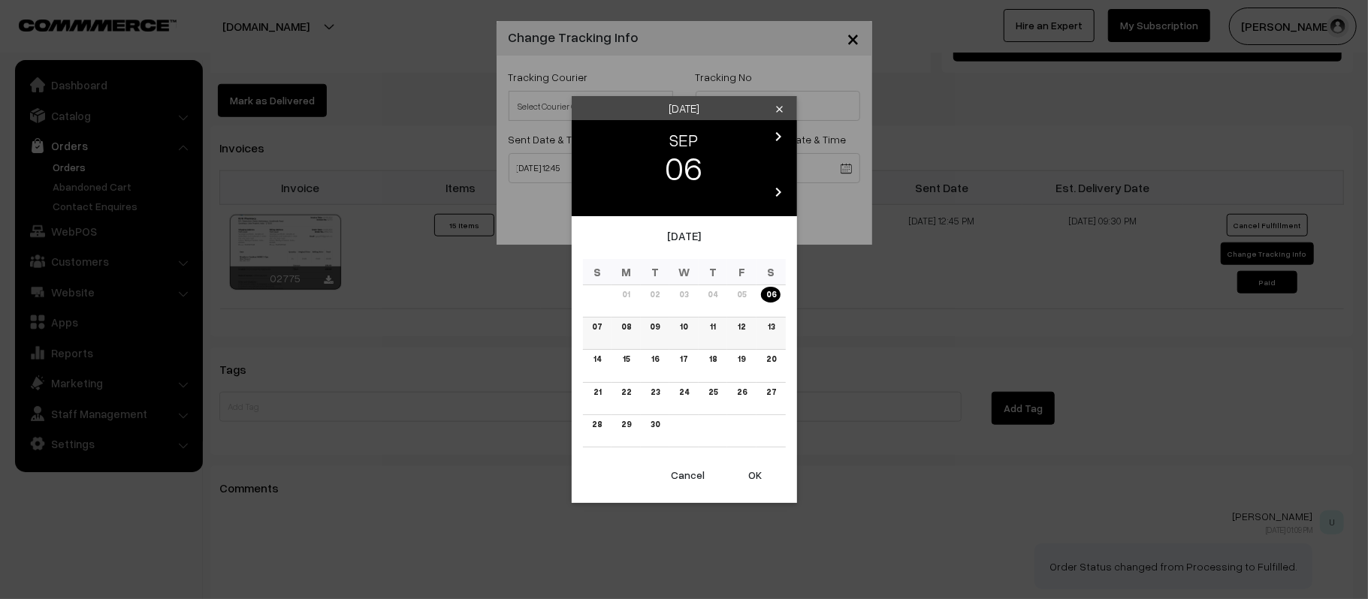
click at [737, 331] on link "12" at bounding box center [741, 327] width 17 height 16
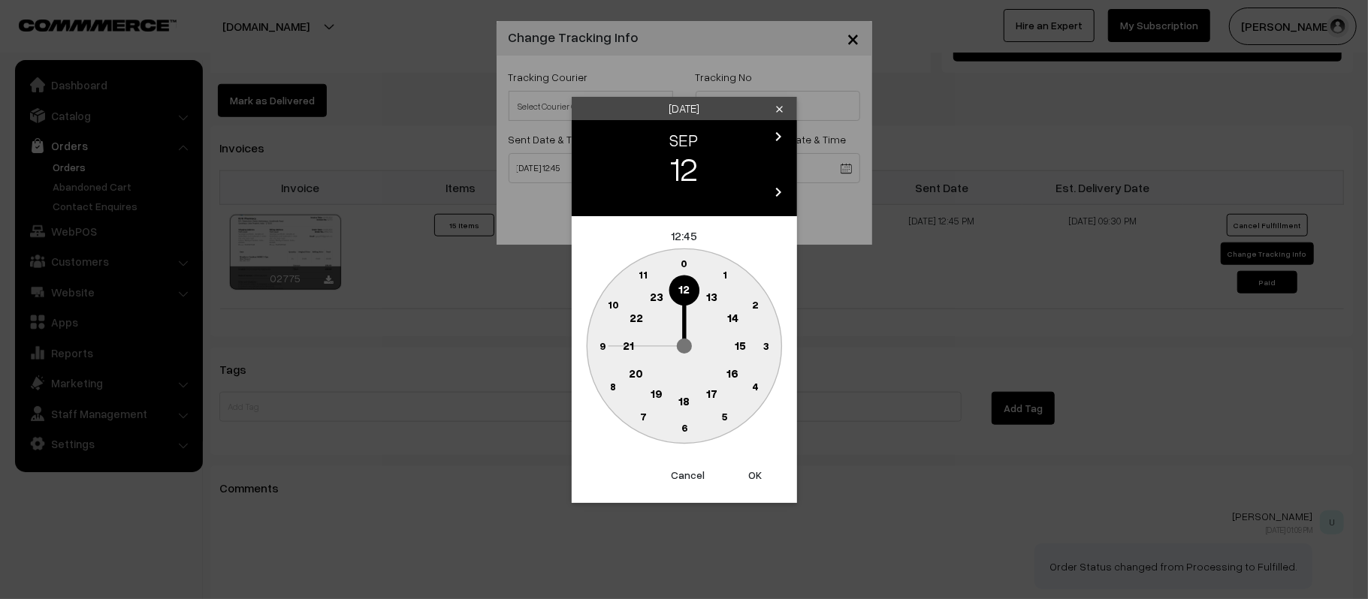
click at [629, 344] on text "21" at bounding box center [628, 345] width 11 height 14
click at [682, 427] on text "30" at bounding box center [684, 427] width 13 height 13
type input "12-09-2025 21:30"
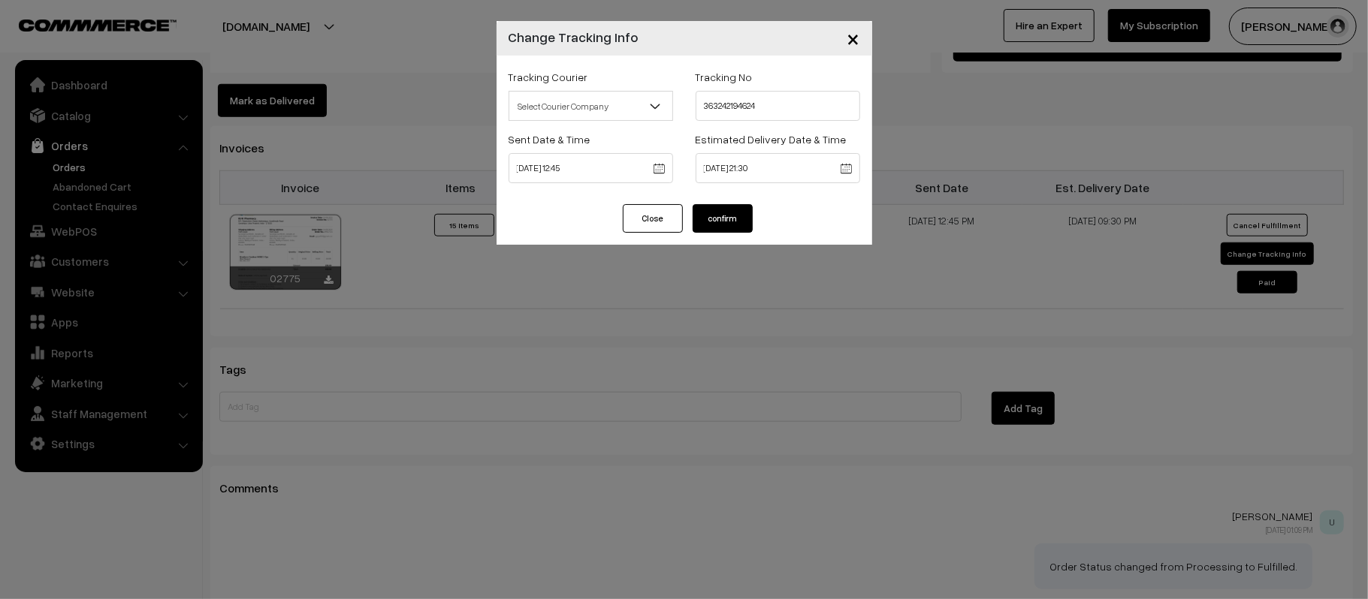
click at [720, 229] on button "confirm" at bounding box center [723, 218] width 60 height 29
